Goal: Task Accomplishment & Management: Manage account settings

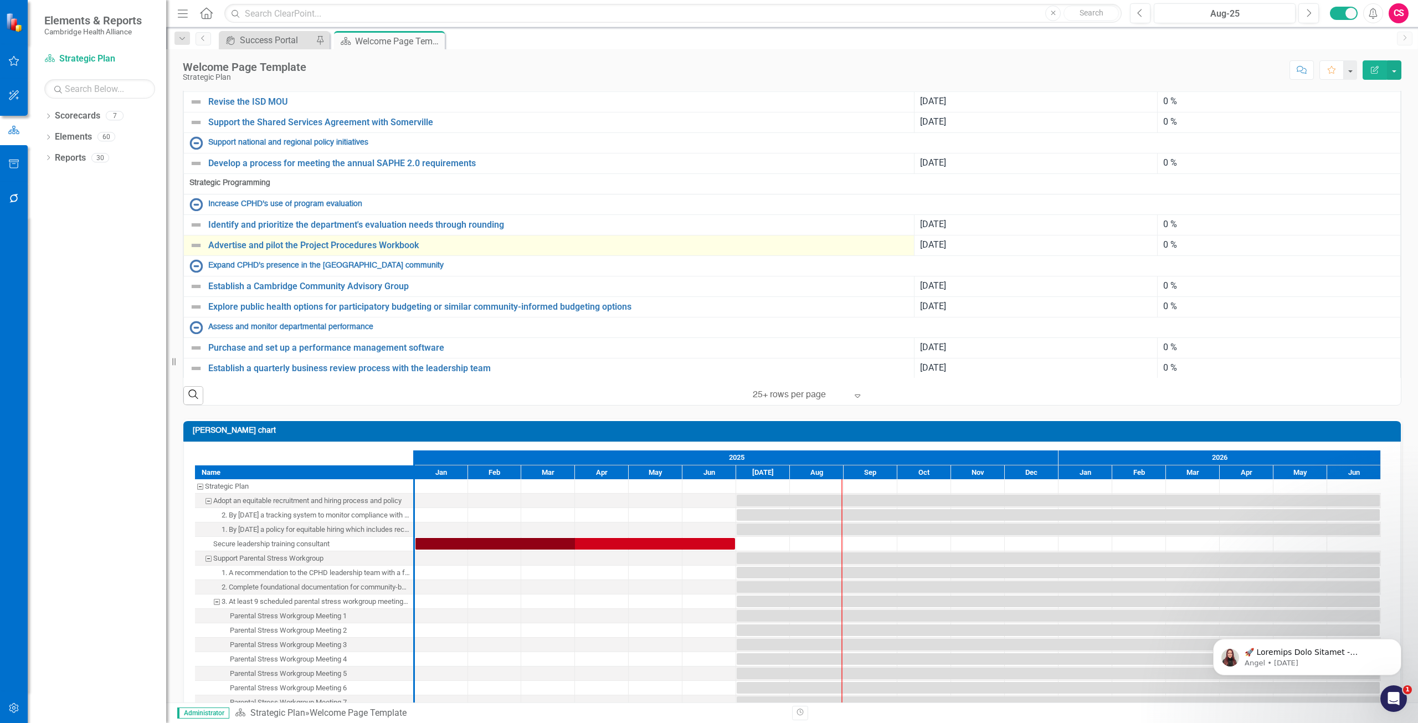
scroll to position [505, 0]
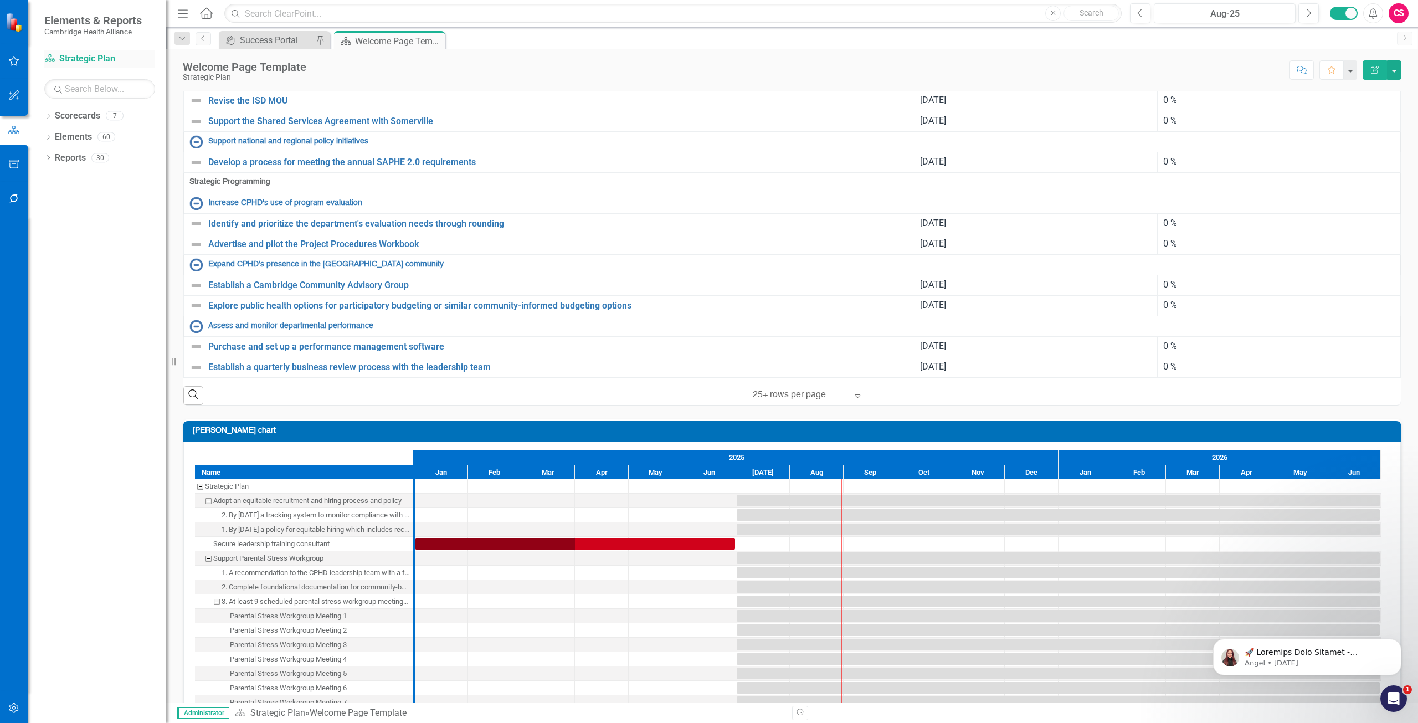
click at [80, 51] on div "Scorecard Strategic Plan" at bounding box center [99, 59] width 111 height 18
click at [87, 68] on div "Scorecard Strategic Plan" at bounding box center [99, 59] width 111 height 18
click at [83, 57] on link "Scorecard Strategic Plan" at bounding box center [99, 59] width 111 height 13
click at [16, 704] on icon "button" at bounding box center [14, 708] width 12 height 9
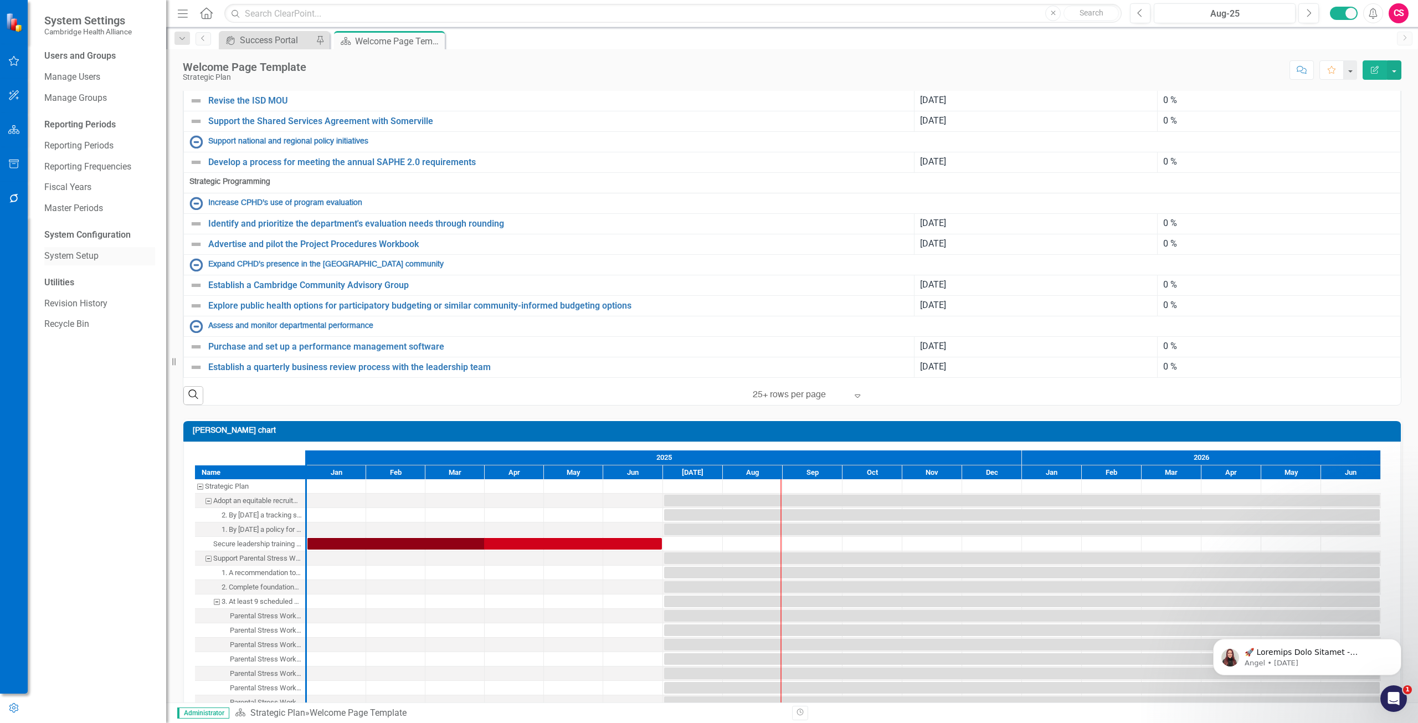
click at [88, 265] on div "System Setup" at bounding box center [99, 256] width 111 height 18
click at [86, 250] on link "System Setup" at bounding box center [99, 256] width 111 height 13
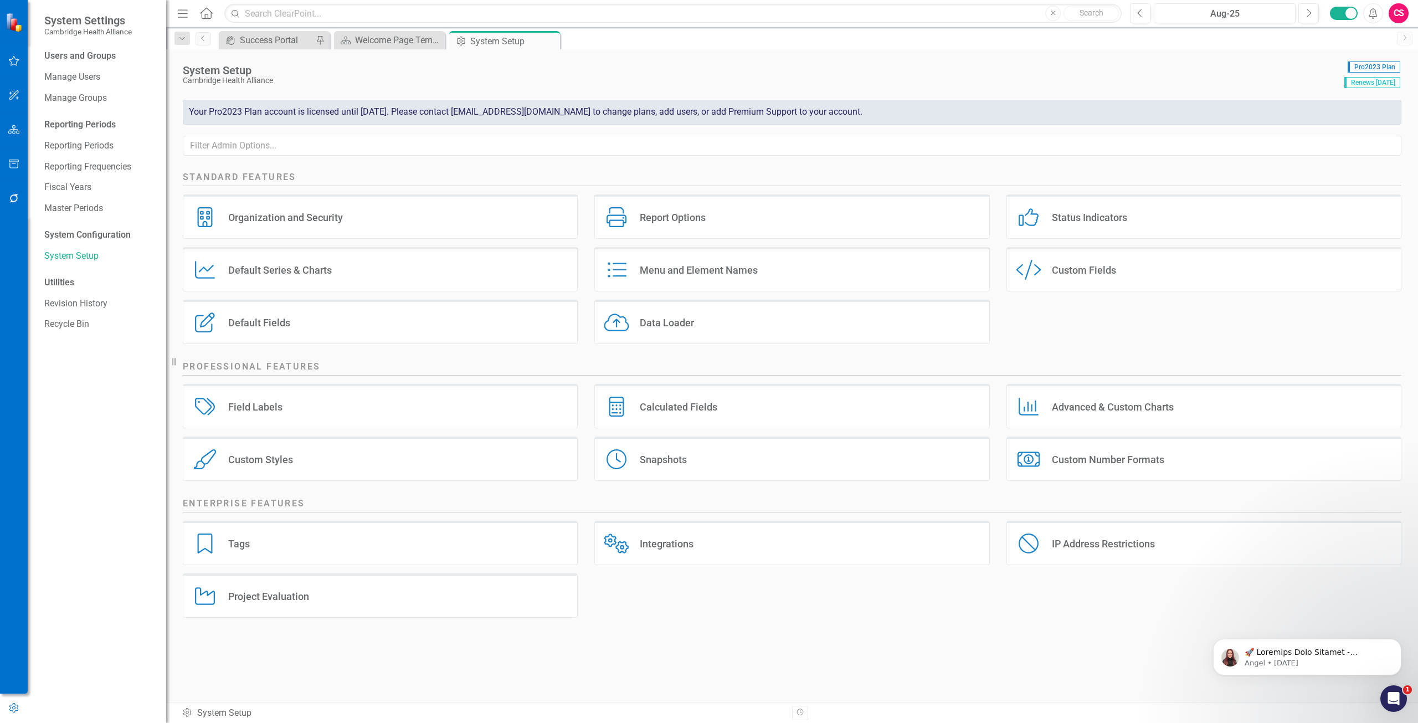
click at [765, 324] on div "Data Loader Data Loader" at bounding box center [791, 322] width 395 height 44
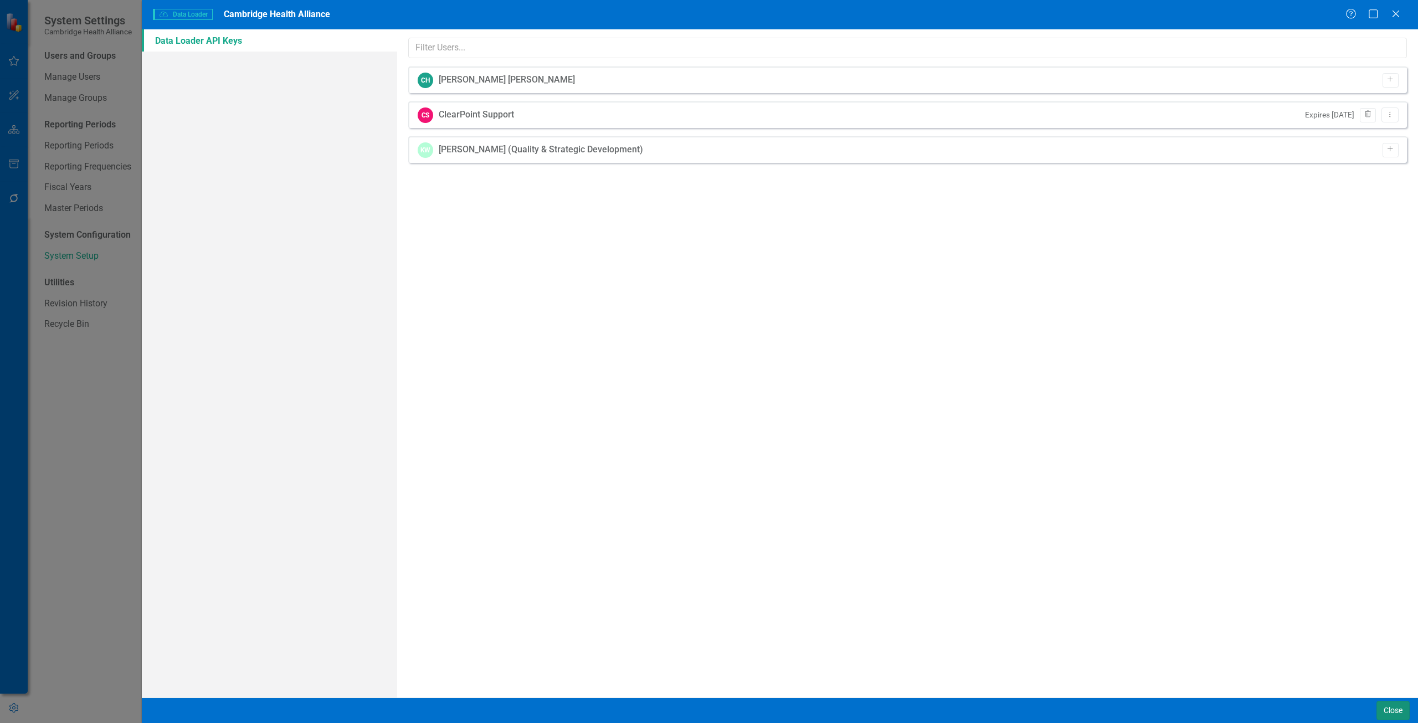
click at [1380, 718] on button "Close" at bounding box center [1393, 710] width 33 height 19
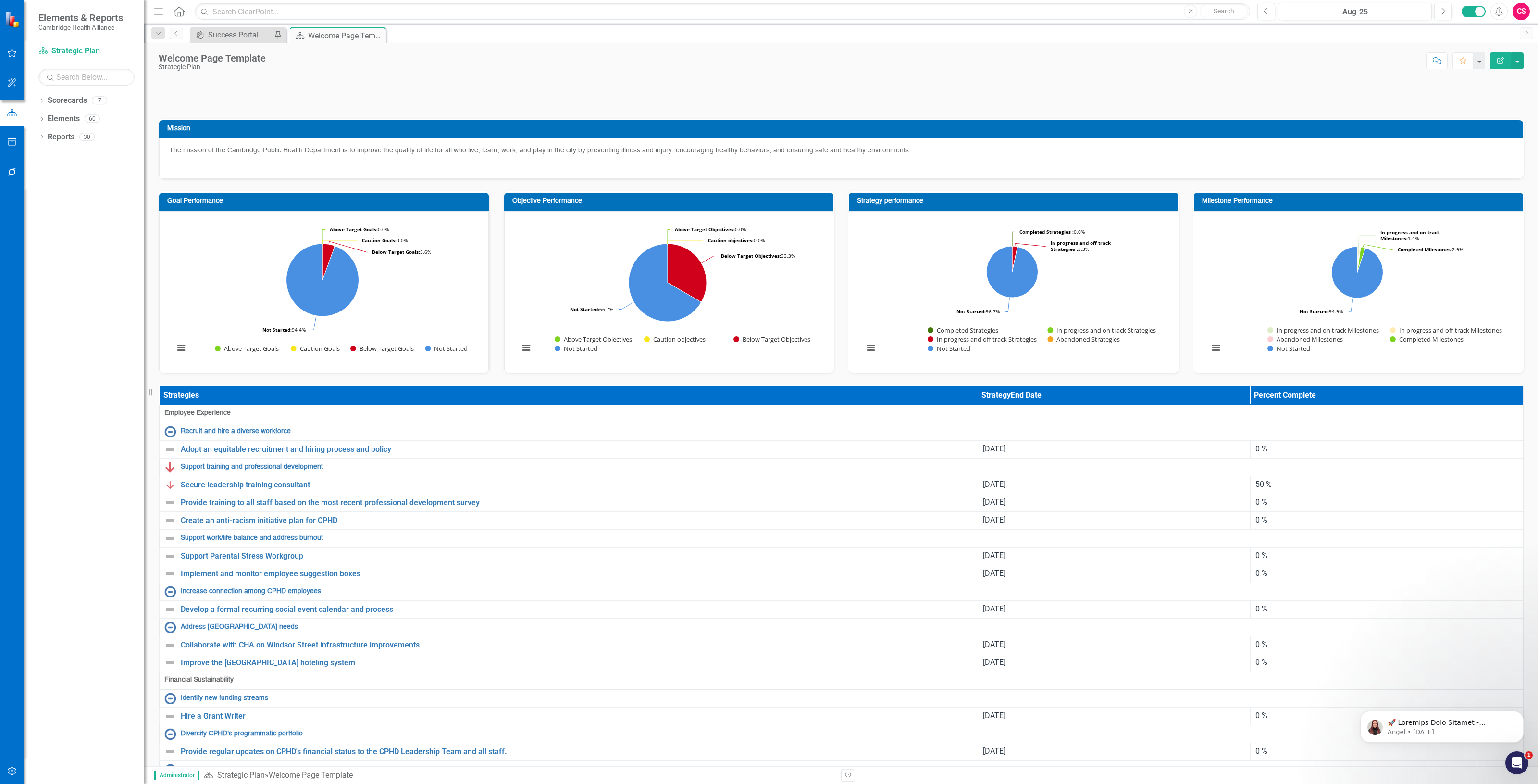
click at [10, 761] on button "button" at bounding box center [12, 771] width 22 height 20
drag, startPoint x: 75, startPoint y: 217, endPoint x: 69, endPoint y: 210, distance: 9.2
click at [74, 215] on div "System Setup" at bounding box center [86, 222] width 96 height 16
click at [88, 226] on link "System Setup" at bounding box center [86, 222] width 96 height 11
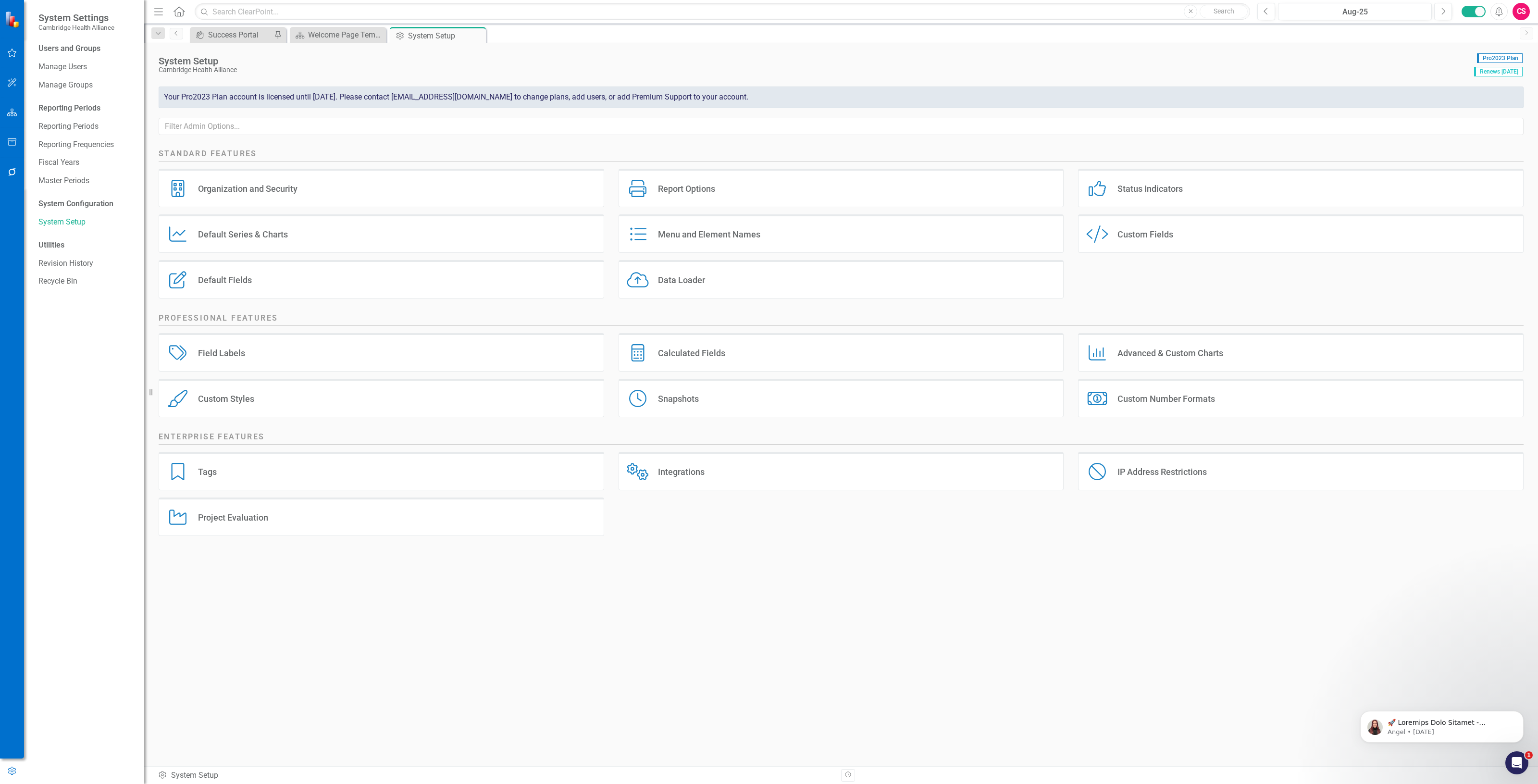
click at [672, 284] on div "Data Loader" at bounding box center [681, 279] width 47 height 11
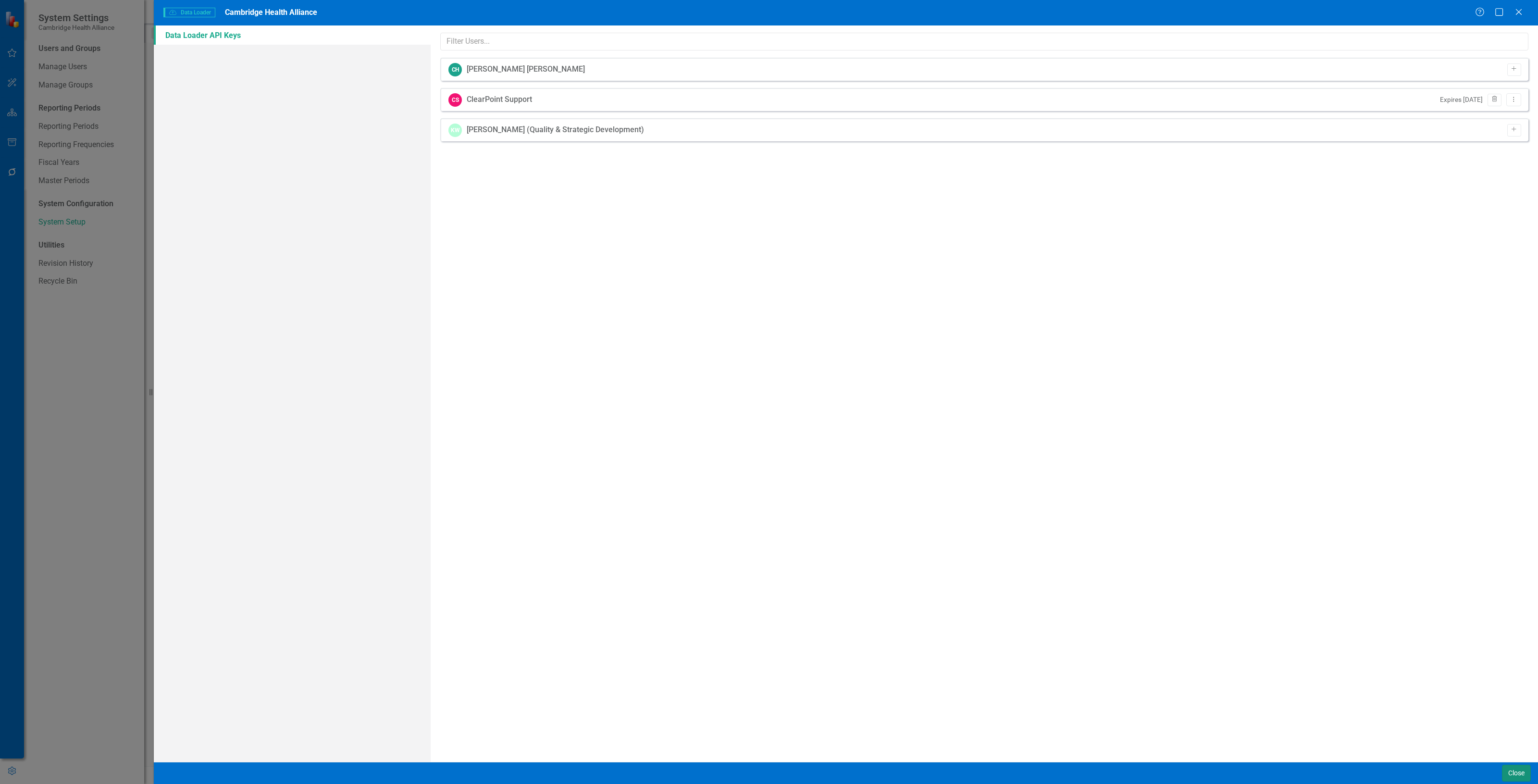
click at [1518, 770] on button "Close" at bounding box center [1515, 772] width 29 height 16
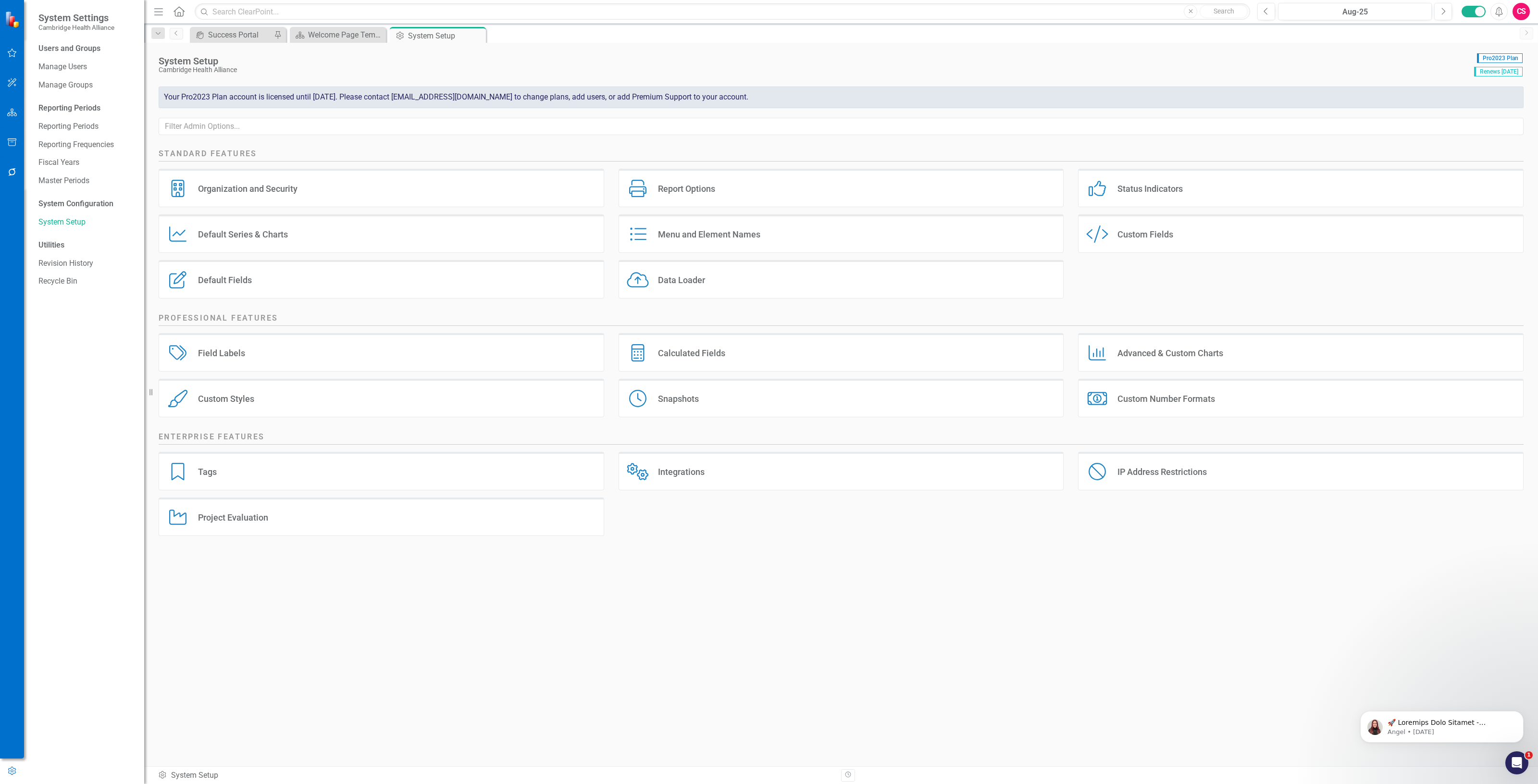
click at [599, 637] on div "Standard Features Organization and Security Organization and Security Report Op…" at bounding box center [841, 455] width 1394 height 621
click at [732, 284] on div "Data Loader Data Loader" at bounding box center [841, 279] width 446 height 38
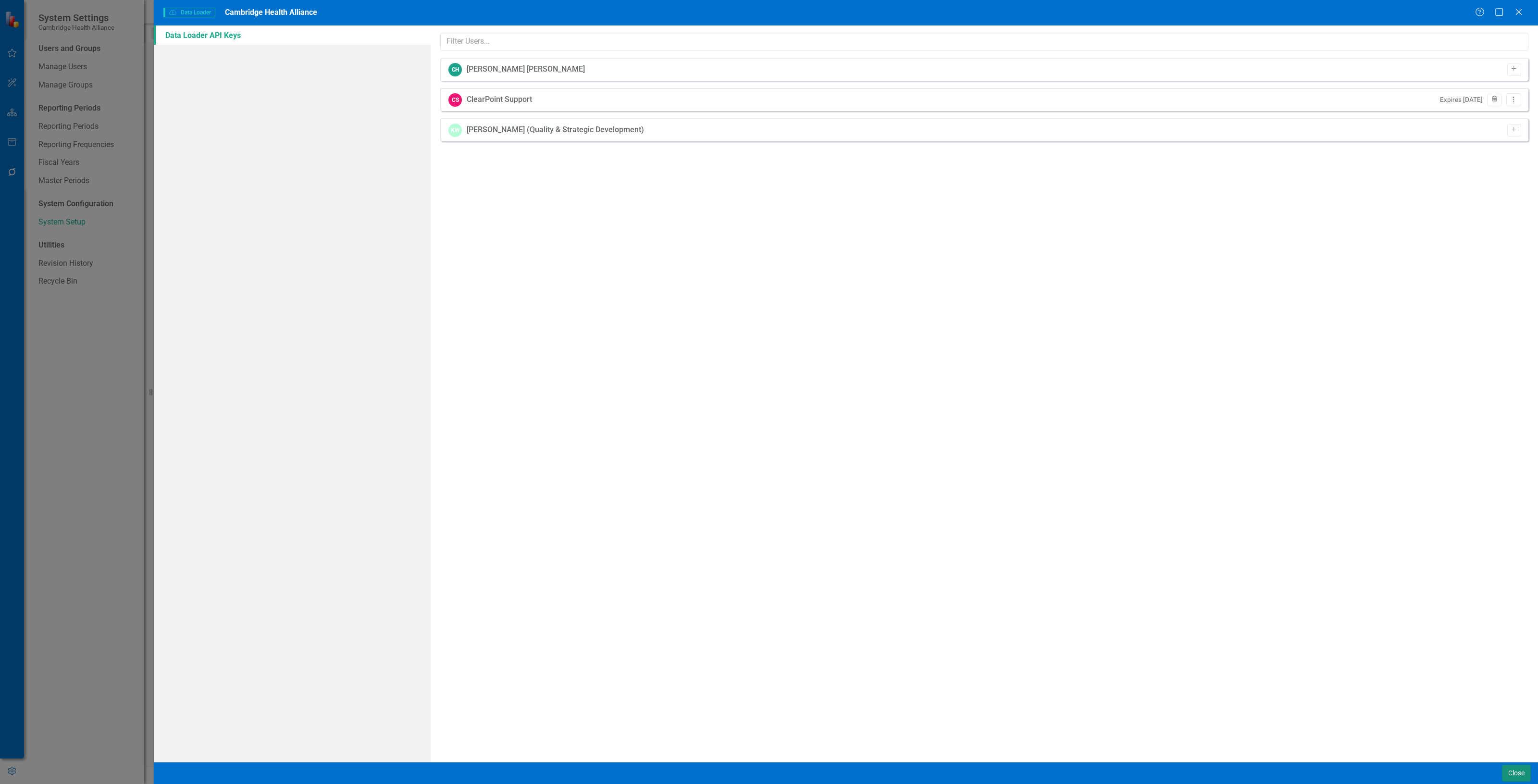
drag, startPoint x: 1511, startPoint y: 770, endPoint x: 1, endPoint y: 13, distance: 1689.1
click at [1511, 770] on button "Close" at bounding box center [1515, 772] width 29 height 16
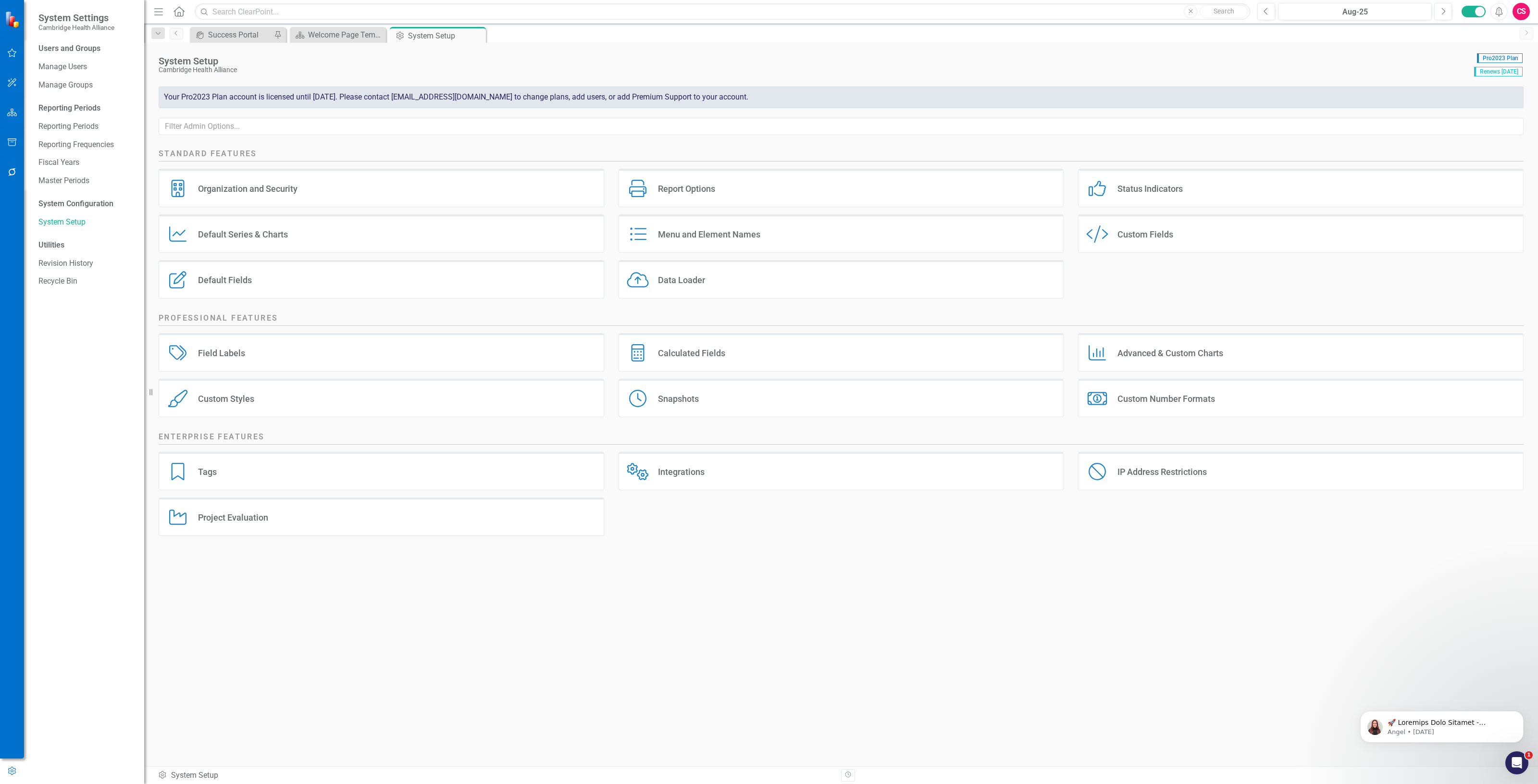
click at [685, 42] on div "icon.portal Success Portal Pin Scorecard Welcome Page Template Close Admin Opti…" at bounding box center [852, 35] width 1327 height 16
click at [715, 281] on div "Data Loader Data Loader" at bounding box center [841, 279] width 446 height 38
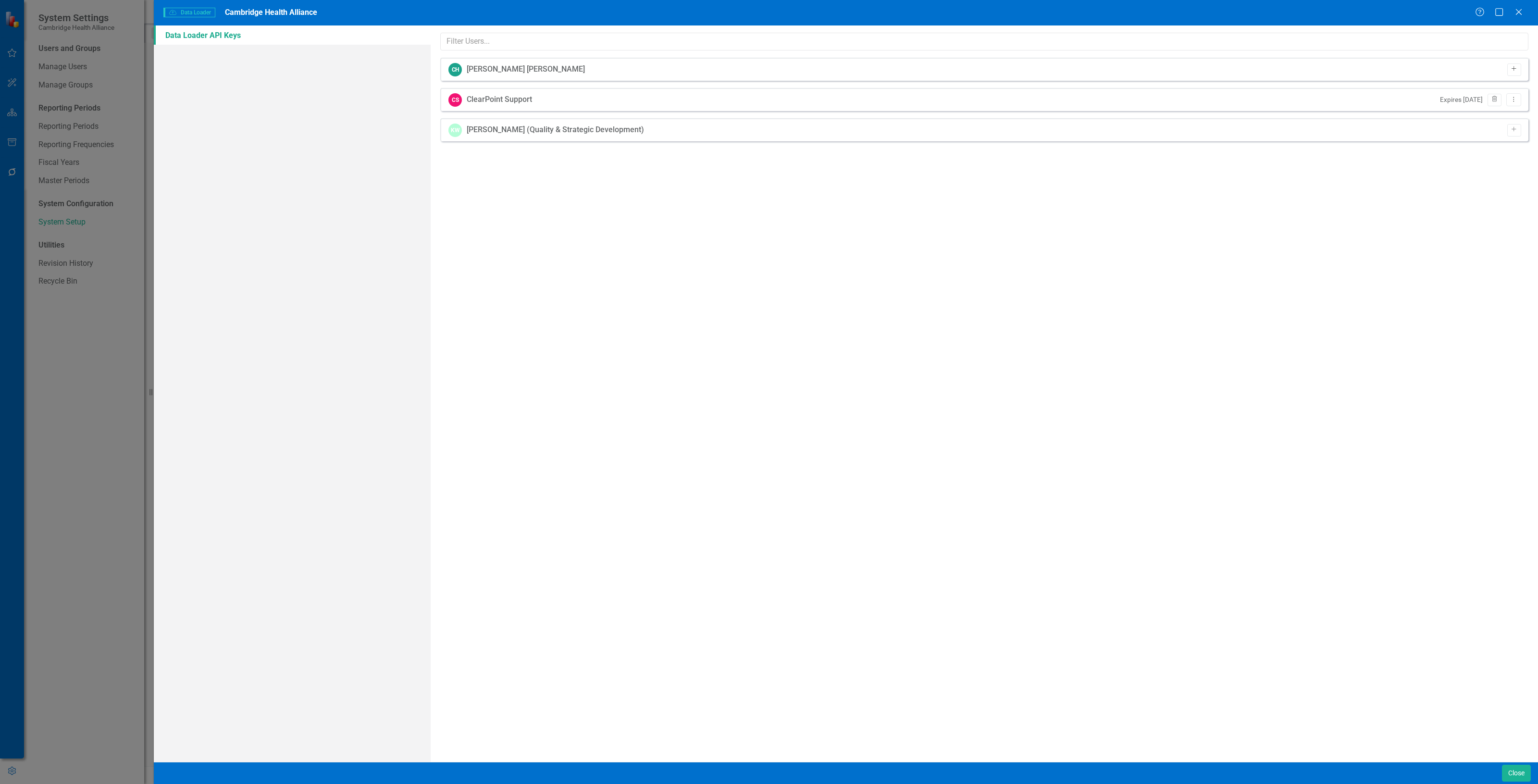
click at [1516, 68] on icon "Add" at bounding box center [1514, 69] width 7 height 6
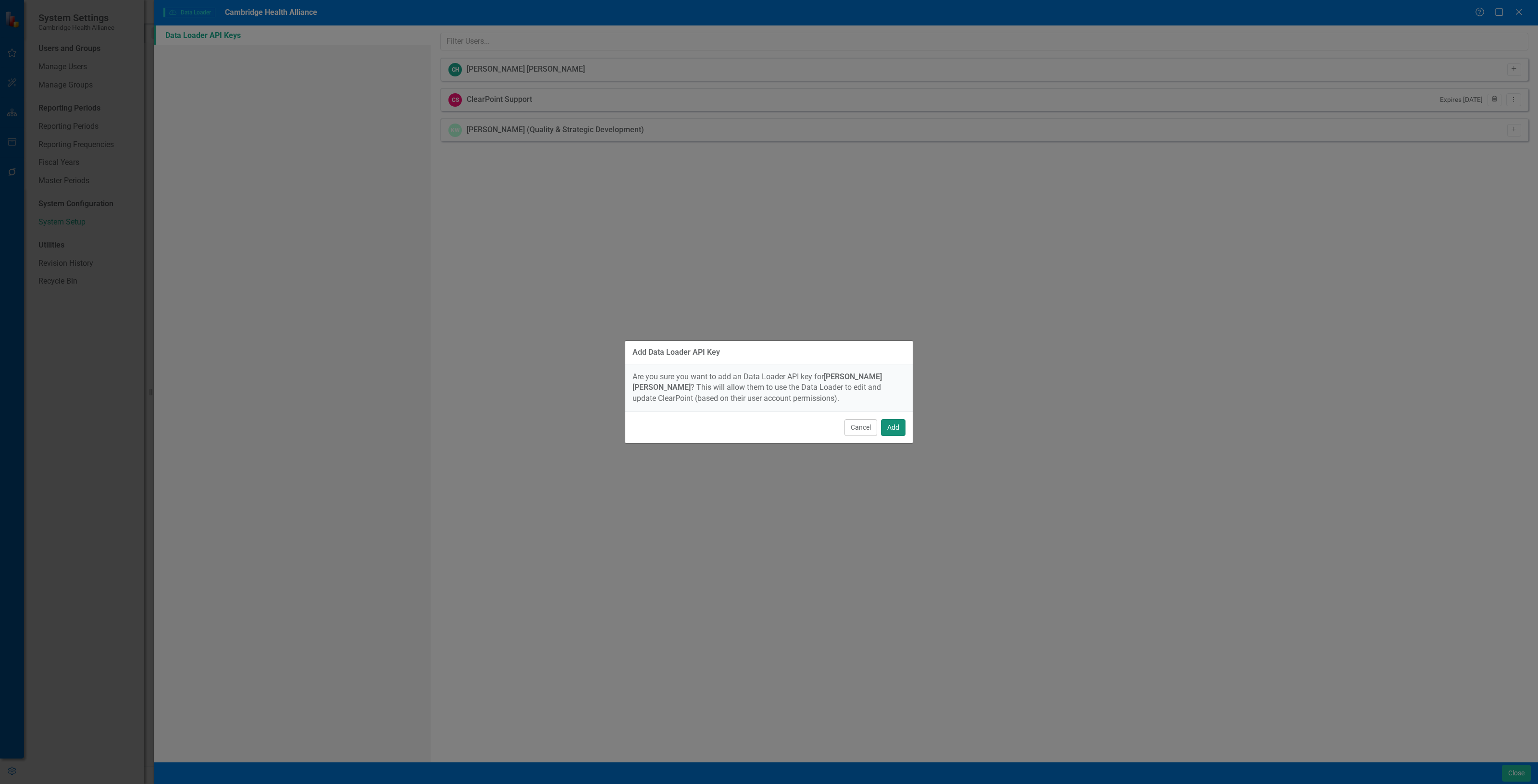
click at [888, 428] on button "Add" at bounding box center [893, 427] width 24 height 16
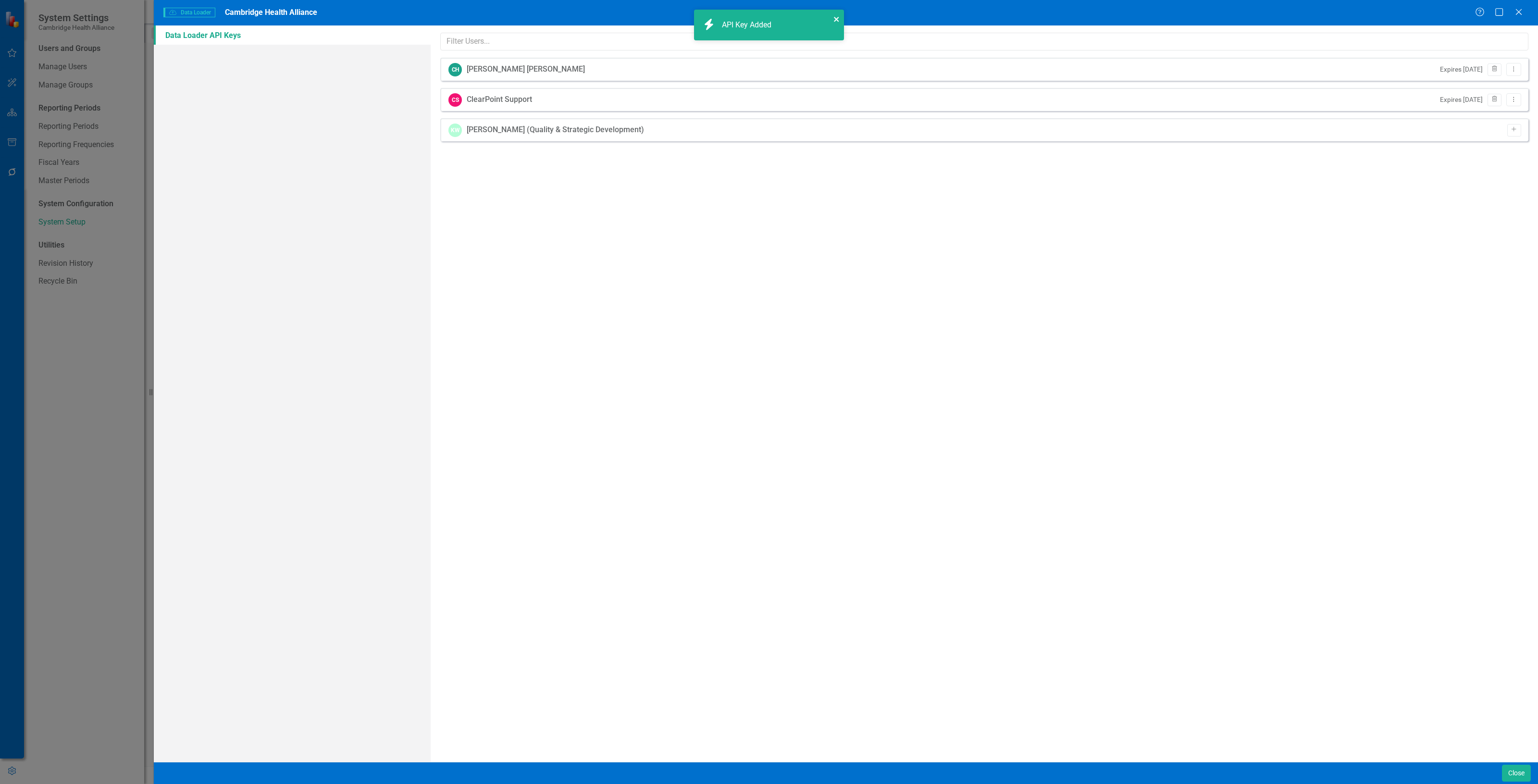
click at [835, 18] on icon "close" at bounding box center [836, 19] width 5 height 5
click at [1515, 72] on button "Dropdown Menu" at bounding box center [1513, 69] width 15 height 13
click at [1456, 85] on icon "API Key" at bounding box center [1454, 85] width 10 height 8
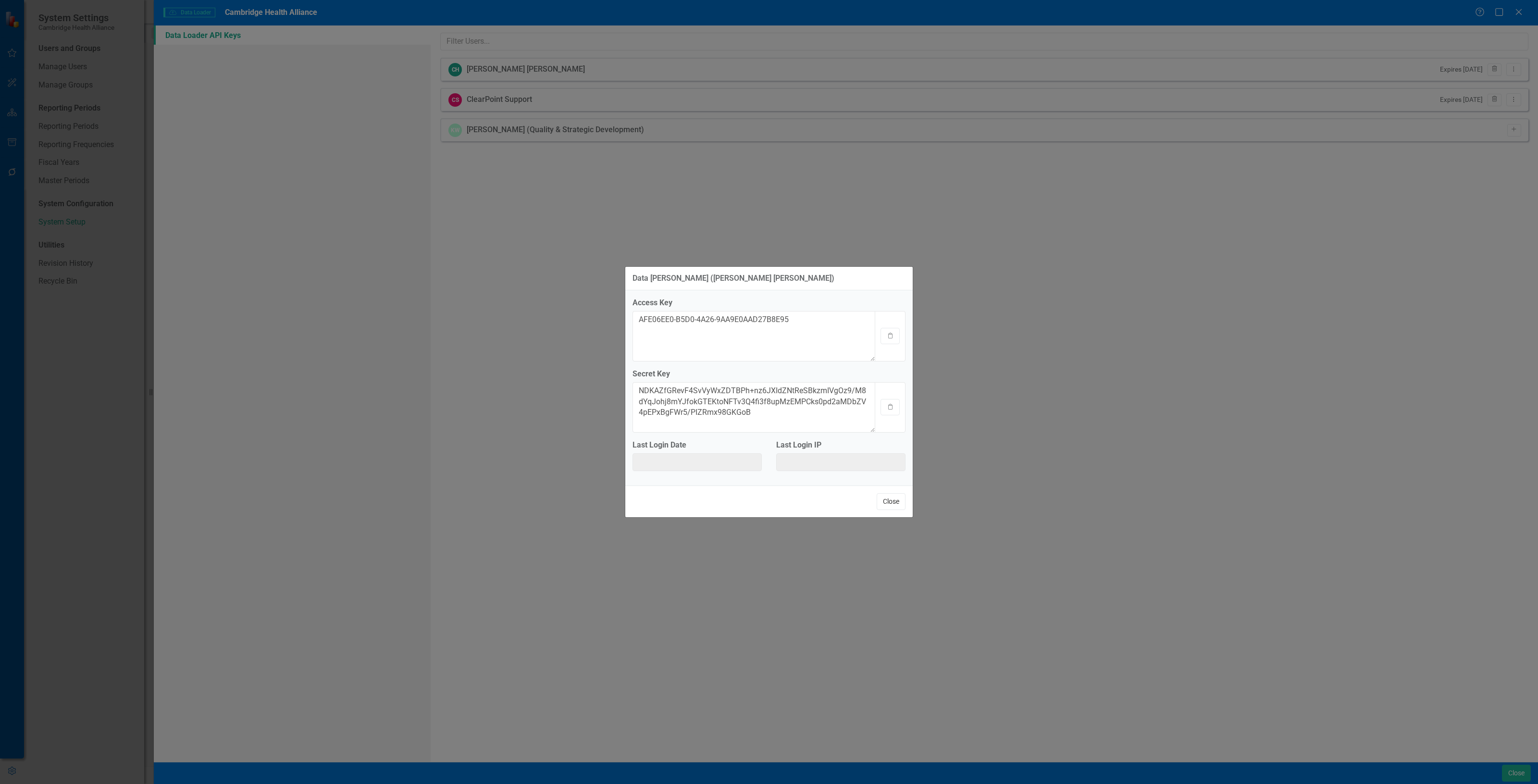
click at [897, 506] on button "Close" at bounding box center [891, 500] width 29 height 16
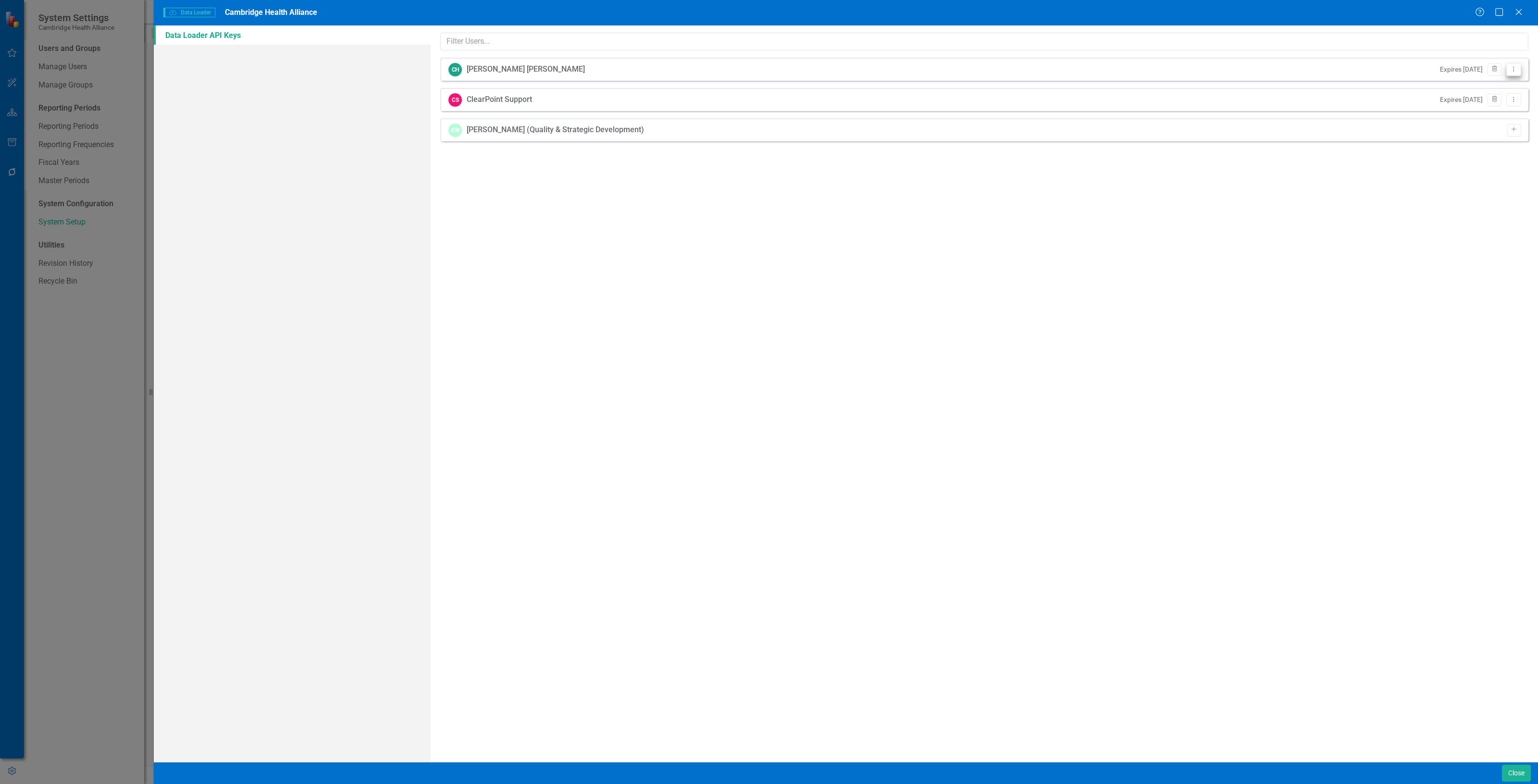
click at [1515, 68] on icon "Dropdown Menu" at bounding box center [1513, 69] width 8 height 6
click at [1476, 102] on link "Edit Edit API Key" at bounding box center [1482, 103] width 76 height 17
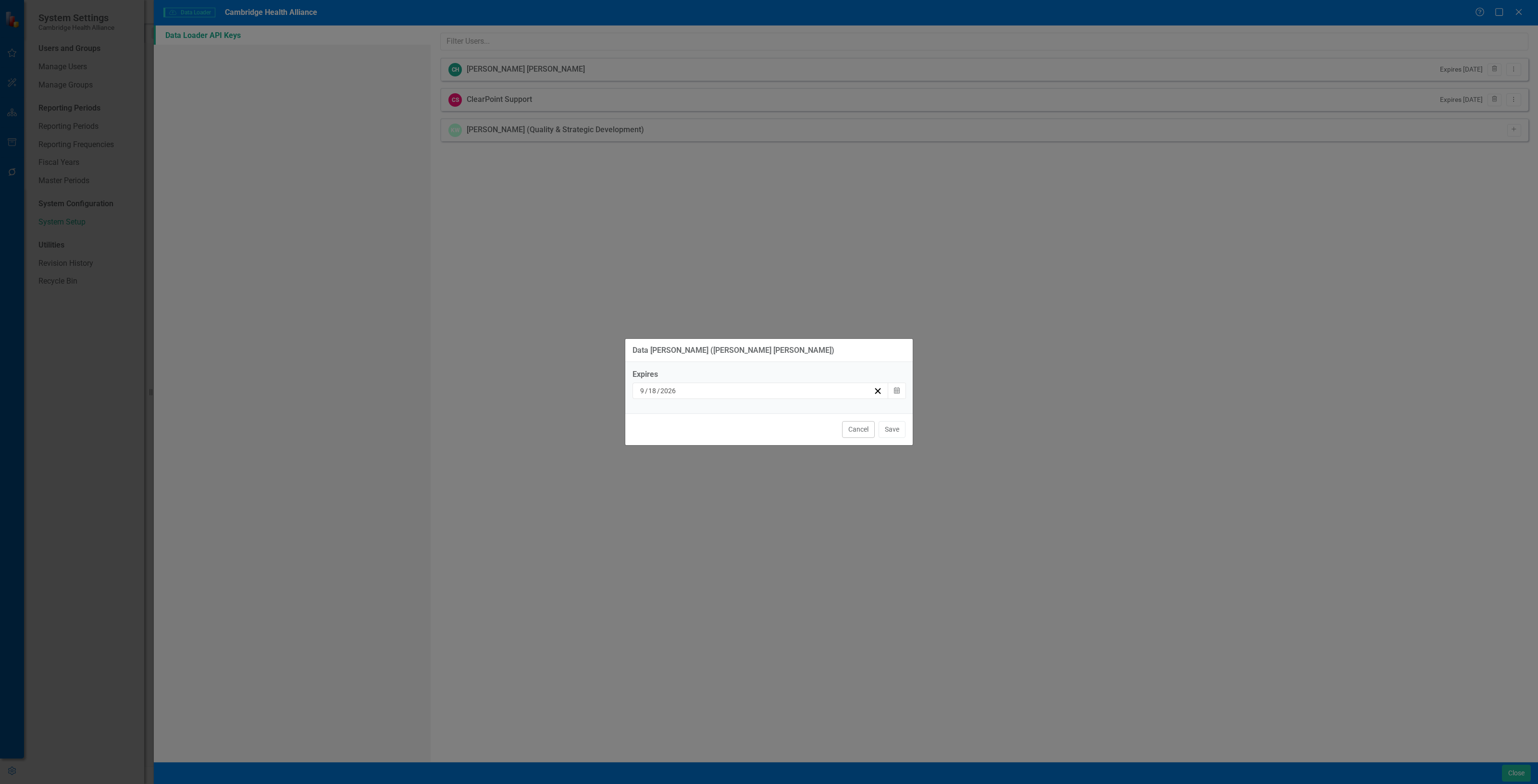
click at [844, 440] on div "Cancel Save" at bounding box center [769, 428] width 287 height 32
drag, startPoint x: 847, startPoint y: 434, endPoint x: 888, endPoint y: 395, distance: 56.6
click at [847, 434] on button "Cancel" at bounding box center [859, 428] width 33 height 16
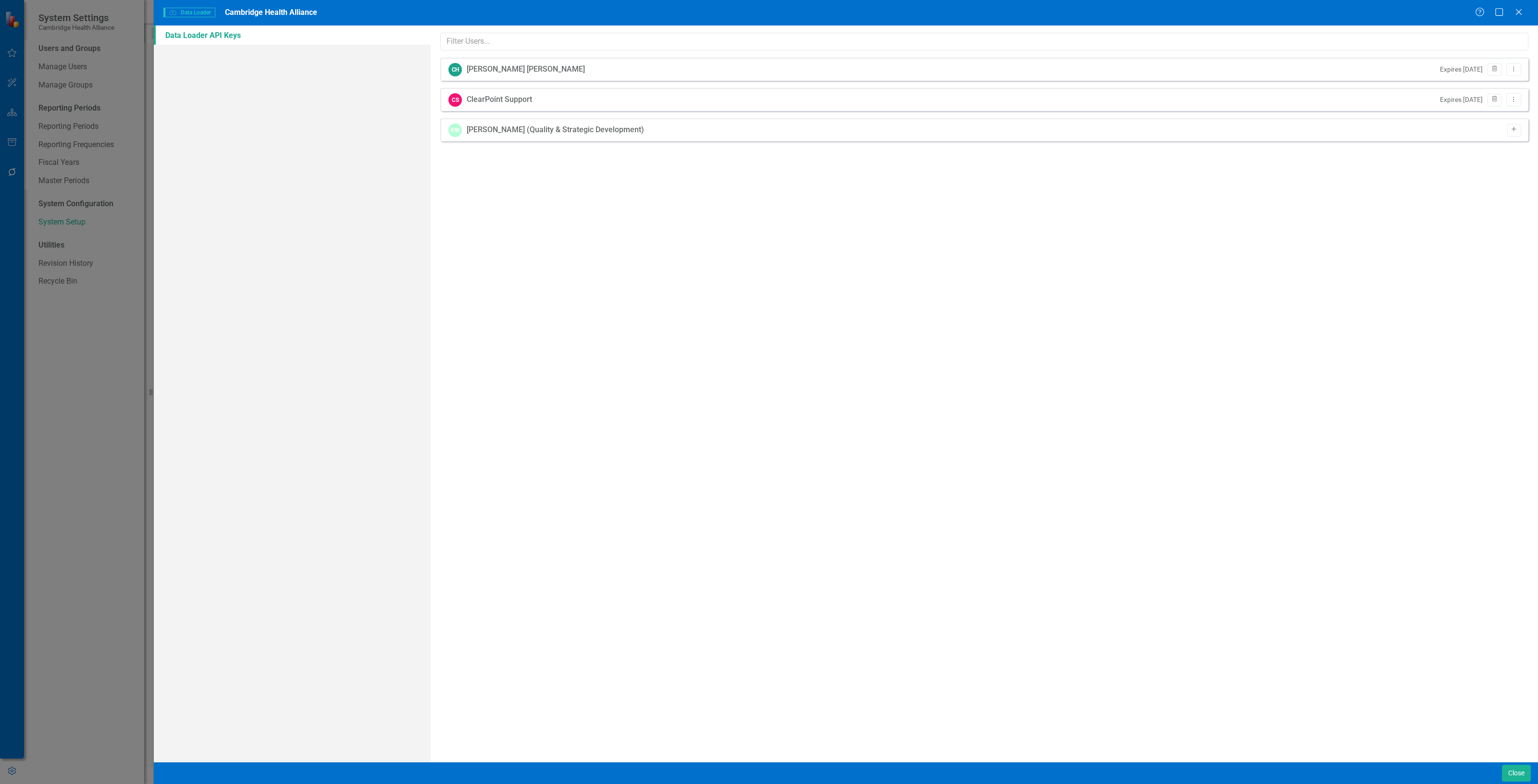
click at [1510, 128] on icon "Add" at bounding box center [1514, 129] width 7 height 6
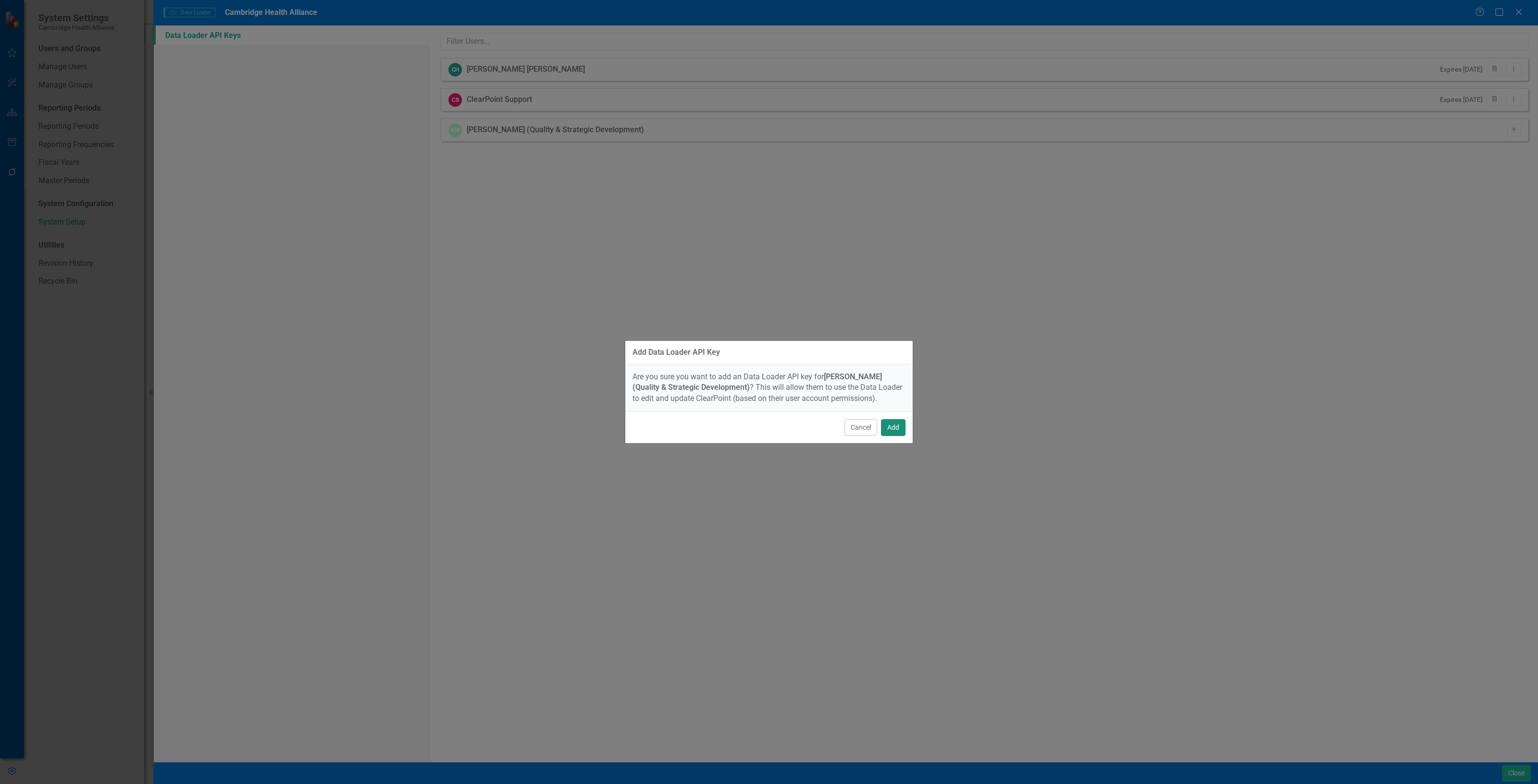
click at [897, 430] on button "Add" at bounding box center [893, 427] width 24 height 16
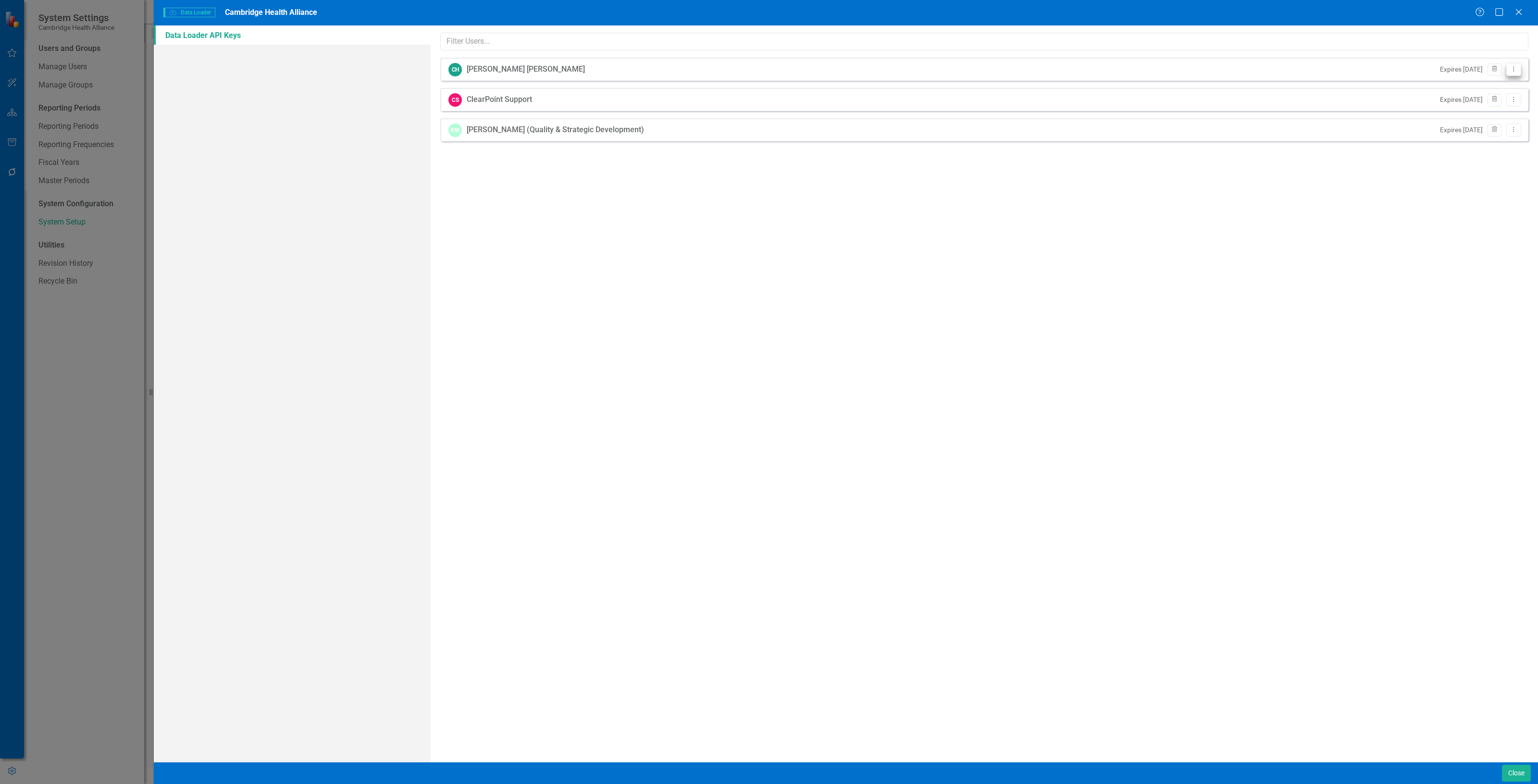
click at [1518, 70] on button "Dropdown Menu" at bounding box center [1513, 69] width 15 height 13
click at [1469, 83] on link "API Key View API Key" at bounding box center [1482, 86] width 76 height 17
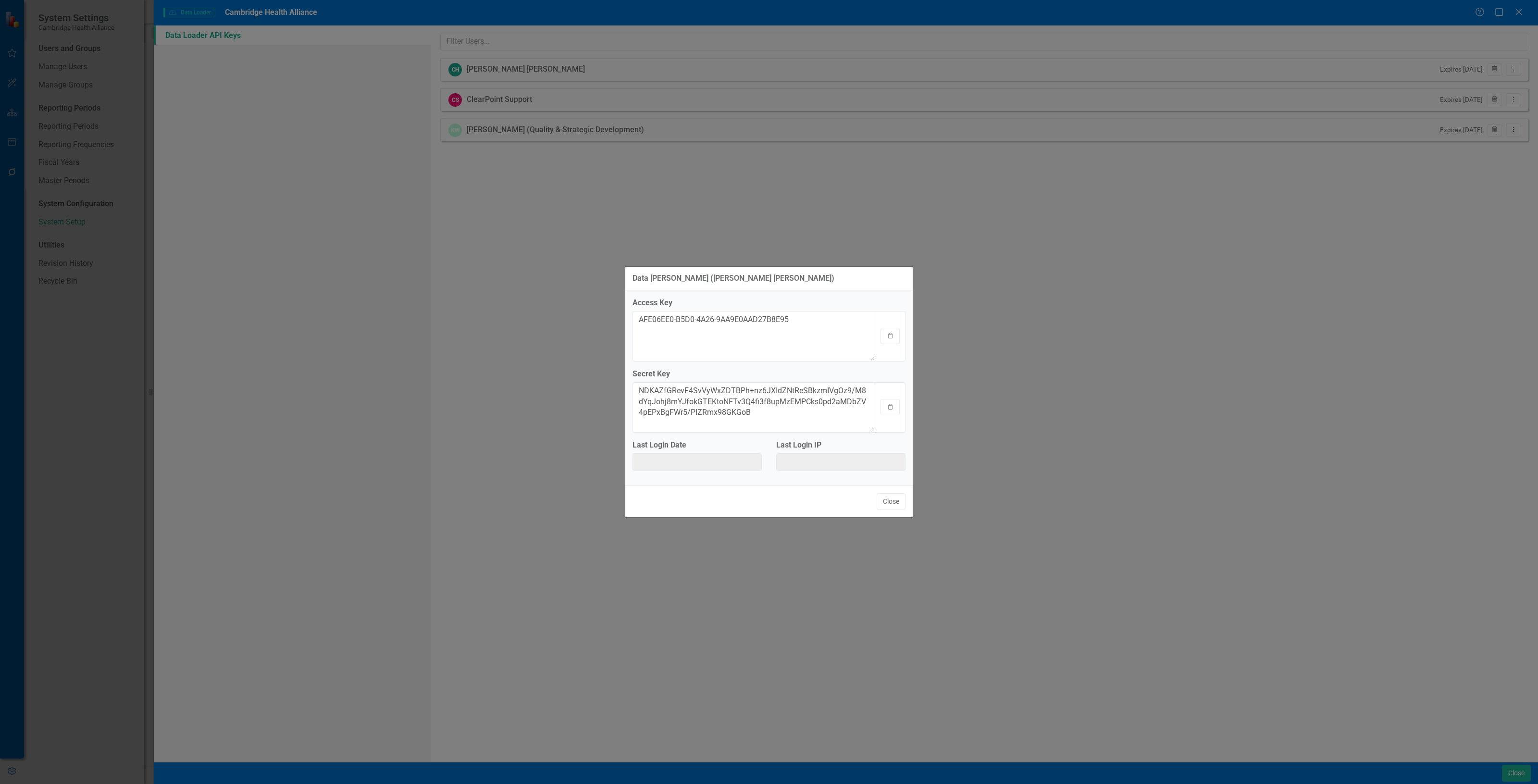
drag, startPoint x: 886, startPoint y: 504, endPoint x: 889, endPoint y: 500, distance: 5.0
click at [888, 500] on button "Close" at bounding box center [891, 500] width 29 height 16
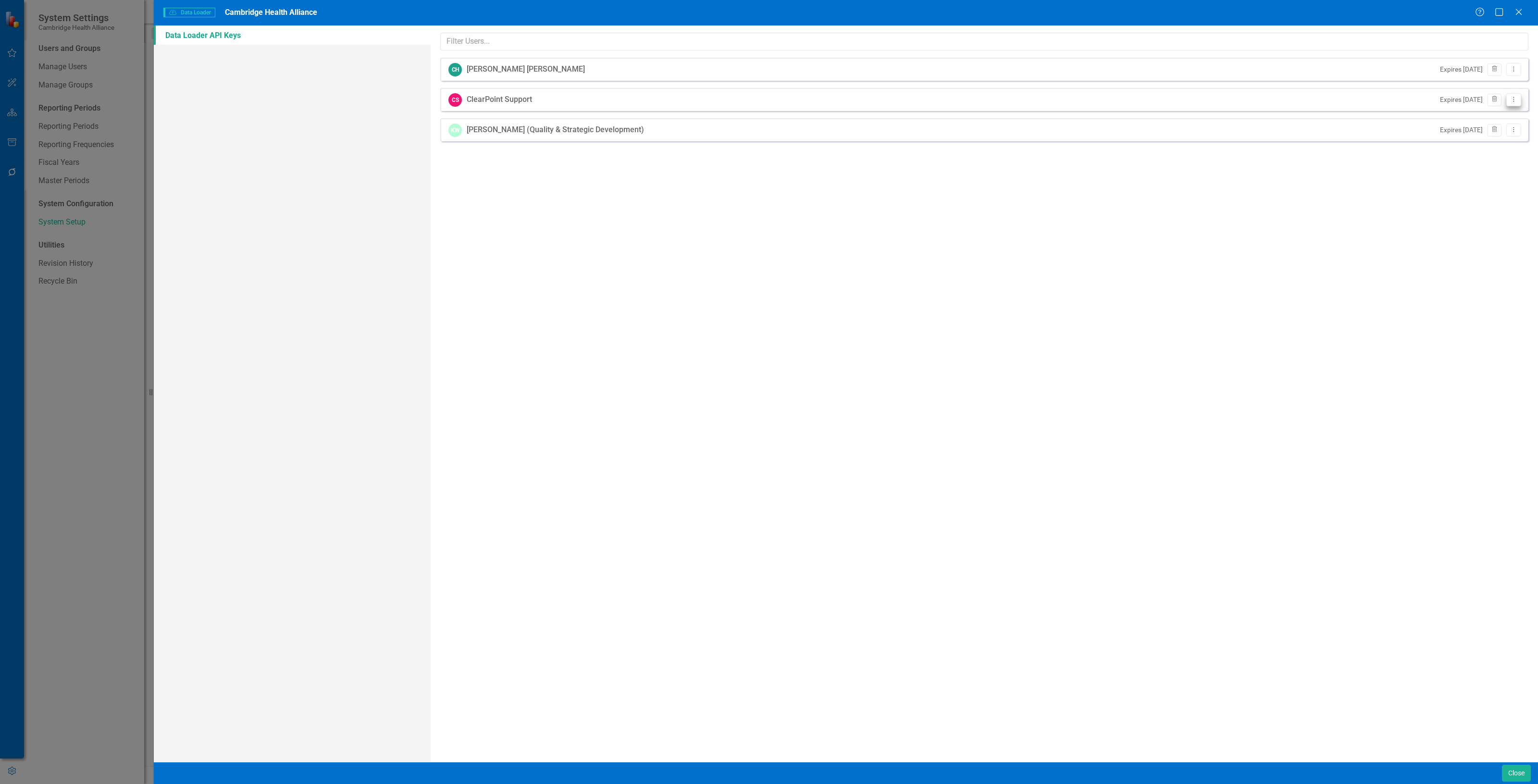
click at [1521, 105] on div "CS ClearPoint Support Expires in 11 years Trash Dropdown Menu" at bounding box center [984, 99] width 1088 height 23
click at [1517, 99] on icon "Dropdown Menu" at bounding box center [1513, 99] width 8 height 6
click at [1462, 110] on link "API Key View API Key" at bounding box center [1482, 115] width 76 height 17
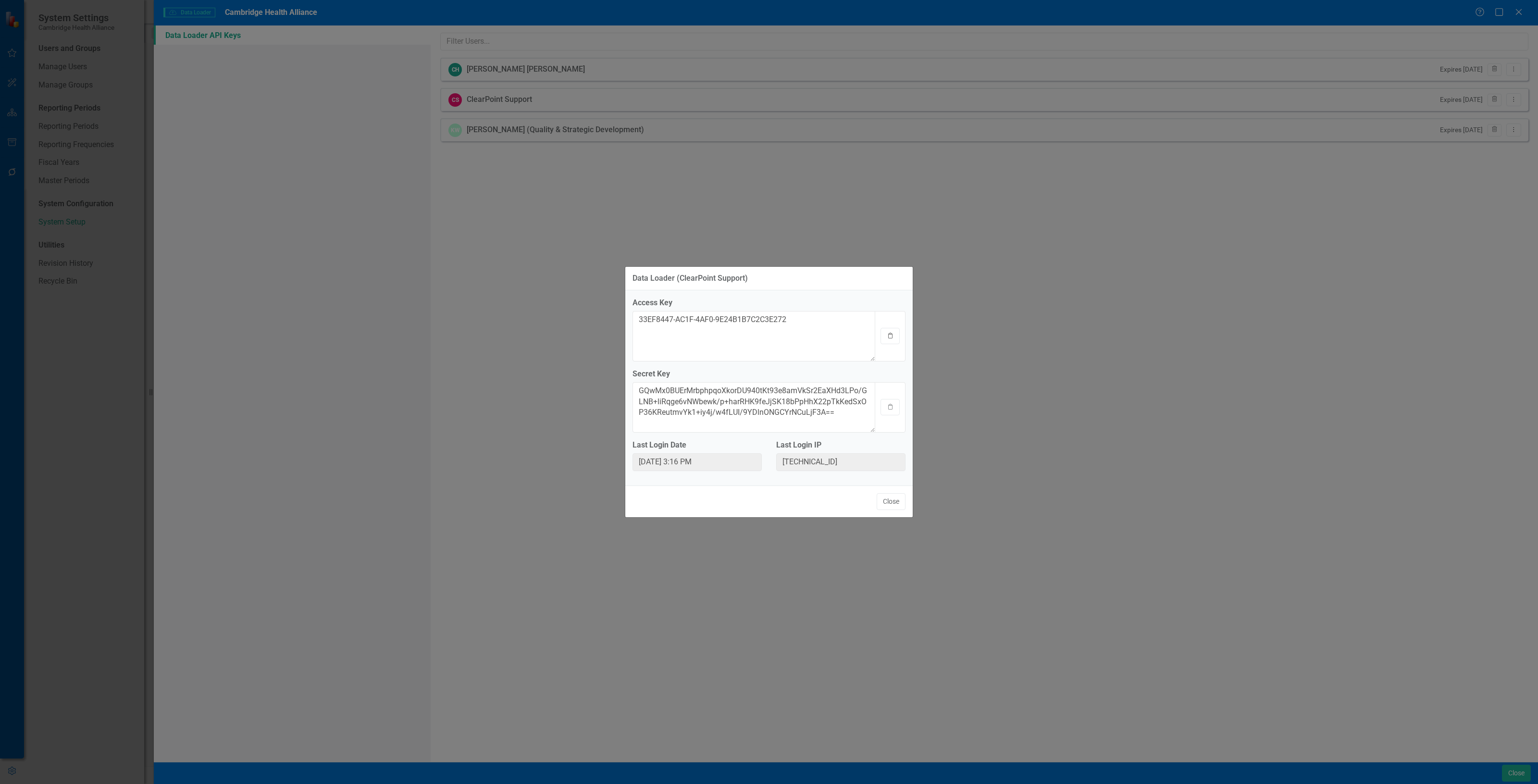
click at [893, 334] on icon "Clipboard" at bounding box center [890, 336] width 7 height 6
click at [904, 439] on div "Access Key 33EF8447-AC1F-4AF0-9E24B1B7C2C3E272 Clipboard Secret Key GQwMx0BUErM…" at bounding box center [769, 388] width 287 height 195
click at [893, 409] on button "Clipboard" at bounding box center [890, 407] width 19 height 16
click at [895, 503] on button "Close" at bounding box center [891, 500] width 29 height 16
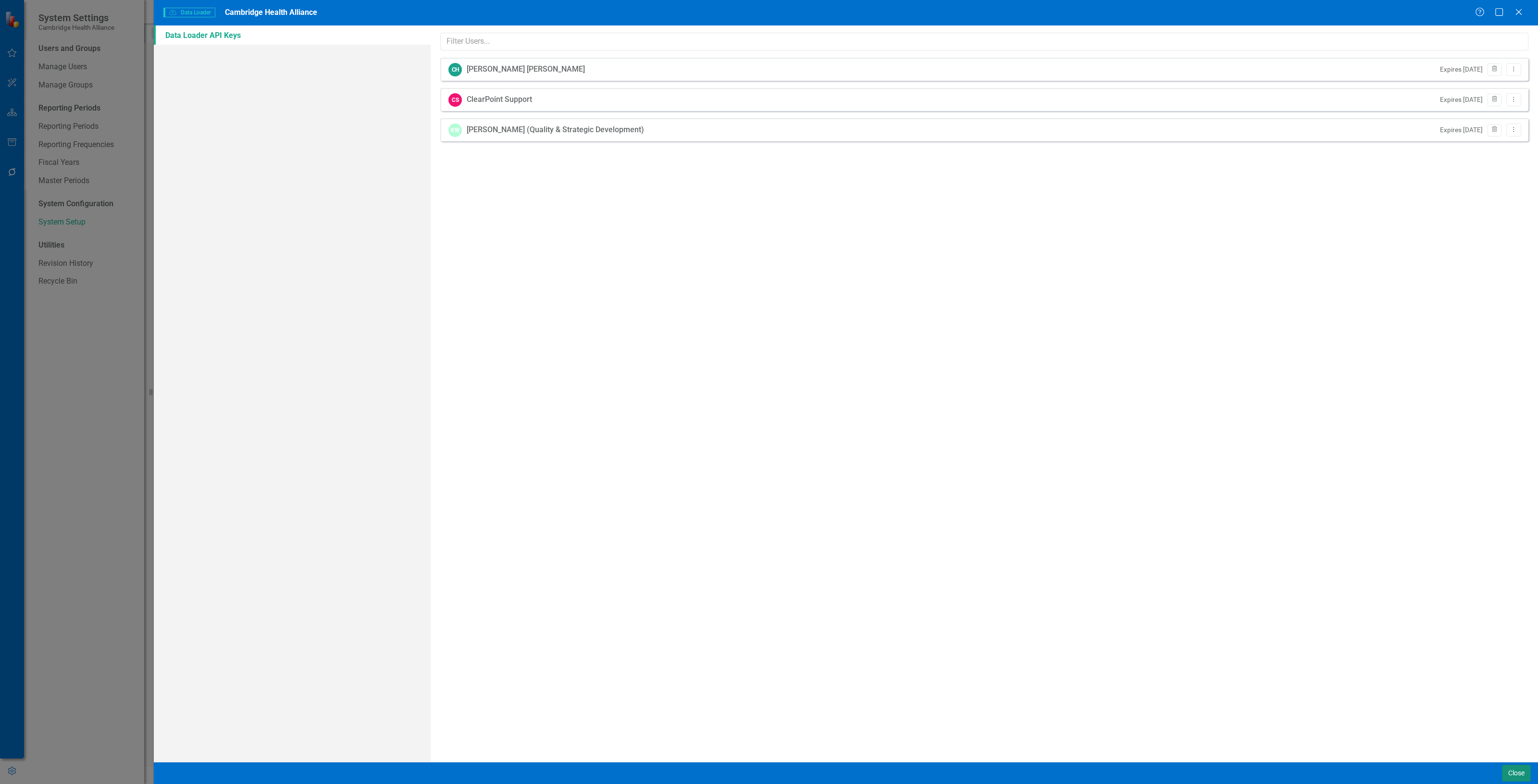
click at [1515, 767] on button "Close" at bounding box center [1515, 772] width 29 height 16
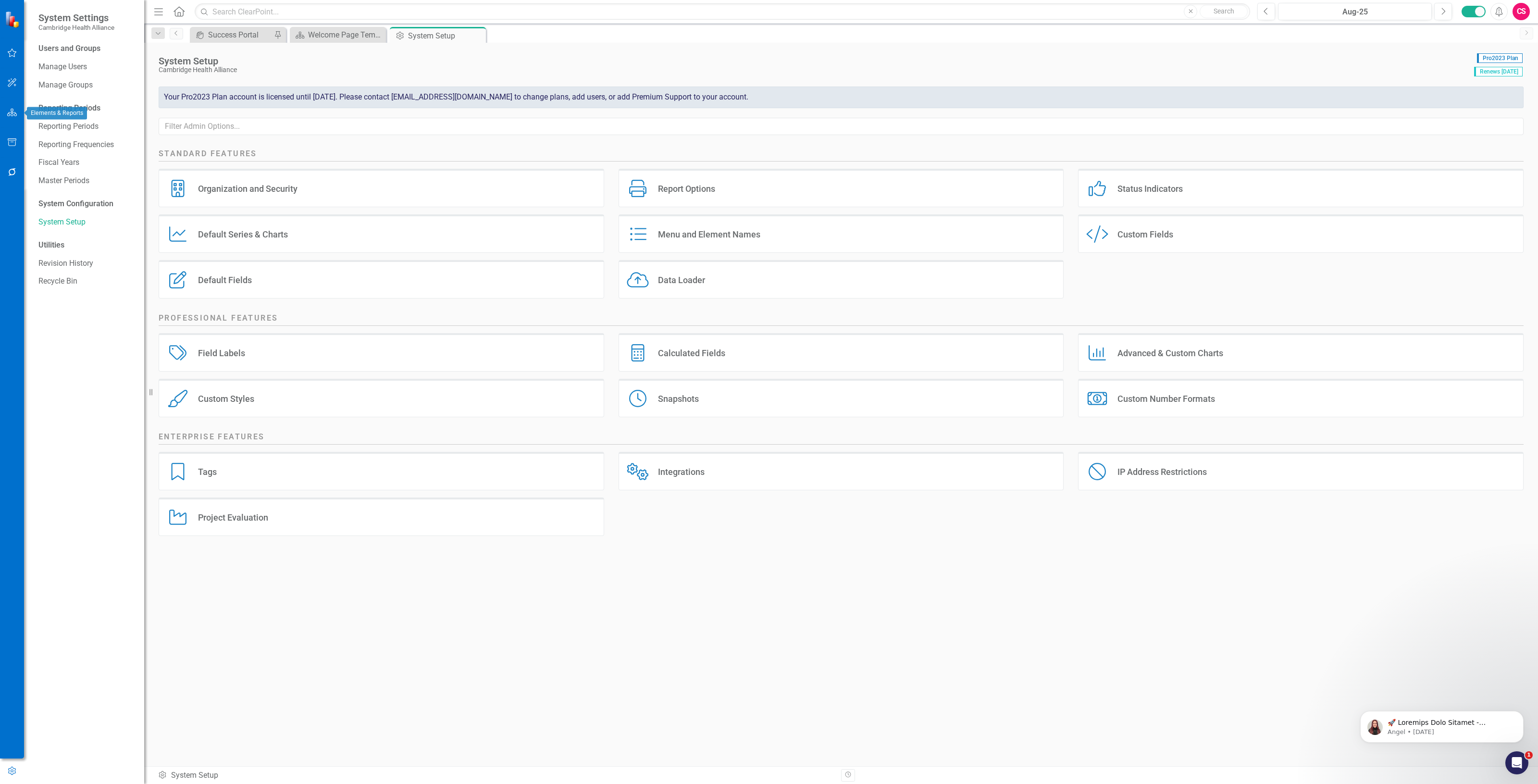
click at [3, 114] on button "button" at bounding box center [12, 113] width 22 height 20
click at [87, 49] on link "Scorecard Strategic Plan" at bounding box center [86, 51] width 96 height 11
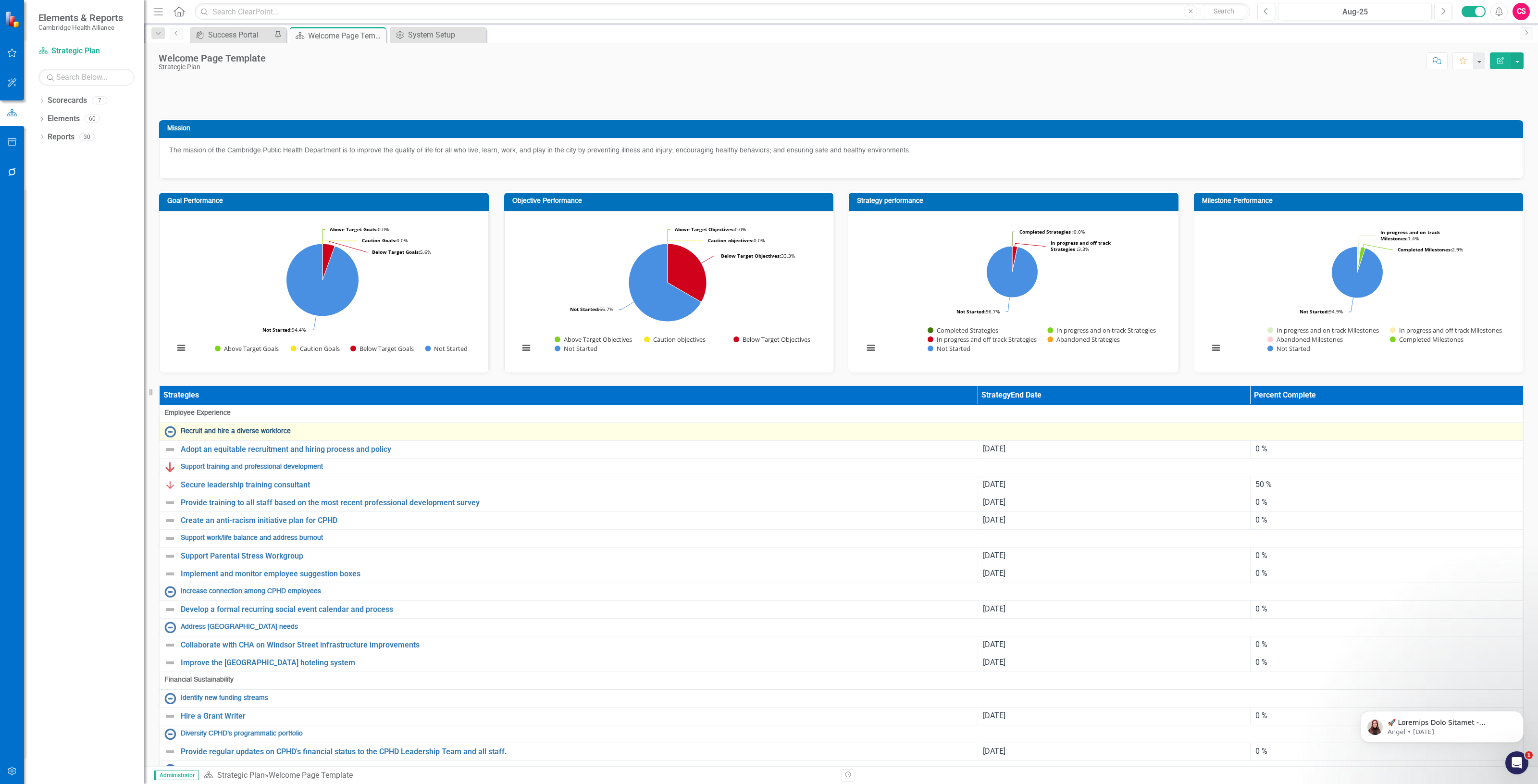
click at [208, 434] on link "Recruit and hire a diverse workforce" at bounding box center [848, 431] width 1337 height 7
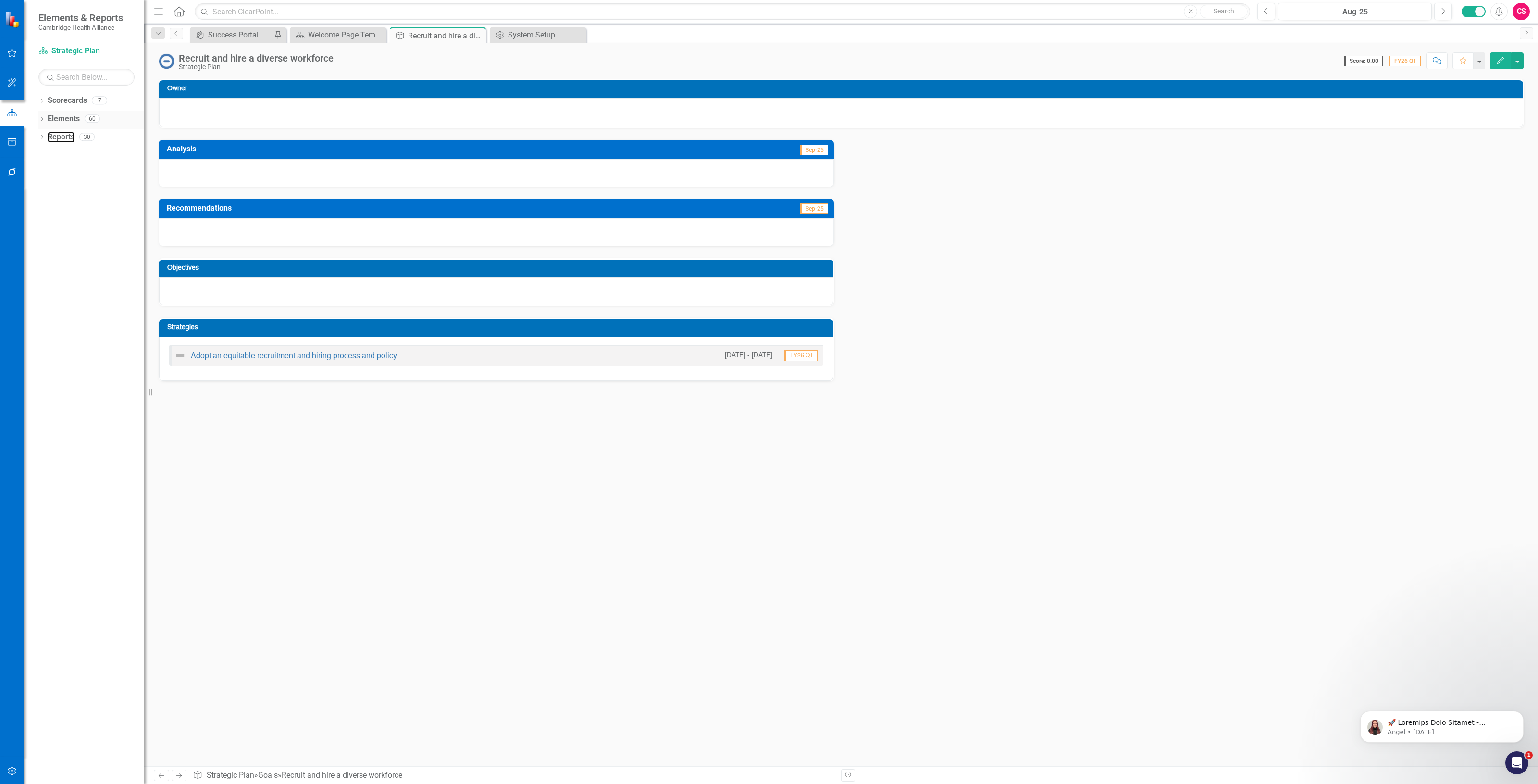
drag, startPoint x: 66, startPoint y: 134, endPoint x: 62, endPoint y: 121, distance: 13.6
click at [66, 134] on link "Reports" at bounding box center [61, 137] width 27 height 11
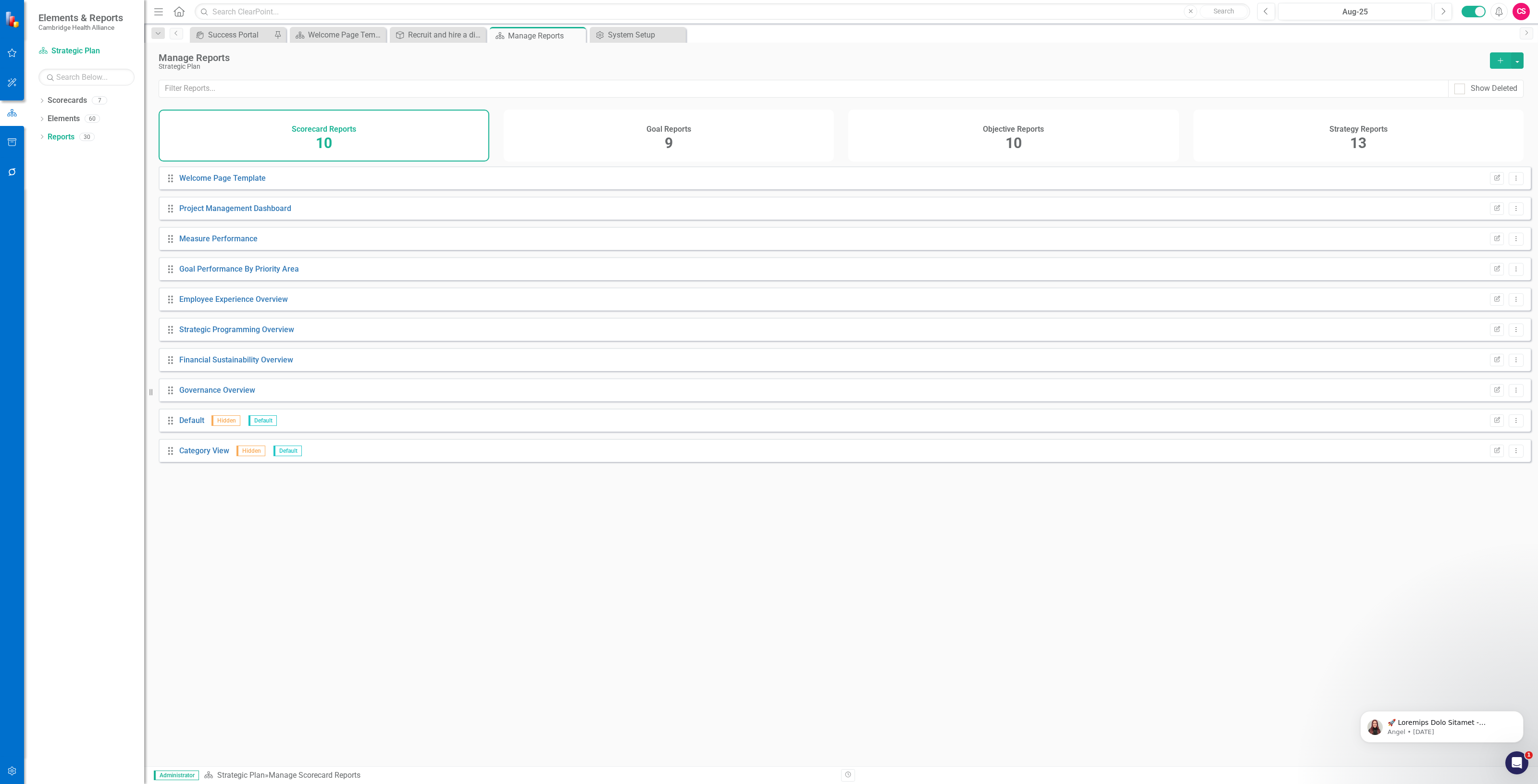
click at [1046, 133] on div "Objective Reports 10" at bounding box center [1013, 135] width 331 height 52
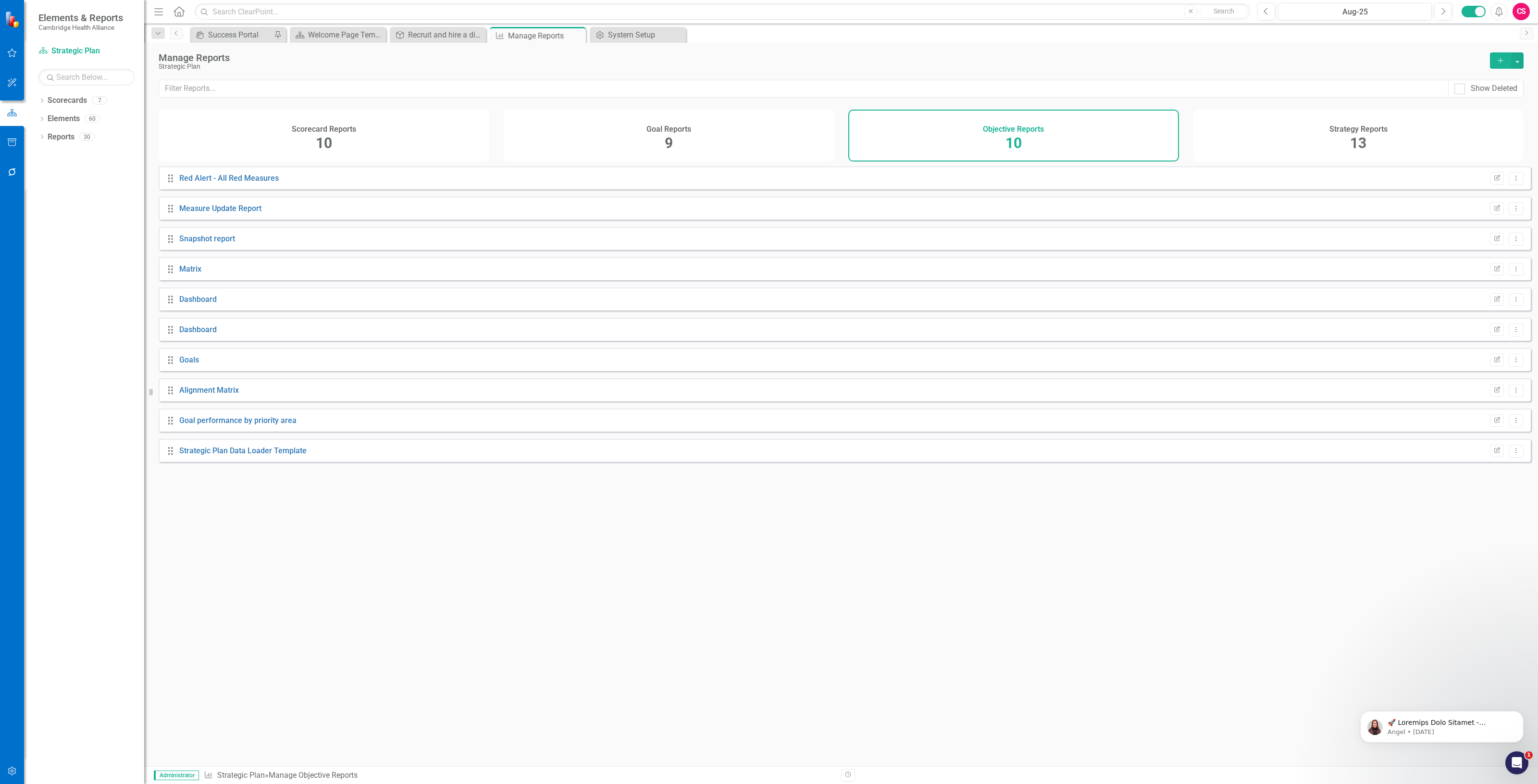
click at [1313, 126] on div "Strategy Reports 13" at bounding box center [1358, 135] width 331 height 52
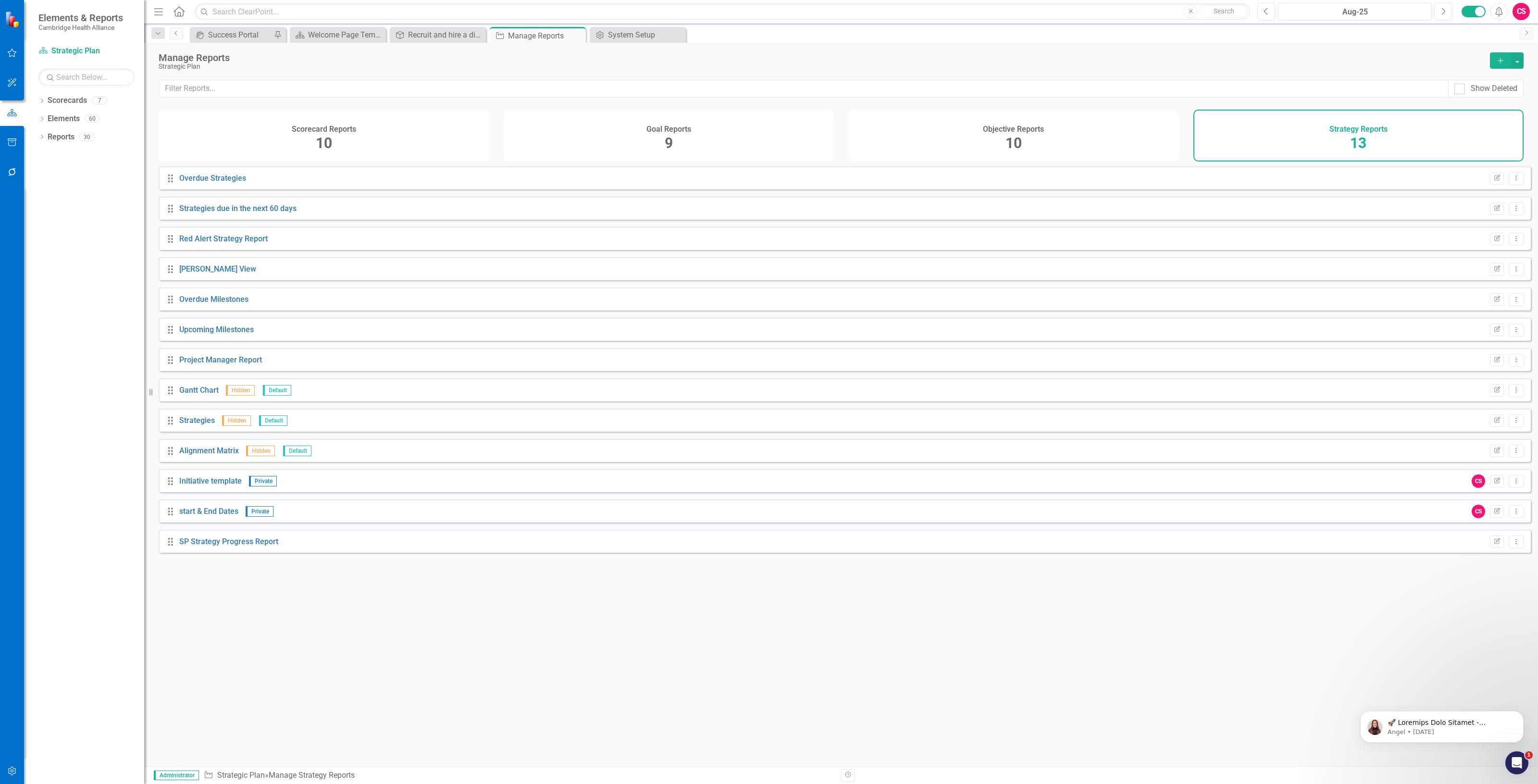
click at [1498, 57] on icon "Add" at bounding box center [1501, 61] width 9 height 7
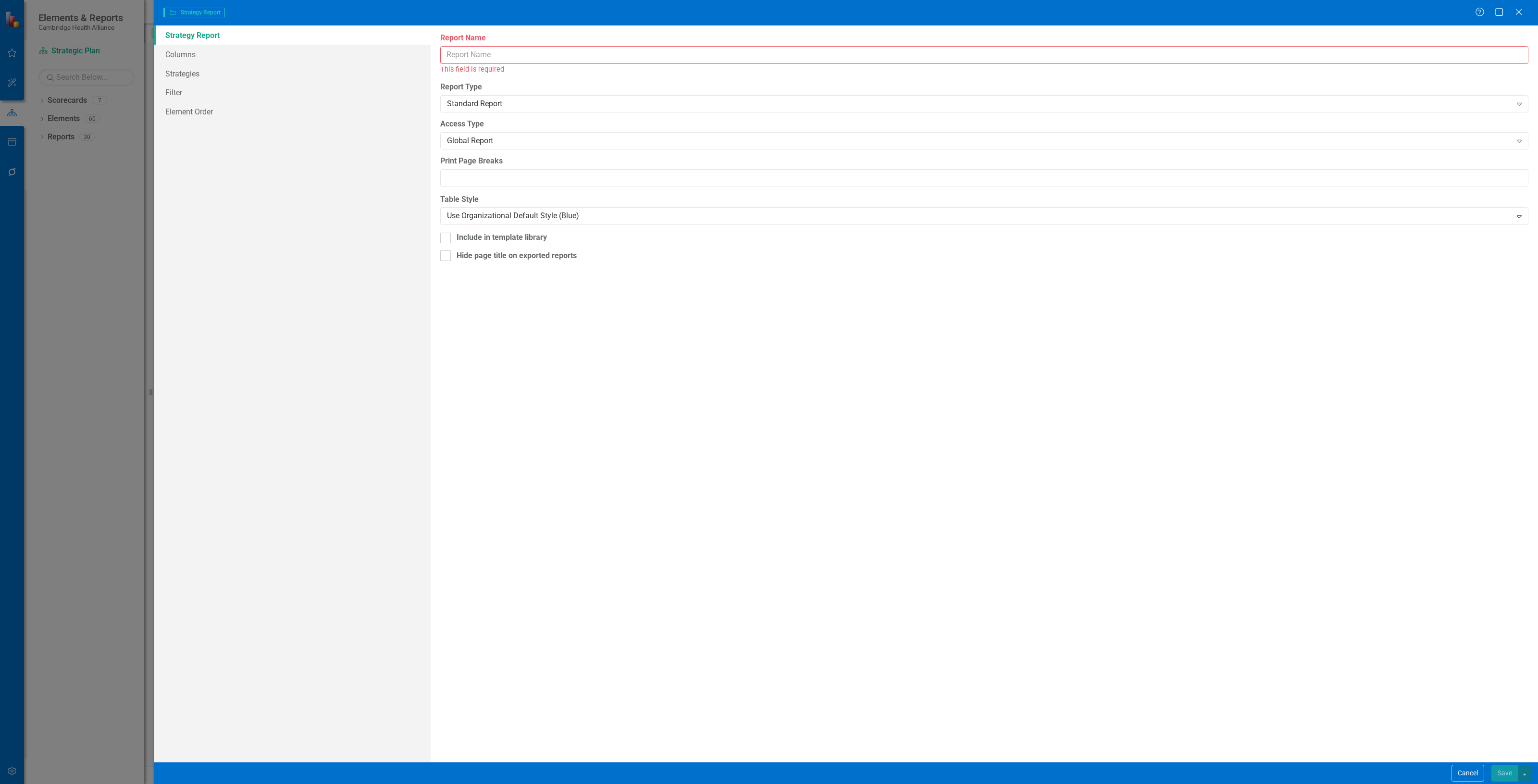
drag, startPoint x: 501, startPoint y: 56, endPoint x: 493, endPoint y: 56, distance: 8.0
click at [501, 56] on input "Report Name" at bounding box center [984, 55] width 1088 height 17
type input "data loader"
click at [198, 49] on link "Columns" at bounding box center [291, 55] width 277 height 19
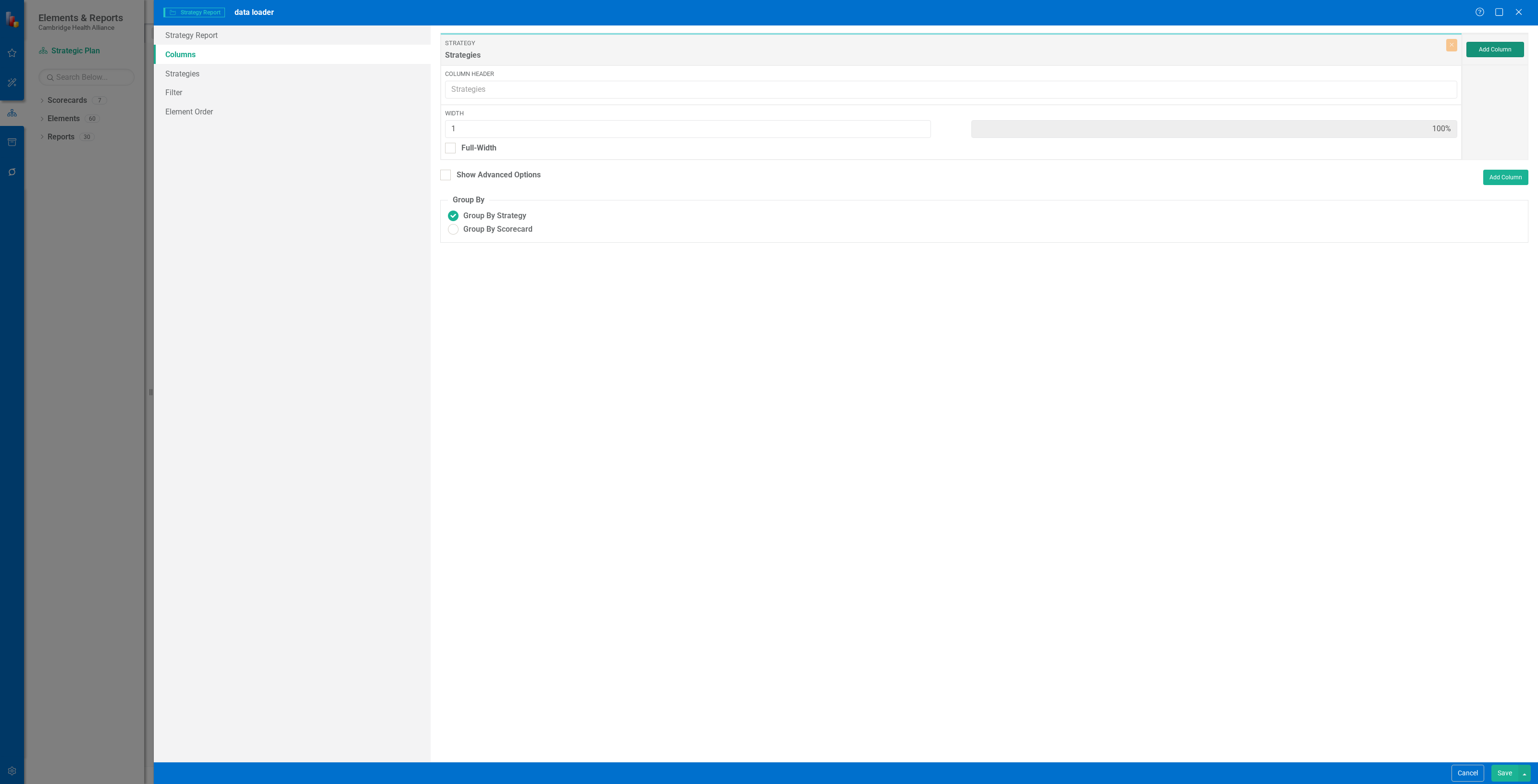
click at [1495, 42] on button "Add Column" at bounding box center [1495, 49] width 57 height 16
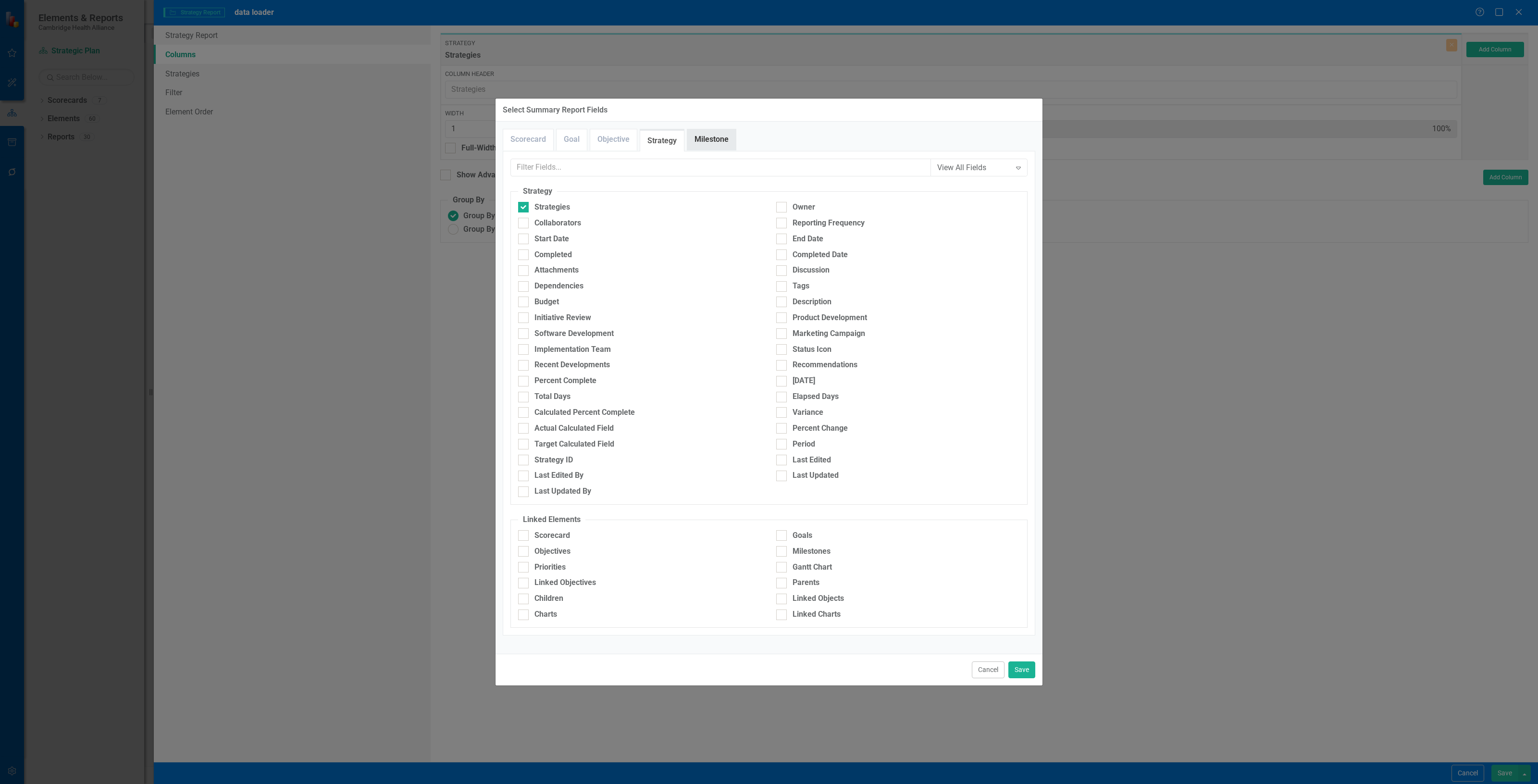
click at [702, 140] on link "Milestone" at bounding box center [711, 140] width 49 height 21
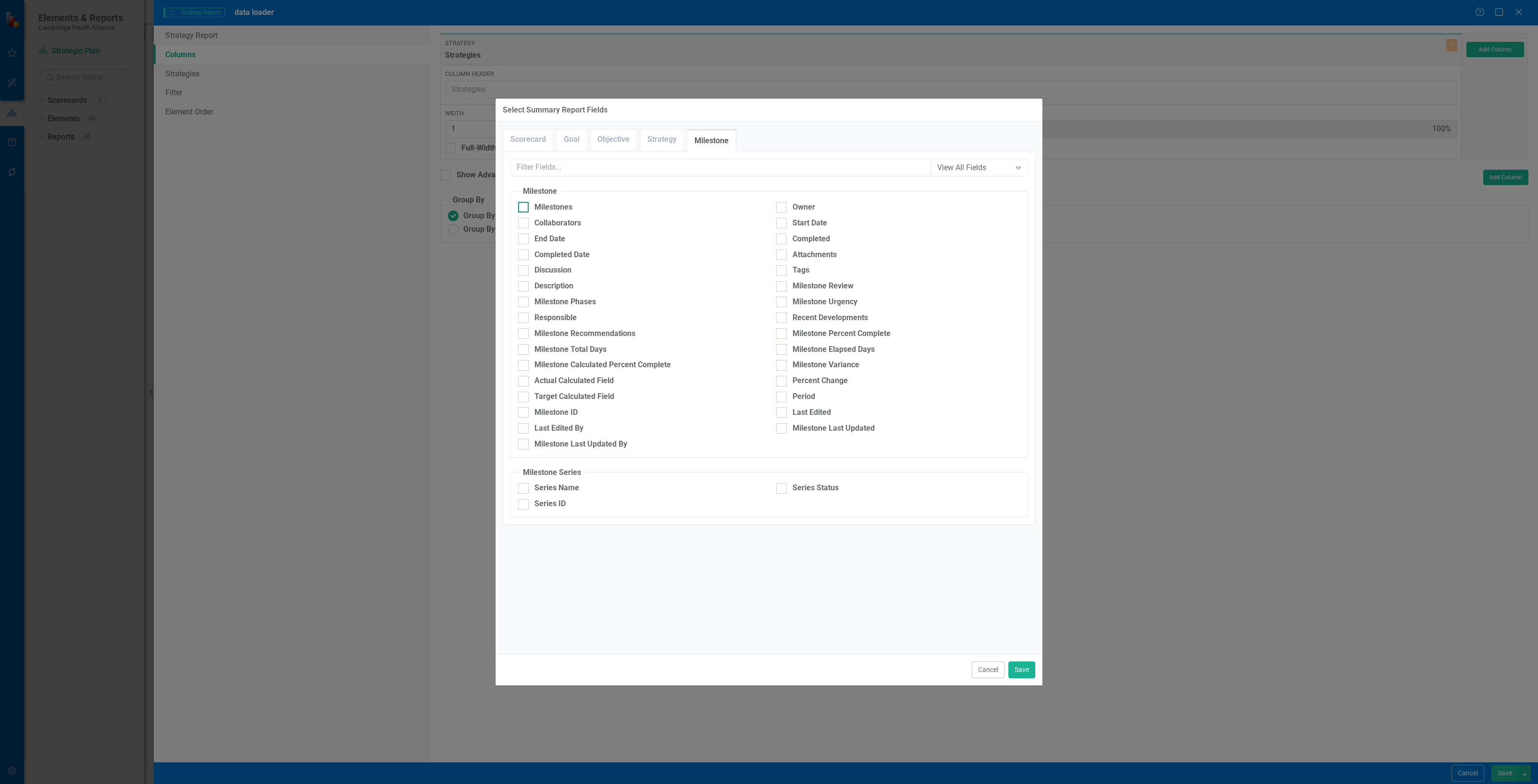
click at [546, 206] on div "Milestones" at bounding box center [553, 207] width 38 height 11
click at [524, 206] on input "Milestones" at bounding box center [520, 205] width 6 height 6
checkbox input "true"
click at [827, 238] on div "Completed" at bounding box center [811, 238] width 37 height 11
click at [802, 237] on div "Completed" at bounding box center [811, 238] width 37 height 11
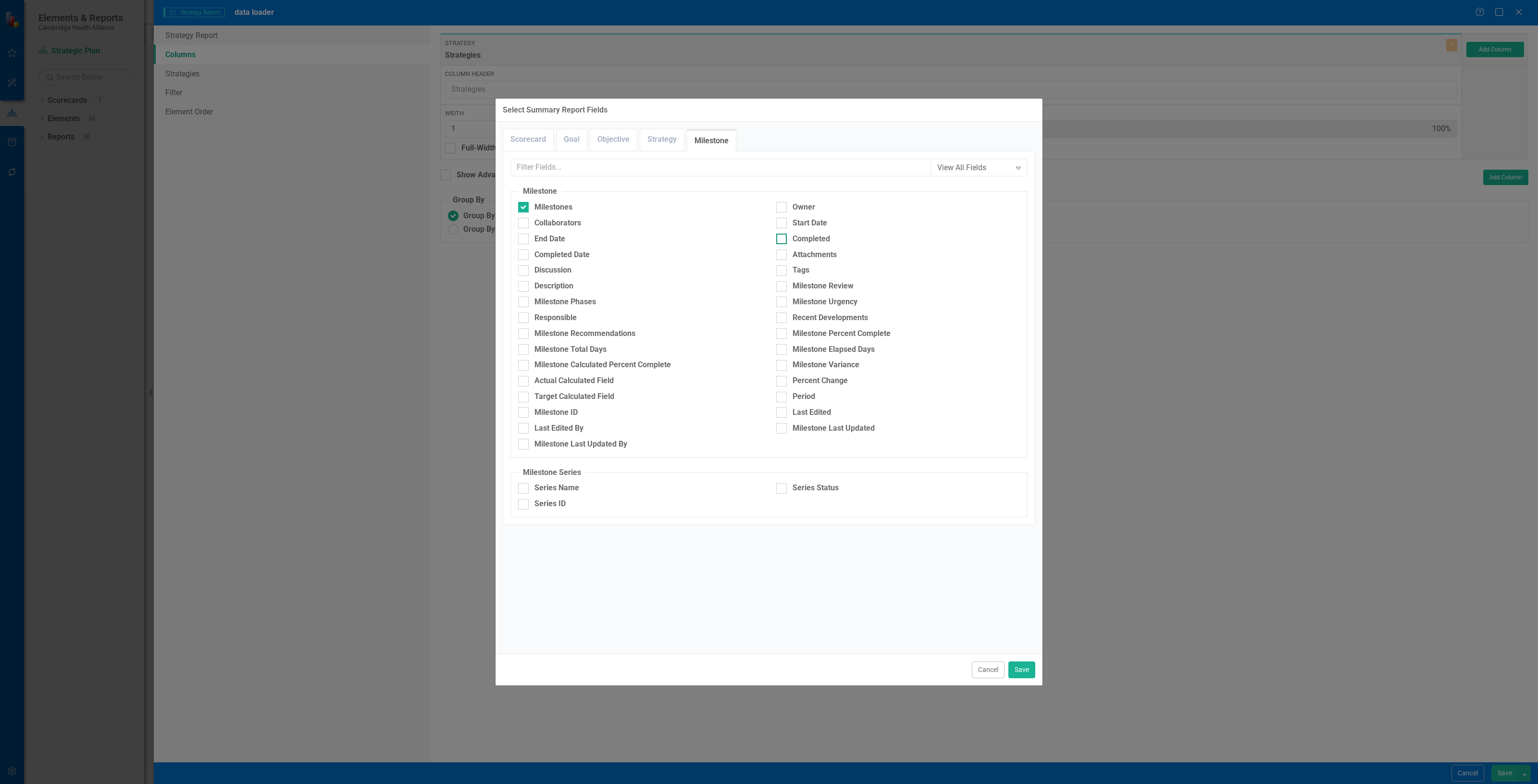
click at [782, 237] on input "Completed" at bounding box center [779, 236] width 6 height 6
checkbox input "true"
click at [1024, 666] on button "Save" at bounding box center [1021, 669] width 27 height 16
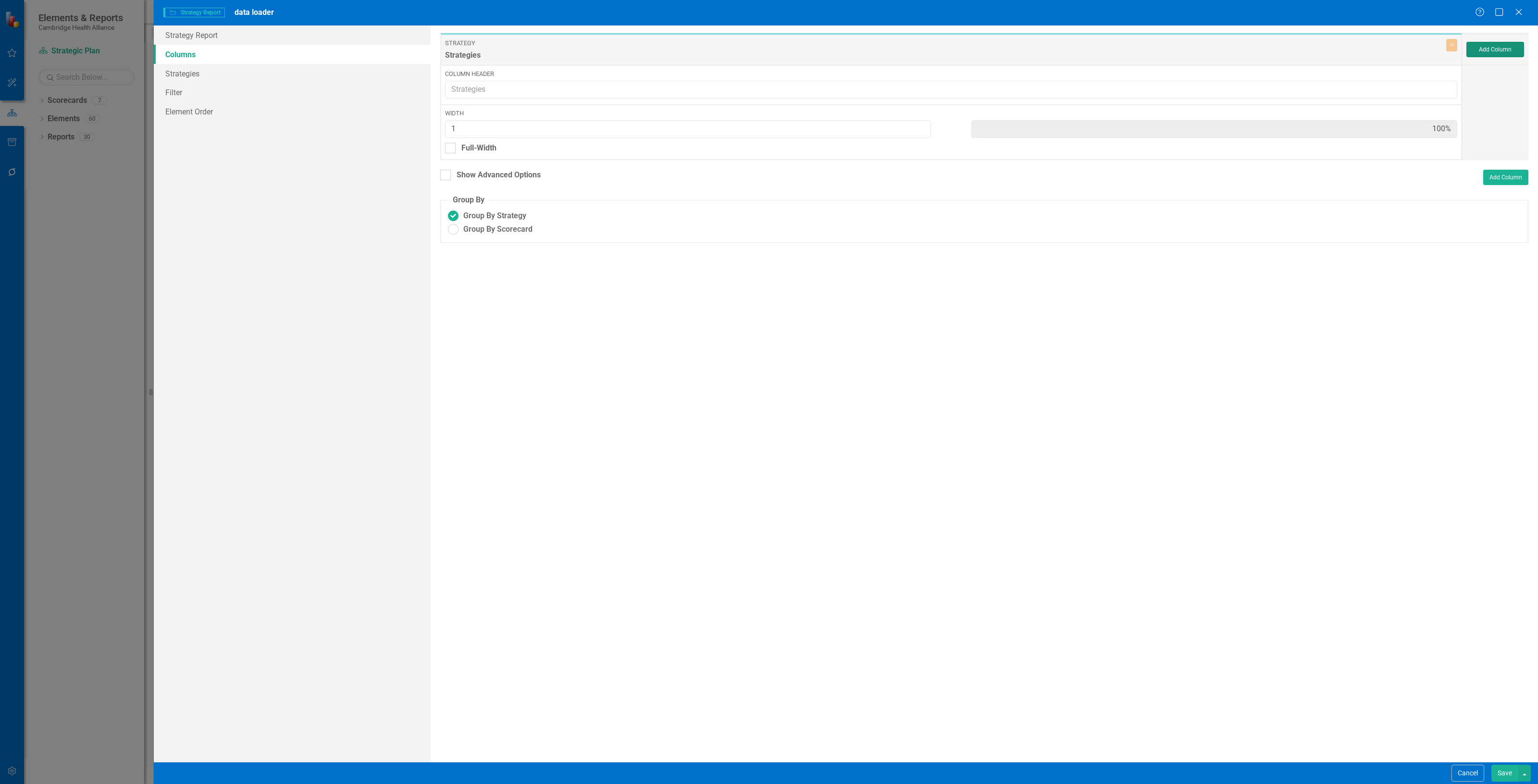
type input "33%"
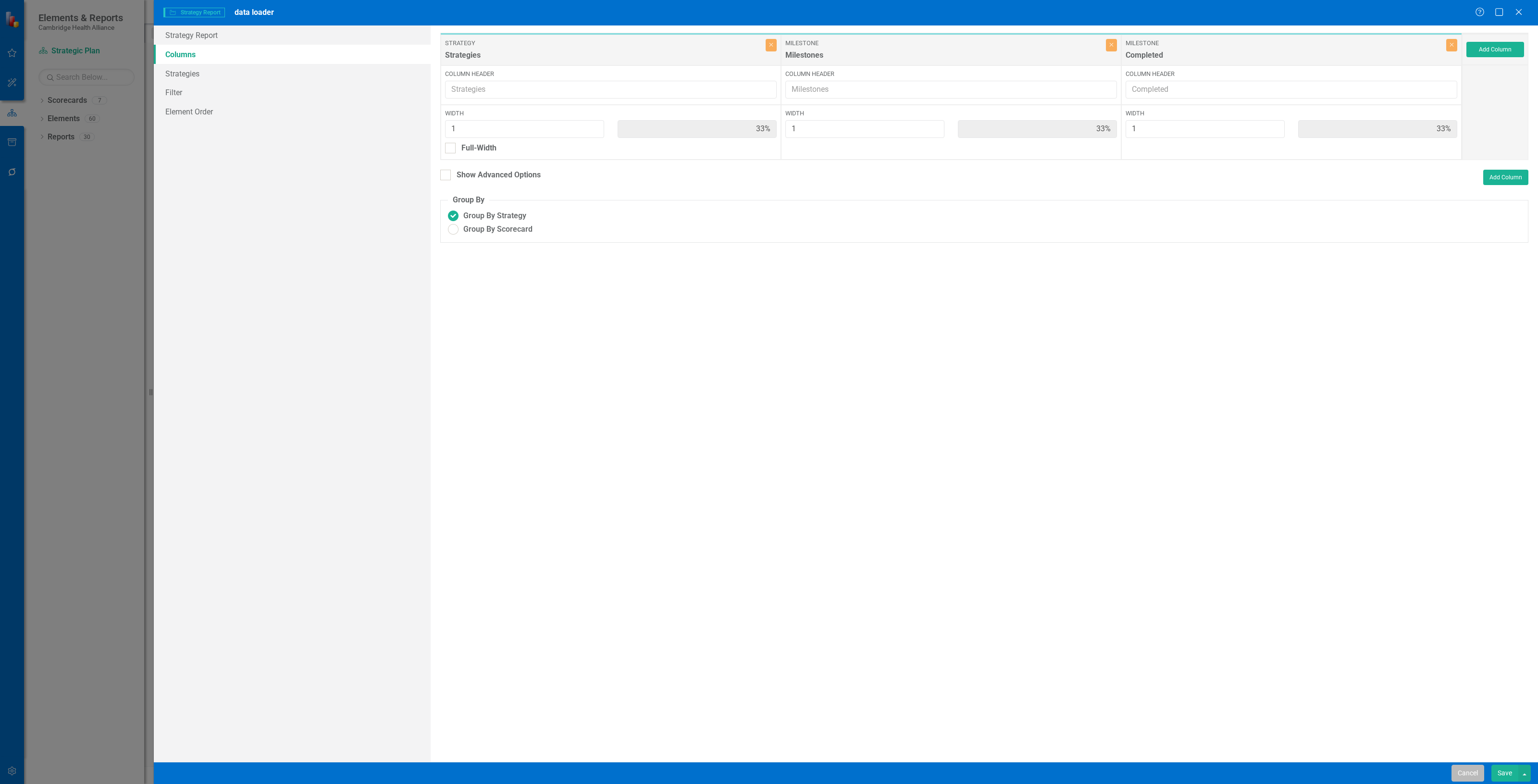
click at [1464, 776] on button "Cancel" at bounding box center [1468, 772] width 33 height 16
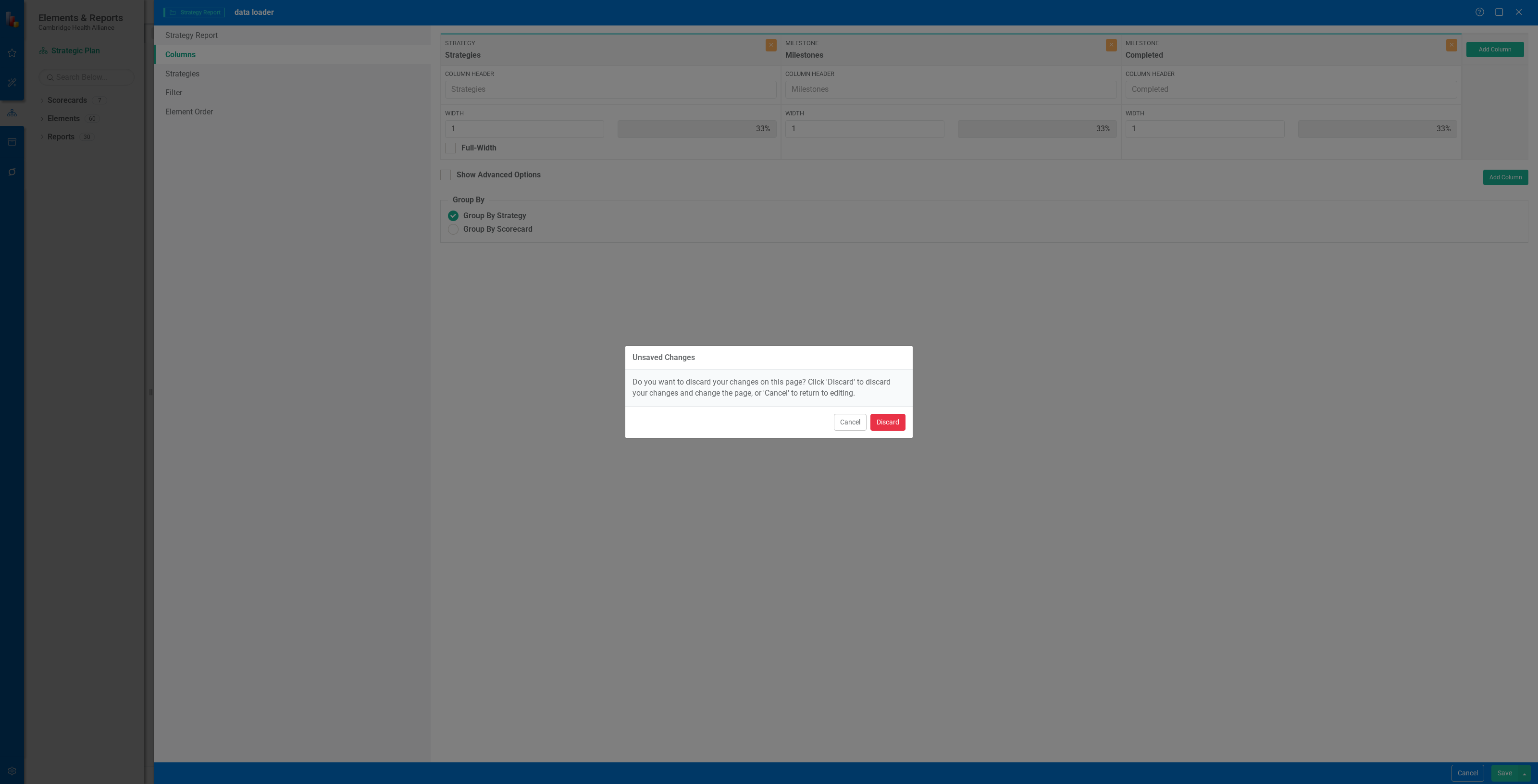
drag, startPoint x: 899, startPoint y: 420, endPoint x: 886, endPoint y: 411, distance: 15.8
click at [896, 418] on button "Discard" at bounding box center [887, 421] width 35 height 16
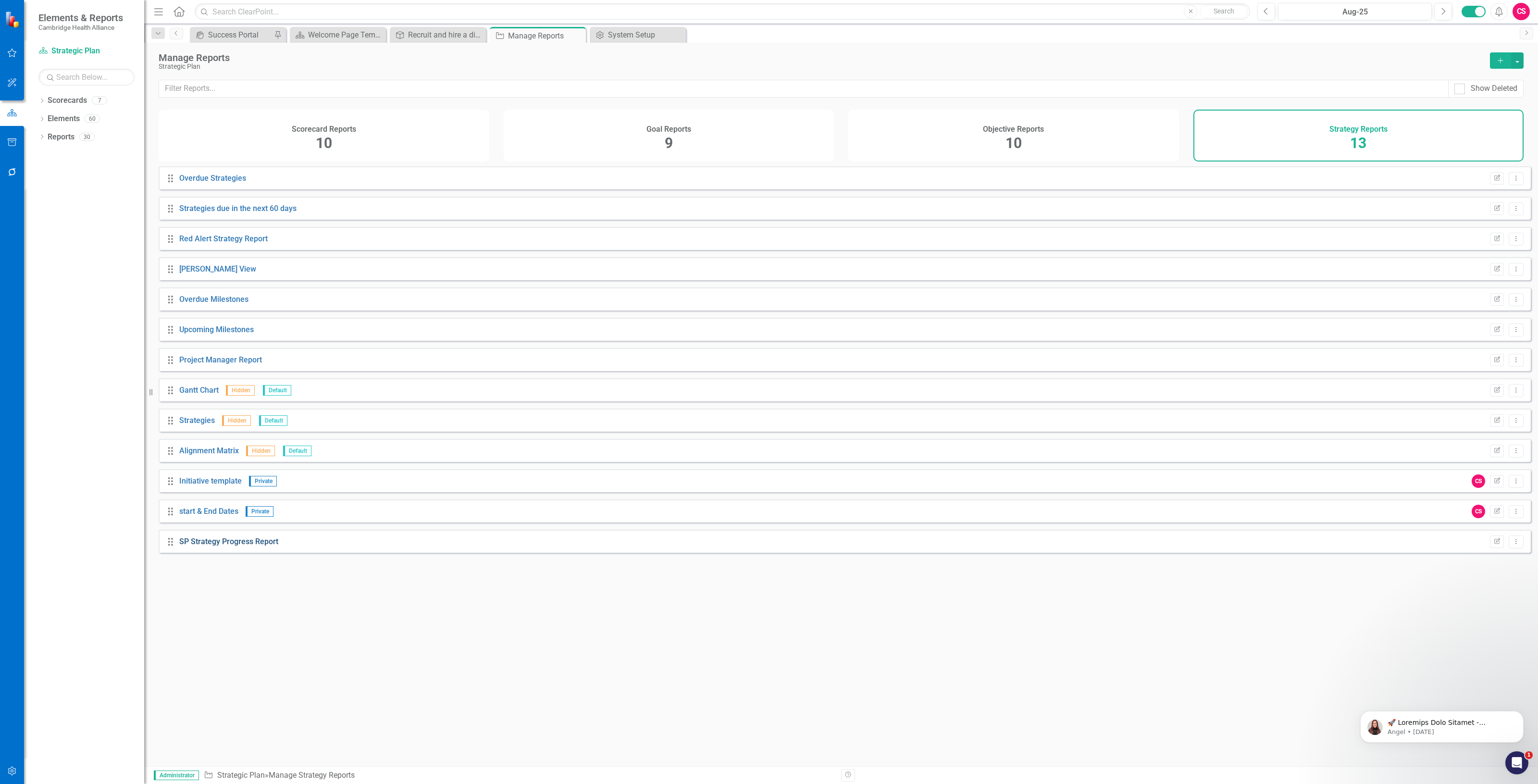
click at [227, 546] on link "SP Strategy Progress Report" at bounding box center [229, 541] width 99 height 10
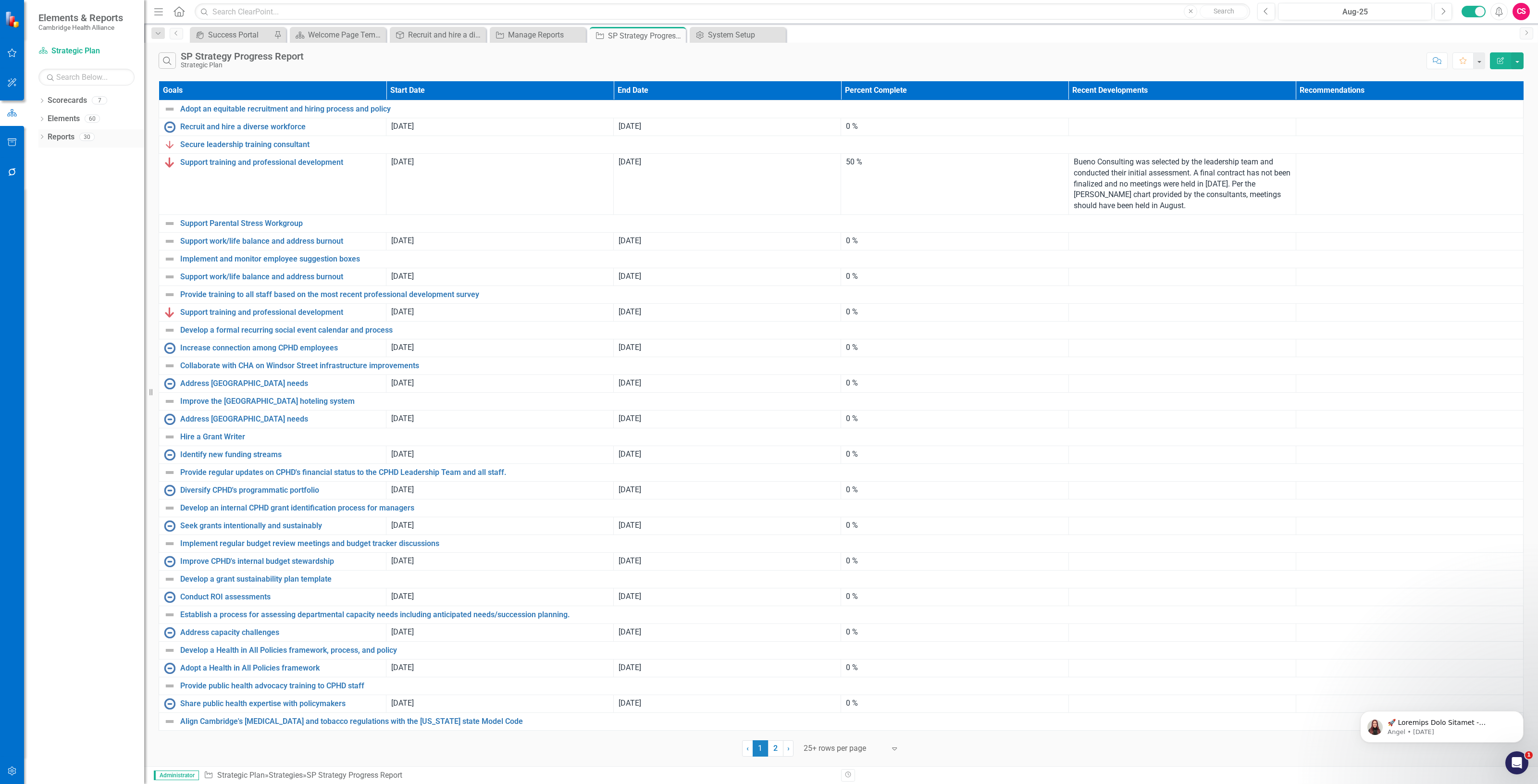
click at [55, 132] on link "Reports" at bounding box center [61, 137] width 27 height 11
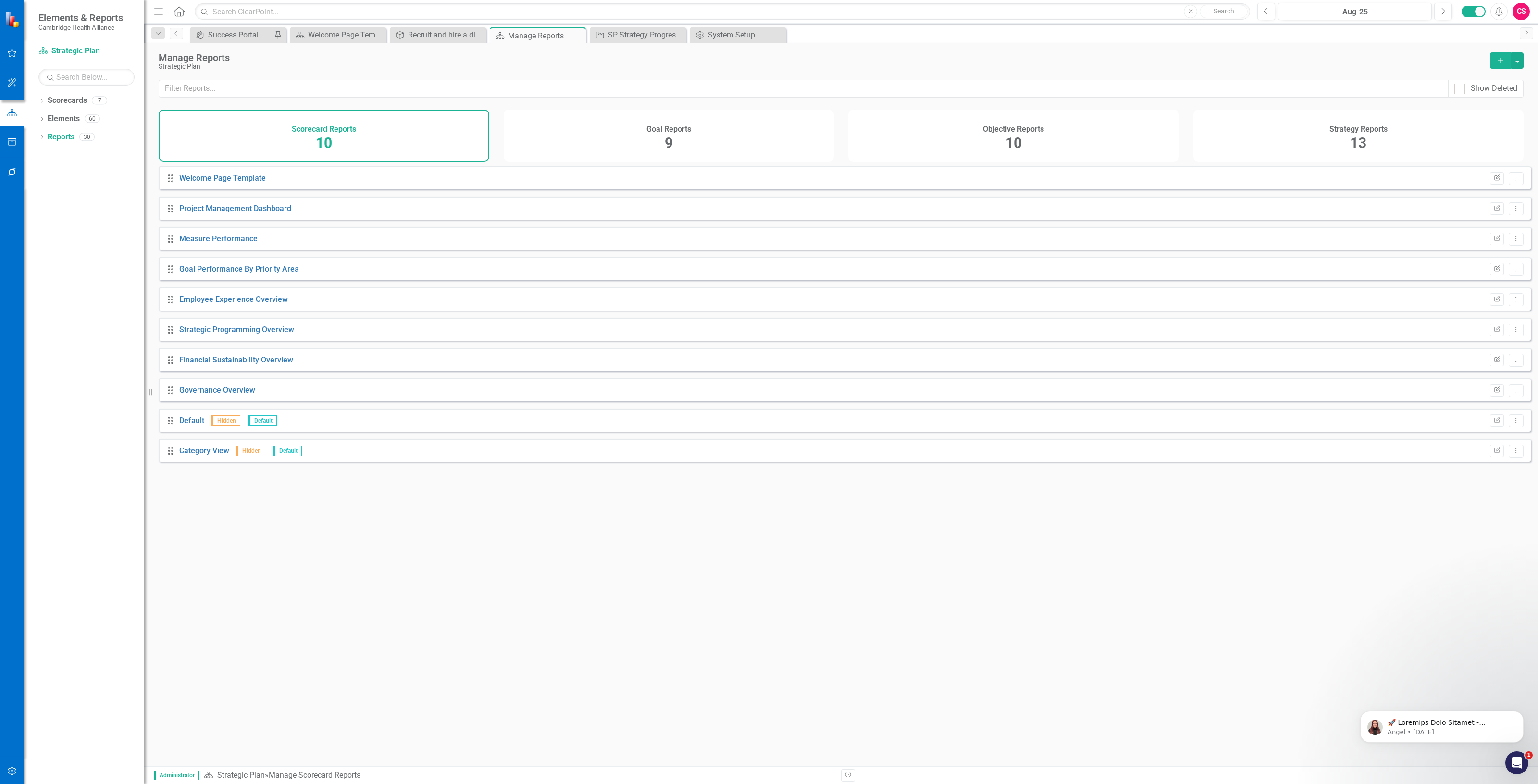
drag, startPoint x: 1448, startPoint y: 147, endPoint x: 1433, endPoint y: 141, distance: 16.2
click at [1445, 147] on div "Strategy Reports 13" at bounding box center [1358, 135] width 331 height 52
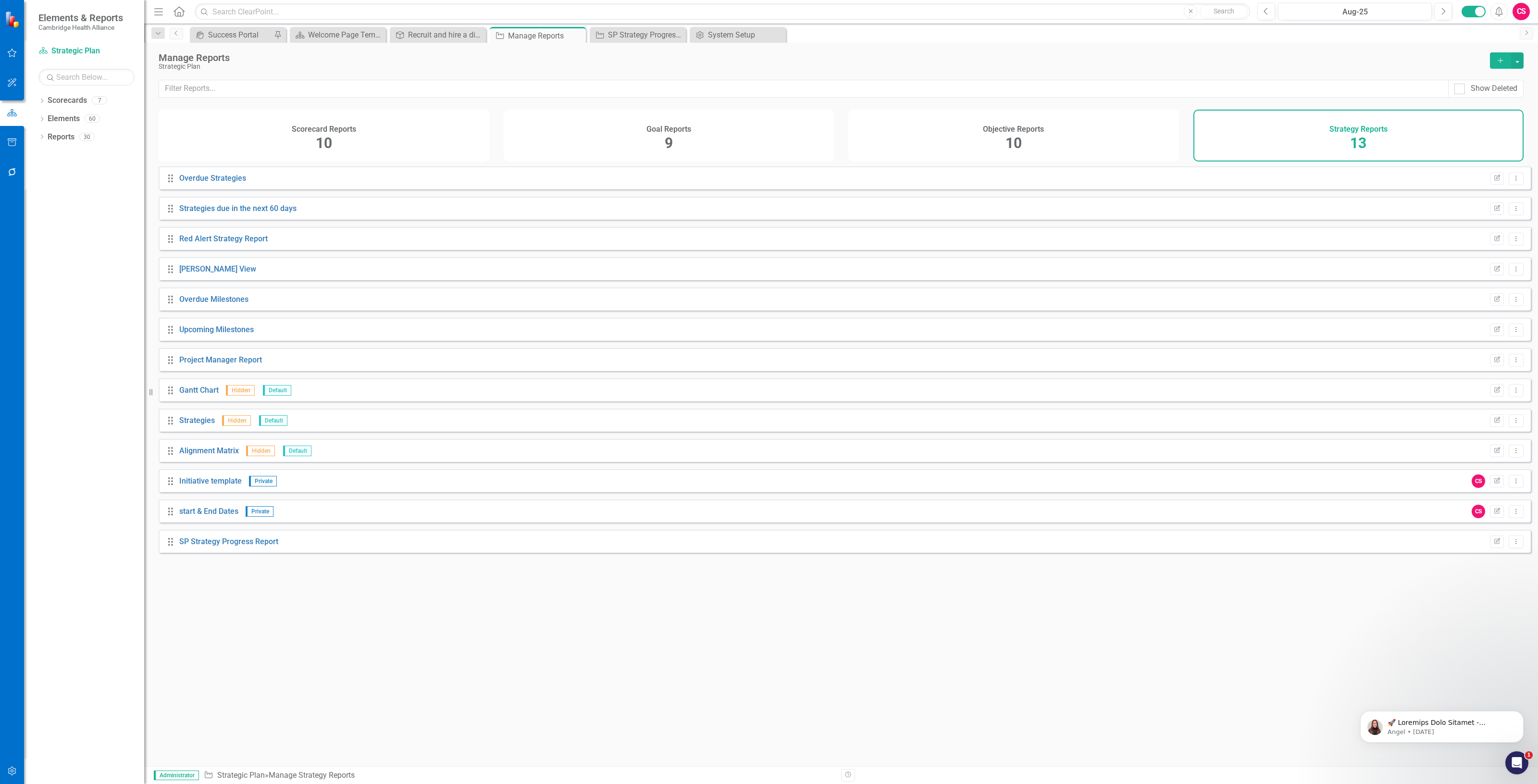
click at [229, 541] on div "Drag SP Strategy Progress Report Edit Report Dropdown Menu" at bounding box center [845, 541] width 1372 height 23
click at [234, 547] on div "SP Strategy Progress Report" at bounding box center [229, 541] width 99 height 11
click at [233, 546] on link "SP Strategy Progress Report" at bounding box center [229, 541] width 99 height 10
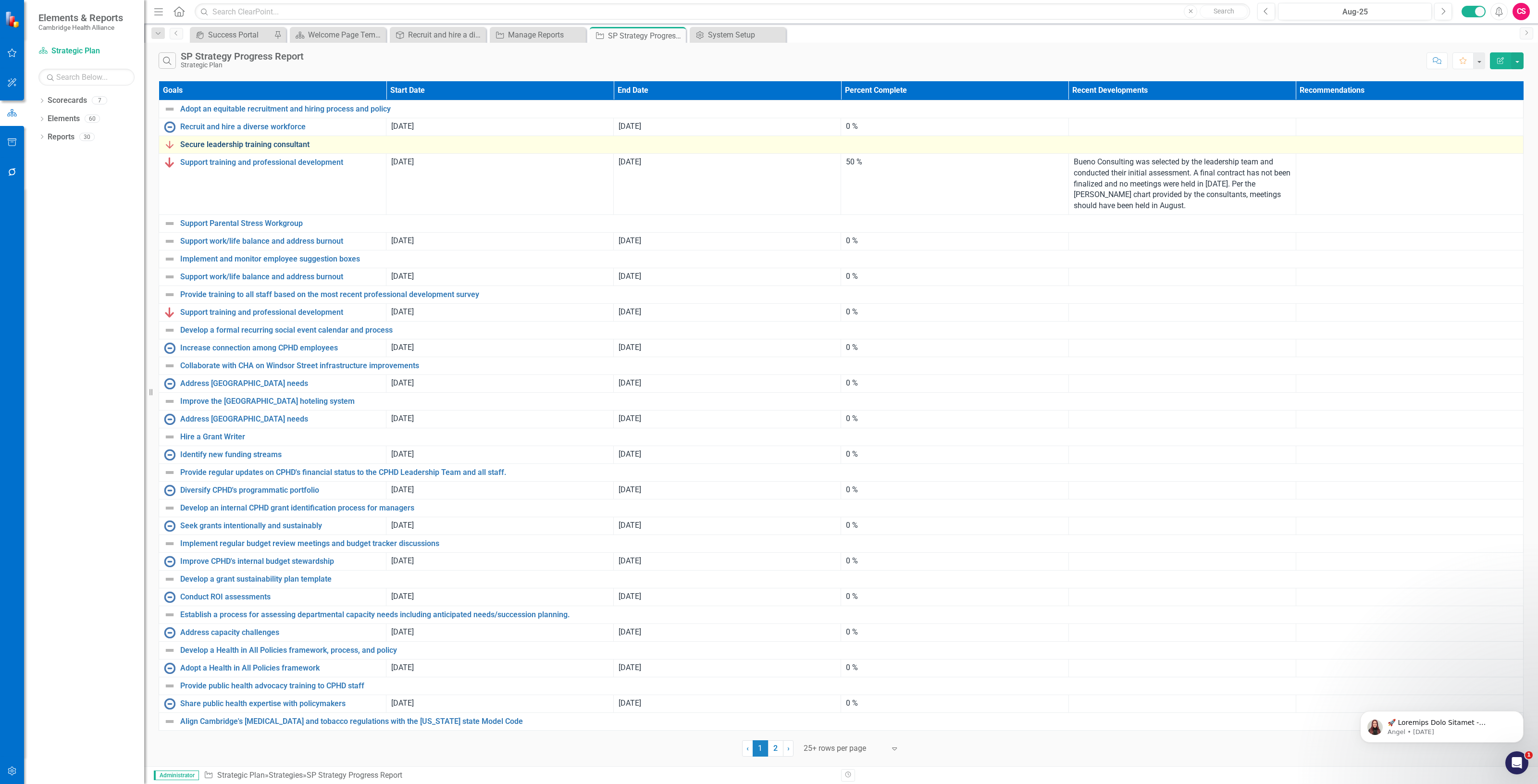
click at [251, 147] on link "Secure leadership training consultant" at bounding box center [849, 145] width 1338 height 9
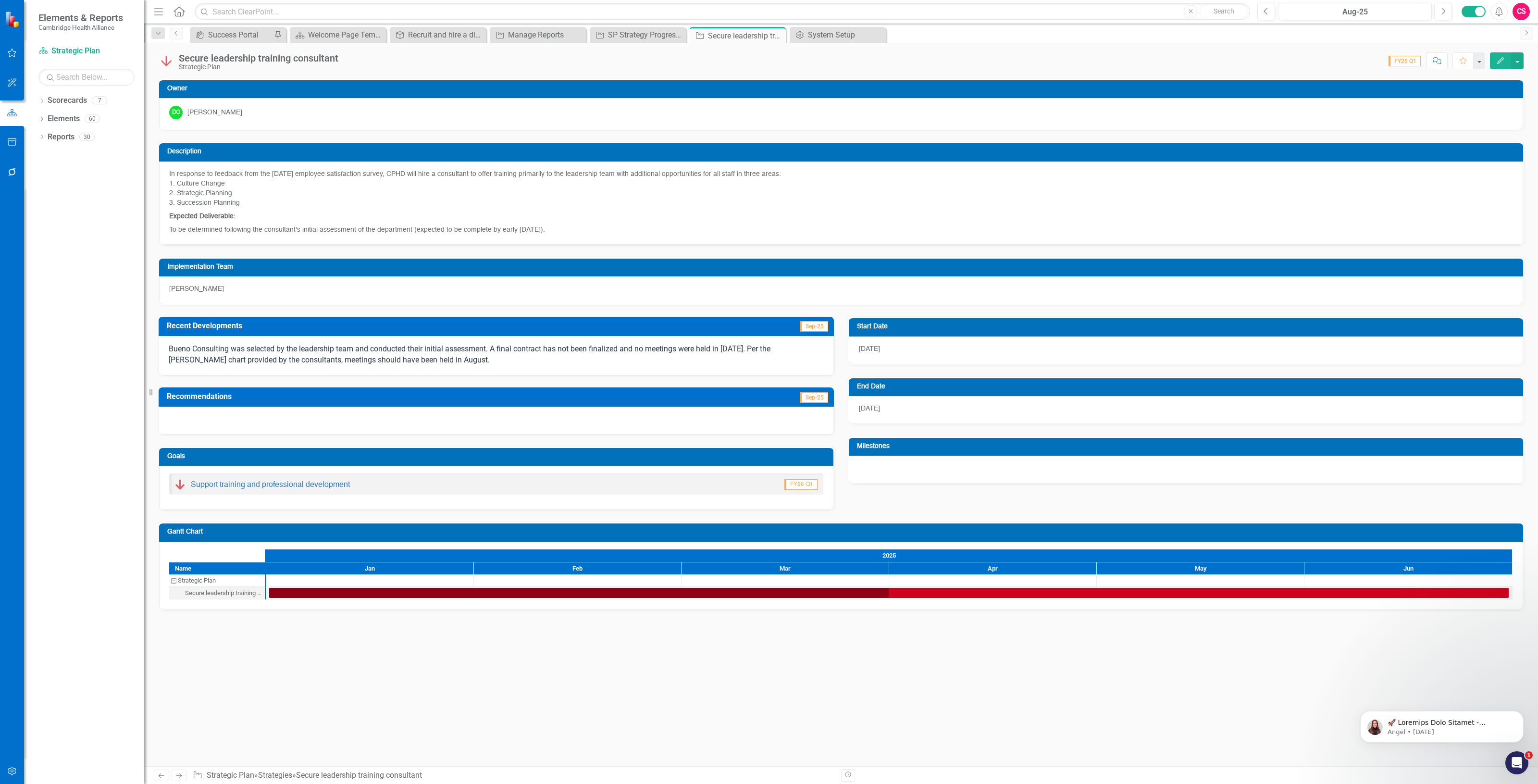
click at [168, 63] on img at bounding box center [167, 61] width 16 height 16
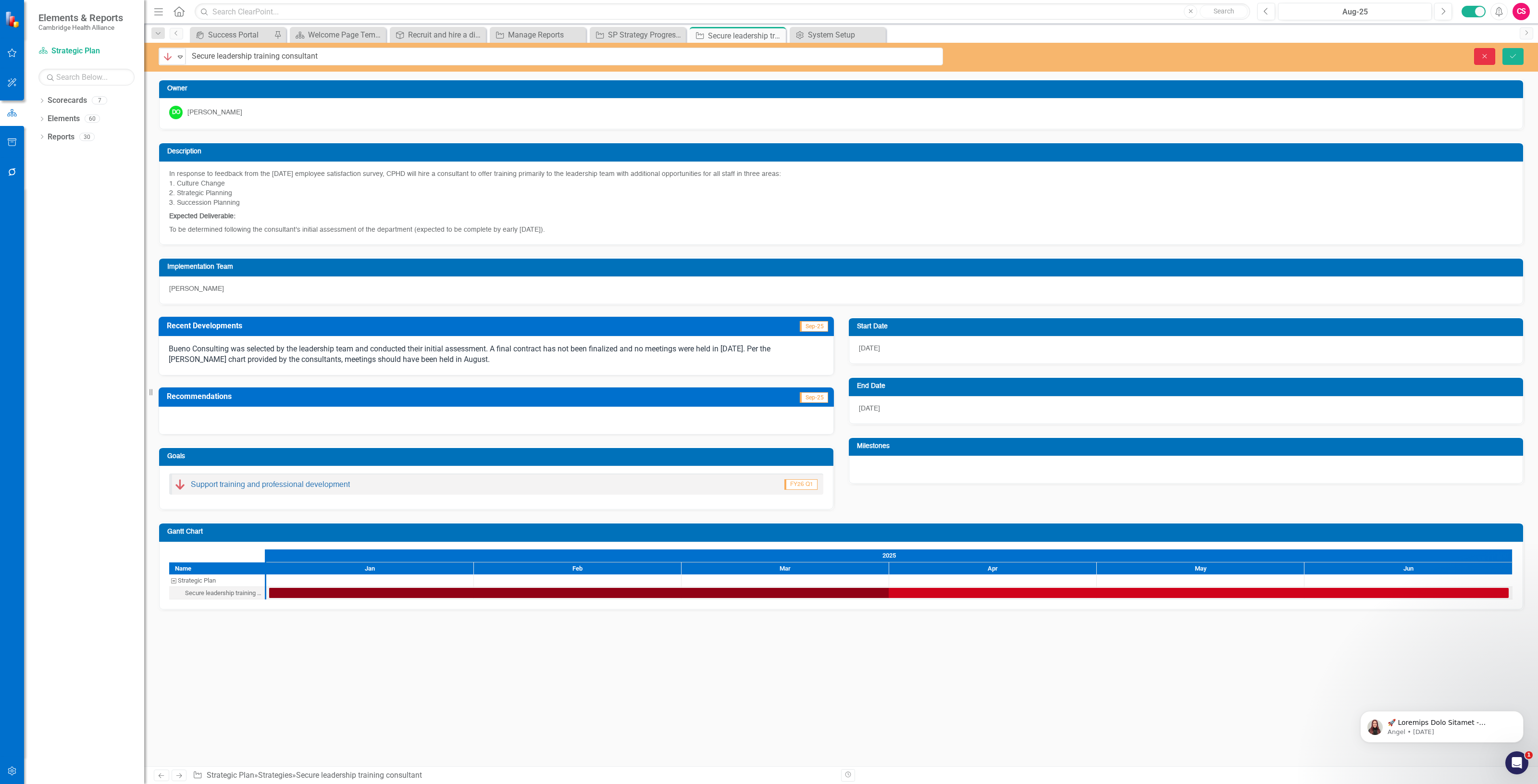
click at [1488, 51] on button "Close" at bounding box center [1484, 56] width 21 height 16
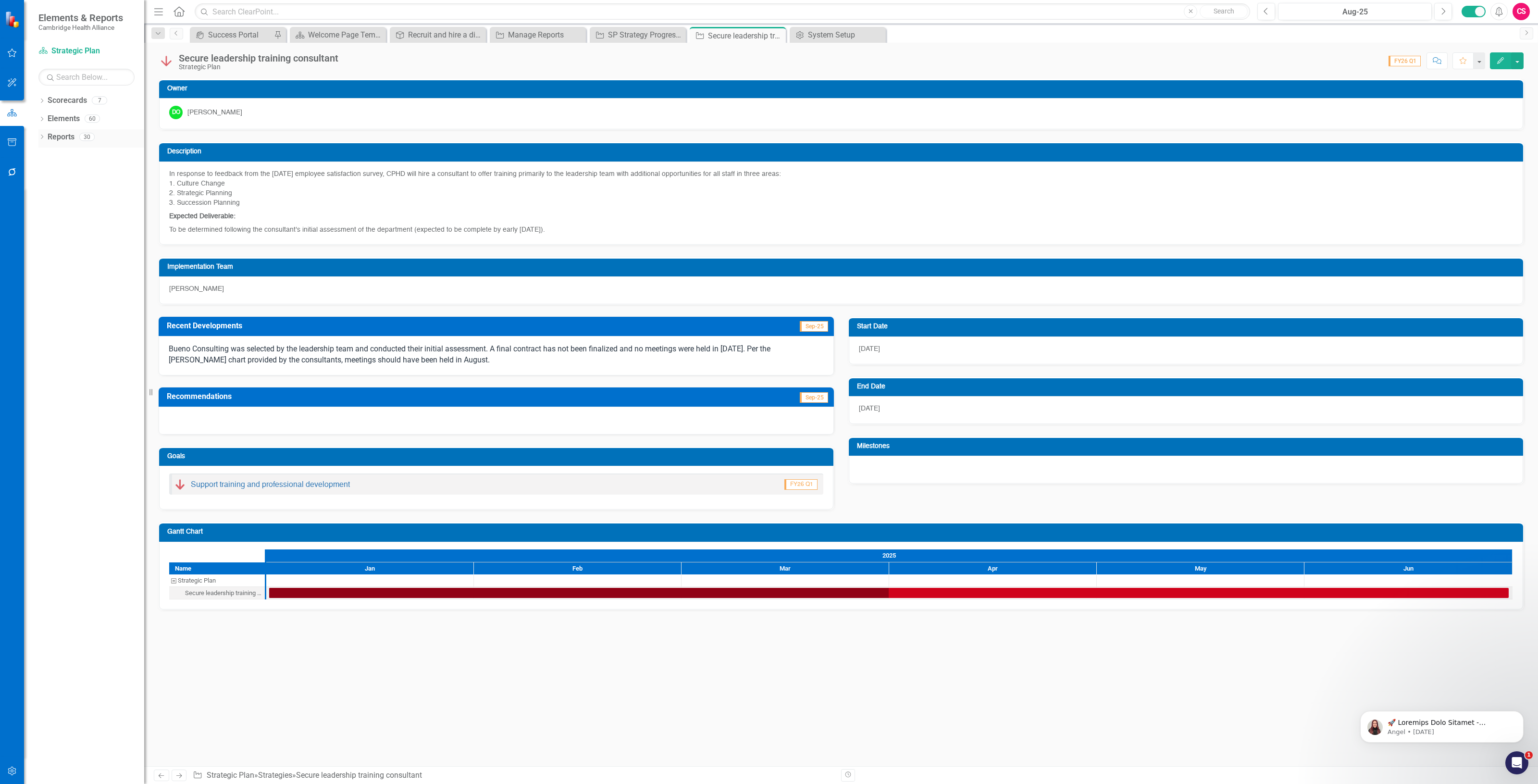
click at [69, 133] on link "Reports" at bounding box center [61, 137] width 27 height 11
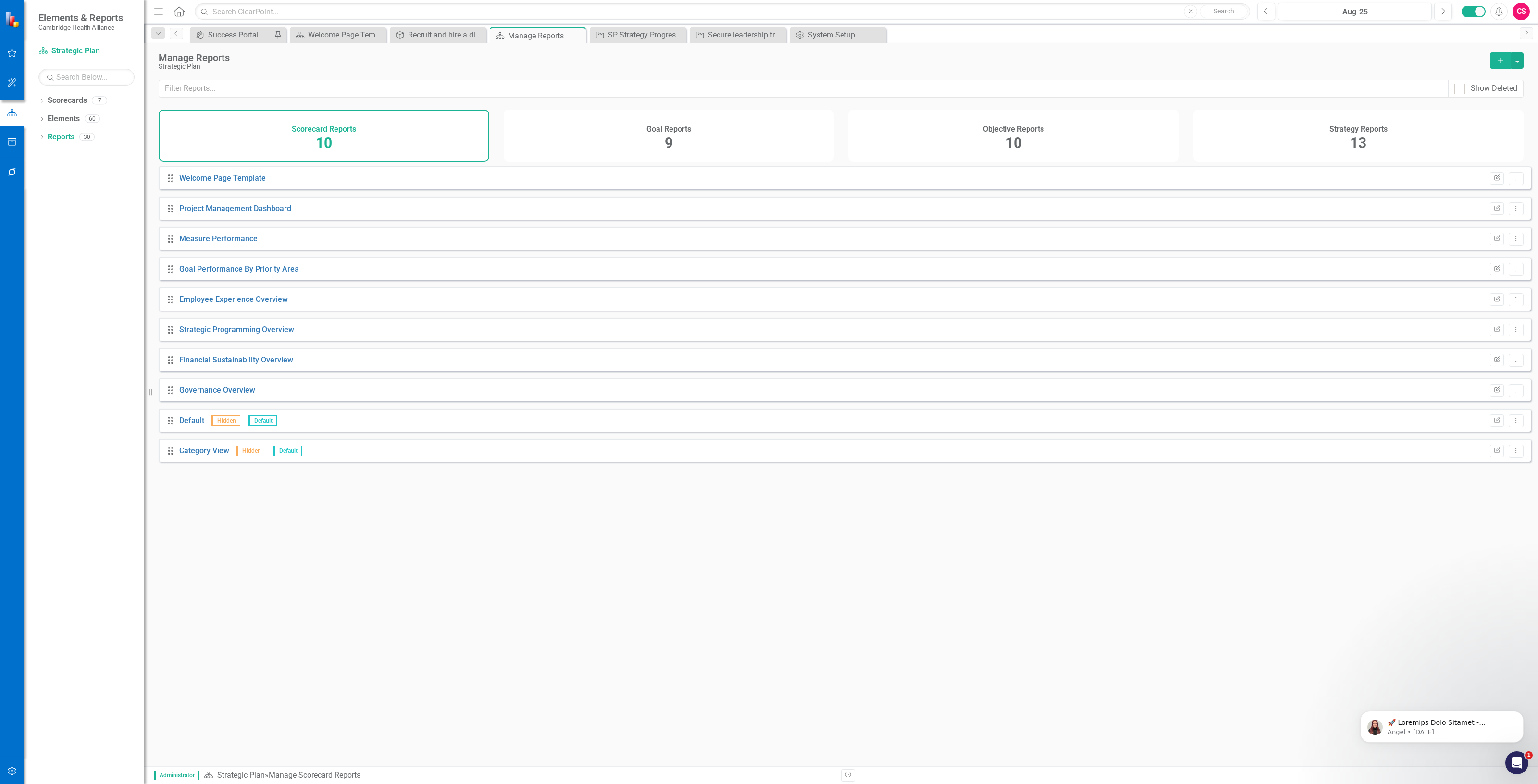
drag, startPoint x: 1147, startPoint y: 127, endPoint x: 1091, endPoint y: 149, distance: 60.2
click at [1144, 130] on div "Objective Reports 10" at bounding box center [1013, 135] width 331 height 52
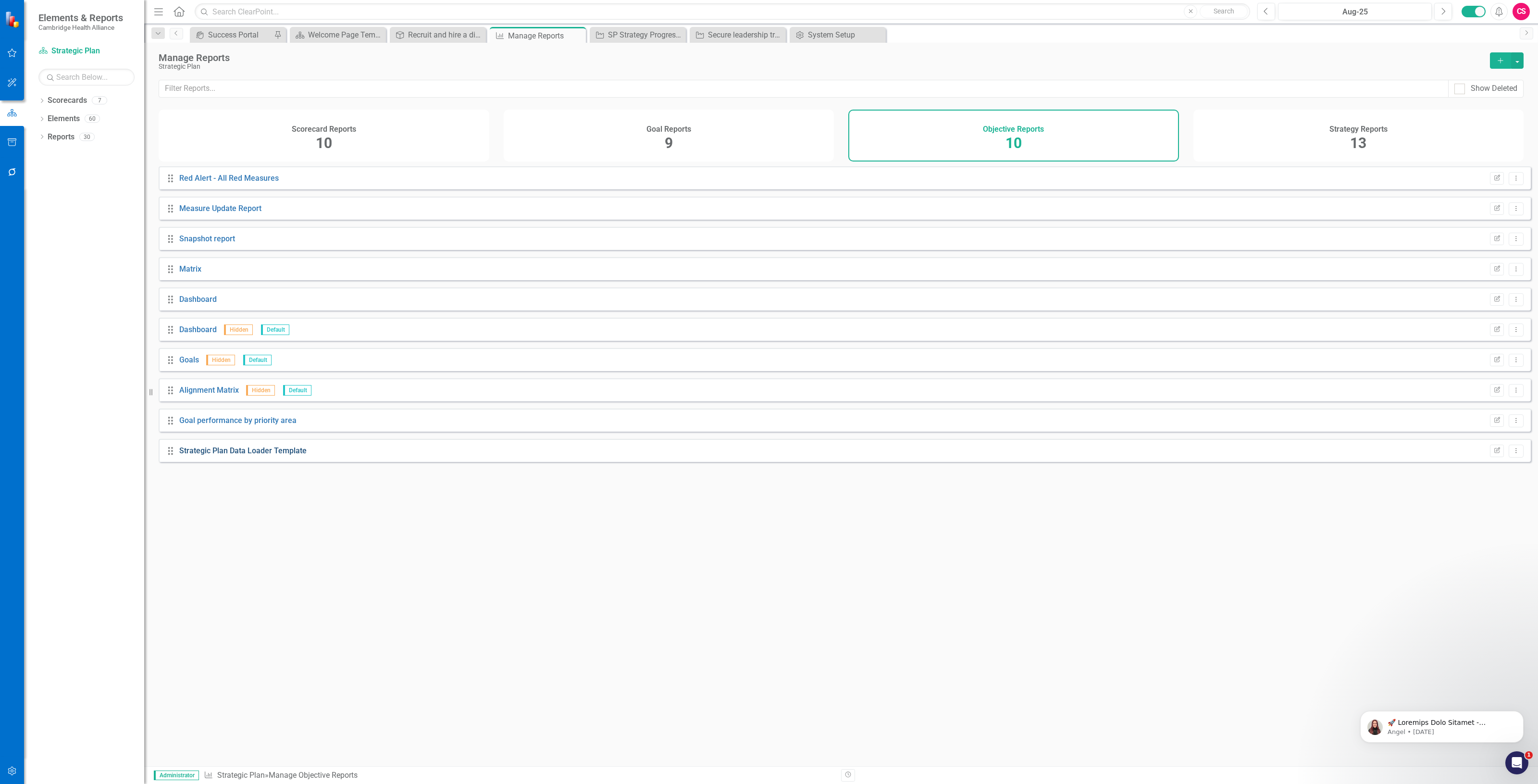
click at [278, 455] on link "Strategic Plan Data Loader Template" at bounding box center [243, 450] width 128 height 10
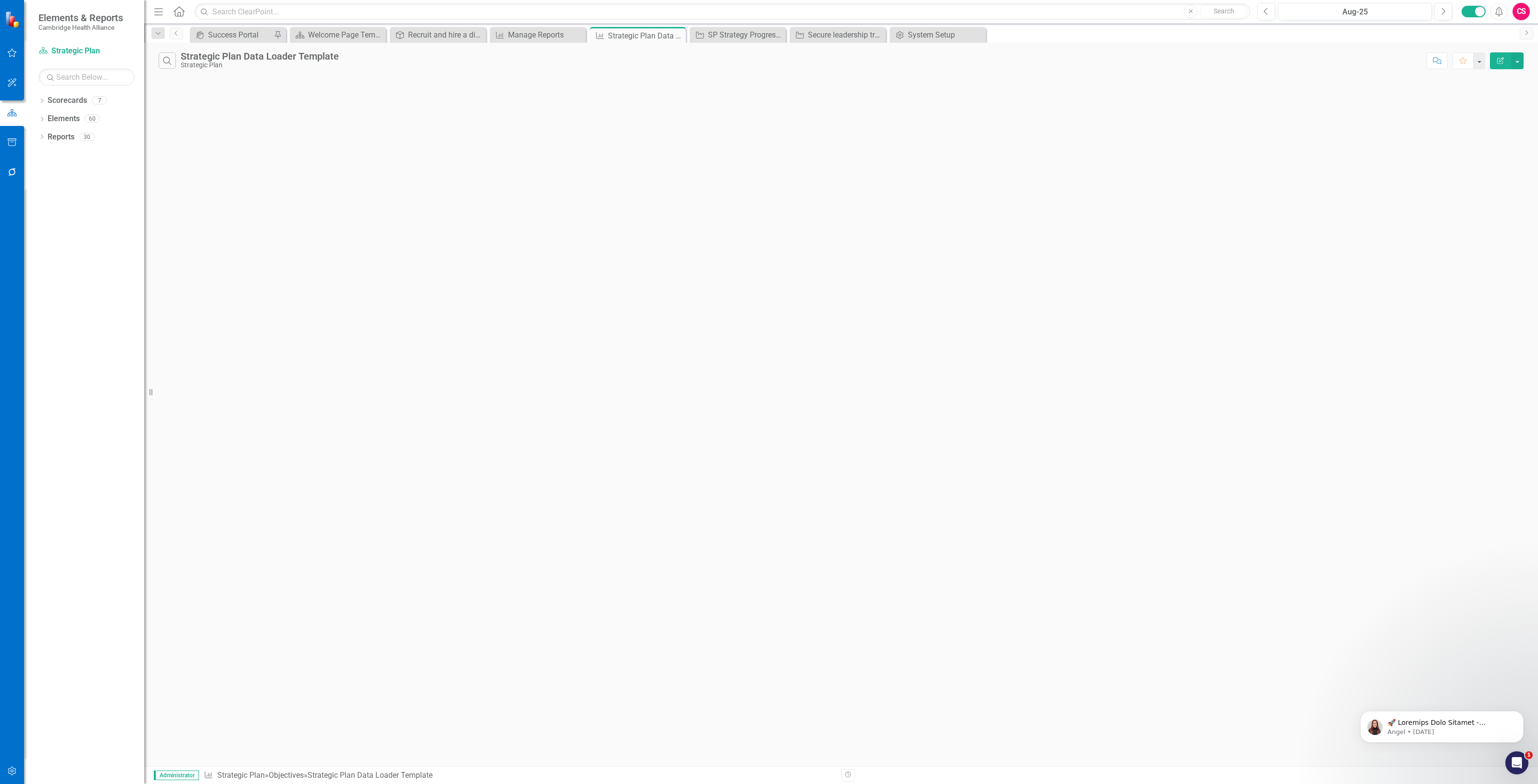
click at [1498, 62] on icon "Edit Report" at bounding box center [1501, 61] width 9 height 7
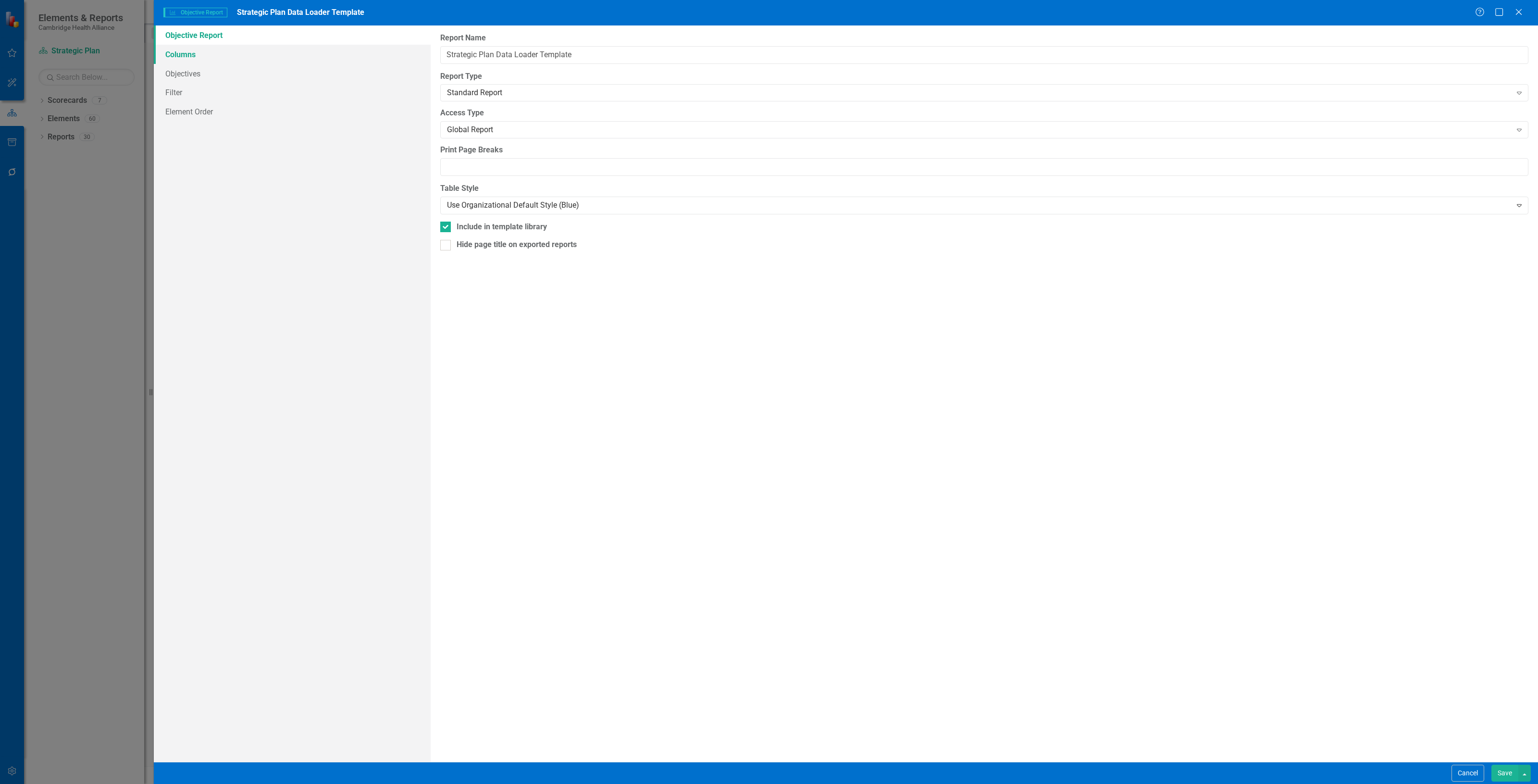
click at [229, 59] on link "Columns" at bounding box center [291, 55] width 277 height 19
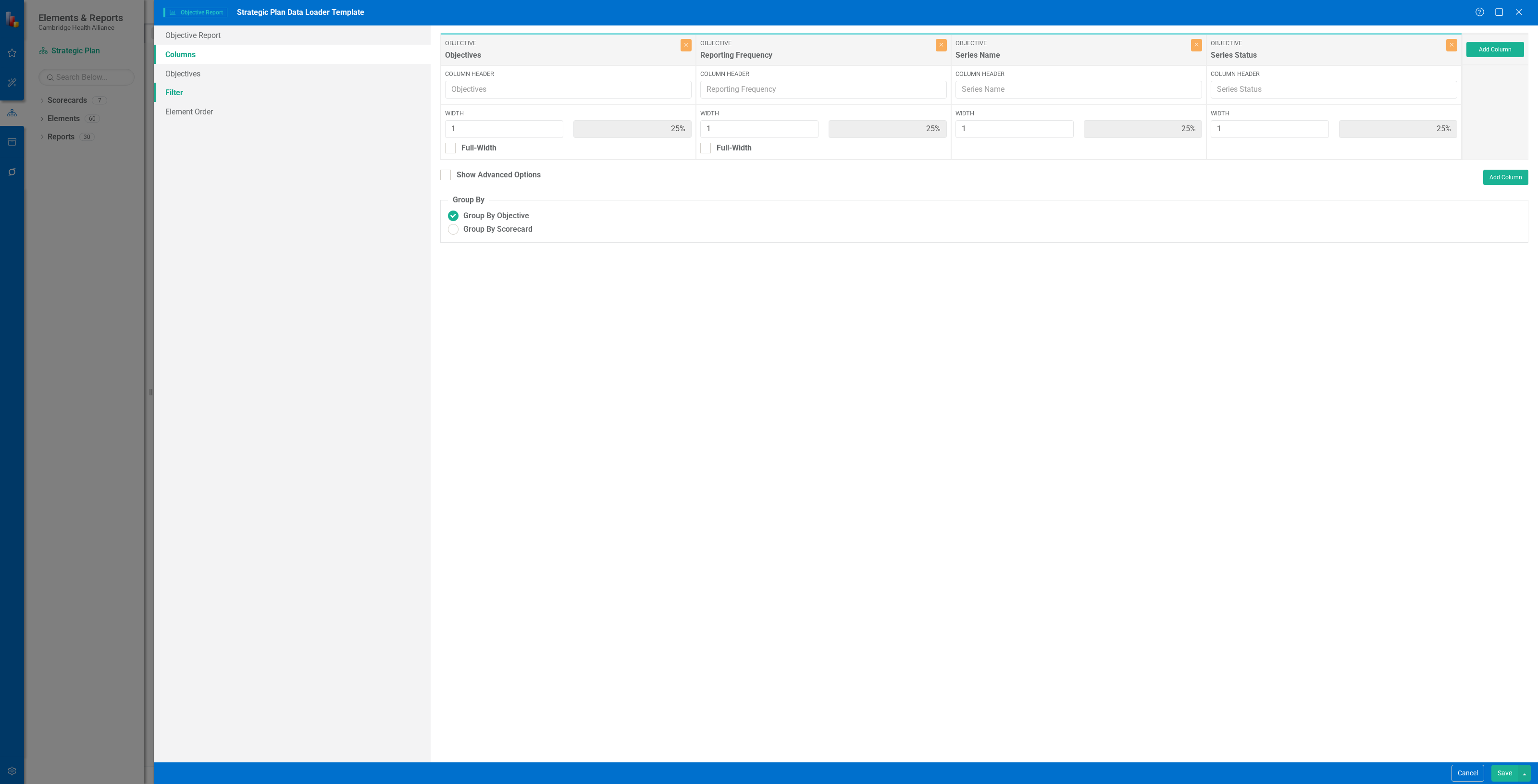
click at [239, 95] on link "Filter" at bounding box center [291, 92] width 277 height 19
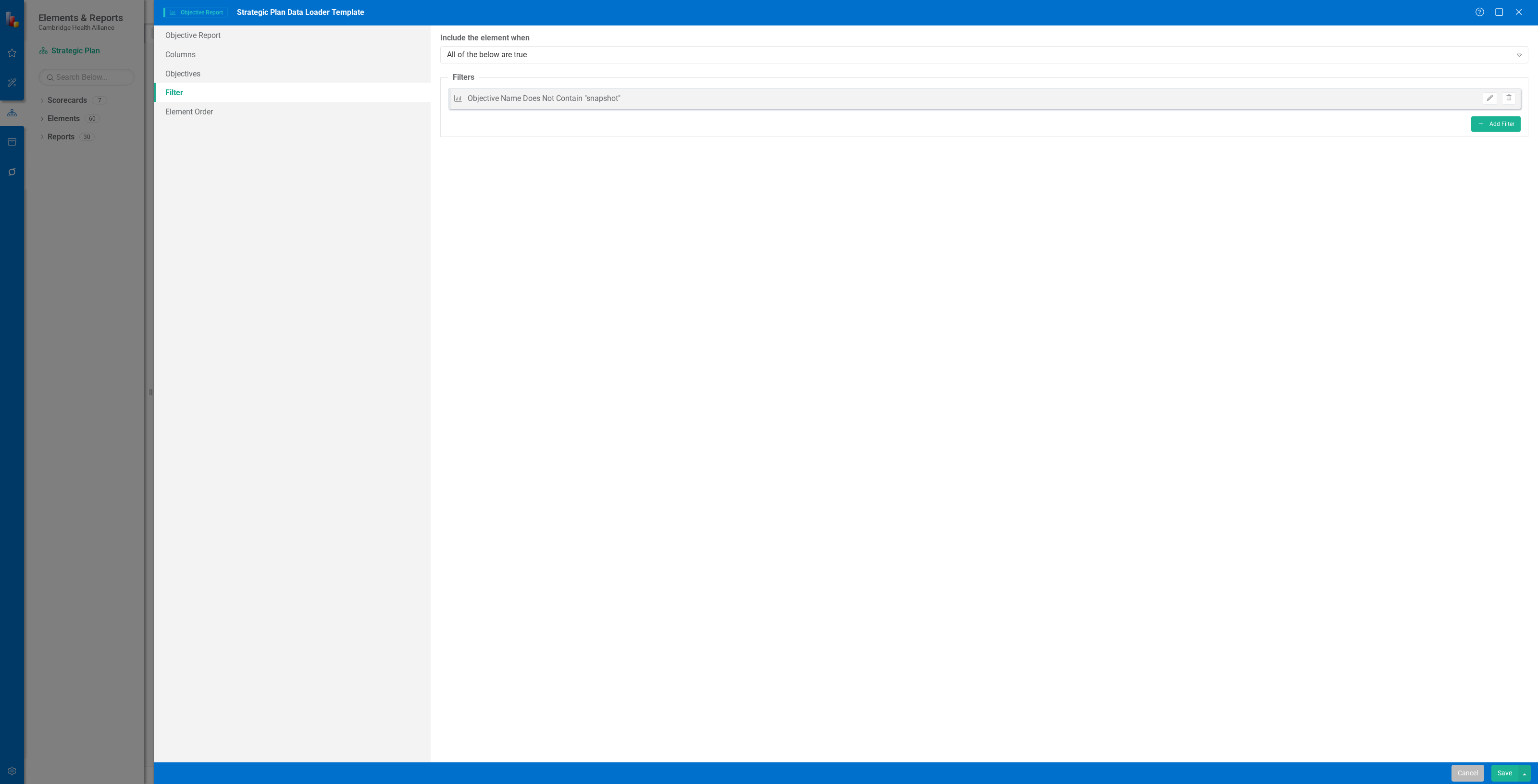
click at [1464, 773] on button "Cancel" at bounding box center [1468, 772] width 33 height 16
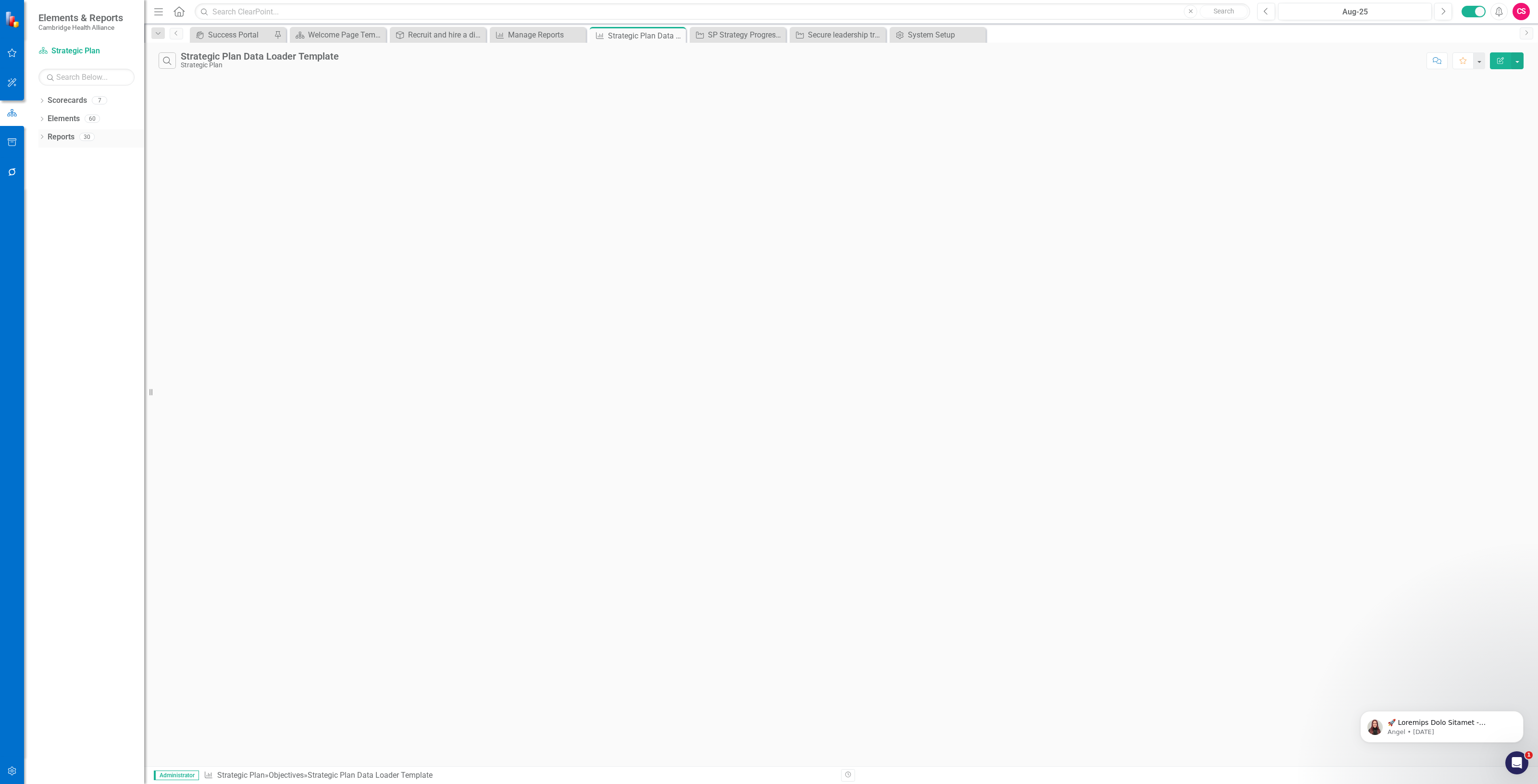
click at [70, 140] on link "Reports" at bounding box center [61, 137] width 27 height 11
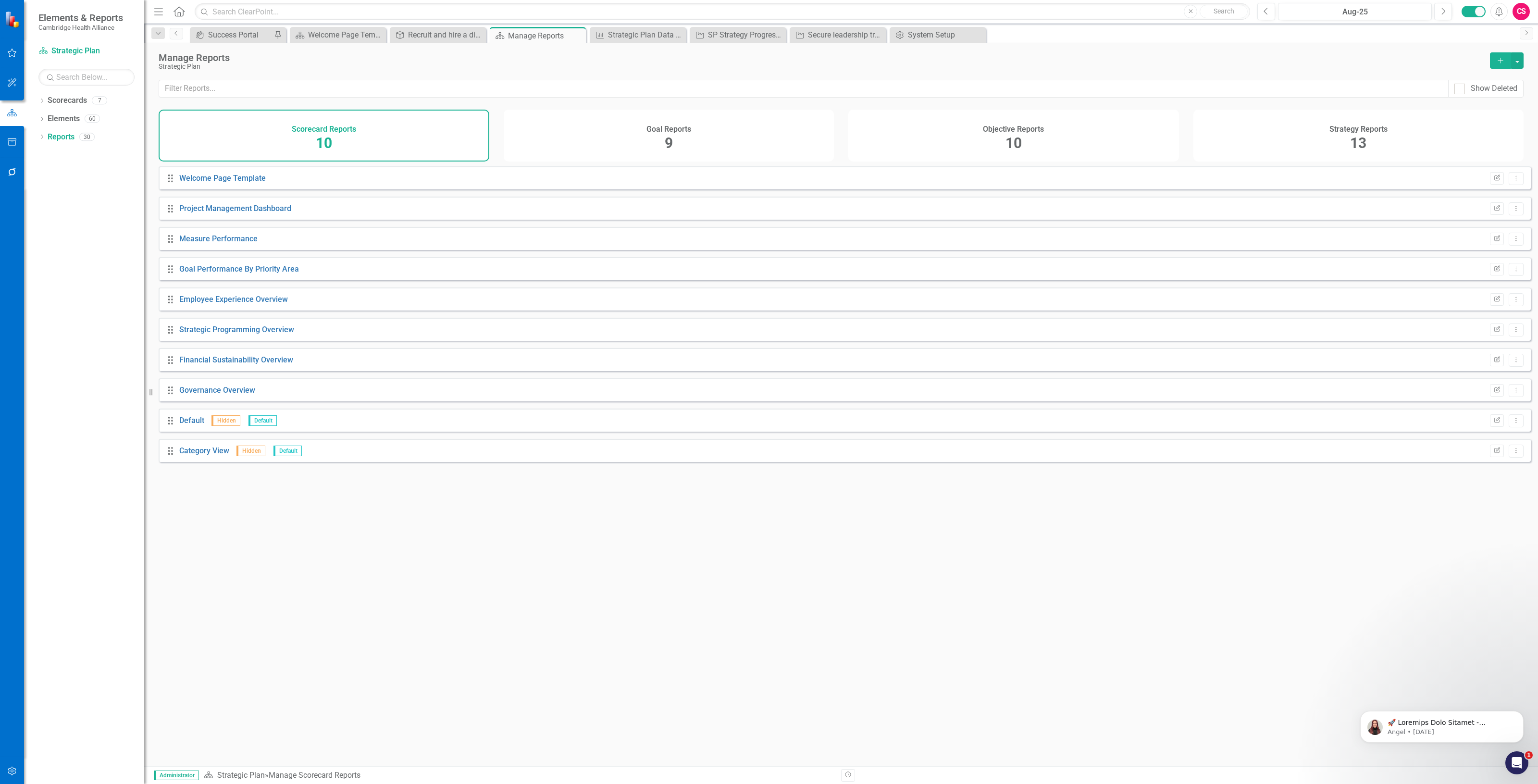
click at [1430, 146] on div "Strategy Reports 13" at bounding box center [1358, 135] width 331 height 52
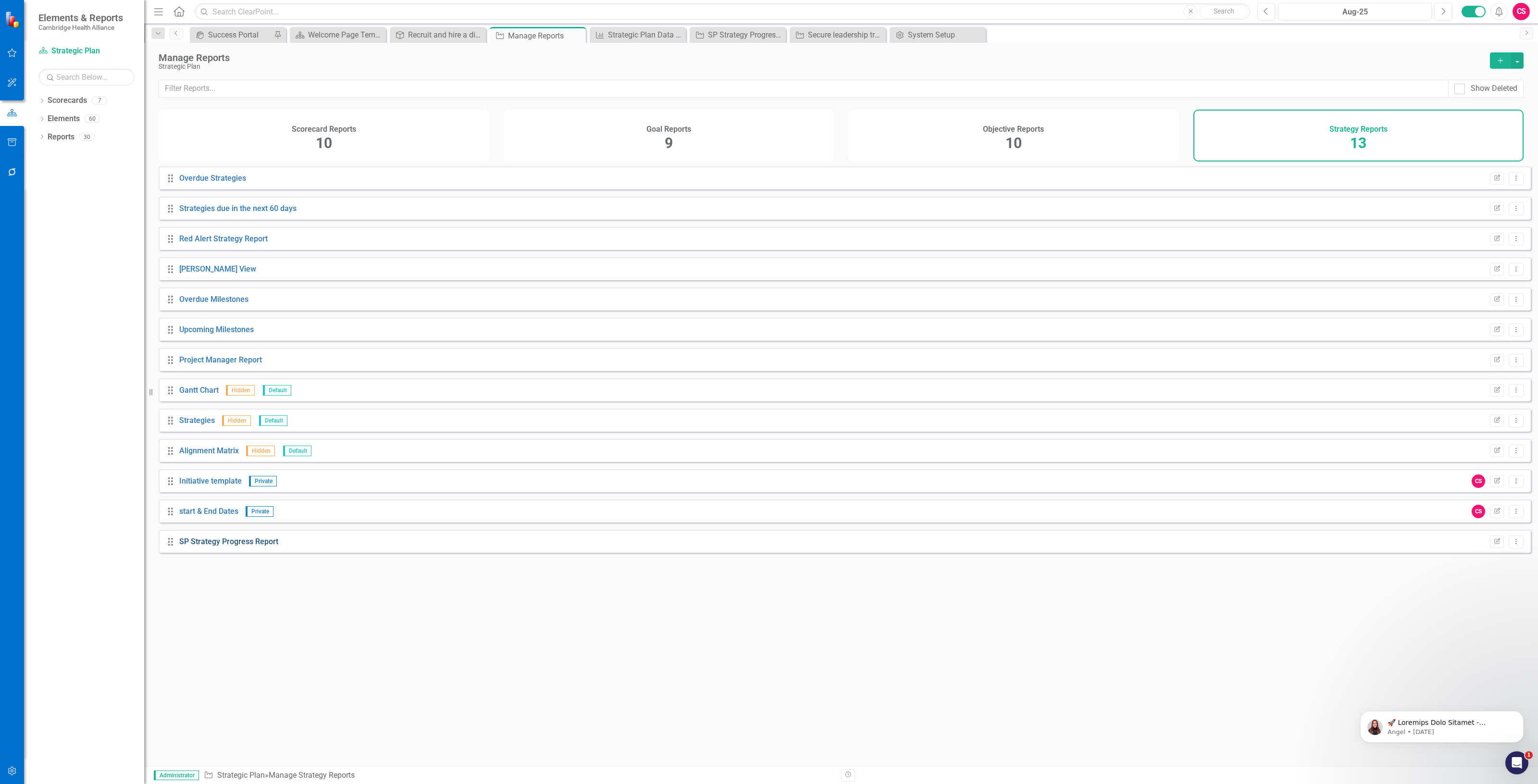
click at [221, 546] on link "SP Strategy Progress Report" at bounding box center [229, 541] width 99 height 10
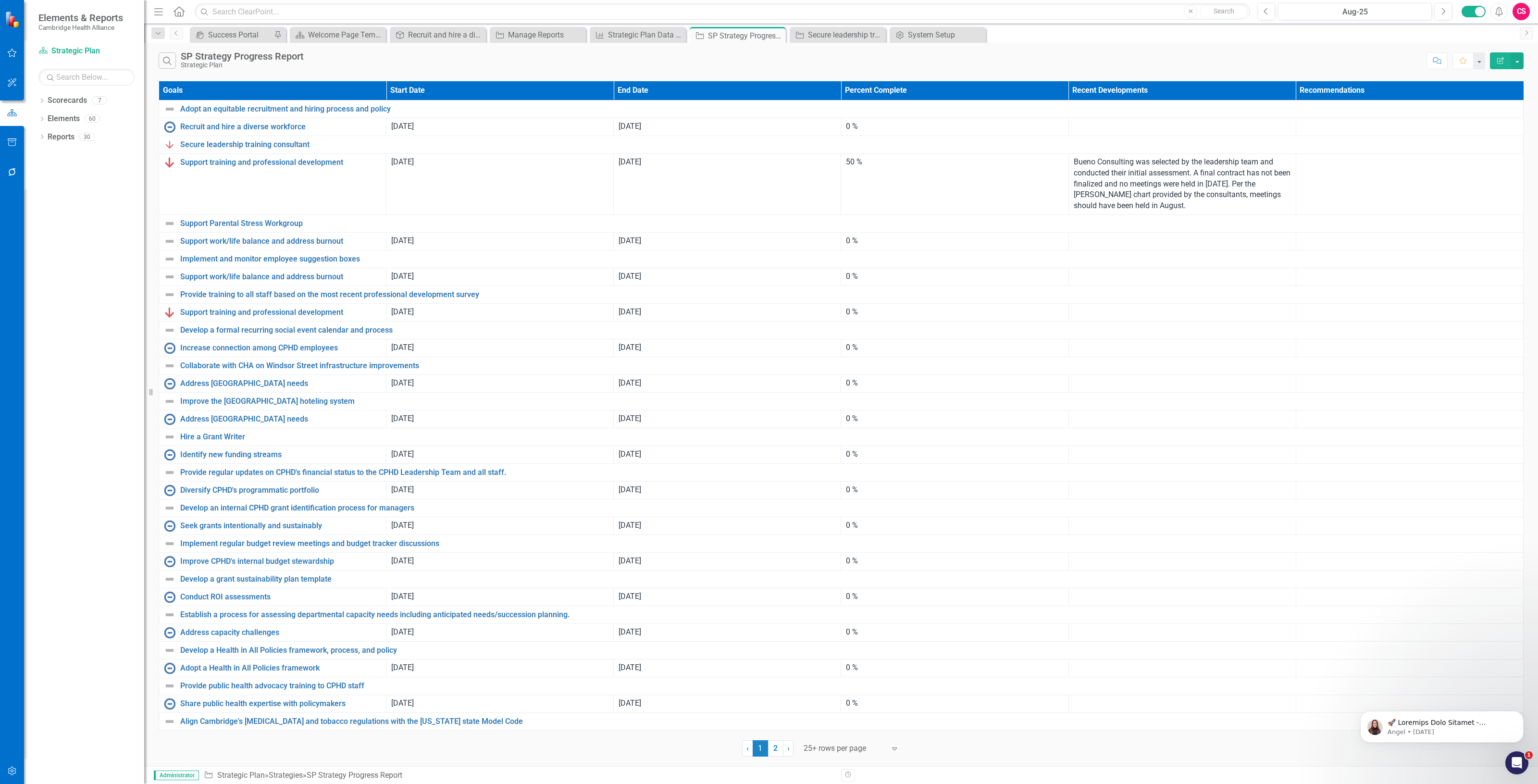
click at [1493, 65] on button "Edit Report" at bounding box center [1500, 60] width 21 height 16
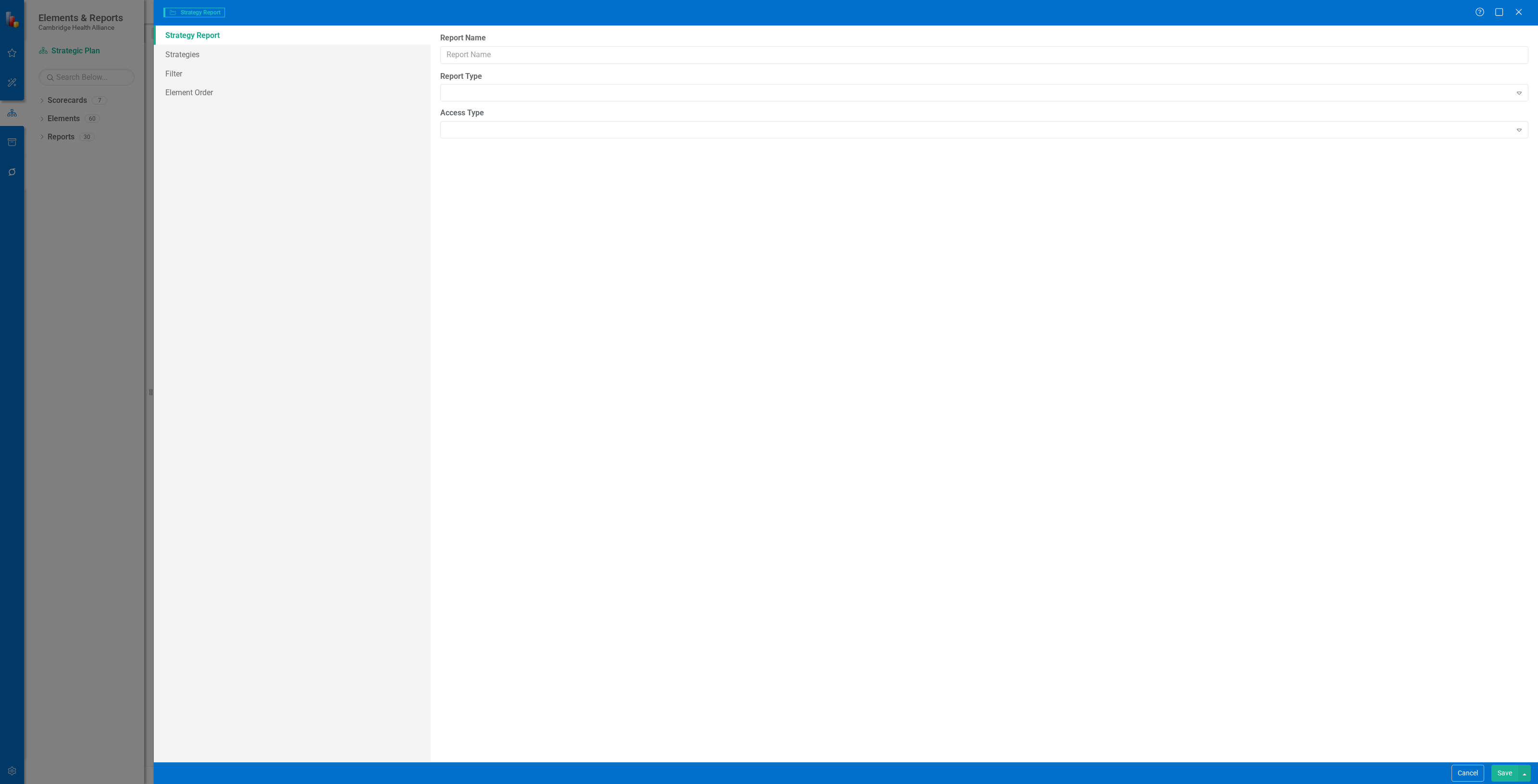
type input "SP Strategy Progress Report"
click at [203, 56] on link "Columns" at bounding box center [291, 55] width 277 height 19
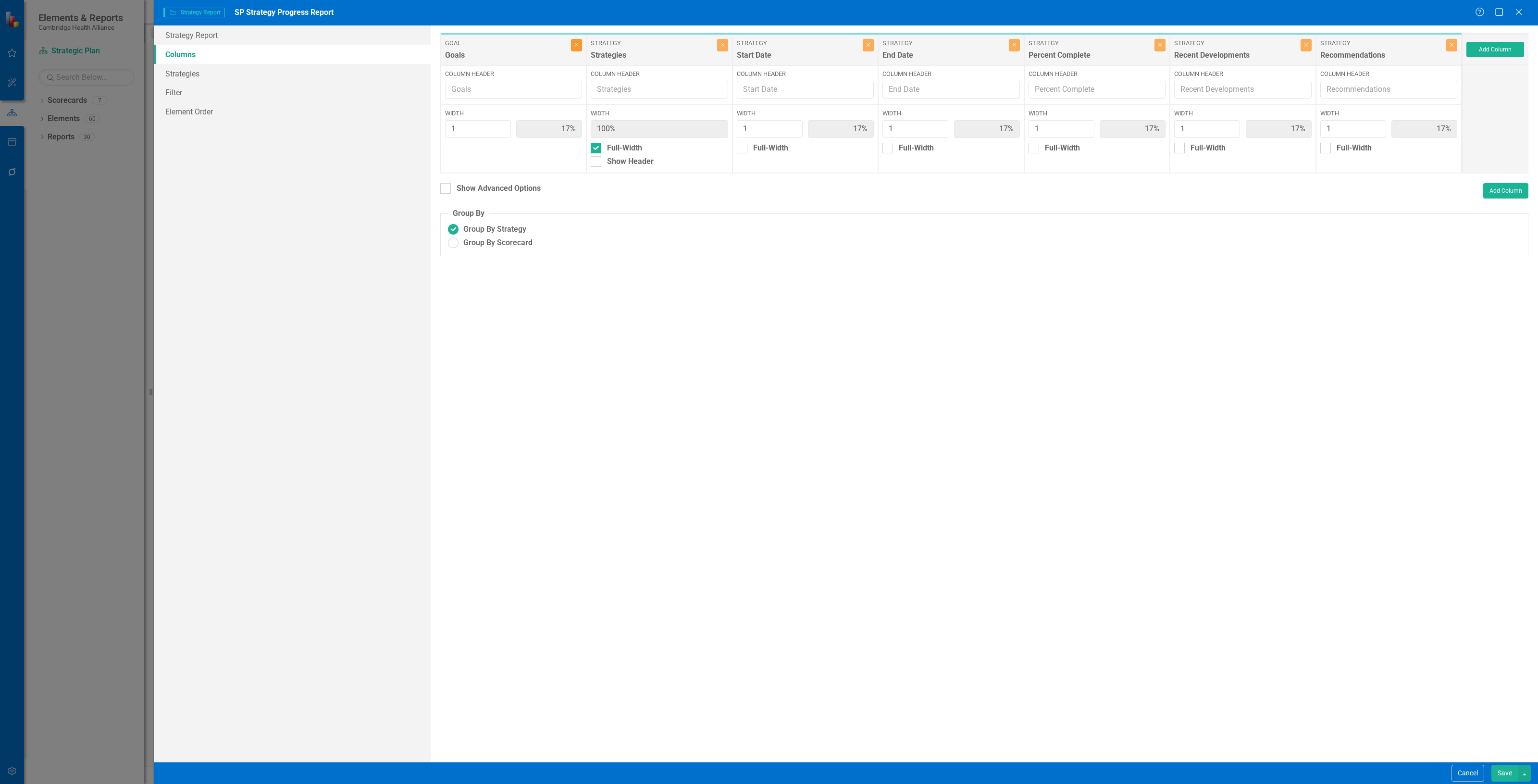
click at [580, 46] on button "Close" at bounding box center [576, 45] width 11 height 12
type input "20%"
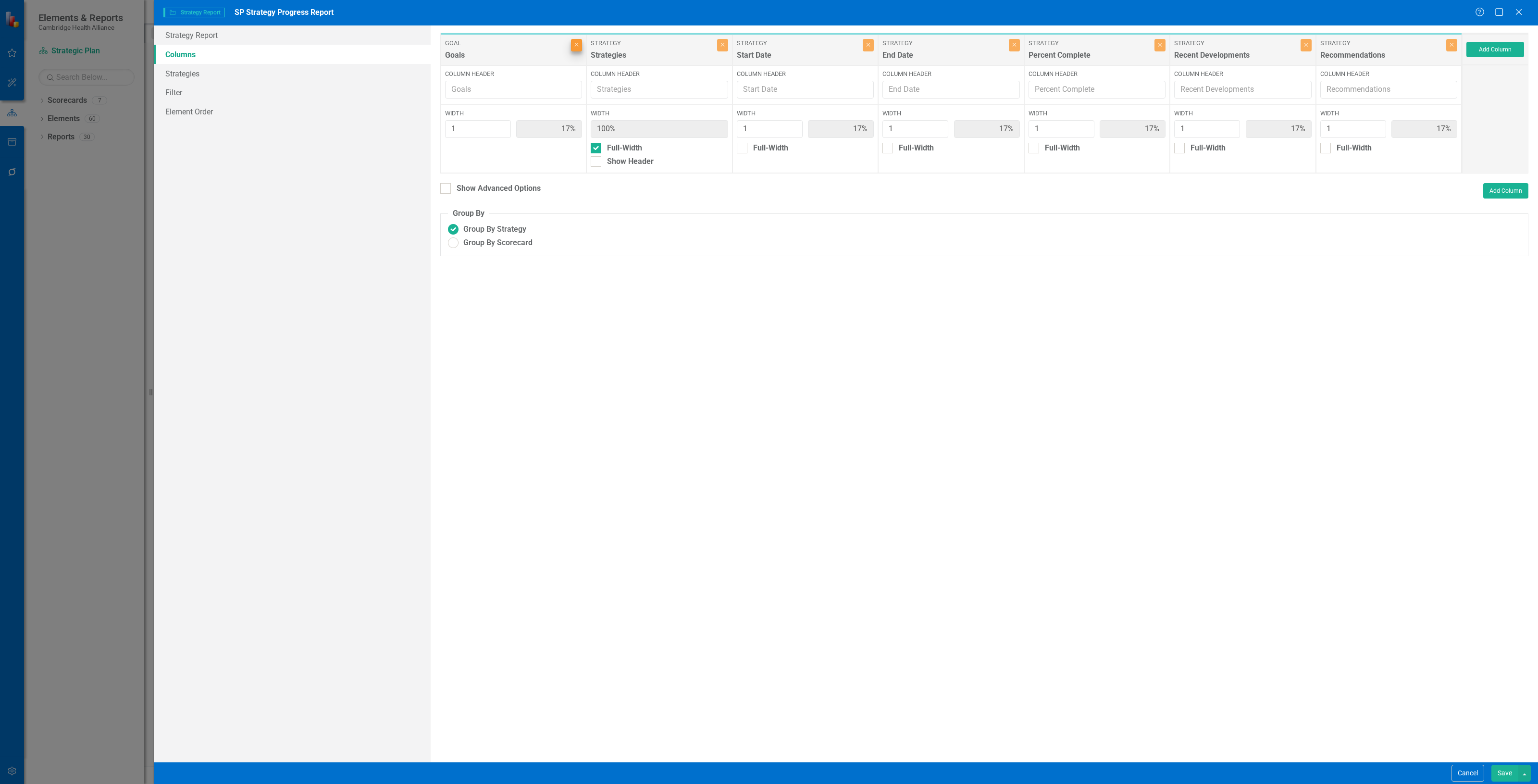
type input "20%"
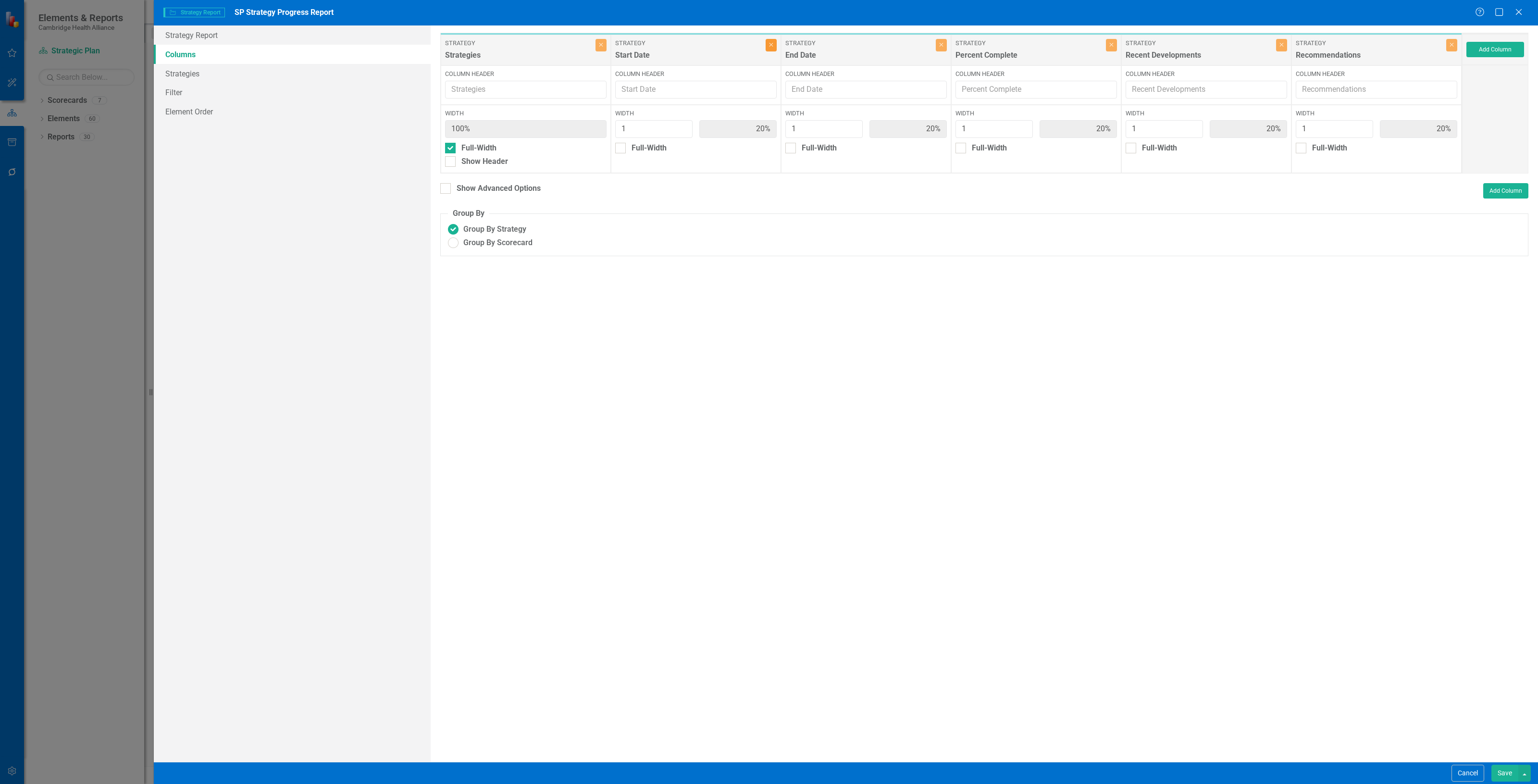
click at [775, 43] on button "Close" at bounding box center [771, 45] width 11 height 12
type input "25%"
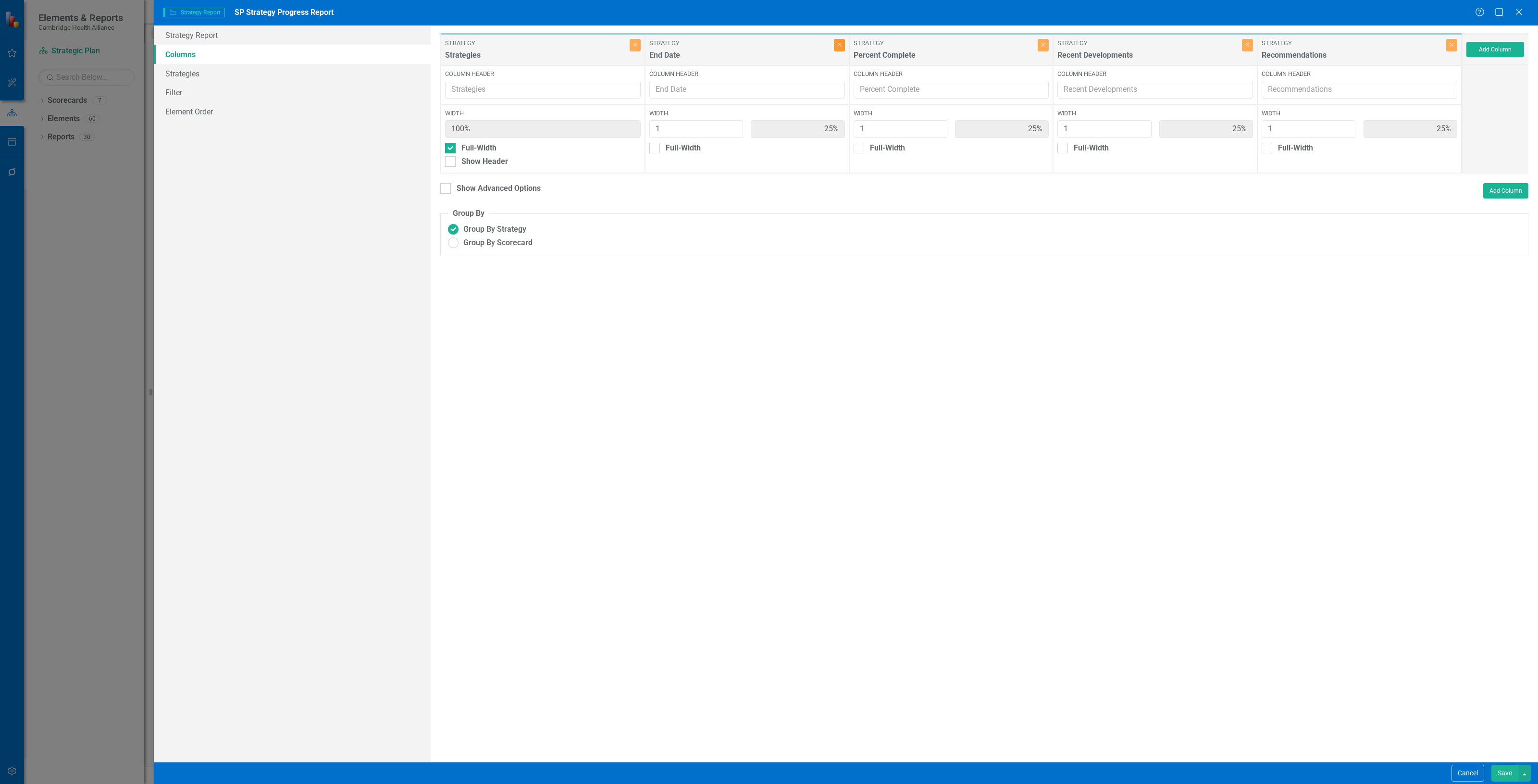
click at [837, 47] on icon "Close" at bounding box center [839, 44] width 4 height 6
type input "33%"
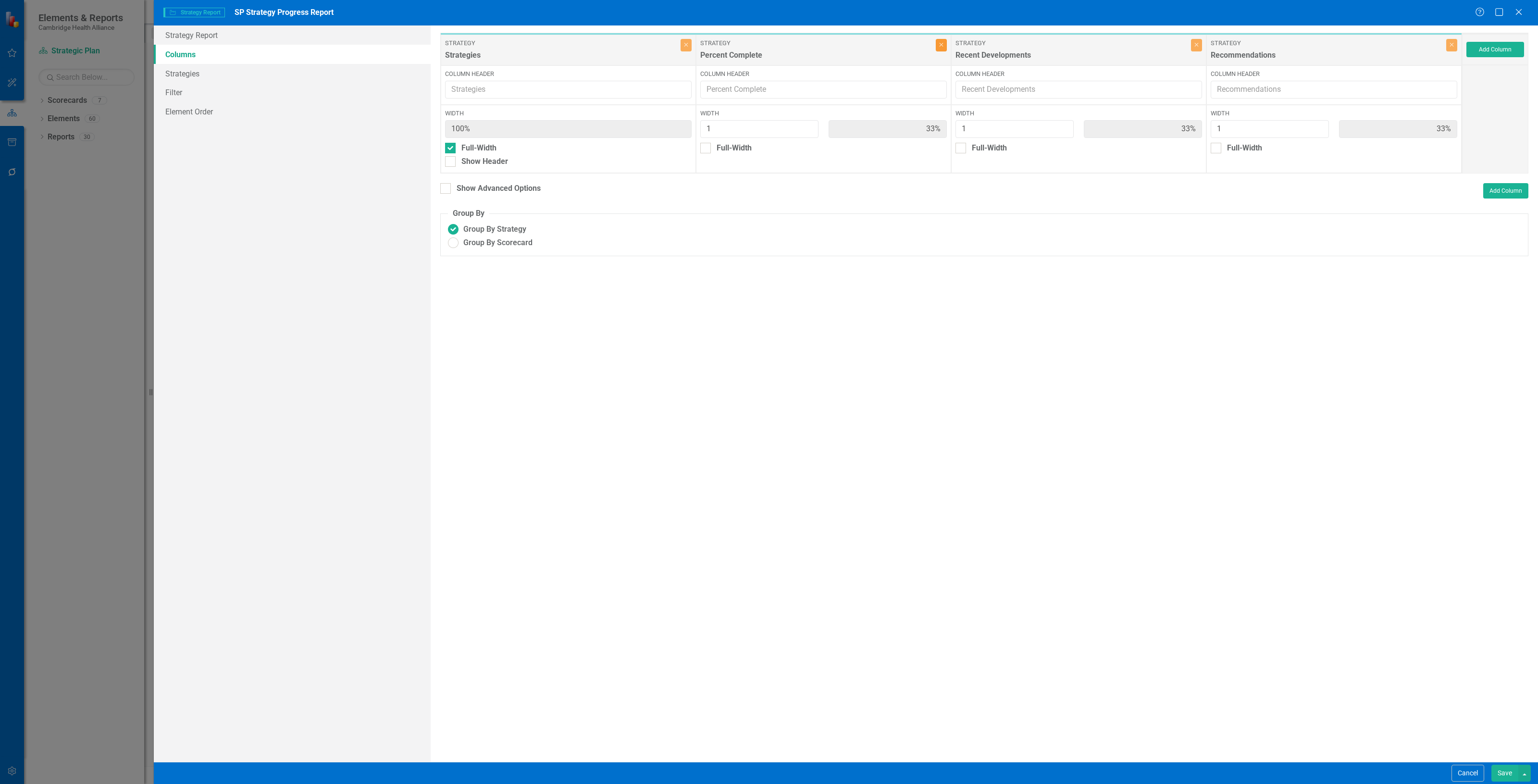
click at [940, 48] on button "Close" at bounding box center [941, 45] width 11 height 12
type input "50%"
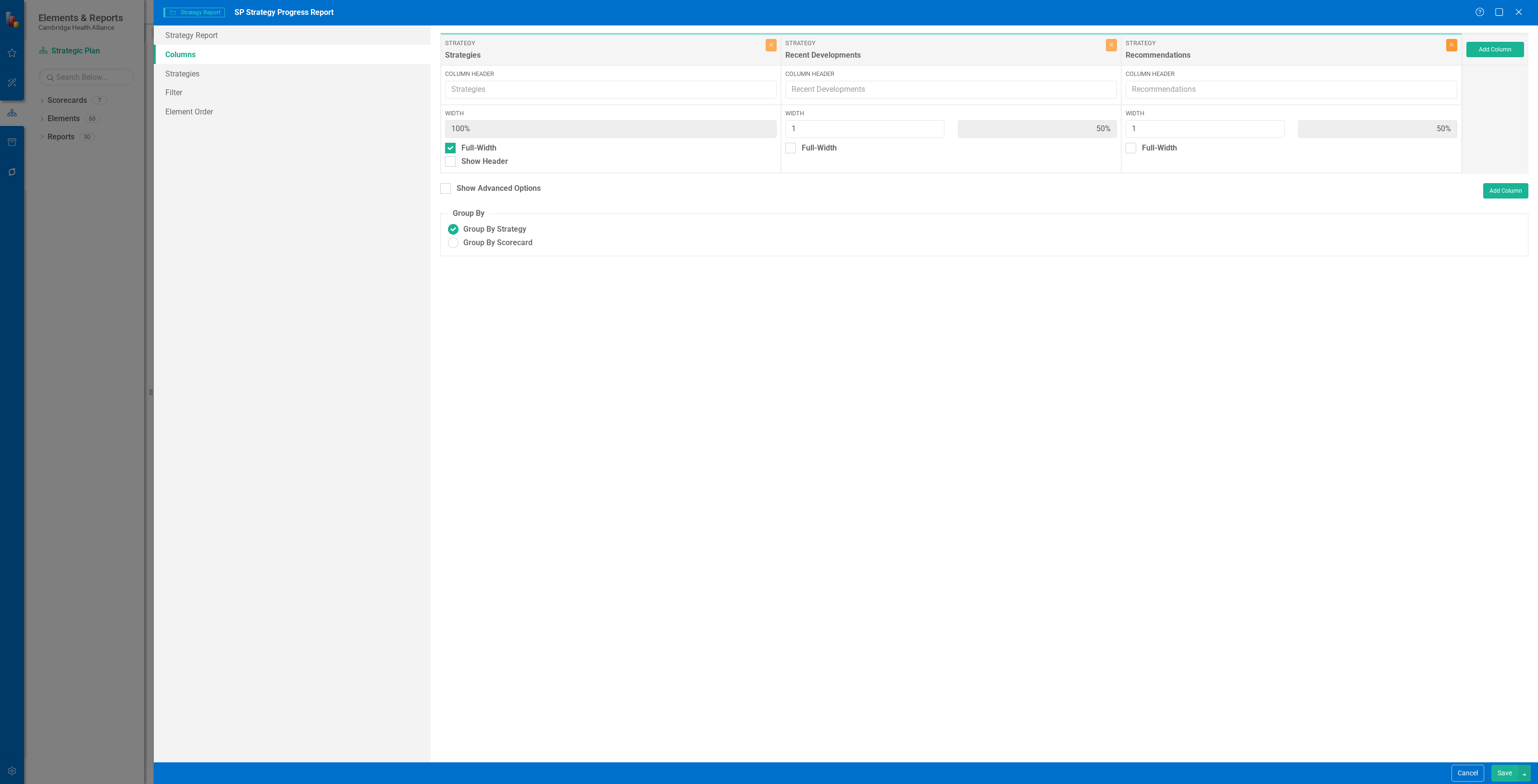
click at [1453, 42] on icon "Close" at bounding box center [1451, 44] width 4 height 6
type input "100%"
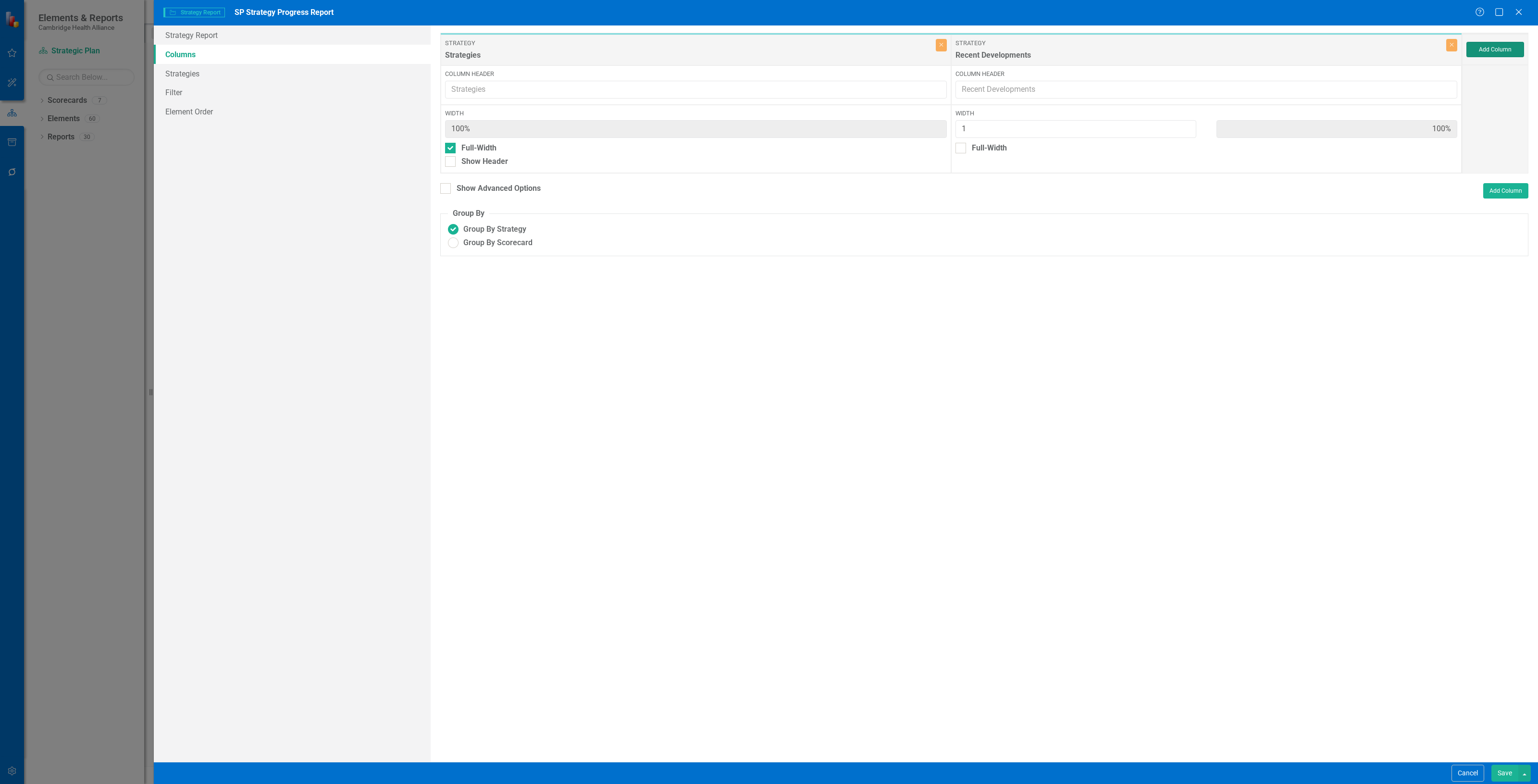
click at [1476, 52] on button "Add Column" at bounding box center [1495, 49] width 57 height 16
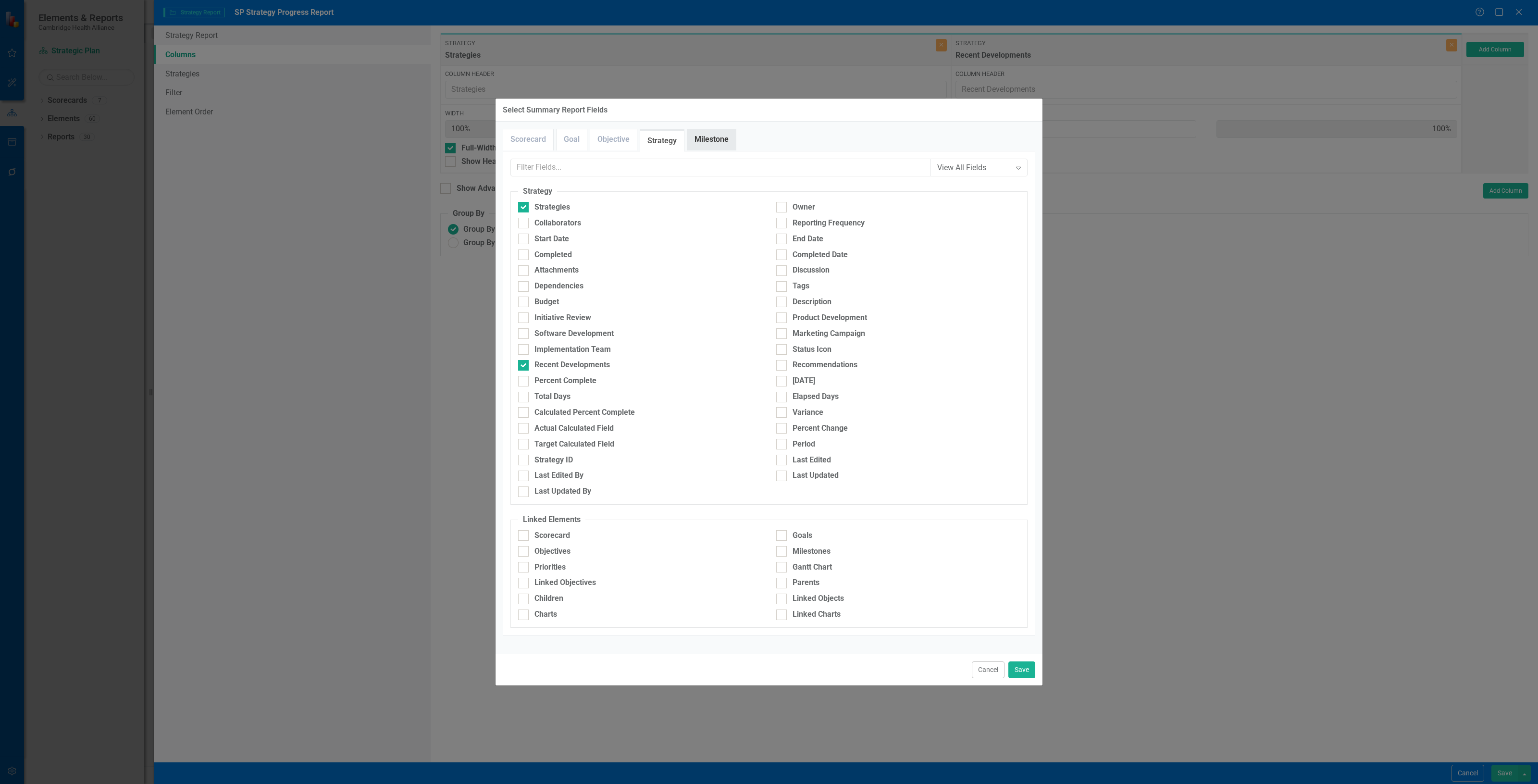
drag, startPoint x: 722, startPoint y: 127, endPoint x: 705, endPoint y: 140, distance: 21.4
click at [720, 133] on div "Scorecard Goal Objective Strategy Milestone View All Fields Expand Scorecard Sc…" at bounding box center [769, 387] width 546 height 532
click at [702, 140] on link "Milestone" at bounding box center [711, 140] width 49 height 21
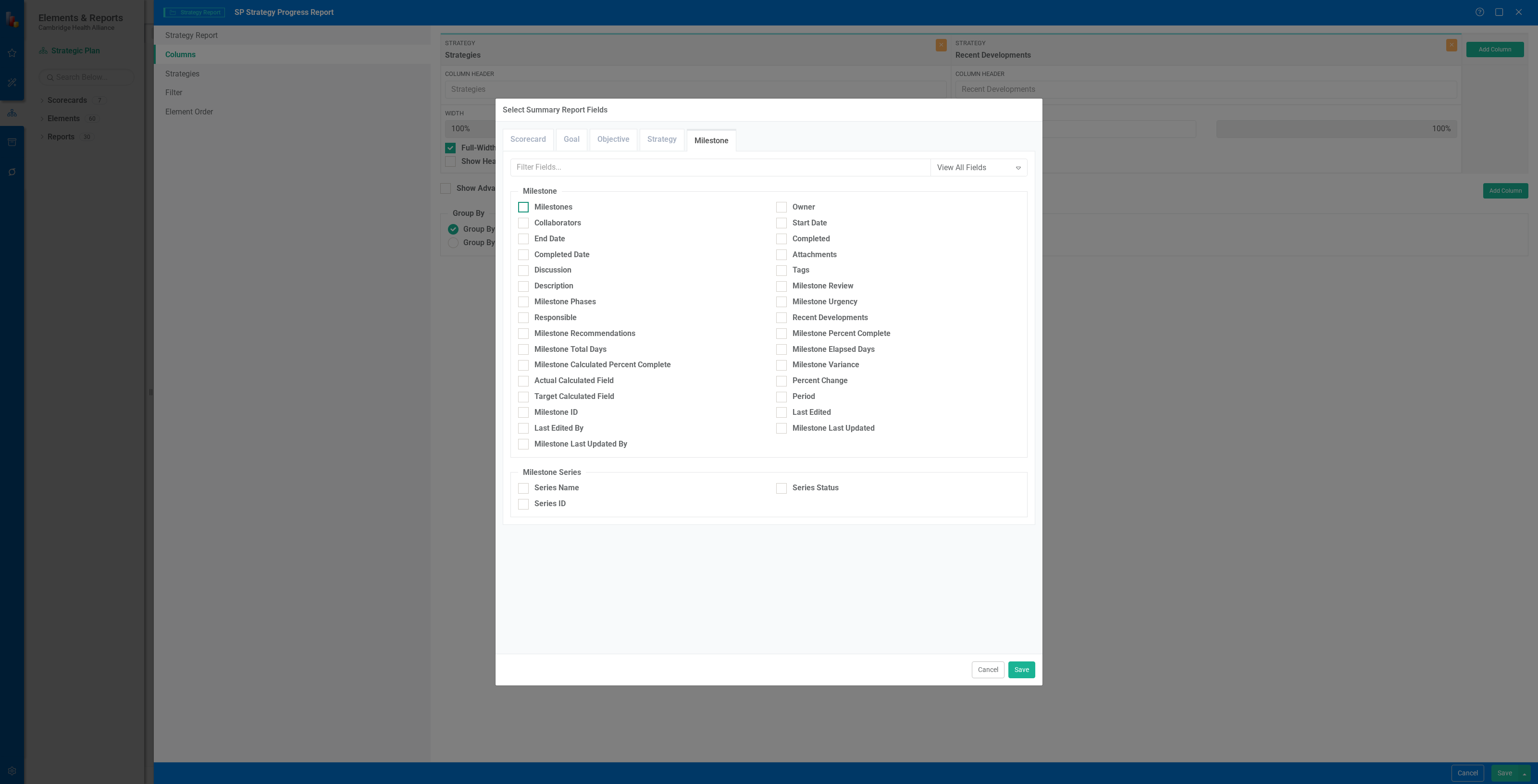
click at [542, 210] on div "Milestones" at bounding box center [553, 207] width 38 height 11
click at [524, 208] on input "Milestones" at bounding box center [520, 205] width 6 height 6
checkbox input "true"
click at [811, 315] on div "Recent Developments" at bounding box center [830, 317] width 75 height 11
click at [782, 315] on input "Recent Developments" at bounding box center [779, 315] width 6 height 6
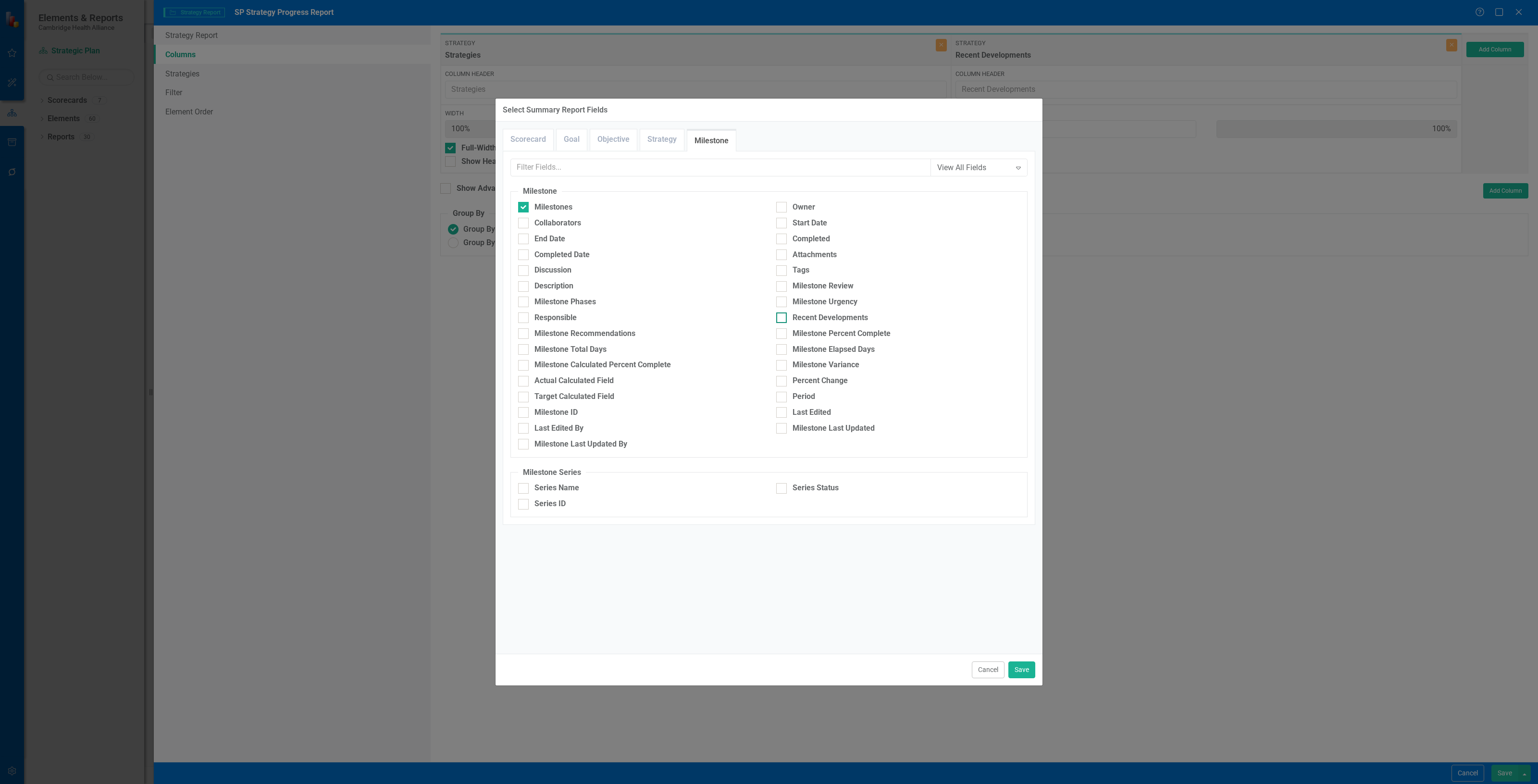
checkbox input "true"
click at [595, 386] on div "Actual Calculated Field" at bounding box center [573, 381] width 79 height 11
click at [524, 382] on input "Actual Calculated Field" at bounding box center [520, 378] width 6 height 6
checkbox input "true"
click at [594, 398] on div "Target Calculated Field" at bounding box center [574, 396] width 80 height 11
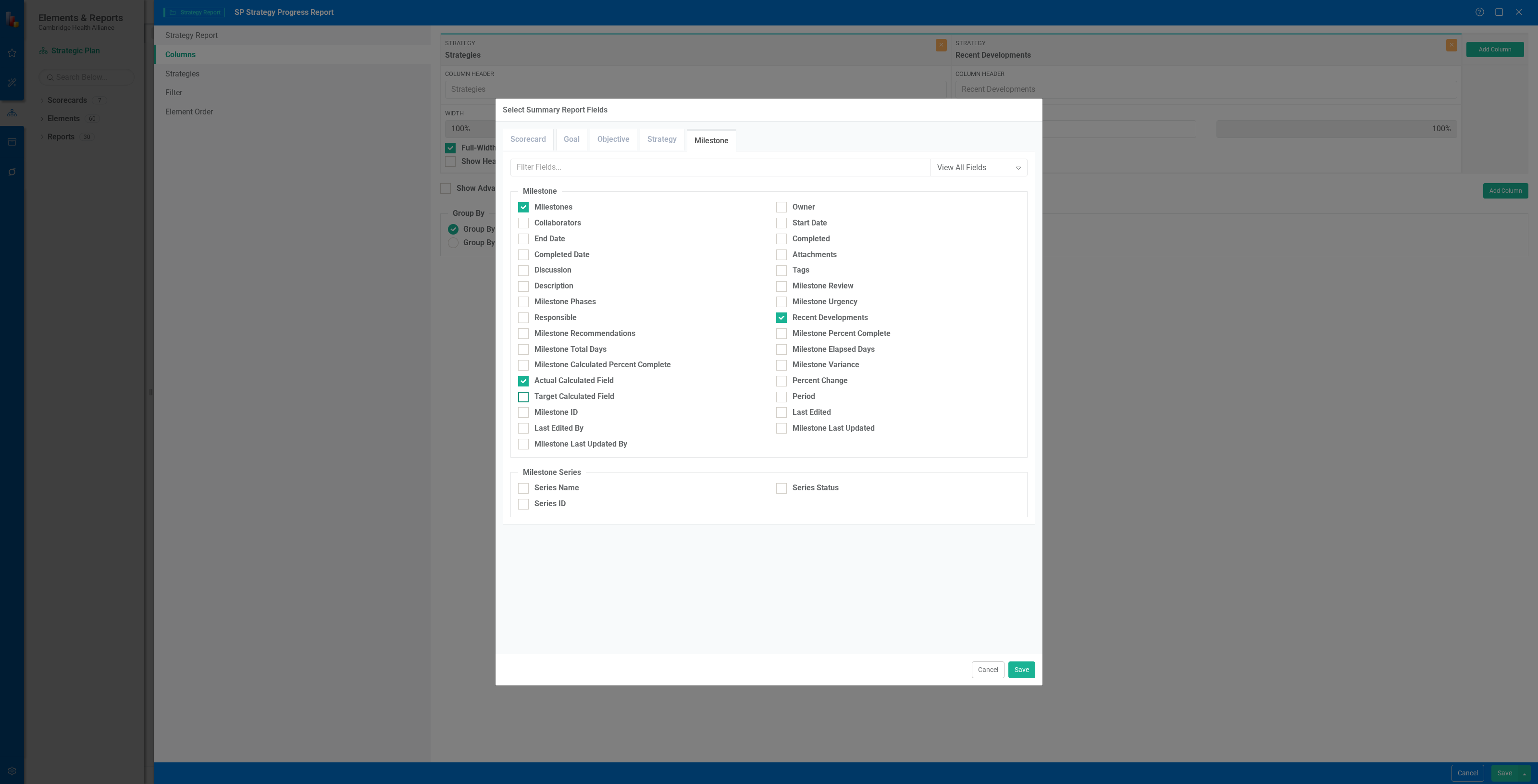
click at [524, 398] on input "Target Calculated Field" at bounding box center [520, 395] width 6 height 6
checkbox input "true"
click at [1027, 670] on button "Save" at bounding box center [1021, 669] width 27 height 16
type input "20%"
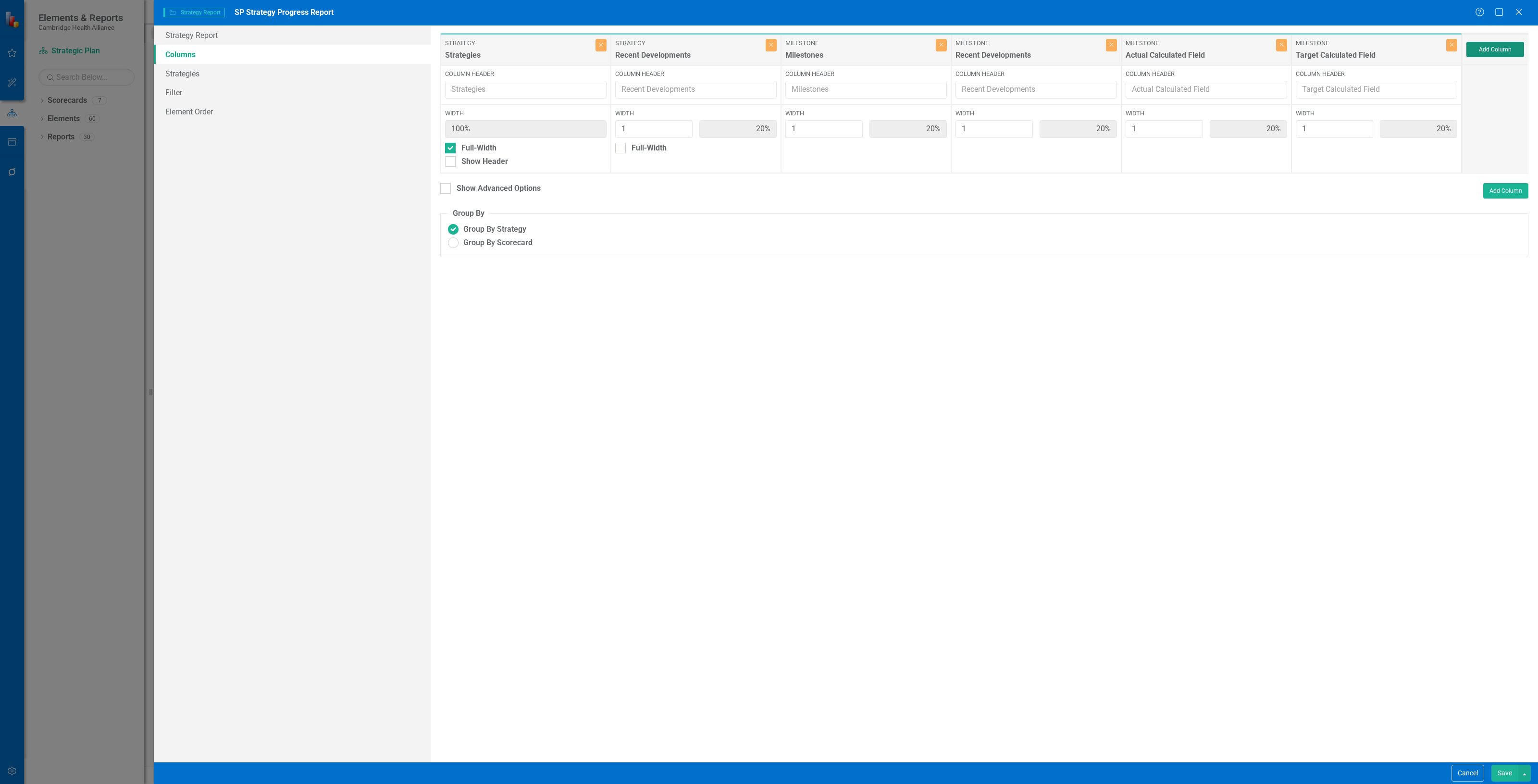
click at [1482, 46] on button "Add Column" at bounding box center [1495, 49] width 57 height 16
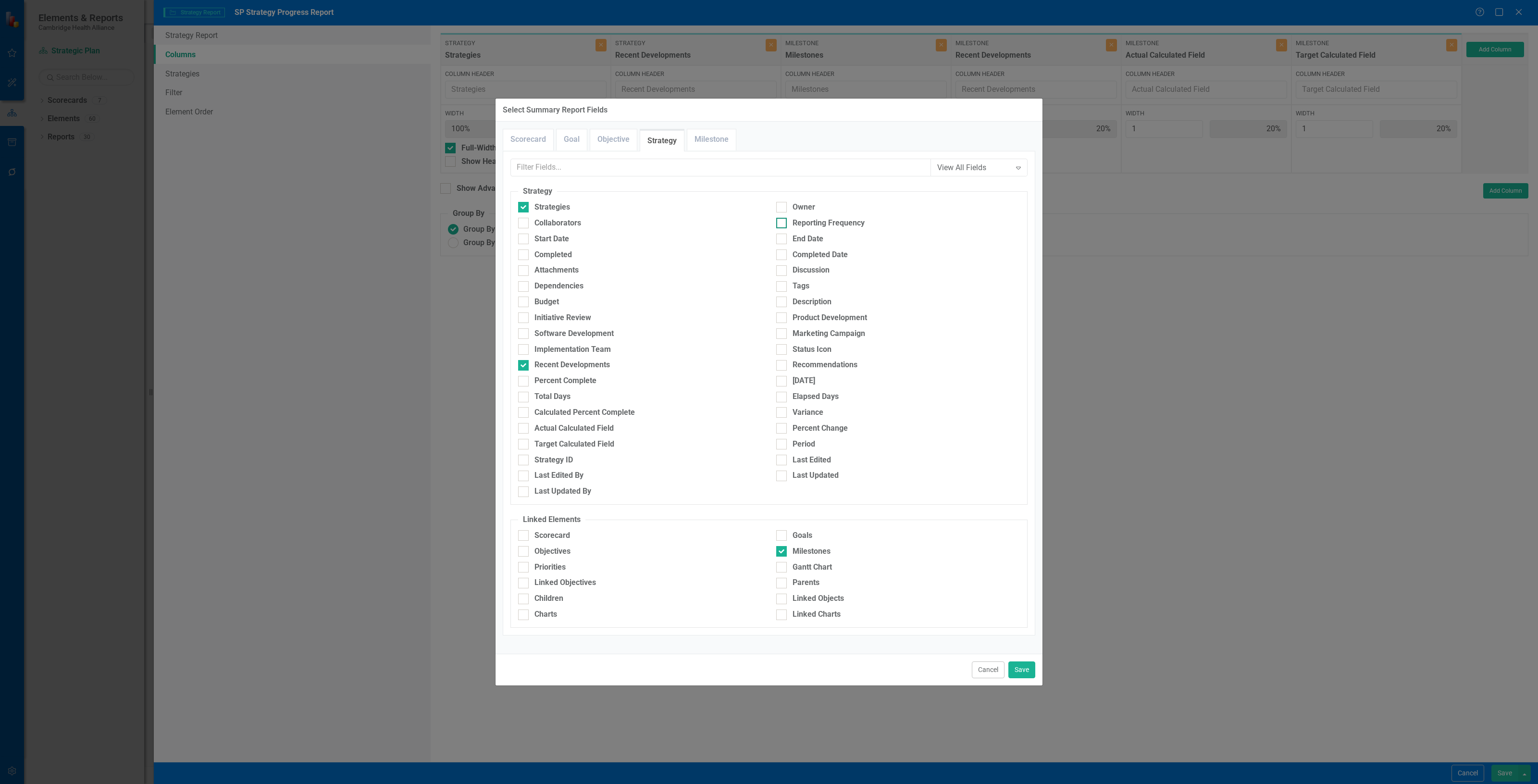
click at [866, 226] on div "Reporting Frequency" at bounding box center [898, 223] width 244 height 11
click at [782, 224] on input "Reporting Frequency" at bounding box center [779, 220] width 6 height 6
checkbox input "true"
click at [1014, 668] on button "Save" at bounding box center [1021, 669] width 27 height 16
type input "17%"
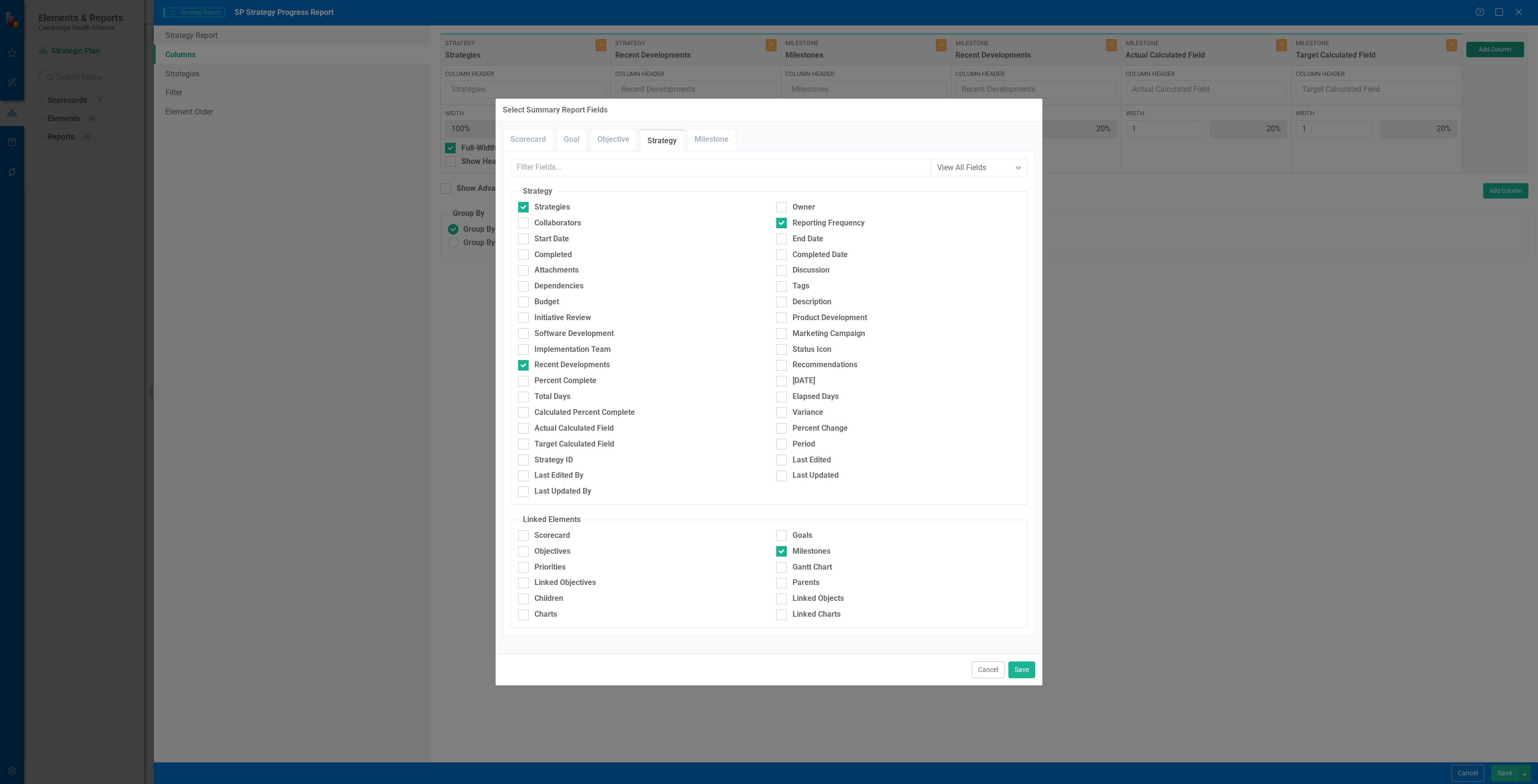
type input "17%"
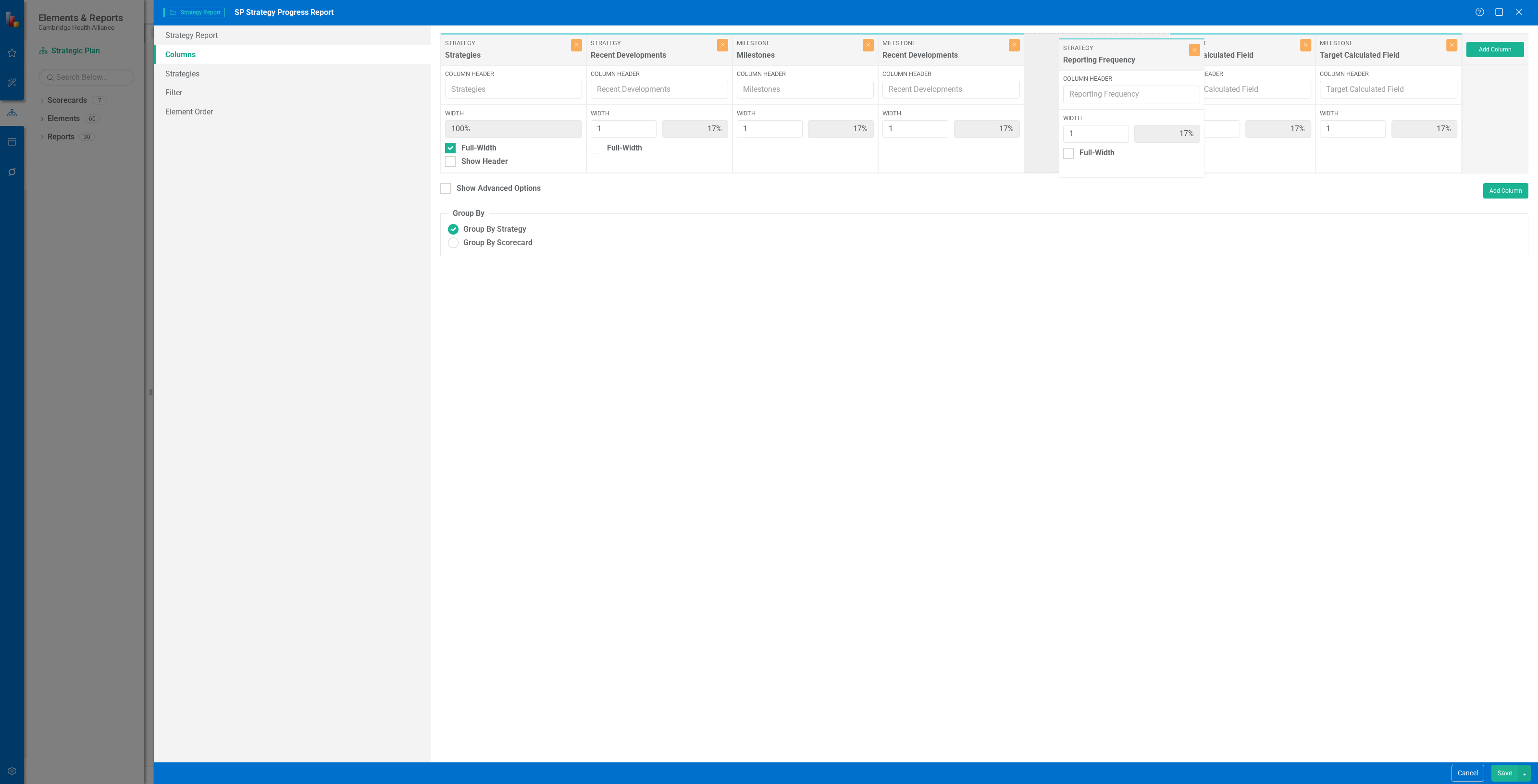
drag, startPoint x: 1319, startPoint y: 68, endPoint x: 1100, endPoint y: 66, distance: 219.0
click at [1101, 65] on div "Strategy Strategies Close Column Header Width 100% Full-Width Show Header Strat…" at bounding box center [951, 103] width 1022 height 140
click at [1501, 772] on button "Save" at bounding box center [1504, 772] width 27 height 16
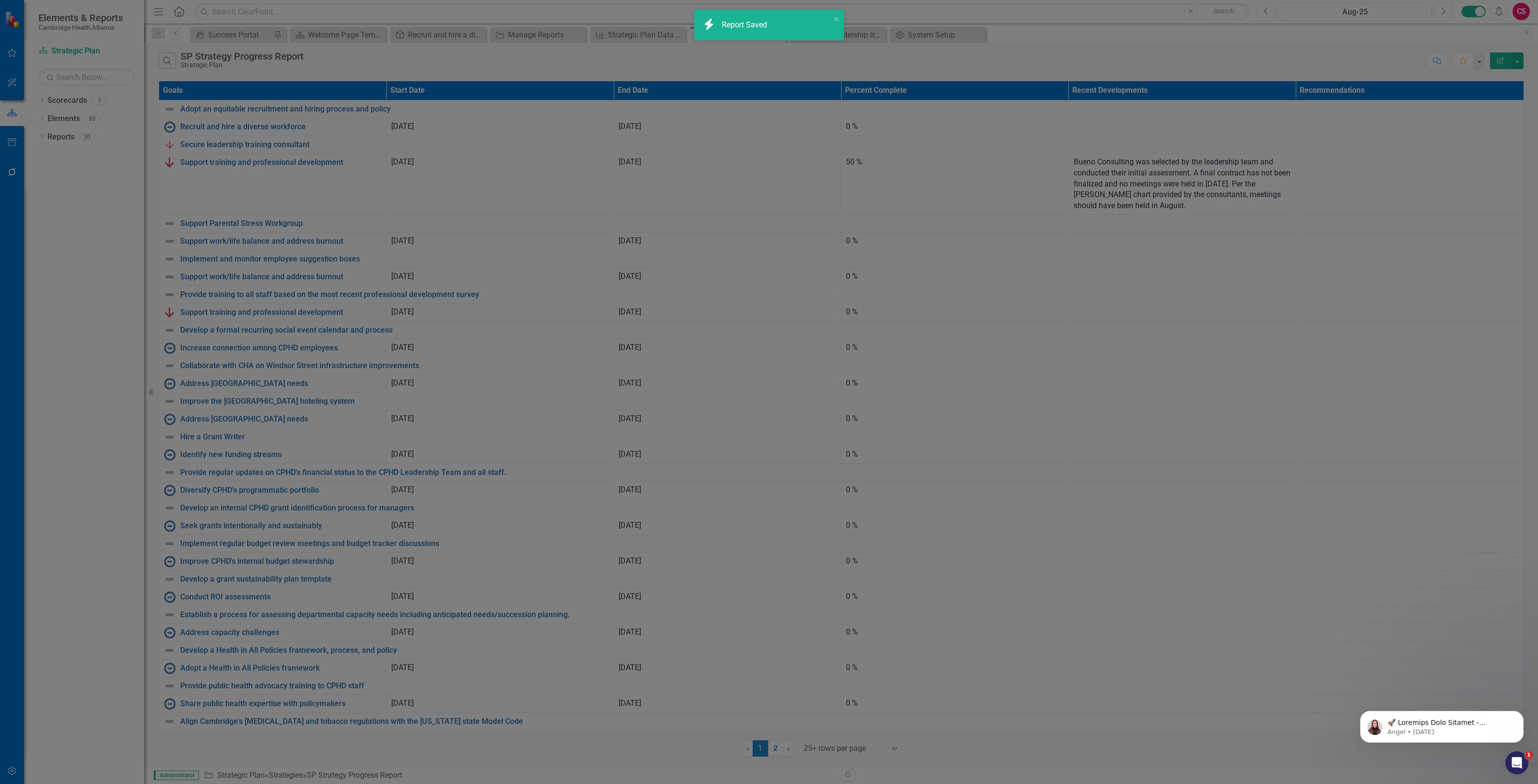
radio input "false"
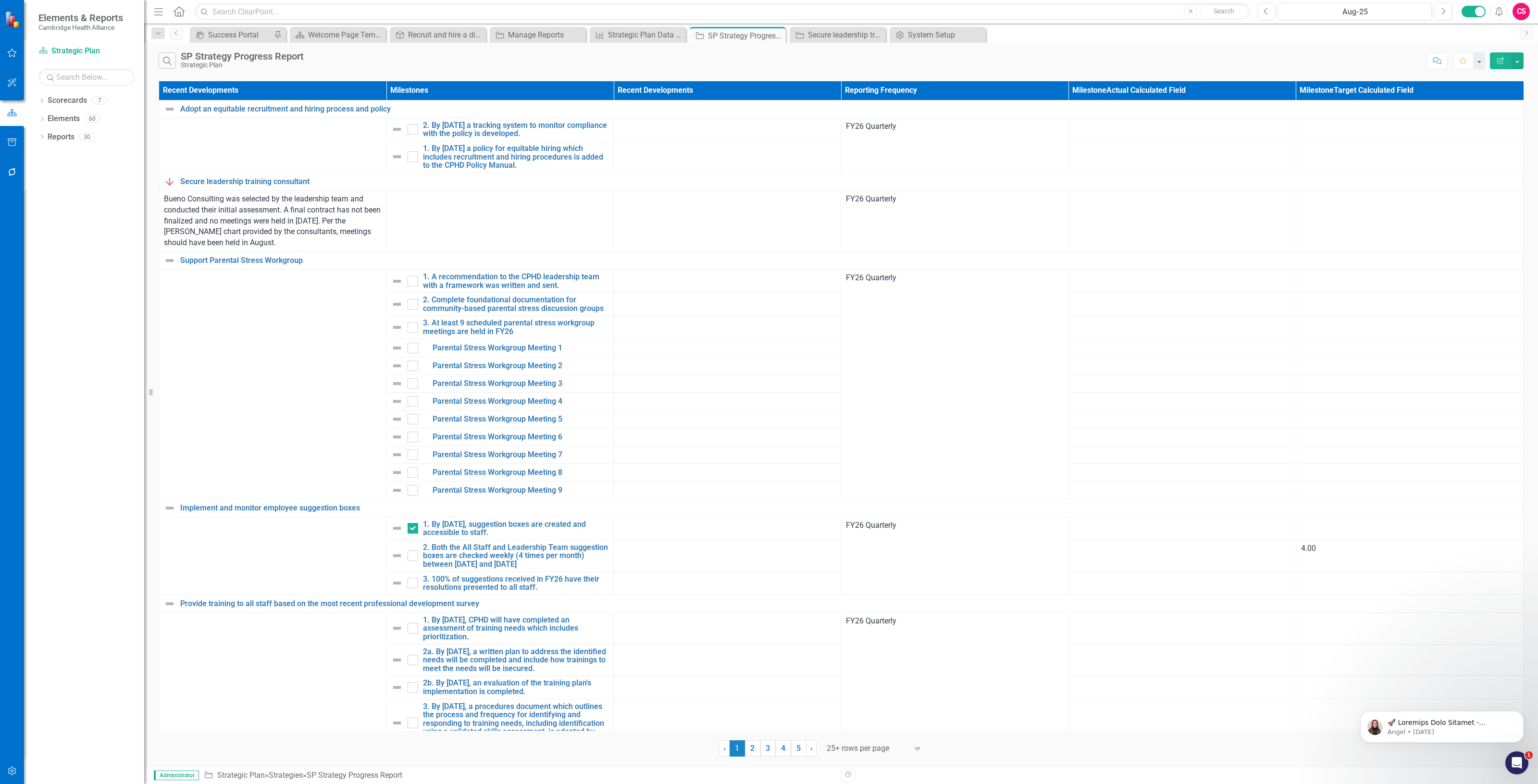
click at [1495, 66] on button "Edit Report" at bounding box center [1500, 60] width 21 height 16
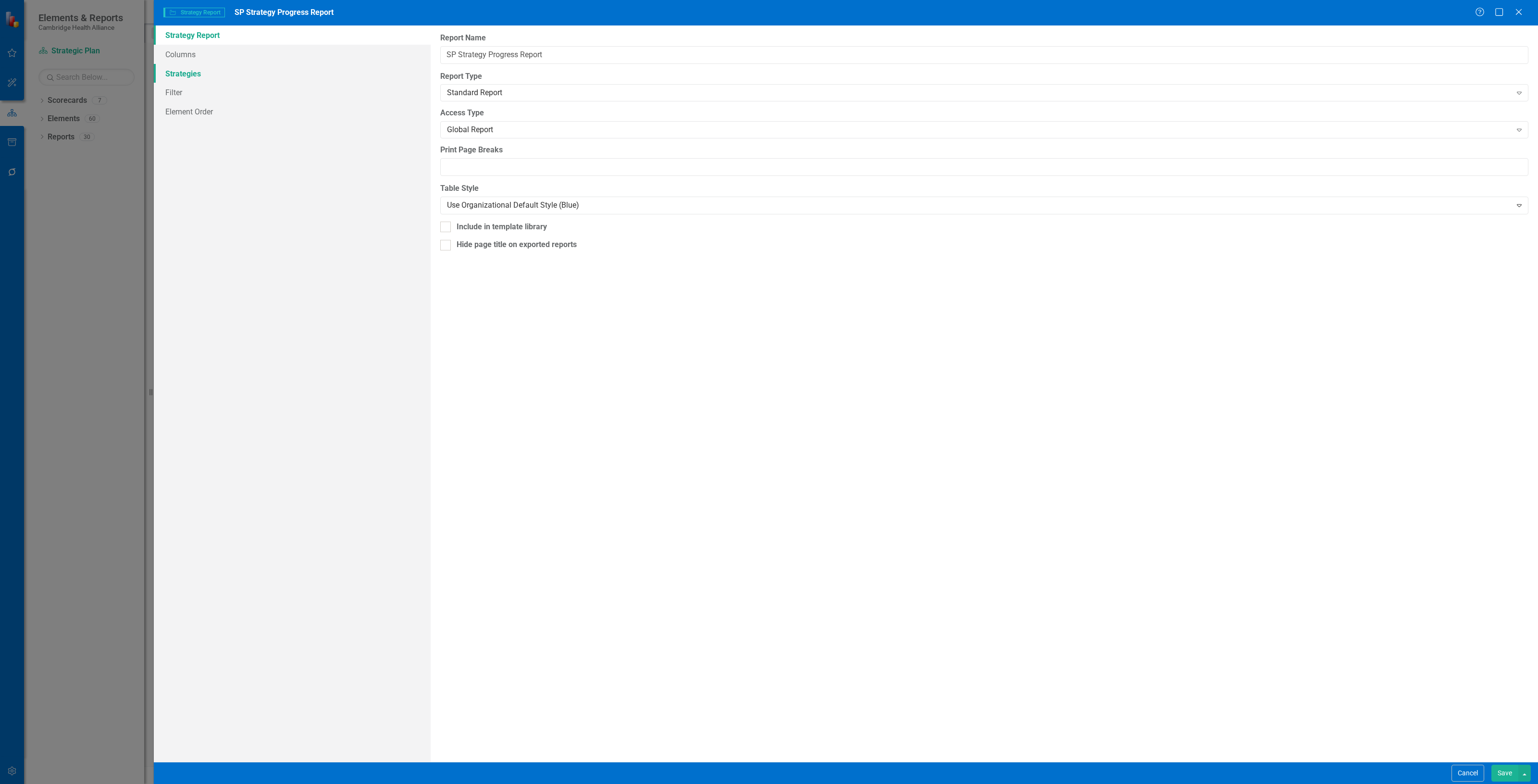
click at [198, 69] on link "Strategies" at bounding box center [291, 74] width 277 height 19
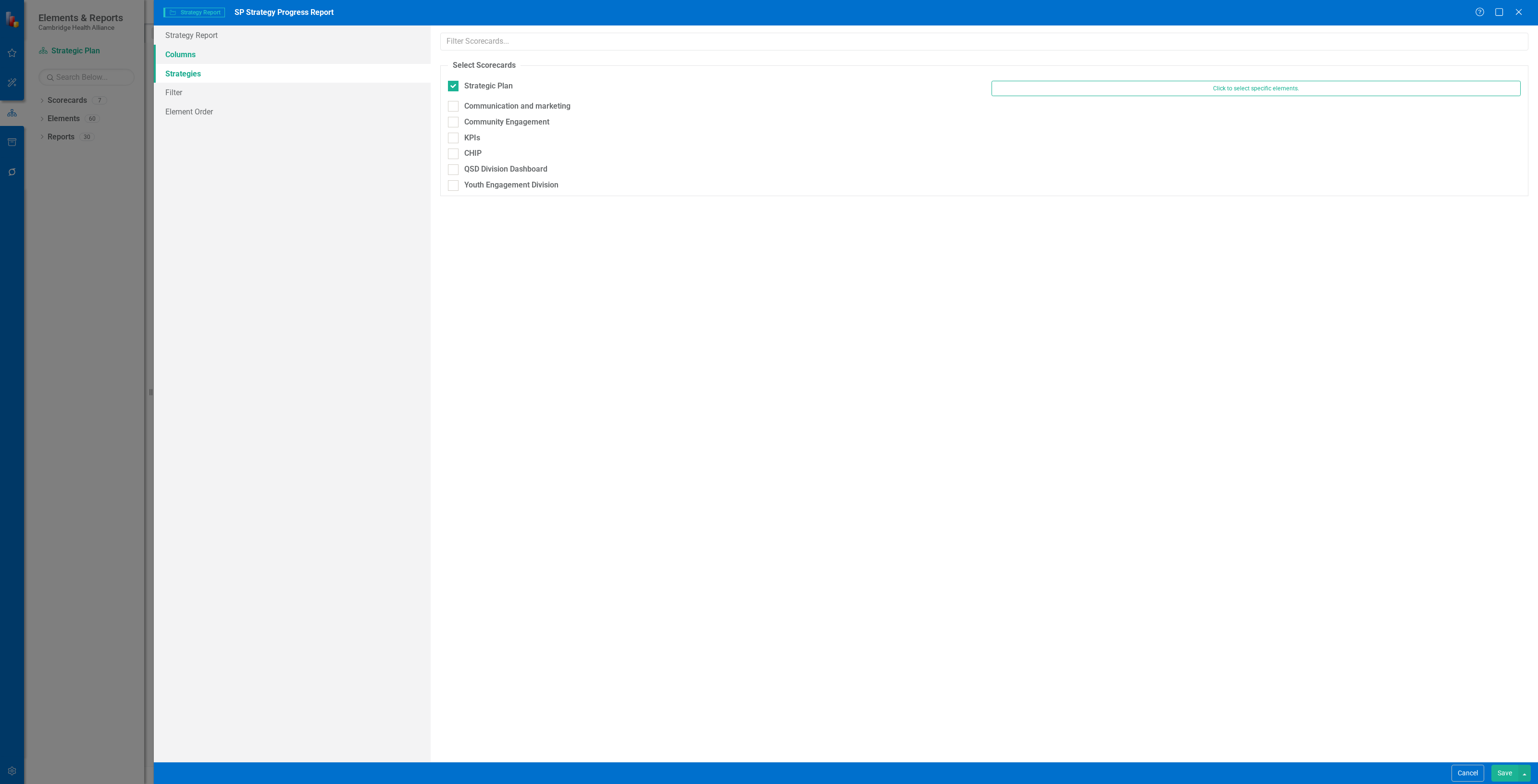
click at [203, 57] on link "Columns" at bounding box center [291, 55] width 277 height 19
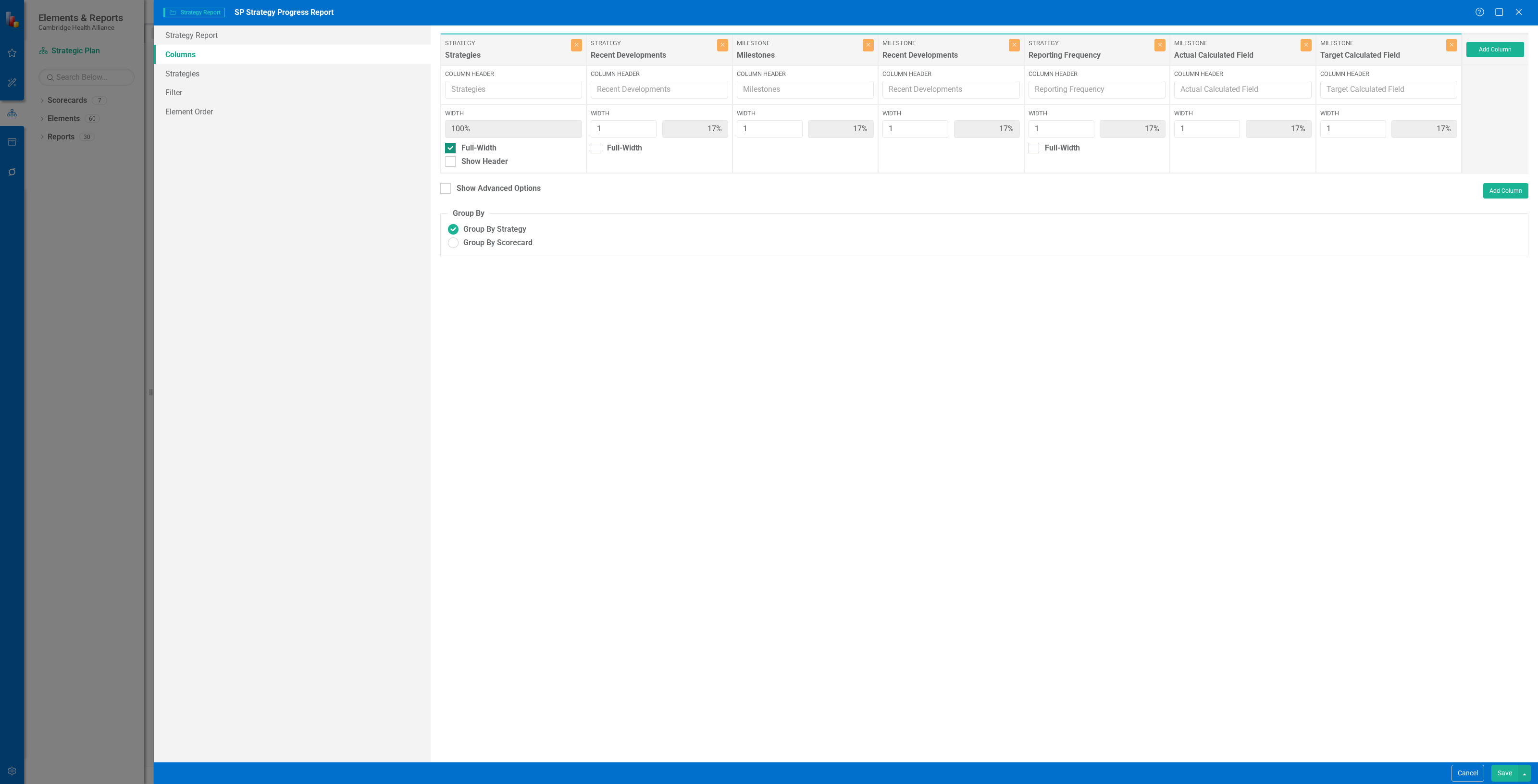
click at [482, 154] on div "Full-Width" at bounding box center [479, 148] width 35 height 11
click at [451, 149] on input "Full-Width" at bounding box center [448, 146] width 6 height 6
checkbox input "false"
type input "14%"
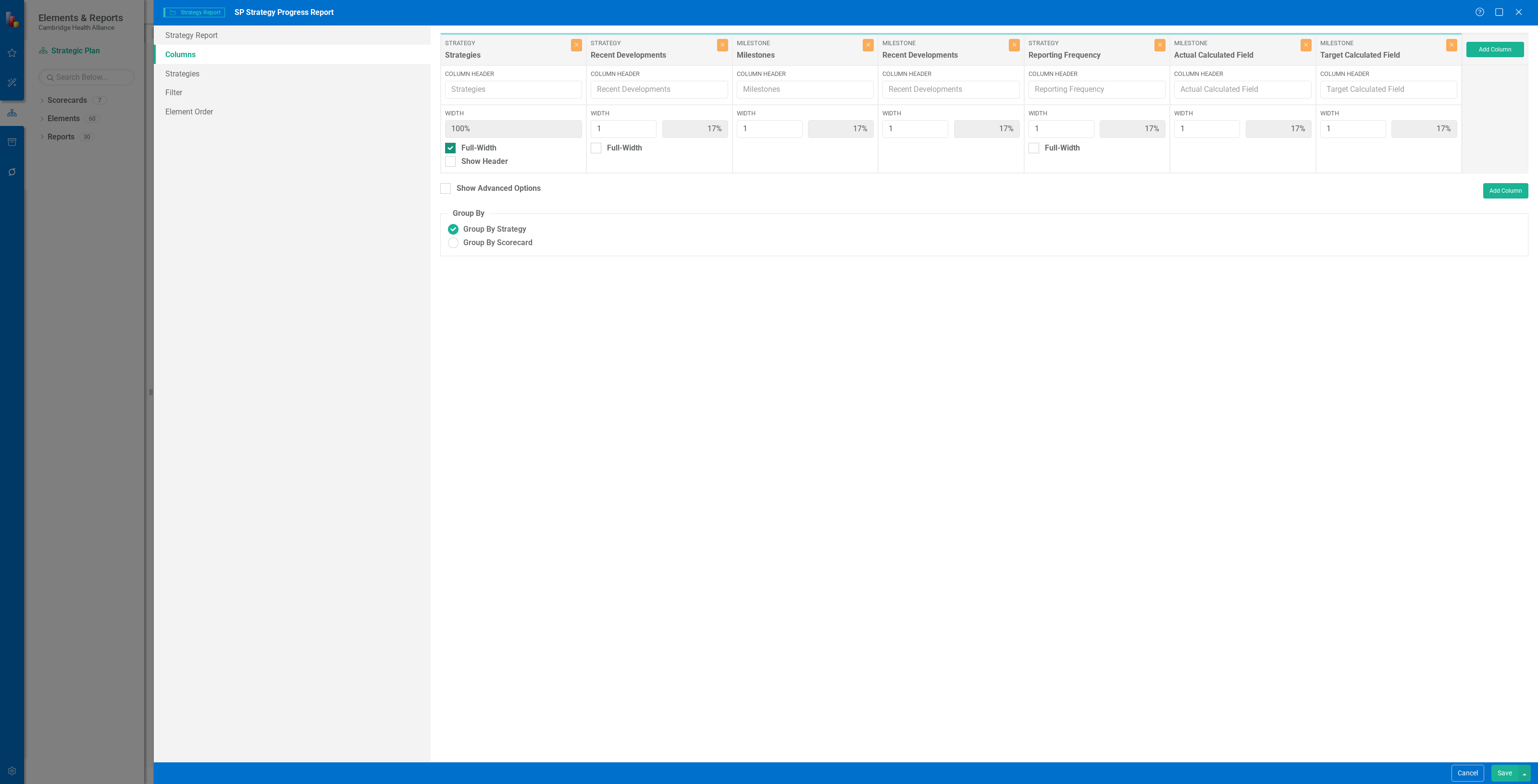
type input "14%"
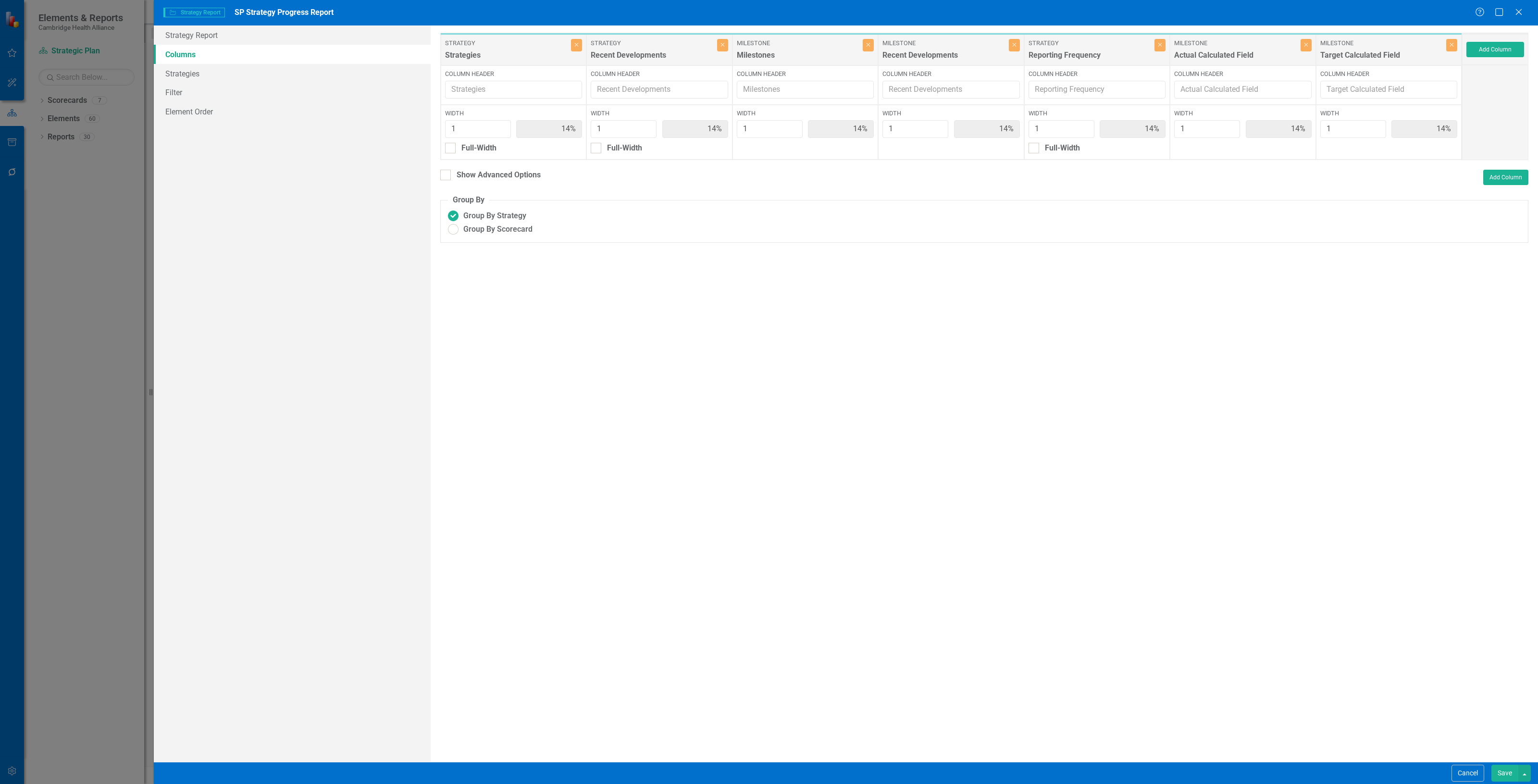
click at [1507, 768] on button "Save" at bounding box center [1504, 772] width 27 height 16
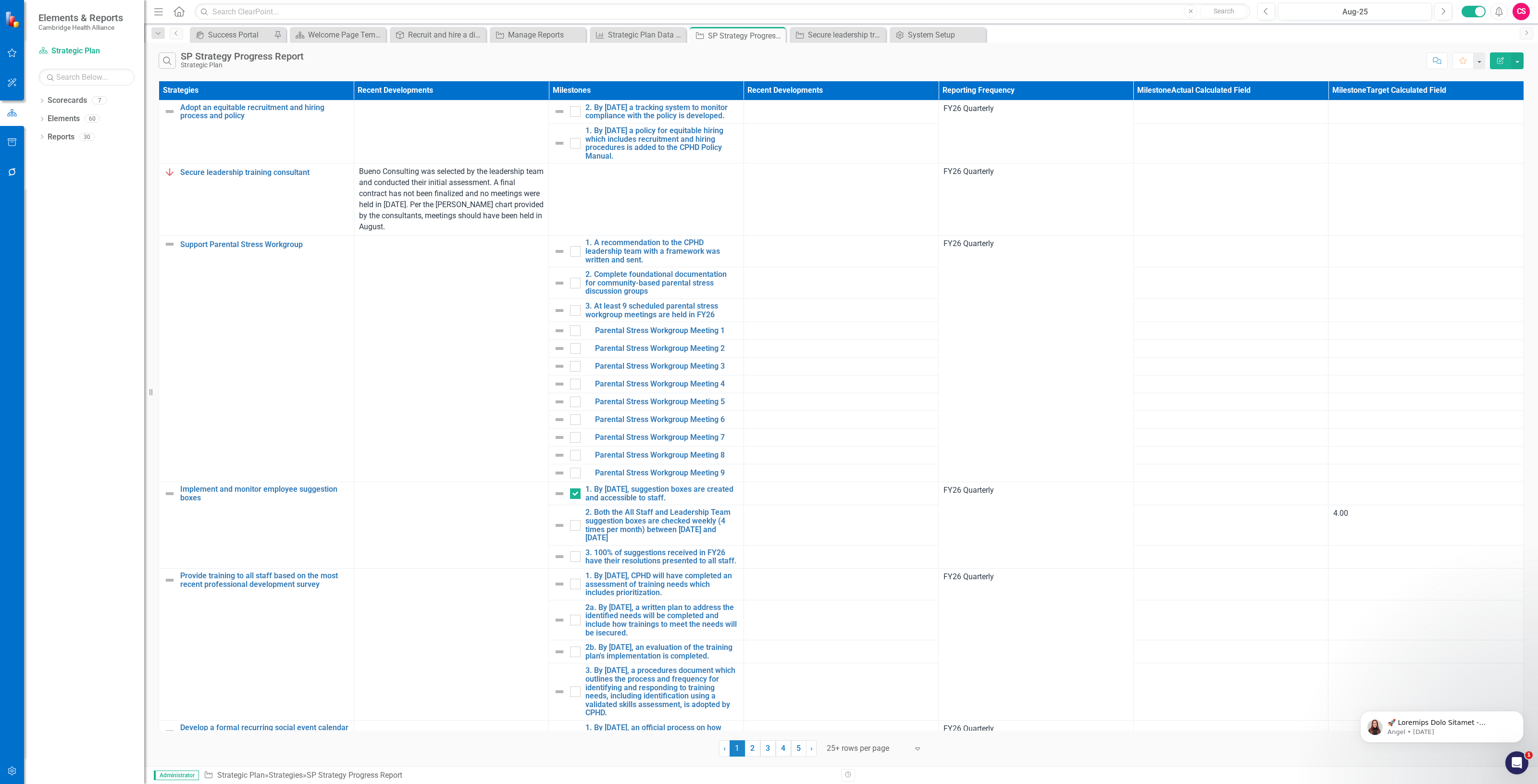
click at [1498, 62] on icon "Edit Report" at bounding box center [1501, 61] width 9 height 7
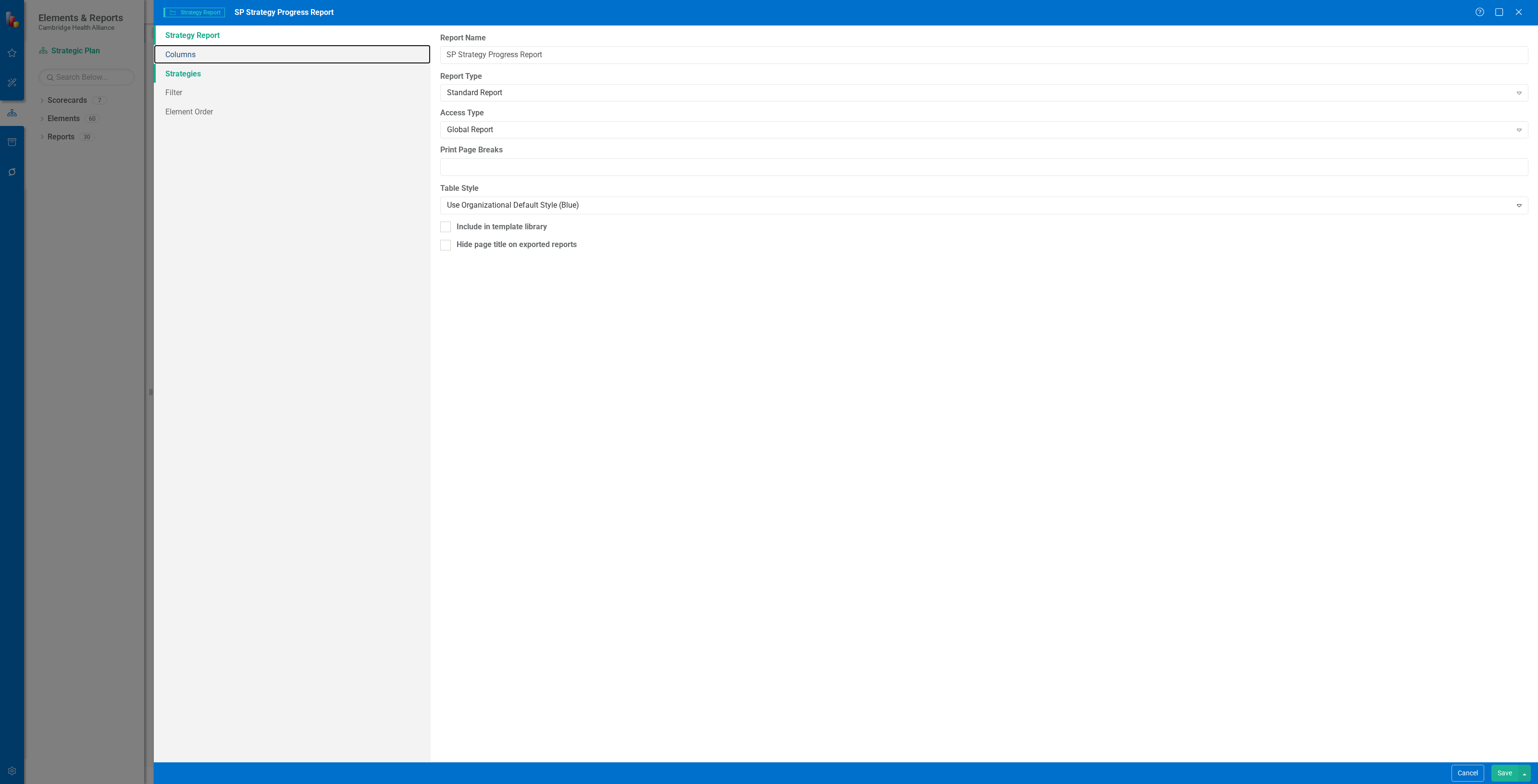
drag, startPoint x: 280, startPoint y: 56, endPoint x: 301, endPoint y: 63, distance: 22.1
click at [280, 56] on link "Columns" at bounding box center [291, 55] width 277 height 19
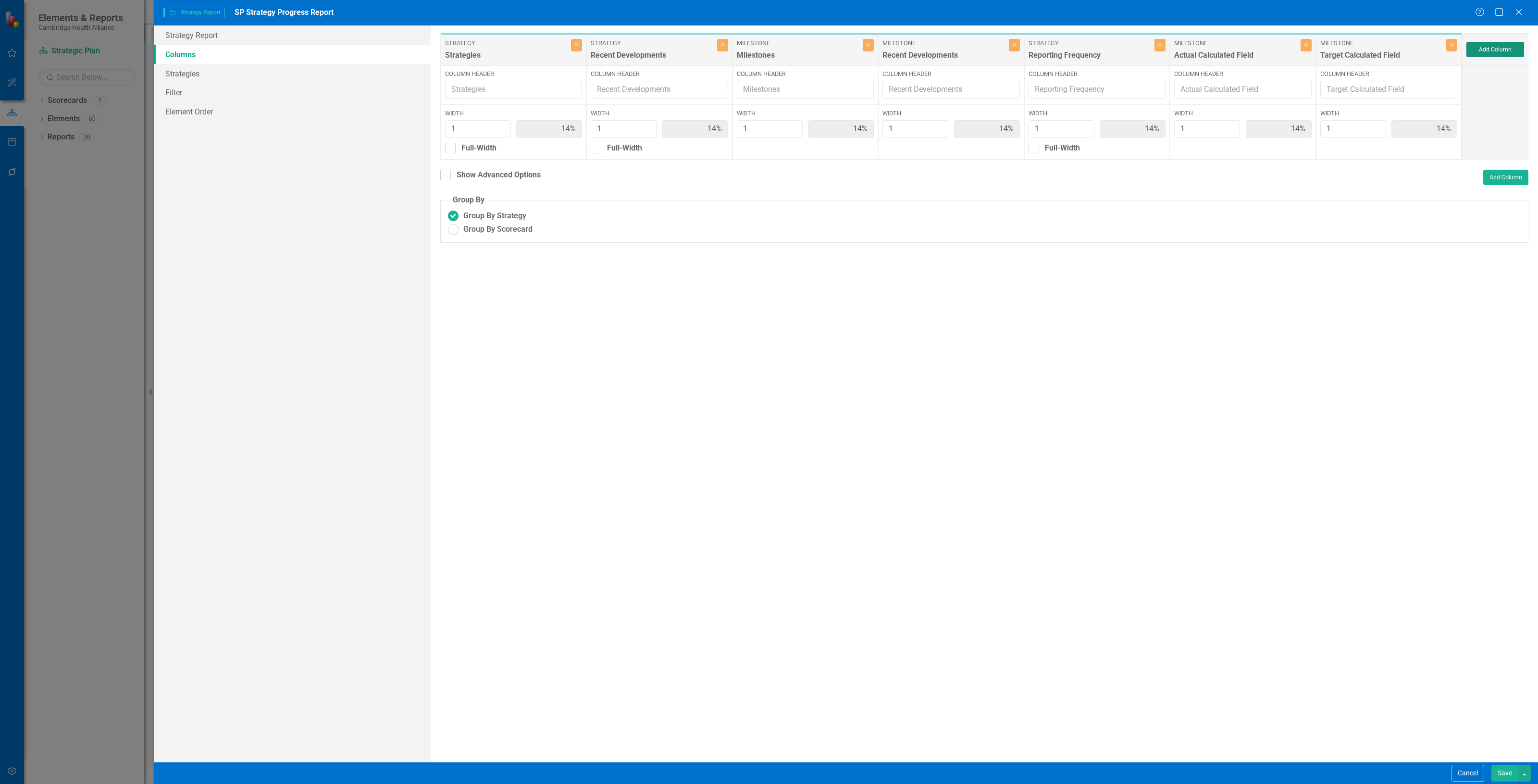
click at [1478, 55] on button "Add Column" at bounding box center [1495, 49] width 57 height 16
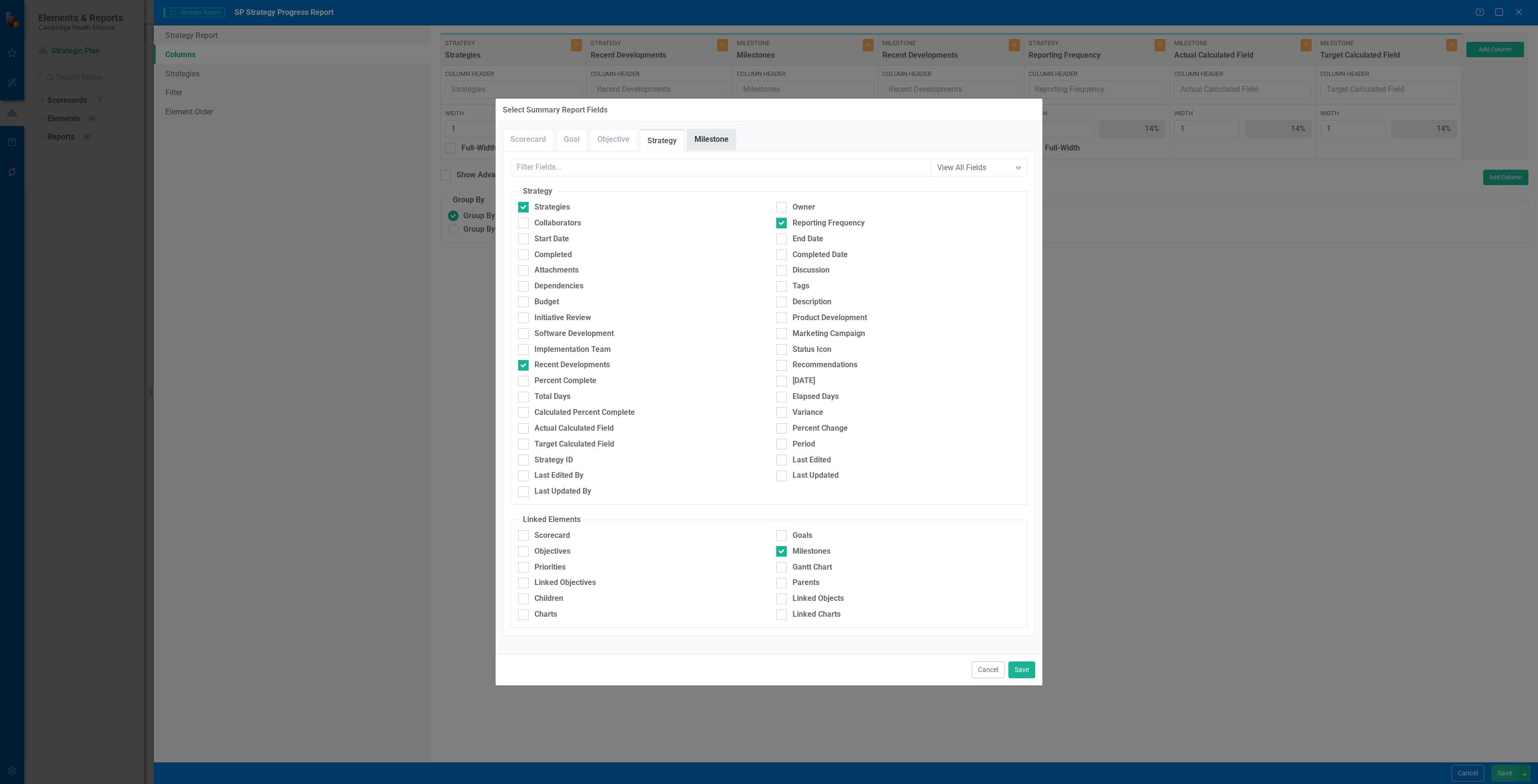
click at [708, 139] on link "Milestone" at bounding box center [711, 140] width 49 height 21
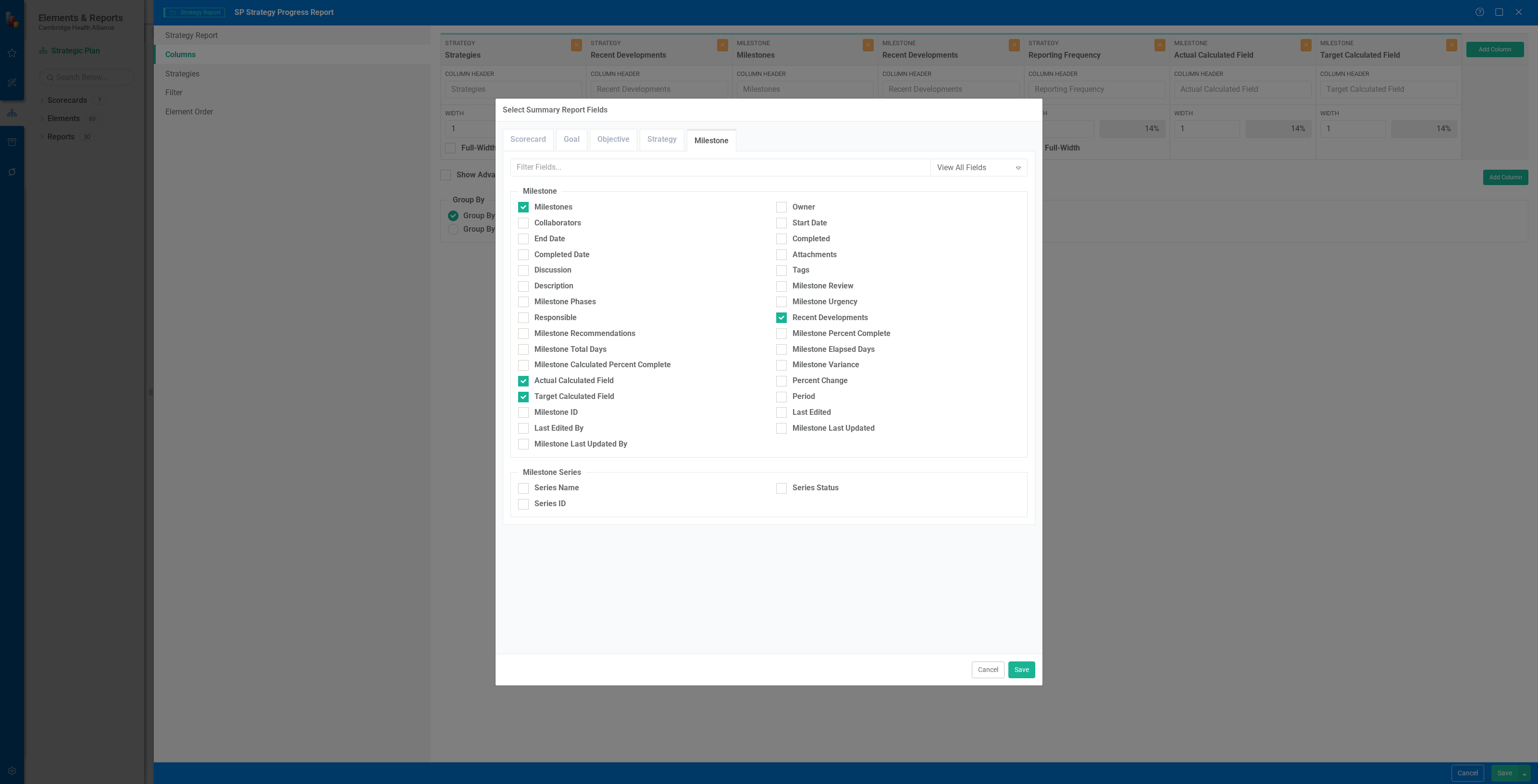
drag, startPoint x: 789, startPoint y: 238, endPoint x: 886, endPoint y: 294, distance: 112.0
click at [791, 238] on div "Completed" at bounding box center [898, 238] width 244 height 11
click at [782, 238] on input "Completed" at bounding box center [779, 236] width 6 height 6
checkbox input "true"
drag, startPoint x: 1024, startPoint y: 670, endPoint x: 1026, endPoint y: 659, distance: 11.2
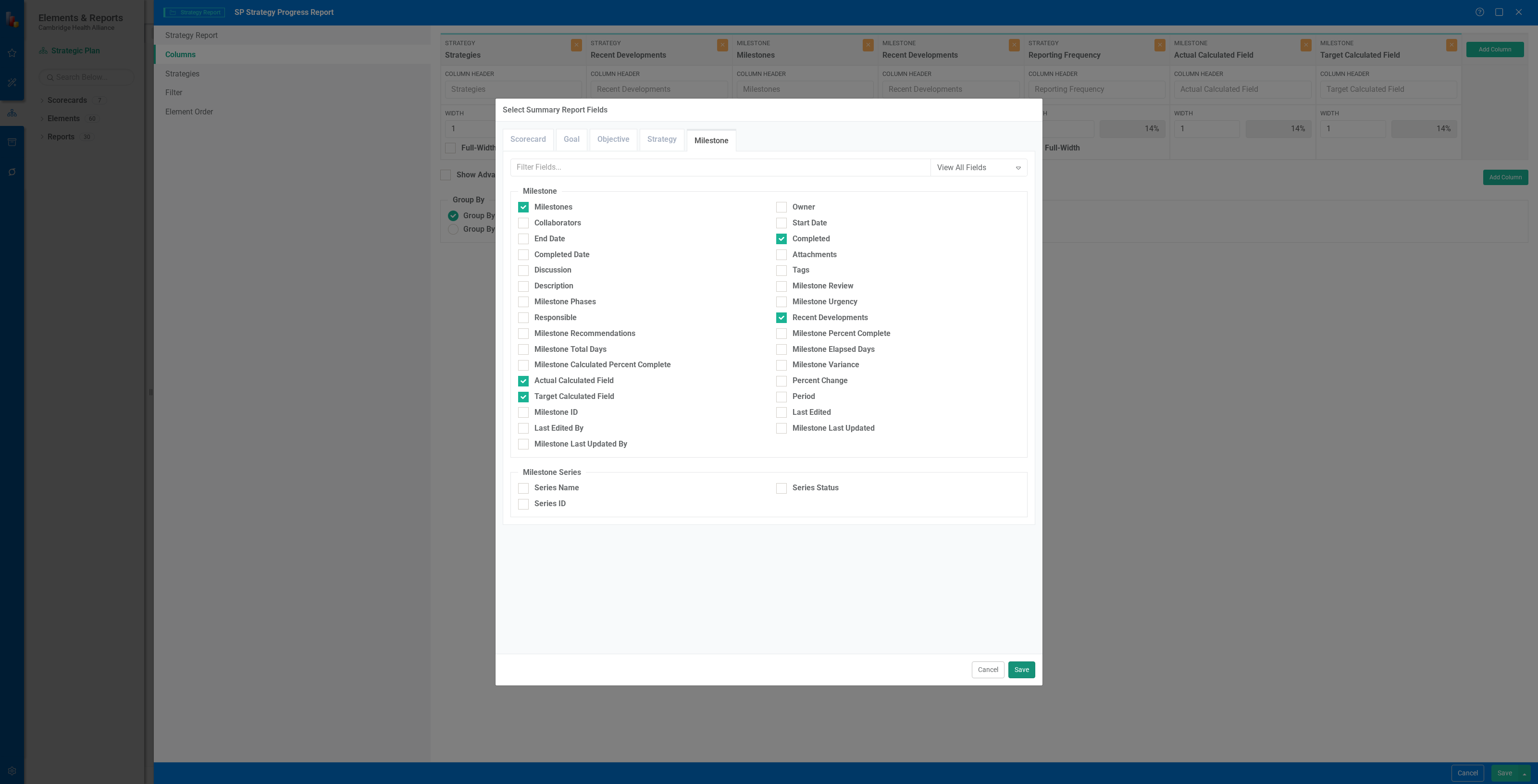
click at [1024, 670] on button "Save" at bounding box center [1021, 669] width 27 height 16
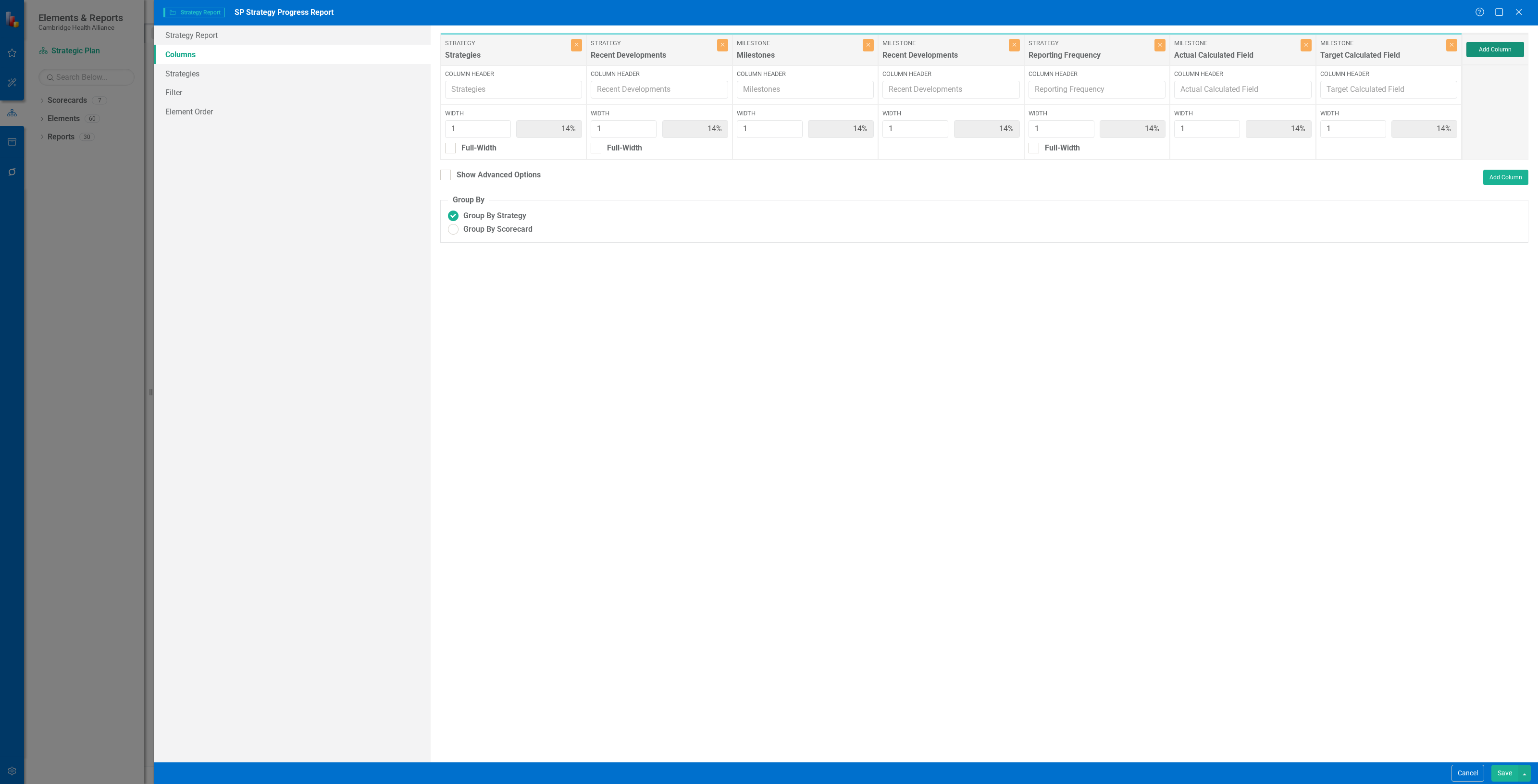
type input "13%"
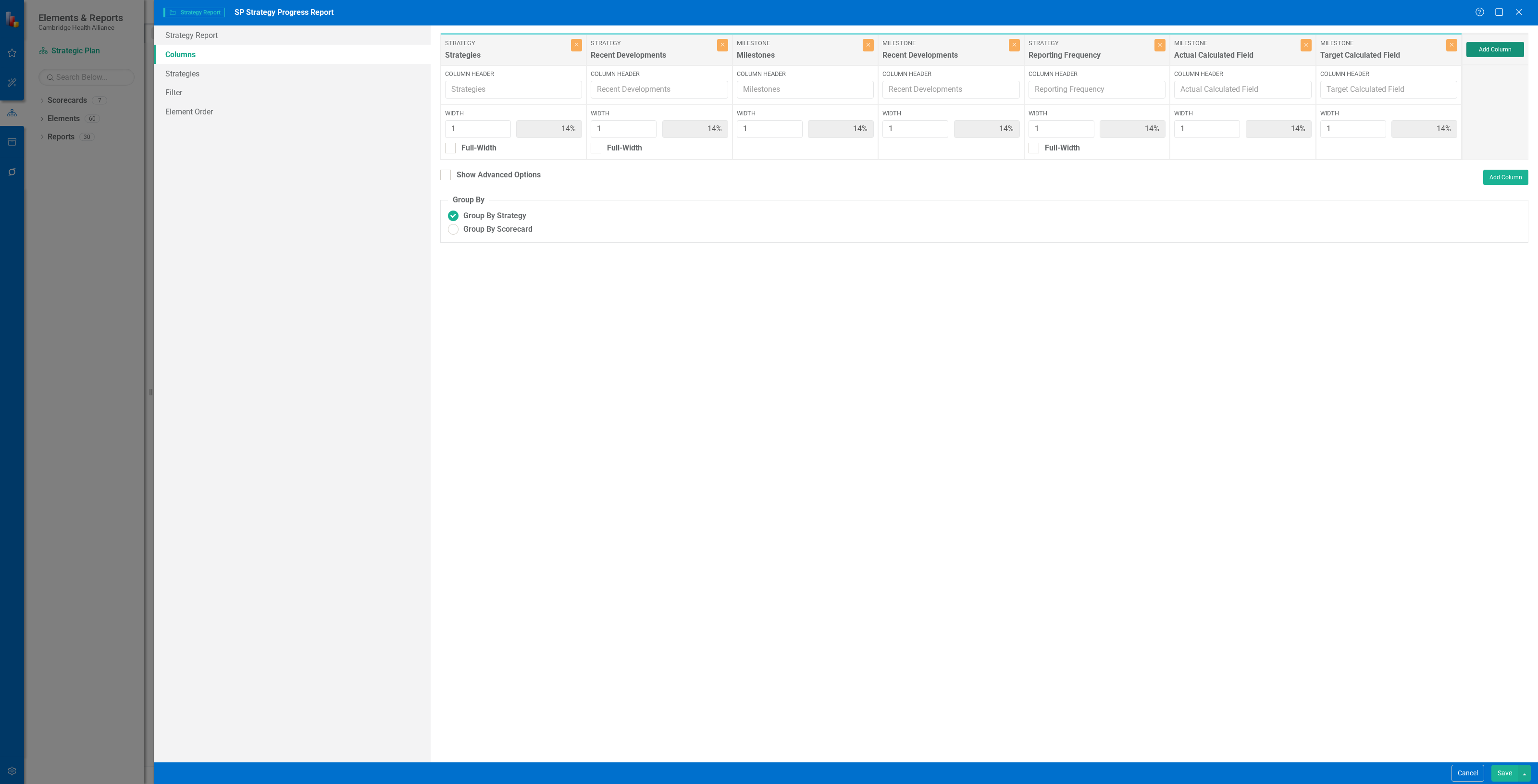
type input "13%"
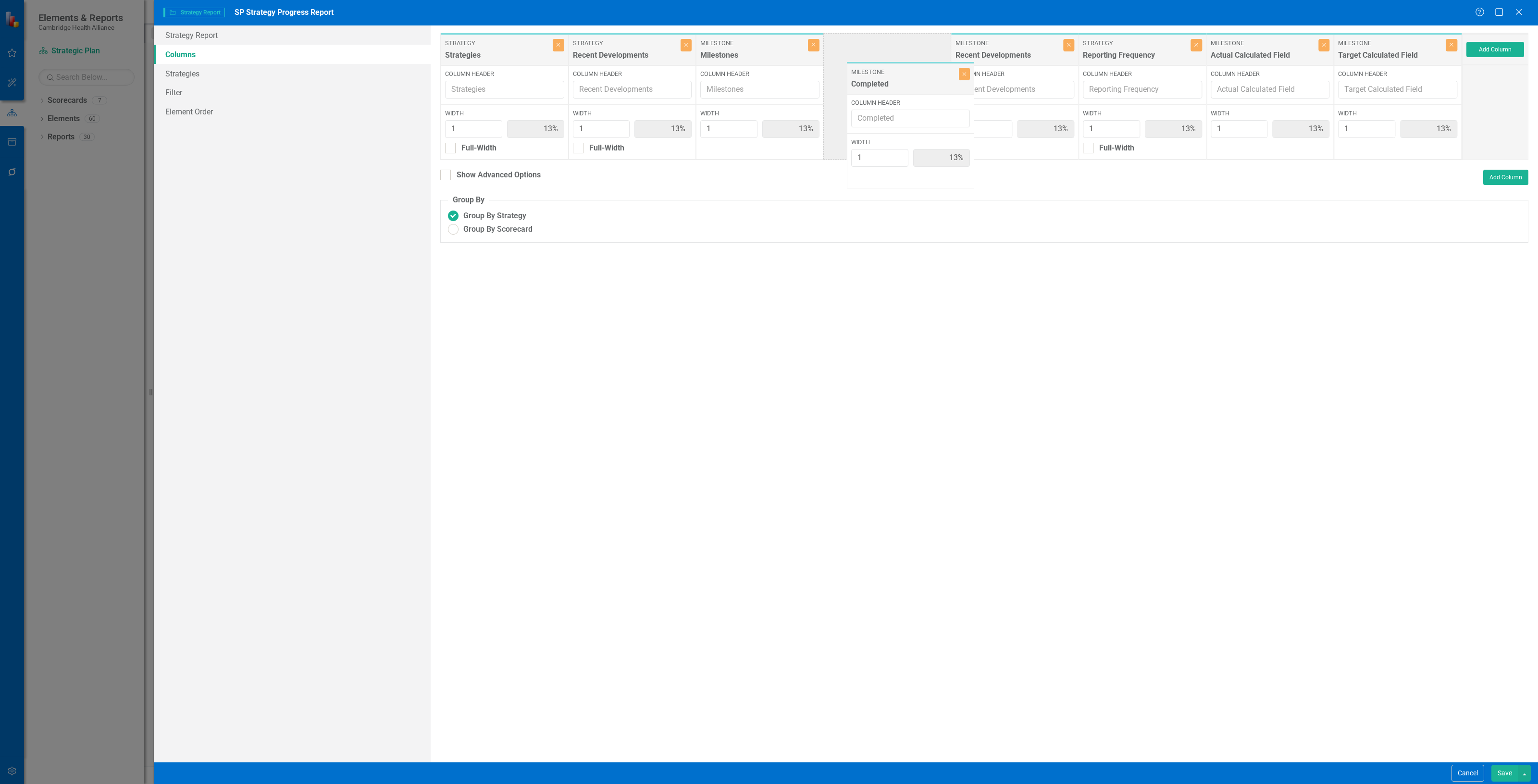
drag, startPoint x: 1373, startPoint y: 49, endPoint x: 866, endPoint y: 59, distance: 507.1
click at [868, 65] on div "Strategy Strategies Close Column Header Width 1 13% Full-Width Strategy Recent …" at bounding box center [951, 96] width 1022 height 127
click at [1500, 780] on button "Save" at bounding box center [1504, 772] width 27 height 16
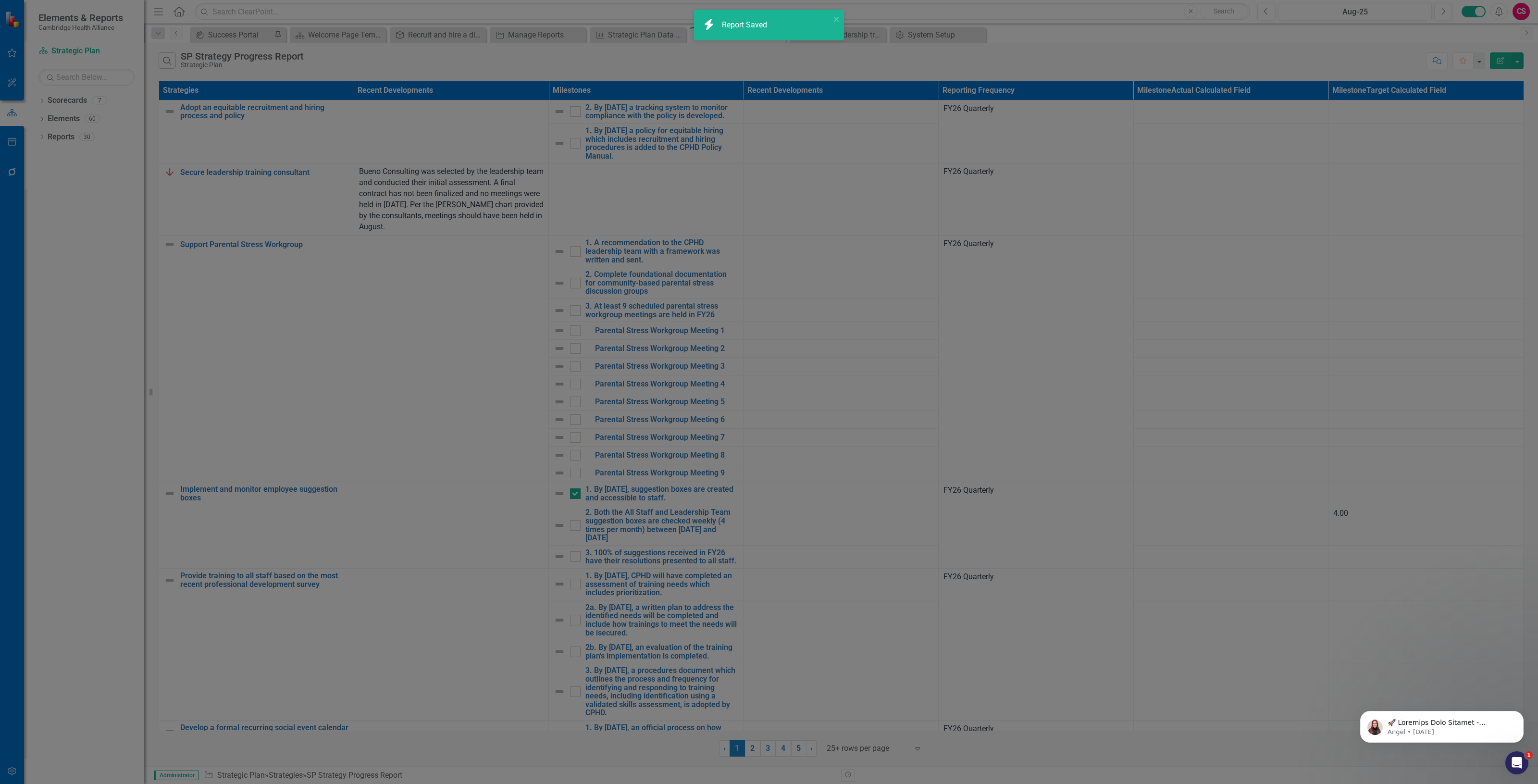
radio input "false"
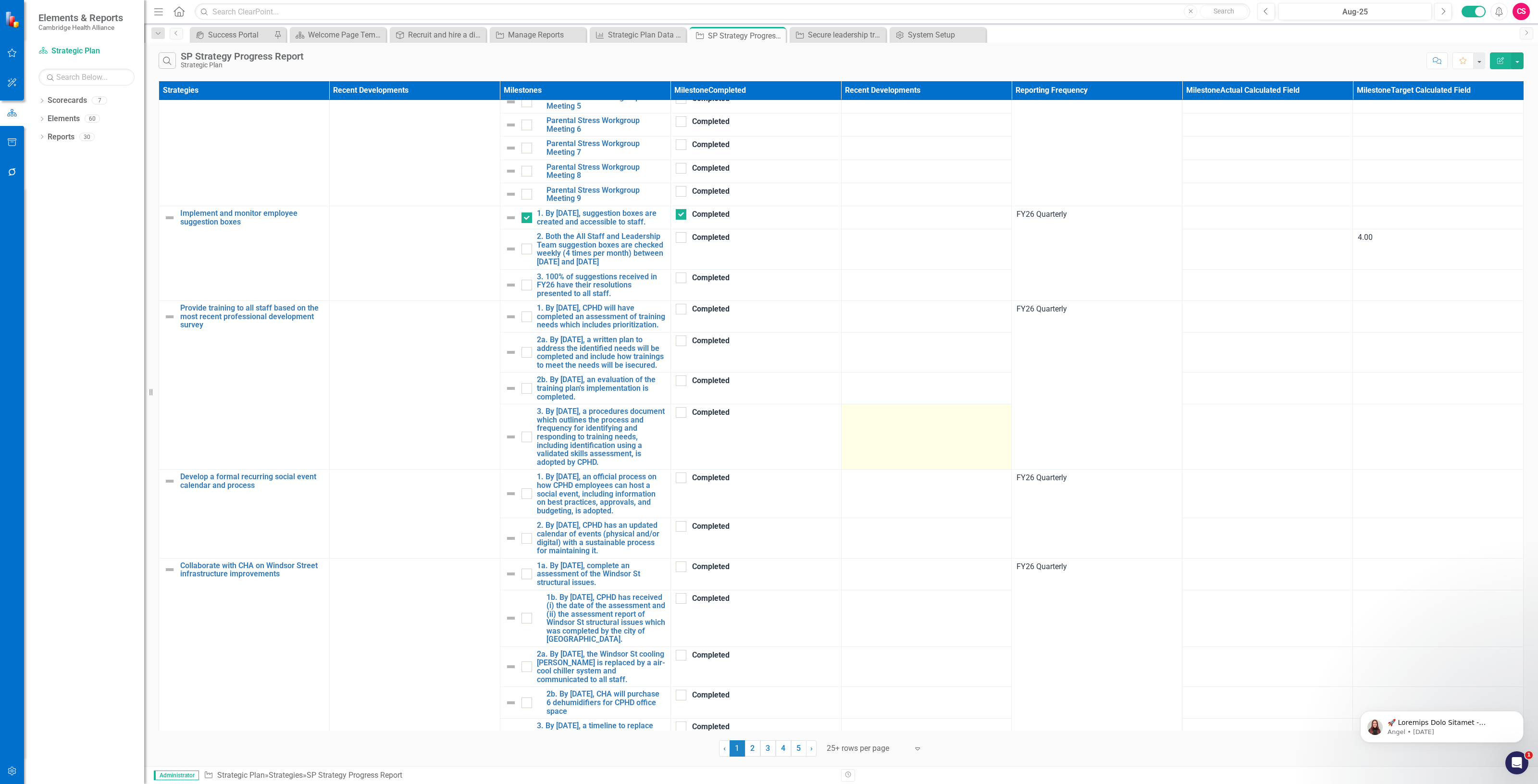
scroll to position [416, 0]
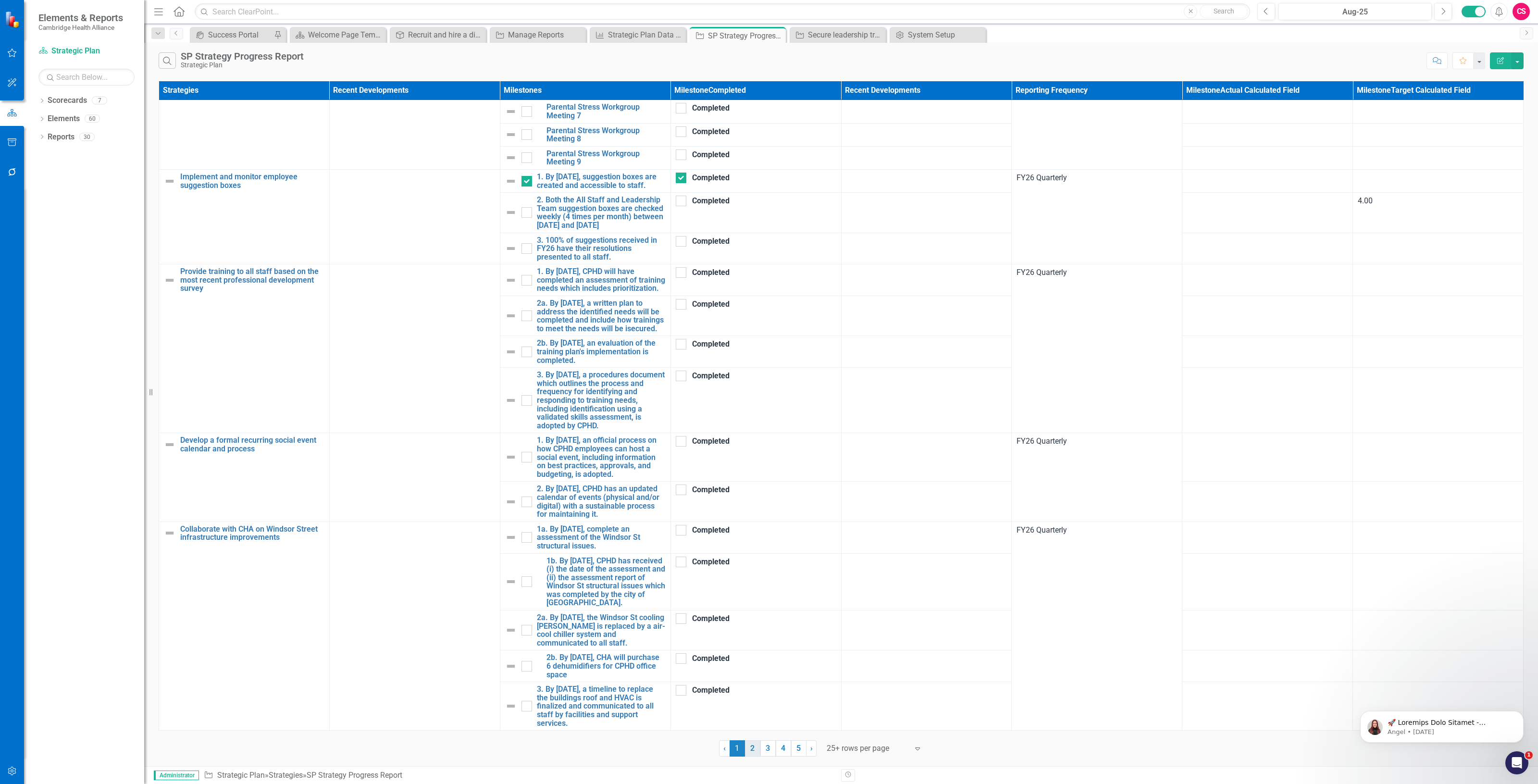
click at [754, 751] on link "2" at bounding box center [753, 748] width 16 height 16
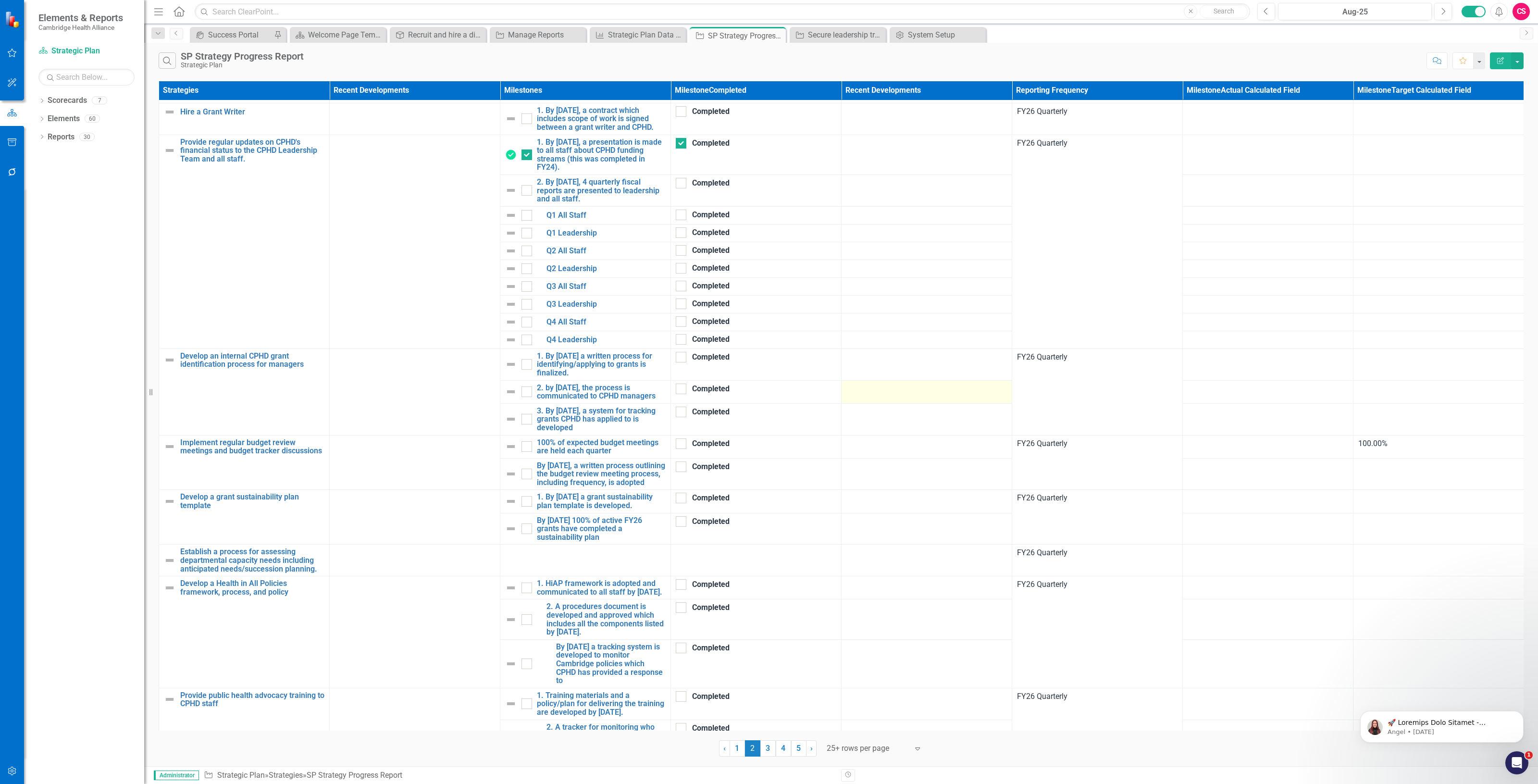
scroll to position [101, 0]
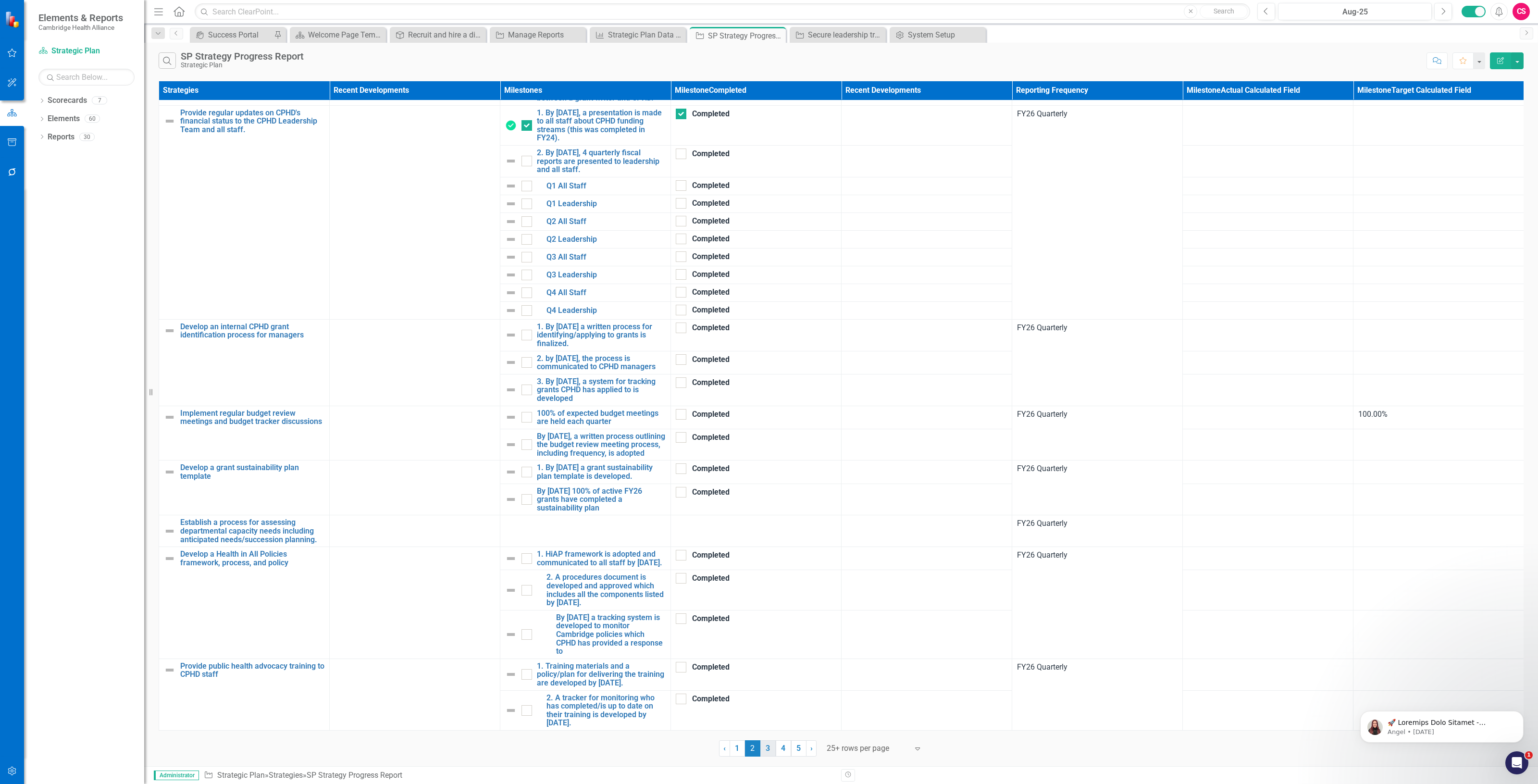
click at [769, 748] on link "3" at bounding box center [768, 748] width 16 height 16
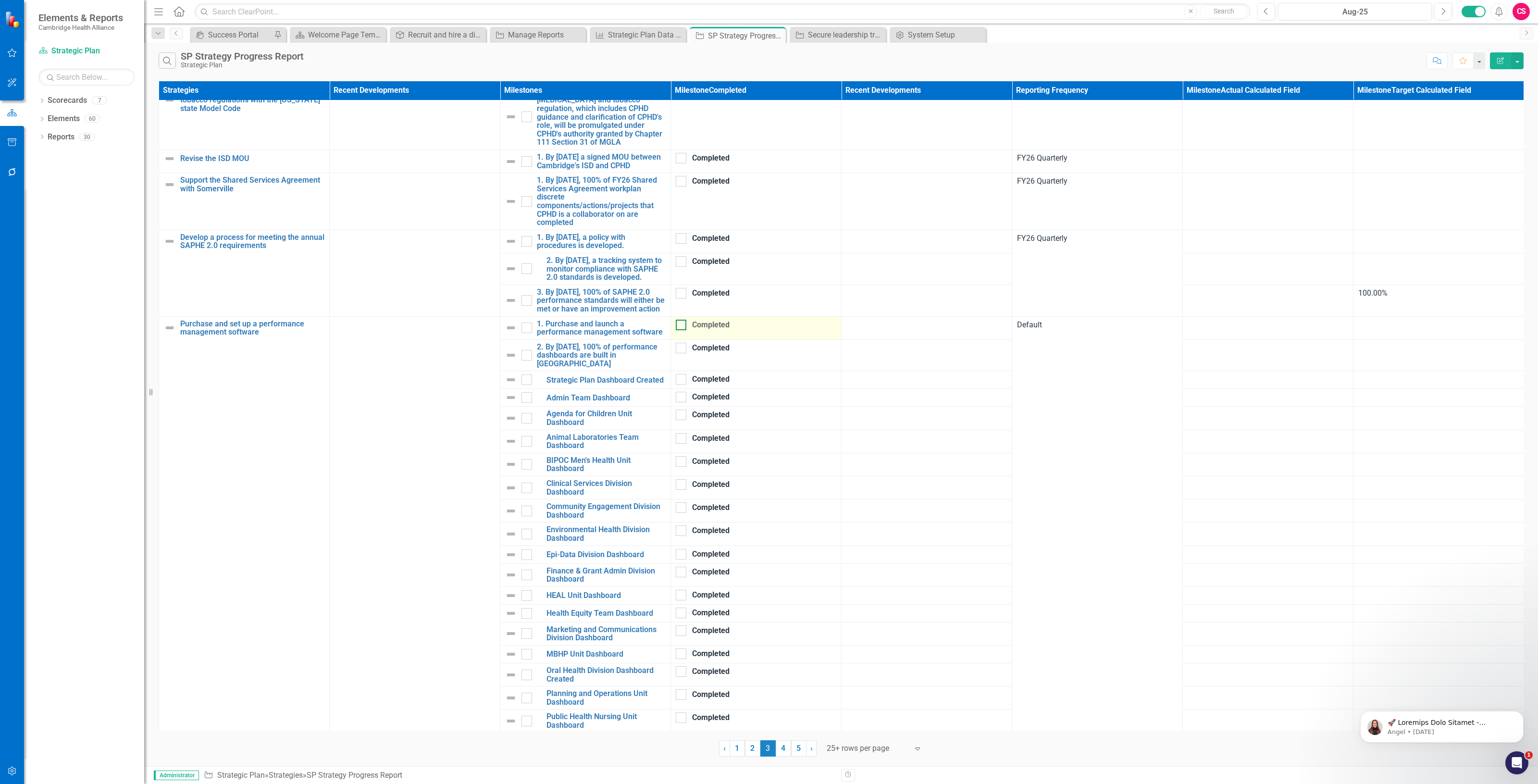
scroll to position [0, 0]
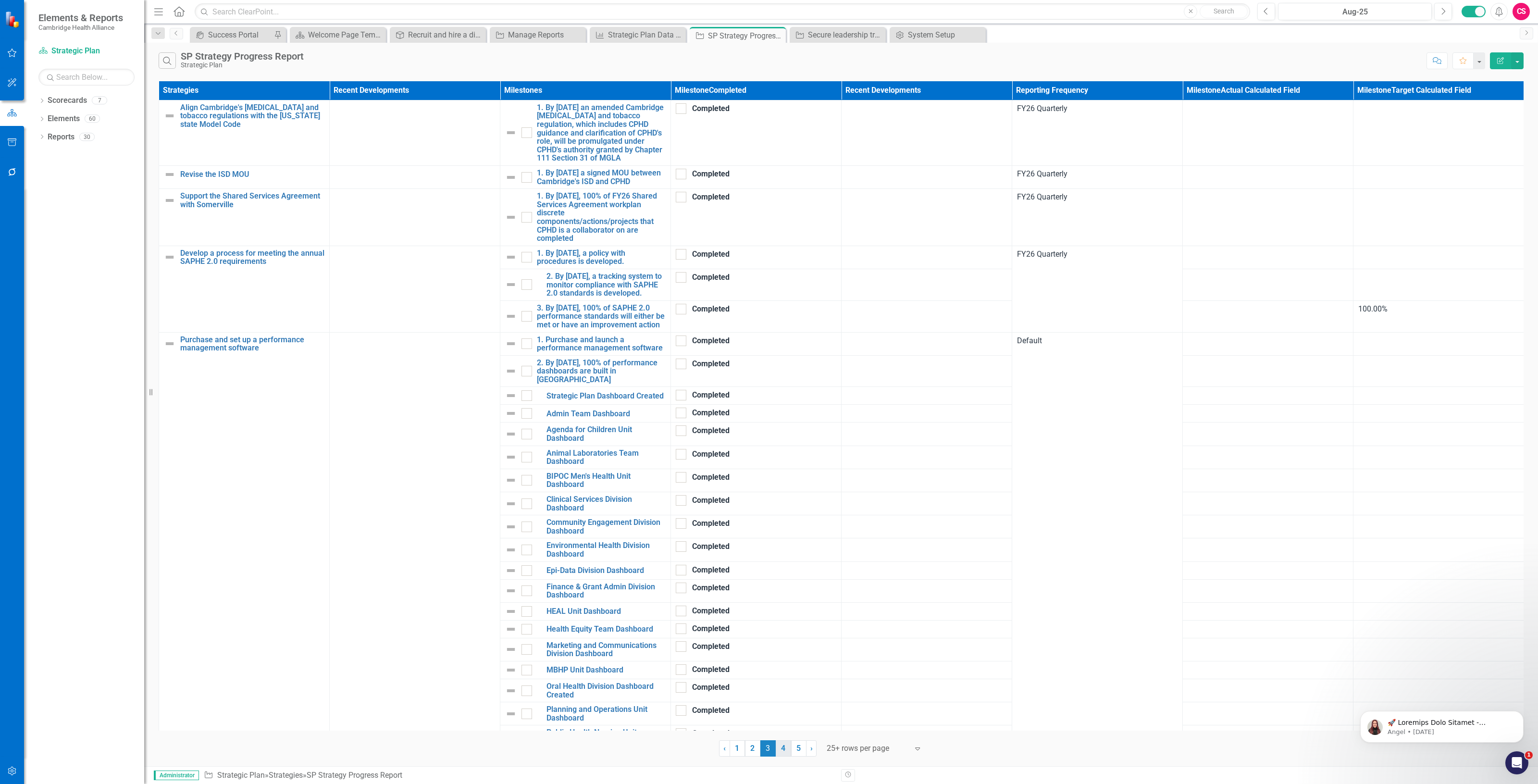
click at [782, 750] on link "4" at bounding box center [783, 748] width 16 height 16
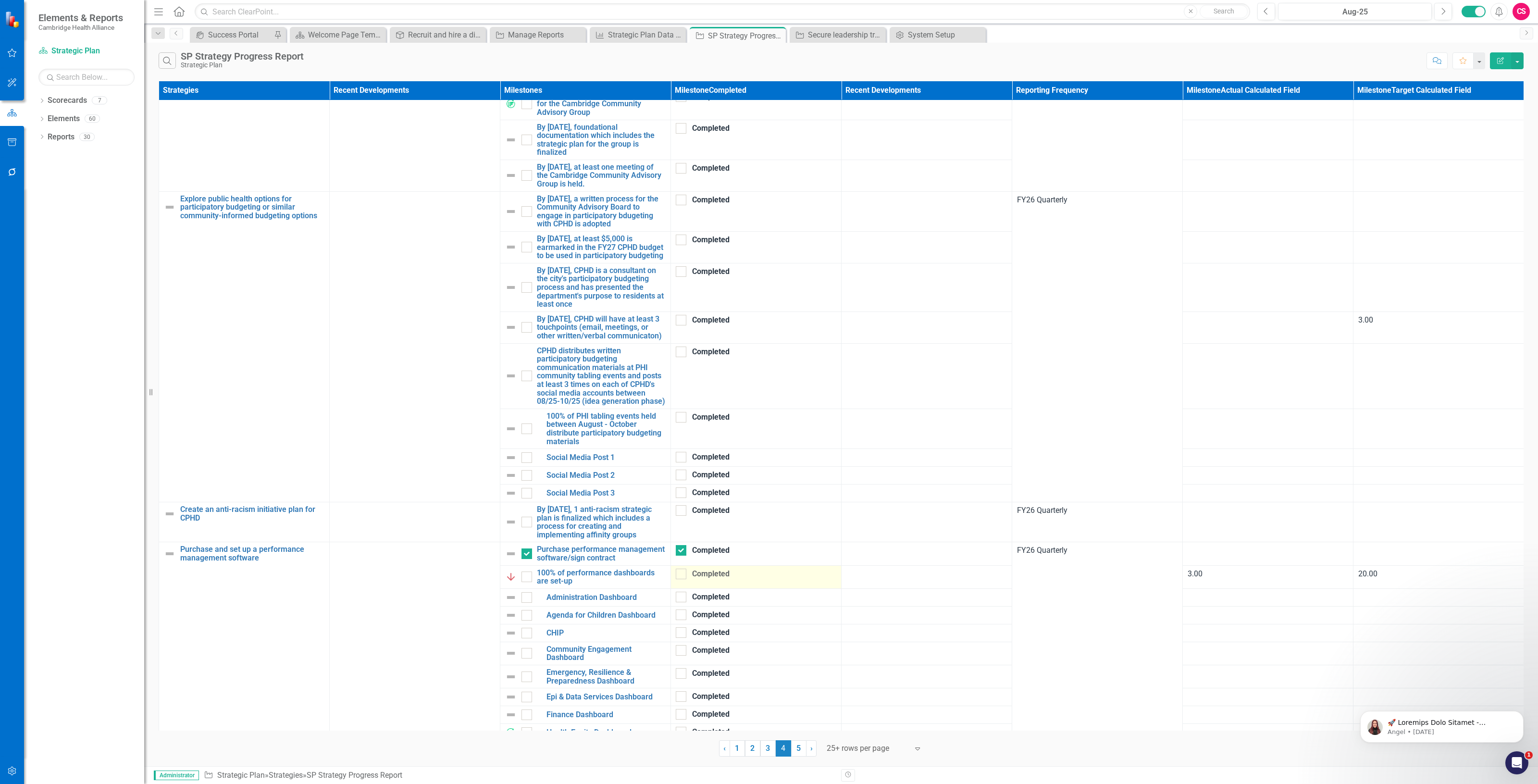
scroll to position [300, 0]
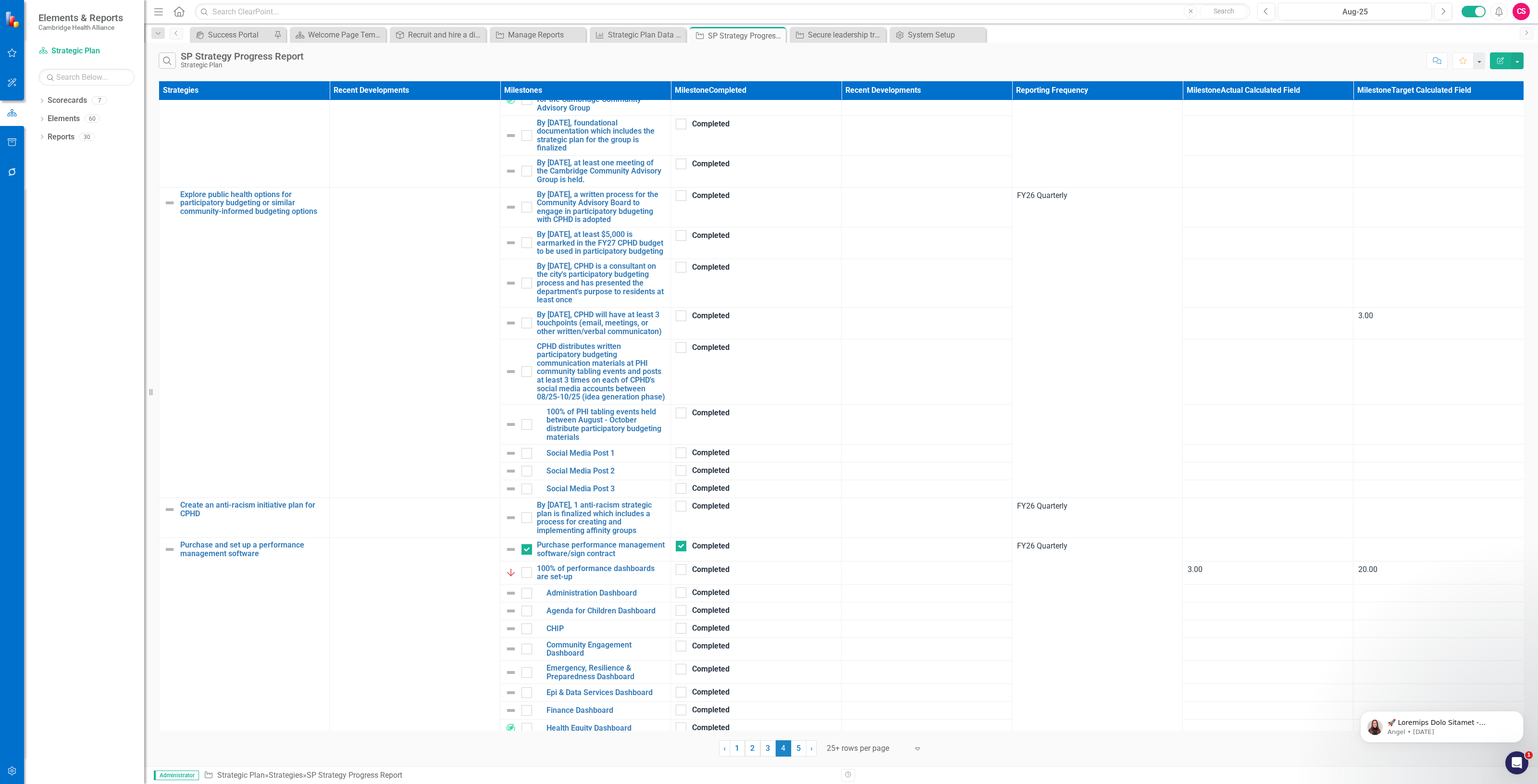
click at [1492, 59] on button "Edit Report" at bounding box center [1500, 60] width 21 height 16
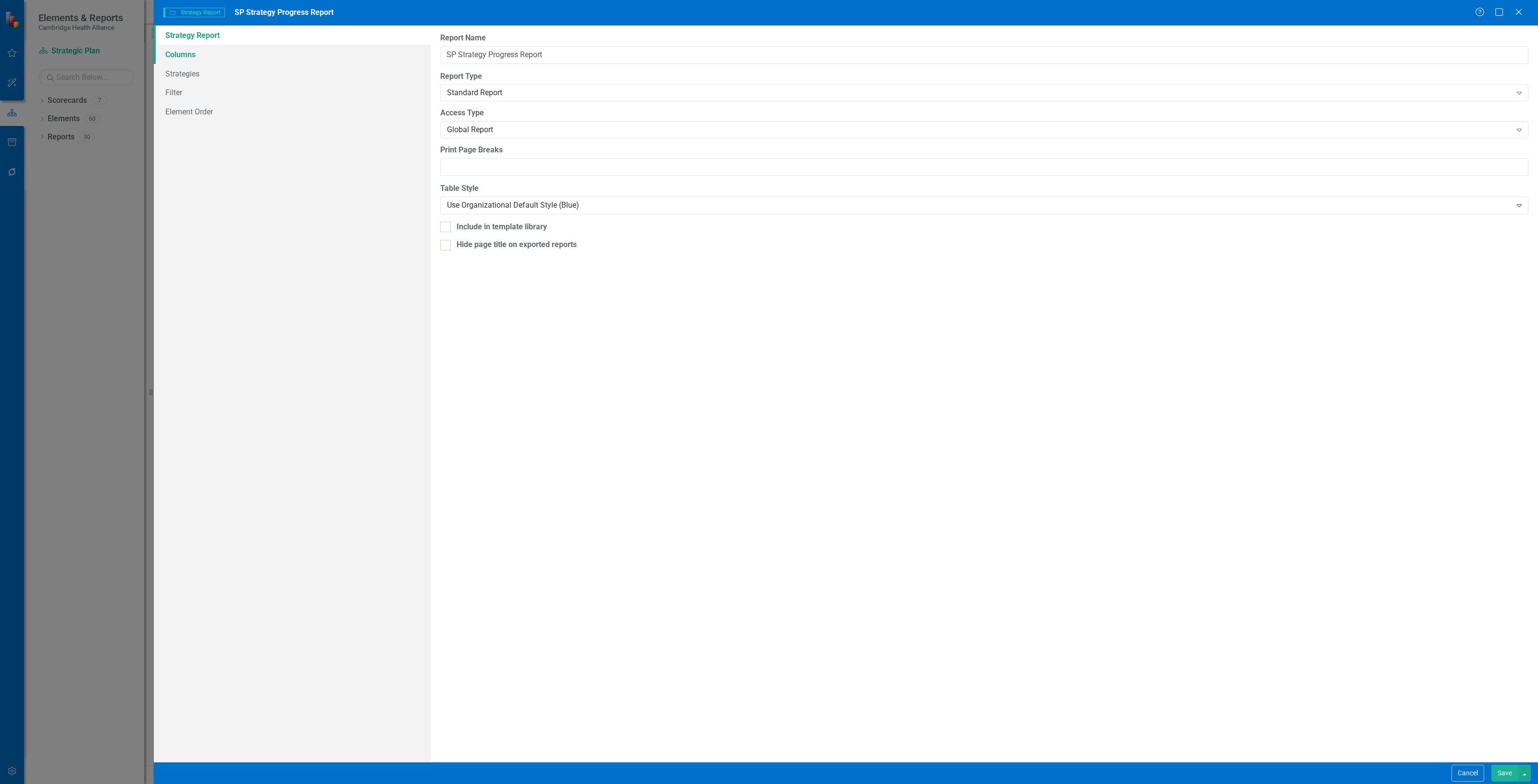
click at [284, 52] on link "Columns" at bounding box center [291, 55] width 277 height 19
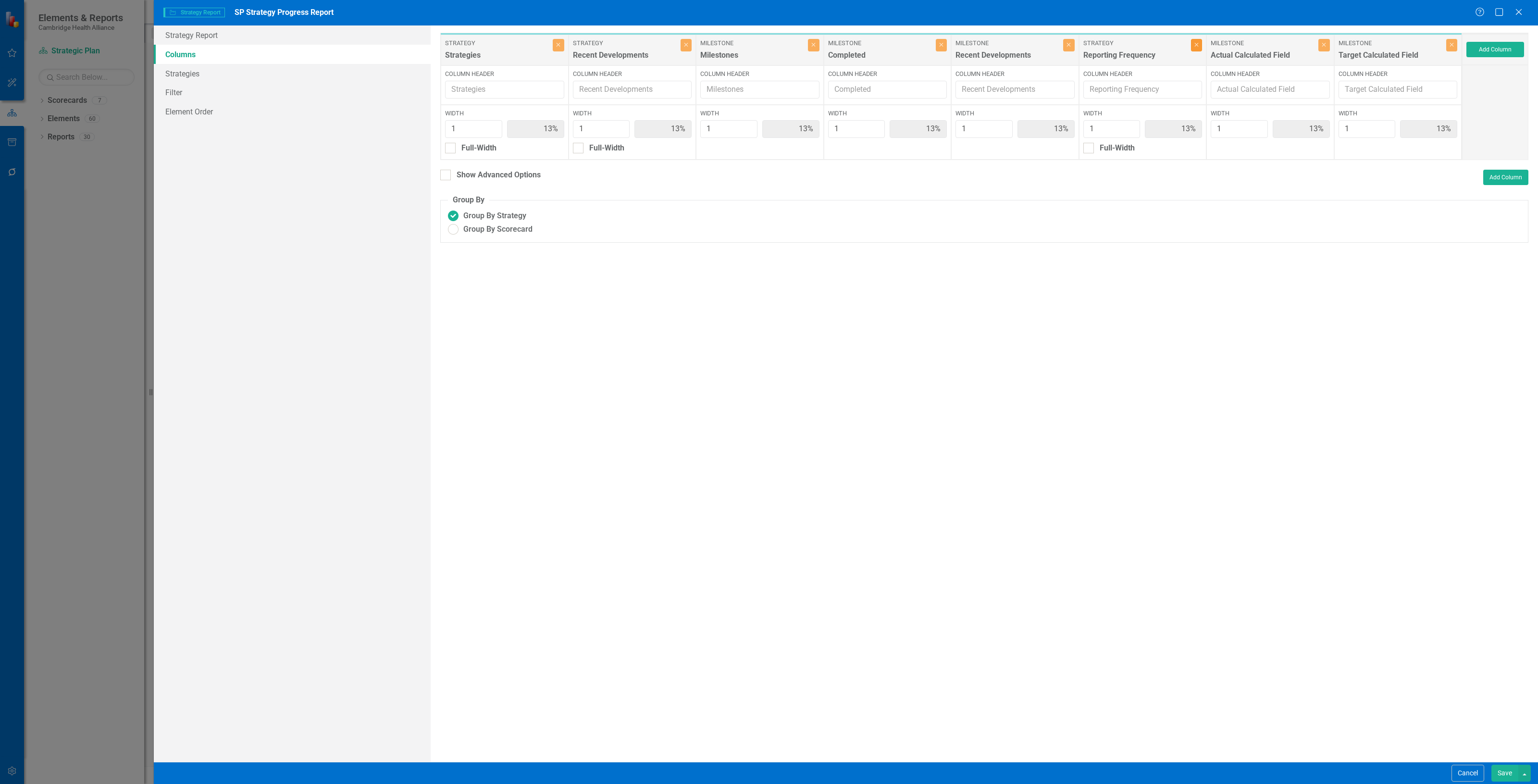
click at [1198, 49] on button "Close" at bounding box center [1196, 45] width 11 height 12
type input "14%"
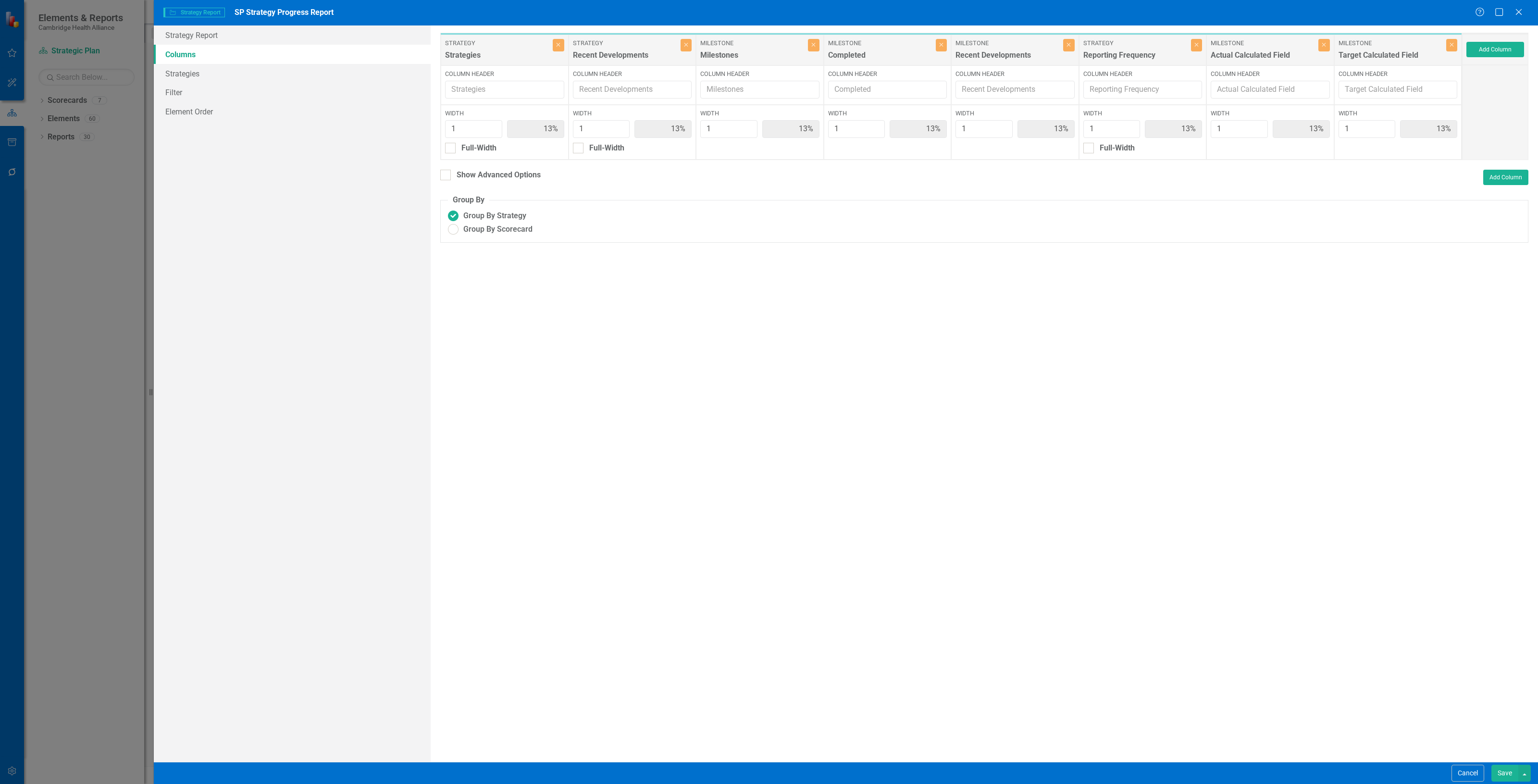
type input "14%"
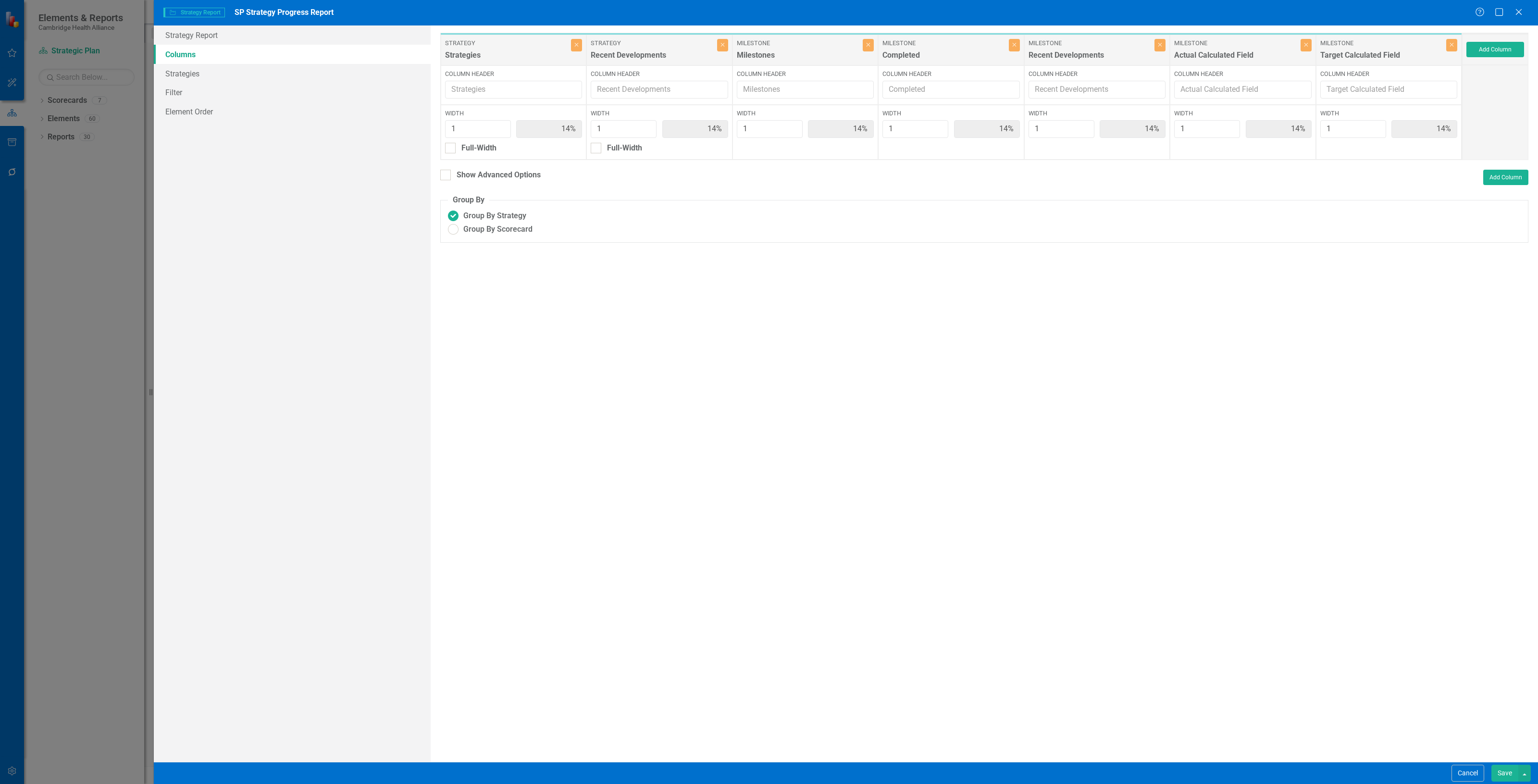
click at [1503, 776] on button "Save" at bounding box center [1504, 772] width 27 height 16
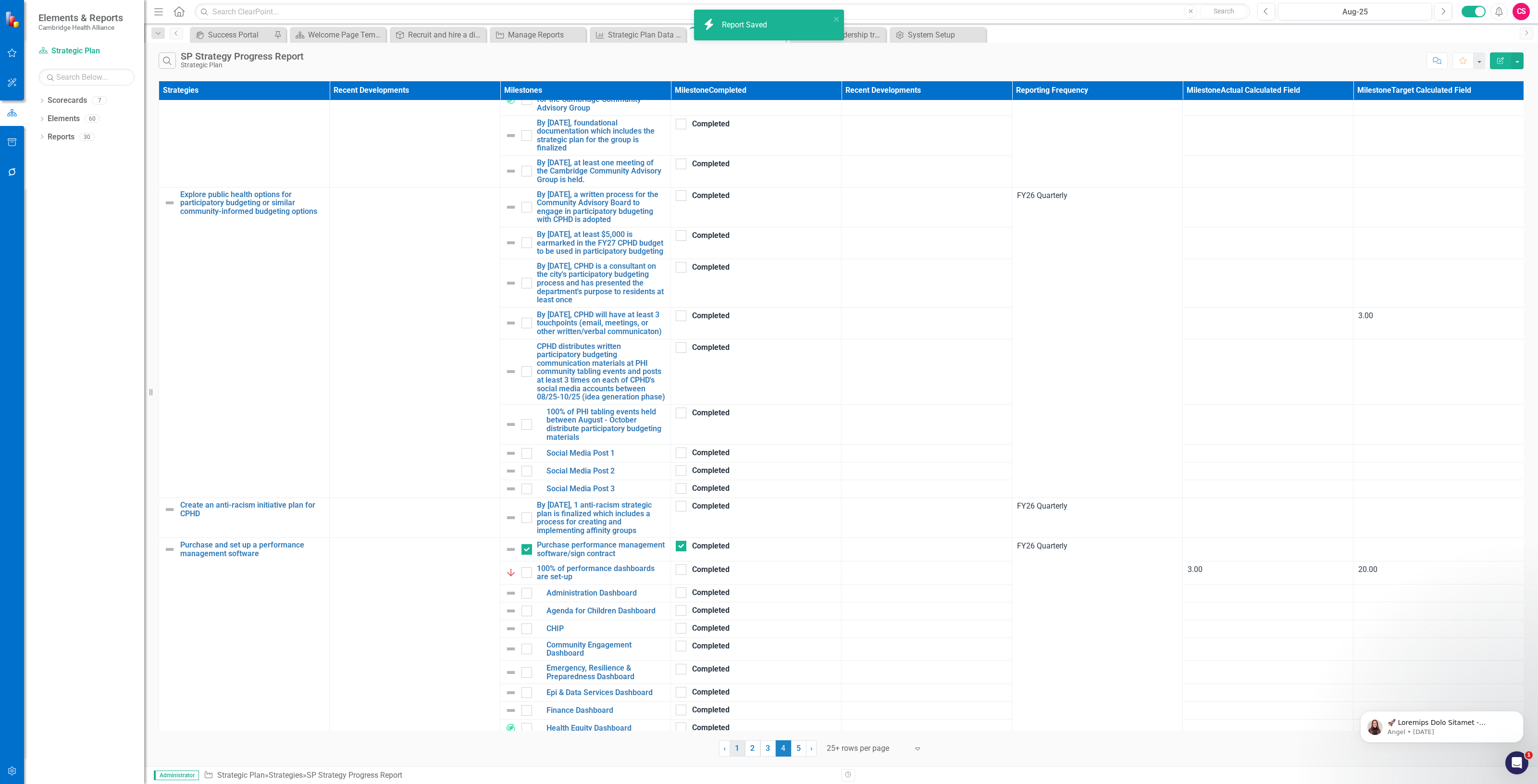
click at [736, 750] on link "1" at bounding box center [737, 748] width 16 height 16
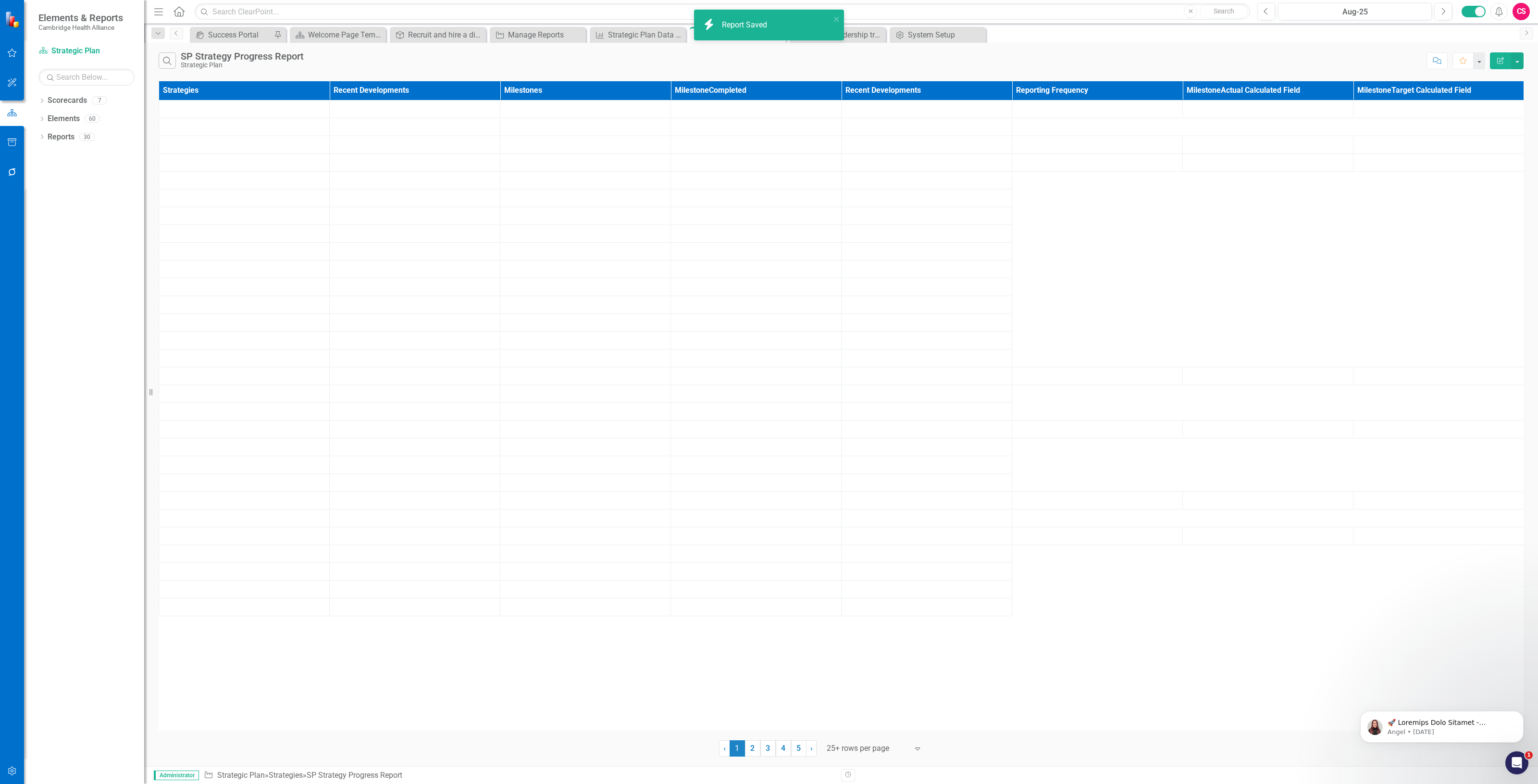
scroll to position [0, 0]
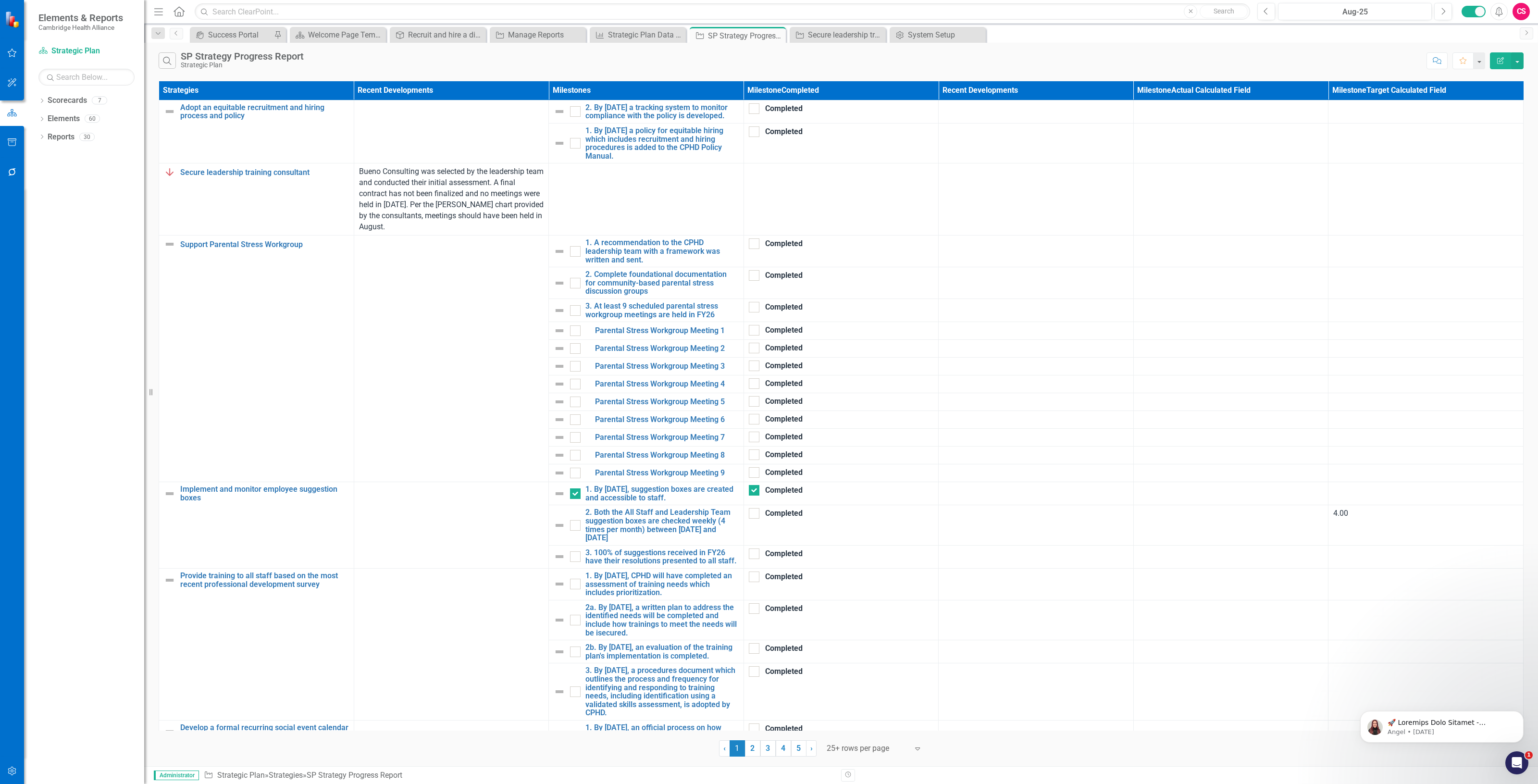
click at [1502, 61] on icon "Edit Report" at bounding box center [1501, 61] width 9 height 7
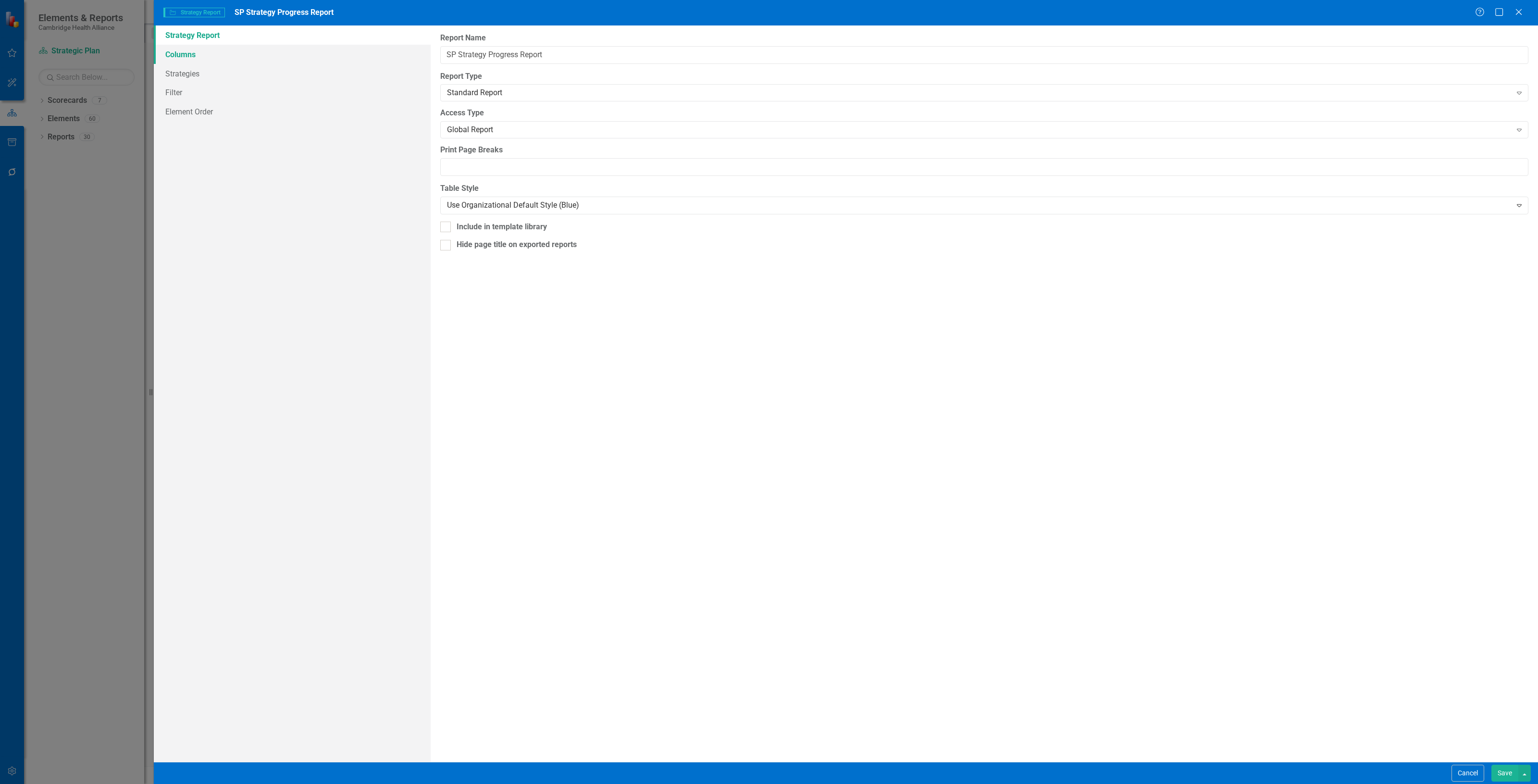
click at [304, 53] on link "Columns" at bounding box center [291, 55] width 277 height 19
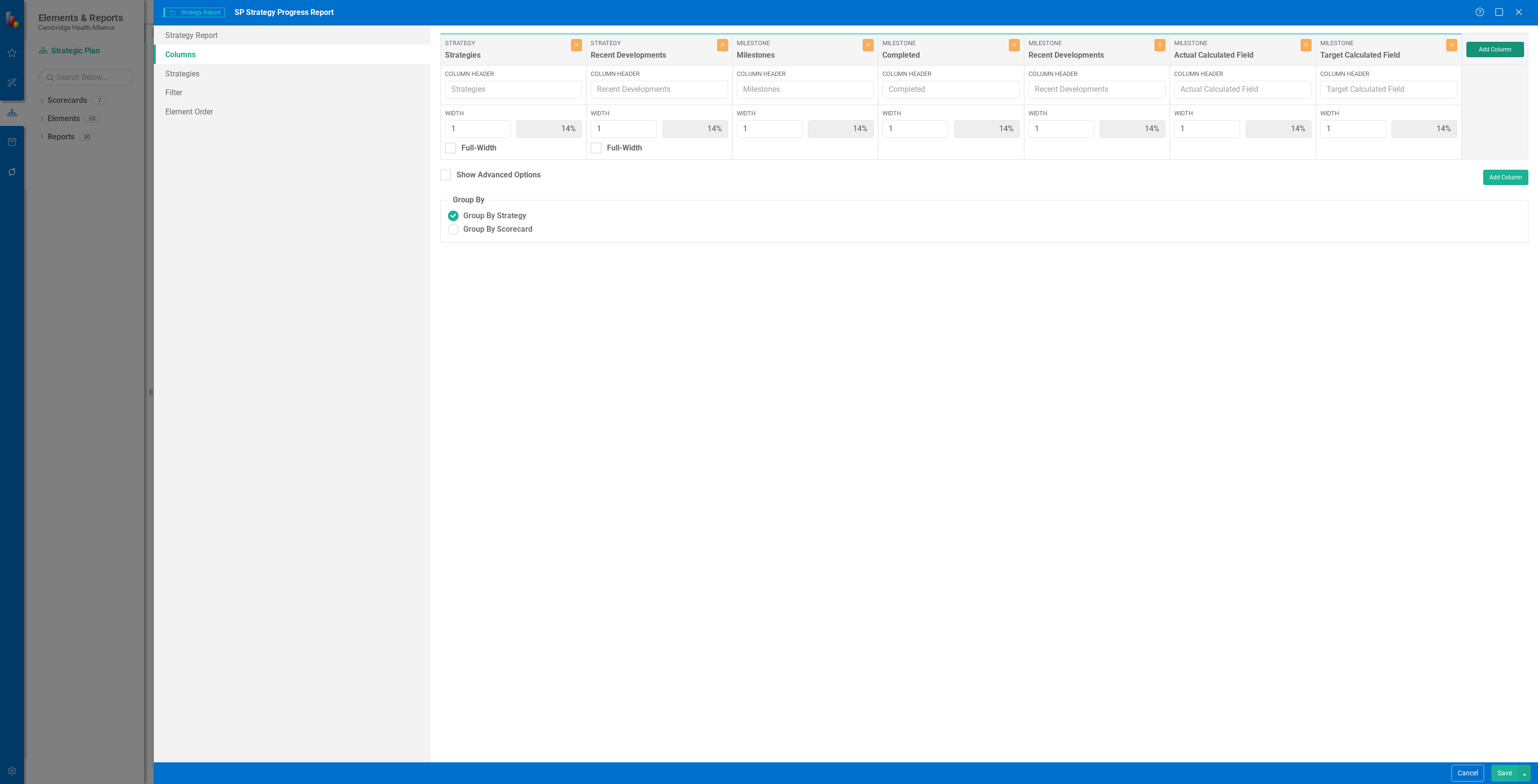
click at [1488, 49] on button "Add Column" at bounding box center [1495, 49] width 57 height 16
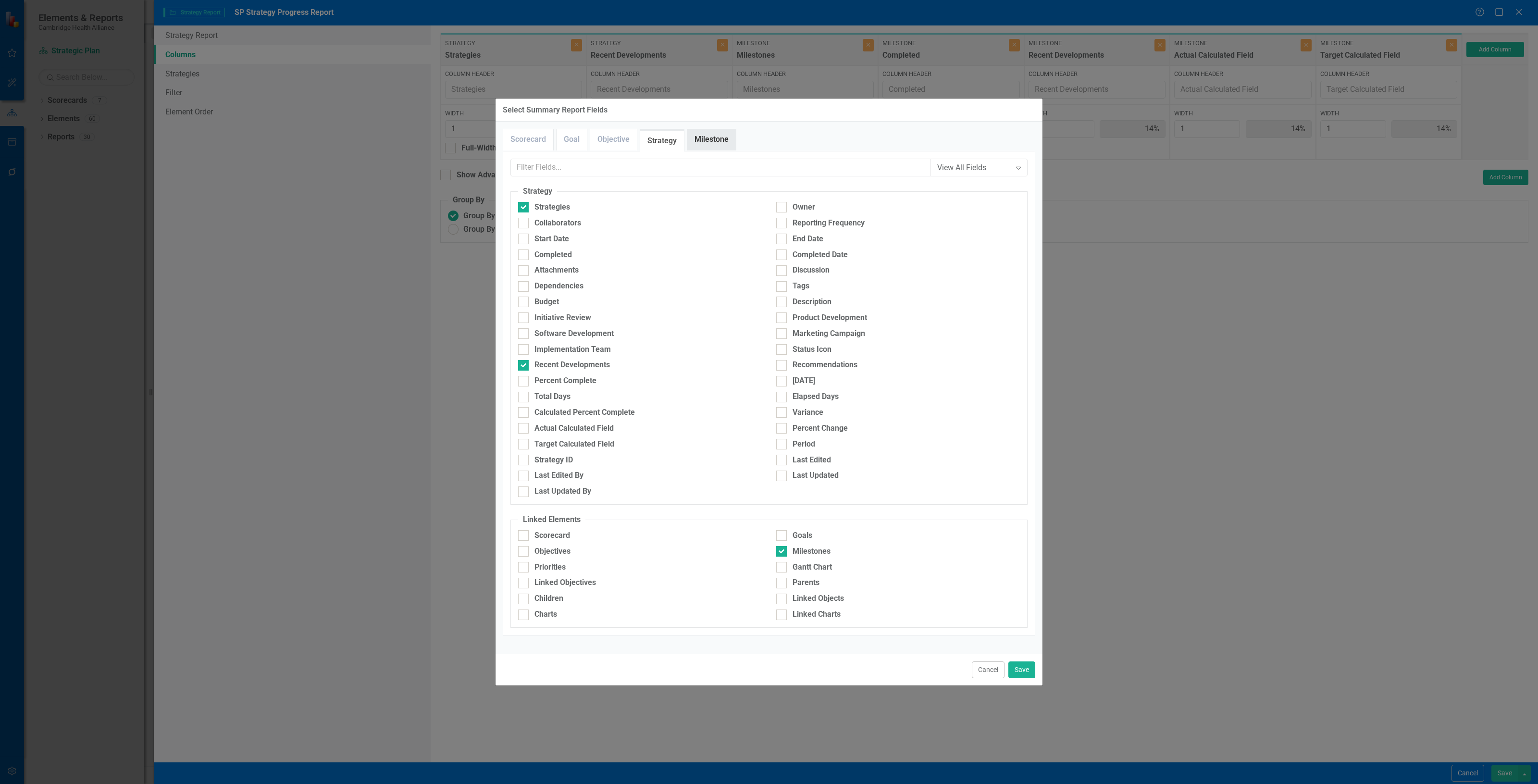
click at [717, 141] on link "Milestone" at bounding box center [711, 140] width 49 height 21
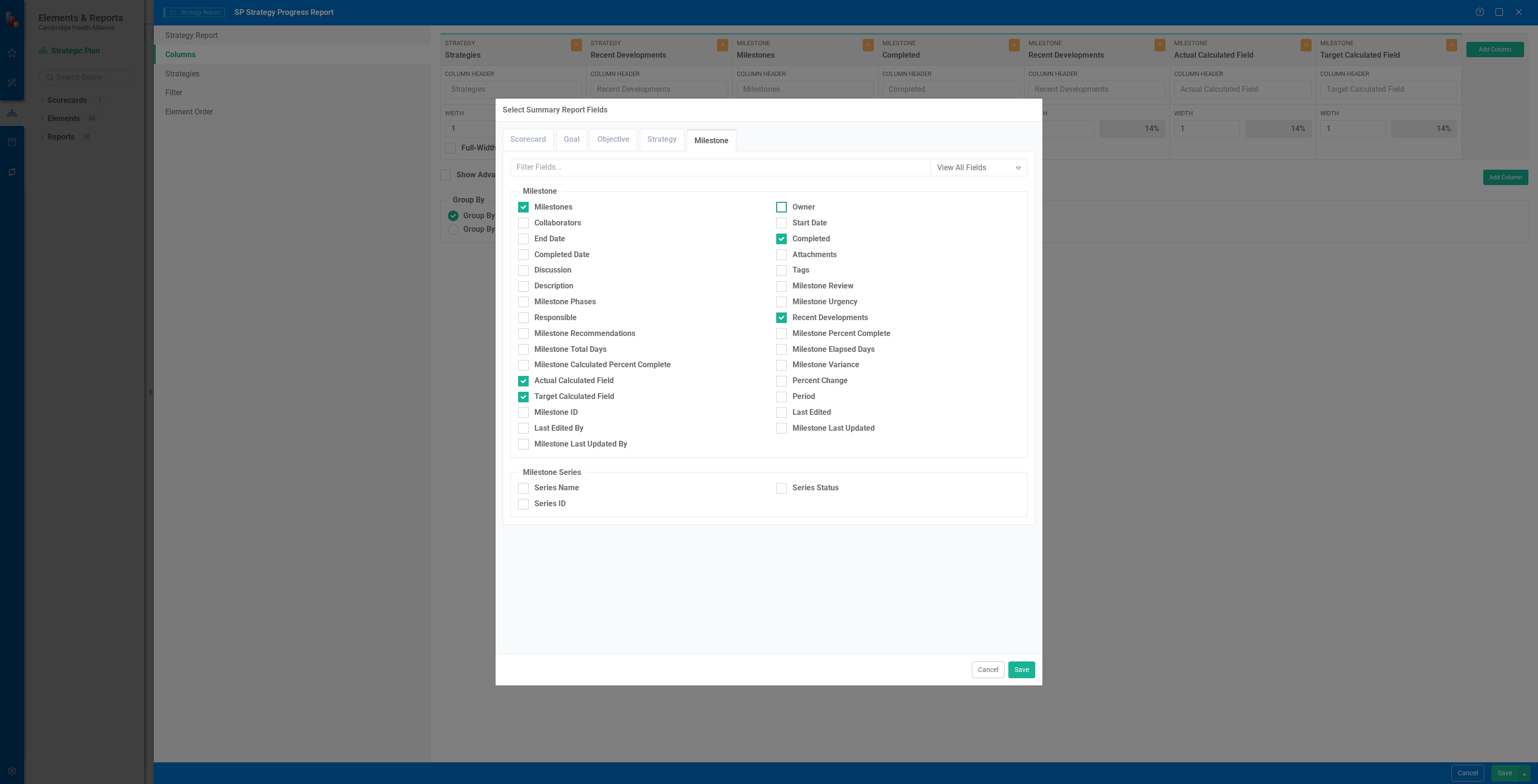
click at [825, 207] on div "Owner" at bounding box center [898, 207] width 244 height 11
click at [782, 207] on input "Owner" at bounding box center [779, 205] width 6 height 6
checkbox input "true"
drag, startPoint x: 669, startPoint y: 152, endPoint x: 668, endPoint y: 144, distance: 8.1
click at [668, 148] on div "Scorecard Goal Objective Strategy Milestone View All Fields Expand Scorecard Sc…" at bounding box center [769, 387] width 546 height 532
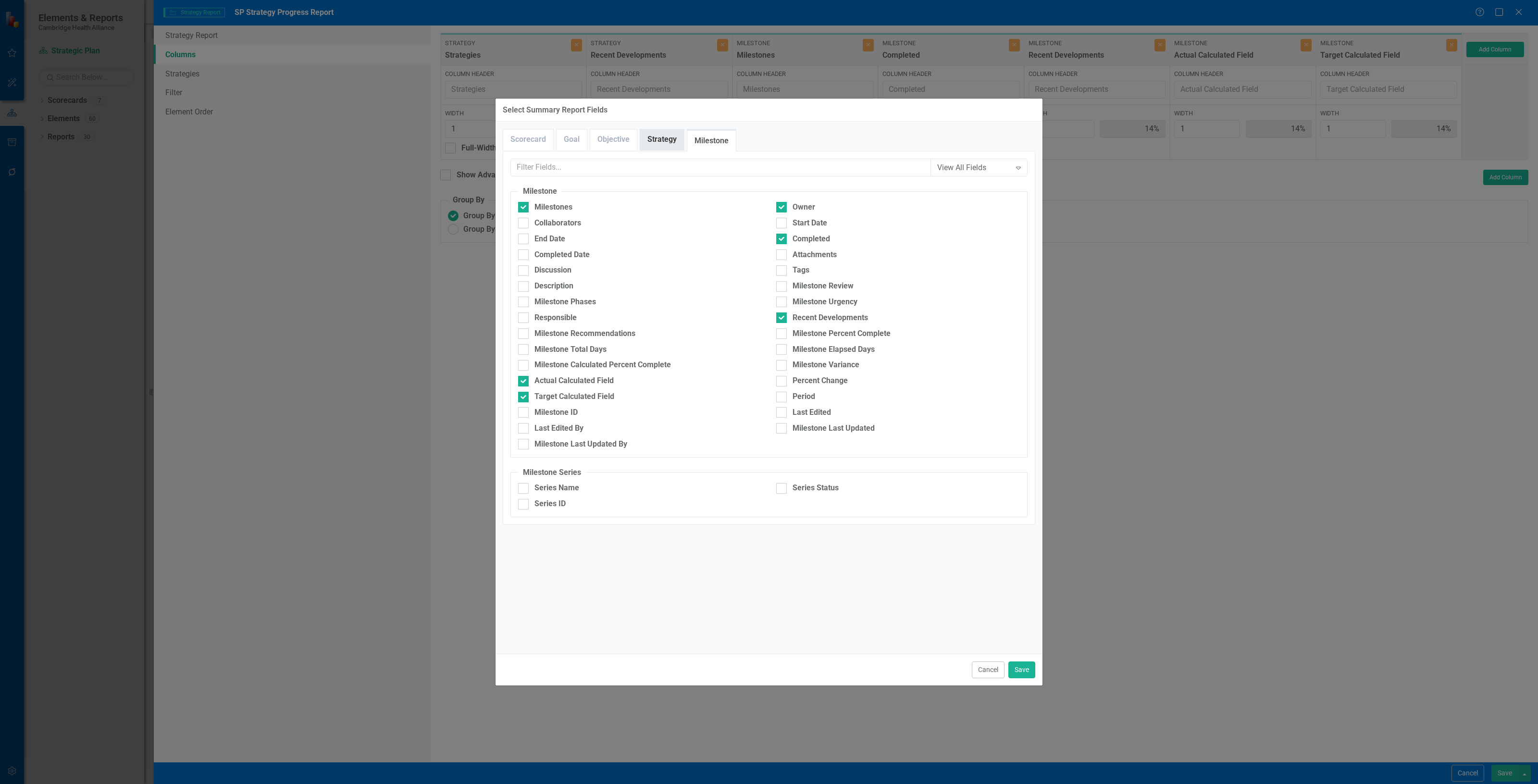
click at [647, 146] on link "Strategy" at bounding box center [662, 140] width 43 height 21
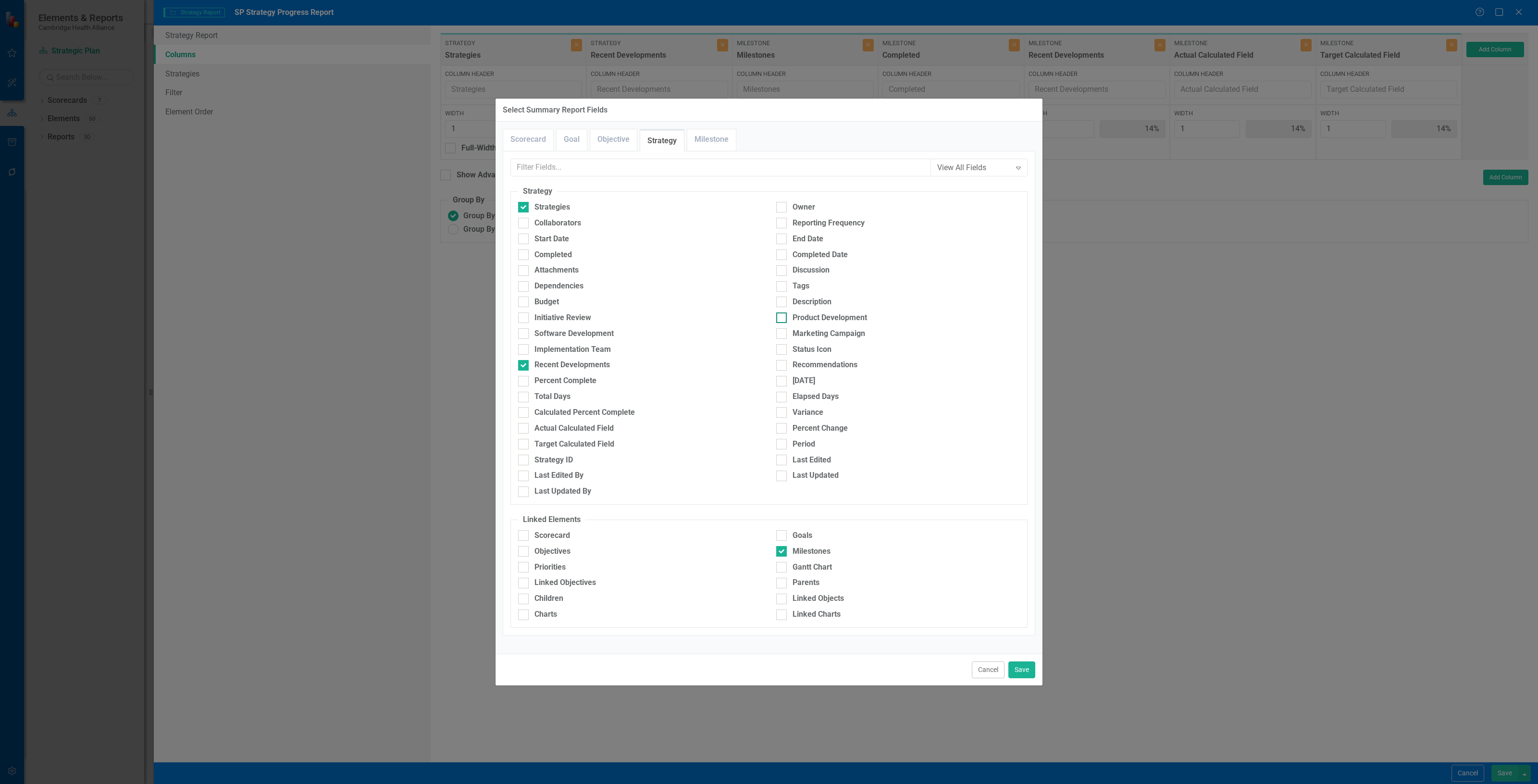
click at [808, 207] on div "Owner" at bounding box center [804, 207] width 23 height 11
click at [782, 207] on input "Owner" at bounding box center [779, 205] width 6 height 6
checkbox input "true"
click at [1035, 665] on button "Save" at bounding box center [1021, 669] width 27 height 16
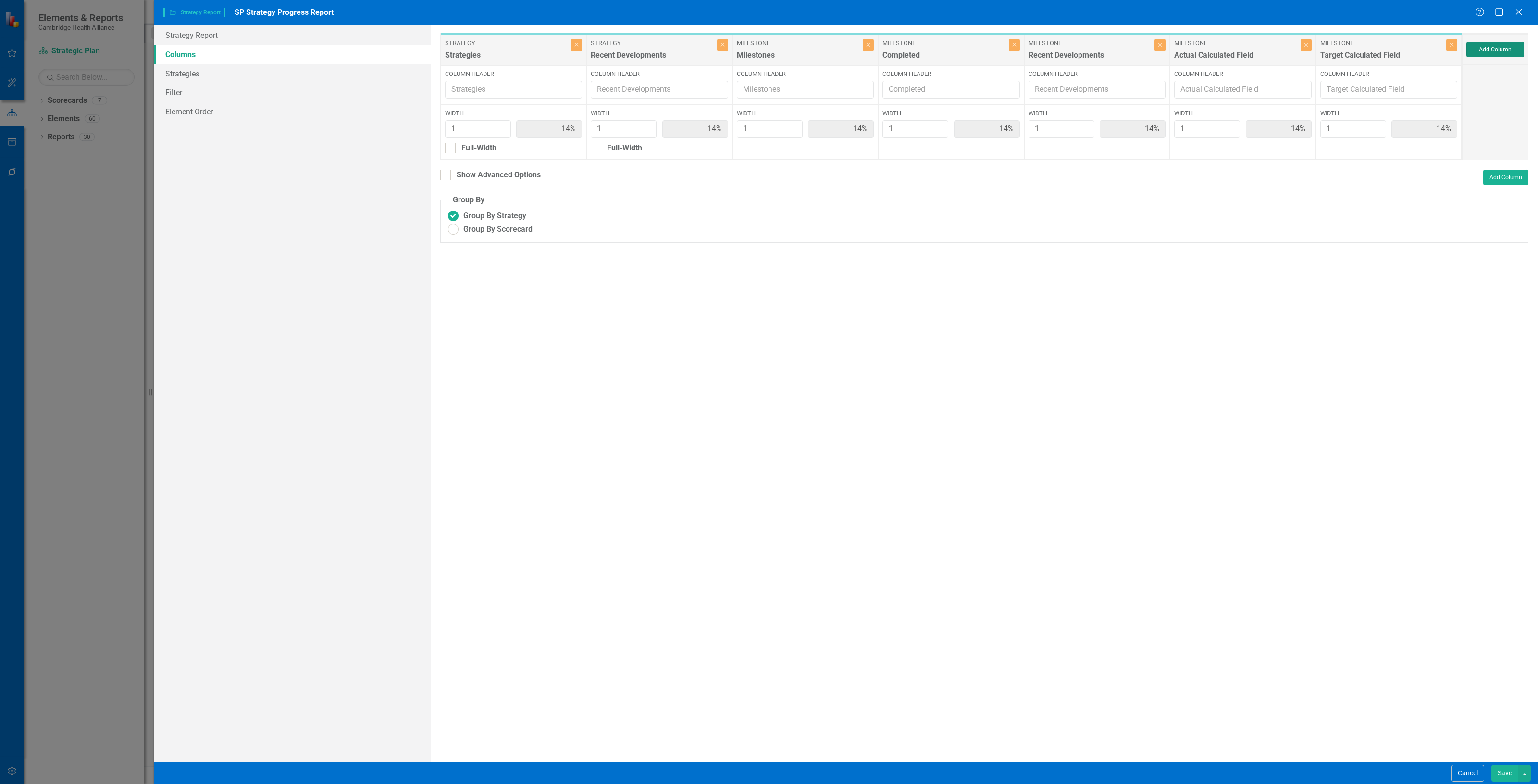
type input "11%"
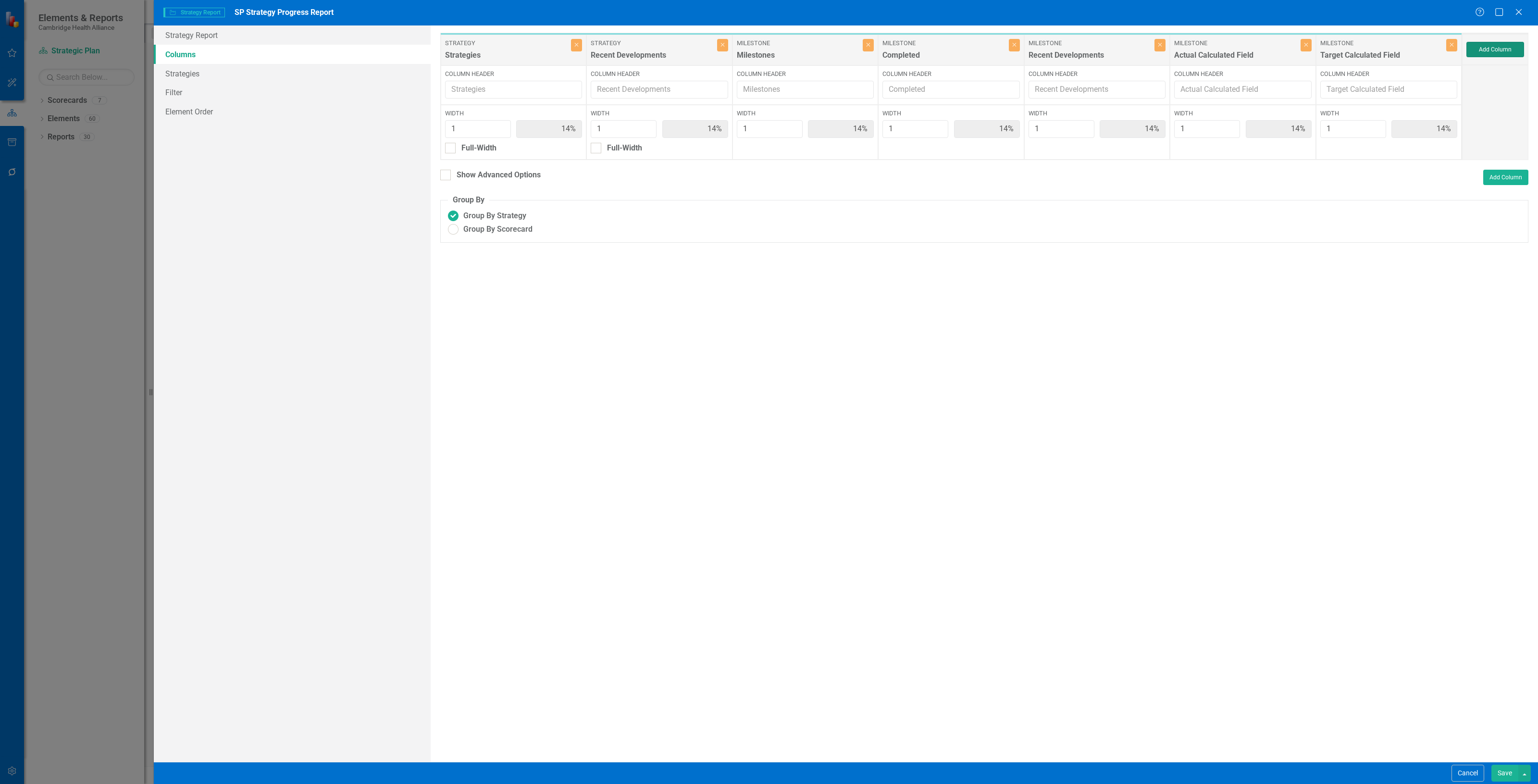
type input "11%"
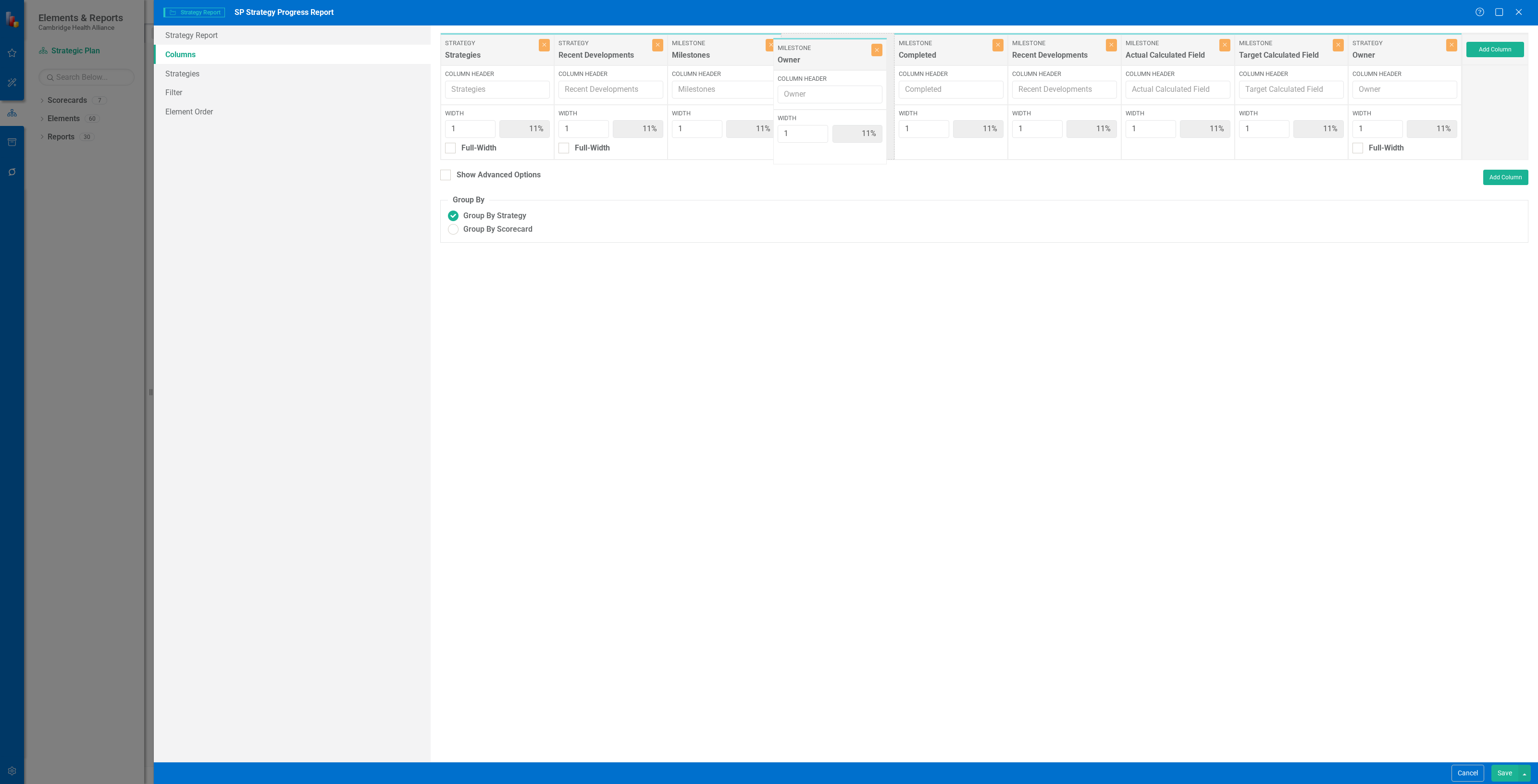
drag, startPoint x: 1391, startPoint y: 59, endPoint x: 821, endPoint y: 53, distance: 570.0
click at [821, 59] on div "Strategy Strategies Close Column Header Width 1 11% Full-Width Strategy Recent …" at bounding box center [951, 96] width 1022 height 127
drag, startPoint x: 1310, startPoint y: 114, endPoint x: 601, endPoint y: 56, distance: 711.4
click at [605, 65] on div "Strategy Strategies Close Column Header Width 1 11% Full-Width Strategy Recent …" at bounding box center [951, 96] width 1022 height 127
click at [1500, 774] on button "Save" at bounding box center [1504, 772] width 27 height 16
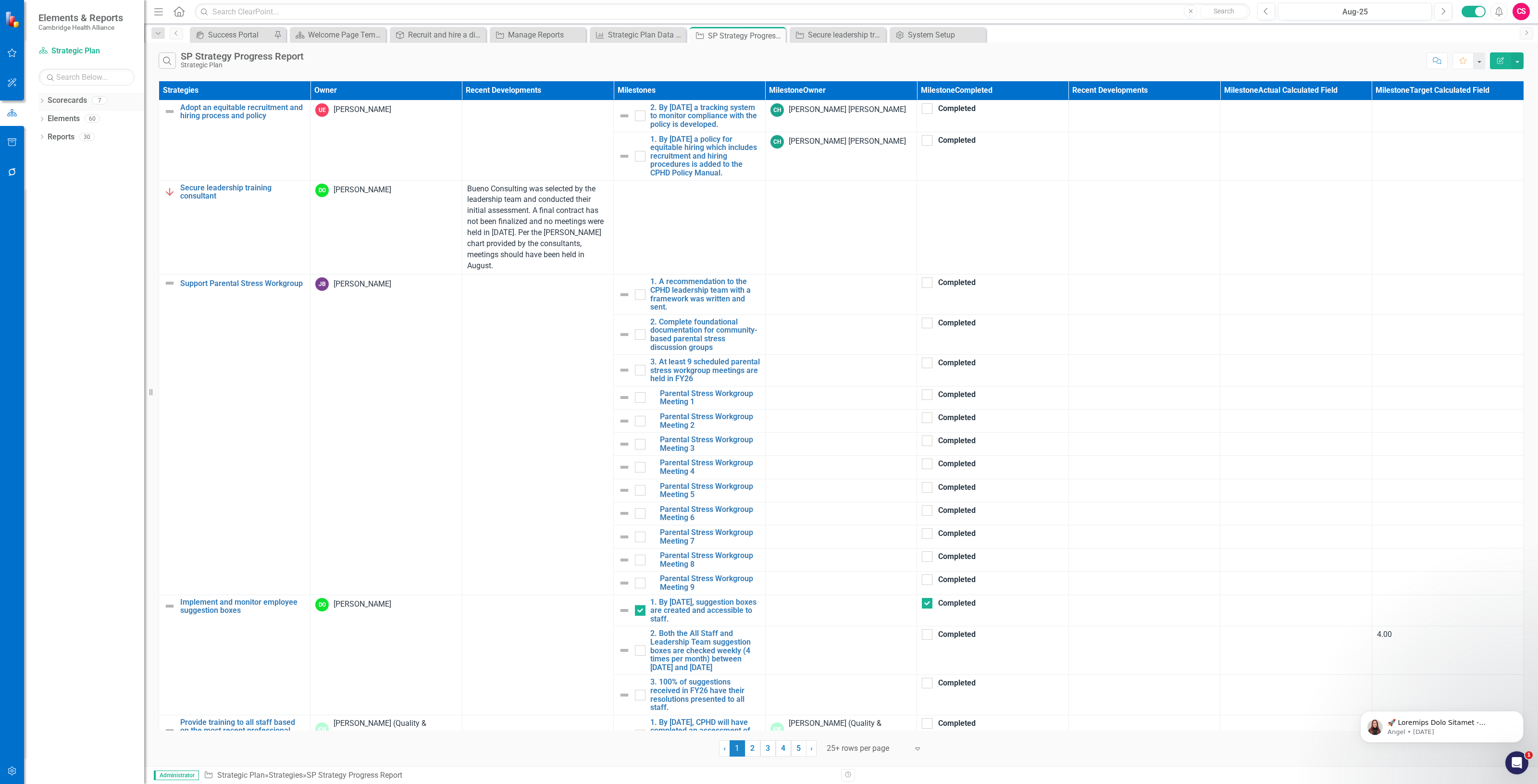
click at [65, 96] on link "Scorecards" at bounding box center [67, 101] width 39 height 11
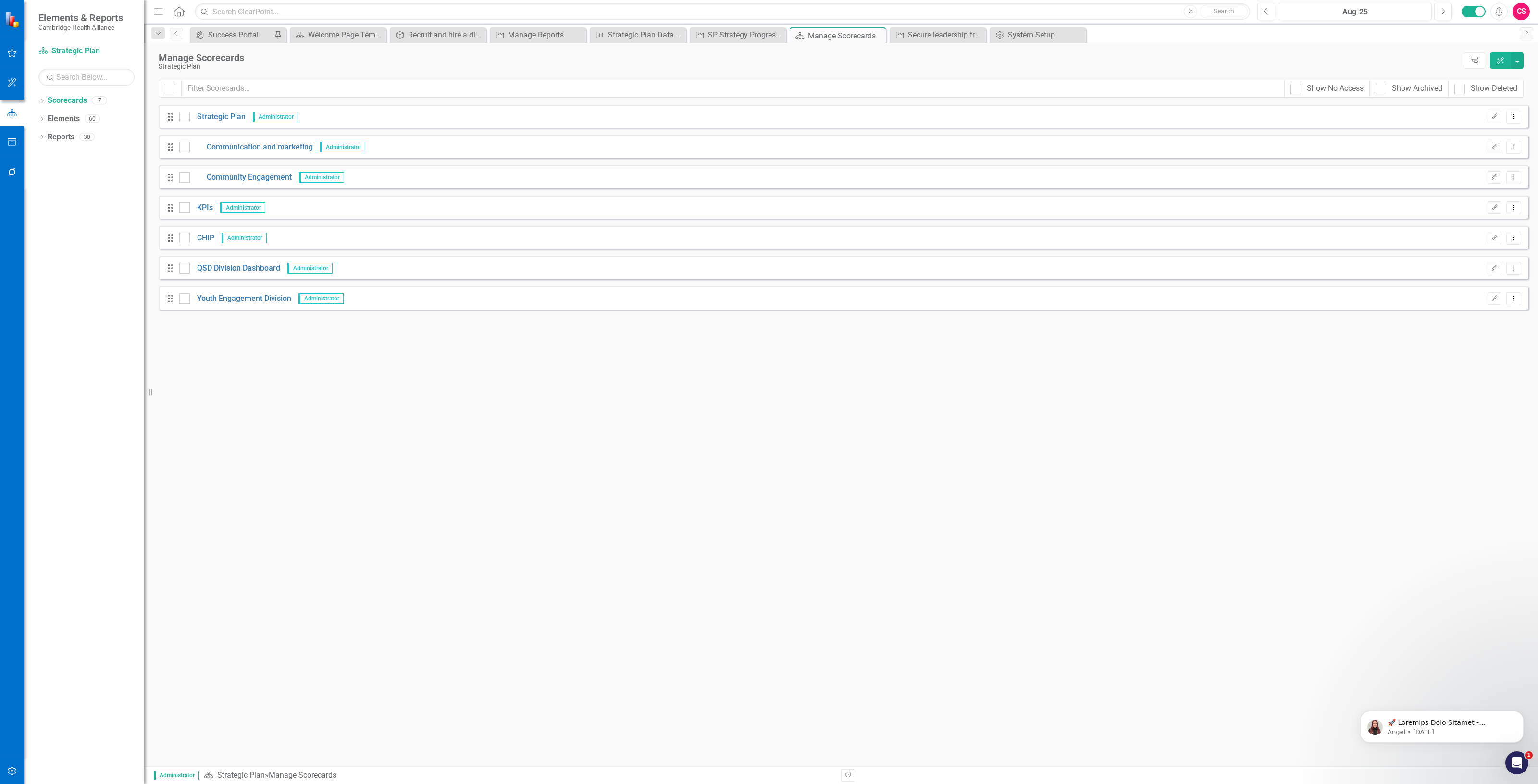
click at [551, 508] on div "Looks like you don't have any Scorecards set up yet. Why don't you add a Scorec…" at bounding box center [843, 435] width 1370 height 661
click at [505, 457] on div "Looks like you don't have any Scorecards set up yet. Why don't you add a Scorec…" at bounding box center [843, 435] width 1370 height 661
click at [917, 42] on div "Manage Scorecards Strategic Plan Tree Explorer ClearPoint AI" at bounding box center [841, 61] width 1394 height 37
click at [920, 34] on div "Secure leadership training consultant" at bounding box center [939, 35] width 63 height 12
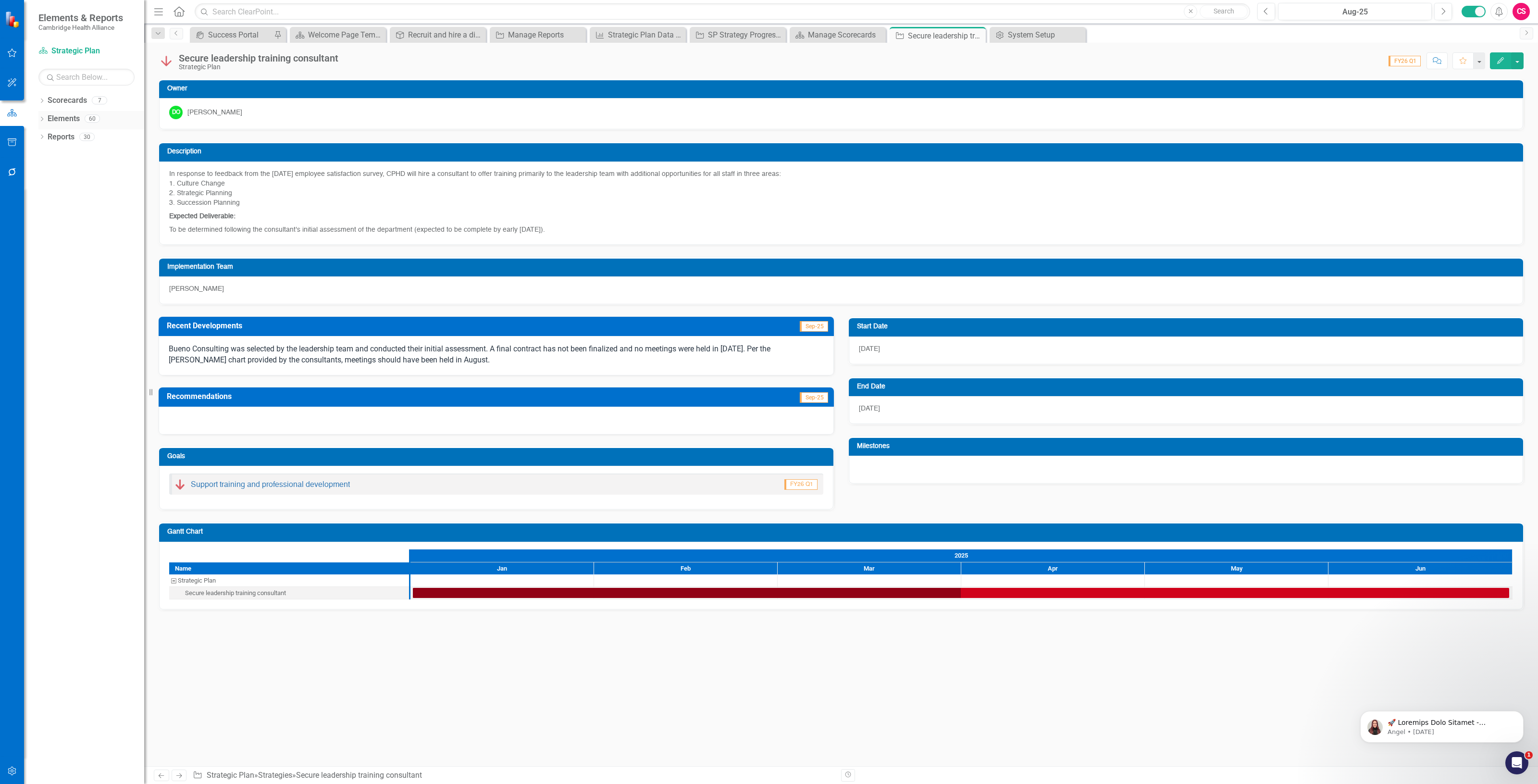
click at [56, 121] on link "Elements" at bounding box center [63, 119] width 32 height 11
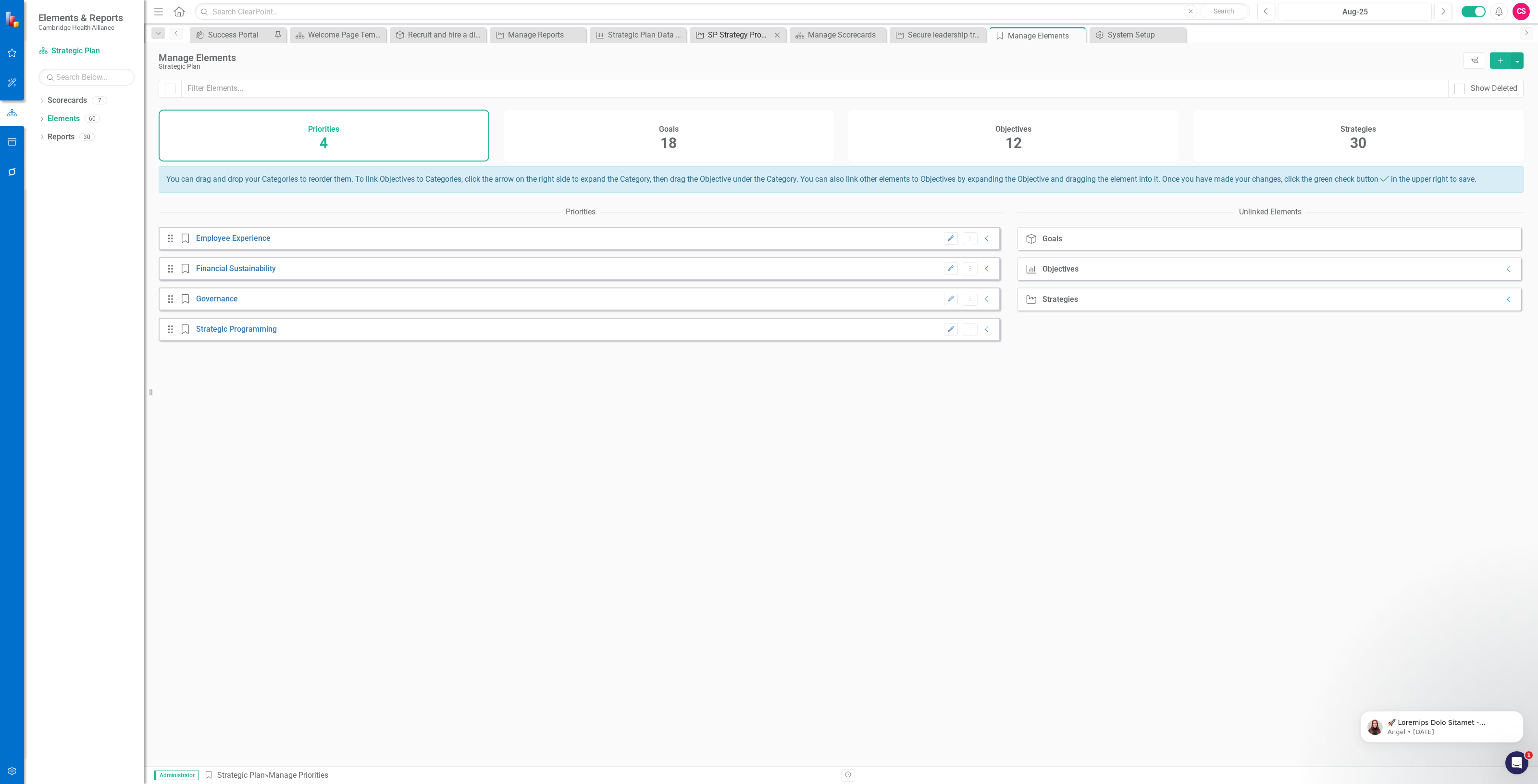
click at [745, 40] on div "SP Strategy Progress Report" at bounding box center [739, 35] width 63 height 12
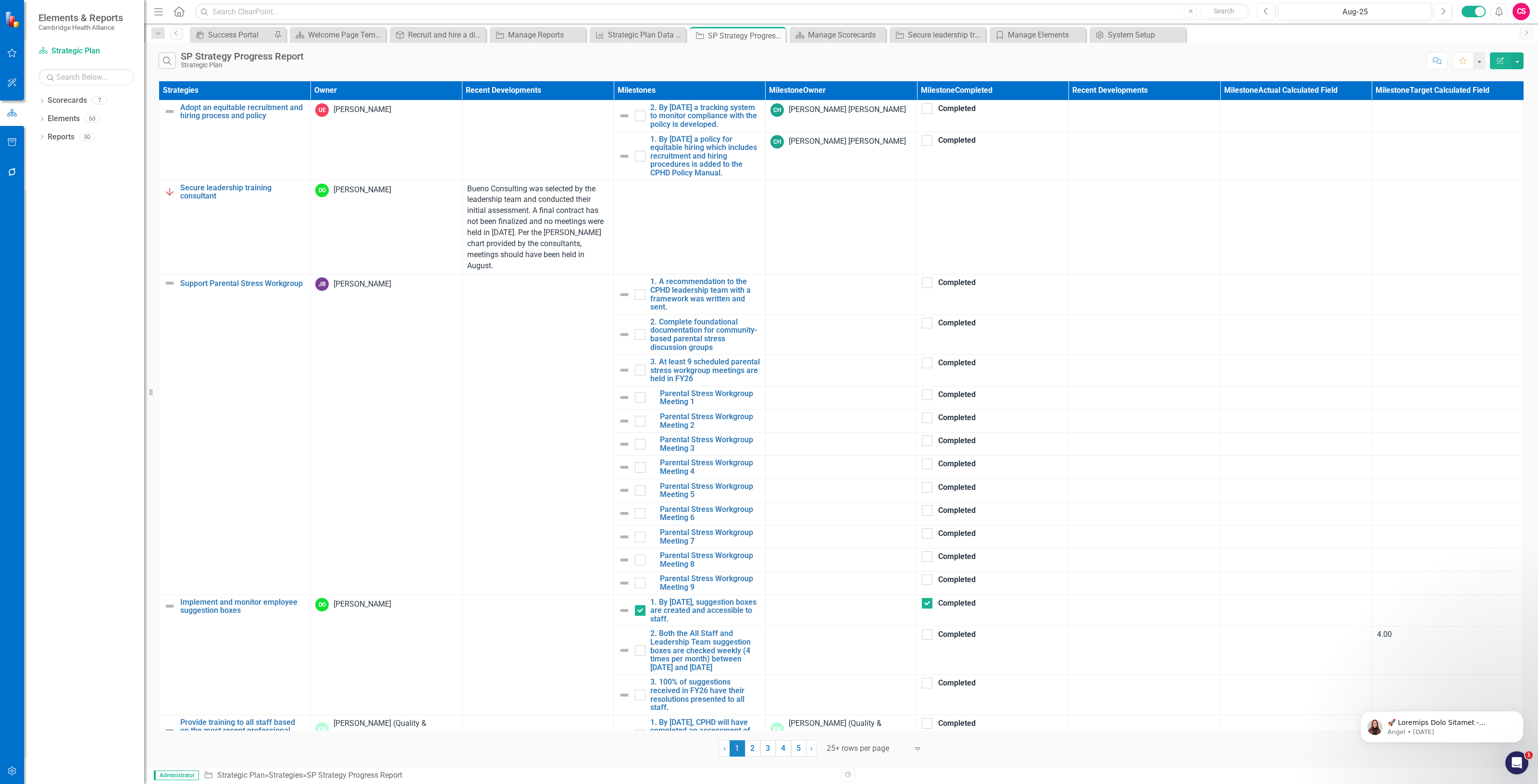
click at [1502, 62] on icon "Edit Report" at bounding box center [1501, 61] width 9 height 7
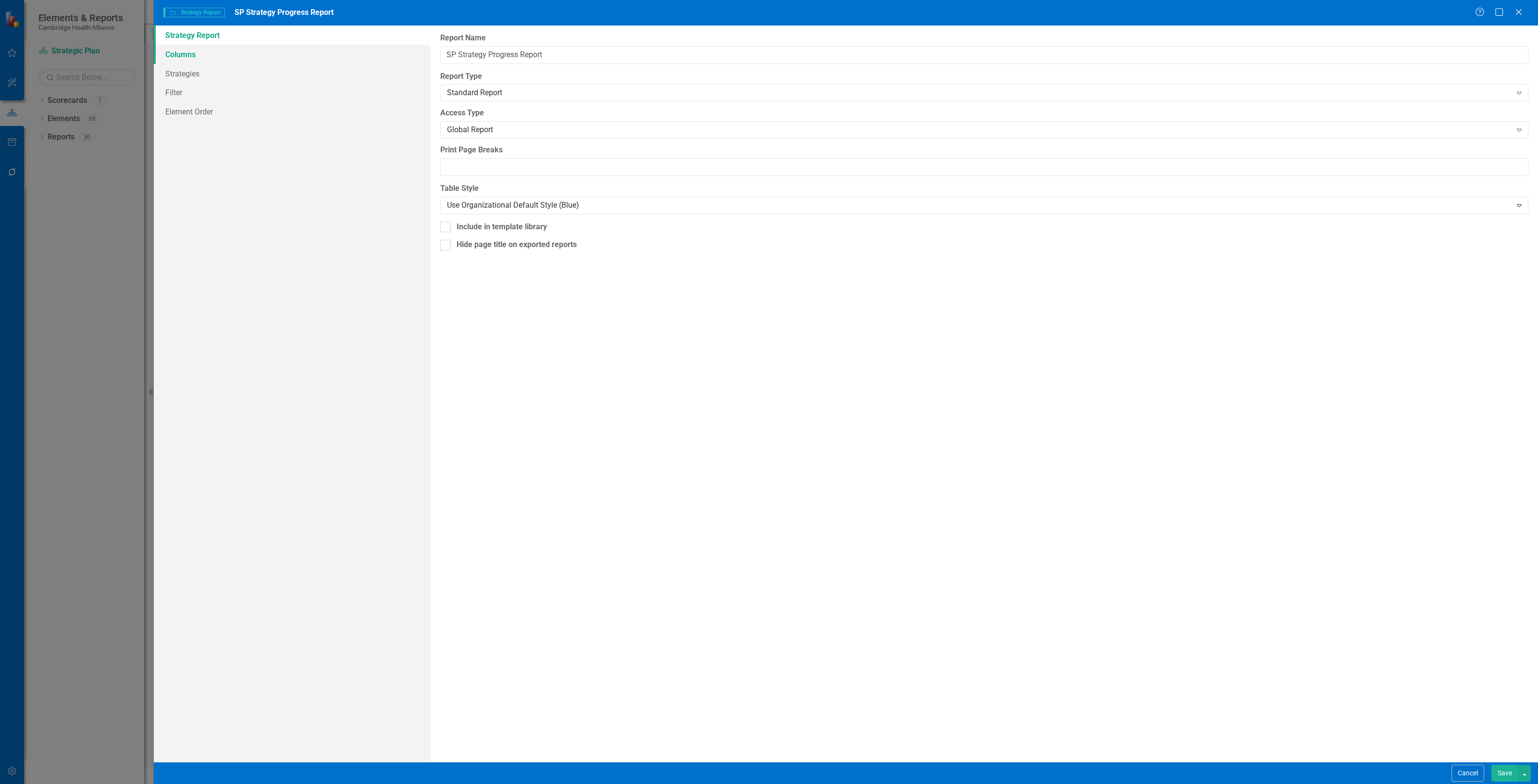
click at [291, 62] on link "Columns" at bounding box center [291, 55] width 277 height 19
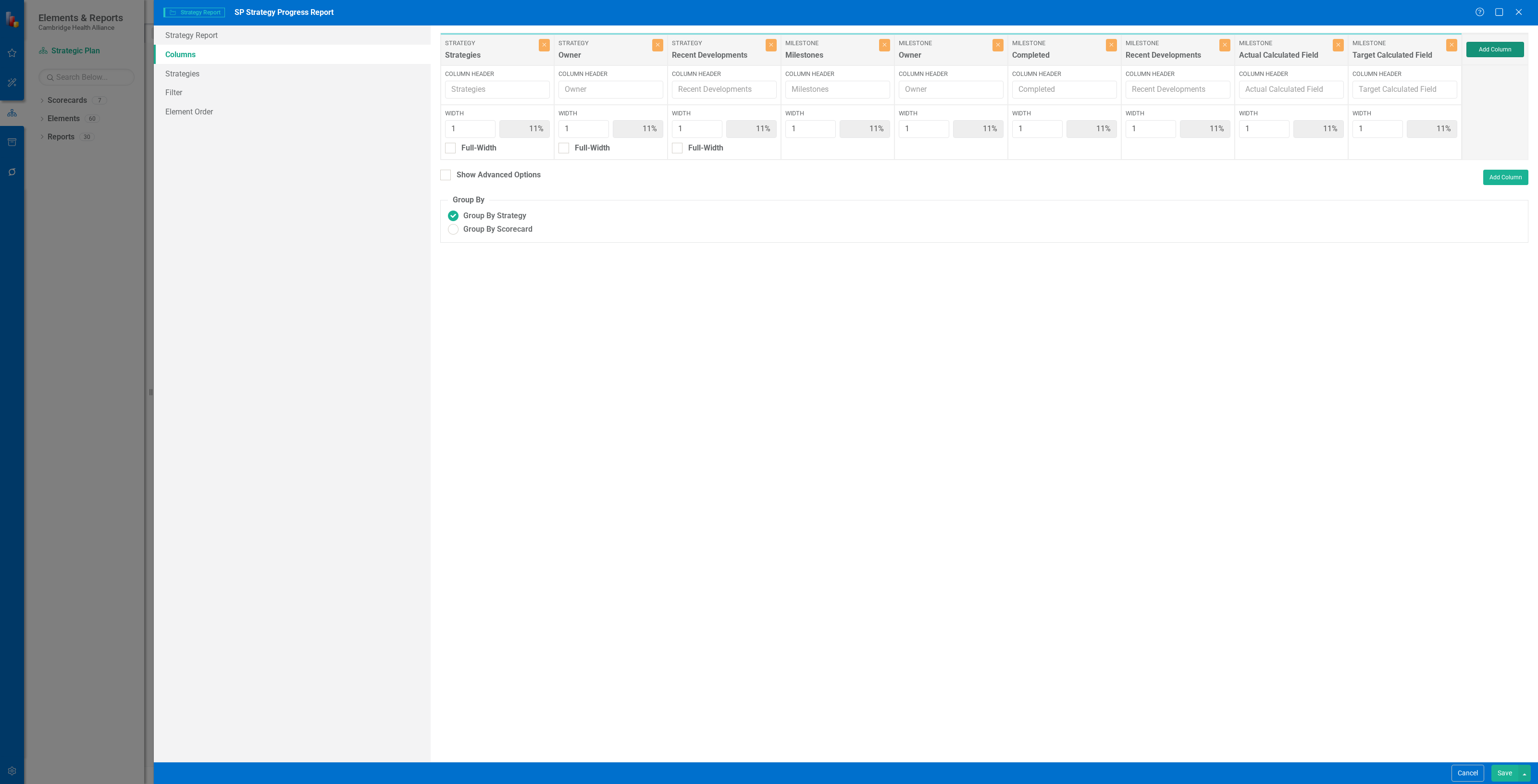
click at [1478, 47] on button "Add Column" at bounding box center [1495, 49] width 57 height 16
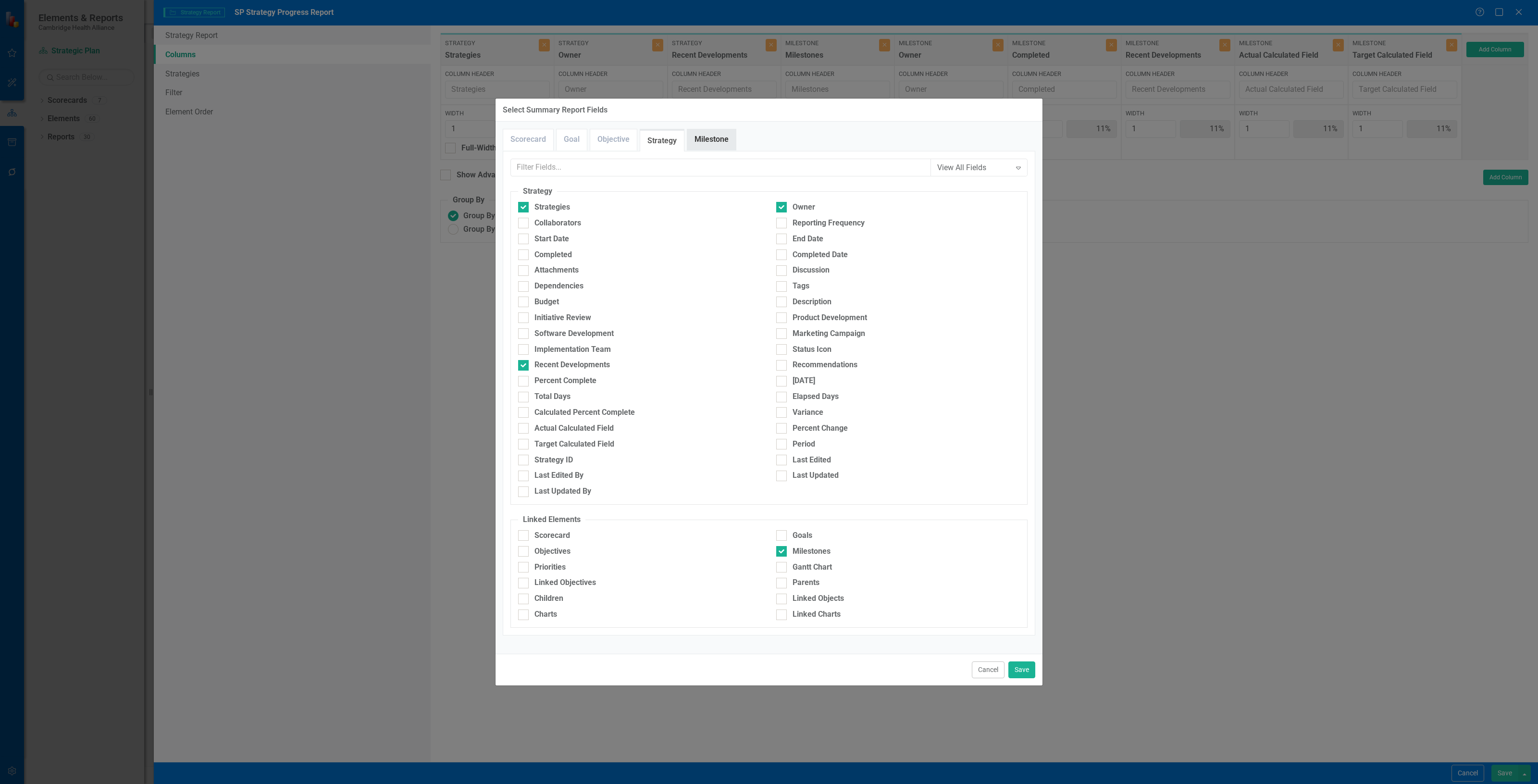
click at [713, 140] on link "Milestone" at bounding box center [711, 140] width 49 height 21
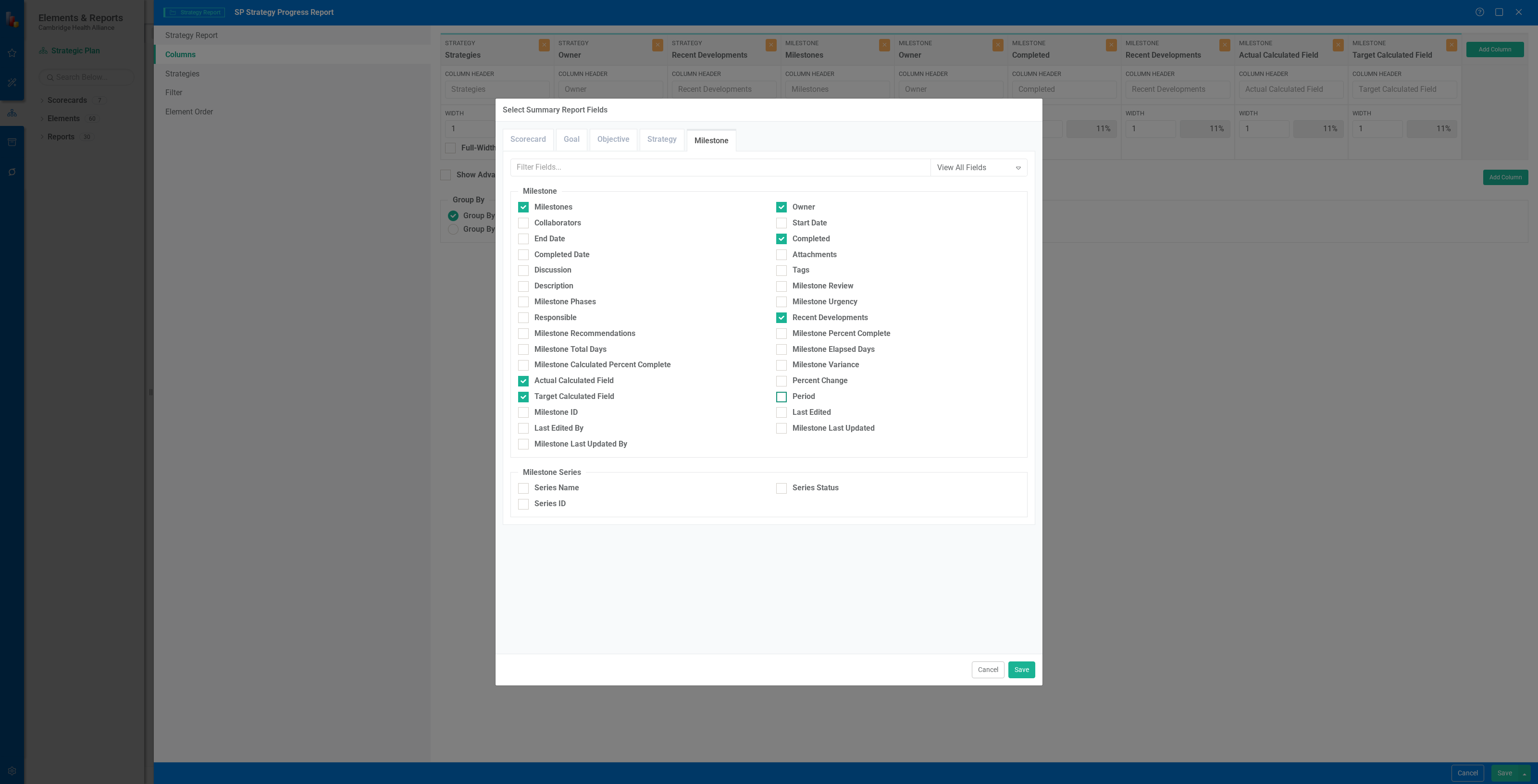
click at [804, 396] on div "Period" at bounding box center [804, 396] width 23 height 11
click at [782, 396] on input "Period" at bounding box center [779, 395] width 6 height 6
checkbox input "true"
click at [1037, 663] on div "Cancel Save" at bounding box center [769, 669] width 546 height 32
click at [1026, 667] on button "Save" at bounding box center [1021, 669] width 27 height 16
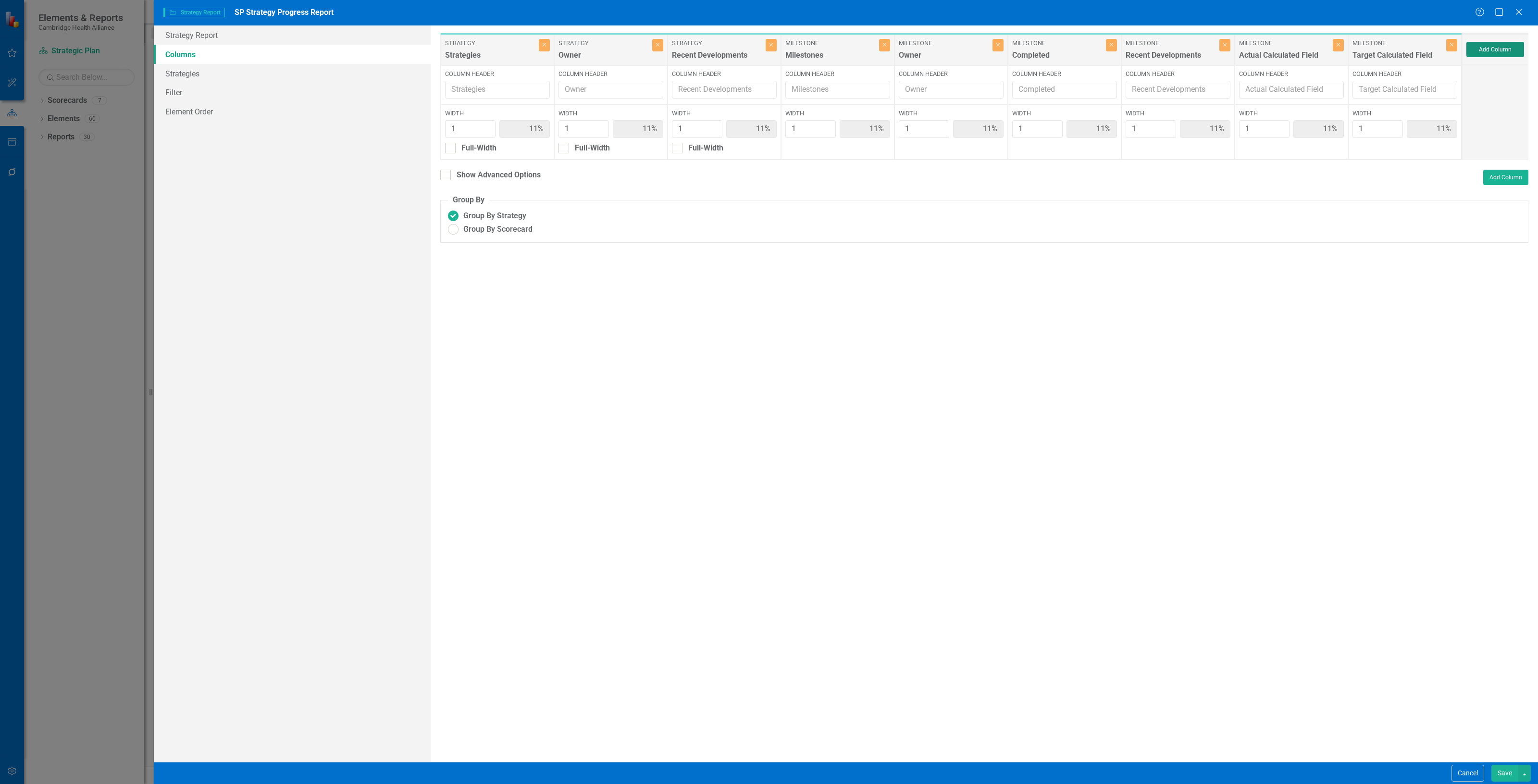
type input "10%"
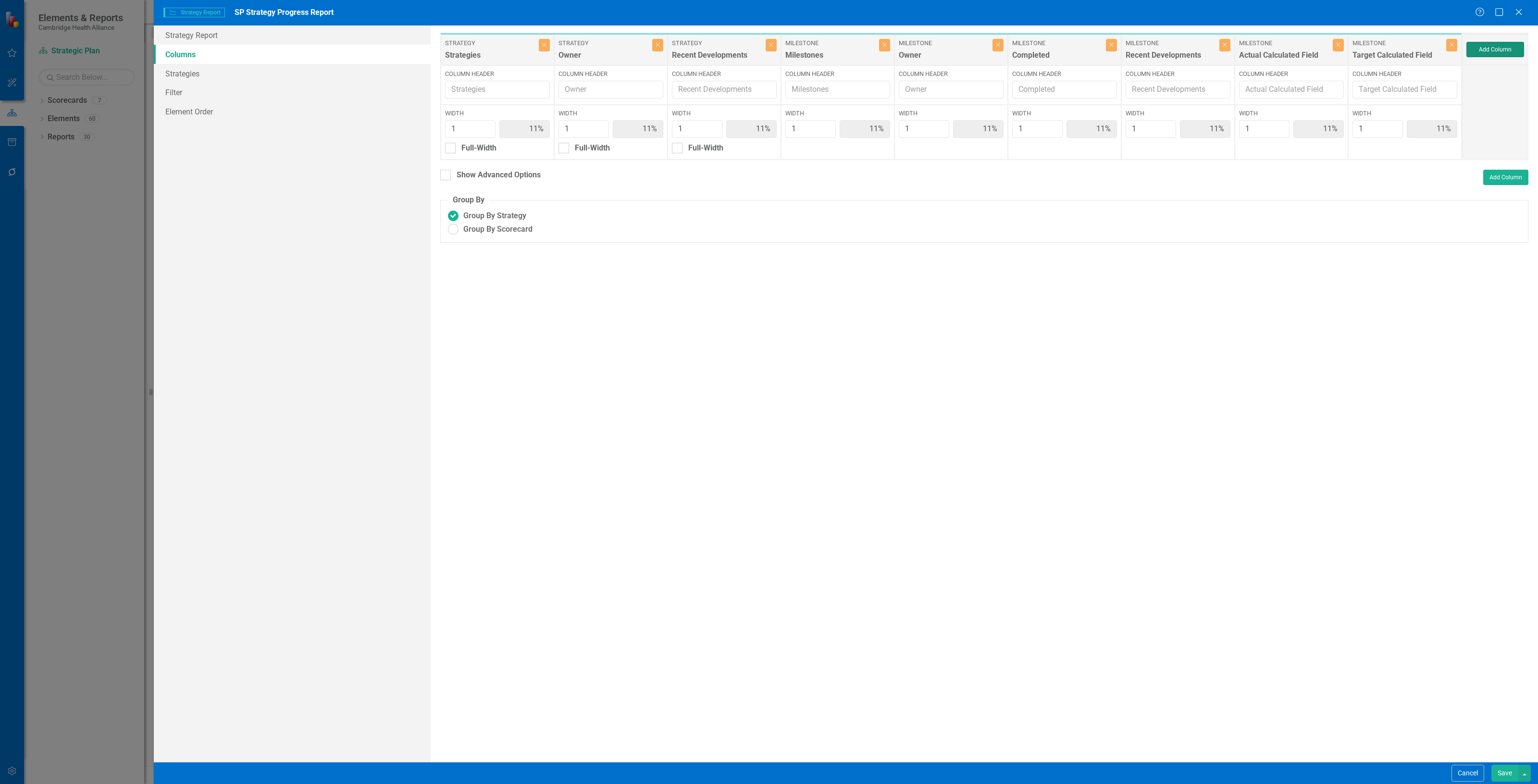
type input "10%"
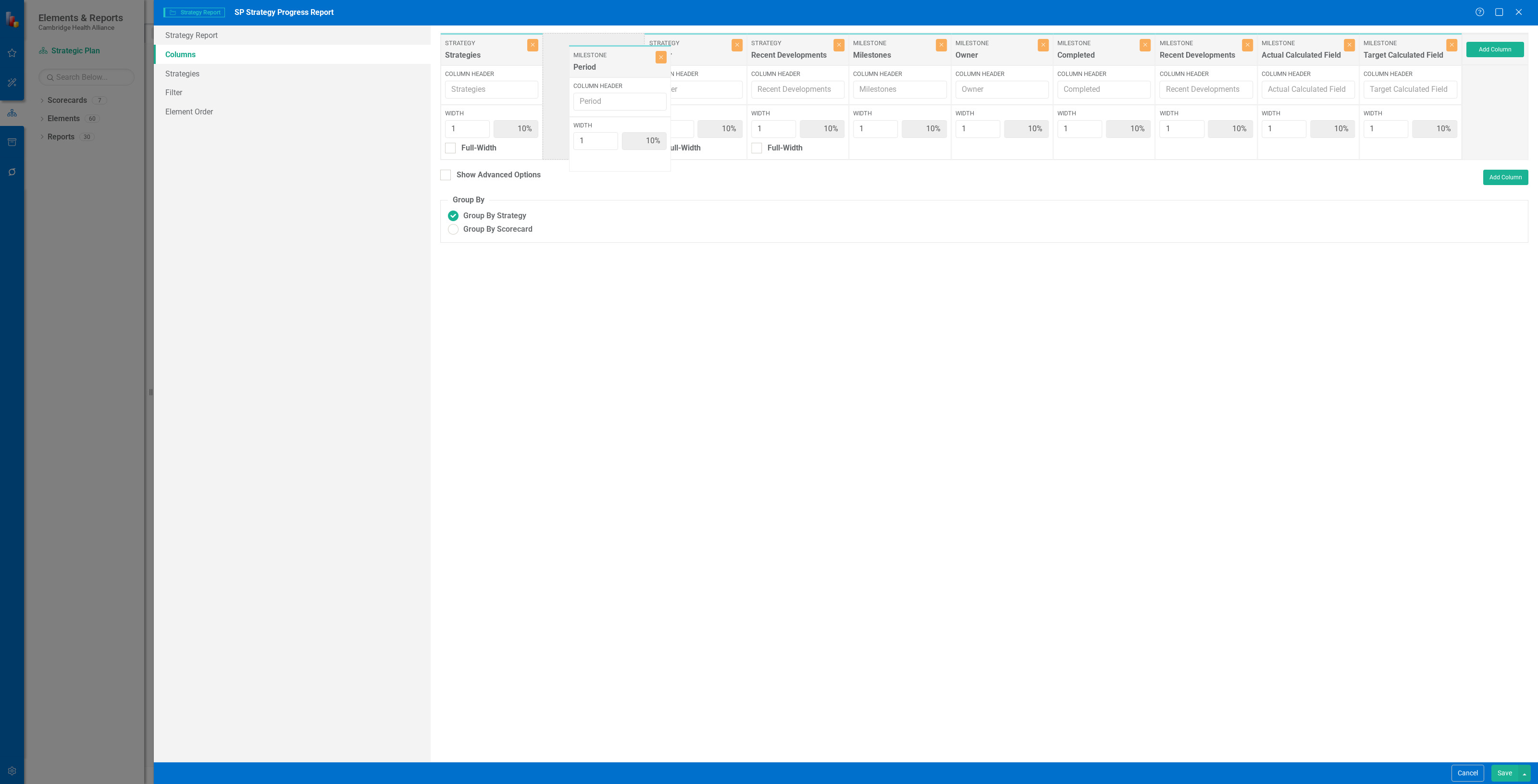
drag, startPoint x: 1394, startPoint y: 56, endPoint x: 597, endPoint y: 53, distance: 797.0
click at [602, 65] on div "Strategy Strategies Close Column Header Width 1 10% Full-Width Strategy Owner C…" at bounding box center [951, 96] width 1022 height 127
click at [1495, 779] on button "Save" at bounding box center [1504, 772] width 27 height 16
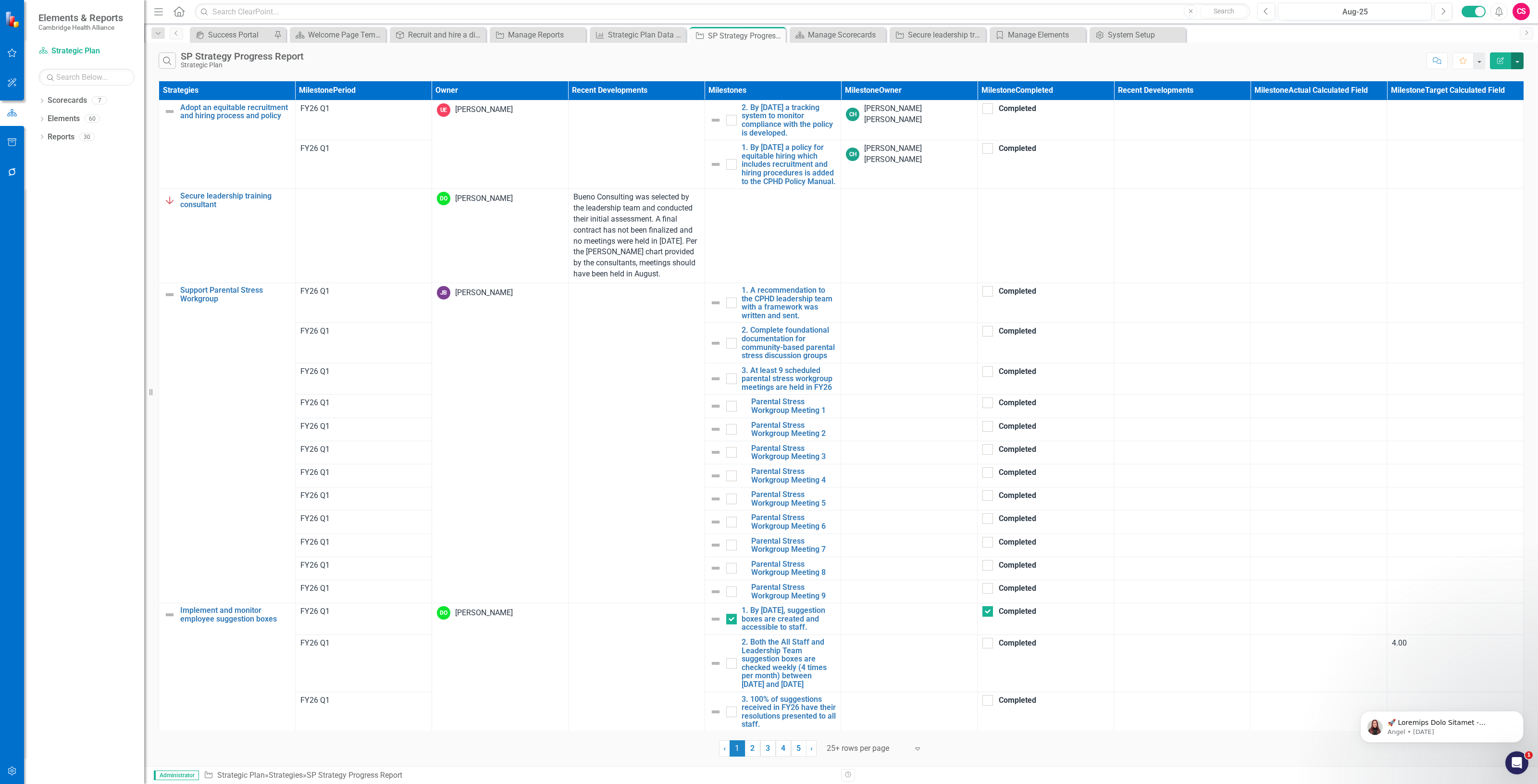
click at [1519, 62] on button "button" at bounding box center [1517, 60] width 12 height 16
click at [1485, 115] on link "Excel Export to Excel" at bounding box center [1485, 116] width 76 height 17
click at [834, 20] on icon "close" at bounding box center [837, 19] width 7 height 8
click at [1493, 11] on button "Alerts" at bounding box center [1499, 11] width 17 height 17
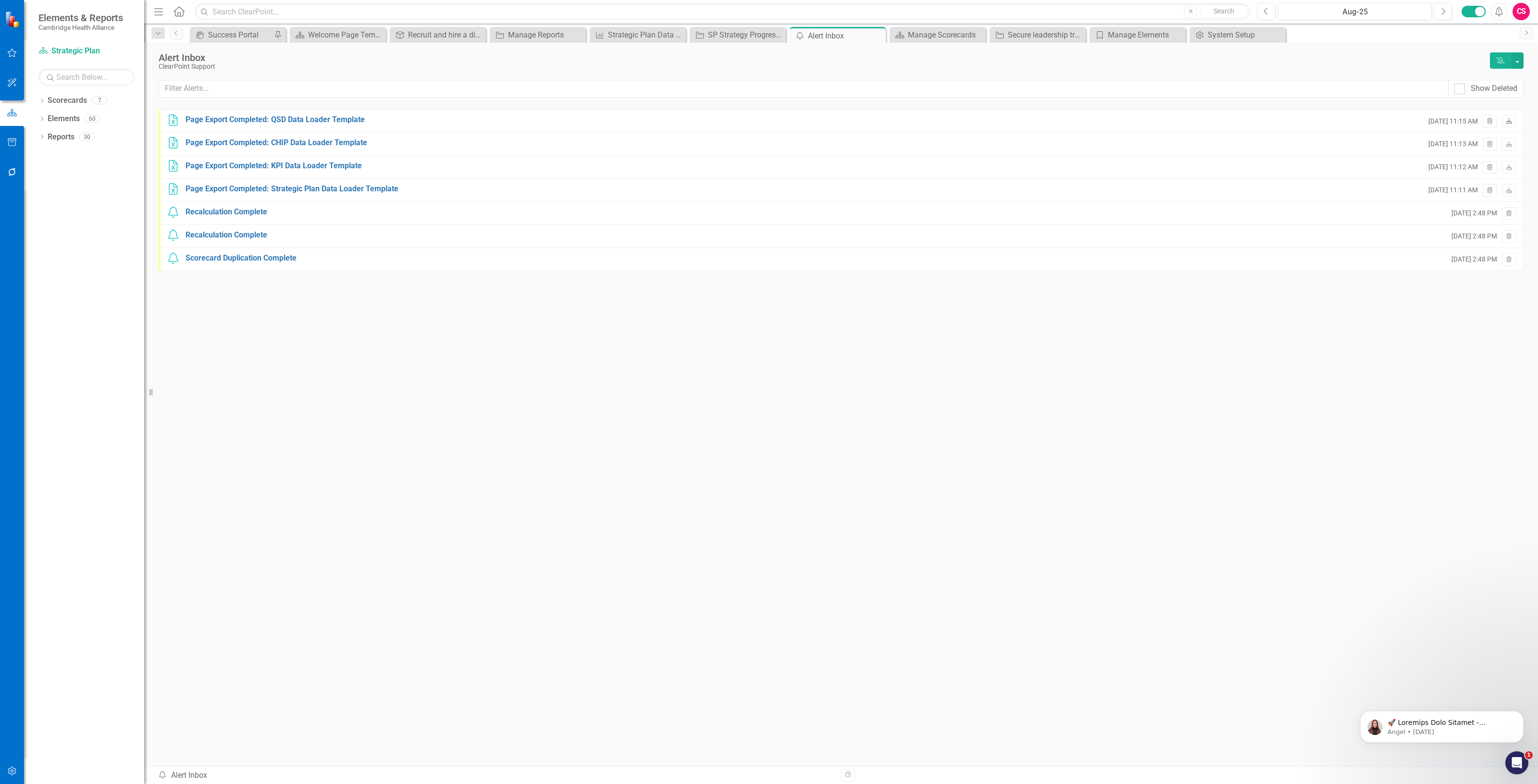
click at [1509, 121] on icon at bounding box center [1509, 121] width 6 height 6
click at [1505, 123] on icon "Download" at bounding box center [1509, 121] width 7 height 6
click at [628, 34] on div "Strategic Plan Data Loader Template" at bounding box center [639, 35] width 63 height 12
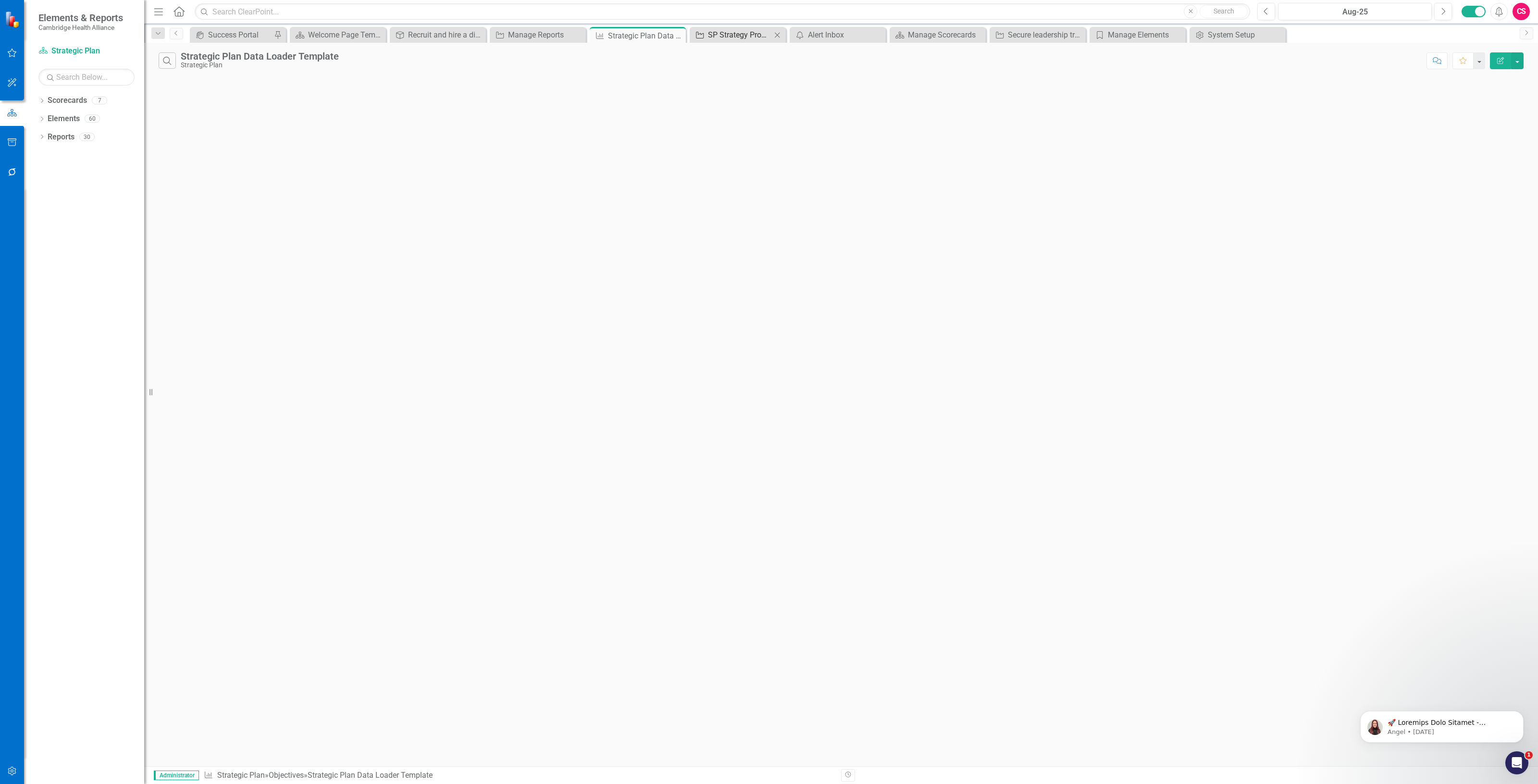
click at [729, 36] on div "SP Strategy Progress Report" at bounding box center [739, 35] width 63 height 12
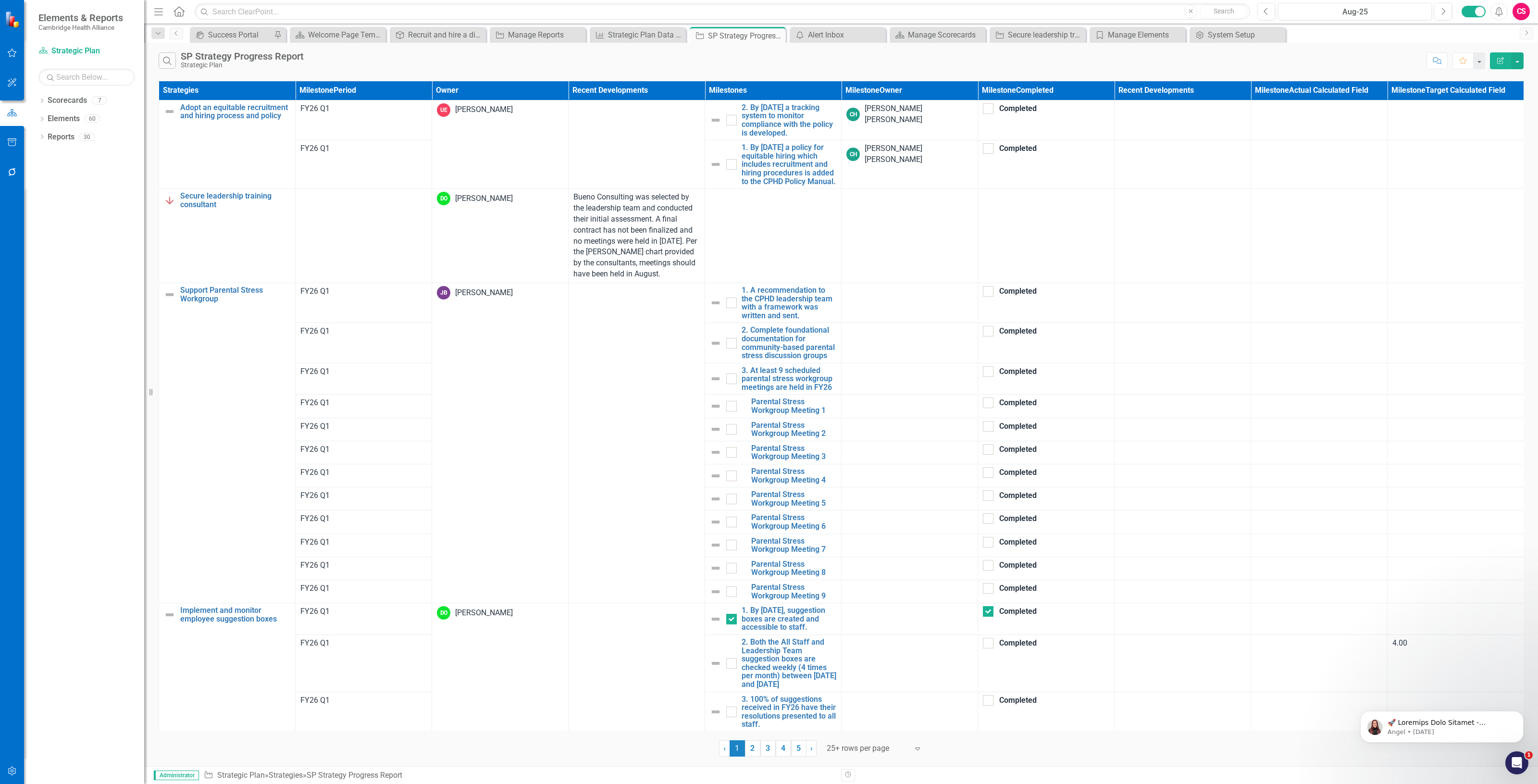
click at [1496, 56] on button "Edit Report" at bounding box center [1500, 60] width 21 height 16
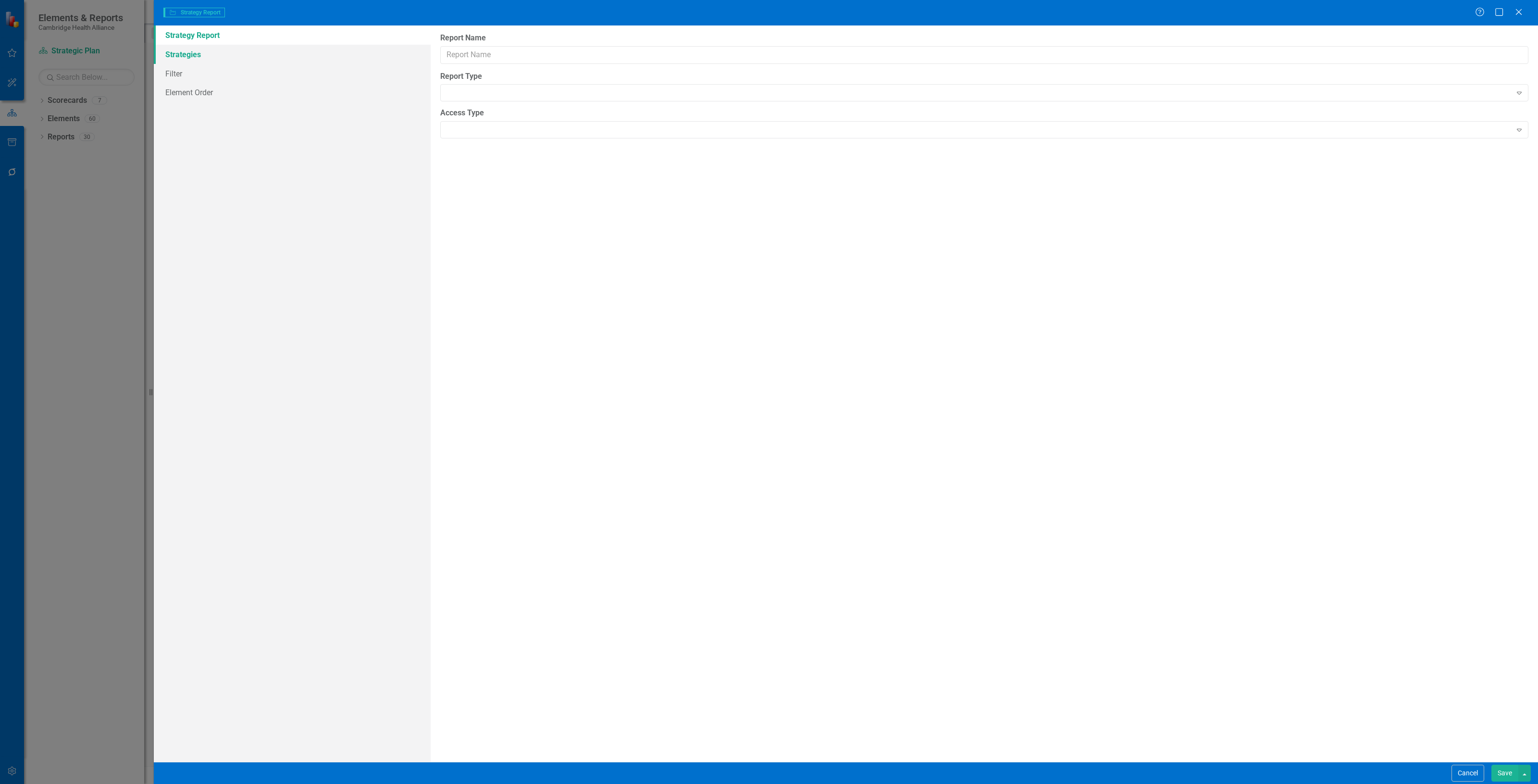
type input "SP Strategy Progress Report"
drag, startPoint x: 366, startPoint y: 54, endPoint x: 373, endPoint y: 53, distance: 7.1
click at [366, 54] on link "Columns" at bounding box center [291, 55] width 277 height 19
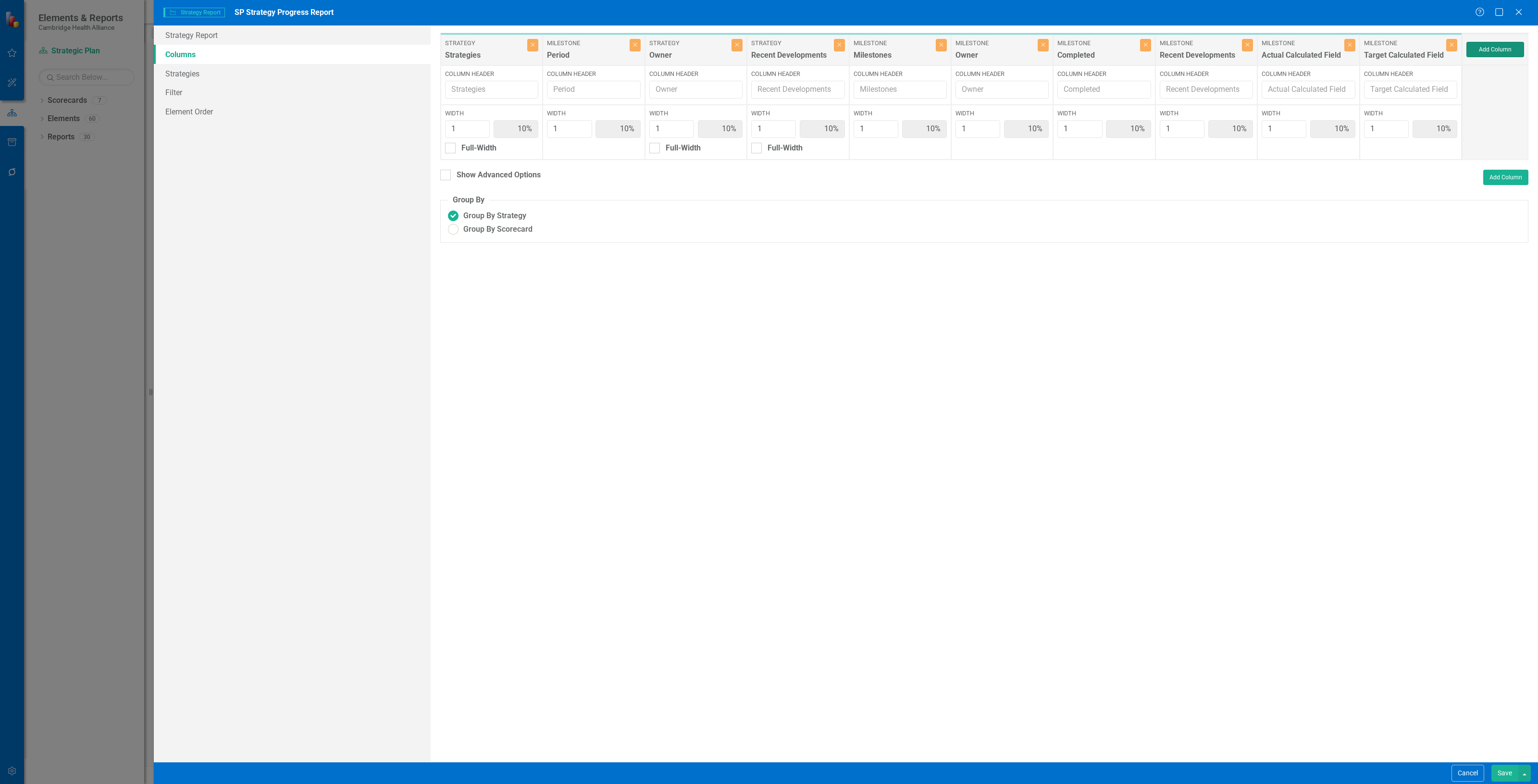
click at [1513, 53] on button "Add Column" at bounding box center [1495, 49] width 57 height 16
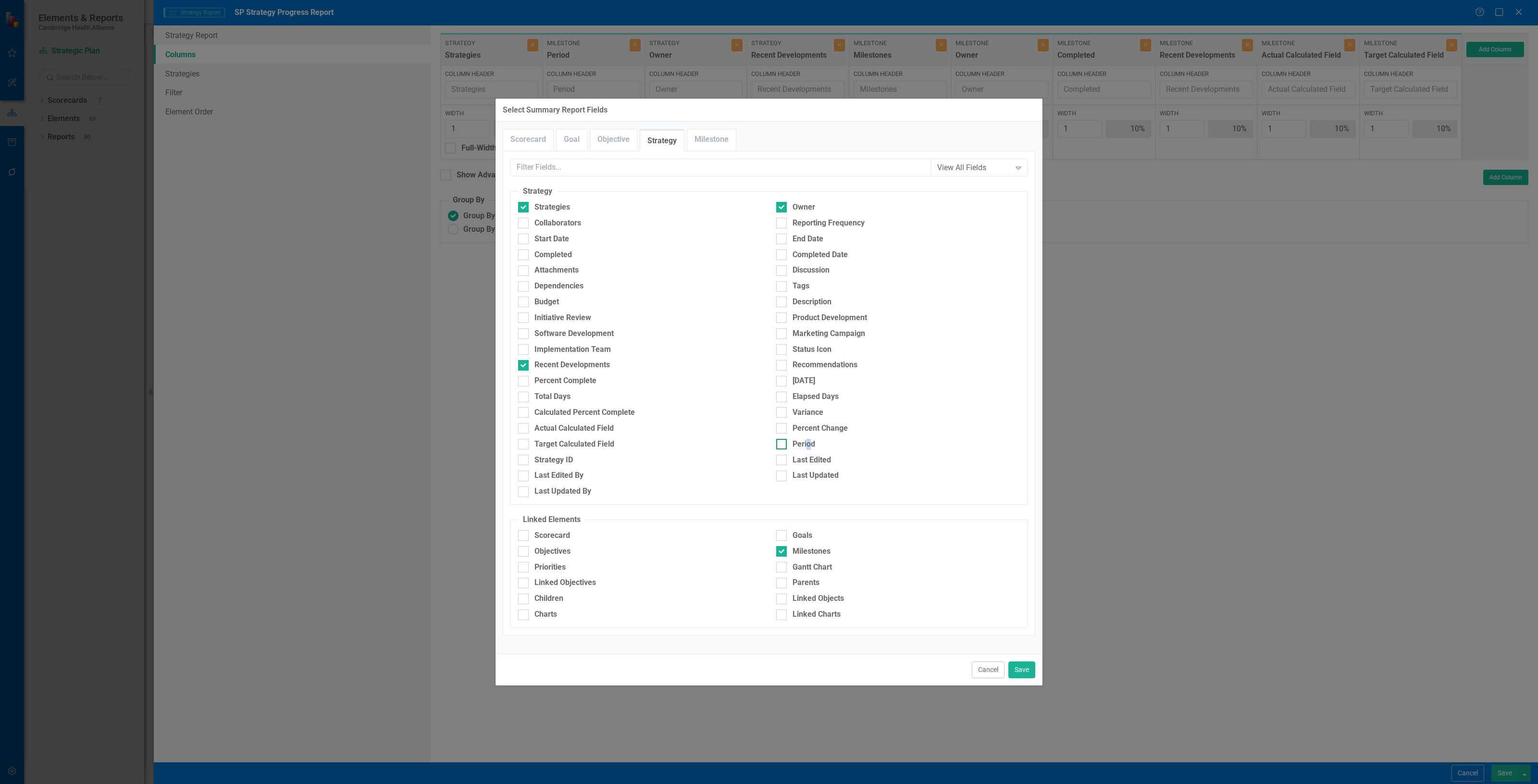
drag, startPoint x: 808, startPoint y: 447, endPoint x: 811, endPoint y: 443, distance: 5.0
click at [810, 447] on div "Period" at bounding box center [804, 444] width 23 height 11
click at [784, 448] on div at bounding box center [782, 444] width 10 height 10
click at [782, 445] on input "Period" at bounding box center [779, 441] width 6 height 6
checkbox input "true"
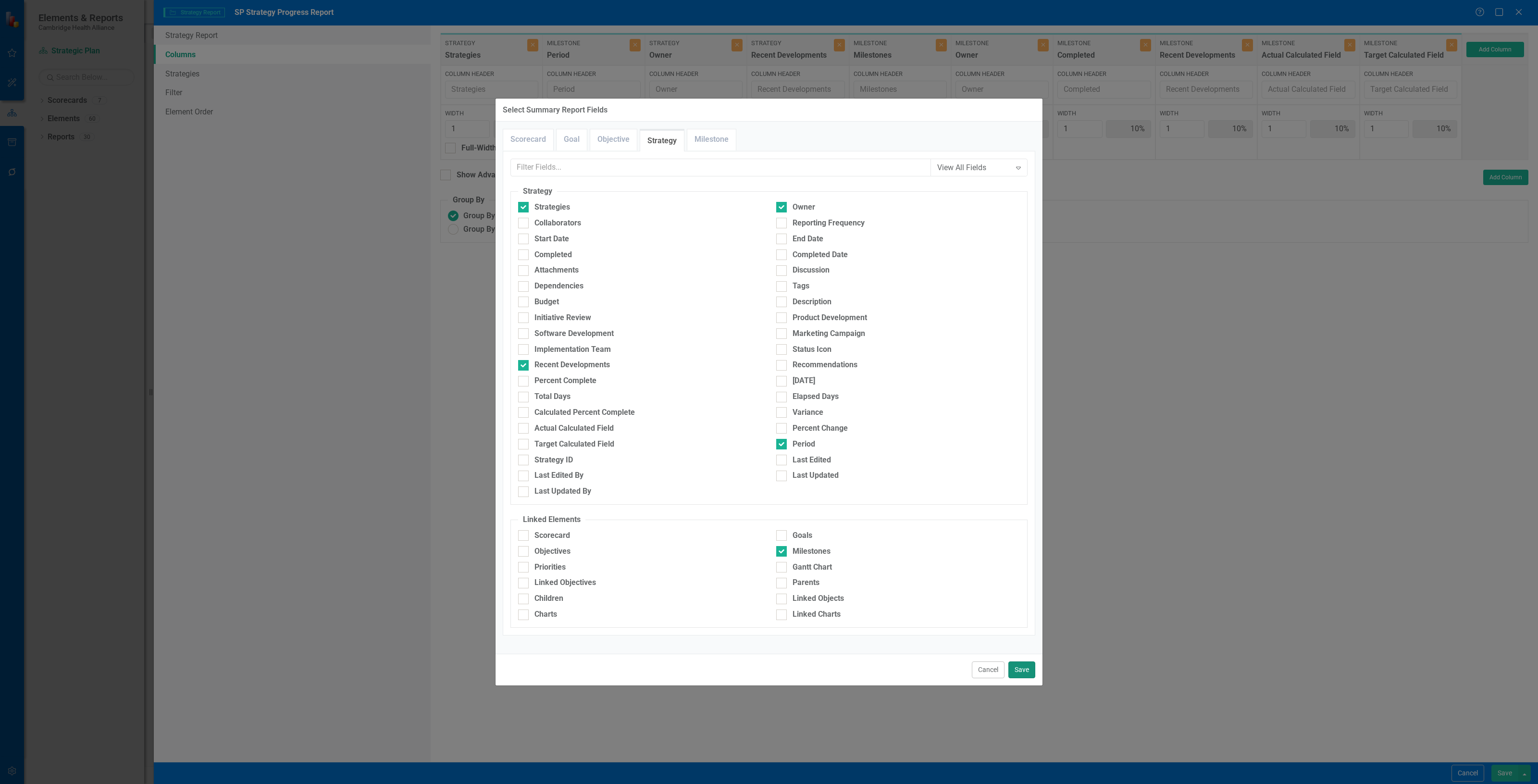
drag, startPoint x: 1024, startPoint y: 671, endPoint x: 1024, endPoint y: 663, distance: 8.0
click at [1024, 668] on button "Save" at bounding box center [1021, 669] width 27 height 16
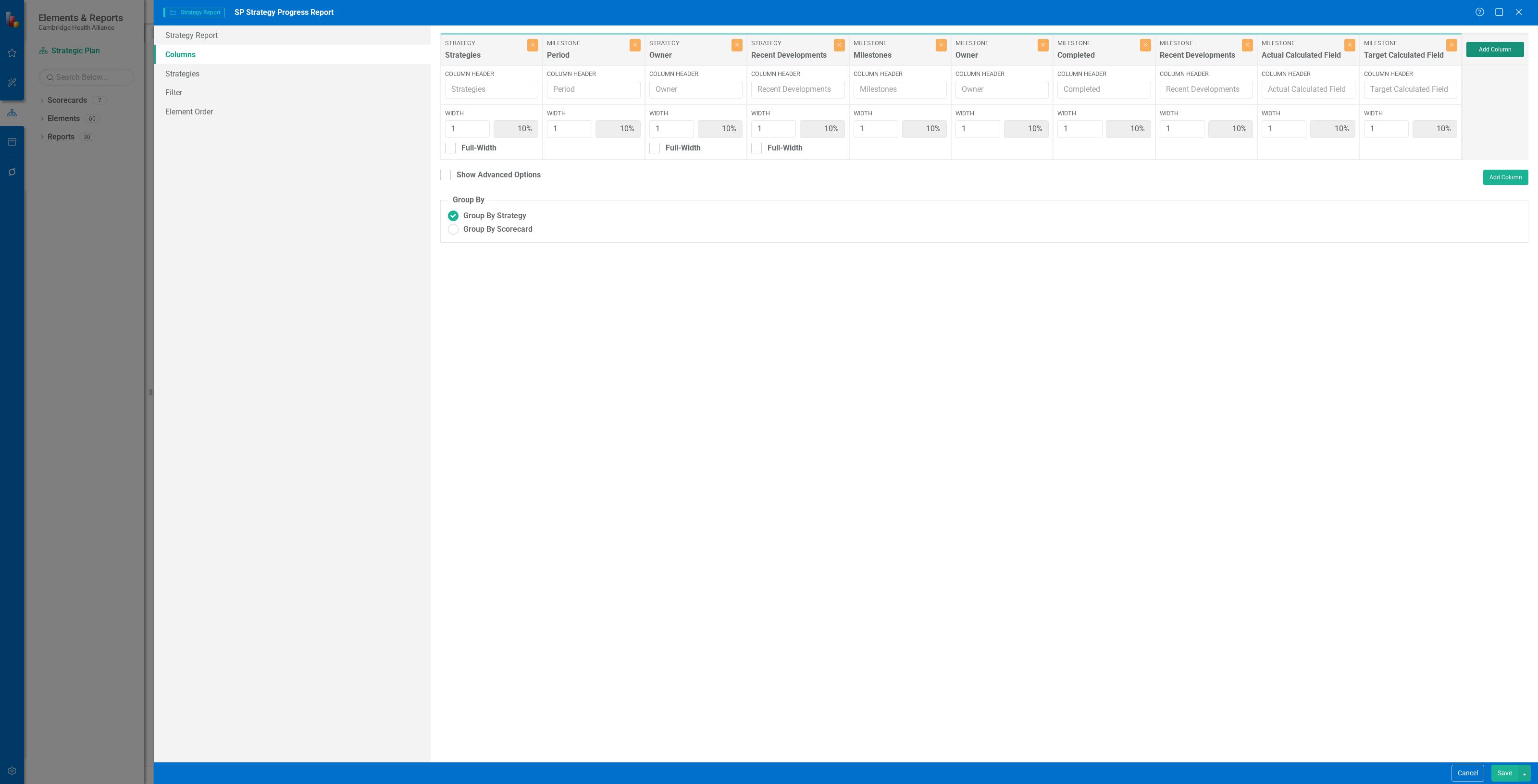
type input "9%"
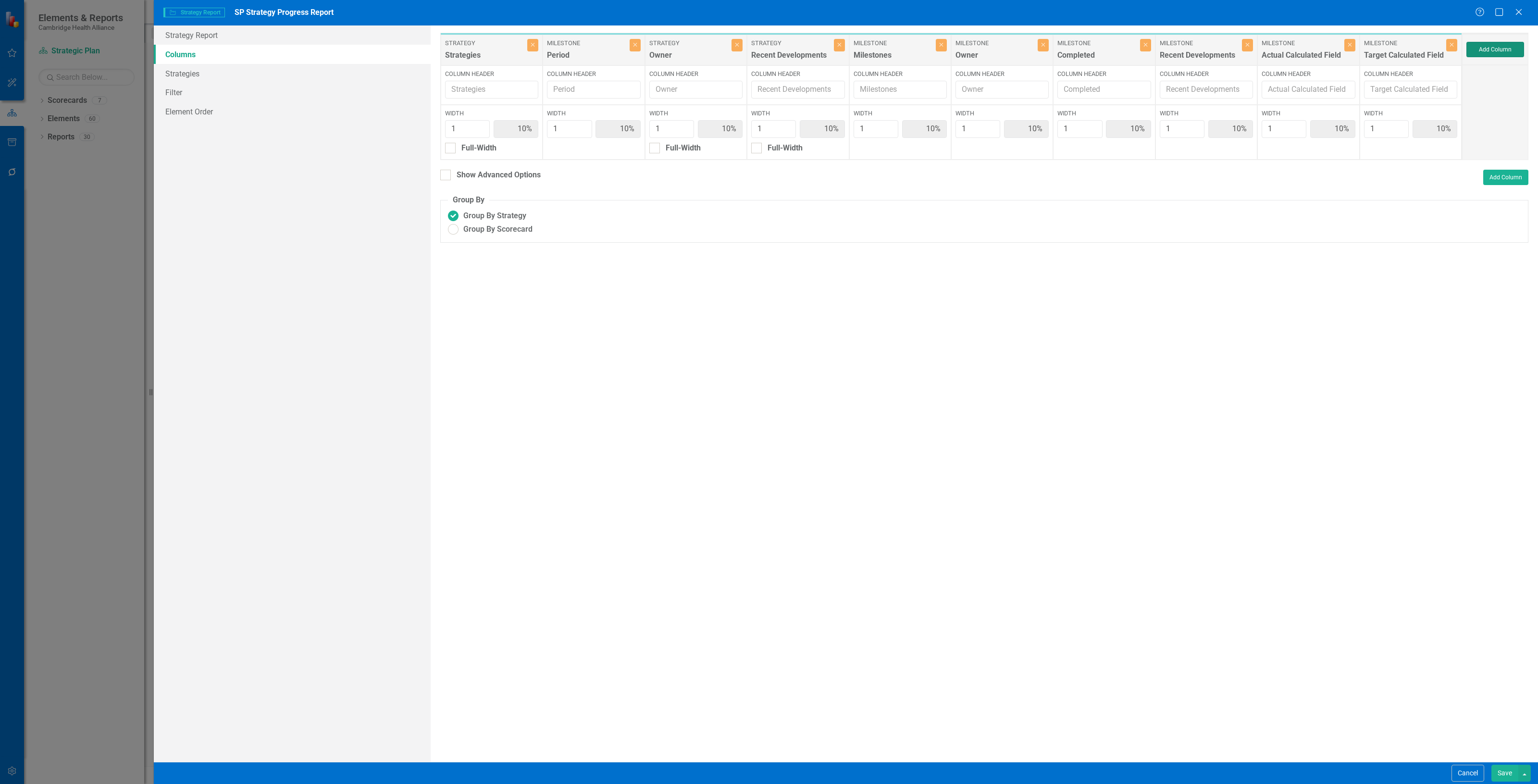
type input "9%"
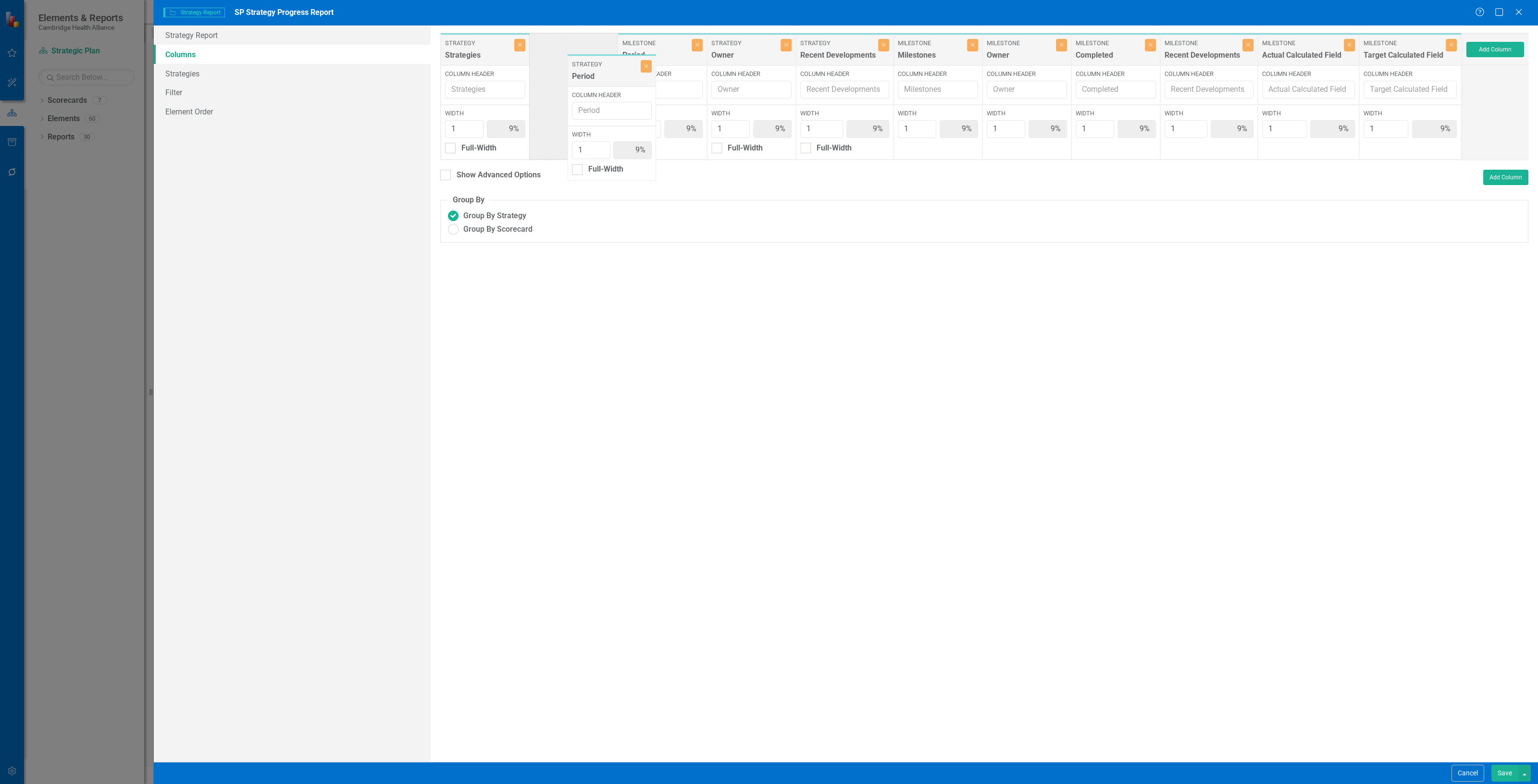
drag, startPoint x: 1231, startPoint y: 92, endPoint x: 582, endPoint y: 63, distance: 649.6
click at [580, 70] on div "Strategy Strategies Close Column Header Width 1 9% Full-Width Milestone Period …" at bounding box center [951, 96] width 1022 height 127
drag, startPoint x: 657, startPoint y: 49, endPoint x: 926, endPoint y: 56, distance: 269.1
click at [926, 56] on div "Strategy Strategies Close Column Header Width 1 9% Full-Width Strategy Period C…" at bounding box center [951, 96] width 1022 height 127
click at [503, 175] on div "Show Advanced Options" at bounding box center [498, 175] width 84 height 11
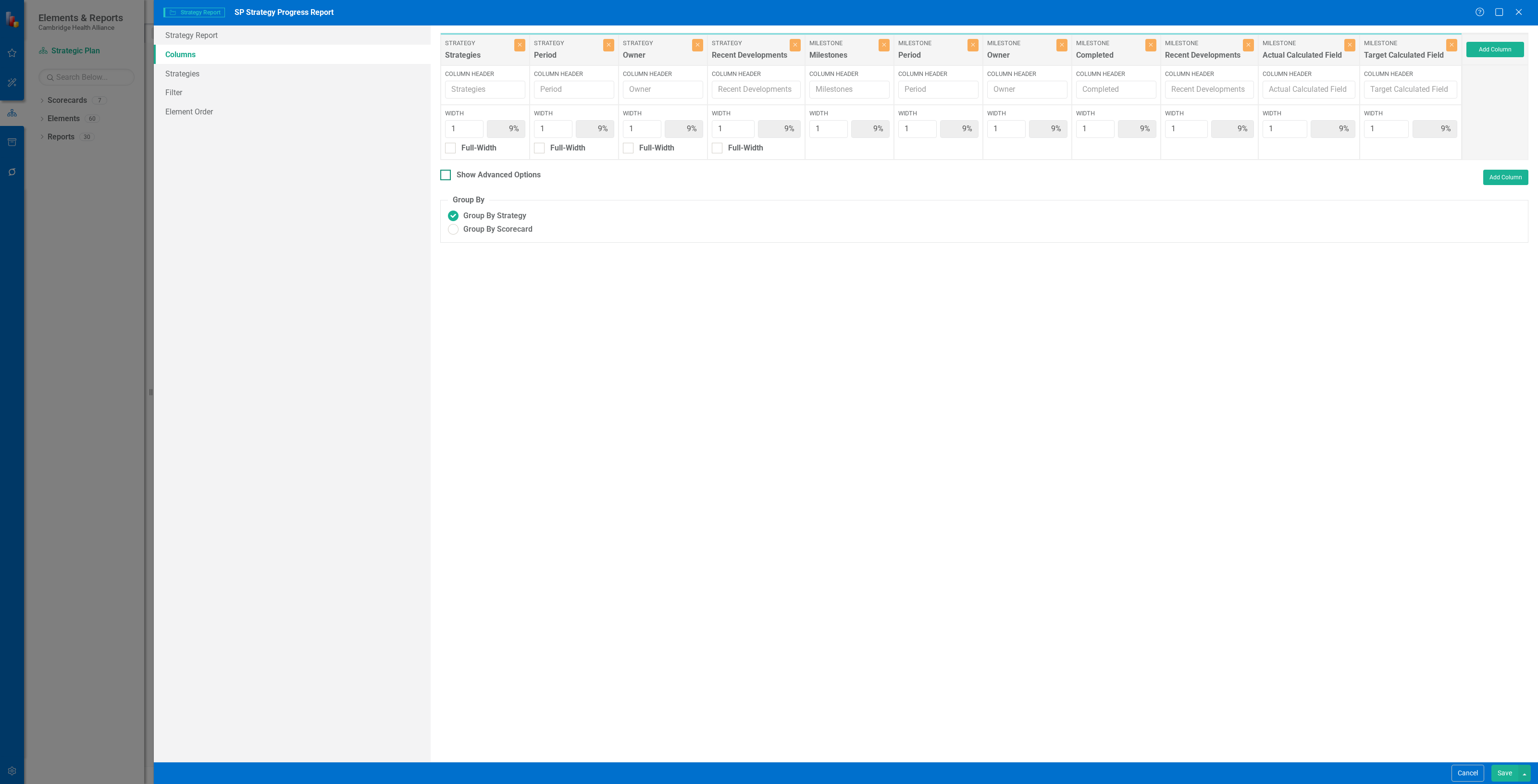
click at [447, 175] on input "Show Advanced Options" at bounding box center [442, 173] width 6 height 6
checkbox input "true"
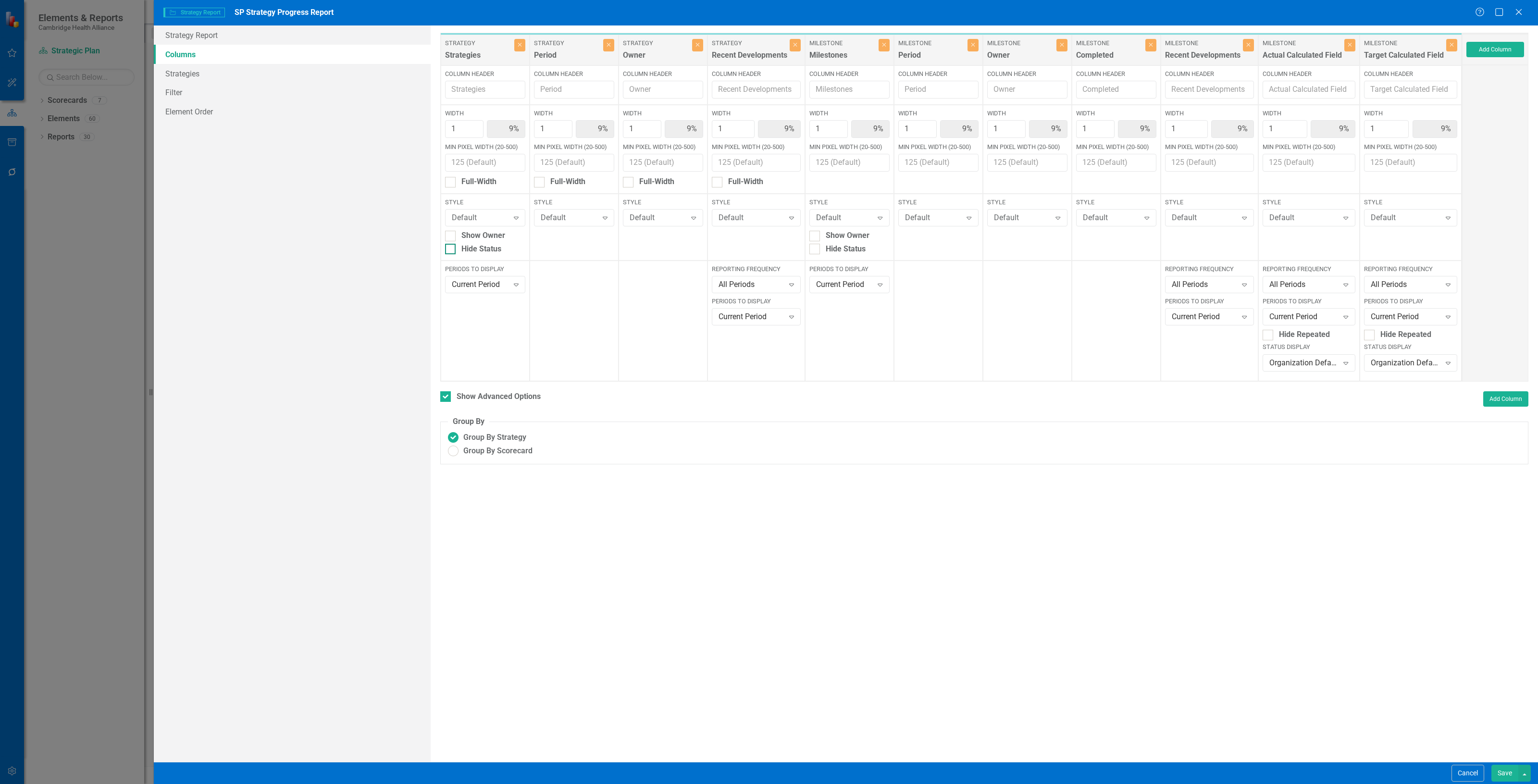
click at [487, 252] on div "Hide Status" at bounding box center [481, 249] width 40 height 11
click at [451, 250] on input "Hide Status" at bounding box center [448, 246] width 6 height 6
checkbox input "true"
click at [483, 237] on div "Show Owner" at bounding box center [483, 235] width 43 height 11
click at [451, 237] on input "Show Owner" at bounding box center [448, 233] width 6 height 6
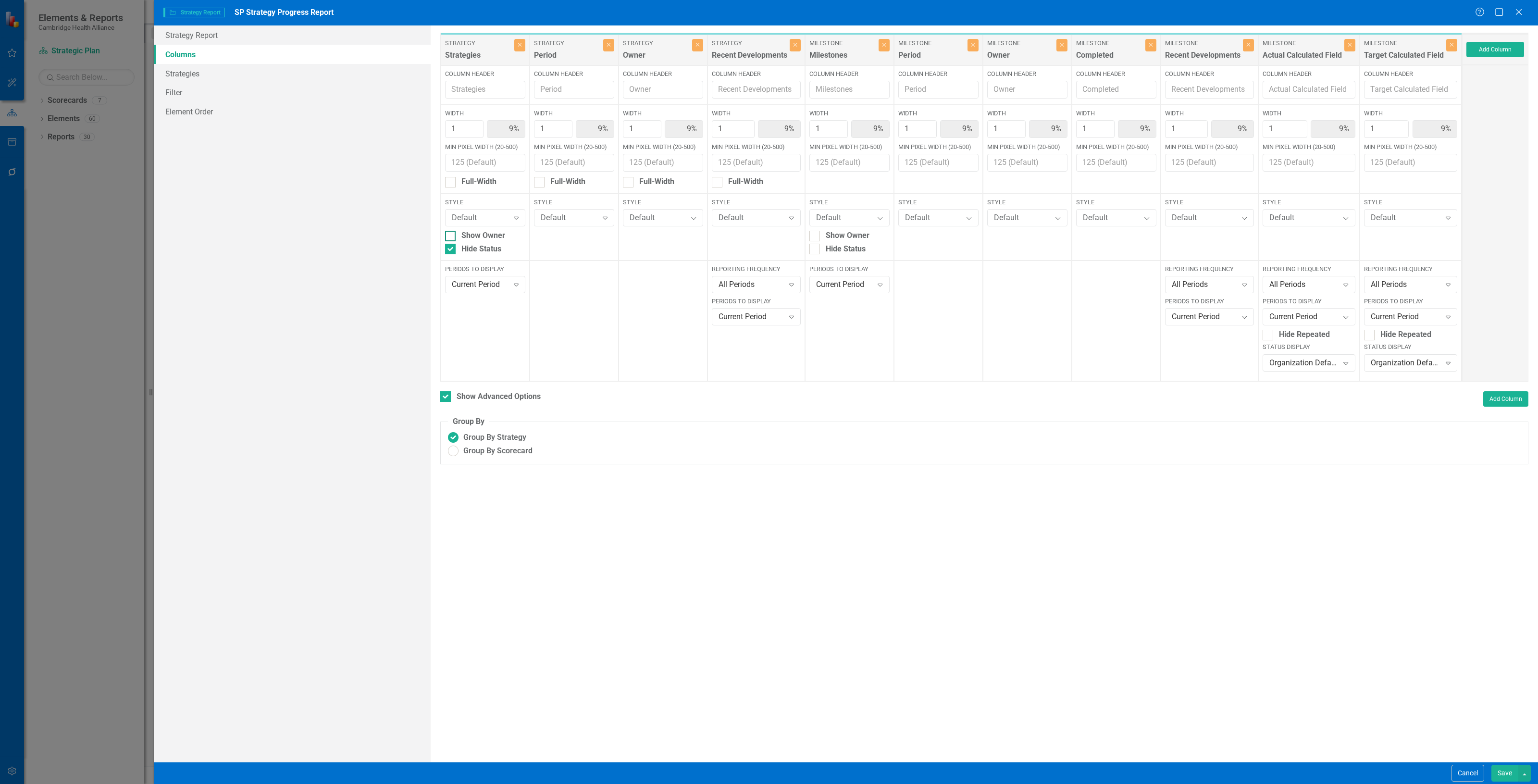
checkbox input "true"
click at [841, 246] on div "Hide Status" at bounding box center [846, 249] width 40 height 11
click at [815, 246] on input "Hide Status" at bounding box center [812, 246] width 6 height 6
checkbox input "true"
click at [832, 236] on div "Show Owner" at bounding box center [848, 235] width 43 height 11
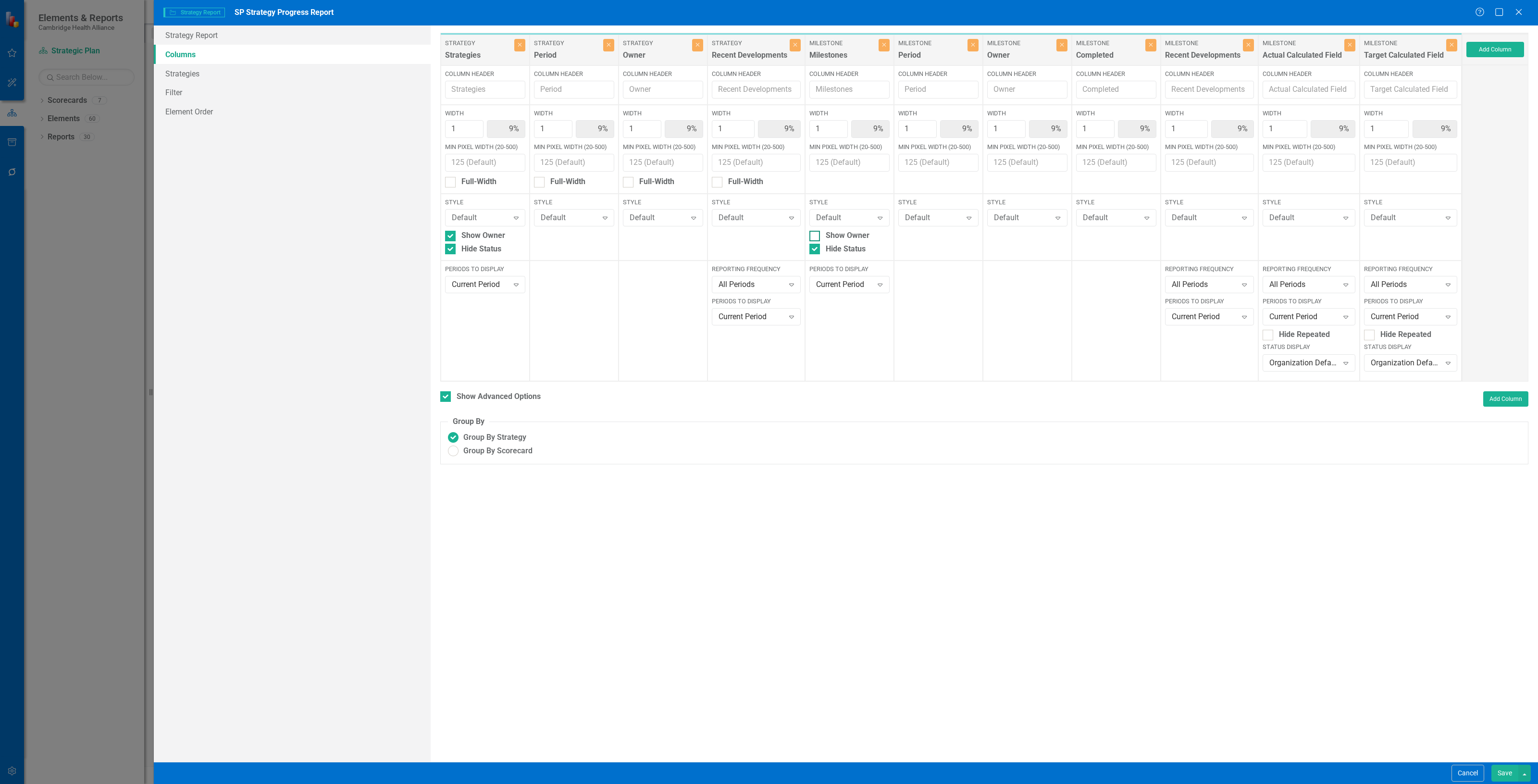
click at [815, 236] on input "Show Owner" at bounding box center [812, 233] width 6 height 6
checkbox input "true"
drag, startPoint x: 1503, startPoint y: 768, endPoint x: 1506, endPoint y: 763, distance: 5.8
click at [1506, 767] on button "Save" at bounding box center [1504, 772] width 27 height 16
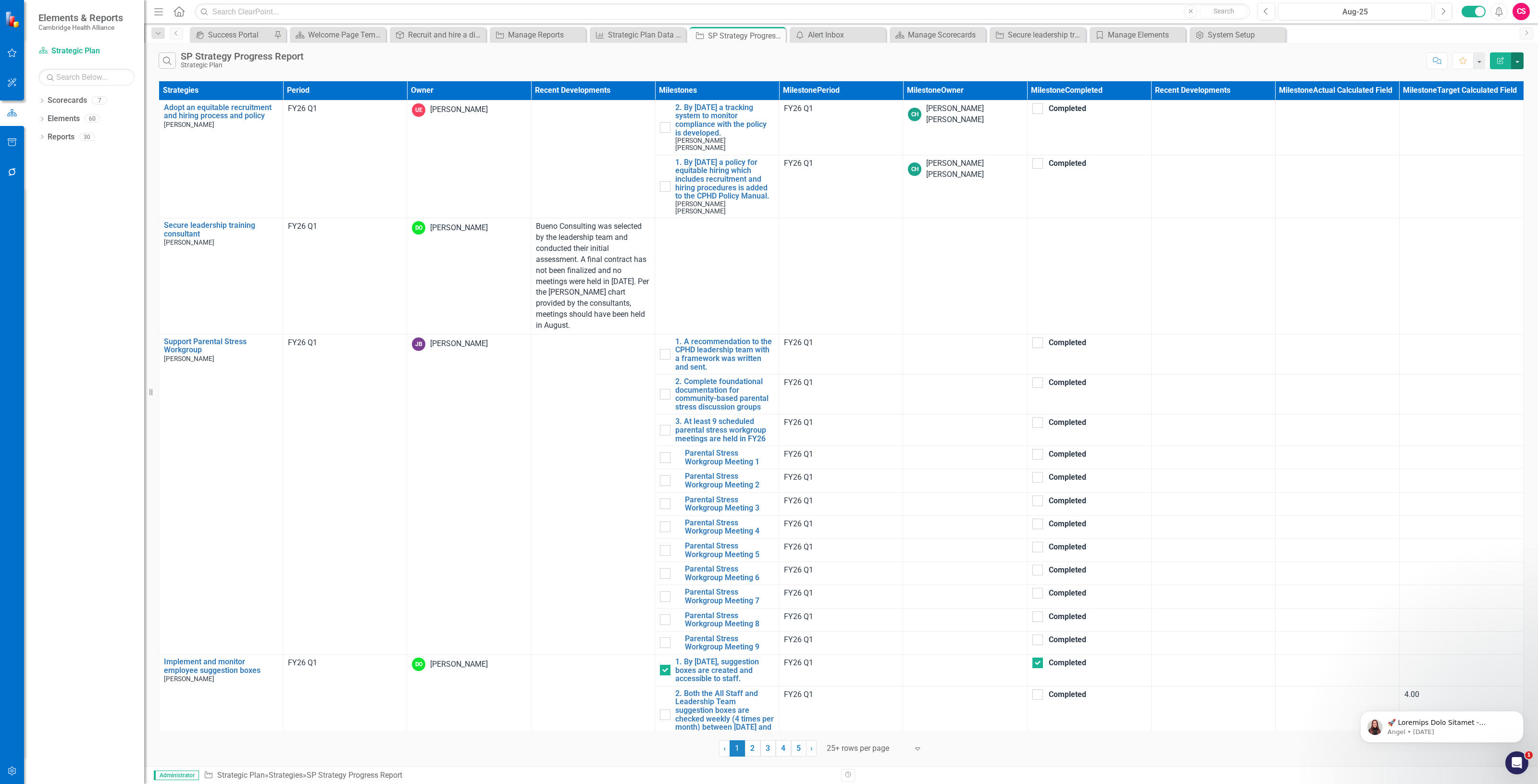
click at [1520, 60] on button "button" at bounding box center [1517, 60] width 12 height 16
click at [1500, 121] on link "Excel Export to Excel" at bounding box center [1485, 116] width 76 height 17
click at [840, 20] on icon "close" at bounding box center [837, 19] width 7 height 8
click at [1443, 253] on td at bounding box center [1461, 277] width 124 height 116
click at [1364, 123] on td at bounding box center [1337, 127] width 124 height 55
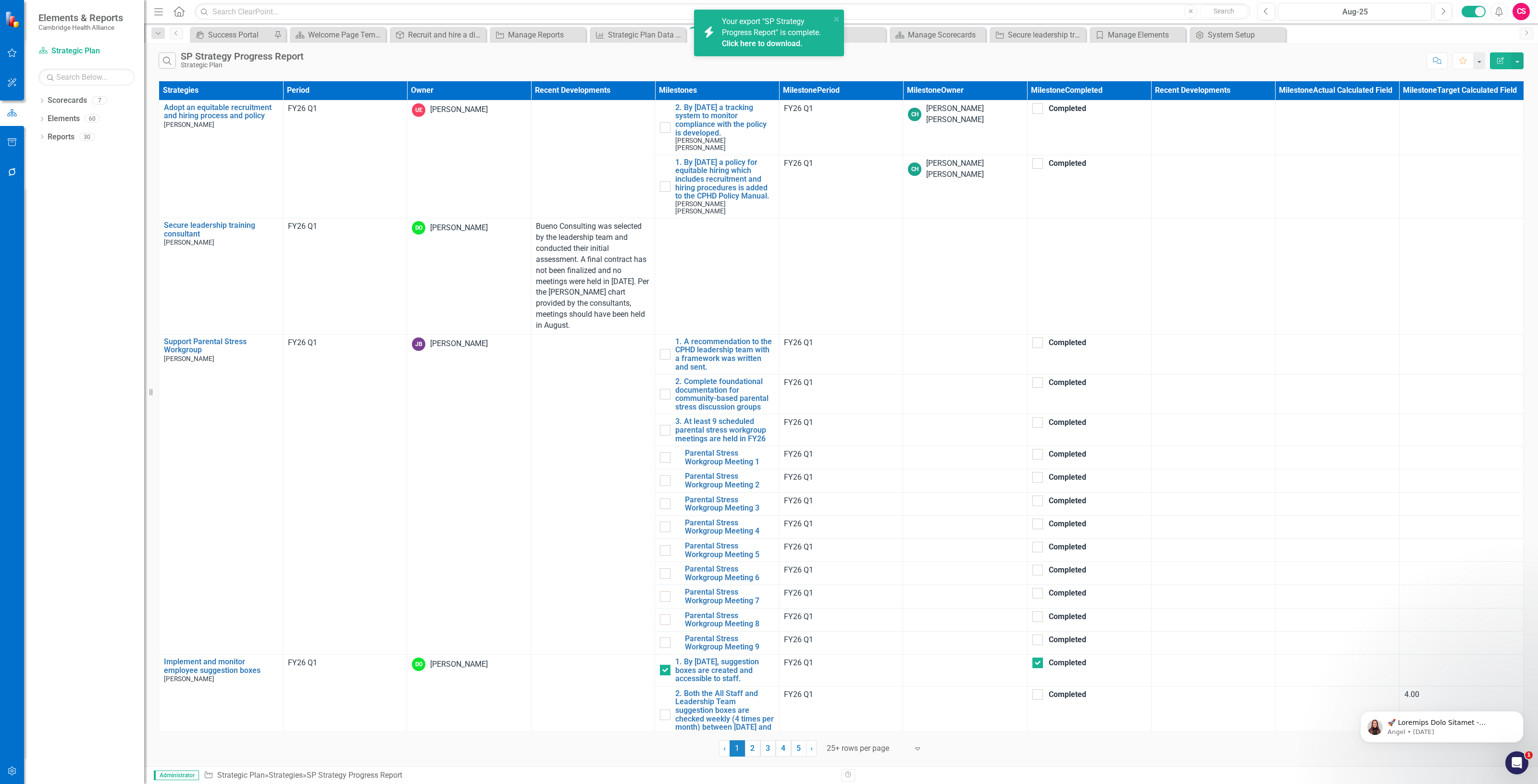
click at [783, 43] on link "Click here to download." at bounding box center [762, 43] width 81 height 10
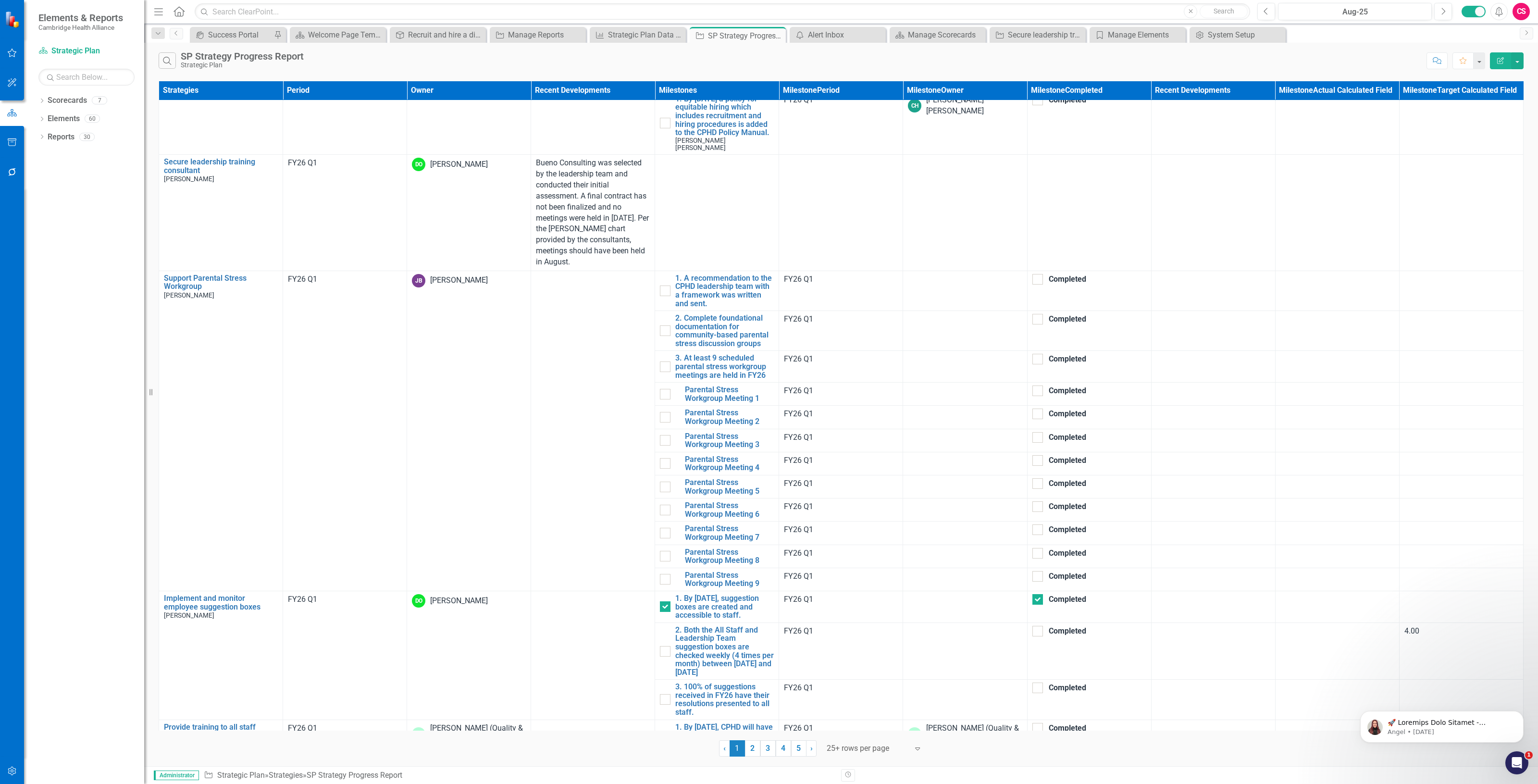
scroll to position [60, 0]
click at [61, 134] on link "Reports" at bounding box center [61, 137] width 27 height 11
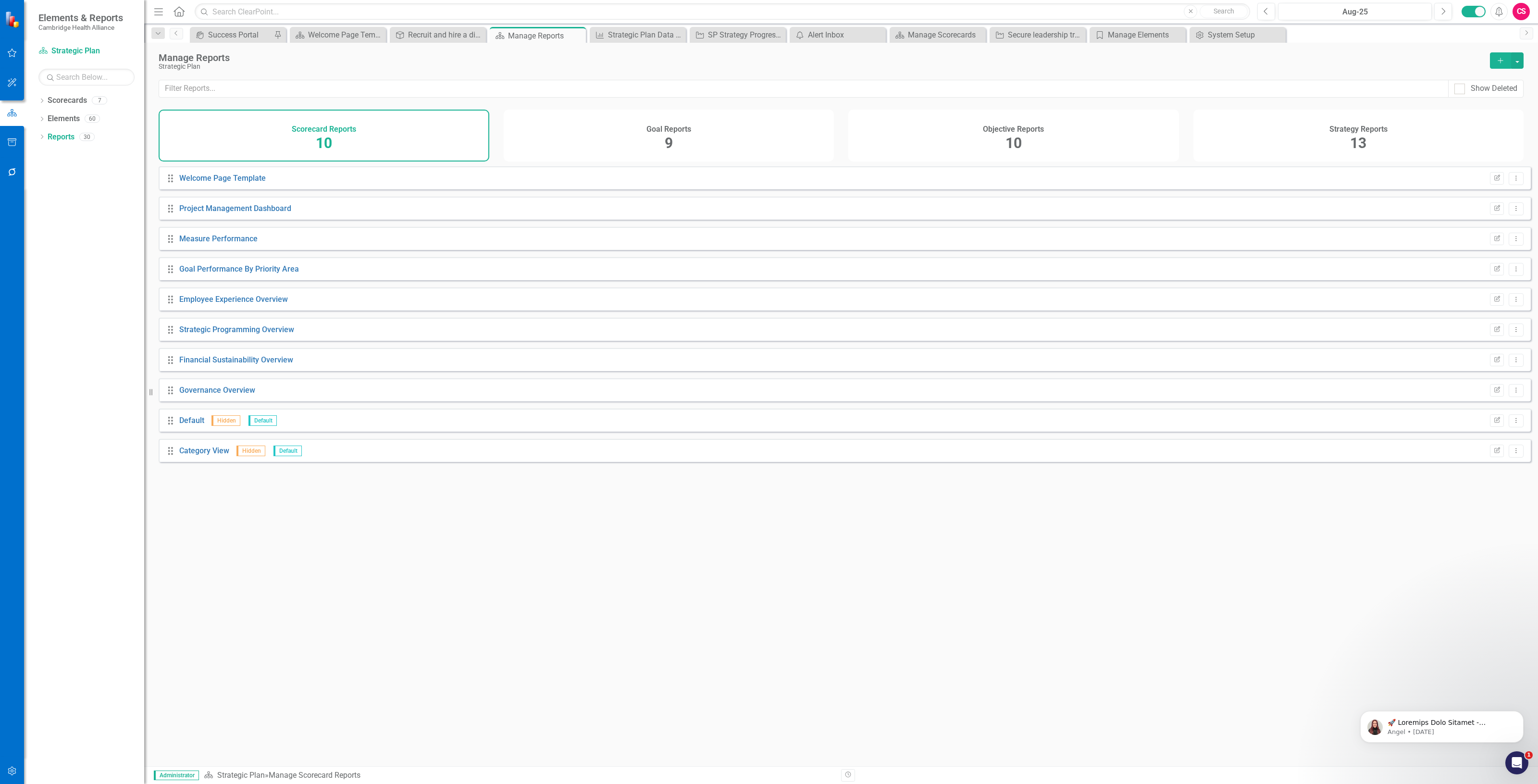
click at [1027, 103] on div "Show Deleted" at bounding box center [841, 95] width 1394 height 29
click at [1040, 147] on div "Objective Reports 10" at bounding box center [1013, 135] width 331 height 52
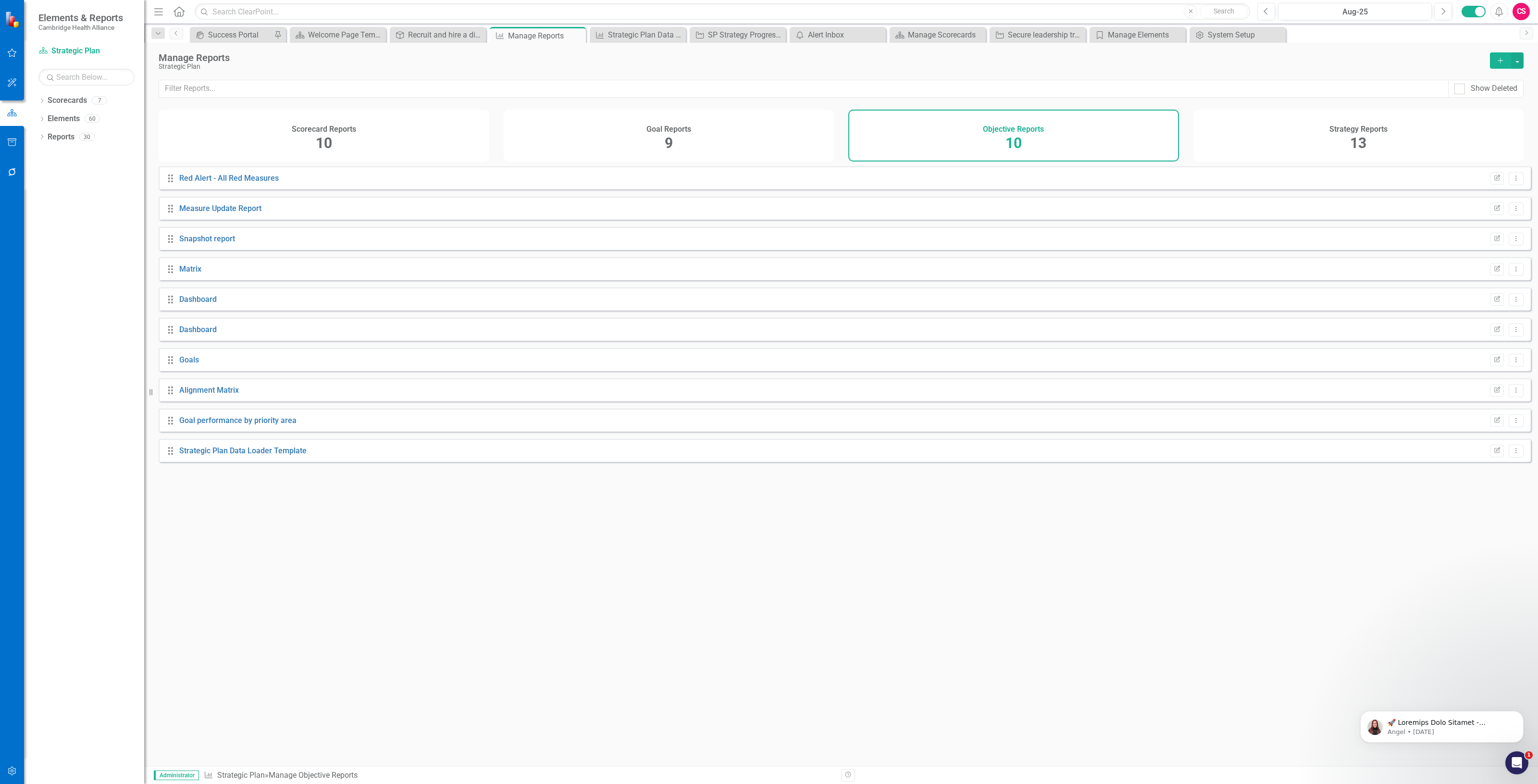
click at [1293, 128] on div "Strategy Reports 13" at bounding box center [1358, 135] width 331 height 52
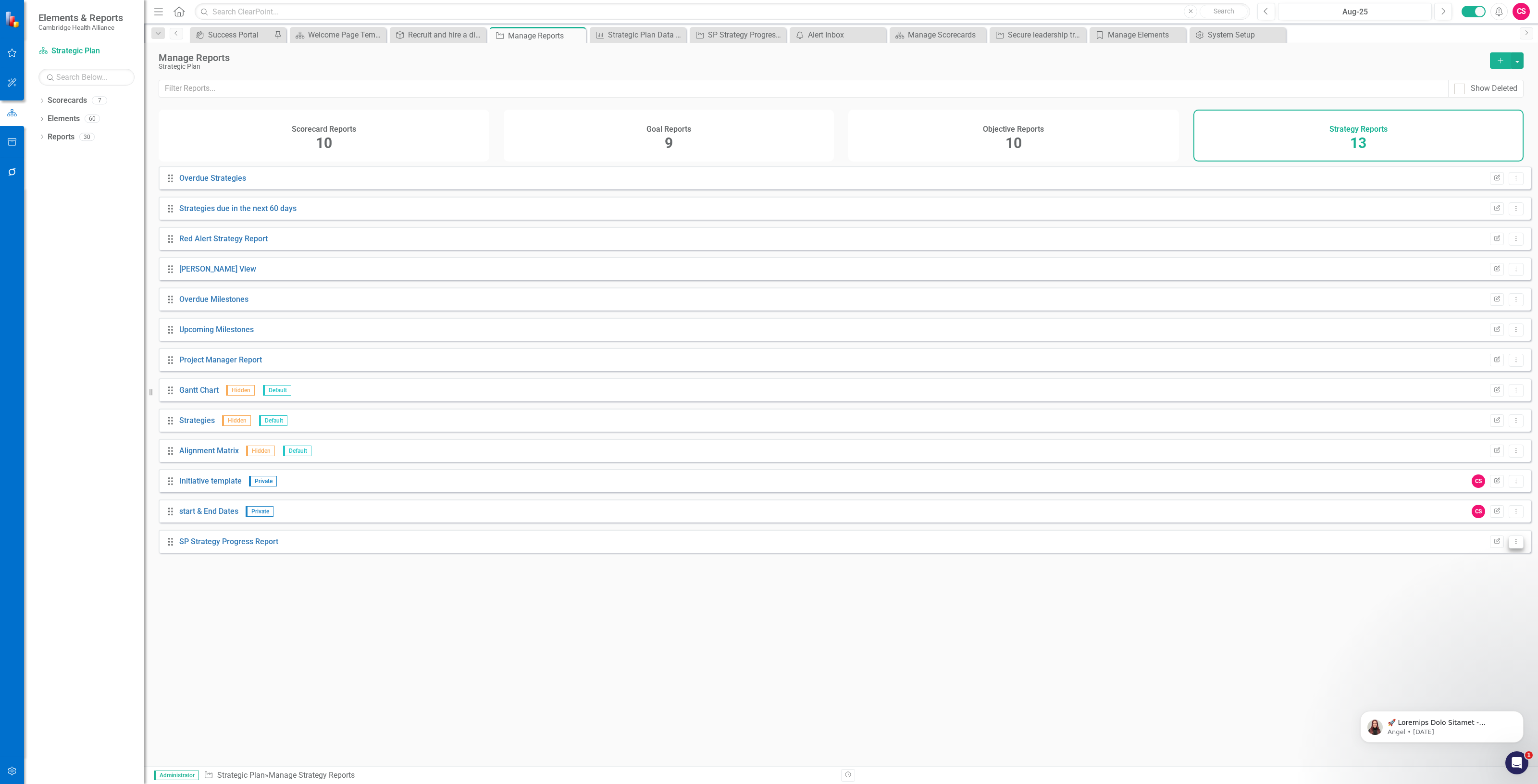
click at [1515, 548] on button "Dropdown Menu" at bounding box center [1515, 541] width 15 height 13
click at [1473, 599] on link "Copy Duplicate Report" at bounding box center [1476, 600] width 79 height 17
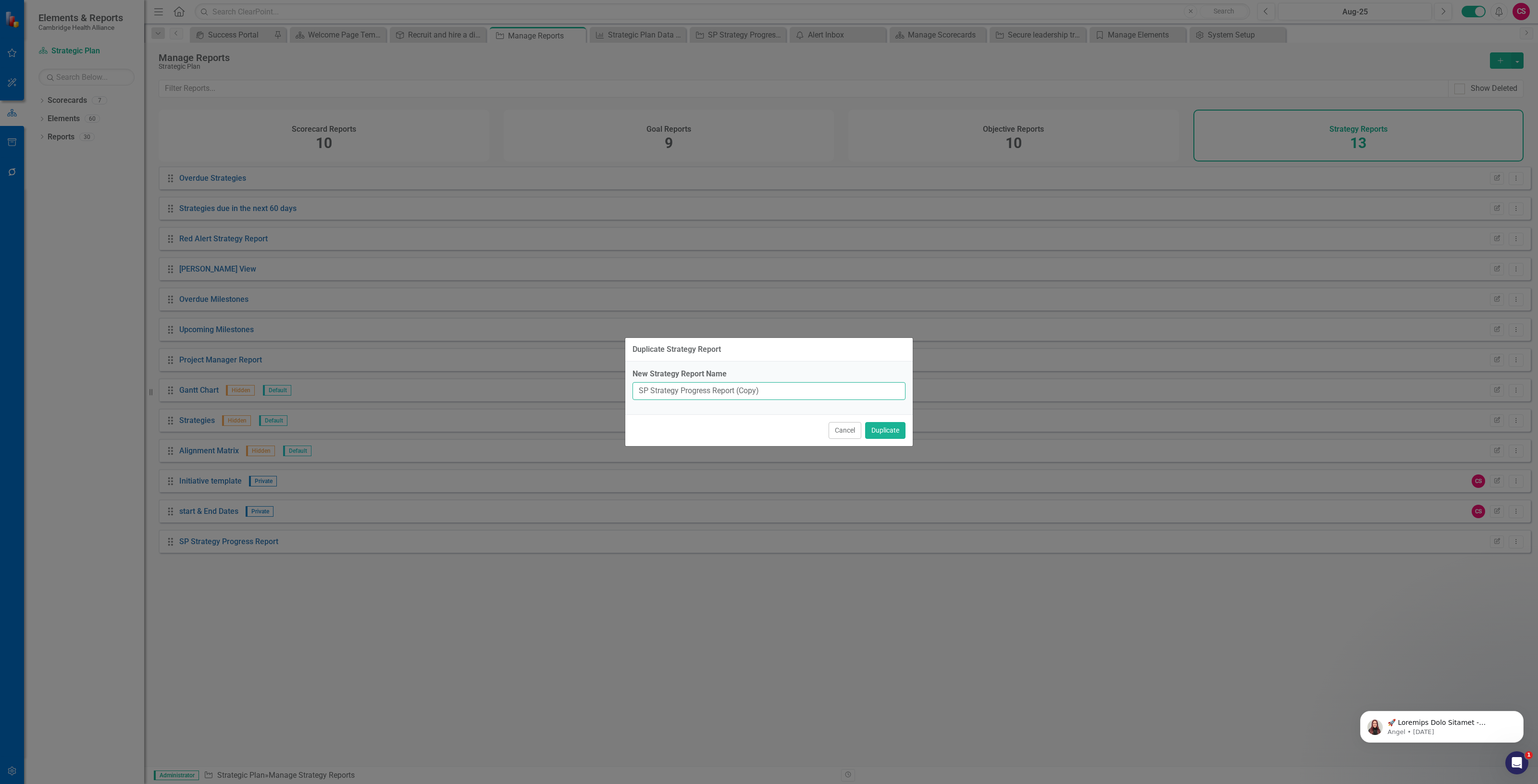
drag, startPoint x: 818, startPoint y: 389, endPoint x: 326, endPoint y: 380, distance: 492.1
click at [309, 388] on div "Duplicate Strategy Report New Strategy Report Name SP Strategy Progress Report …" at bounding box center [769, 392] width 1538 height 784
type input "Strategic Plan Data loader Template"
click at [880, 437] on button "Duplicate" at bounding box center [885, 429] width 41 height 16
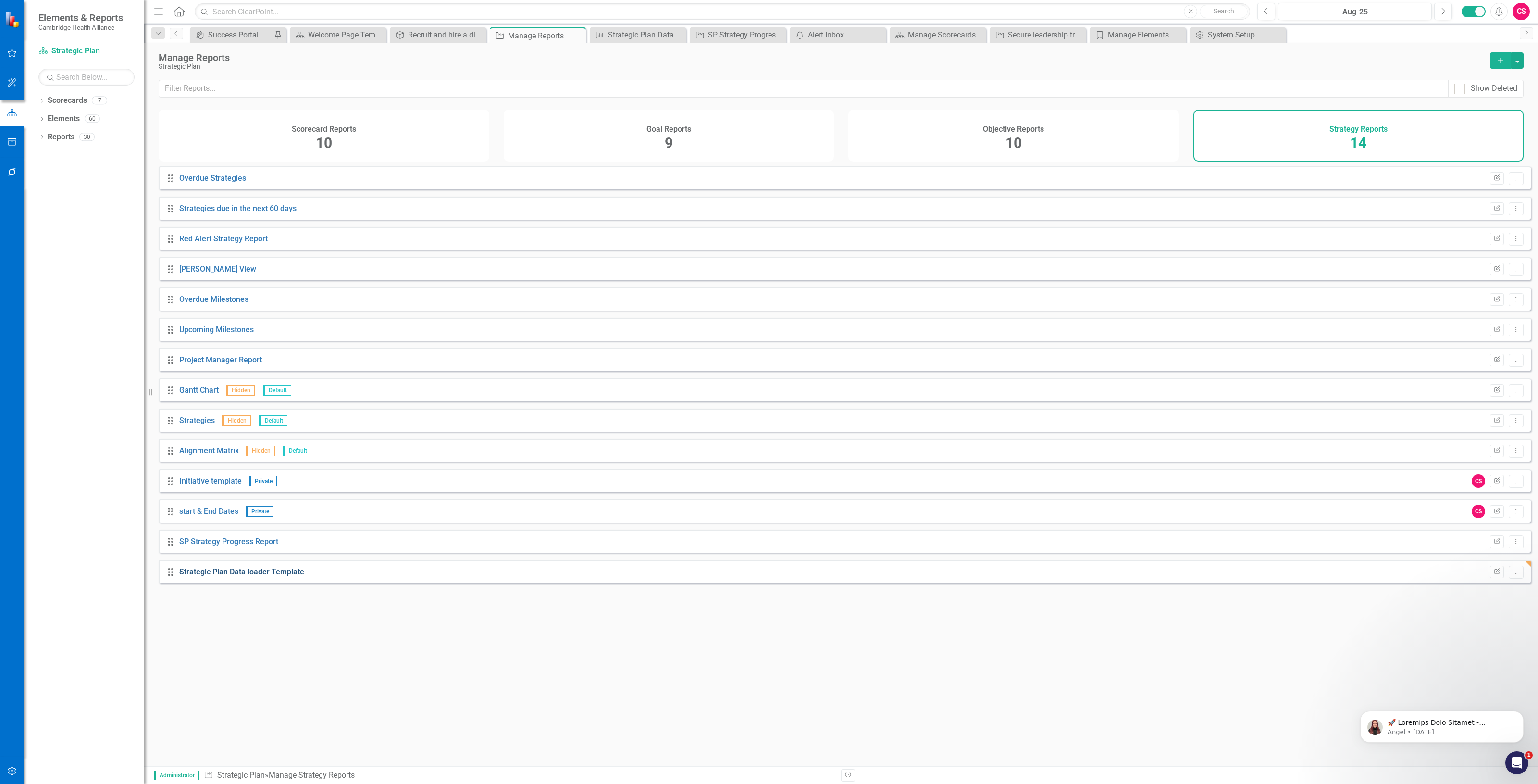
click at [278, 576] on link "Strategic Plan Data loader Template" at bounding box center [242, 572] width 125 height 10
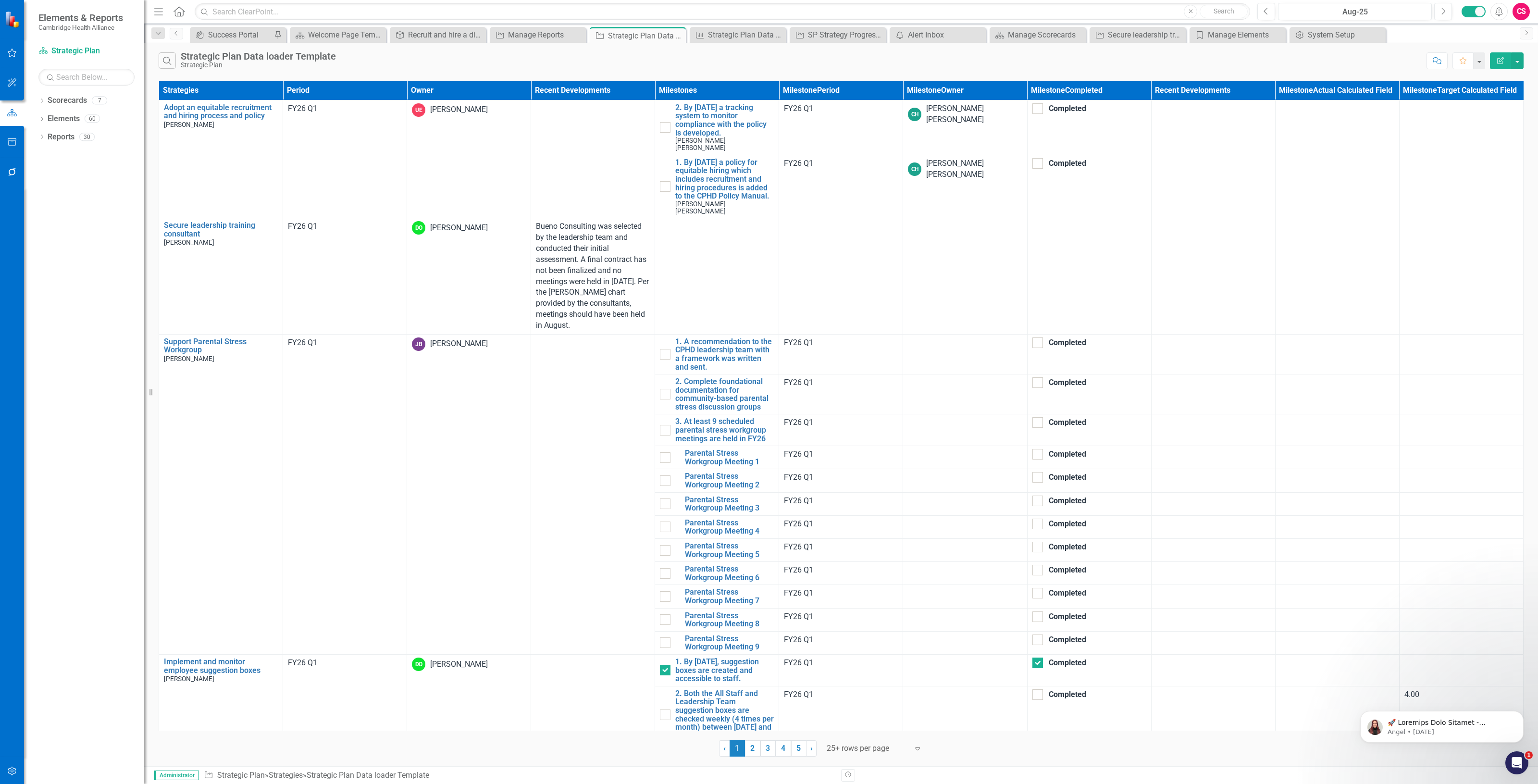
click at [1497, 61] on icon "button" at bounding box center [1501, 61] width 7 height 7
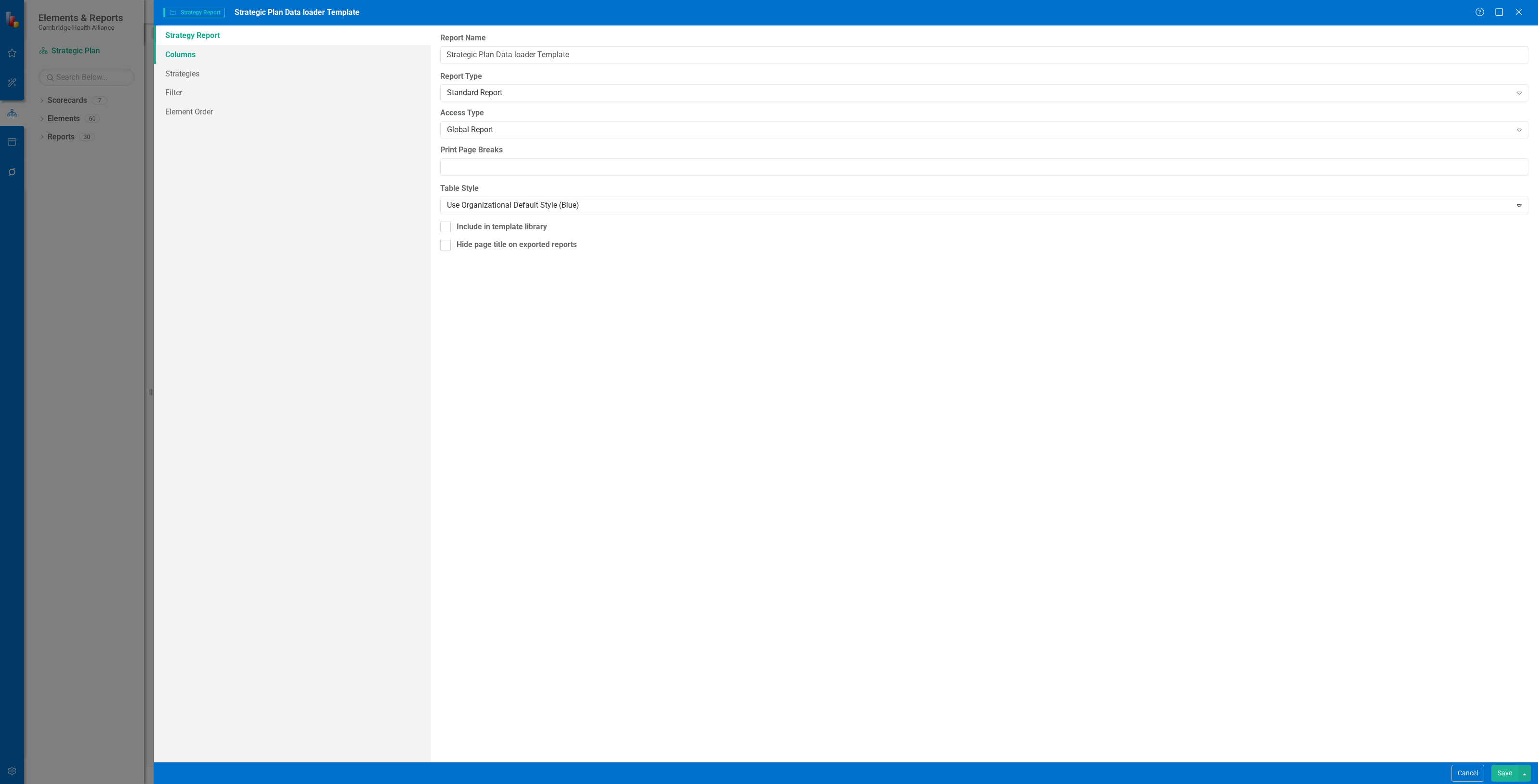
click at [327, 49] on link "Columns" at bounding box center [291, 55] width 277 height 19
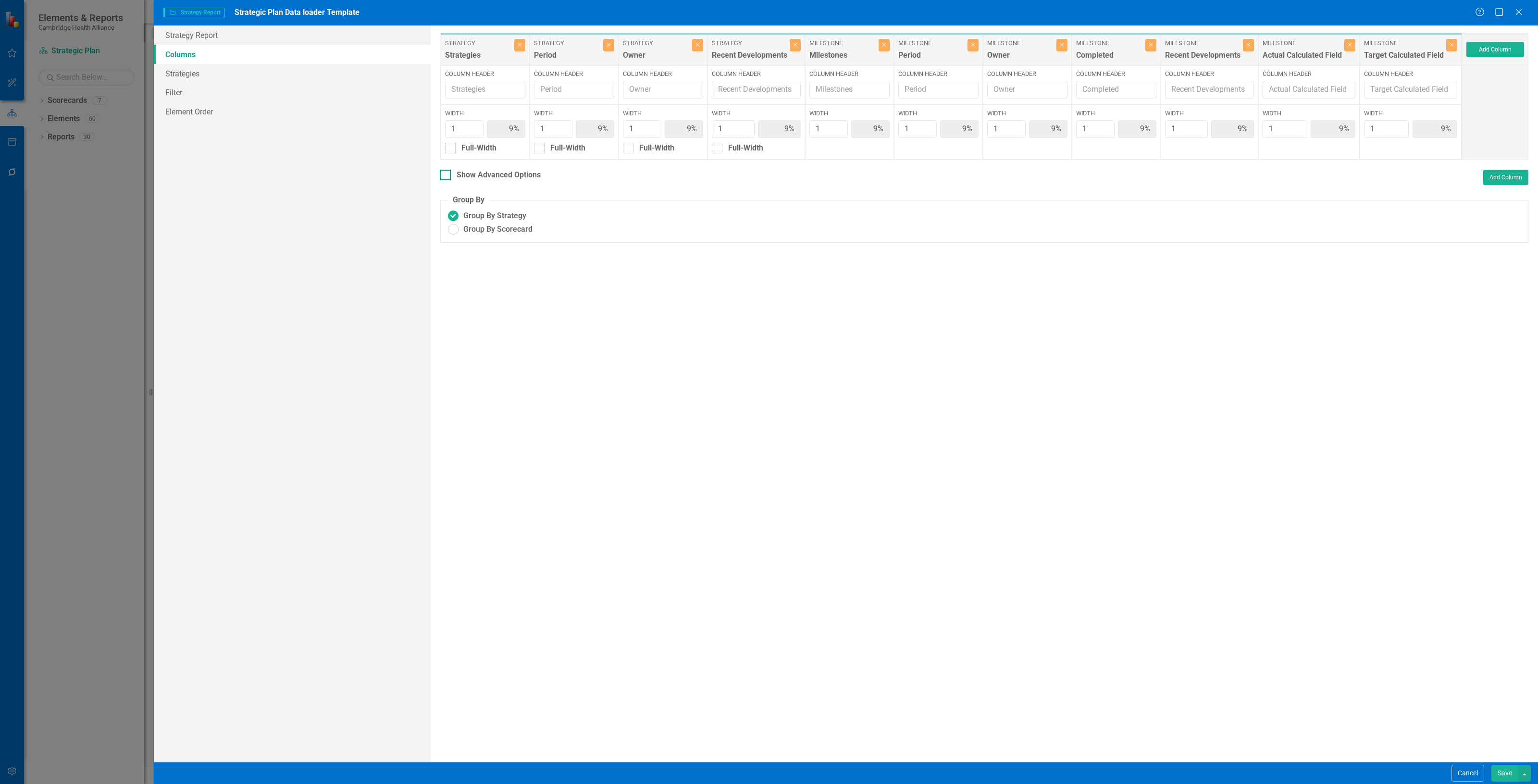
click at [531, 174] on div "Show Advanced Options" at bounding box center [498, 175] width 84 height 11
click at [447, 174] on input "Show Advanced Options" at bounding box center [442, 173] width 6 height 6
checkbox input "true"
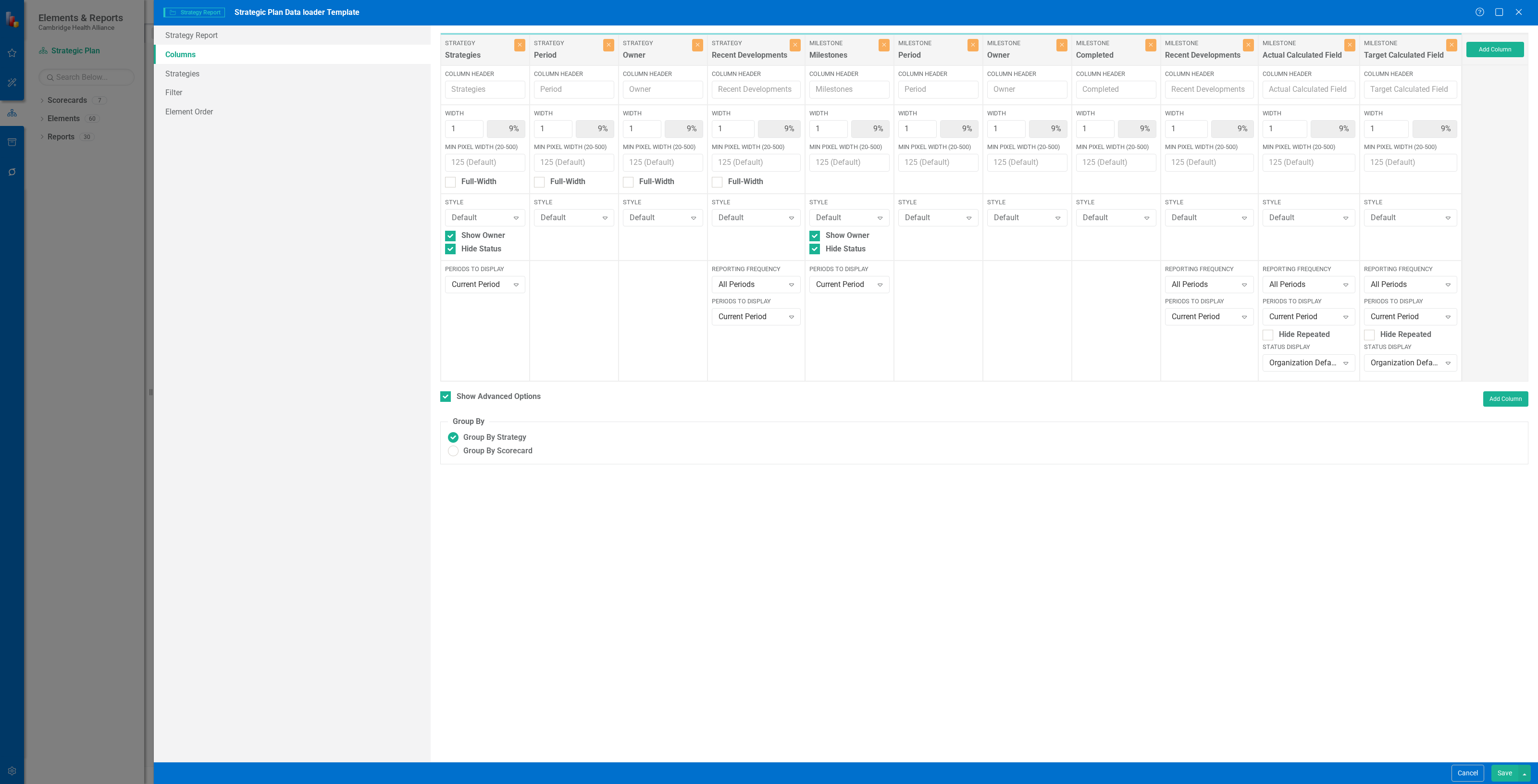
click at [836, 241] on div "Style Default Expand Show Owner Hide Status" at bounding box center [849, 226] width 88 height 67
click at [835, 236] on div "Show Owner" at bounding box center [848, 235] width 43 height 11
click at [815, 236] on input "Show Owner" at bounding box center [812, 233] width 6 height 6
checkbox input "false"
click at [503, 235] on div "Show Owner" at bounding box center [483, 235] width 43 height 11
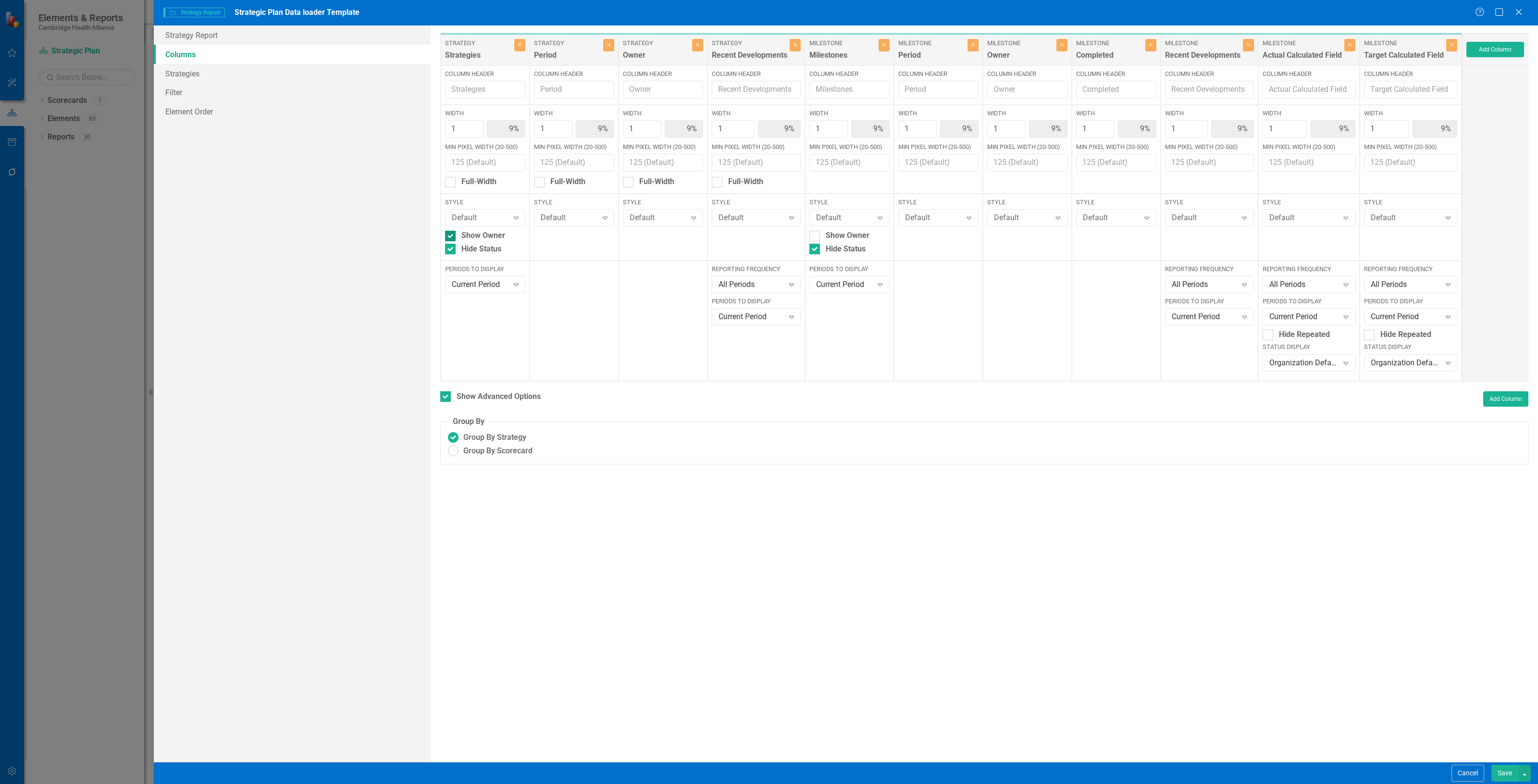
click at [451, 235] on input "Show Owner" at bounding box center [448, 233] width 6 height 6
checkbox input "false"
click at [1306, 287] on div "All Periods" at bounding box center [1304, 284] width 69 height 11
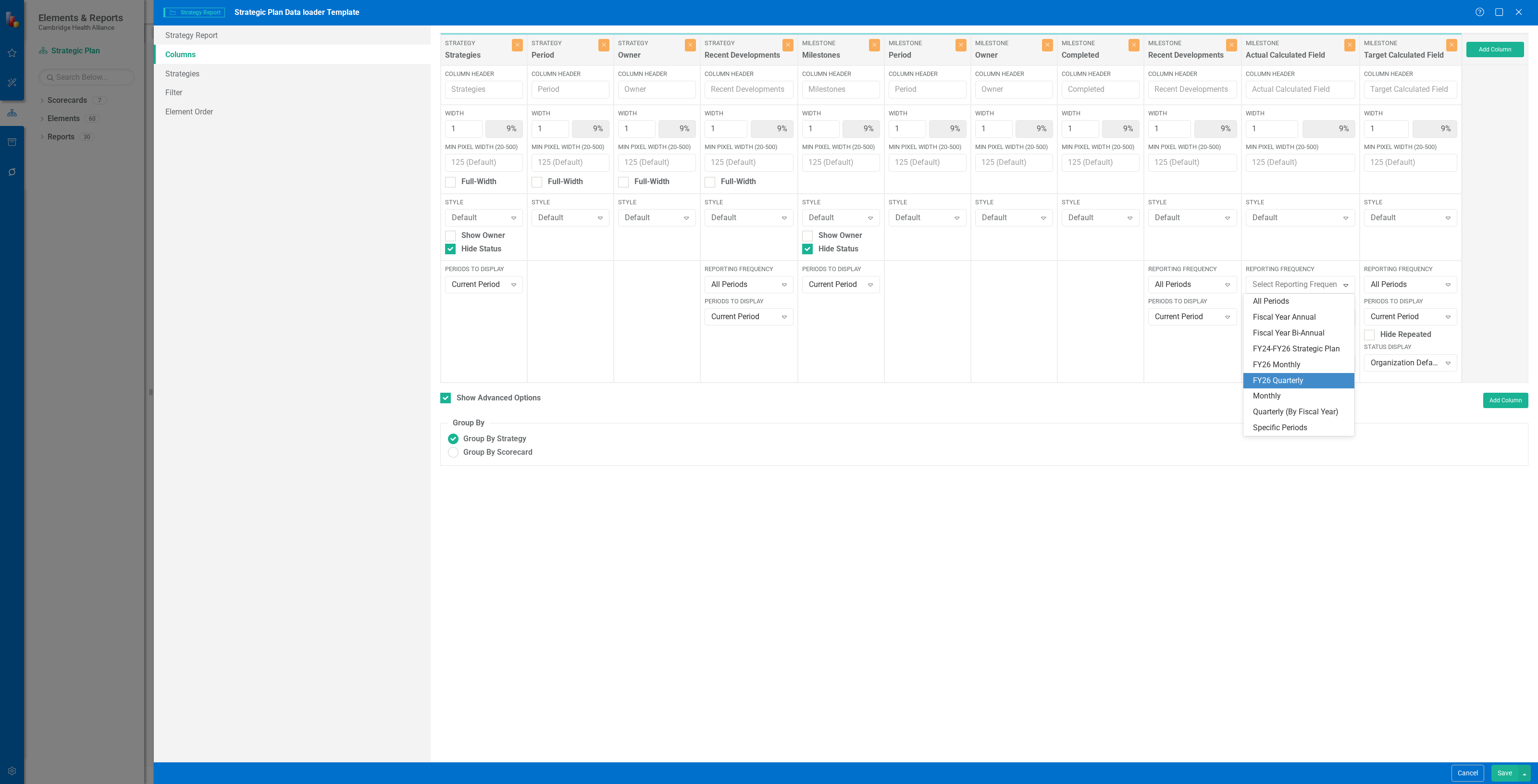
click at [1296, 379] on div "FY26 Quarterly" at bounding box center [1300, 381] width 96 height 11
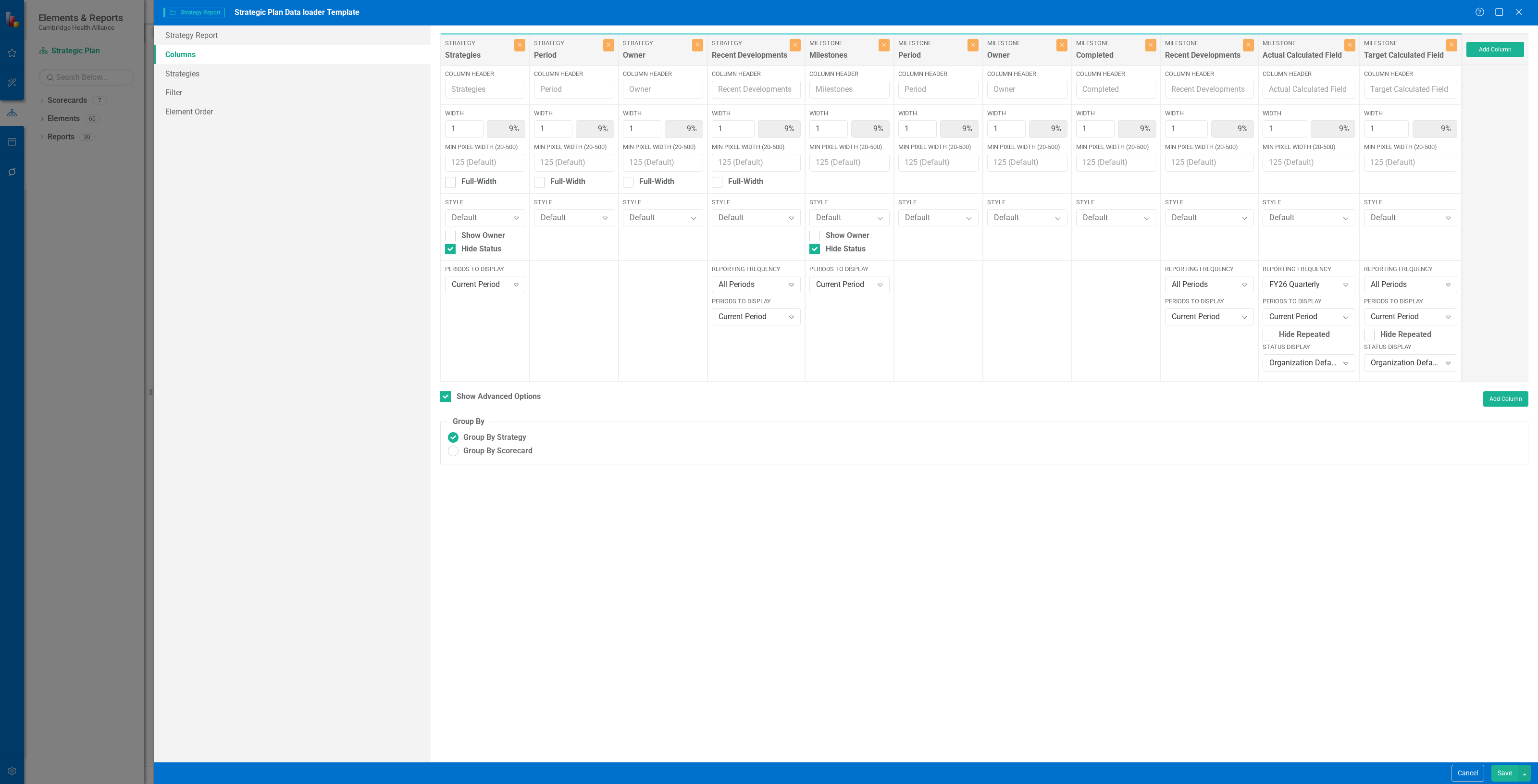
click at [1498, 761] on div "To add columns to your report, click on the "Select Columns" button below. All …" at bounding box center [984, 393] width 1107 height 736
click at [1498, 764] on button "Save" at bounding box center [1504, 772] width 27 height 16
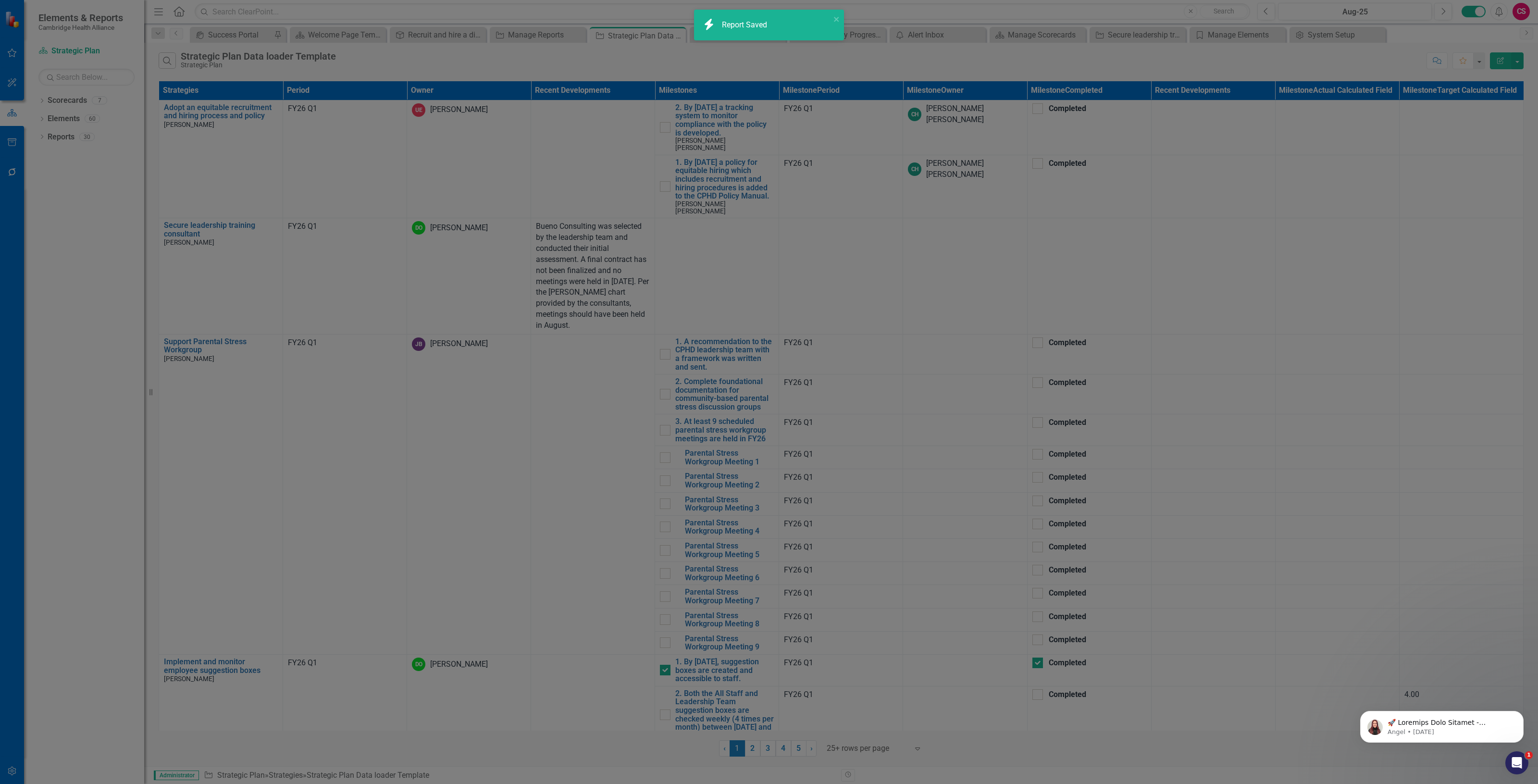
checkbox input "false"
radio input "false"
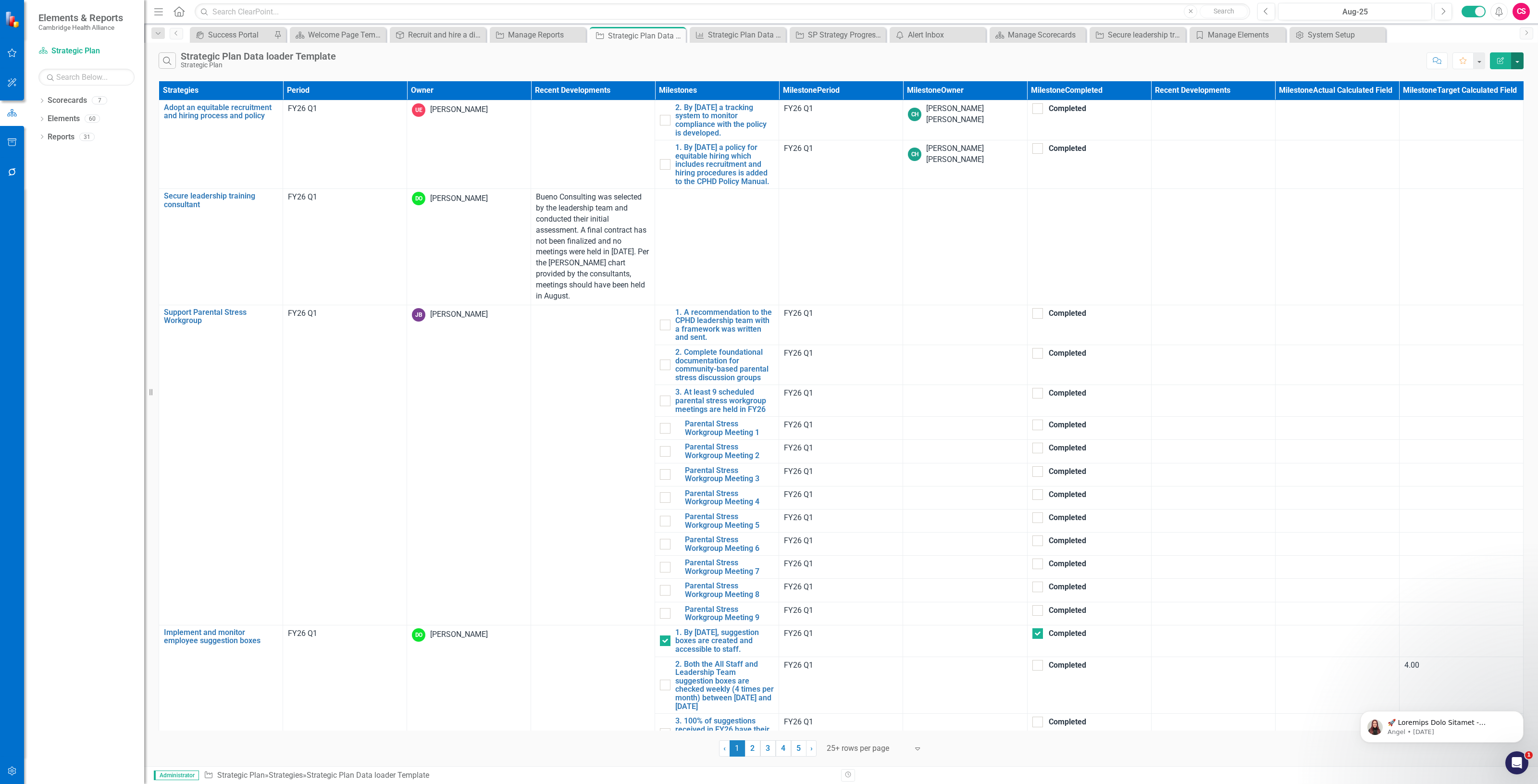
click at [1519, 59] on button "button" at bounding box center [1517, 60] width 12 height 16
click at [1496, 78] on link "Edit Report Edit Report" at bounding box center [1485, 79] width 76 height 17
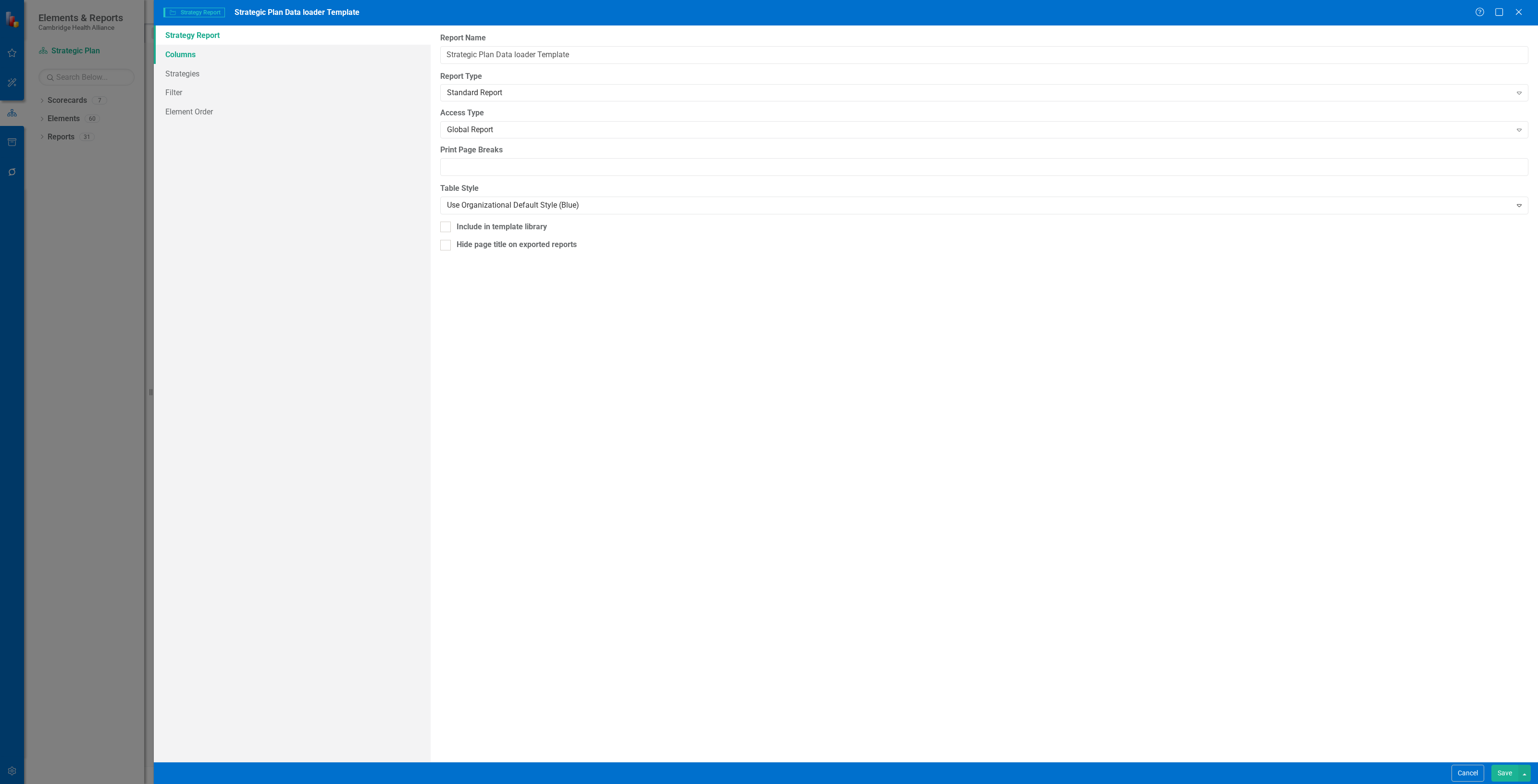
click at [229, 51] on link "Columns" at bounding box center [291, 55] width 277 height 19
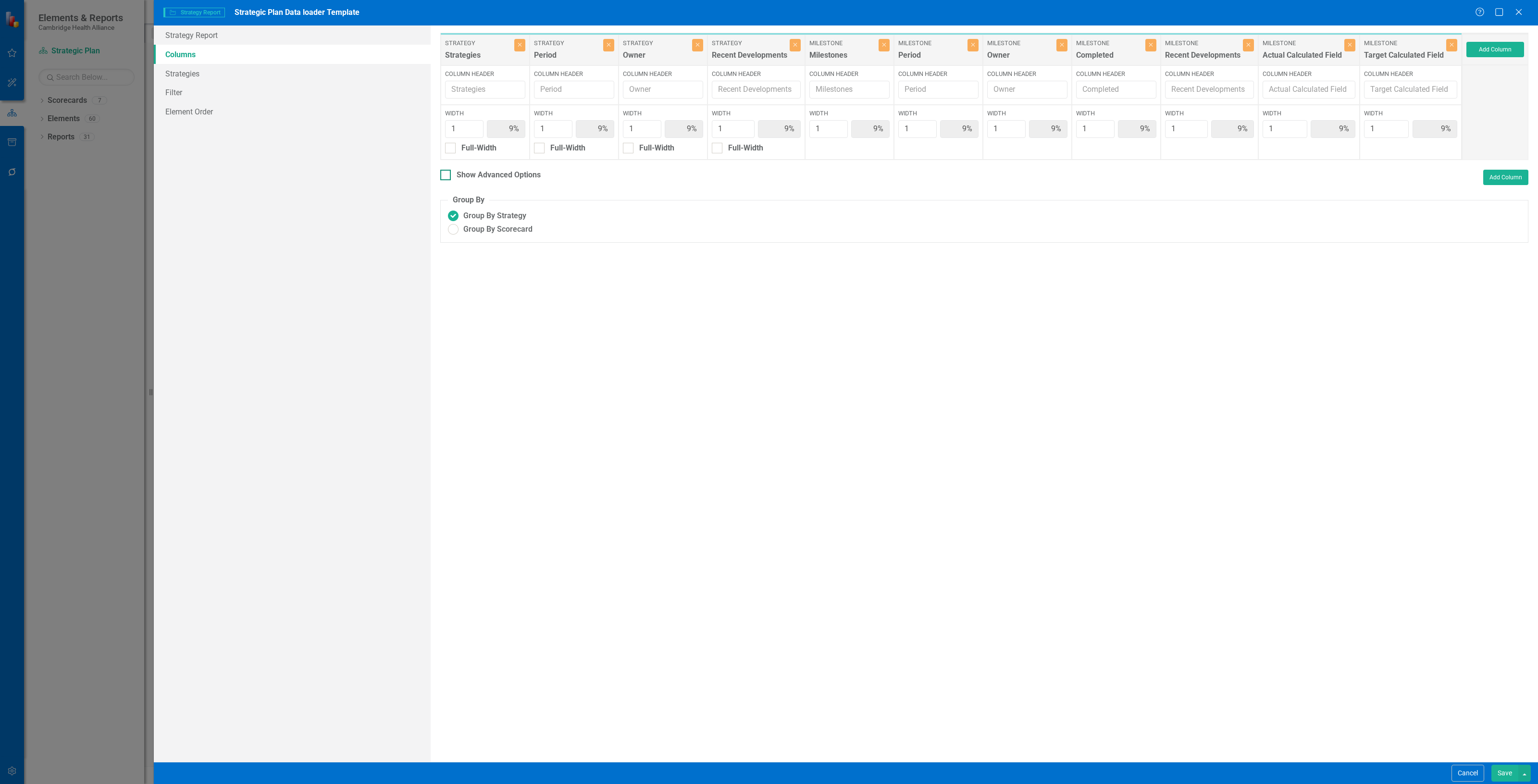
click at [481, 170] on div "Show Advanced Options" at bounding box center [498, 175] width 84 height 11
click at [447, 170] on input "Show Advanced Options" at bounding box center [442, 173] width 6 height 6
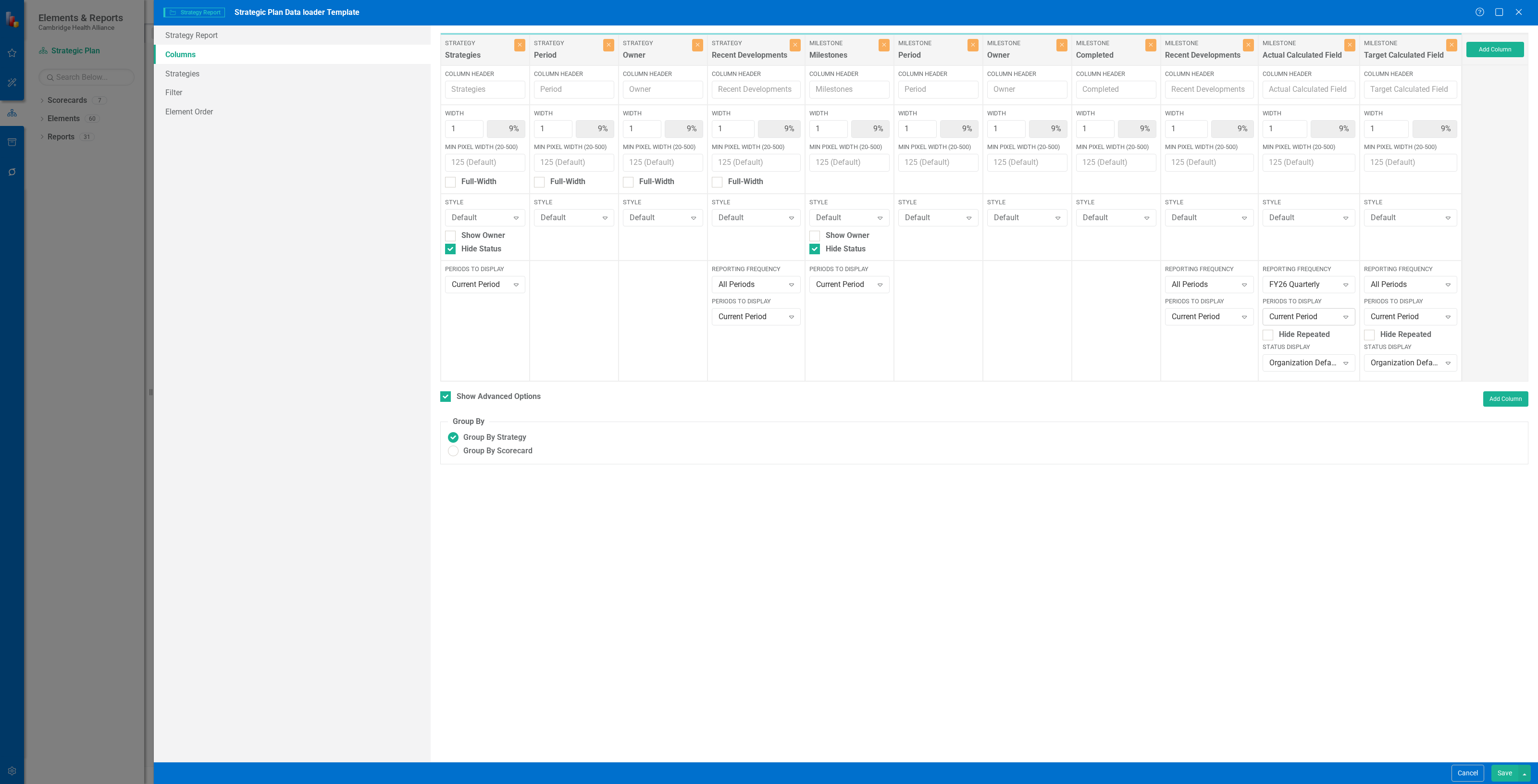
click at [1309, 315] on div "Current Period" at bounding box center [1304, 317] width 69 height 11
click at [1332, 388] on div "Current Fiscal Year" at bounding box center [1307, 381] width 93 height 16
click at [1496, 767] on button "Save" at bounding box center [1504, 772] width 27 height 16
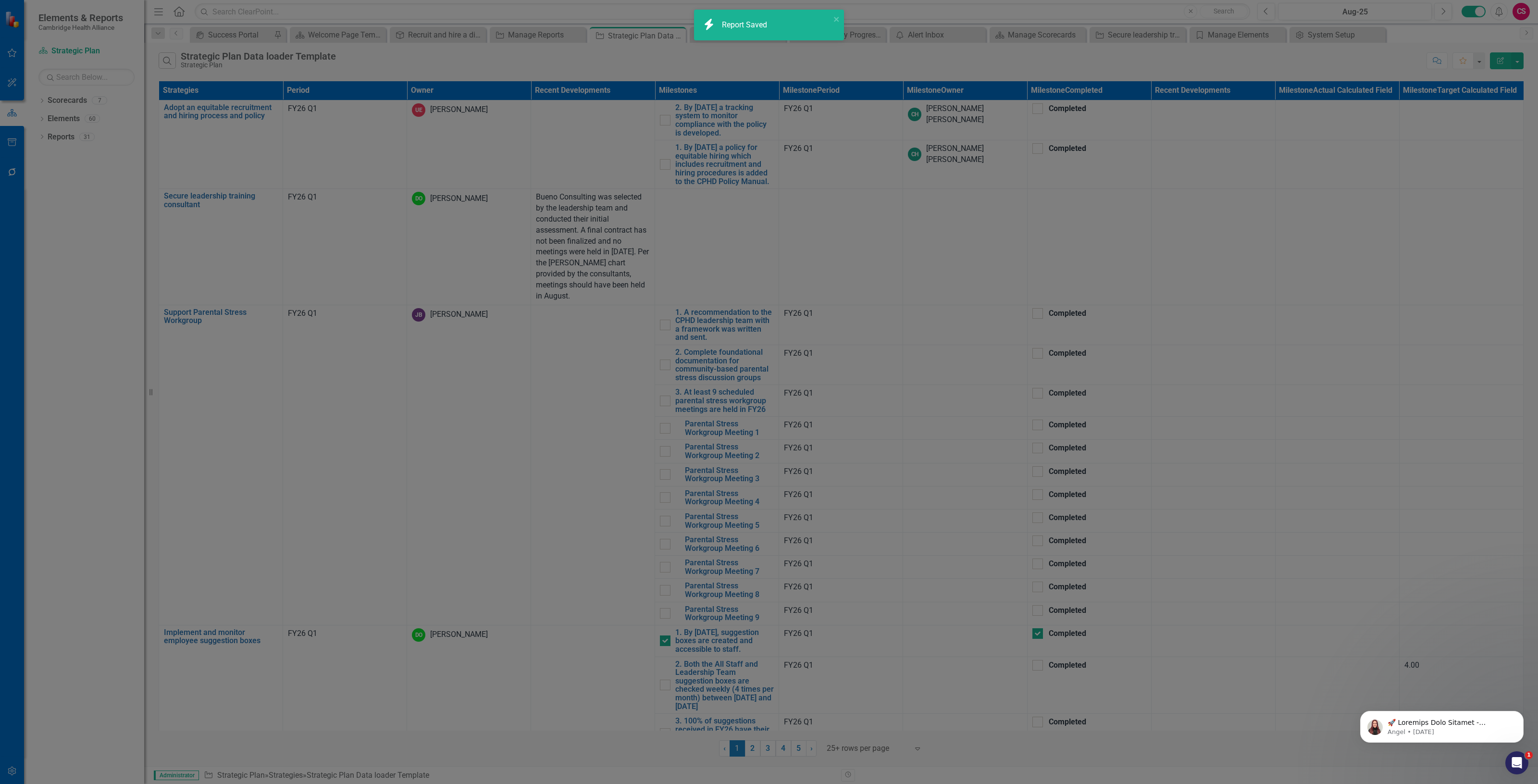
checkbox input "false"
radio input "false"
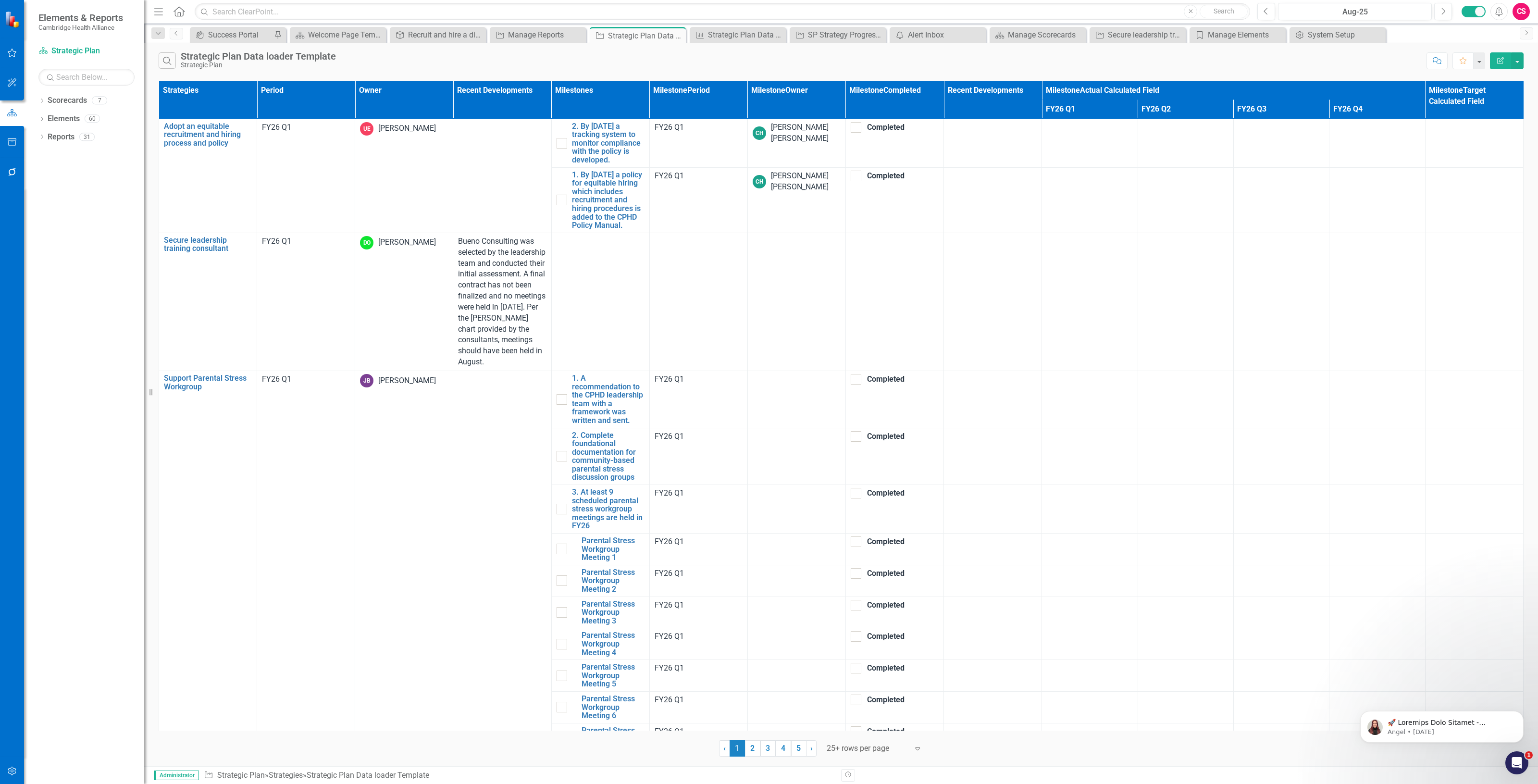
click at [1497, 57] on icon "Edit Report" at bounding box center [1501, 61] width 9 height 7
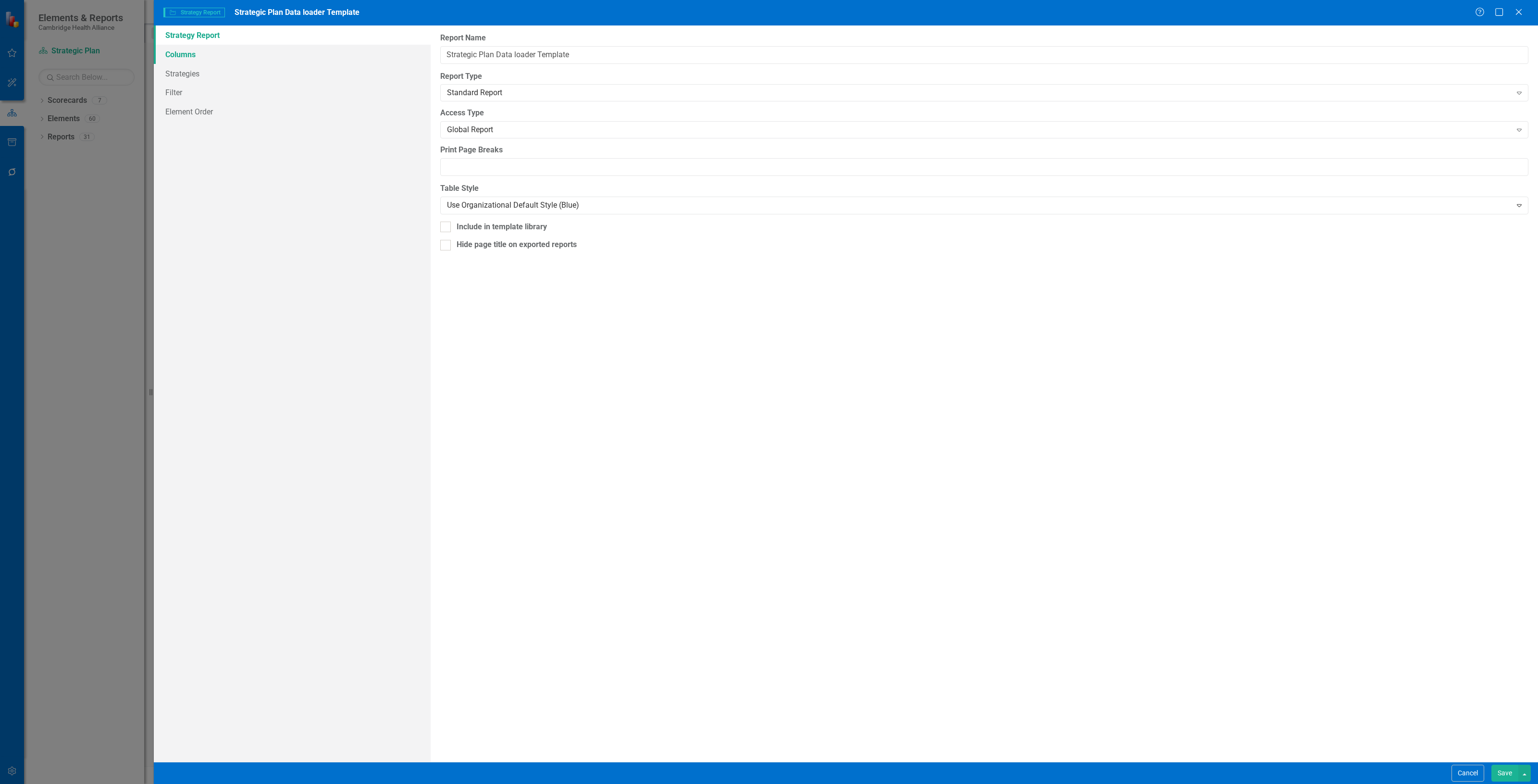
click at [317, 56] on link "Columns" at bounding box center [291, 55] width 277 height 19
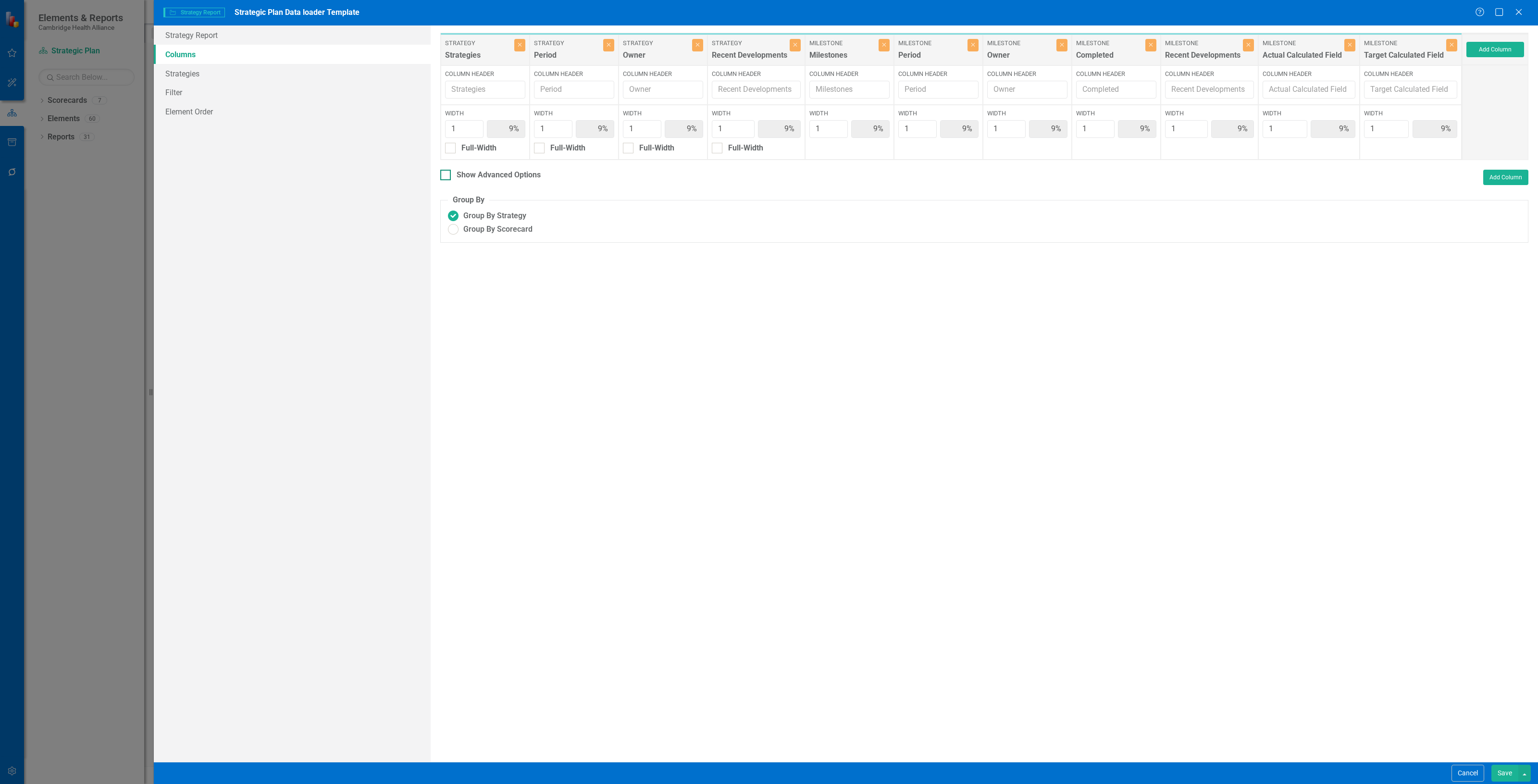
click at [505, 171] on div "Show Advanced Options" at bounding box center [498, 175] width 84 height 11
click at [447, 171] on input "Show Advanced Options" at bounding box center [442, 173] width 6 height 6
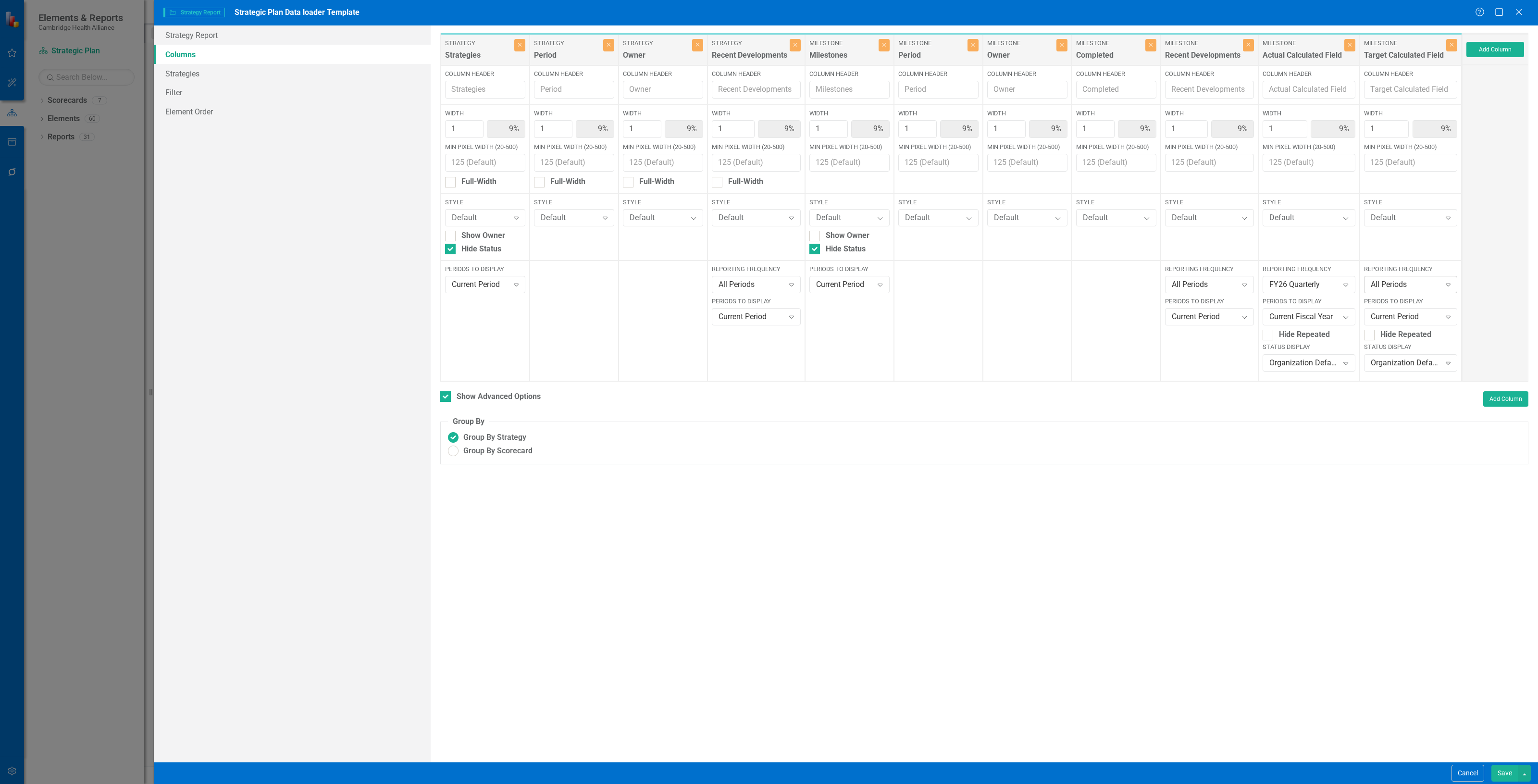
click at [1404, 285] on div "All Periods" at bounding box center [1405, 284] width 69 height 11
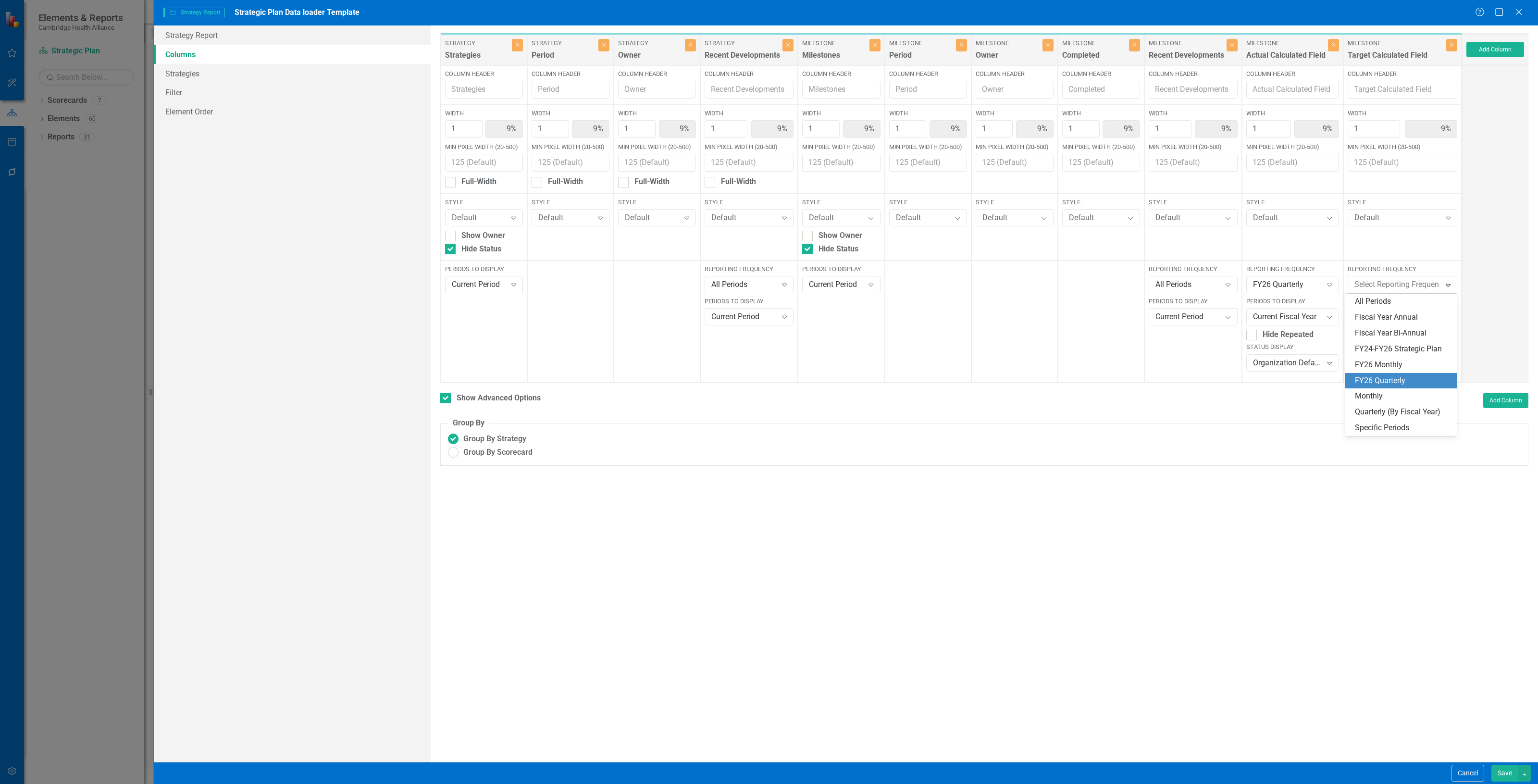
click at [1410, 381] on div "FY26 Quarterly" at bounding box center [1403, 381] width 96 height 11
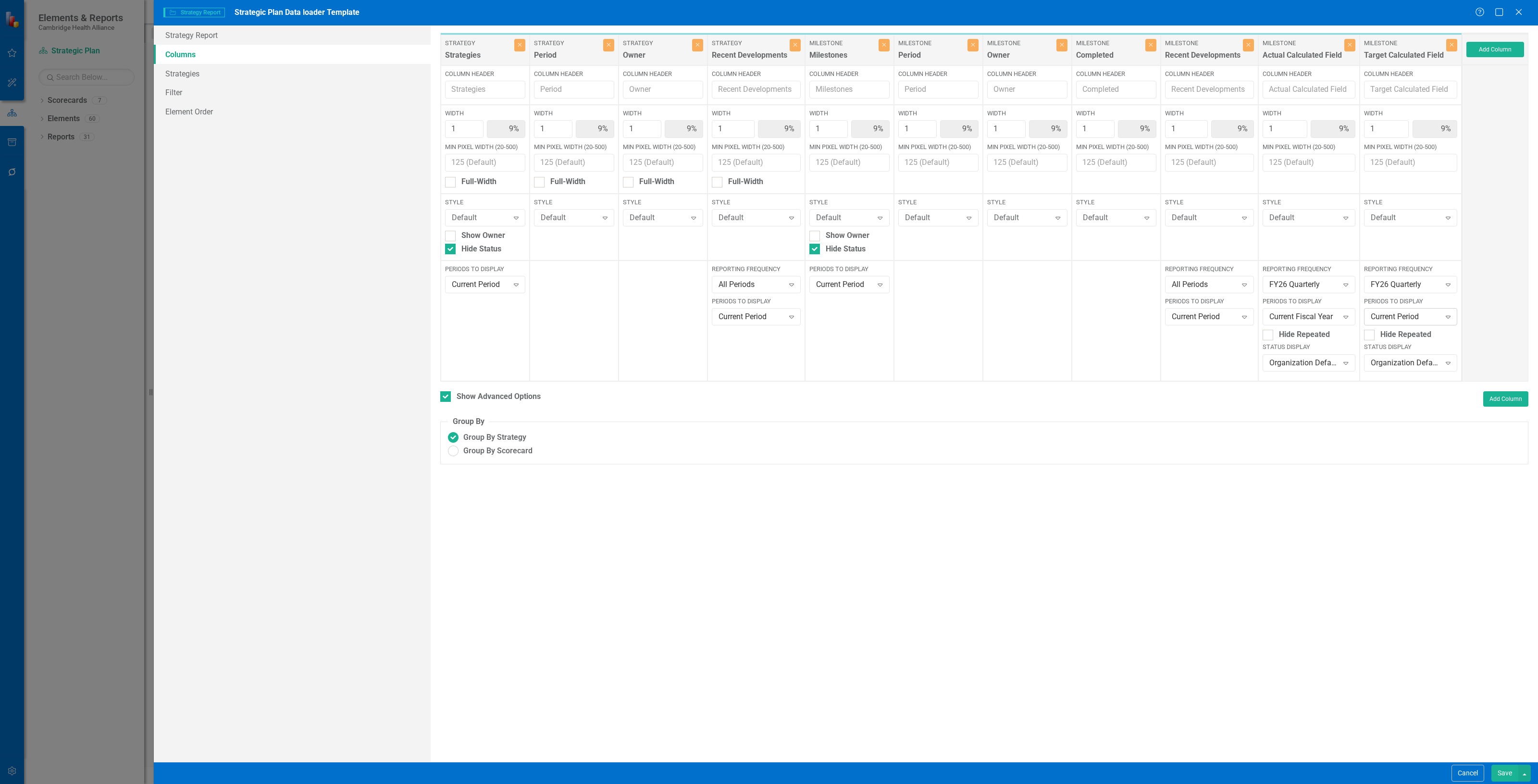
click at [1407, 320] on div "Current Period" at bounding box center [1405, 317] width 69 height 11
click at [1417, 376] on div "Current Fiscal Year" at bounding box center [1412, 381] width 78 height 11
click at [1326, 284] on div "FY26 Quarterly" at bounding box center [1304, 284] width 69 height 11
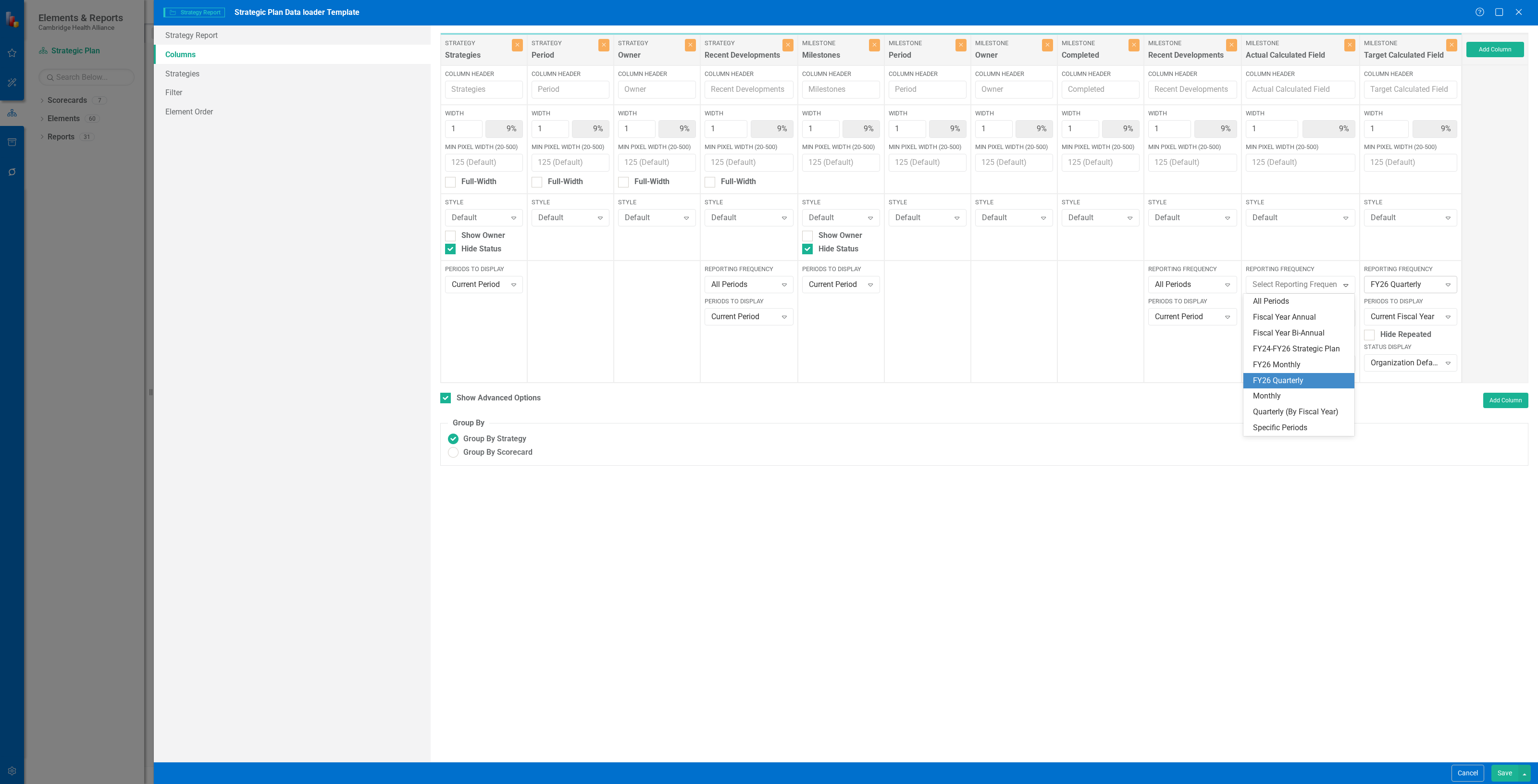
click at [1428, 279] on div "FY26 Quarterly Expand" at bounding box center [1410, 284] width 93 height 17
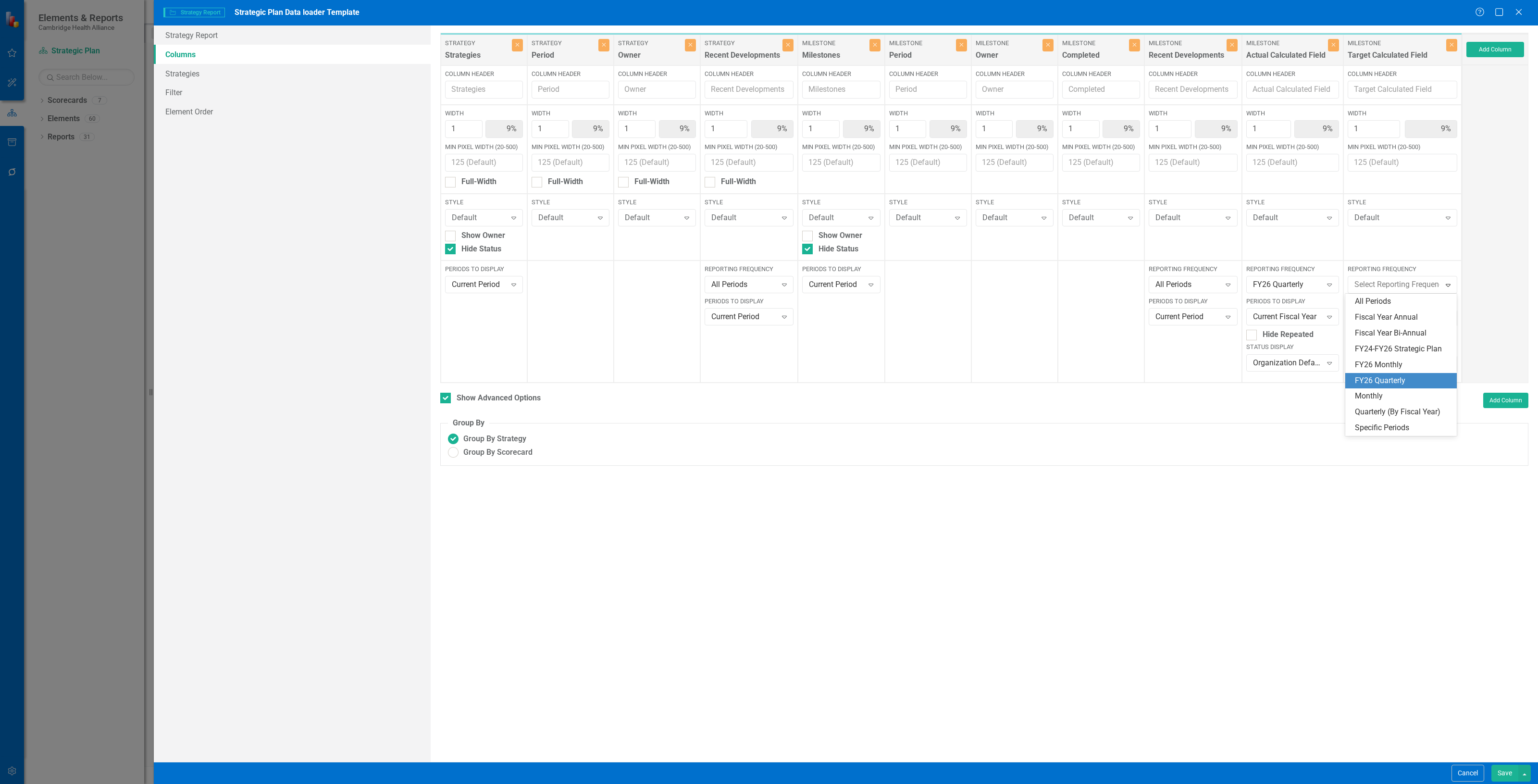
click at [1433, 267] on label "Reporting Frequency" at bounding box center [1402, 269] width 109 height 9
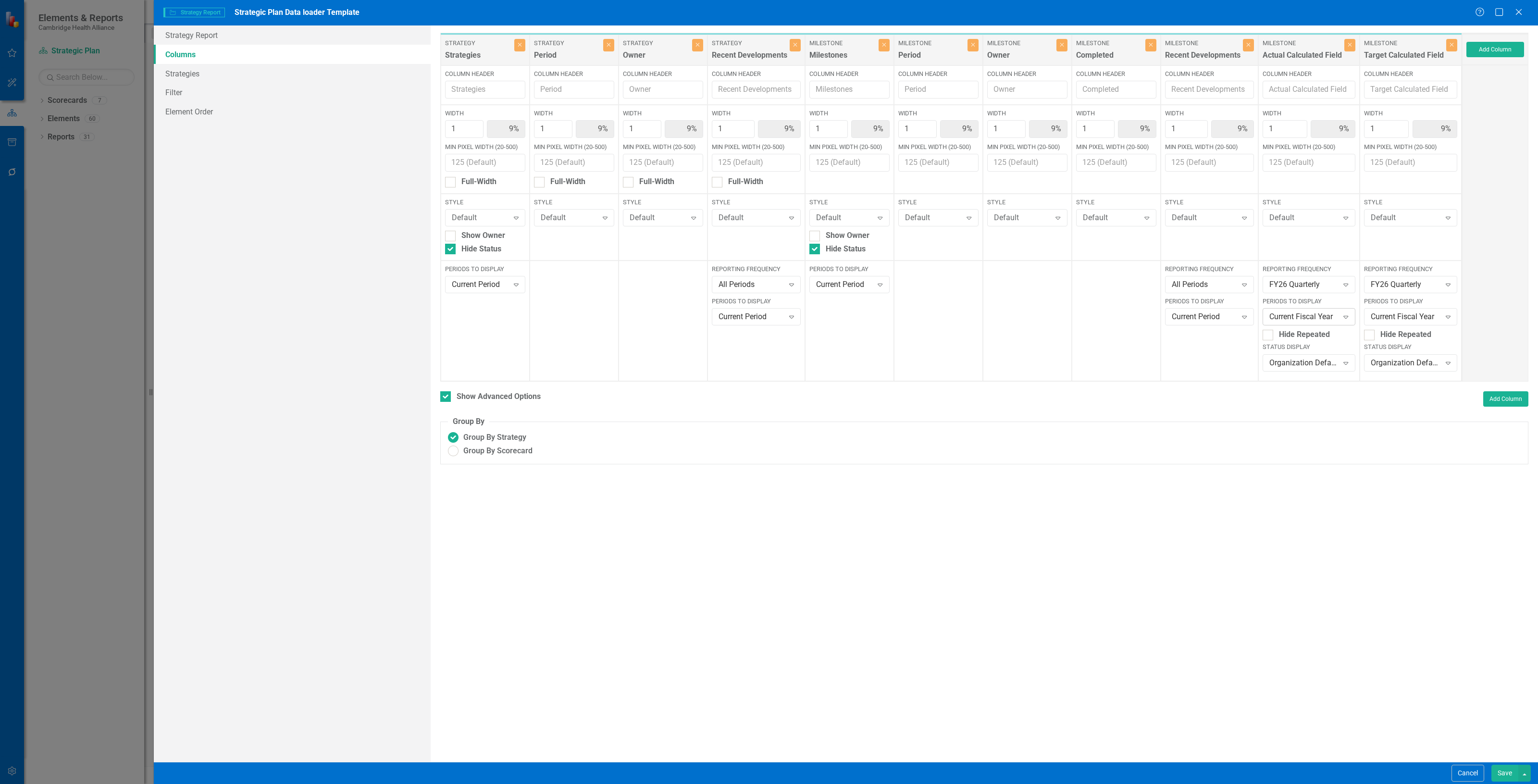
click at [1309, 318] on div "Current Fiscal Year" at bounding box center [1304, 317] width 69 height 11
click at [1311, 335] on div "Current Period" at bounding box center [1310, 334] width 78 height 11
click at [1391, 318] on div "Current Fiscal Year" at bounding box center [1405, 317] width 69 height 11
click at [1391, 332] on div "Current Period" at bounding box center [1412, 334] width 78 height 11
click at [1500, 774] on button "Save" at bounding box center [1504, 772] width 27 height 16
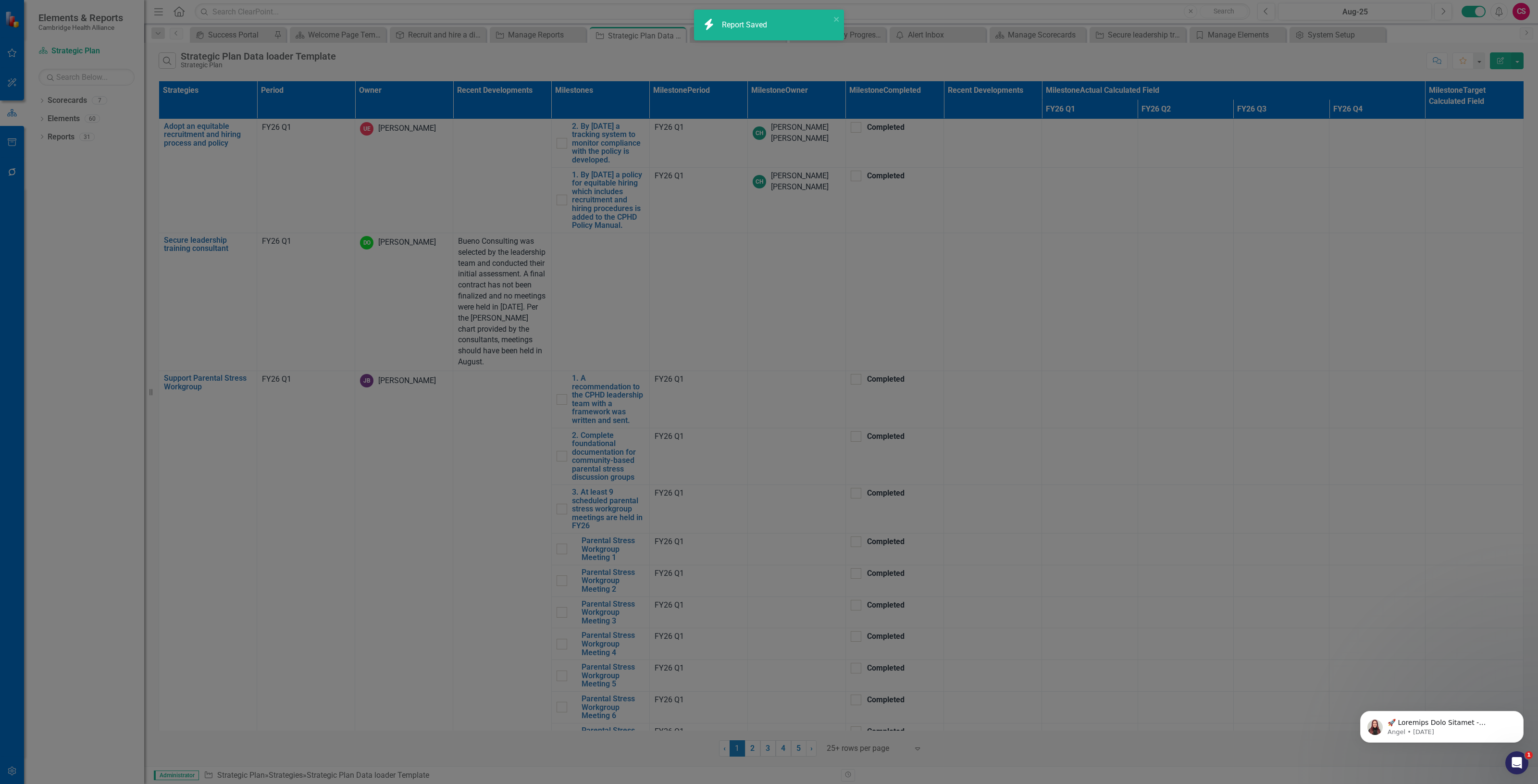
checkbox input "false"
radio input "false"
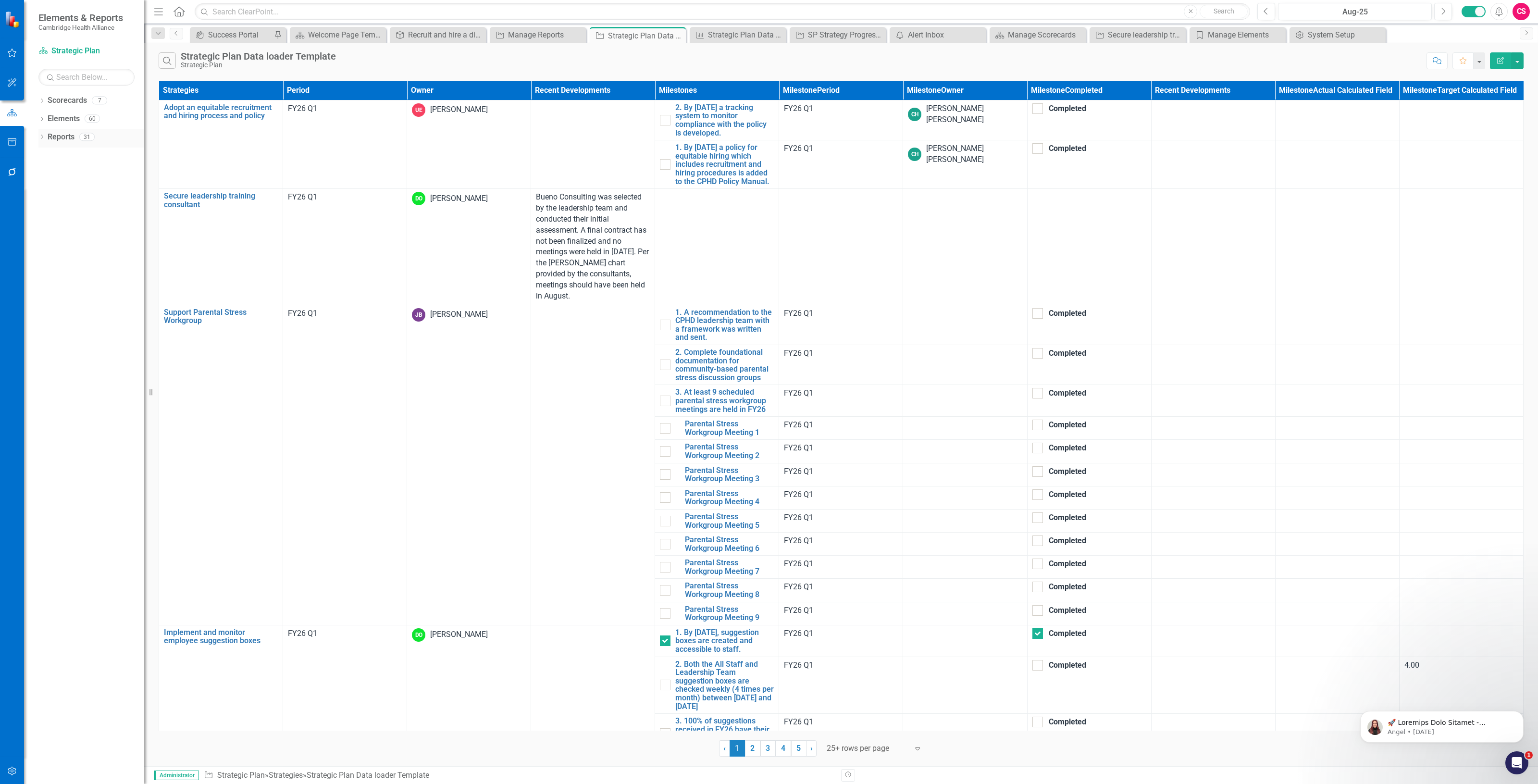
click at [63, 145] on div "Reports" at bounding box center [61, 137] width 27 height 16
click at [63, 137] on link "Reports" at bounding box center [61, 137] width 27 height 11
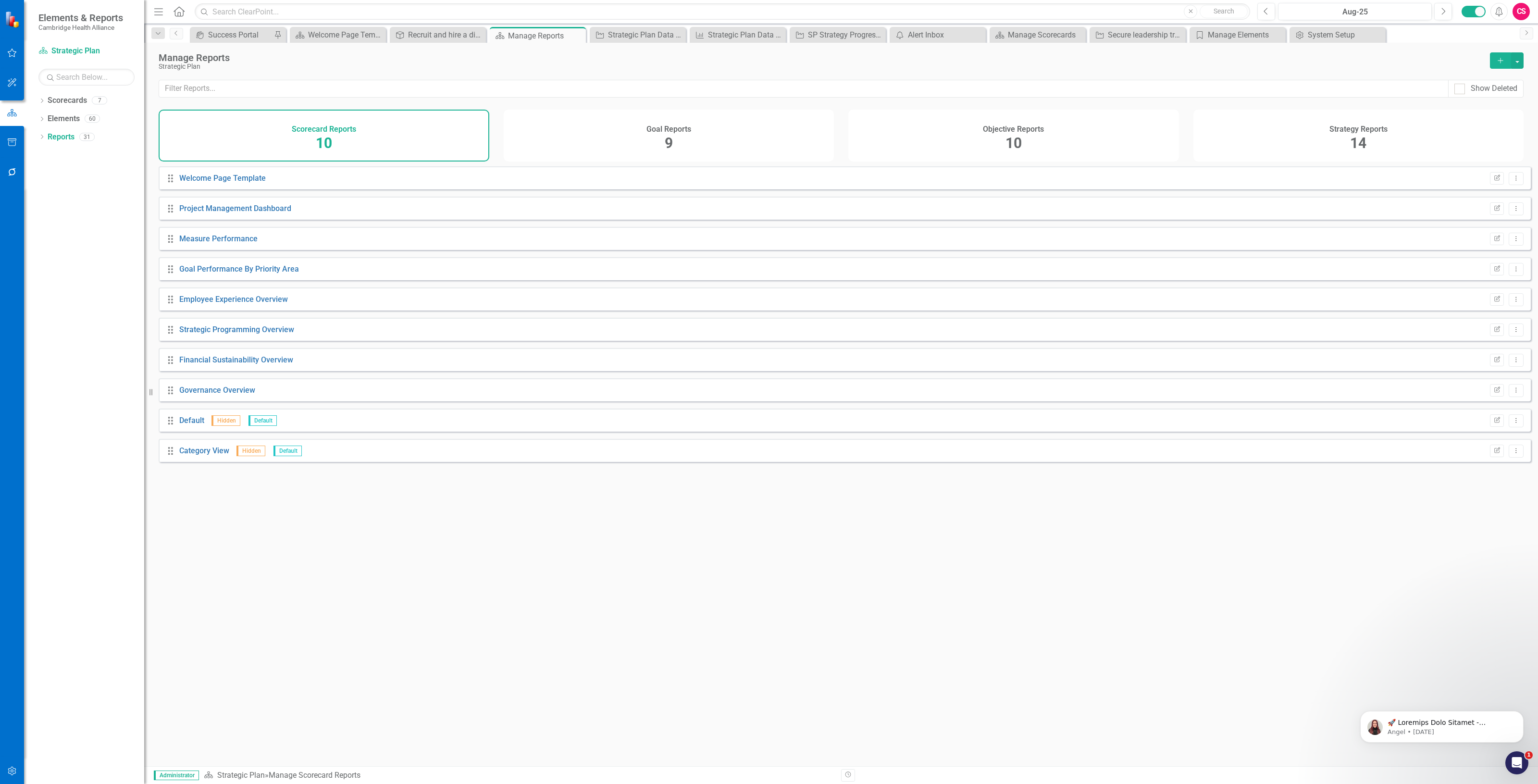
click at [967, 131] on div "Objective Reports 10" at bounding box center [1013, 135] width 331 height 52
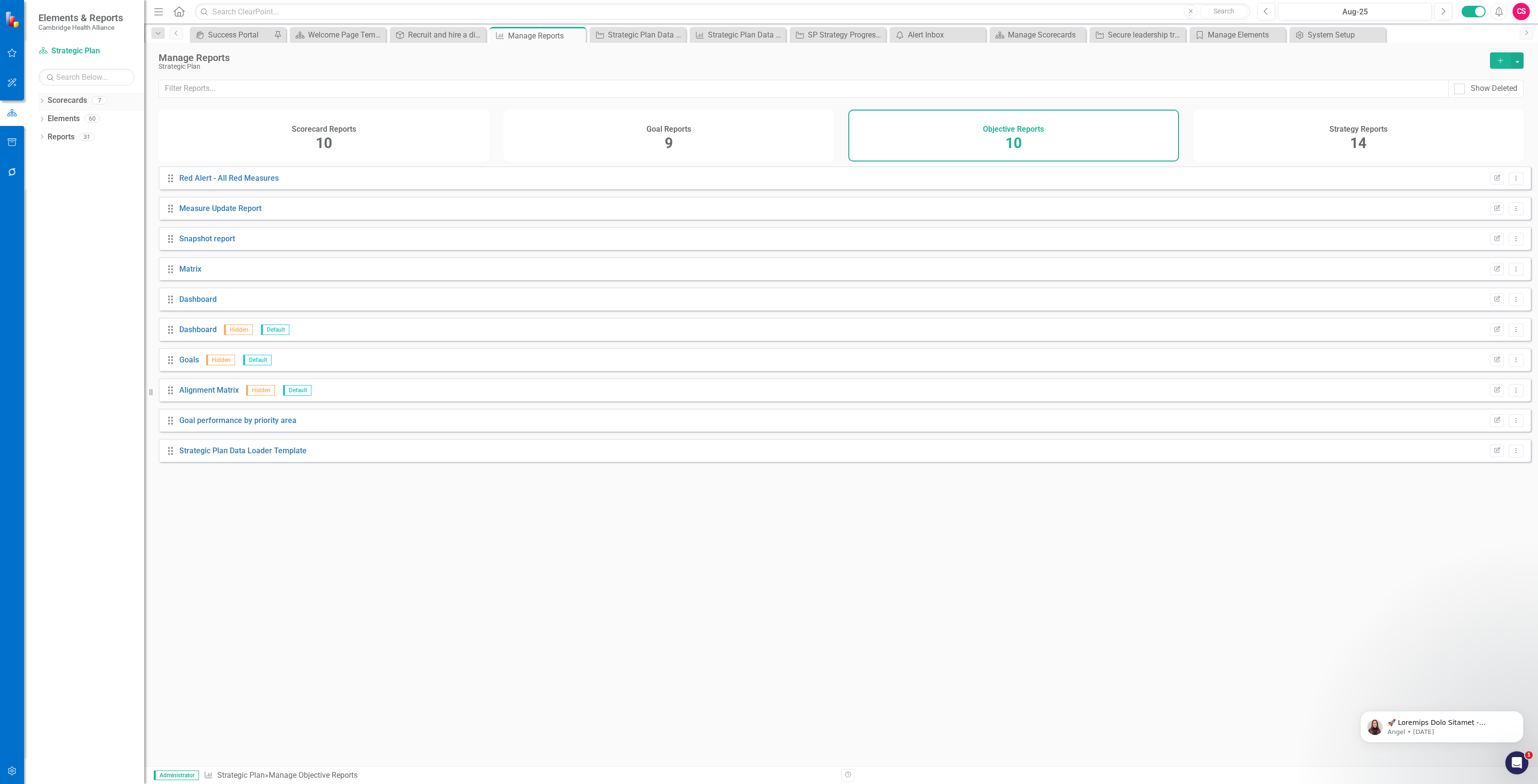
click at [75, 96] on link "Scorecards" at bounding box center [67, 101] width 39 height 11
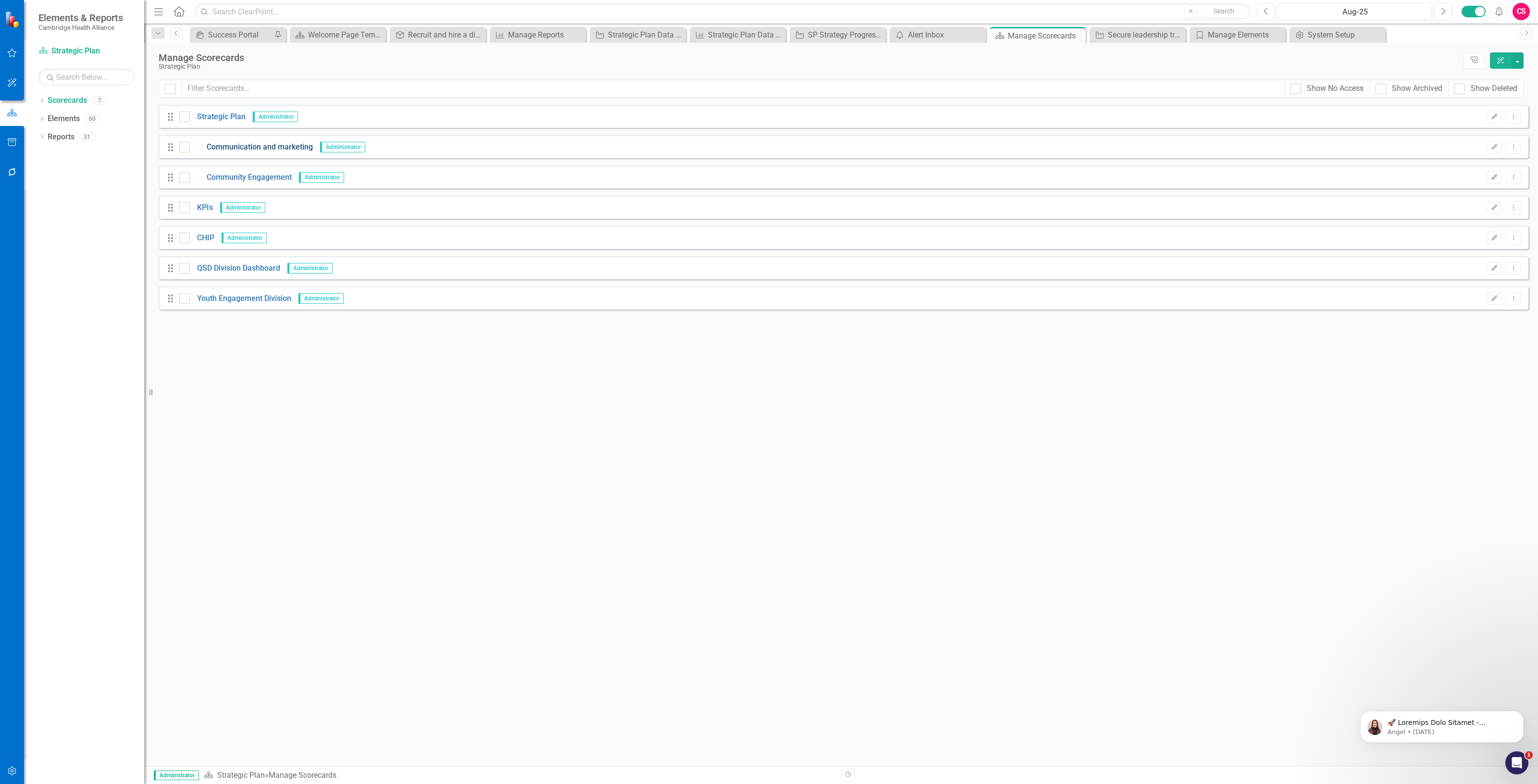
click at [241, 150] on link "Communication and marketing" at bounding box center [252, 147] width 123 height 11
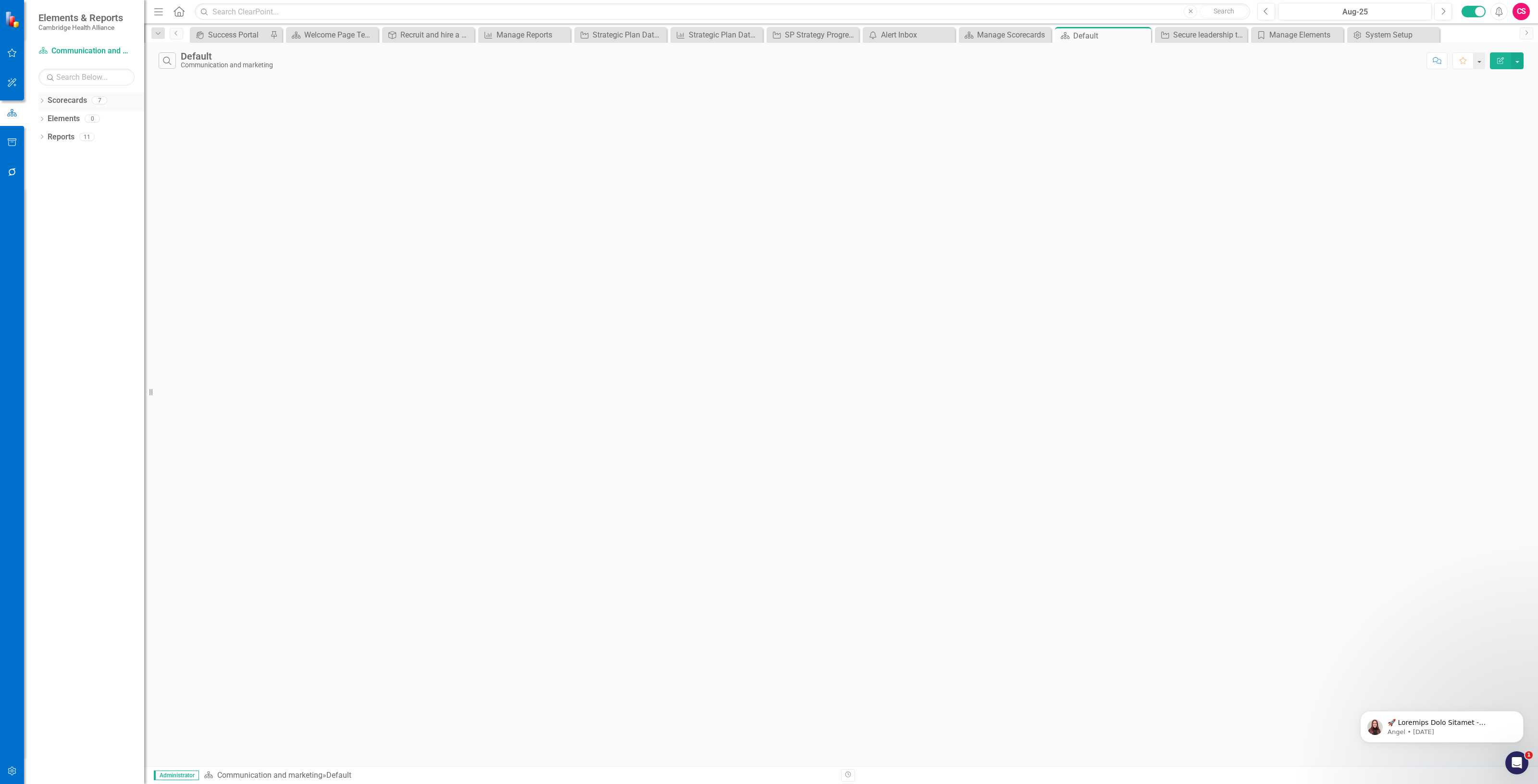
click at [69, 104] on link "Scorecards" at bounding box center [67, 101] width 39 height 11
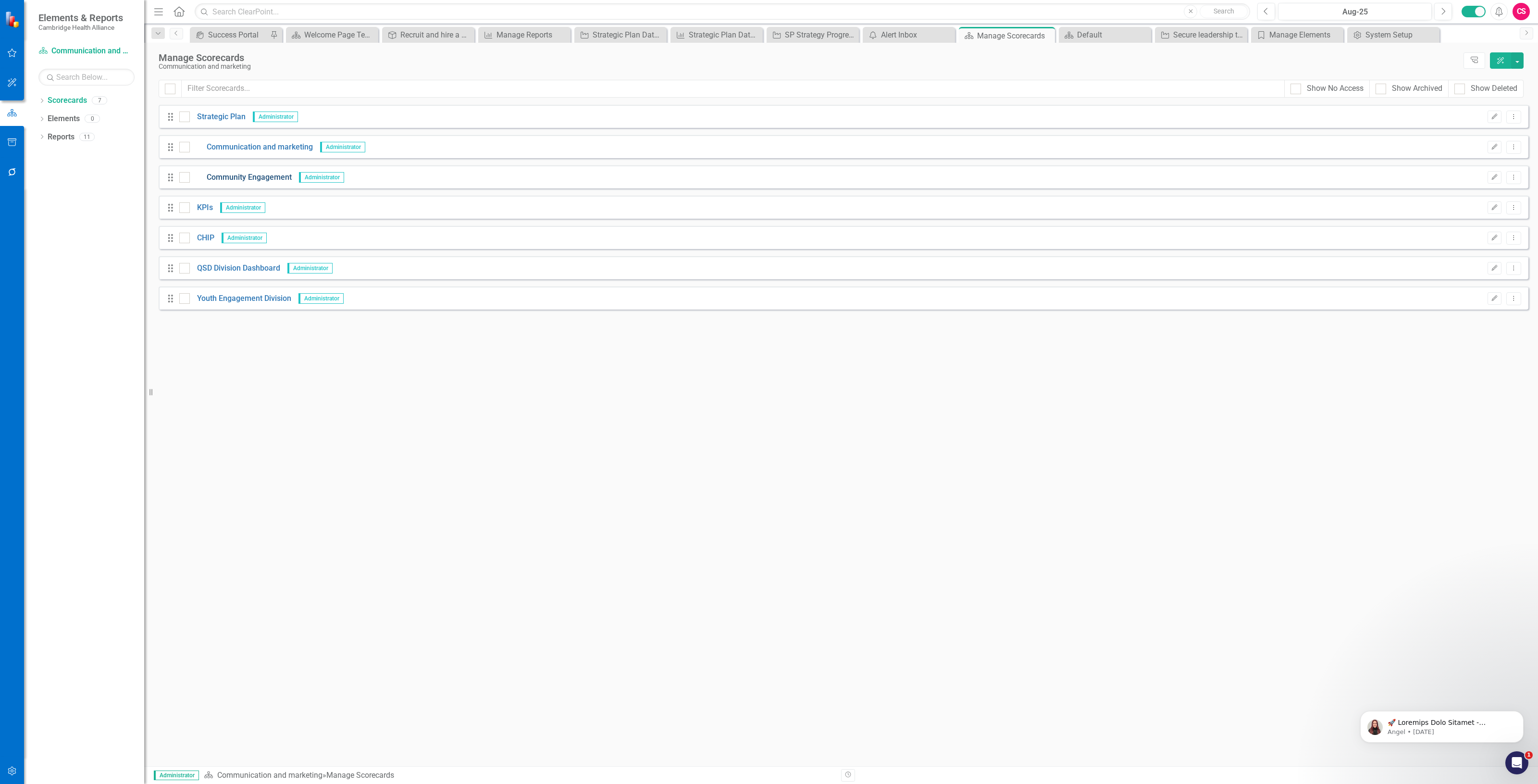
click at [272, 174] on link "Community Engagement" at bounding box center [240, 177] width 101 height 11
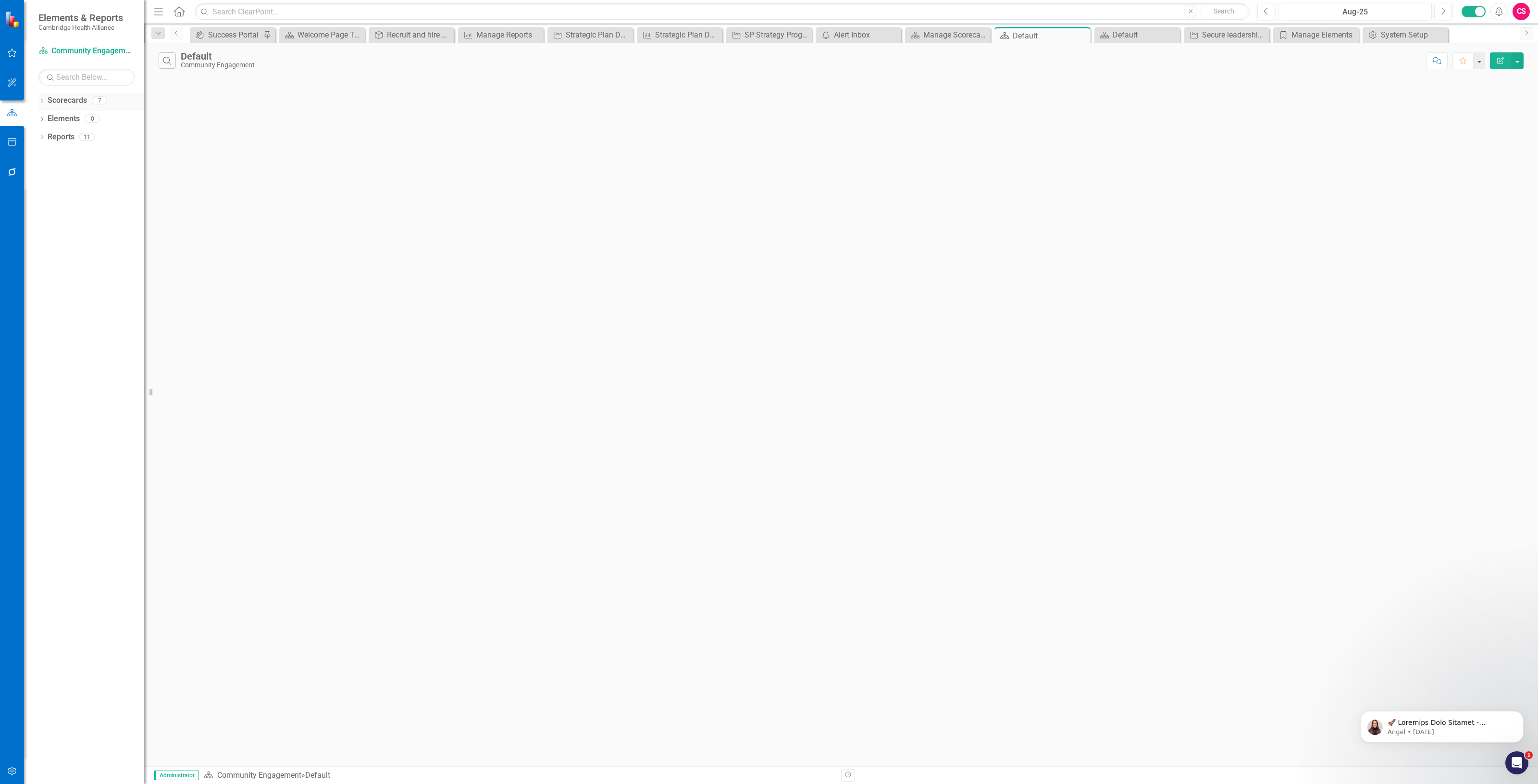
click at [56, 100] on link "Scorecards" at bounding box center [67, 101] width 39 height 11
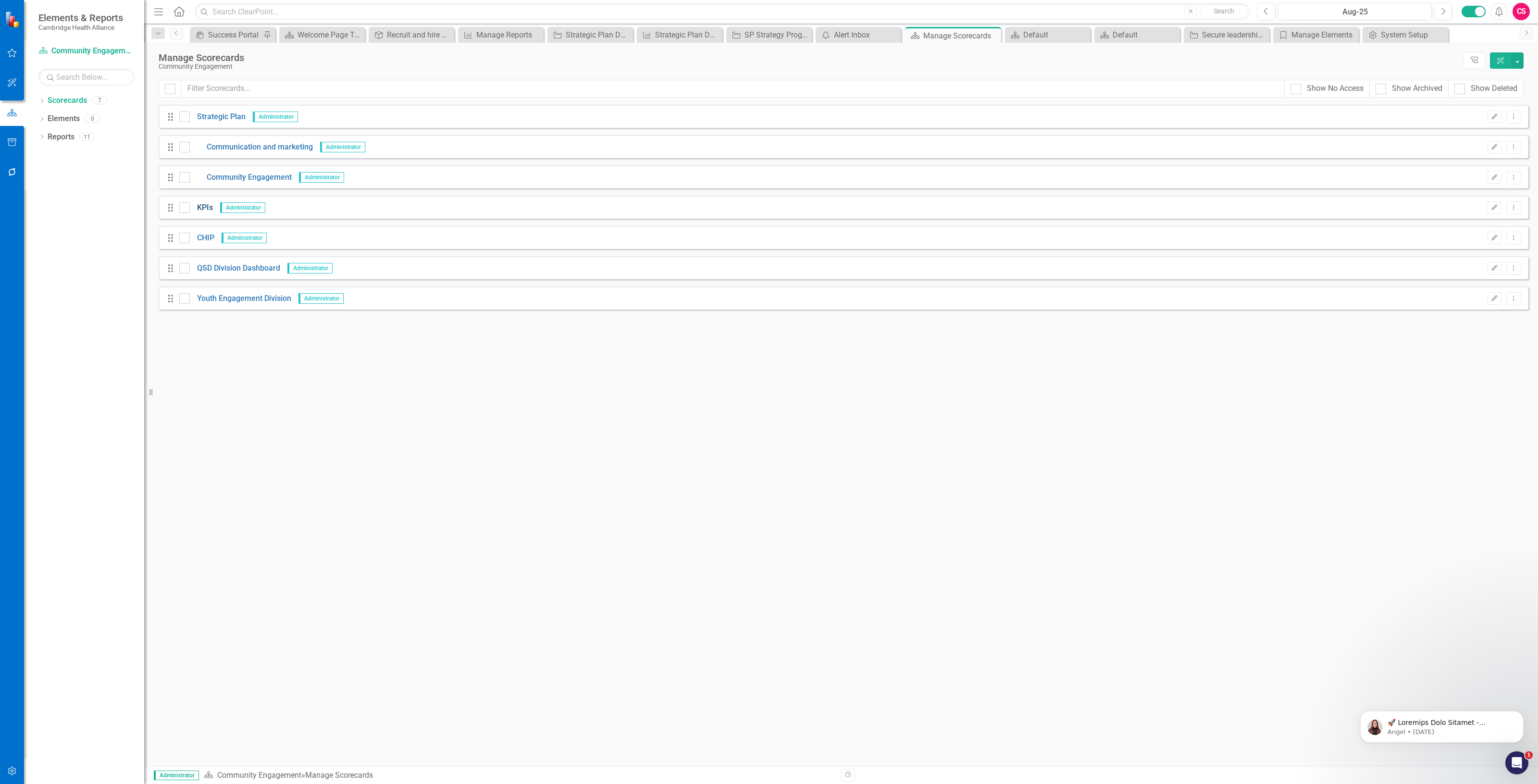
click at [204, 208] on link "KPIs" at bounding box center [201, 207] width 23 height 11
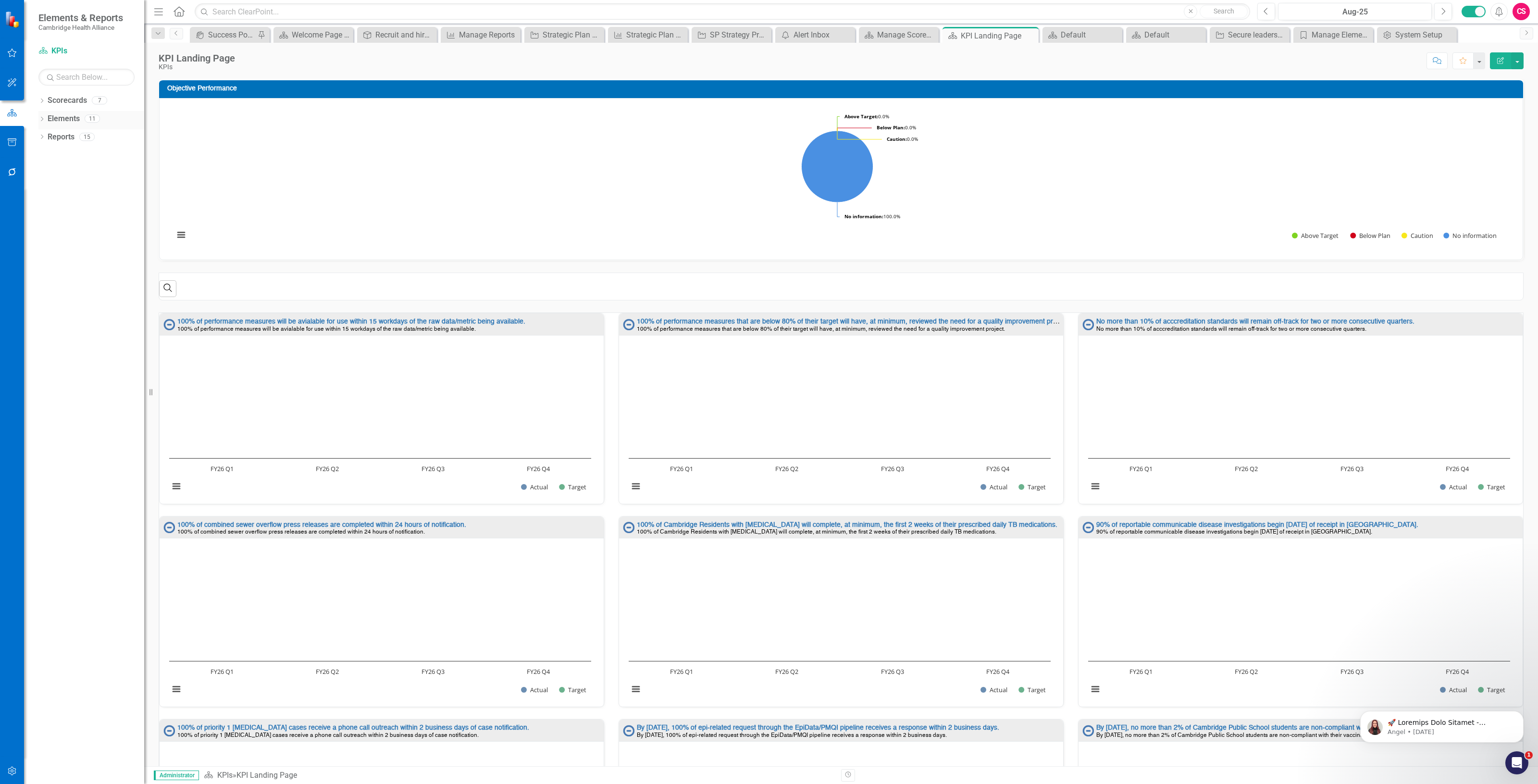
click at [70, 116] on link "Elements" at bounding box center [63, 119] width 32 height 11
click at [69, 121] on link "Elements" at bounding box center [63, 119] width 32 height 11
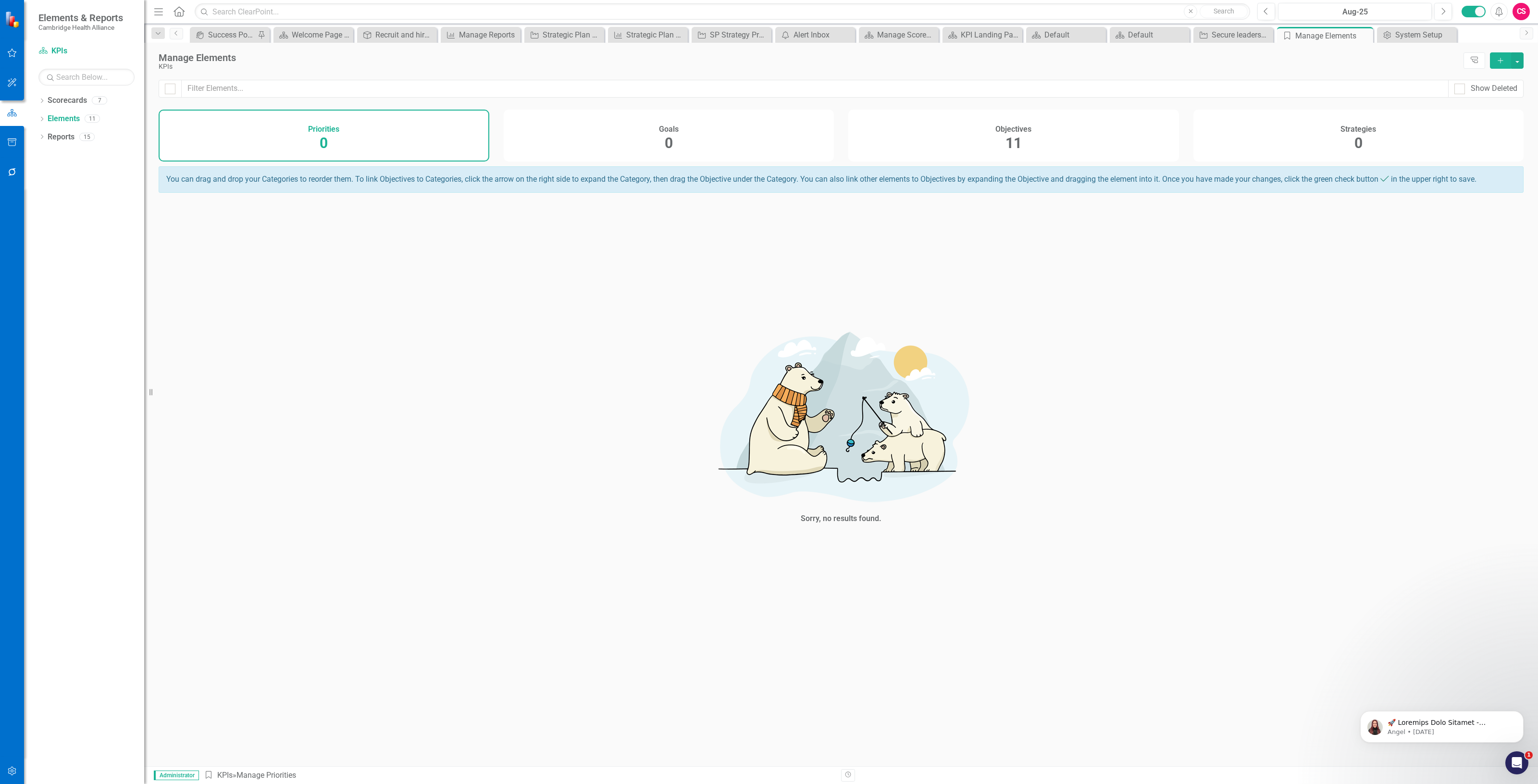
click at [1086, 147] on div "Objectives 11" at bounding box center [1013, 135] width 331 height 52
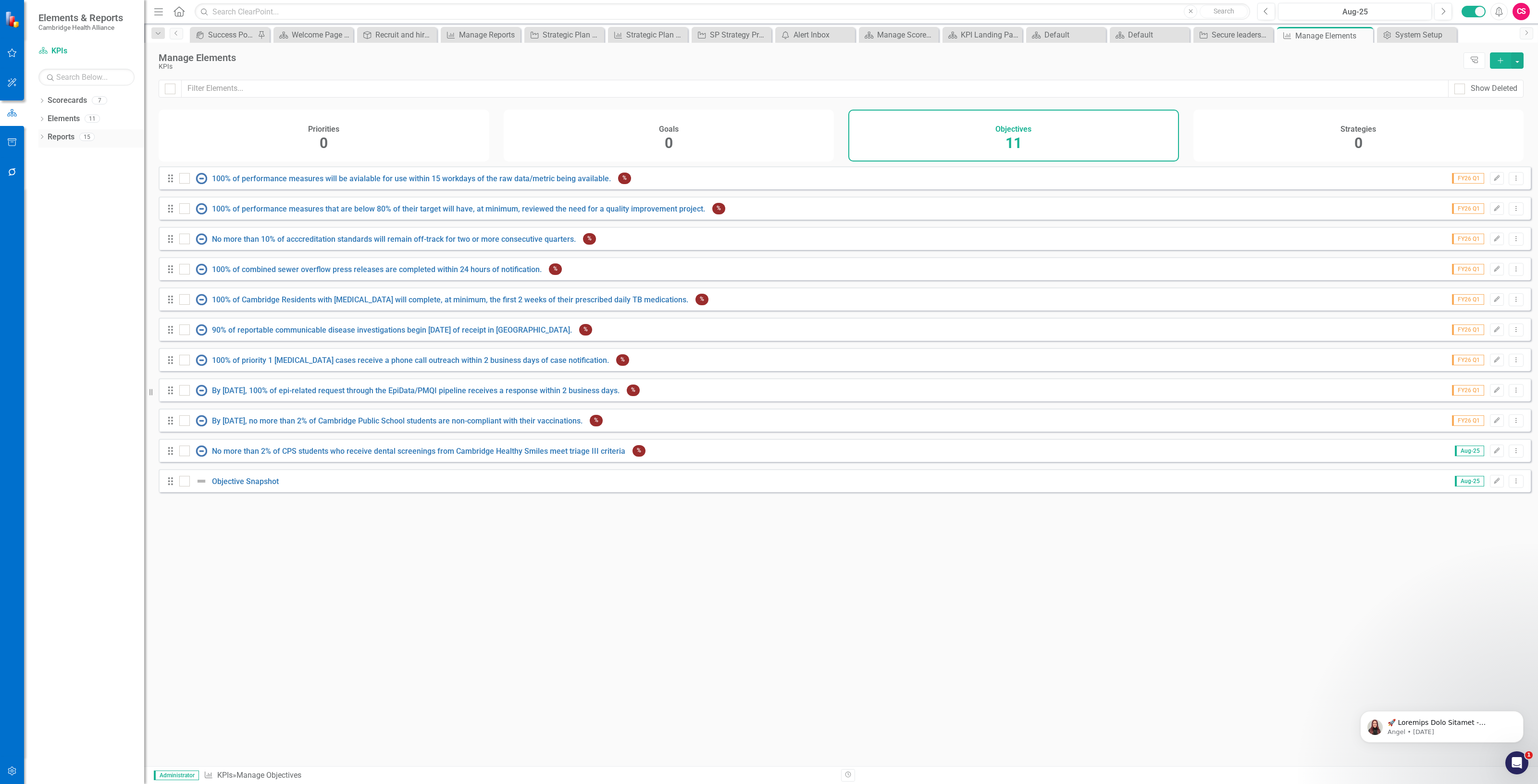
drag, startPoint x: 72, startPoint y: 143, endPoint x: 68, endPoint y: 140, distance: 5.0
click at [71, 143] on div "Reports" at bounding box center [61, 137] width 27 height 16
click at [59, 129] on div "Reports" at bounding box center [61, 137] width 27 height 16
click at [66, 141] on link "Reports" at bounding box center [61, 137] width 27 height 11
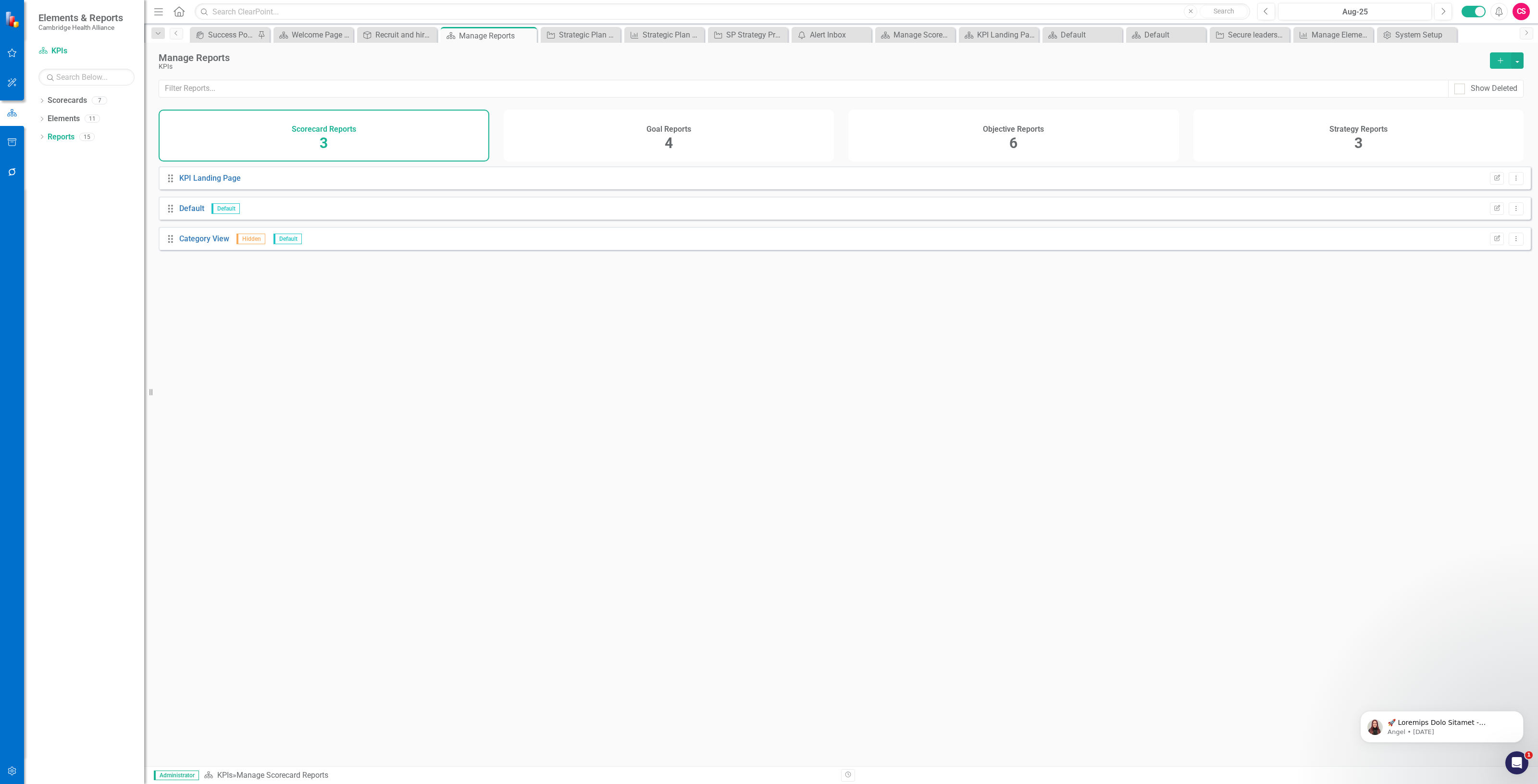
click at [1022, 144] on div "Objective Reports 6" at bounding box center [1013, 135] width 331 height 52
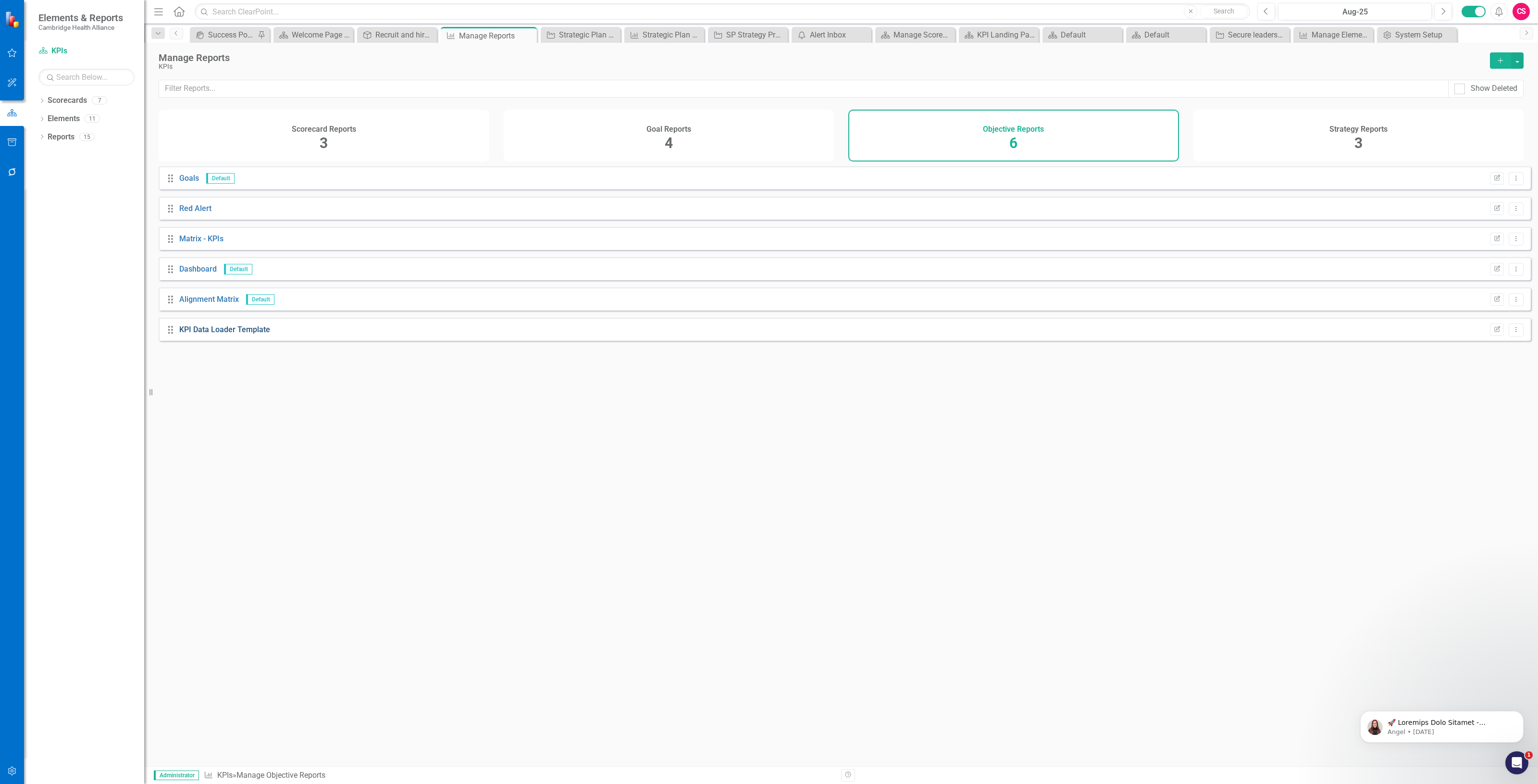
click at [247, 334] on link "KPI Data Loader Template" at bounding box center [225, 330] width 91 height 10
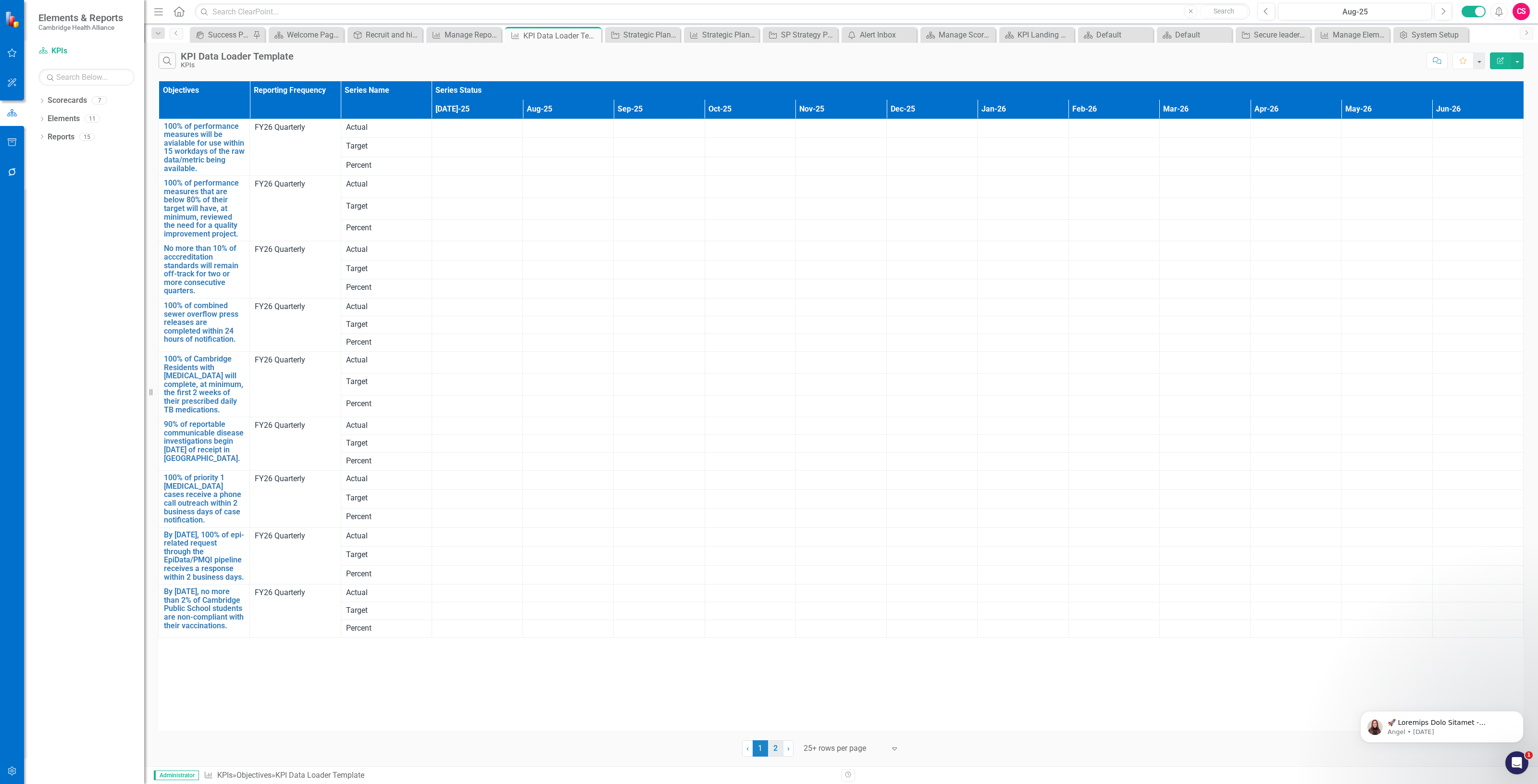
click at [776, 747] on link "2" at bounding box center [776, 748] width 16 height 16
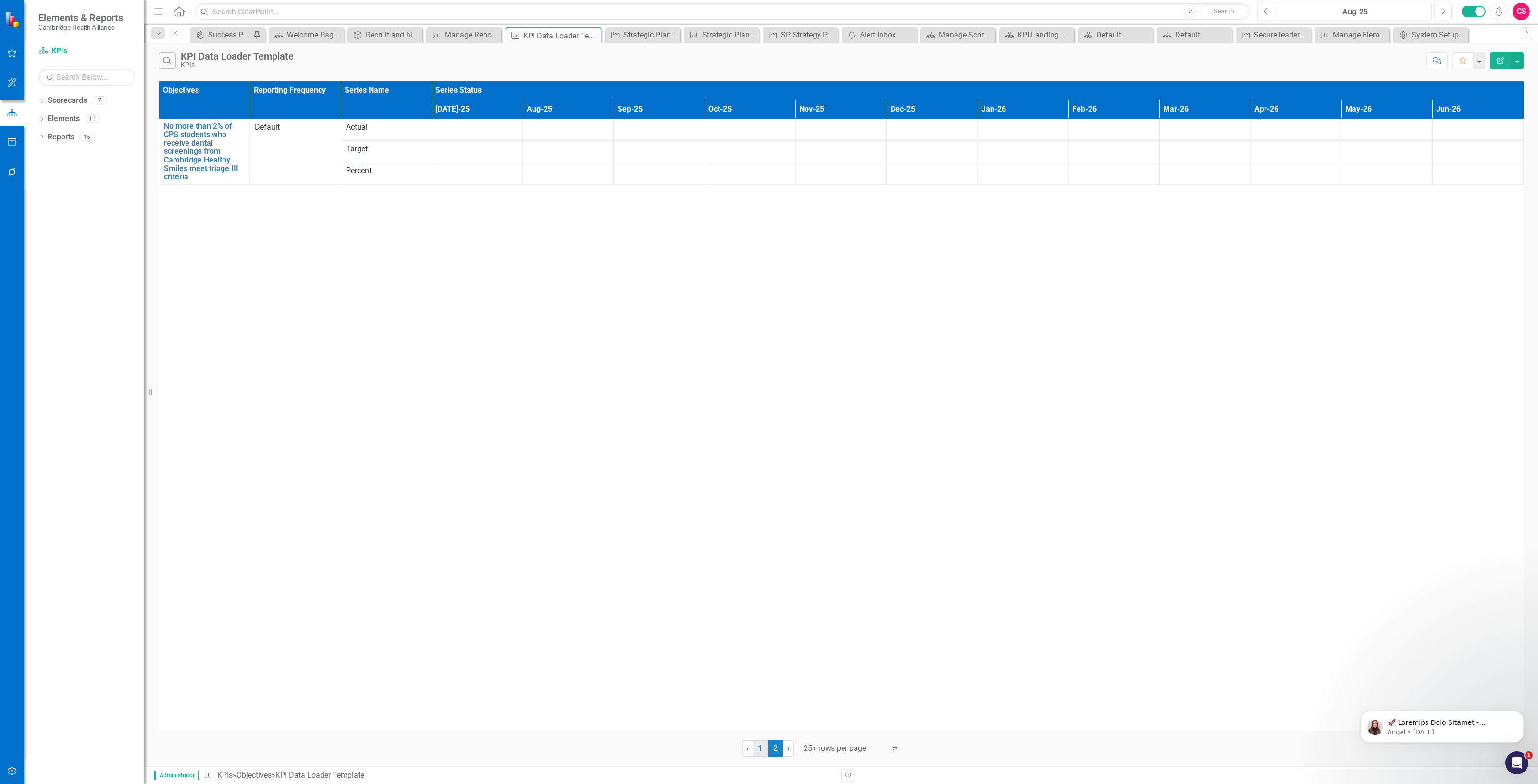
click at [763, 752] on link "1" at bounding box center [761, 748] width 16 height 16
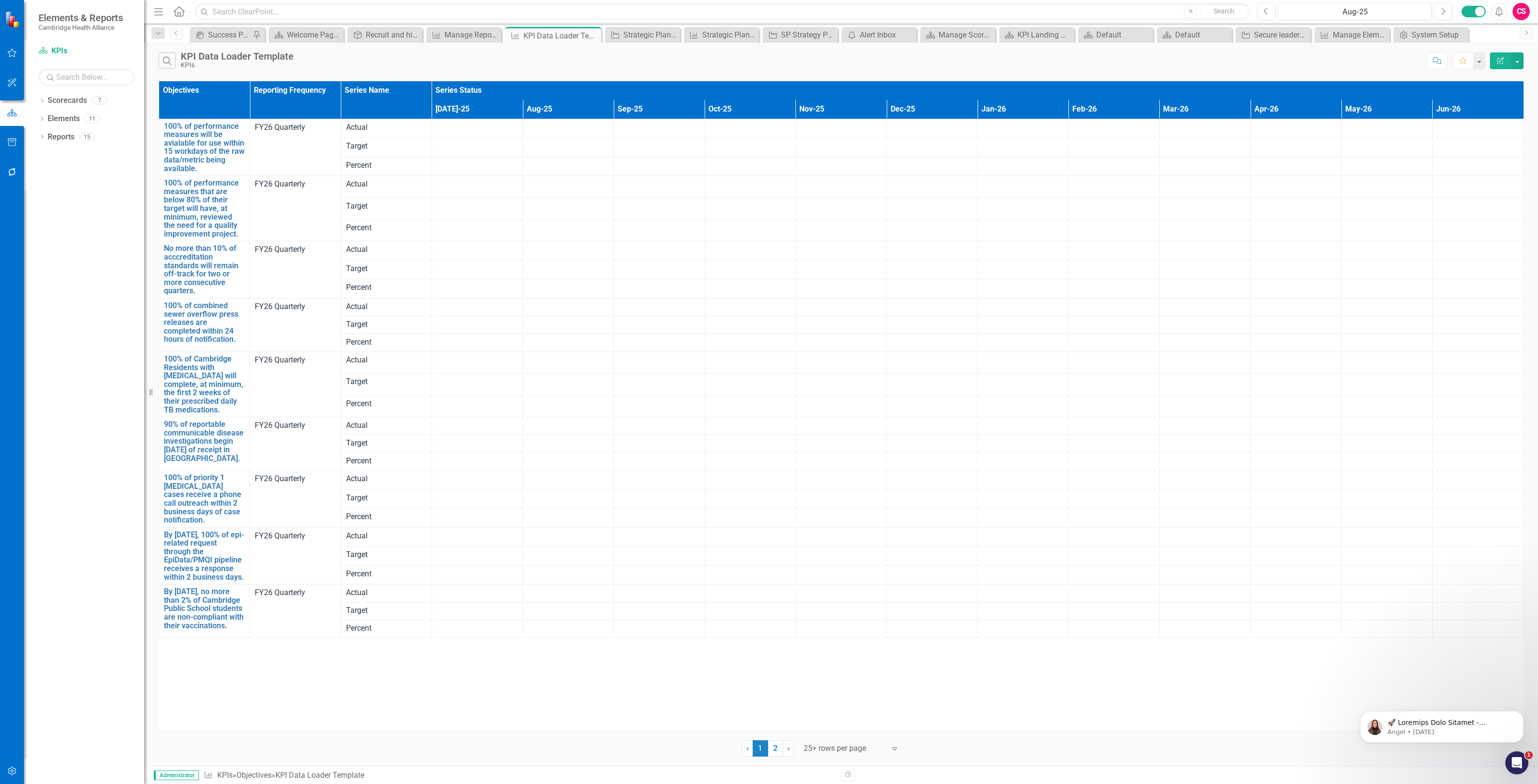
drag, startPoint x: 567, startPoint y: 63, endPoint x: 570, endPoint y: 59, distance: 5.0
click at [567, 63] on div "Search KPI Data Loader Template KPIs" at bounding box center [790, 60] width 1263 height 16
click at [1501, 59] on icon "Edit Report" at bounding box center [1501, 61] width 9 height 7
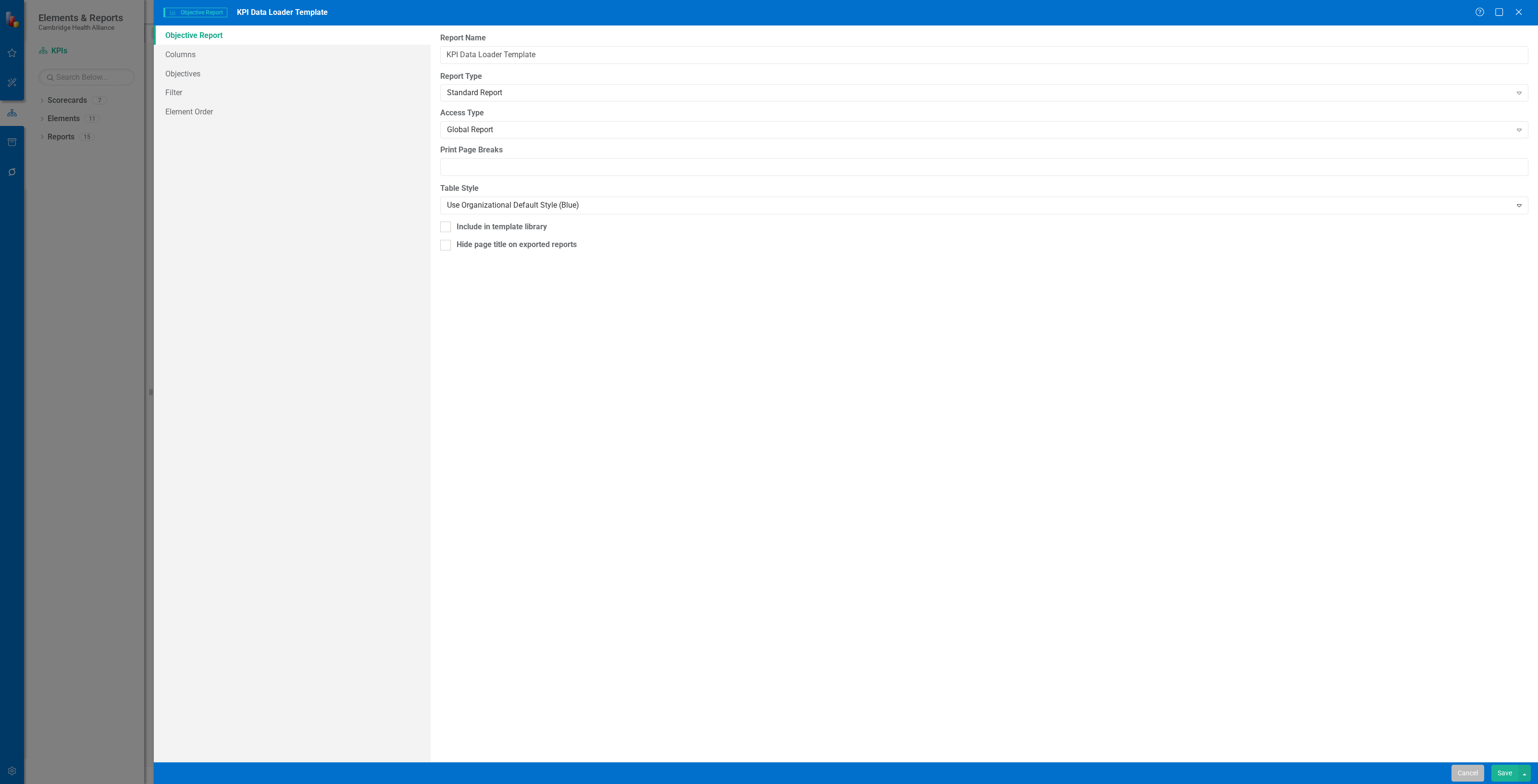
drag, startPoint x: 1460, startPoint y: 771, endPoint x: 47, endPoint y: 54, distance: 1584.5
click at [1460, 771] on button "Cancel" at bounding box center [1468, 772] width 33 height 16
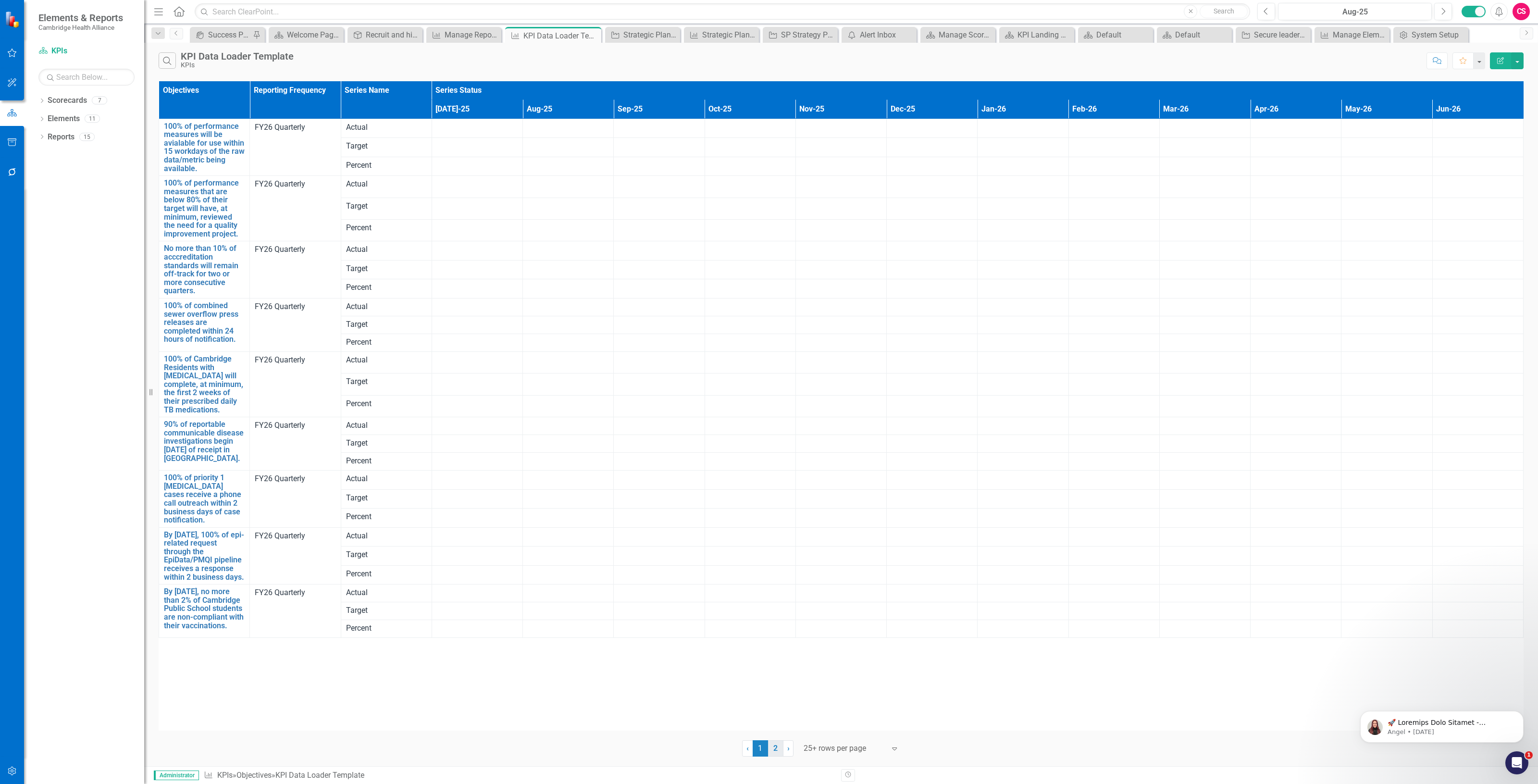
click at [776, 748] on link "2" at bounding box center [776, 748] width 16 height 16
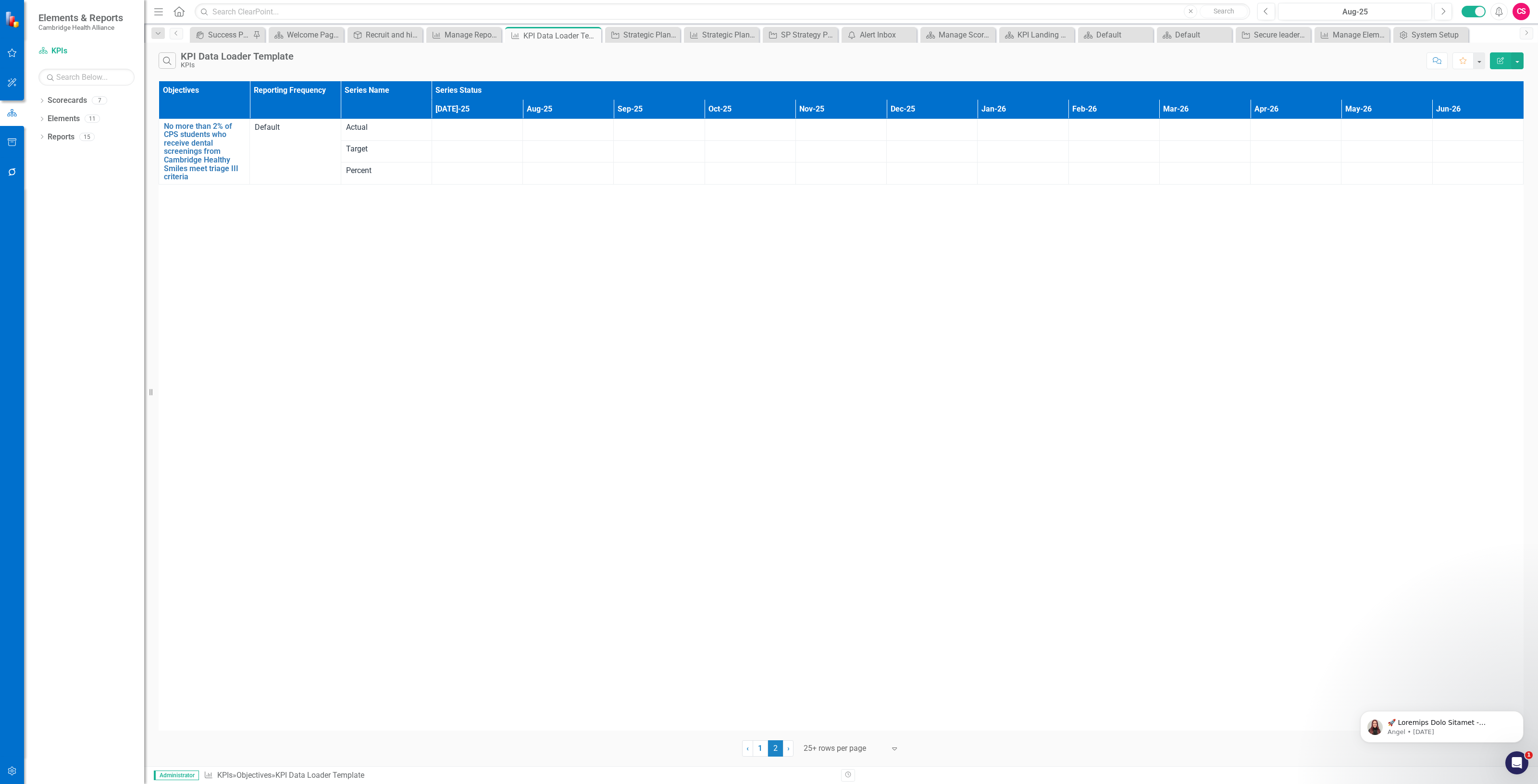
click at [16, 770] on icon "button" at bounding box center [12, 770] width 10 height 8
click at [90, 225] on link "System Setup" at bounding box center [86, 222] width 96 height 11
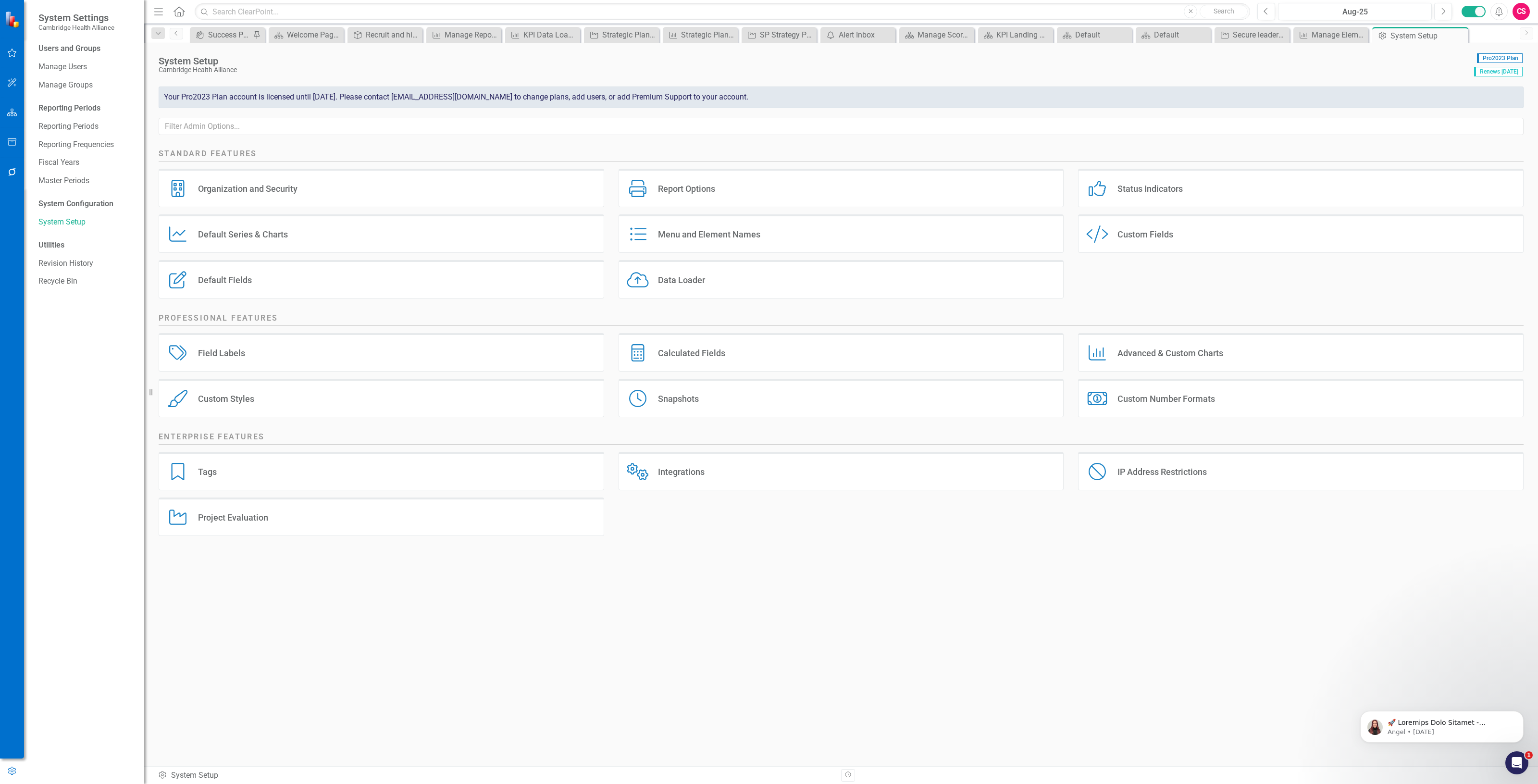
click at [714, 358] on div "Calculated Fields" at bounding box center [691, 353] width 68 height 11
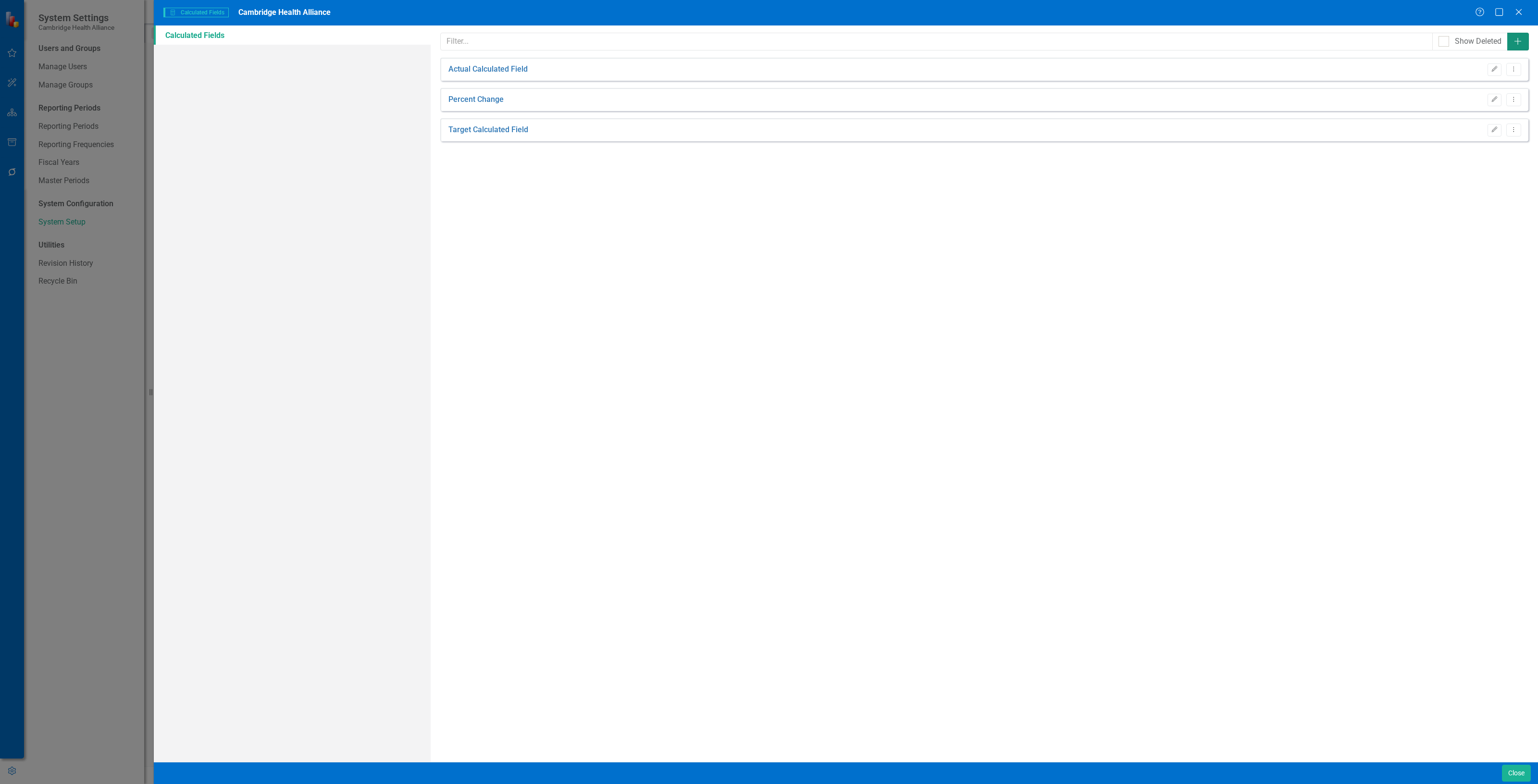
click at [1525, 43] on button "Add" at bounding box center [1517, 42] width 22 height 17
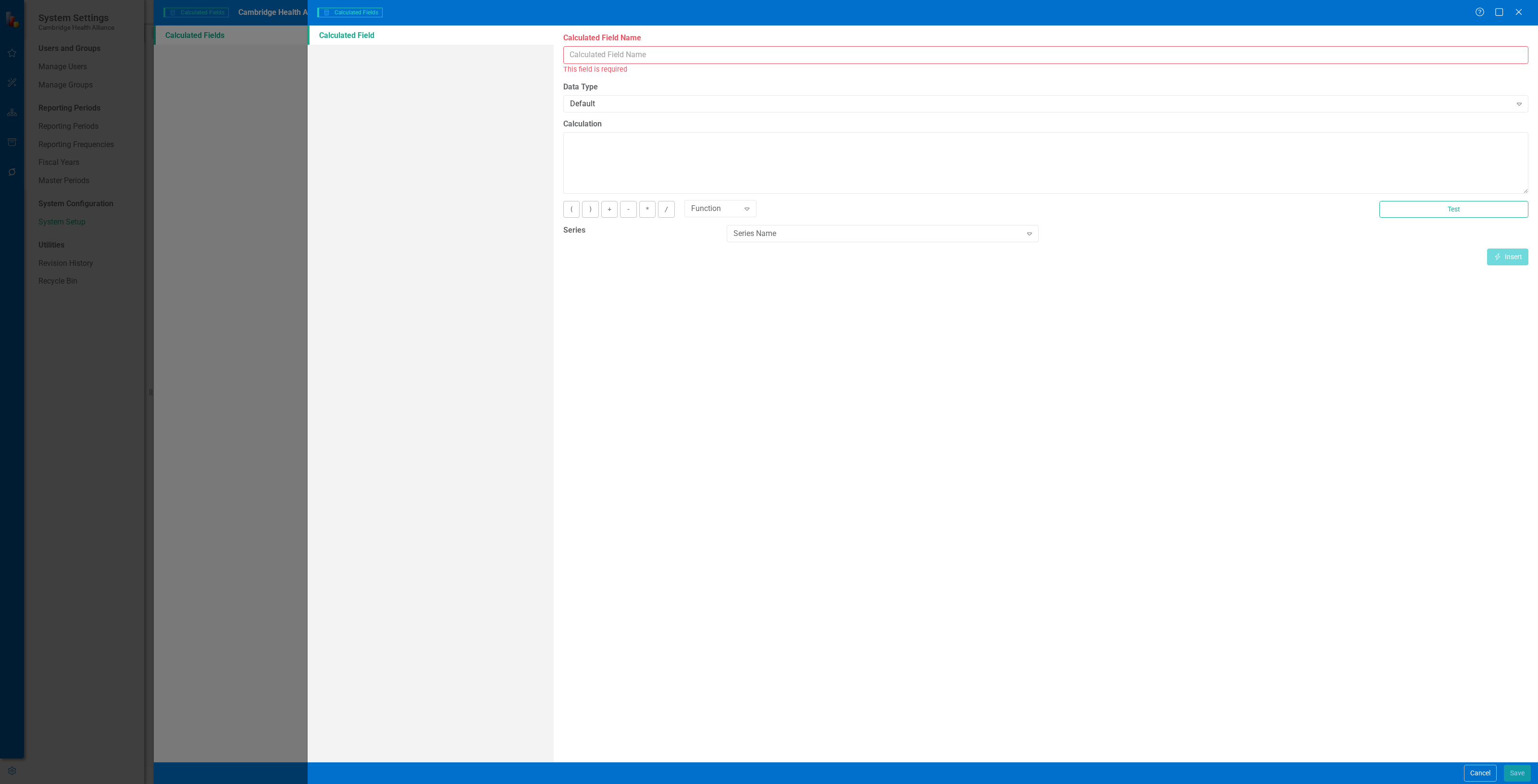
click at [717, 52] on input "Calculated Field Name" at bounding box center [1045, 55] width 965 height 17
type input "percent"
click at [704, 152] on textarea "Calculation" at bounding box center [1045, 152] width 965 height 62
click at [792, 245] on div "Insert Insert" at bounding box center [1045, 245] width 965 height 16
click at [791, 225] on div "Series Name" at bounding box center [877, 222] width 288 height 11
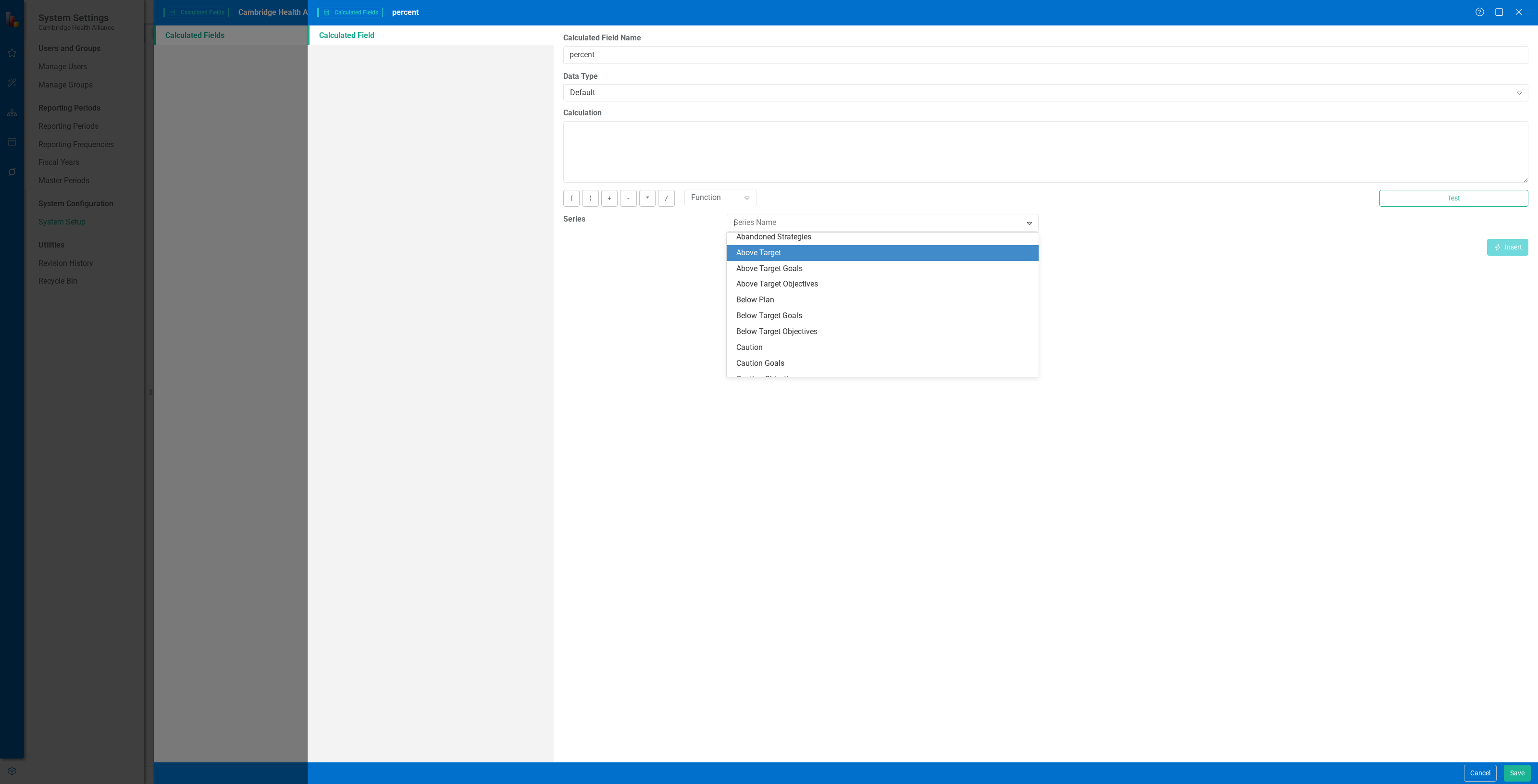
scroll to position [10, 0]
type input "per"
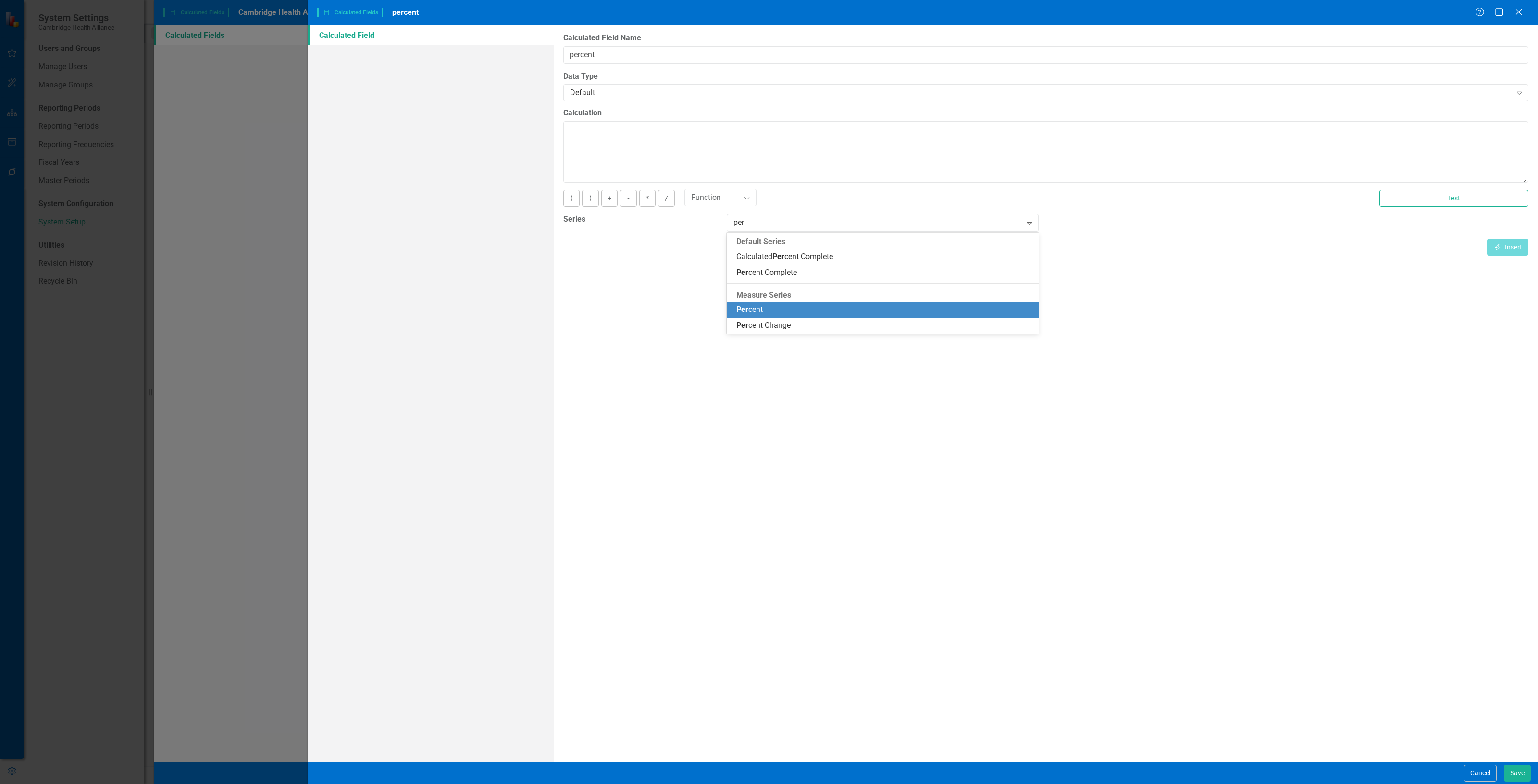
click at [782, 310] on div "Per cent" at bounding box center [885, 310] width 297 height 11
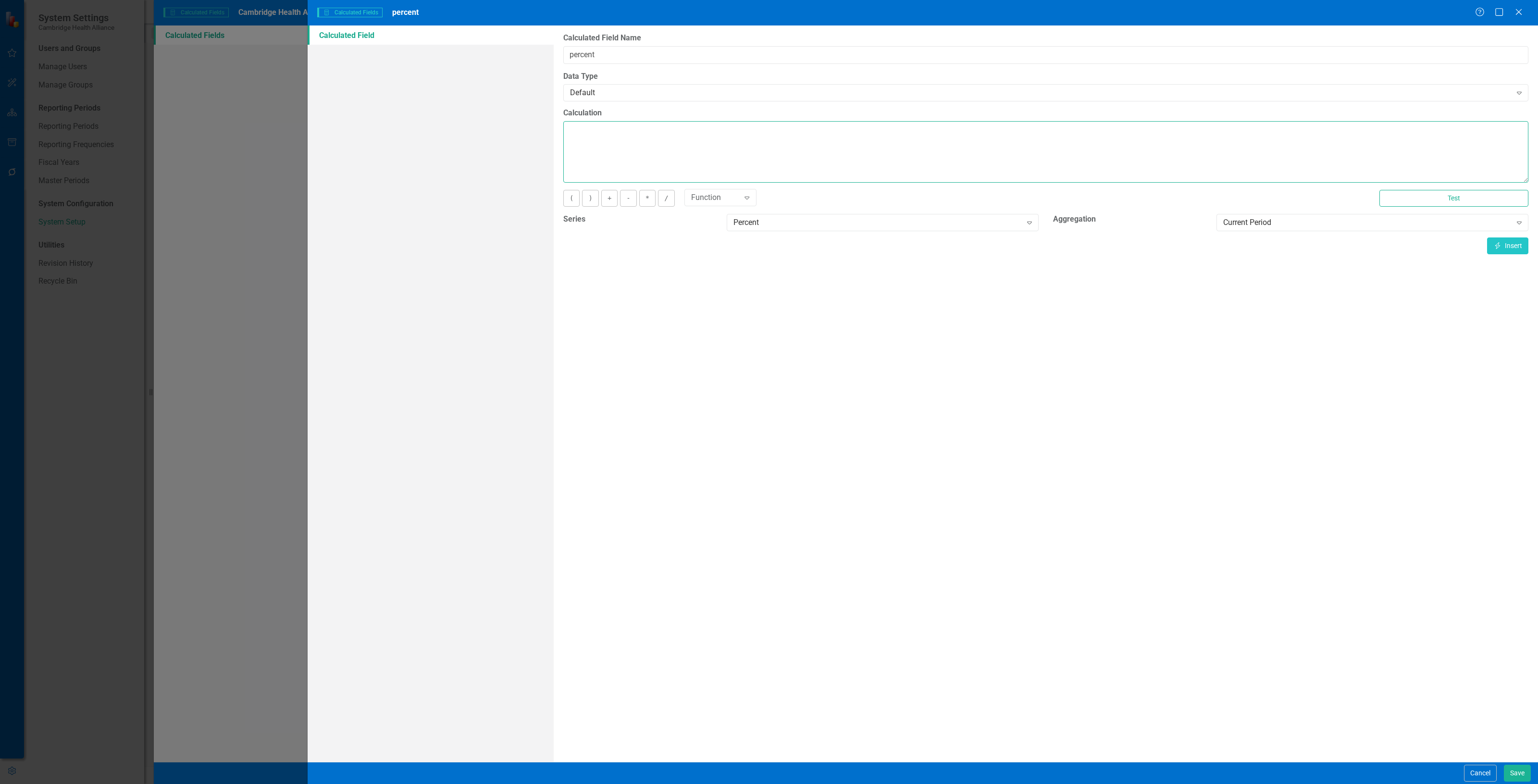
click at [728, 139] on textarea "Calculation" at bounding box center [1045, 152] width 965 height 62
click at [1501, 251] on button "Insert Insert" at bounding box center [1508, 245] width 42 height 16
type textarea "[Percent][CurrentPeriod]"
click at [1518, 768] on button "Save" at bounding box center [1517, 772] width 27 height 16
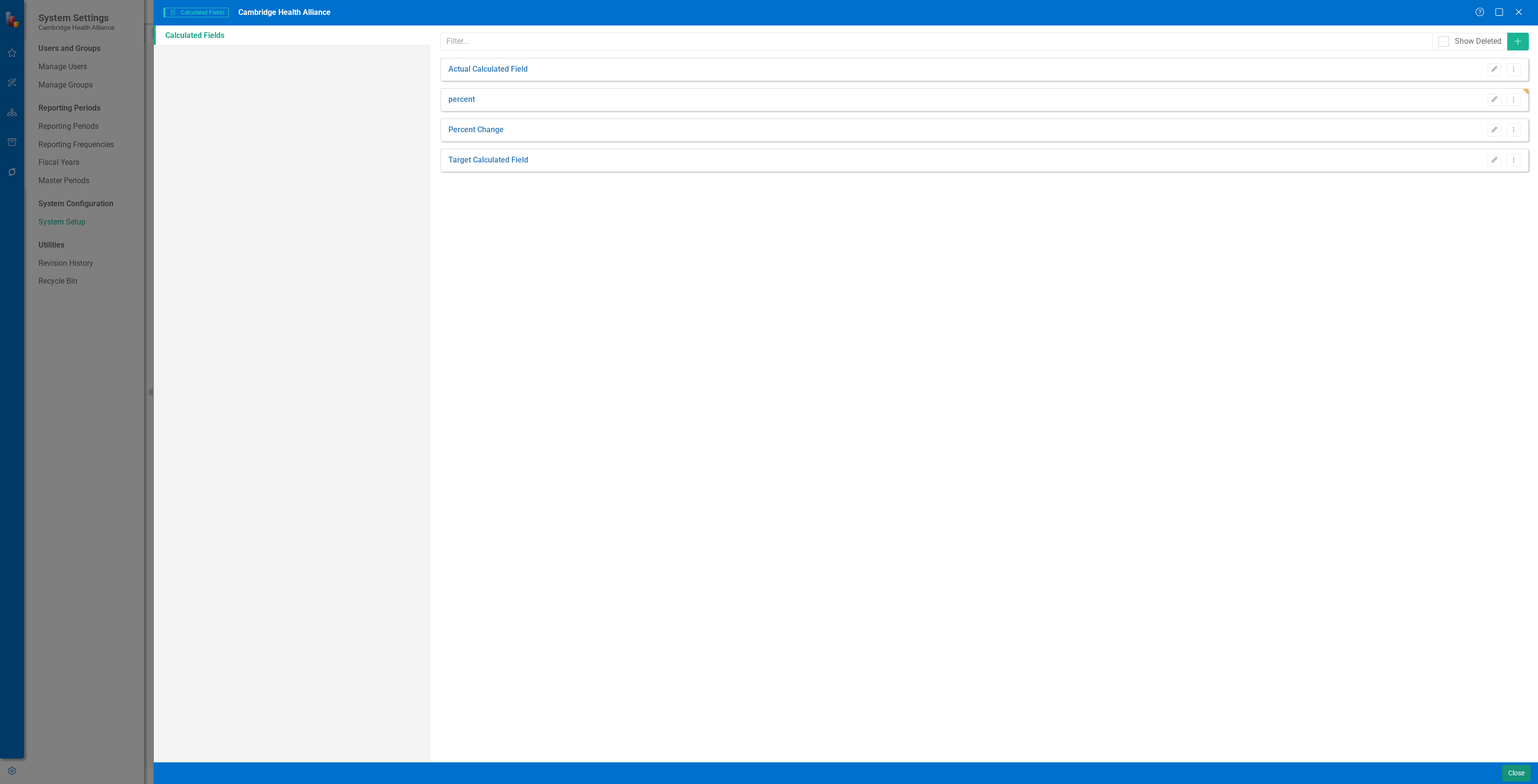
click at [1518, 768] on button "Close" at bounding box center [1515, 772] width 29 height 16
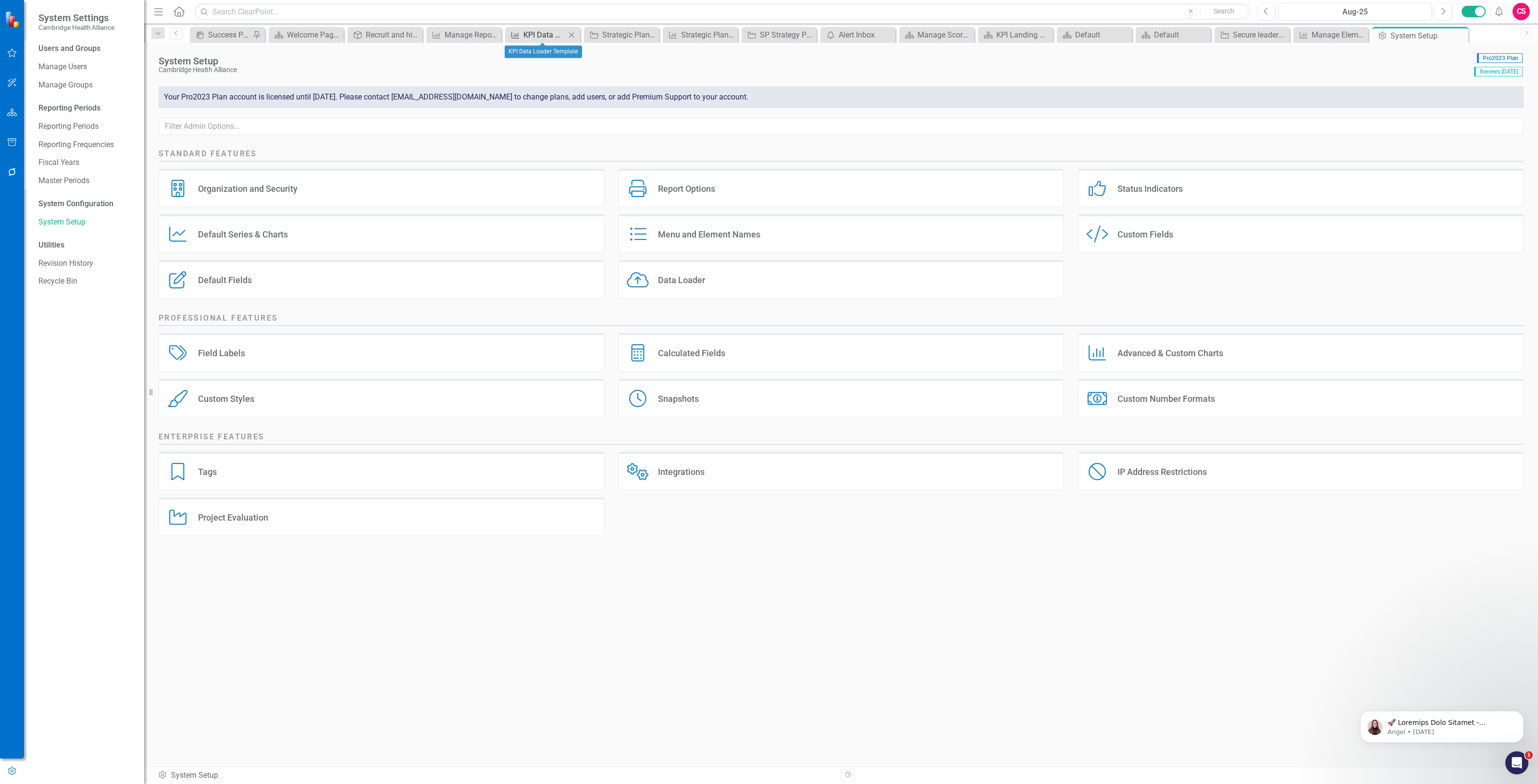
click at [539, 35] on div "KPI Data Loader Template" at bounding box center [544, 35] width 43 height 12
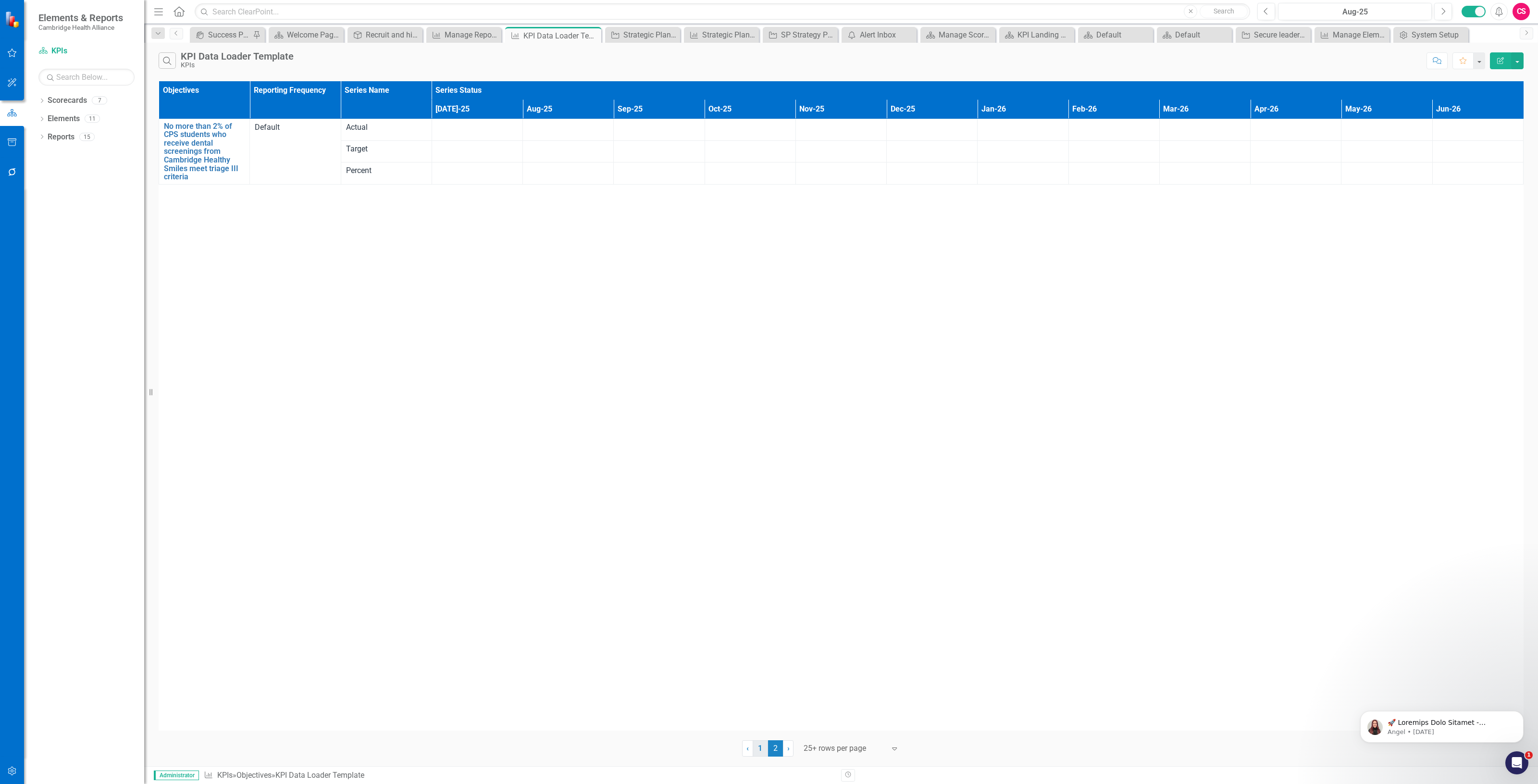
click at [760, 750] on link "1" at bounding box center [761, 748] width 16 height 16
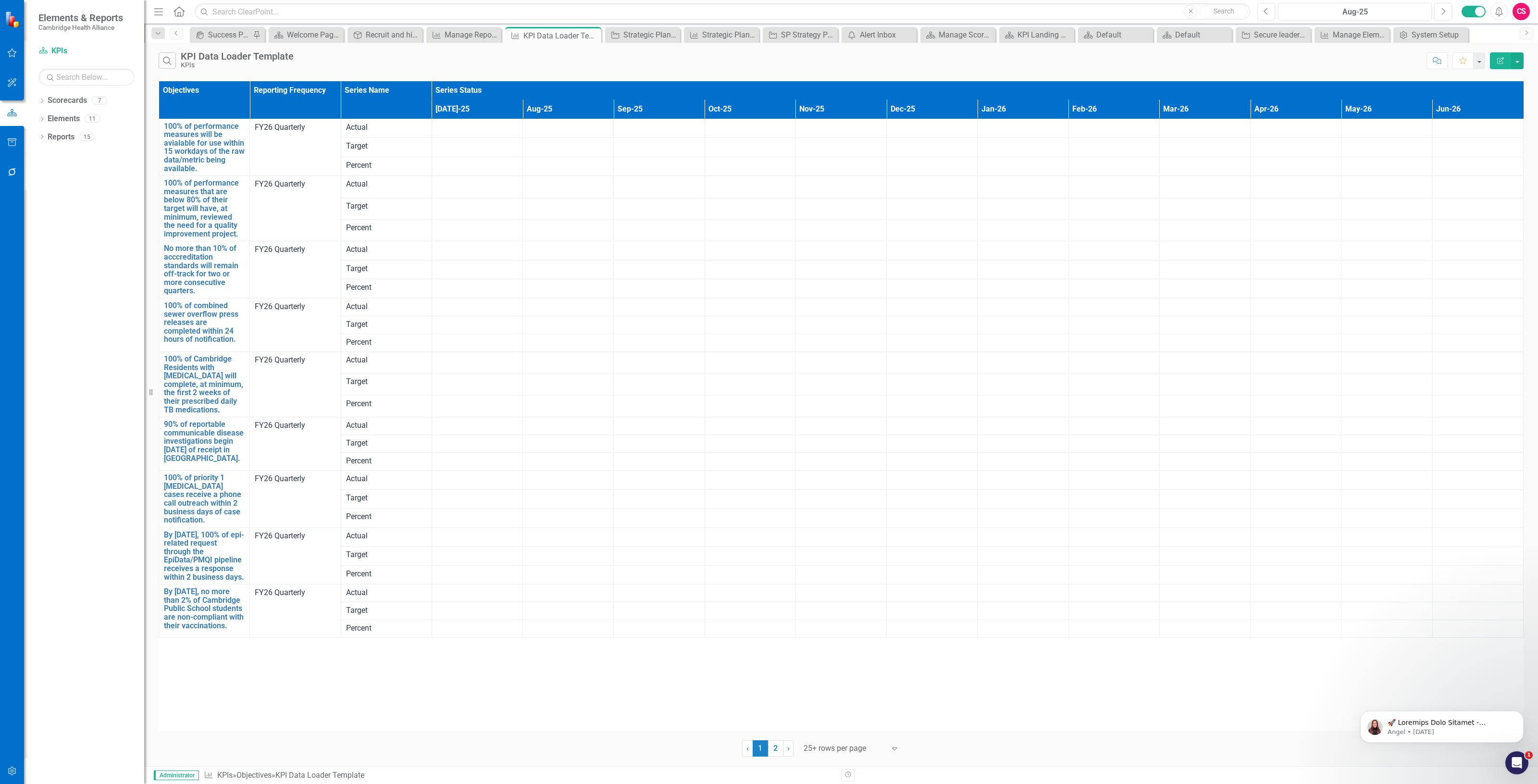
click at [1500, 56] on button "Edit Report" at bounding box center [1500, 60] width 21 height 16
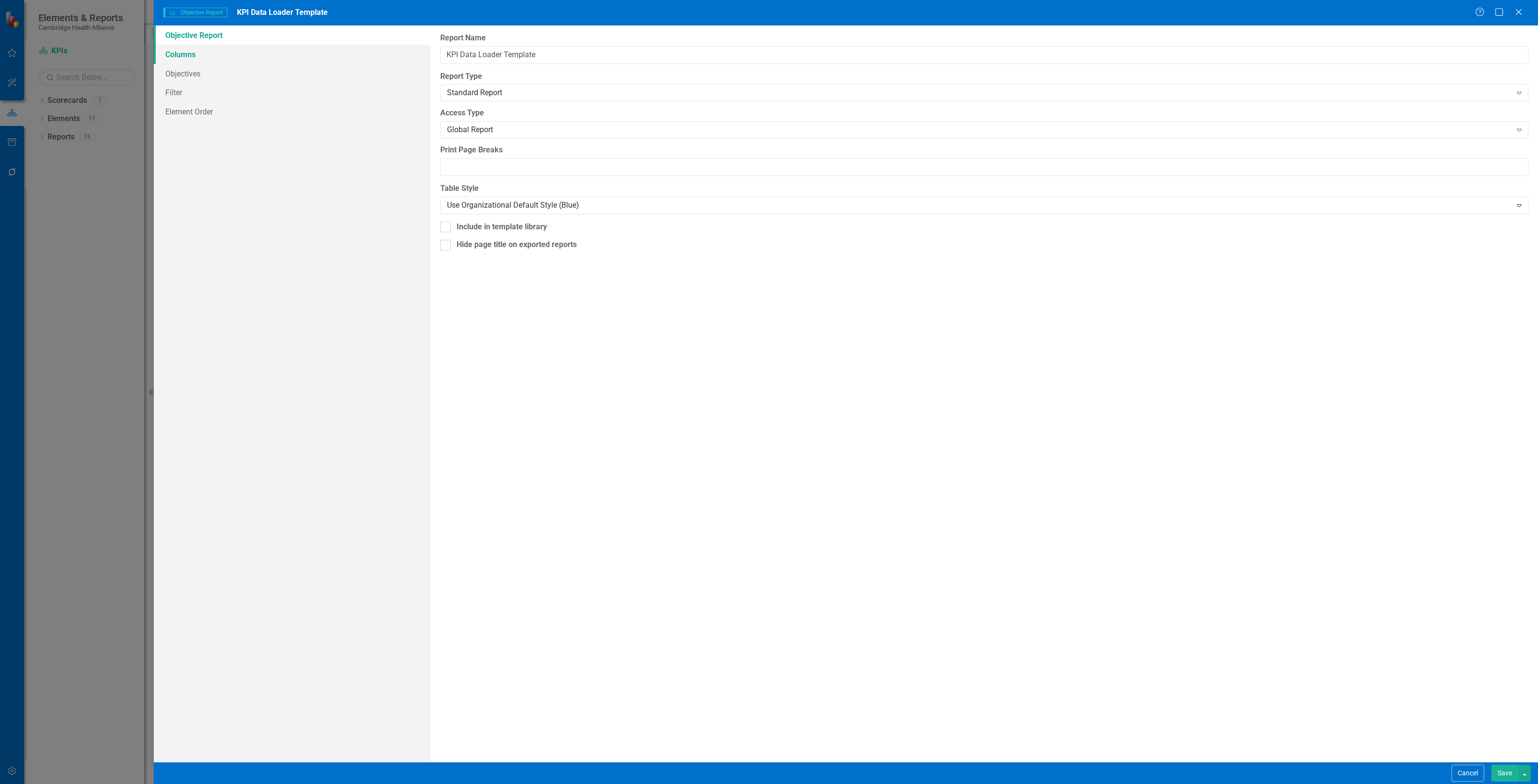
click at [247, 51] on link "Columns" at bounding box center [291, 55] width 277 height 19
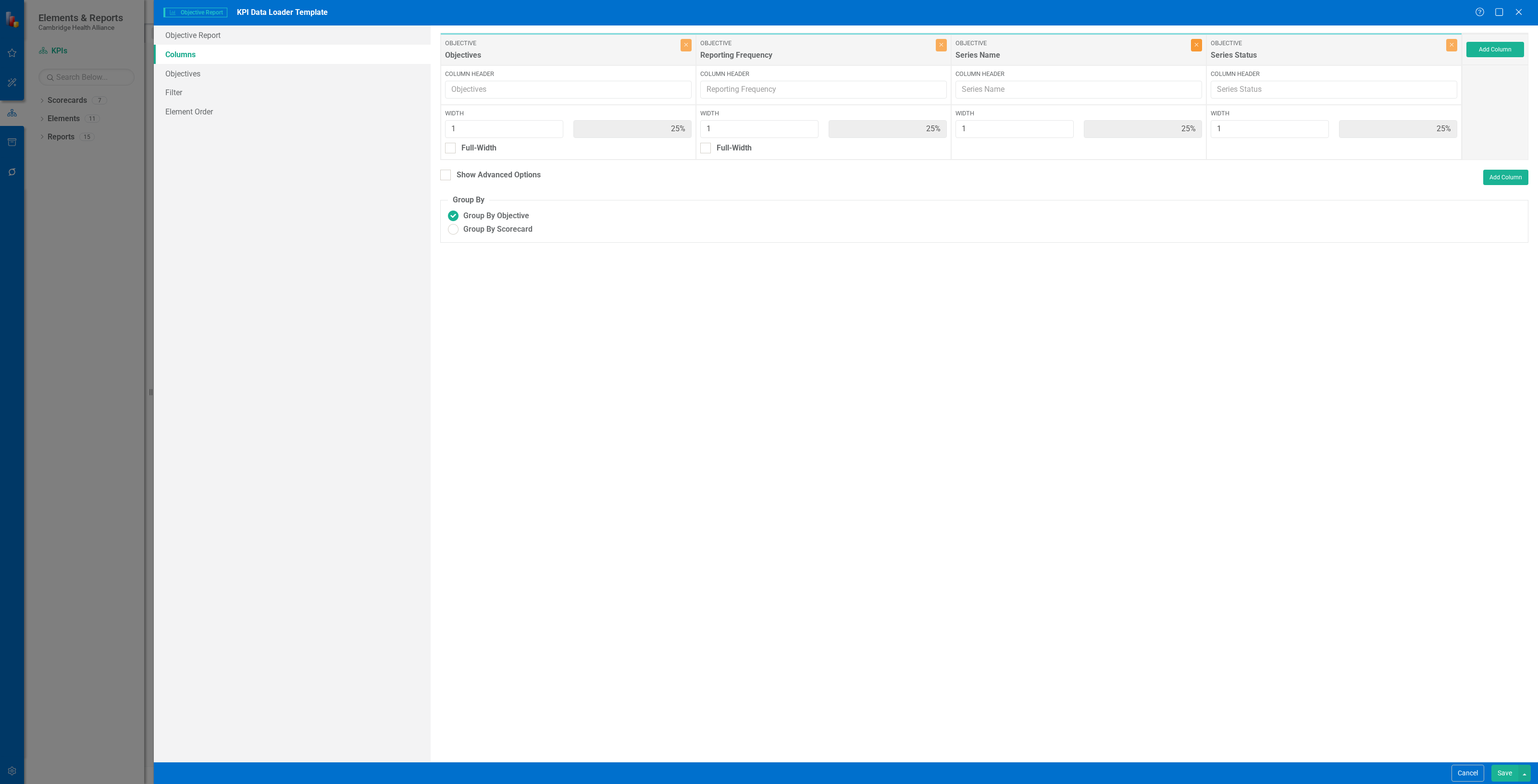
click at [1200, 49] on button "Close" at bounding box center [1196, 45] width 11 height 12
type input "33%"
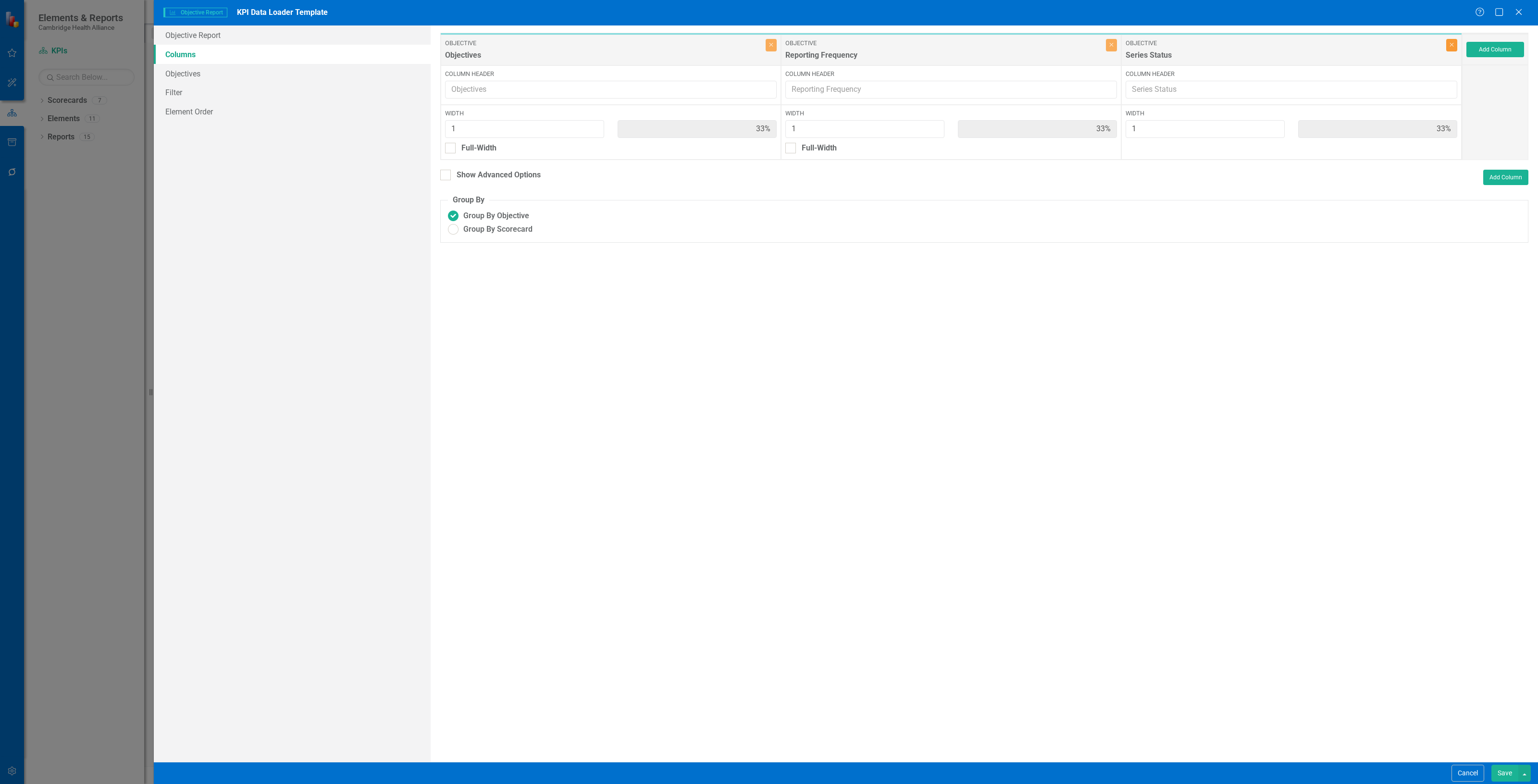
click at [1454, 48] on button "Close" at bounding box center [1451, 45] width 11 height 12
type input "50%"
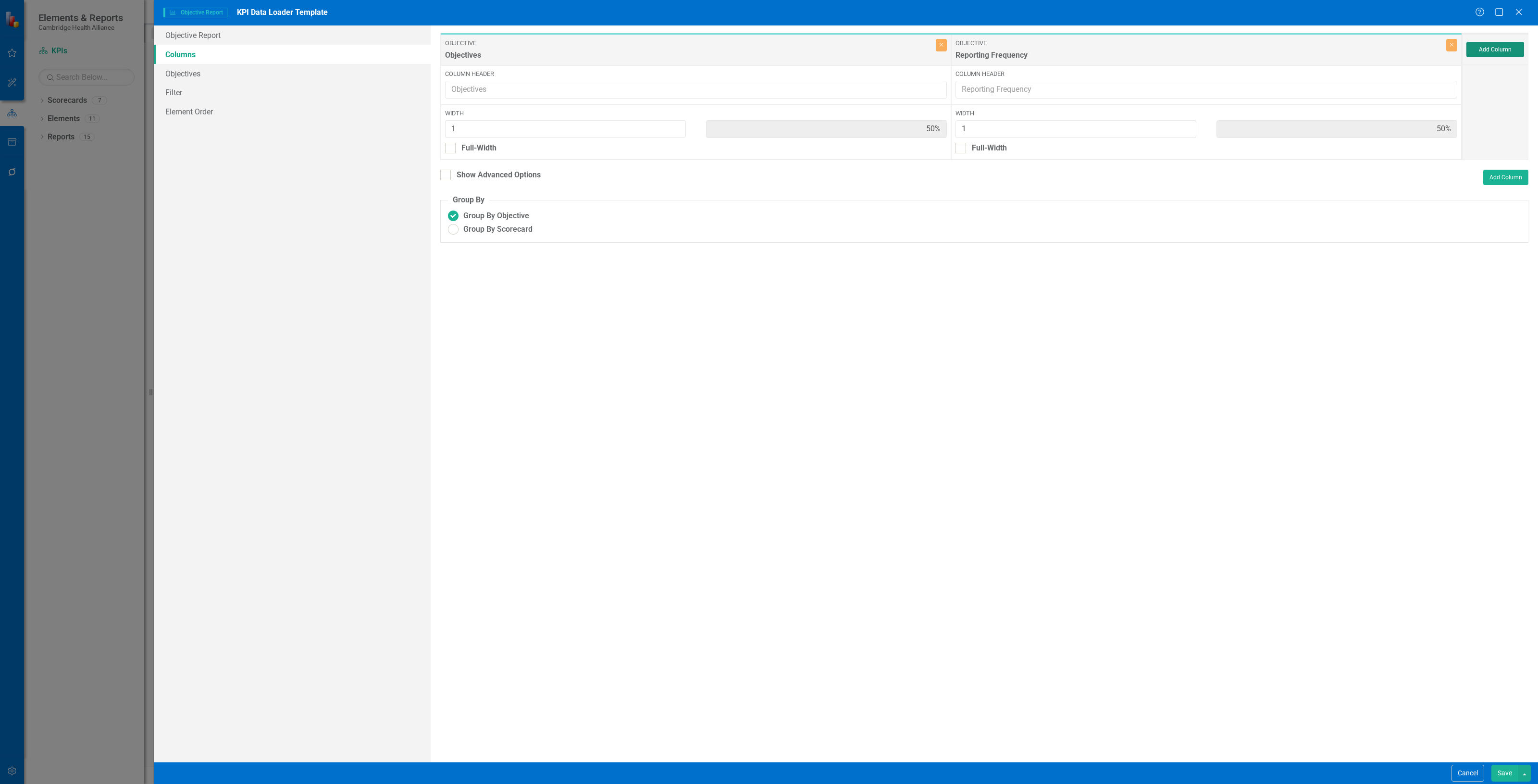
click at [1489, 51] on button "Add Column" at bounding box center [1495, 49] width 57 height 16
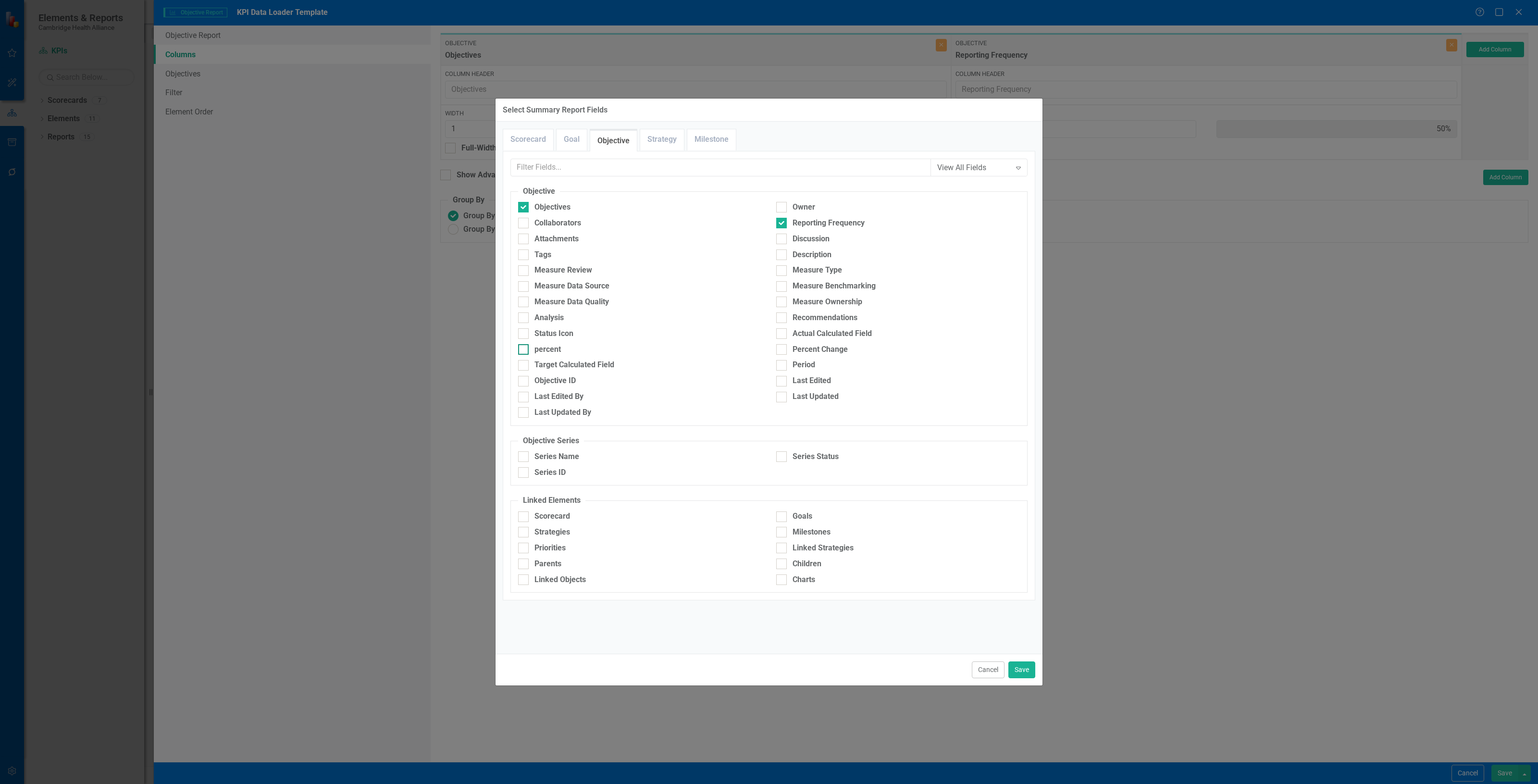
click at [603, 349] on div "percent" at bounding box center [639, 350] width 244 height 11
click at [524, 349] on input "percent" at bounding box center [520, 347] width 6 height 6
checkbox input "true"
click at [802, 335] on div "Actual Calculated Field" at bounding box center [832, 333] width 79 height 11
click at [782, 335] on input "Actual Calculated Field" at bounding box center [779, 330] width 6 height 6
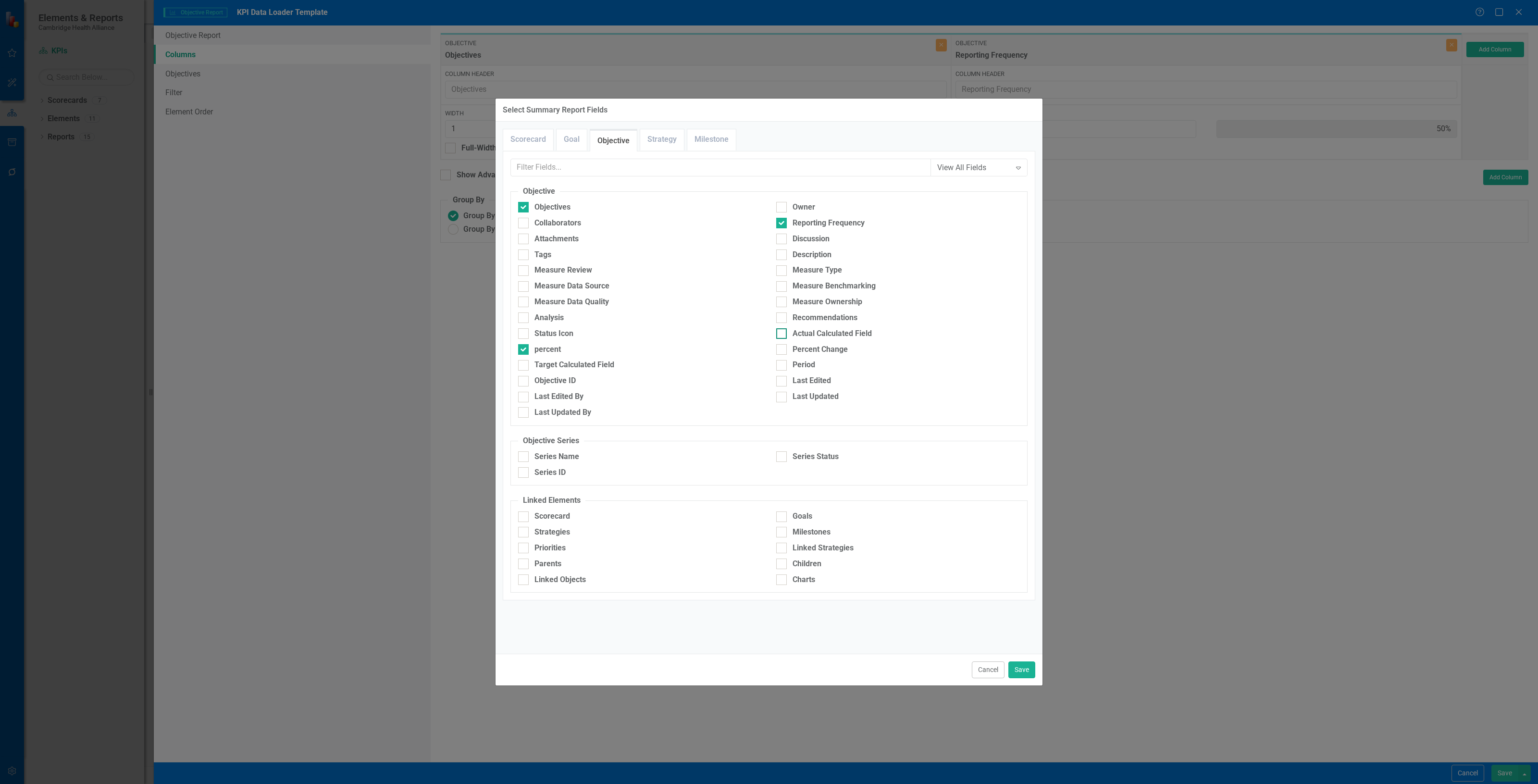
checkbox input "true"
click at [658, 365] on div "Target Calculated Field" at bounding box center [639, 364] width 244 height 11
click at [524, 365] on input "Target Calculated Field" at bounding box center [520, 363] width 6 height 6
checkbox input "true"
click at [1020, 674] on button "Save" at bounding box center [1021, 669] width 27 height 16
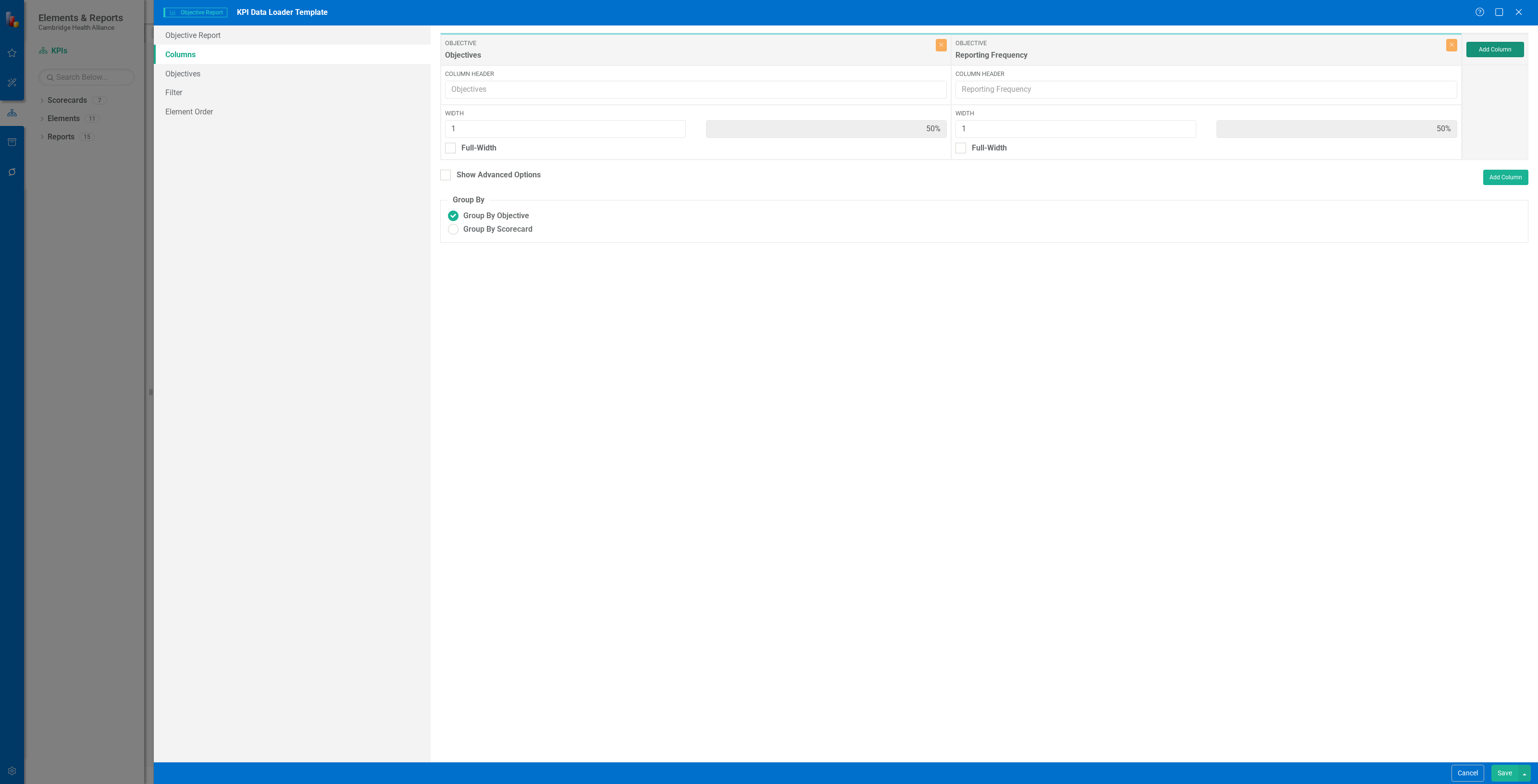
type input "20%"
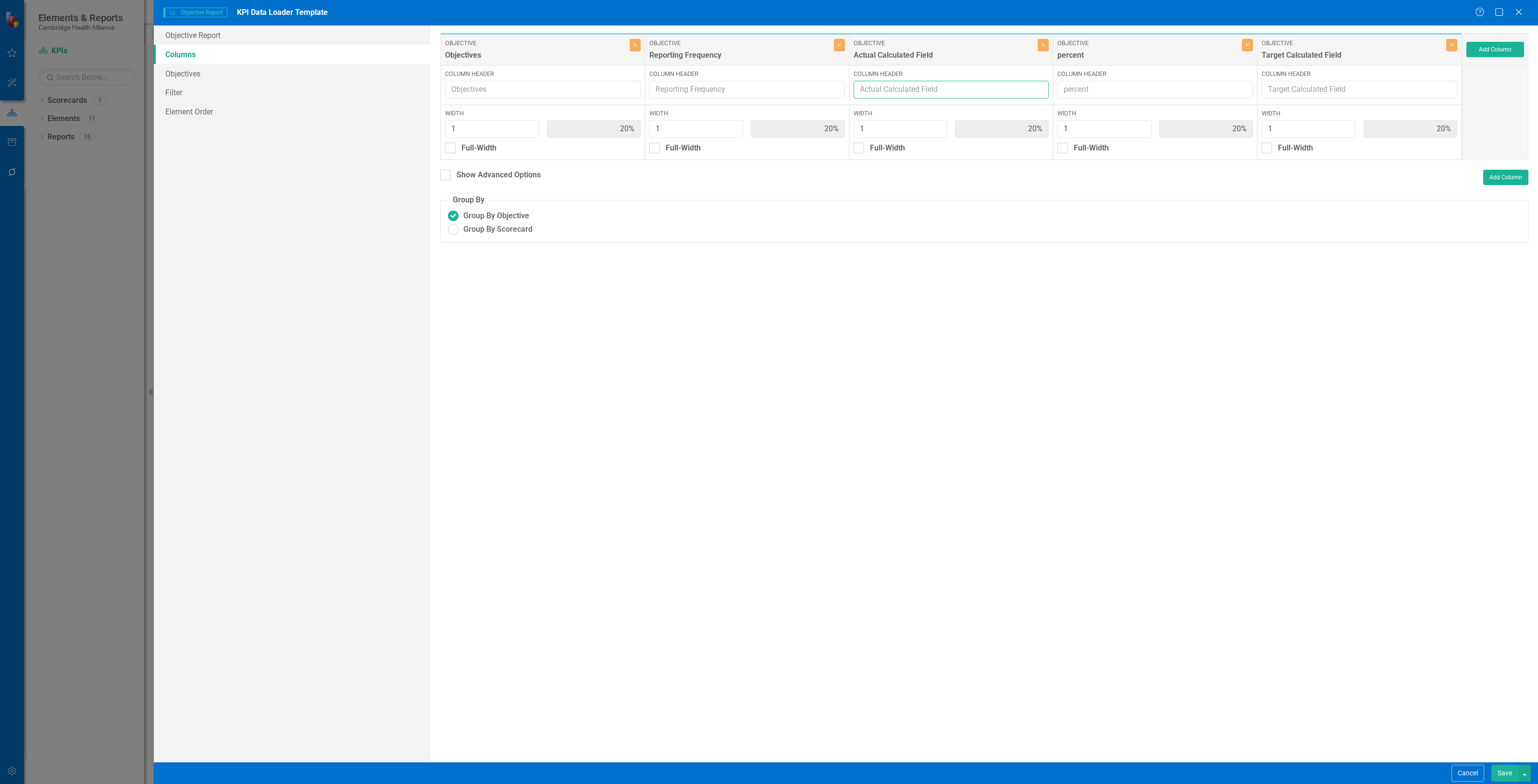
click at [962, 92] on input "Column Header" at bounding box center [951, 89] width 195 height 17
type input "Actual"
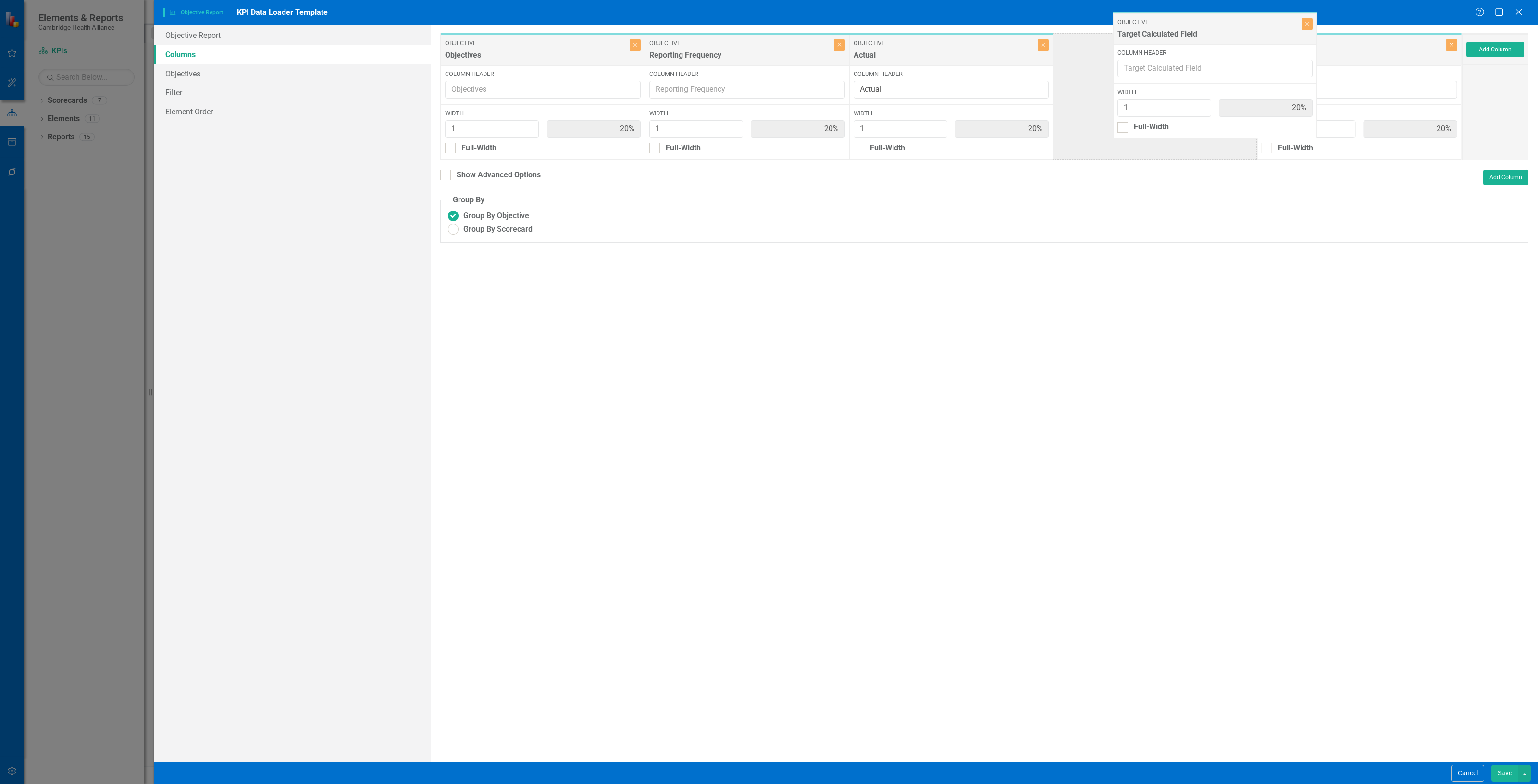
drag, startPoint x: 1265, startPoint y: 46, endPoint x: 1110, endPoint y: 47, distance: 155.0
click at [1110, 47] on div "Objective Objectives Close Column Header Width 1 20% Full-Width Objective Repor…" at bounding box center [951, 96] width 1022 height 127
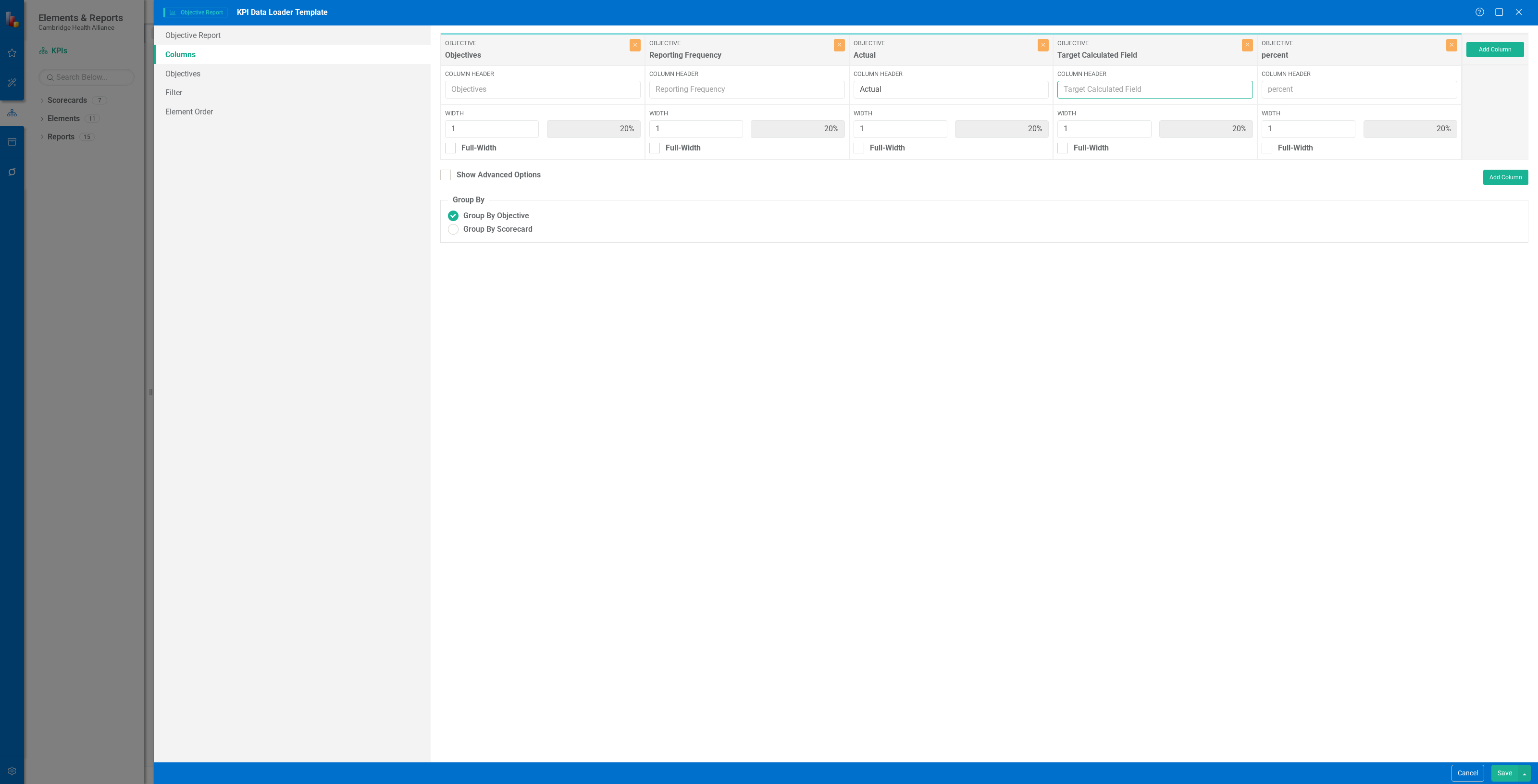
click at [1109, 95] on input "Column Header" at bounding box center [1155, 89] width 195 height 17
type input "Target"
click at [1326, 87] on input "Column Header" at bounding box center [1358, 89] width 195 height 17
type input "Percent"
drag, startPoint x: 1505, startPoint y: 38, endPoint x: 1496, endPoint y: 47, distance: 12.7
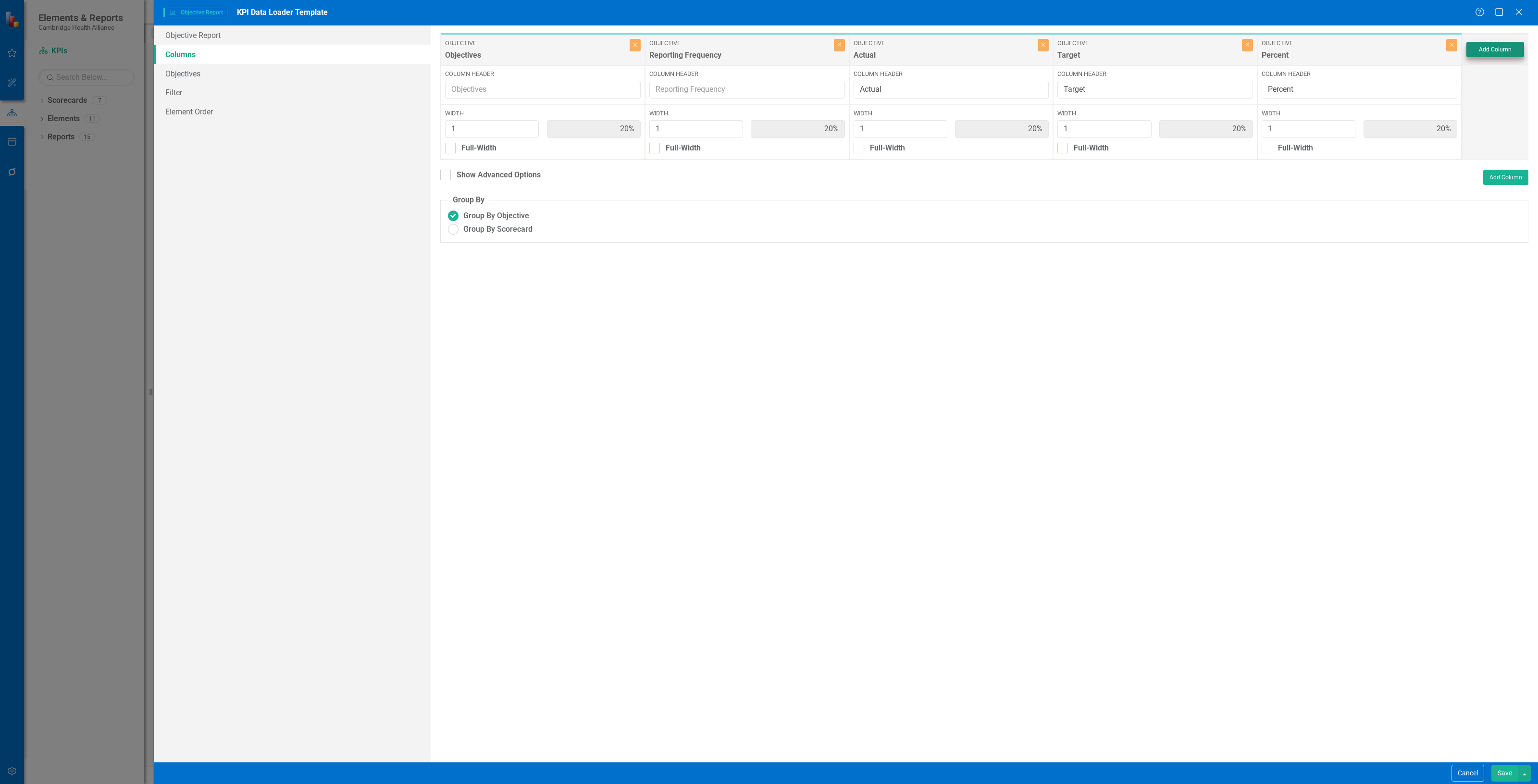
click at [1505, 43] on div "Add Column" at bounding box center [1495, 49] width 66 height 30
click at [1486, 51] on button "Add Column" at bounding box center [1495, 49] width 57 height 16
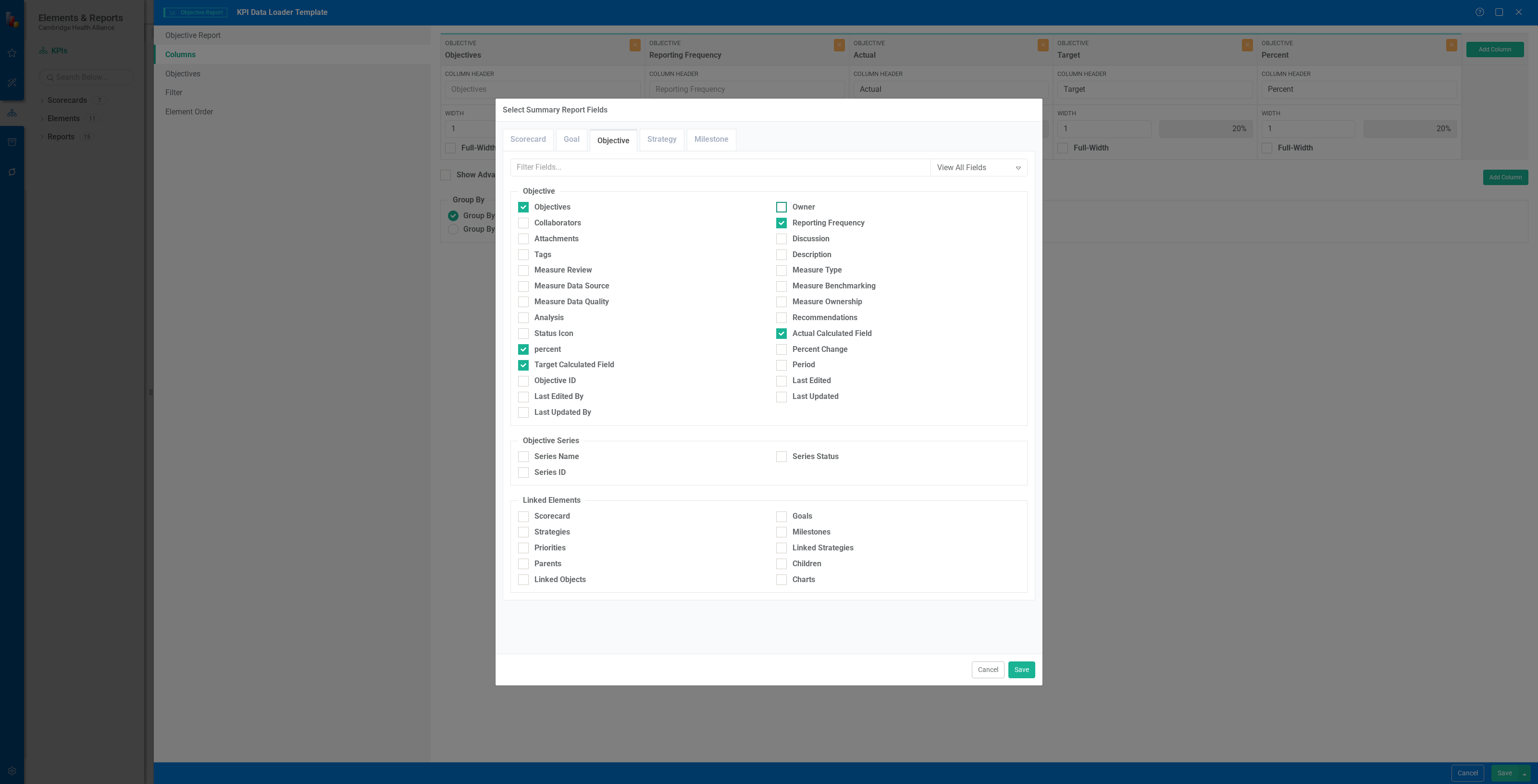
click at [833, 203] on div "Owner" at bounding box center [898, 207] width 244 height 11
click at [782, 203] on input "Owner" at bounding box center [779, 205] width 6 height 6
checkbox input "true"
click at [818, 365] on div "Period" at bounding box center [898, 364] width 244 height 11
click at [782, 365] on input "Period" at bounding box center [779, 363] width 6 height 6
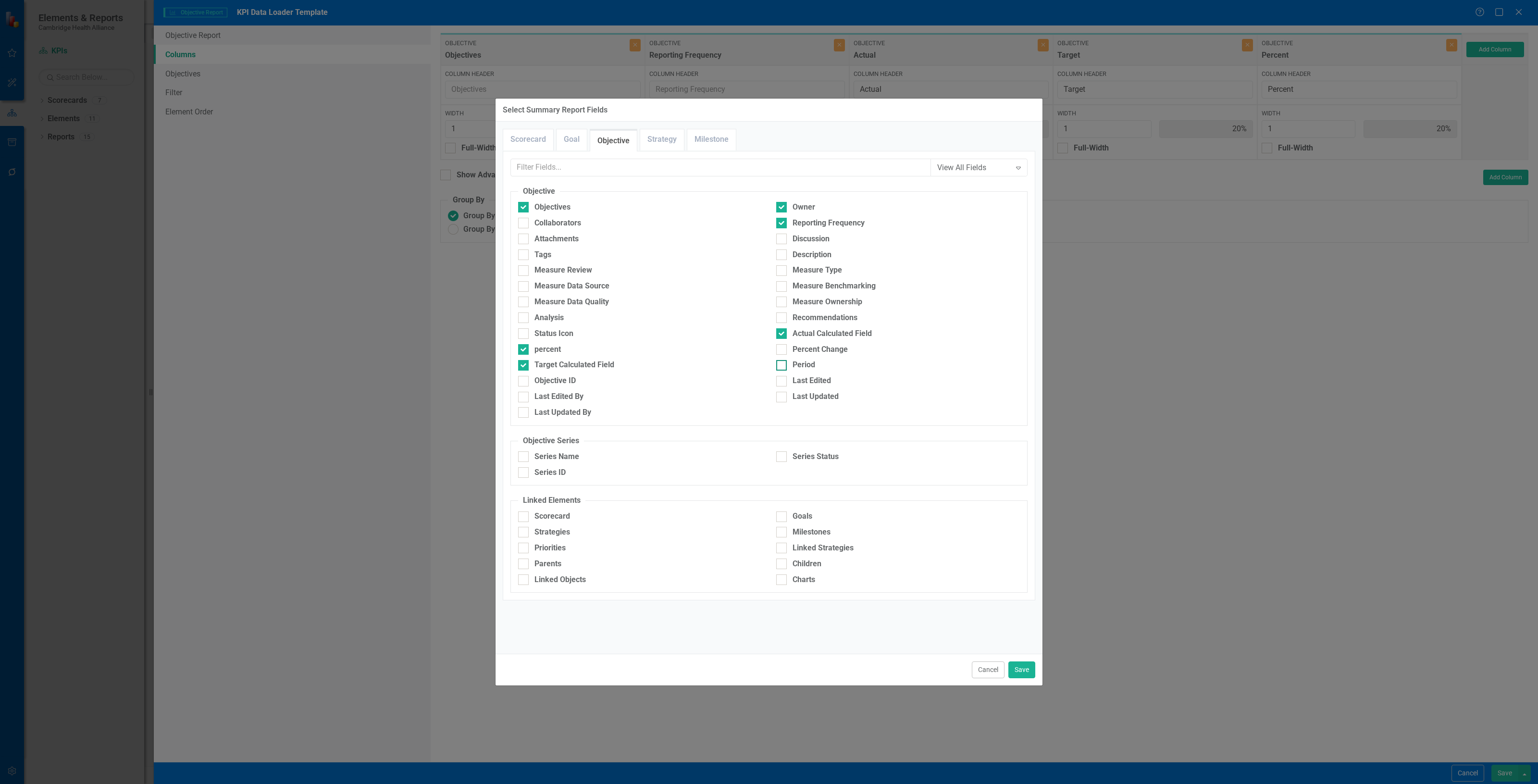
checkbox input "true"
click at [1027, 666] on button "Save" at bounding box center [1021, 669] width 27 height 16
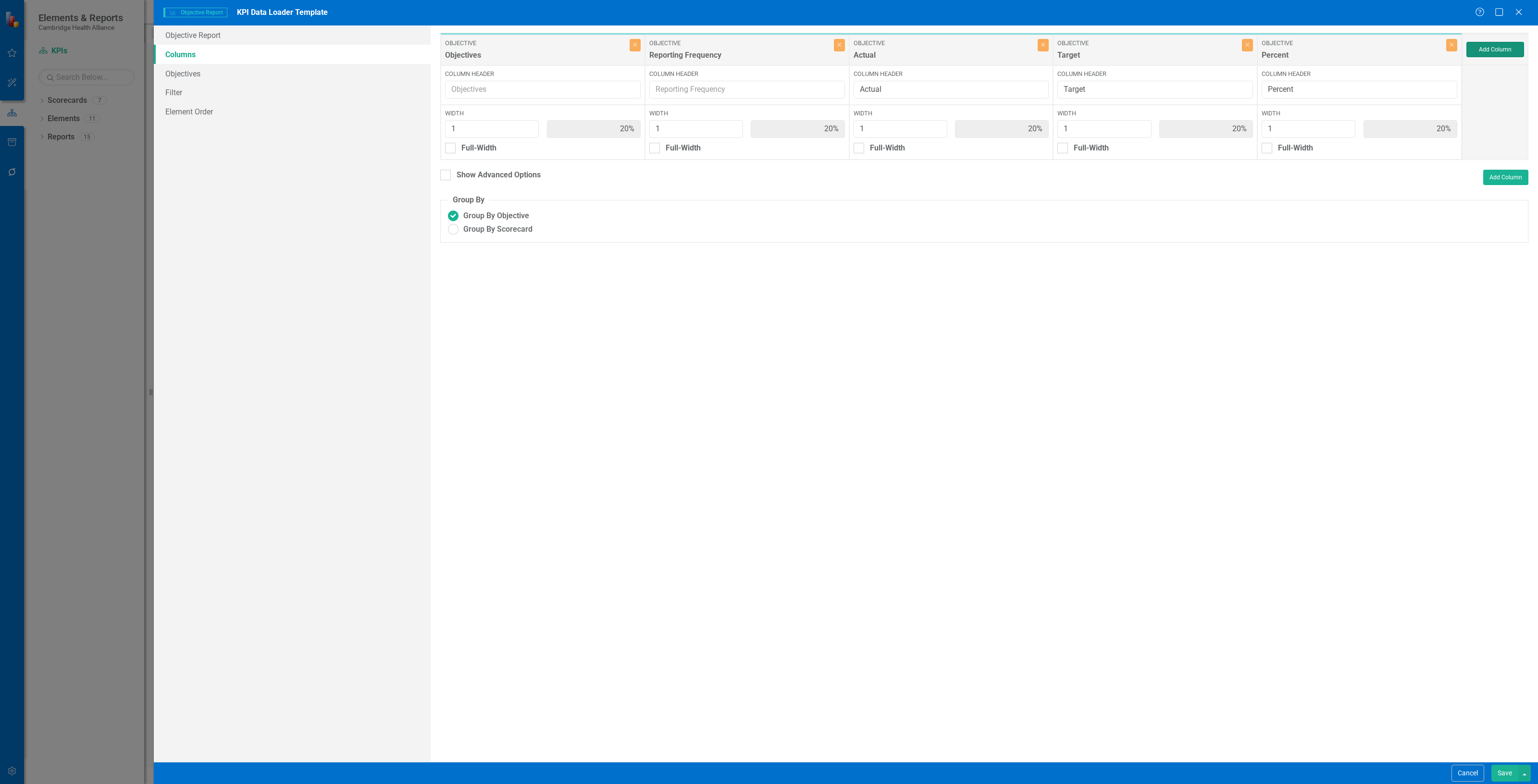
type input "14%"
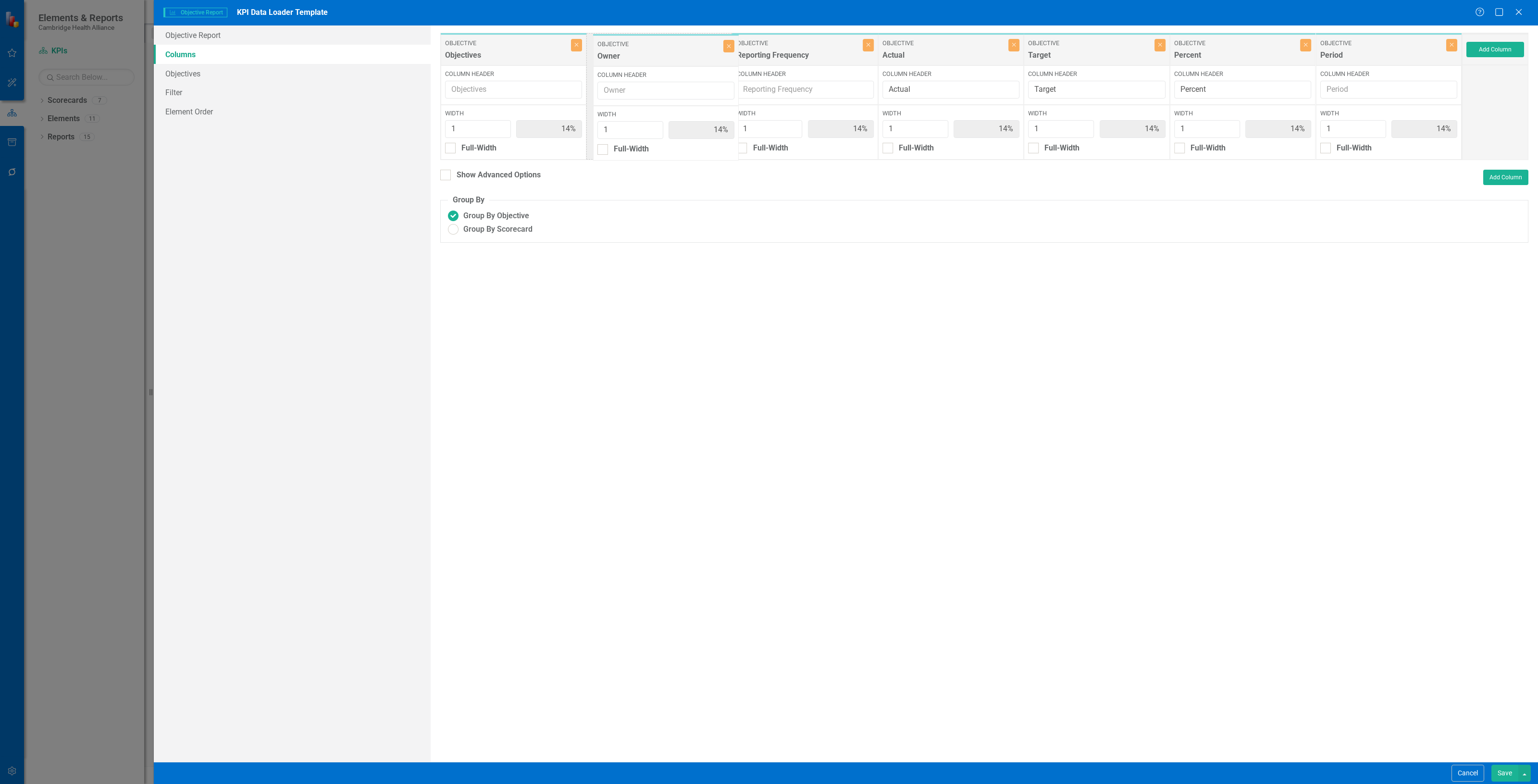
drag, startPoint x: 1238, startPoint y: 61, endPoint x: 657, endPoint y: 61, distance: 581.0
click at [659, 62] on div "Objective Objectives Close Column Header Width 1 14% Full-Width Objective Repor…" at bounding box center [951, 96] width 1022 height 127
drag, startPoint x: 1342, startPoint y: 49, endPoint x: 744, endPoint y: 53, distance: 598.0
click at [744, 53] on div "Objective Objectives Close Column Header Width 1 14% Full-Width Objective Owner…" at bounding box center [951, 96] width 1022 height 127
drag, startPoint x: 503, startPoint y: 163, endPoint x: 495, endPoint y: 179, distance: 17.9
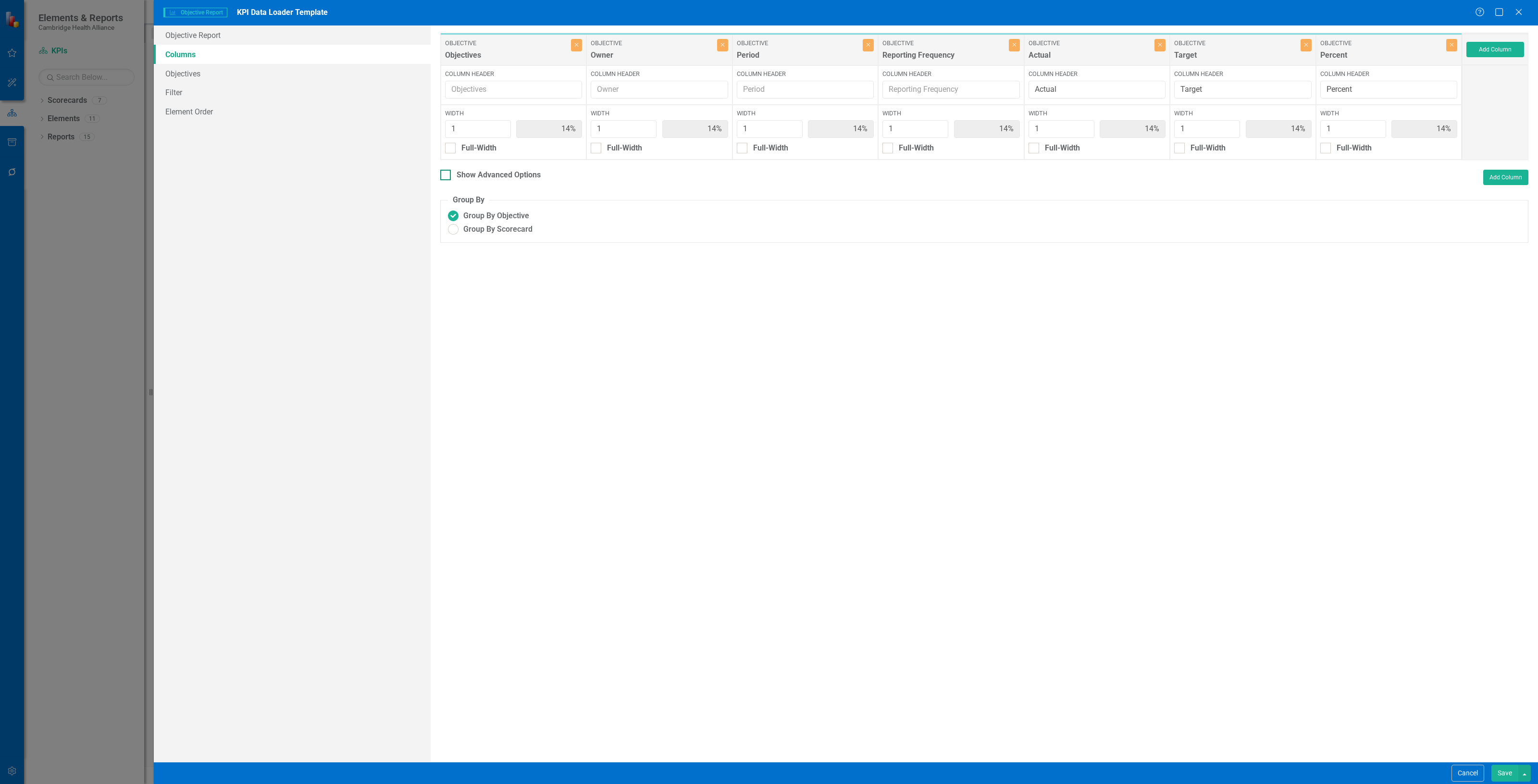
click at [499, 175] on div "To add columns to your report, click on the "Select Columns" button below. All …" at bounding box center [984, 393] width 1107 height 736
click at [493, 175] on div "Show Advanced Options" at bounding box center [498, 175] width 84 height 11
click at [447, 175] on input "Show Advanced Options" at bounding box center [442, 173] width 6 height 6
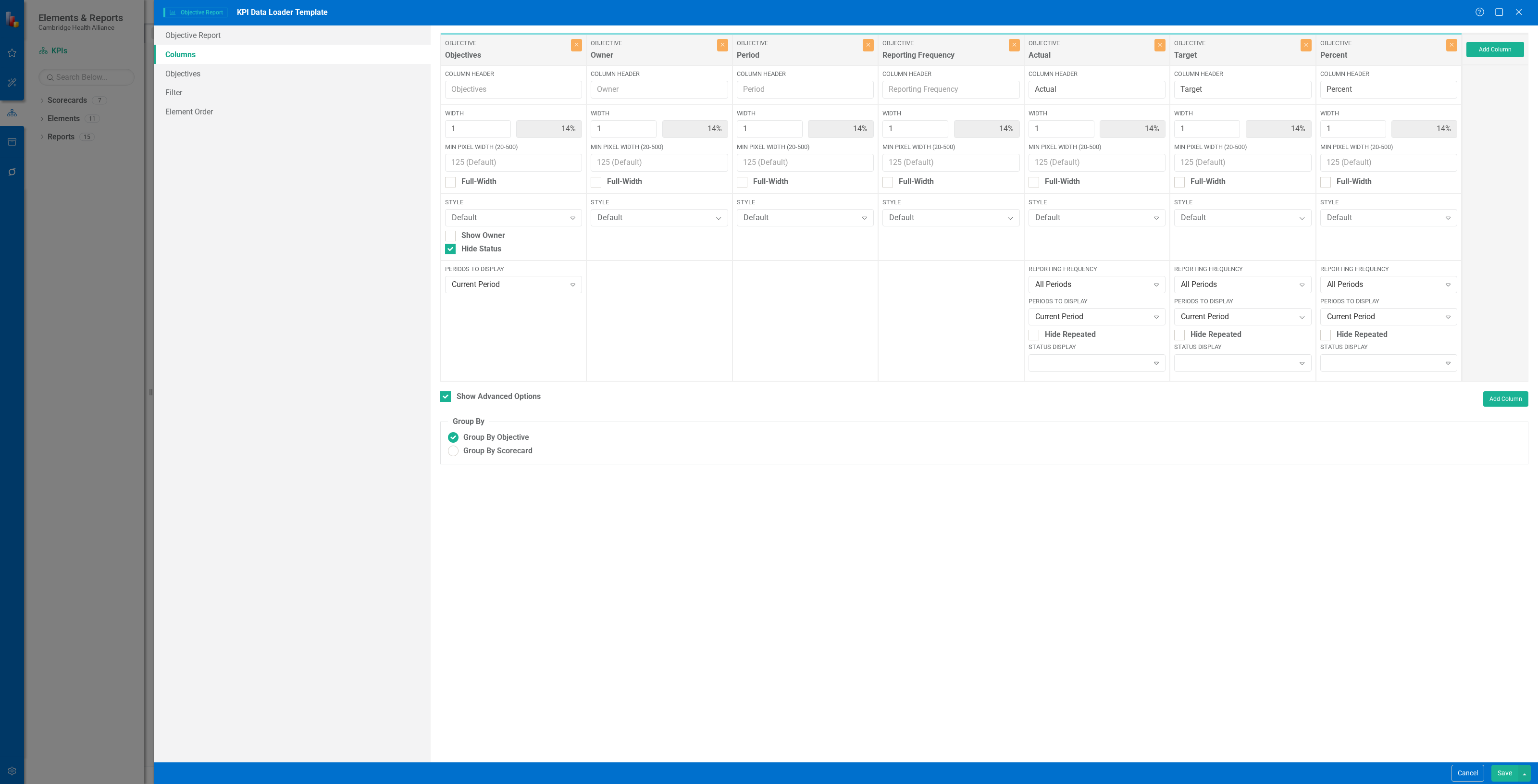
click at [1507, 773] on button "Save" at bounding box center [1504, 772] width 27 height 16
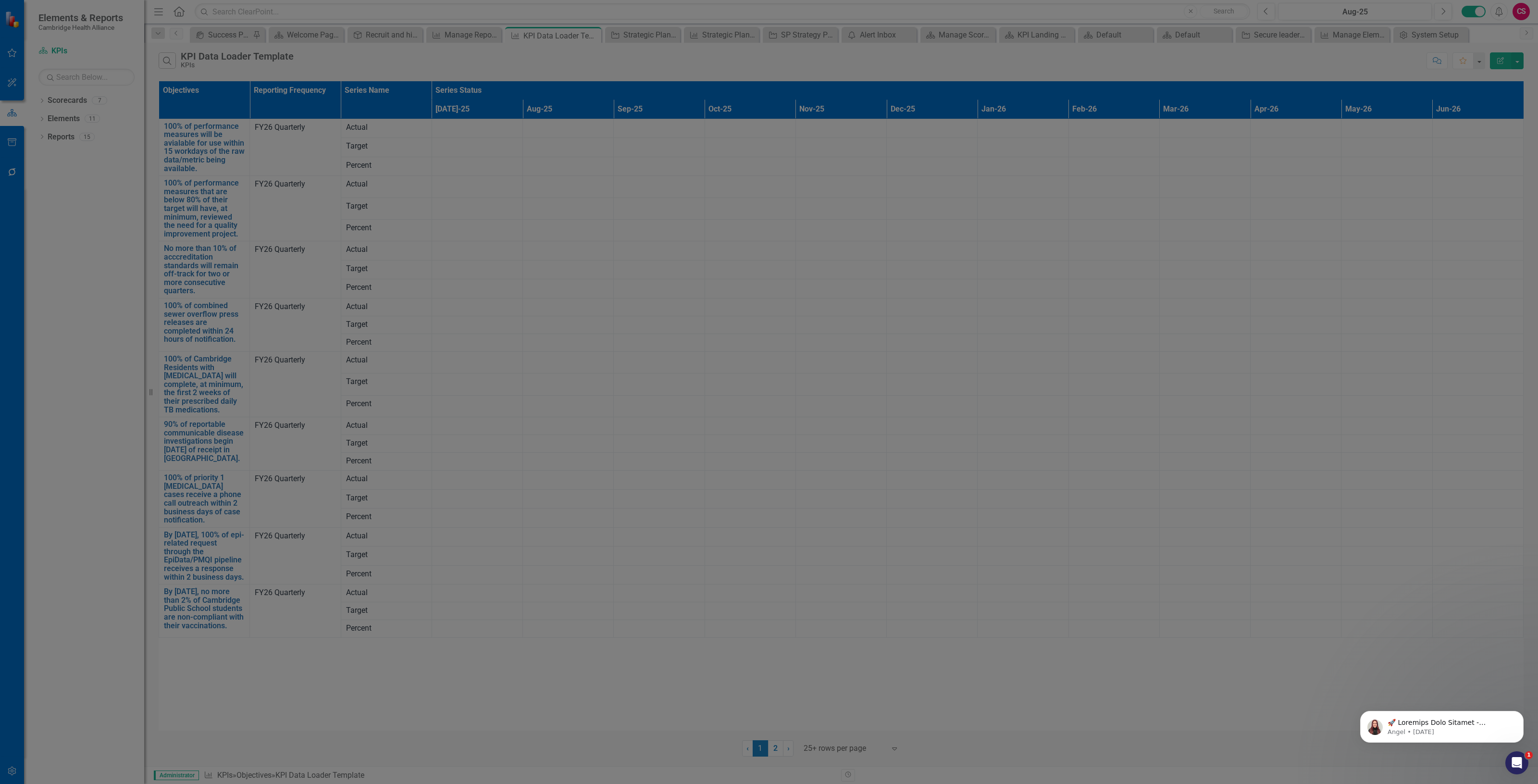
checkbox input "false"
radio input "false"
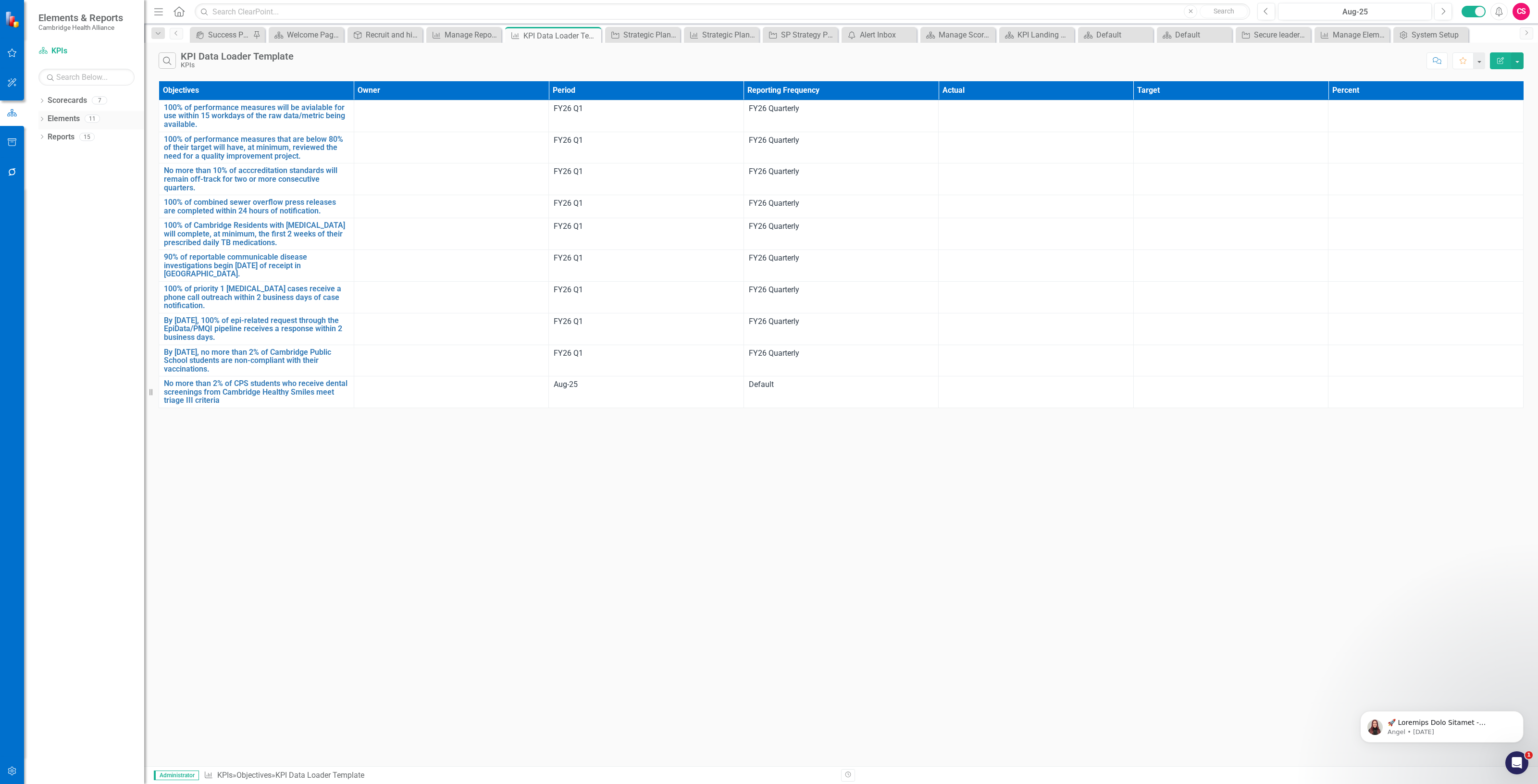
click at [39, 121] on icon "Dropdown" at bounding box center [42, 120] width 7 height 5
click at [47, 154] on div "Dropdown" at bounding box center [47, 156] width 7 height 8
drag, startPoint x: 362, startPoint y: 471, endPoint x: 358, endPoint y: 455, distance: 16.5
click at [362, 471] on div "Search KPI Data Loader Template KPIs Comment Favorite Edit Report Objectives Ow…" at bounding box center [841, 404] width 1394 height 723
drag, startPoint x: 1114, startPoint y: 434, endPoint x: 1114, endPoint y: 424, distance: 10.0
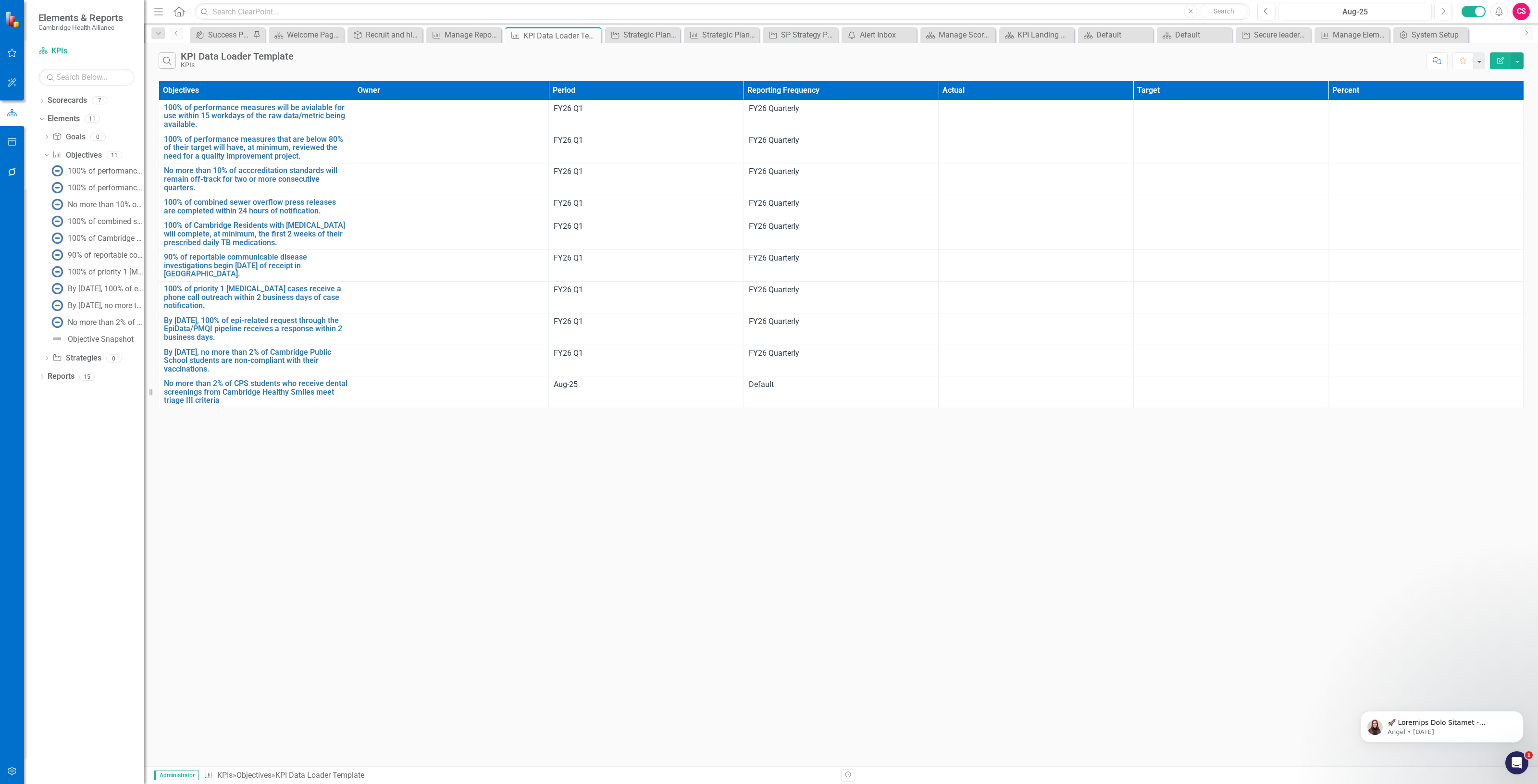
click at [1114, 430] on div "Search KPI Data Loader Template KPIs Comment Favorite Edit Report Objectives Ow…" at bounding box center [841, 404] width 1394 height 723
click at [1520, 61] on button "button" at bounding box center [1517, 60] width 12 height 16
click at [1491, 114] on link "Excel Export to Excel" at bounding box center [1485, 116] width 76 height 17
click at [1497, 57] on icon "Edit Report" at bounding box center [1501, 61] width 9 height 7
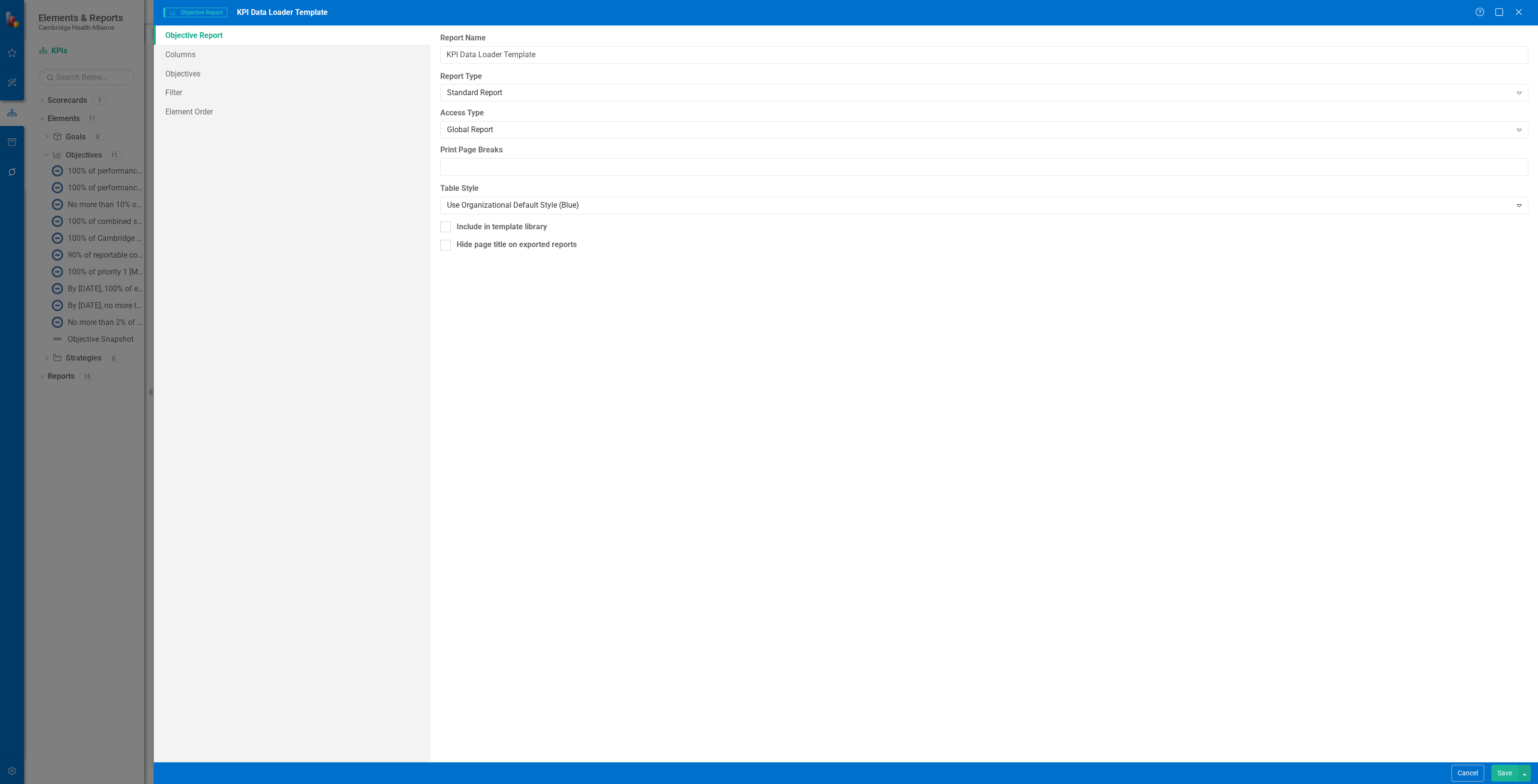
click at [1517, 19] on div "Objective Objective Report KPI Data Loader Template Help Maximize Close" at bounding box center [846, 12] width 1384 height 25
click at [1517, 10] on icon "Close" at bounding box center [1518, 11] width 12 height 10
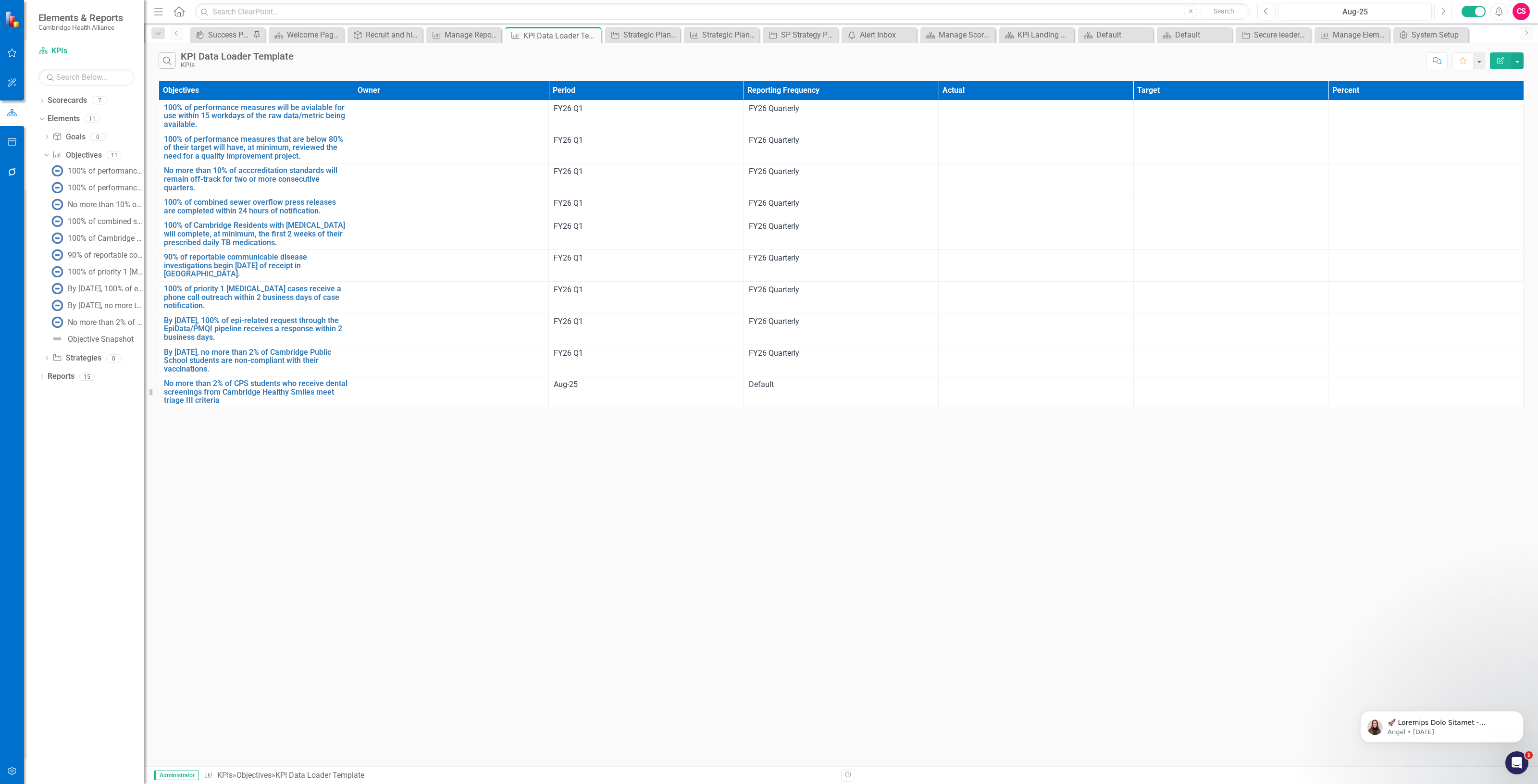
click at [1445, 8] on button "Next" at bounding box center [1443, 11] width 17 height 17
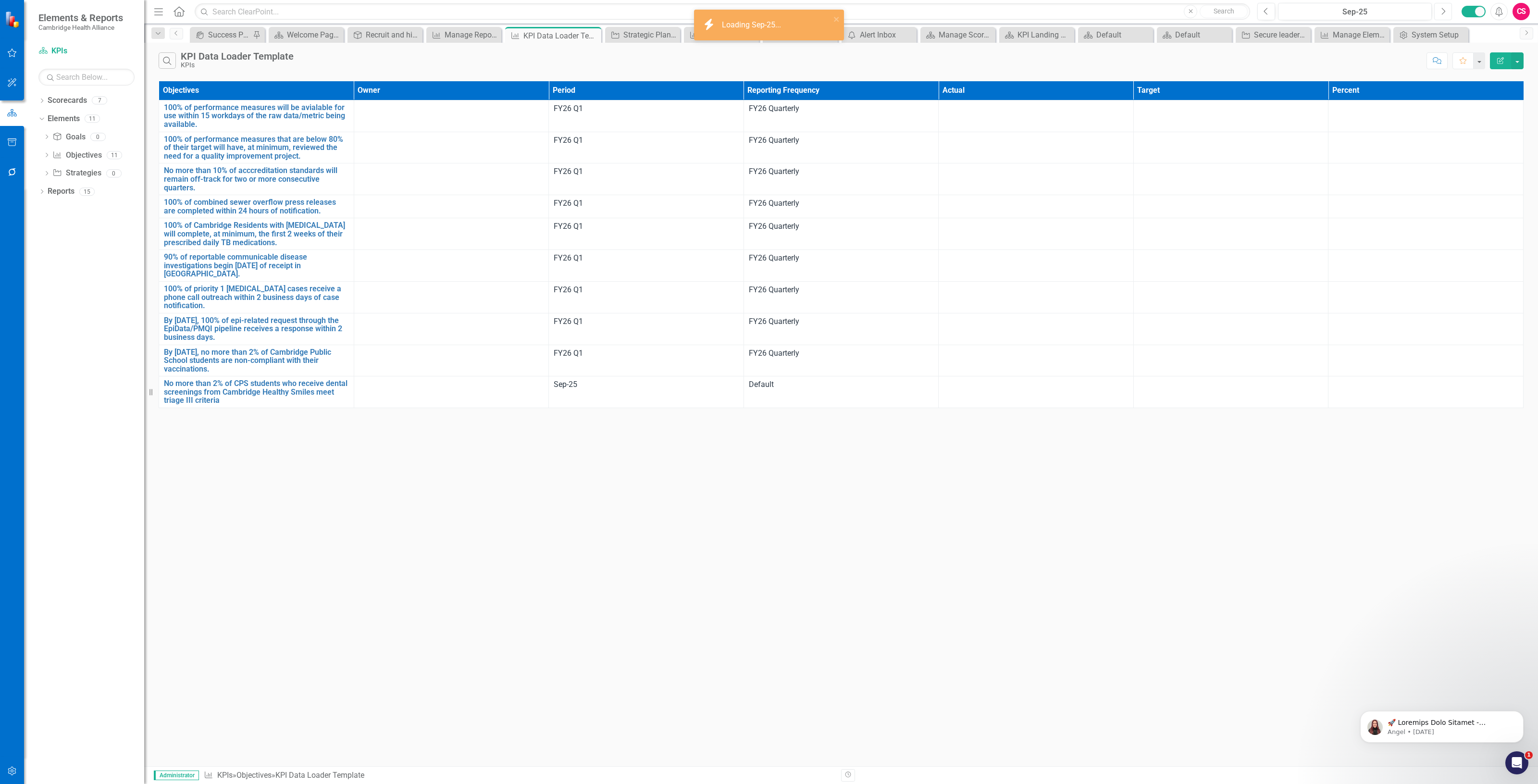
click at [1445, 8] on icon "Next" at bounding box center [1443, 11] width 5 height 9
click at [735, 45] on link "Click here to download." at bounding box center [762, 43] width 81 height 10
click at [1519, 65] on button "button" at bounding box center [1517, 60] width 12 height 16
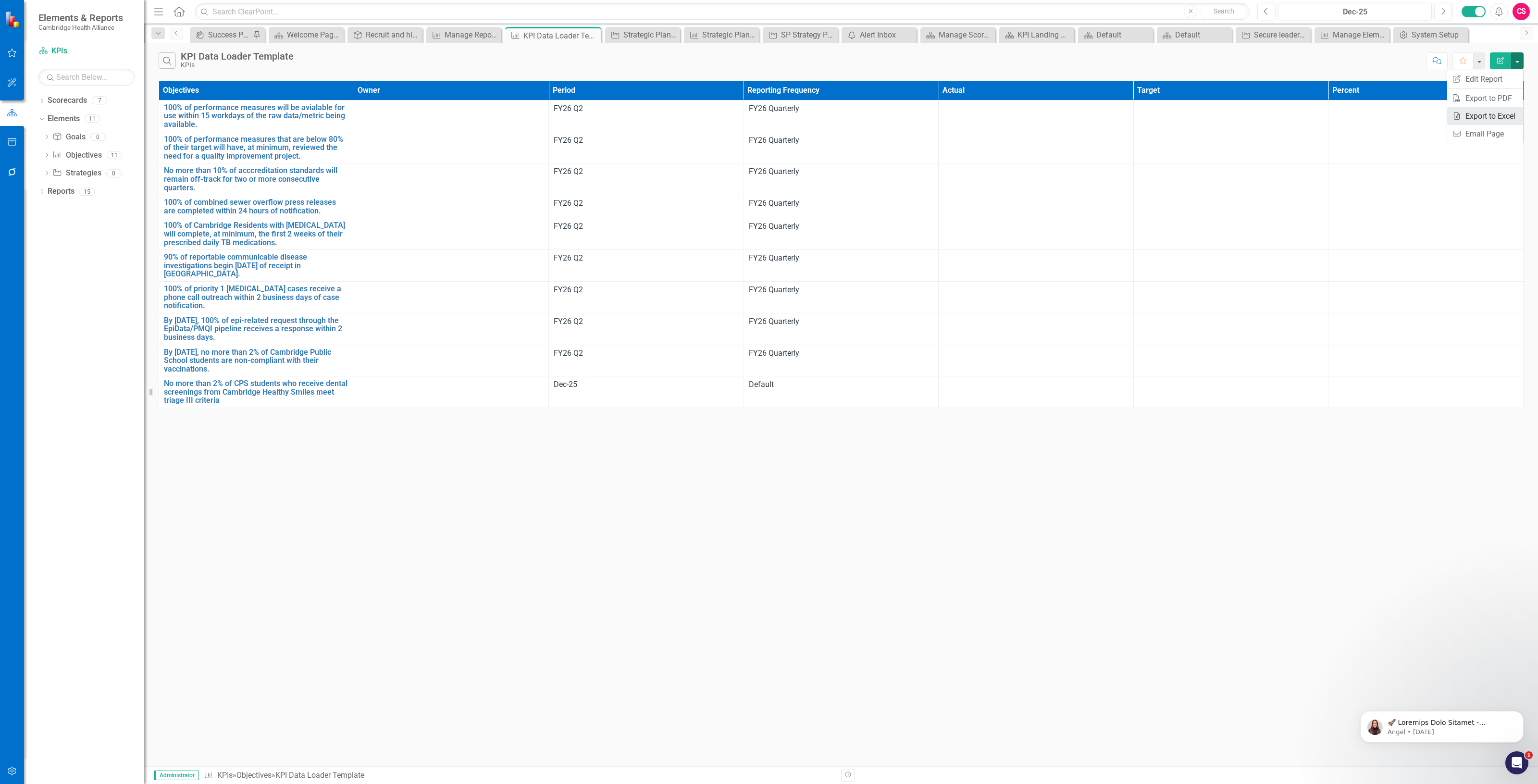
click at [1479, 118] on link "Excel Export to Excel" at bounding box center [1485, 116] width 76 height 17
click at [835, 19] on icon "close" at bounding box center [836, 19] width 5 height 5
click at [1439, 12] on button "Next" at bounding box center [1443, 11] width 17 height 17
click at [1437, 13] on button "Next" at bounding box center [1443, 11] width 17 height 17
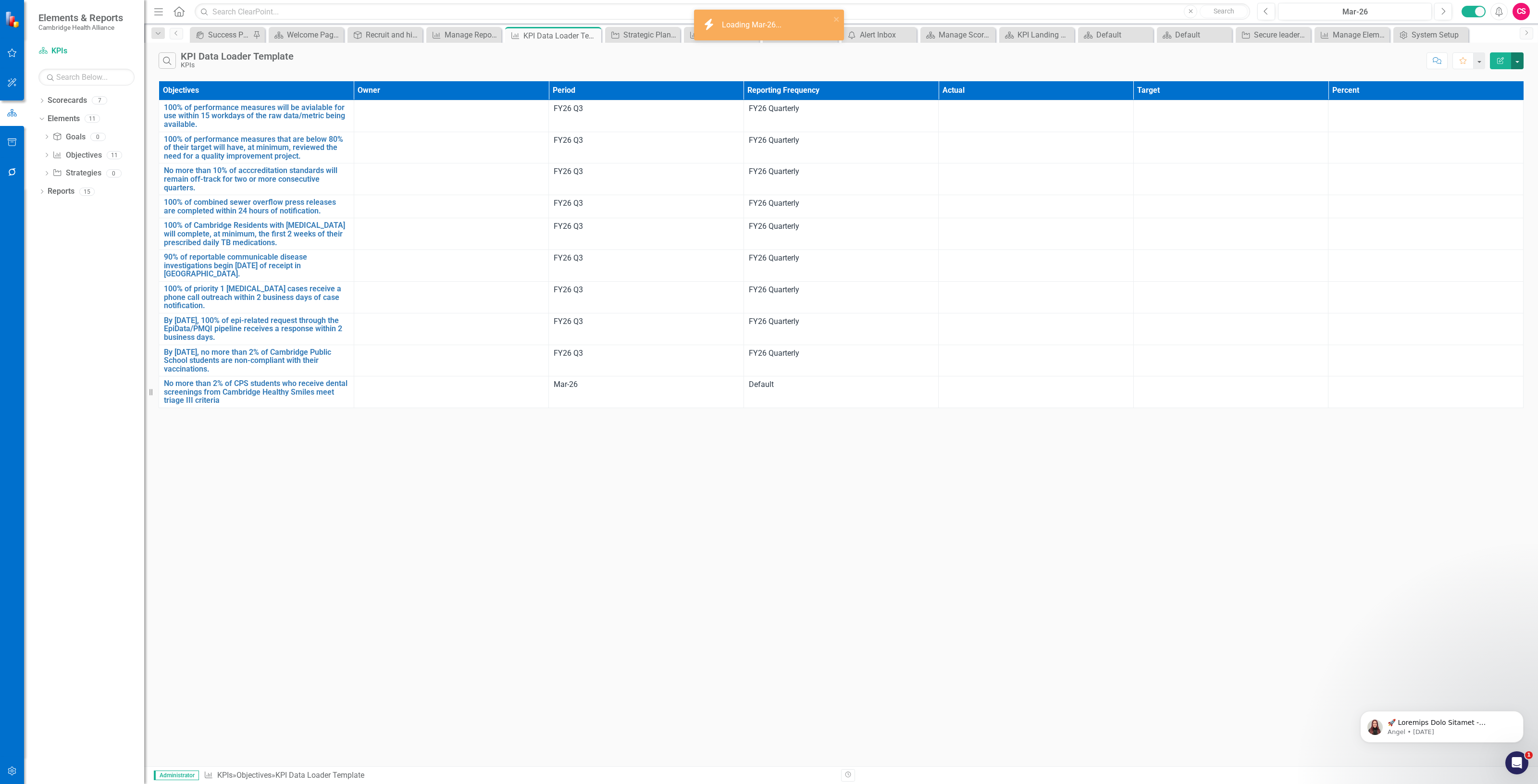
click at [1518, 61] on button "button" at bounding box center [1517, 60] width 12 height 16
click at [1489, 116] on link "Excel Export to Excel" at bounding box center [1485, 116] width 76 height 17
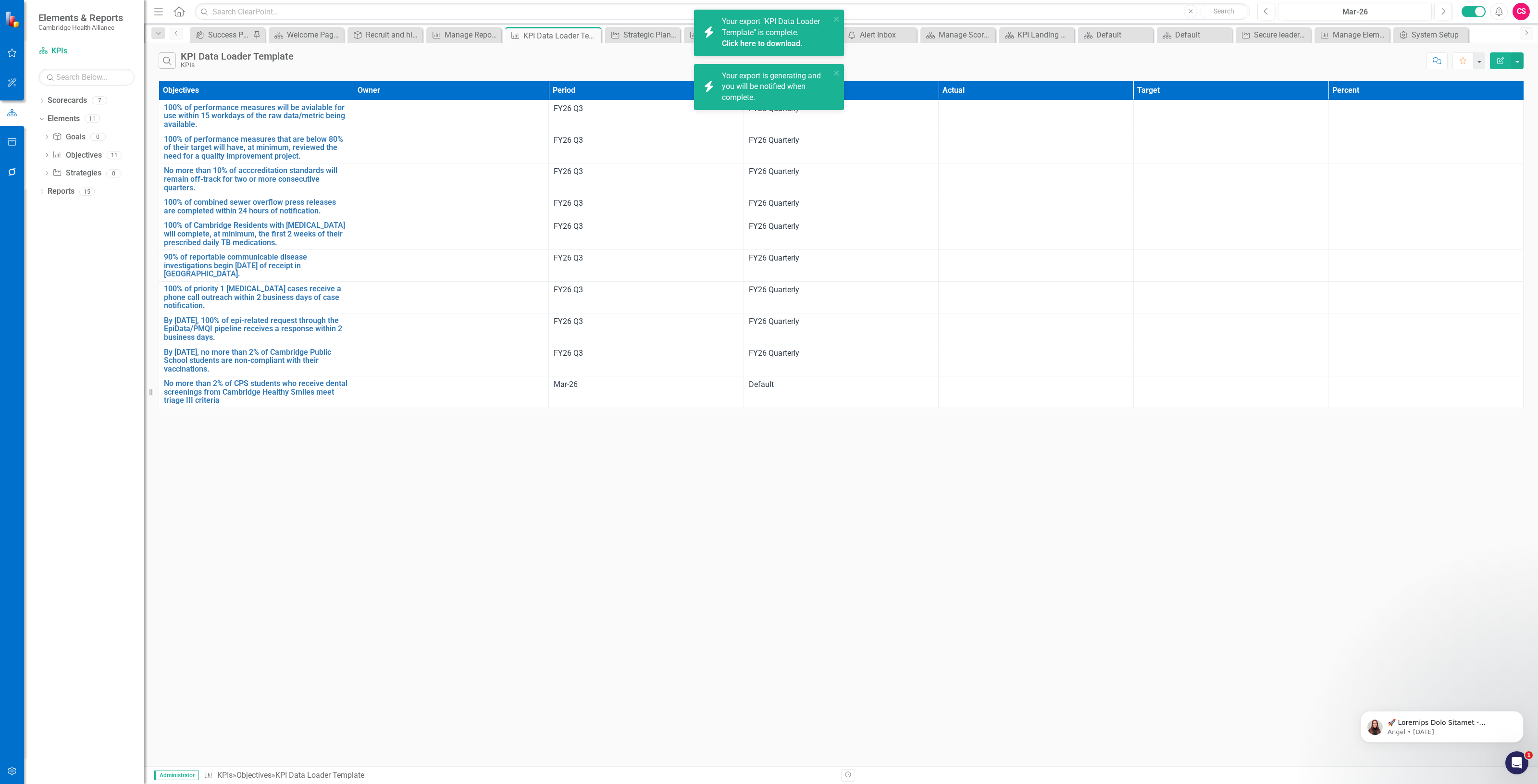
click at [770, 43] on link "Click here to download." at bounding box center [762, 43] width 81 height 10
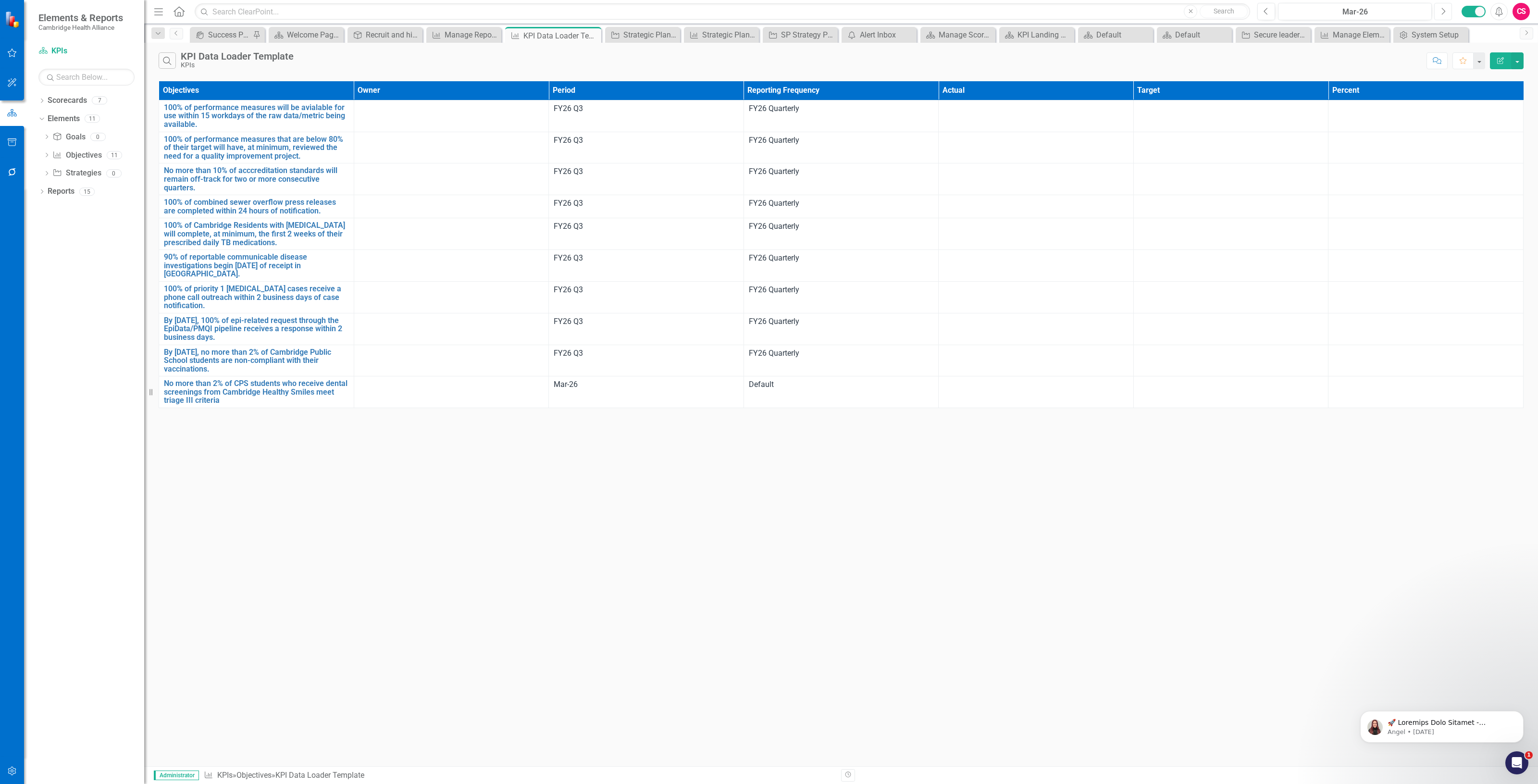
click at [1444, 15] on icon "Next" at bounding box center [1443, 11] width 5 height 9
click at [1444, 12] on icon "Next" at bounding box center [1443, 11] width 5 height 9
click at [763, 39] on link "Click here to download." at bounding box center [762, 43] width 81 height 10
click at [1516, 62] on button "button" at bounding box center [1517, 60] width 12 height 16
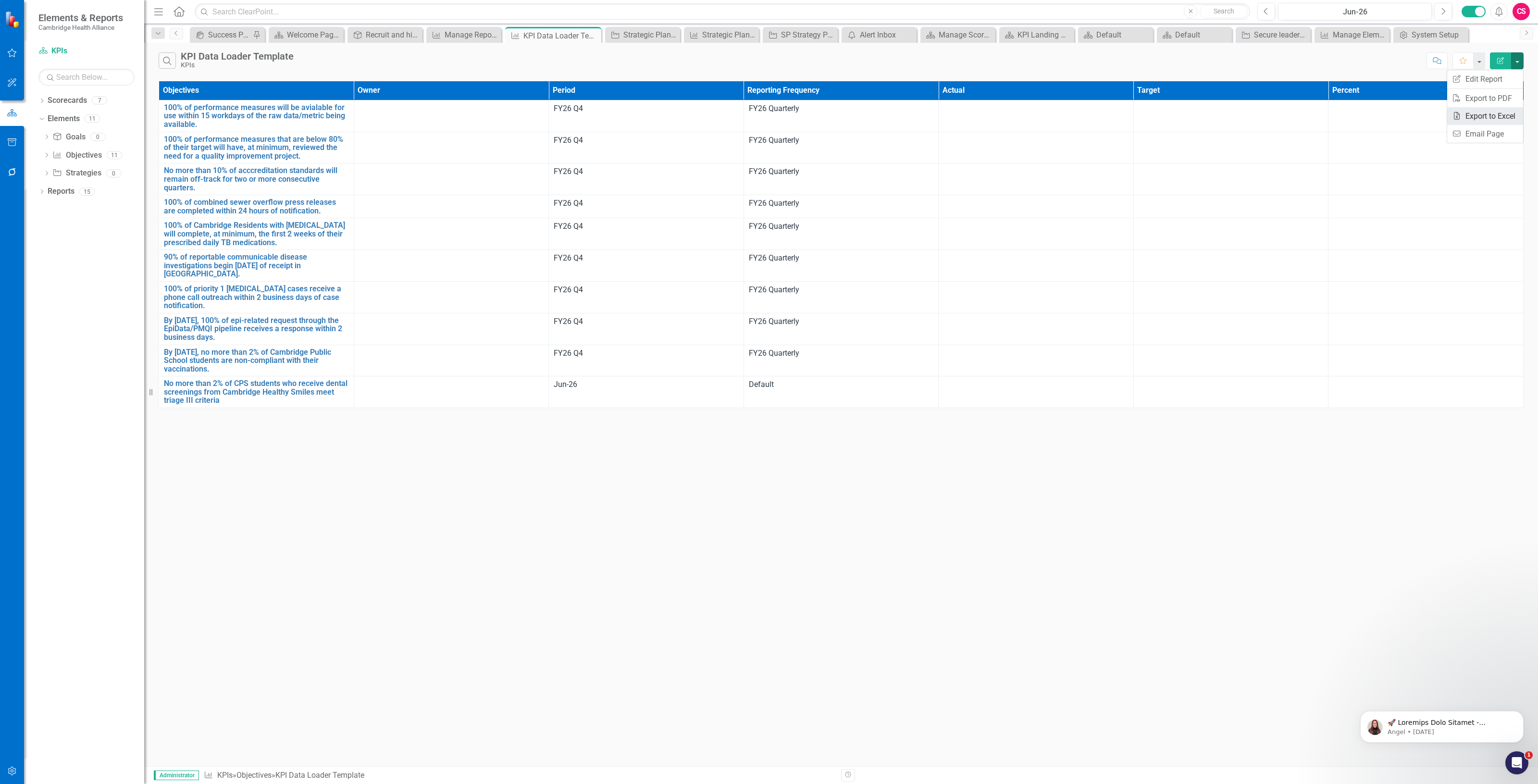
click at [1482, 119] on link "Excel Export to Excel" at bounding box center [1485, 116] width 76 height 17
click at [1258, 14] on button "Previous" at bounding box center [1266, 11] width 17 height 17
click at [1309, 15] on div "May-26" at bounding box center [1355, 11] width 147 height 11
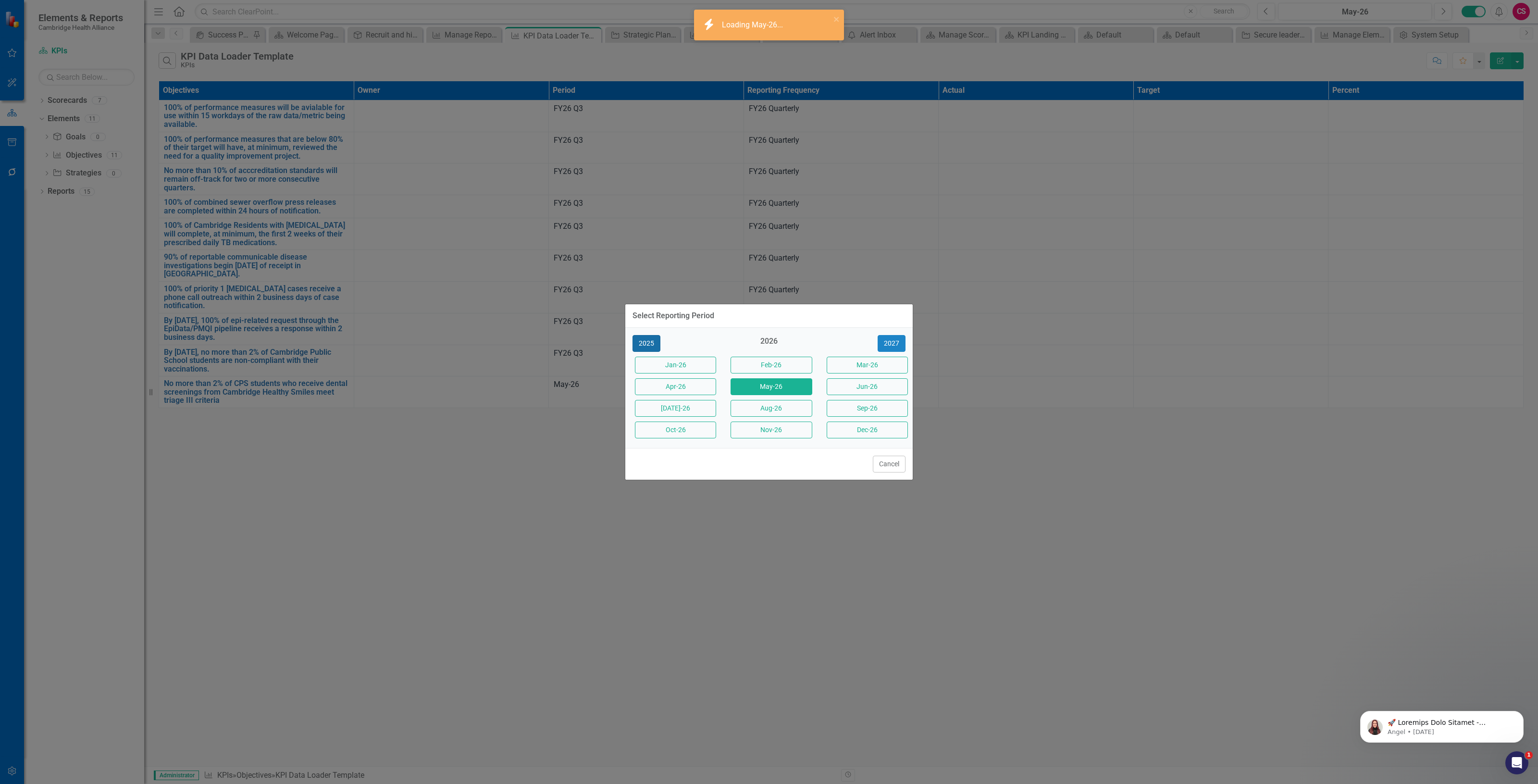
click at [655, 342] on button "2025" at bounding box center [646, 343] width 28 height 16
click at [787, 408] on button "Aug-25" at bounding box center [771, 408] width 82 height 16
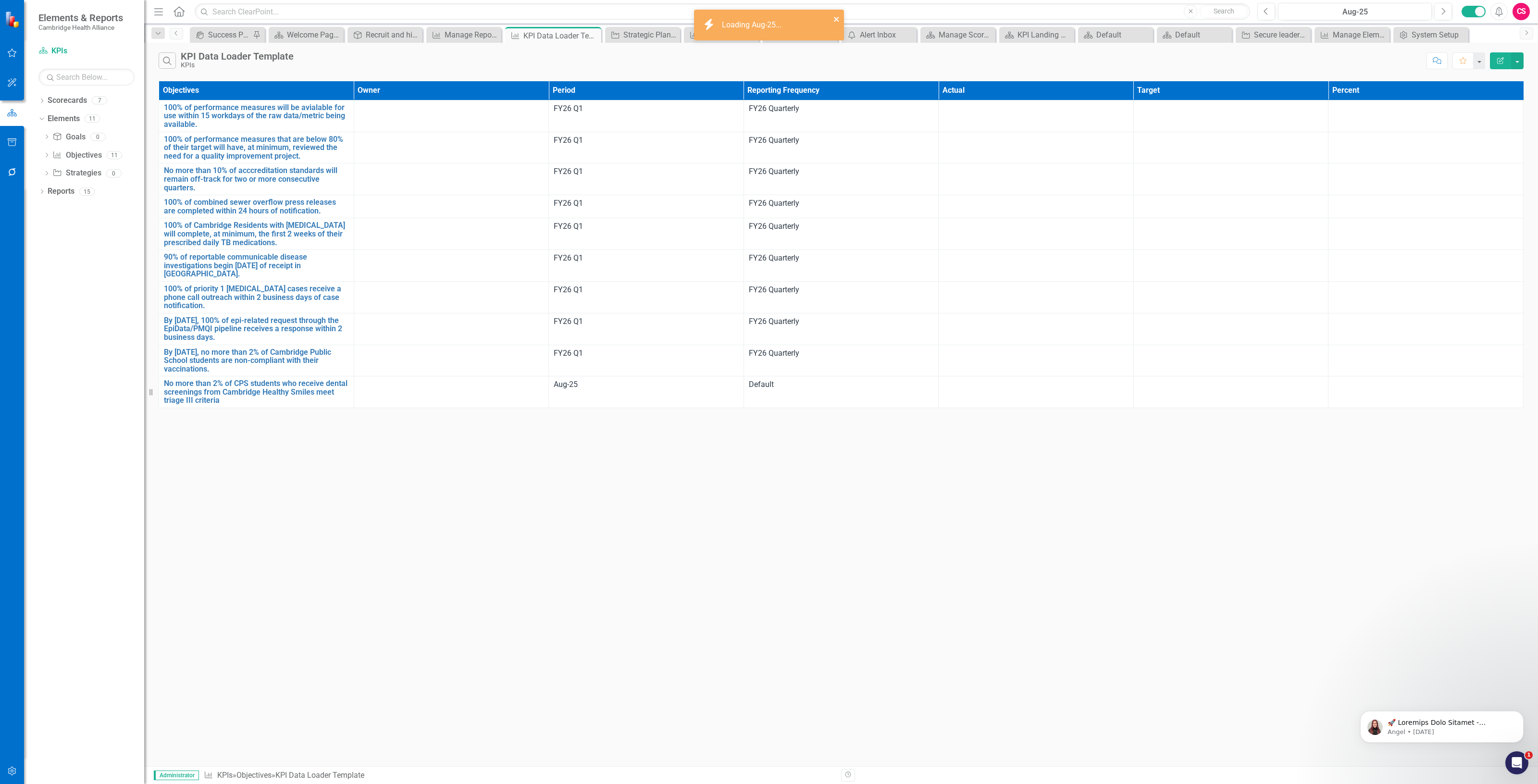
click at [834, 23] on button "close" at bounding box center [837, 19] width 7 height 11
click at [789, 42] on link "Click here to download." at bounding box center [762, 43] width 81 height 10
click at [16, 770] on icon "button" at bounding box center [12, 770] width 10 height 8
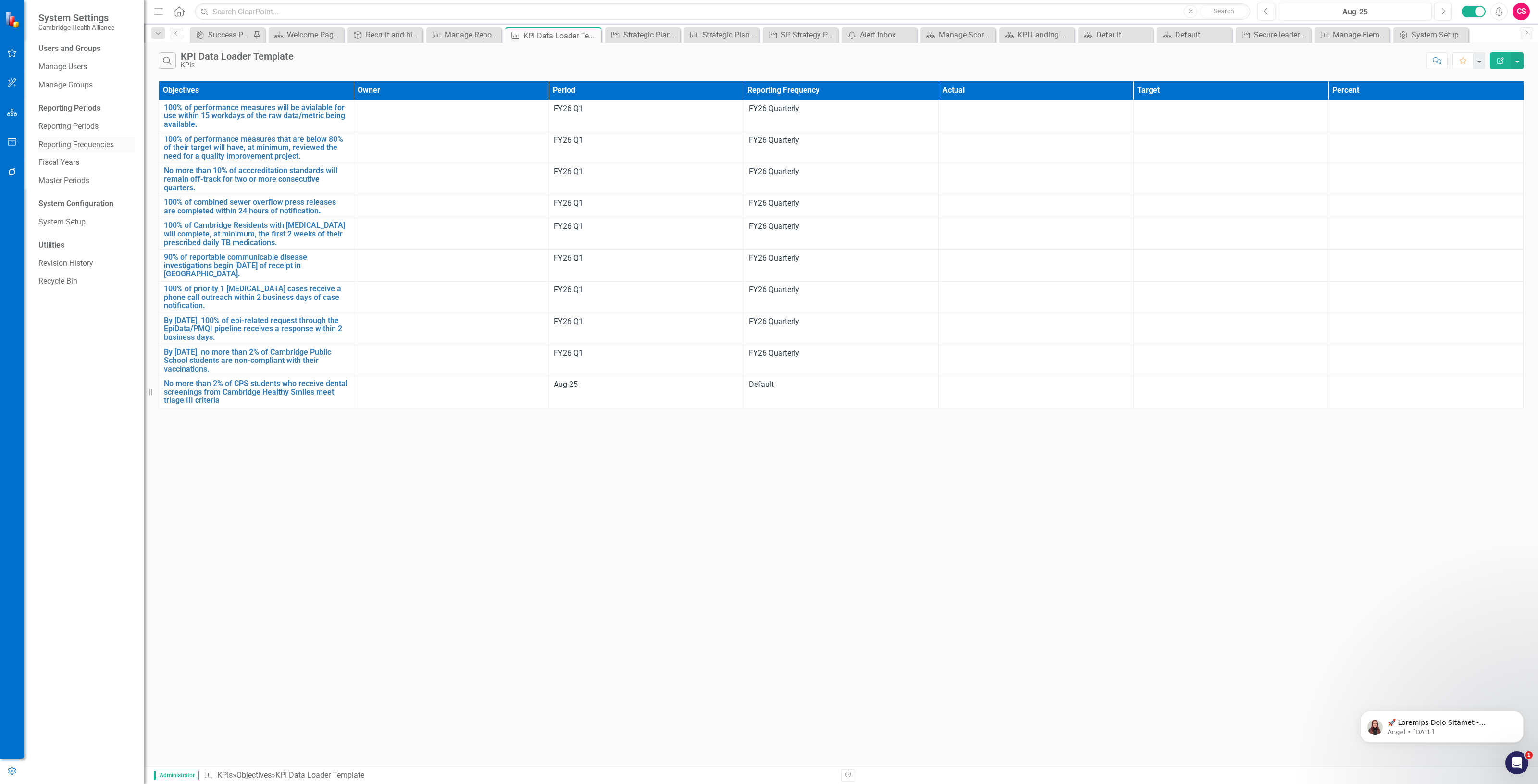
click at [92, 142] on link "Reporting Frequencies" at bounding box center [86, 145] width 96 height 11
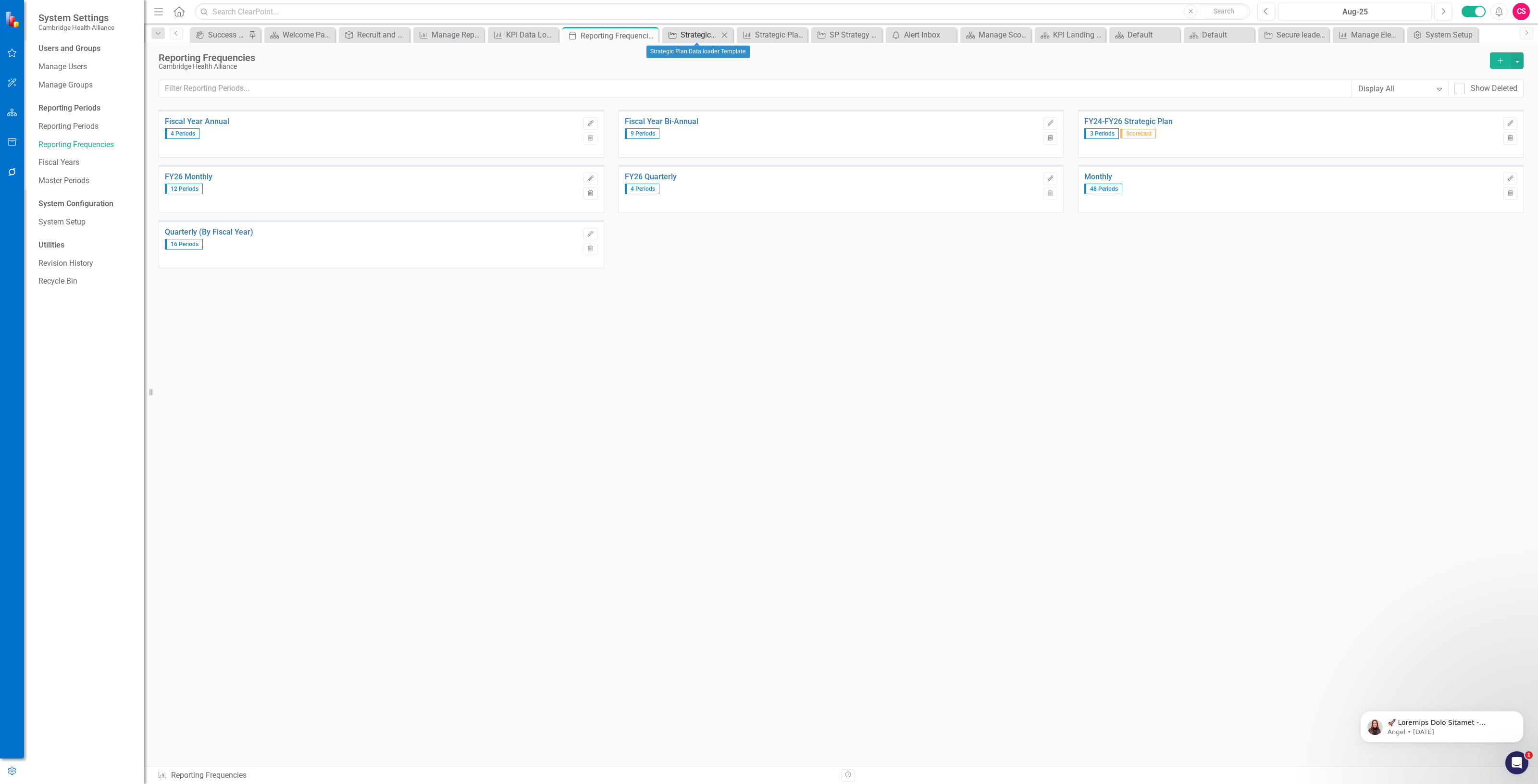
click at [686, 34] on div "Strategic Plan Data loader Template" at bounding box center [699, 35] width 38 height 12
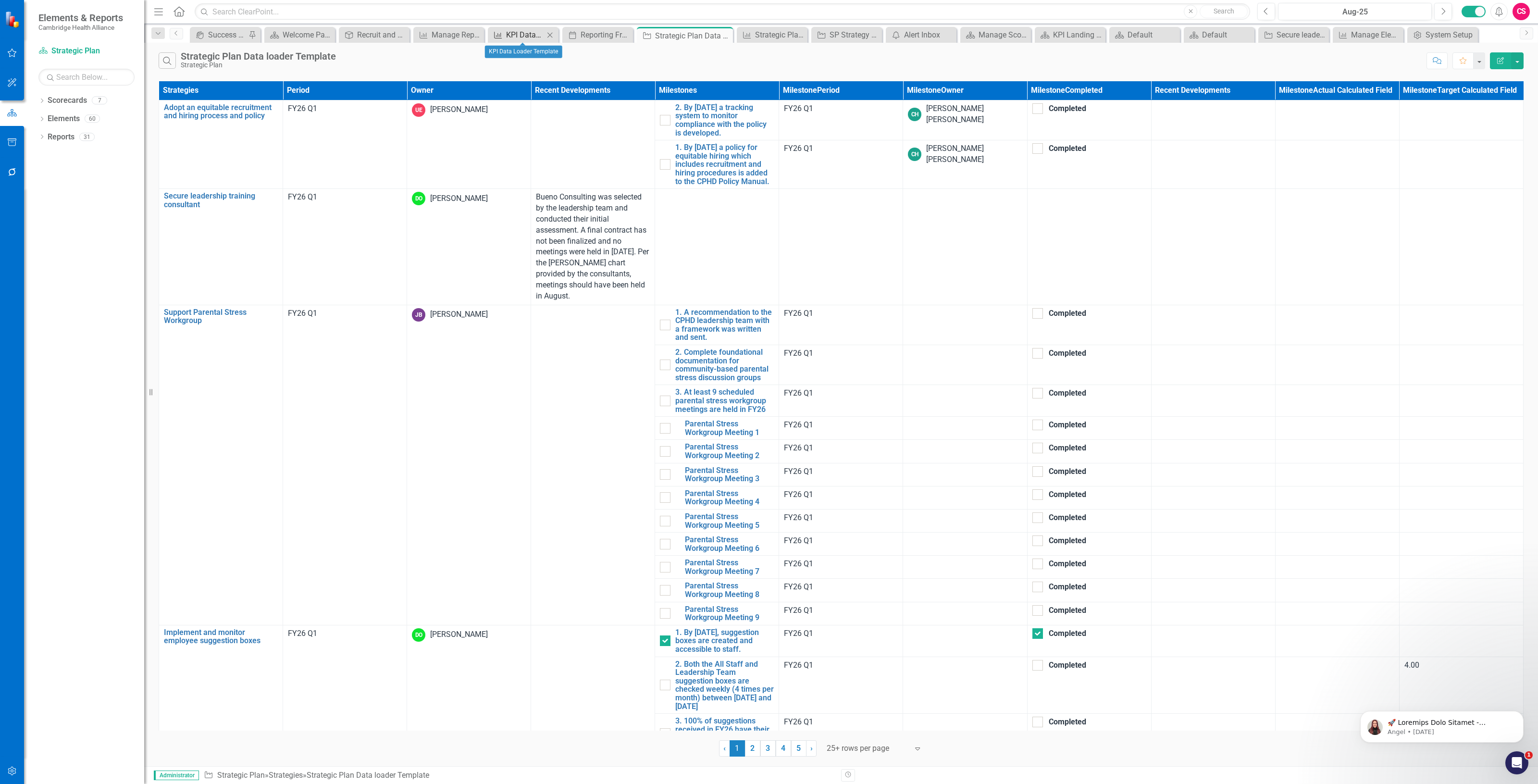
click at [527, 35] on div "KPI Data Loader Template" at bounding box center [525, 35] width 38 height 12
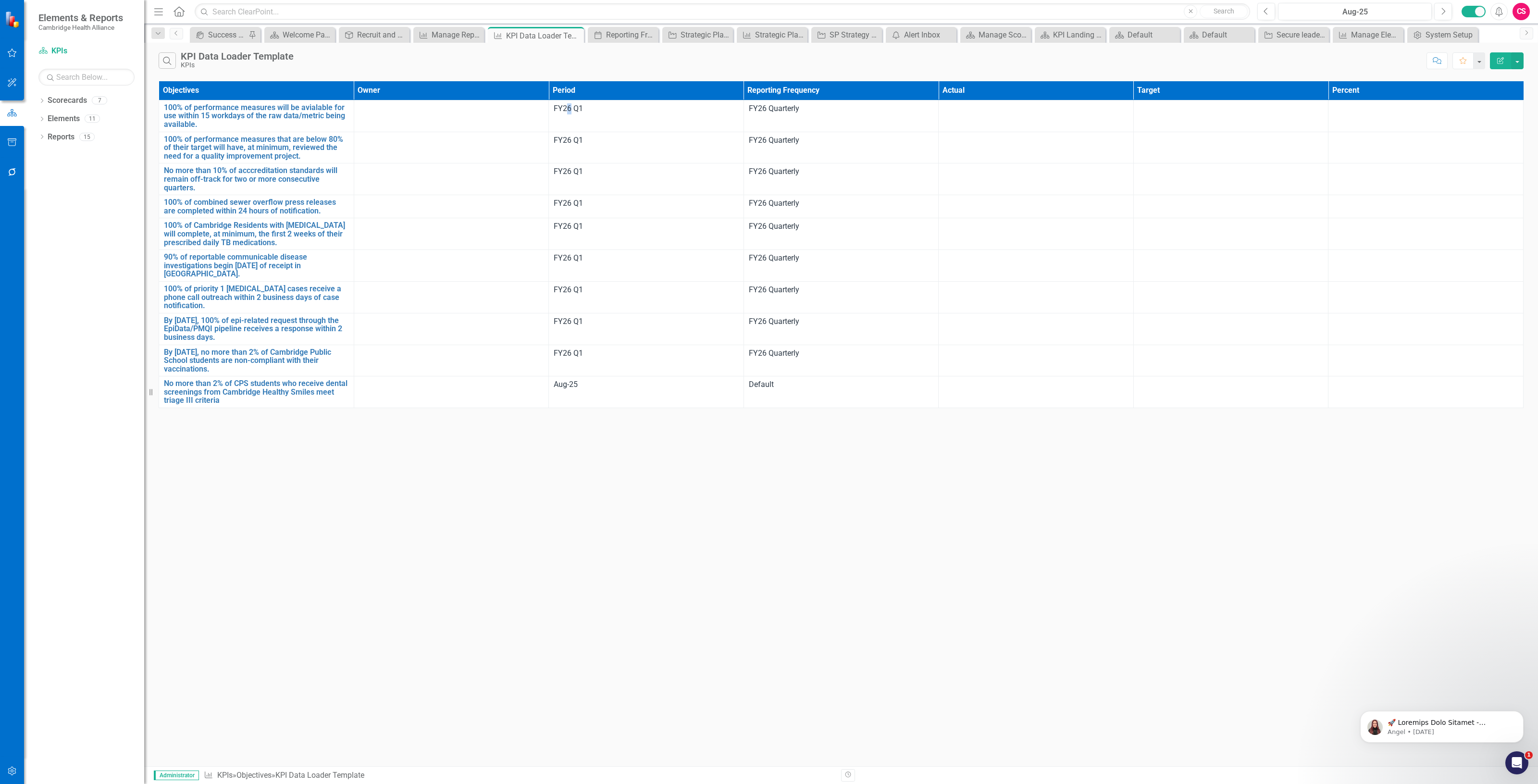
drag, startPoint x: 572, startPoint y: 103, endPoint x: 568, endPoint y: 112, distance: 9.8
click at [568, 112] on div "FY26 Q1" at bounding box center [645, 108] width 185 height 11
click at [578, 121] on td "FY26 Q1" at bounding box center [646, 115] width 195 height 32
click at [609, 35] on div "Reporting Frequencies" at bounding box center [625, 35] width 38 height 12
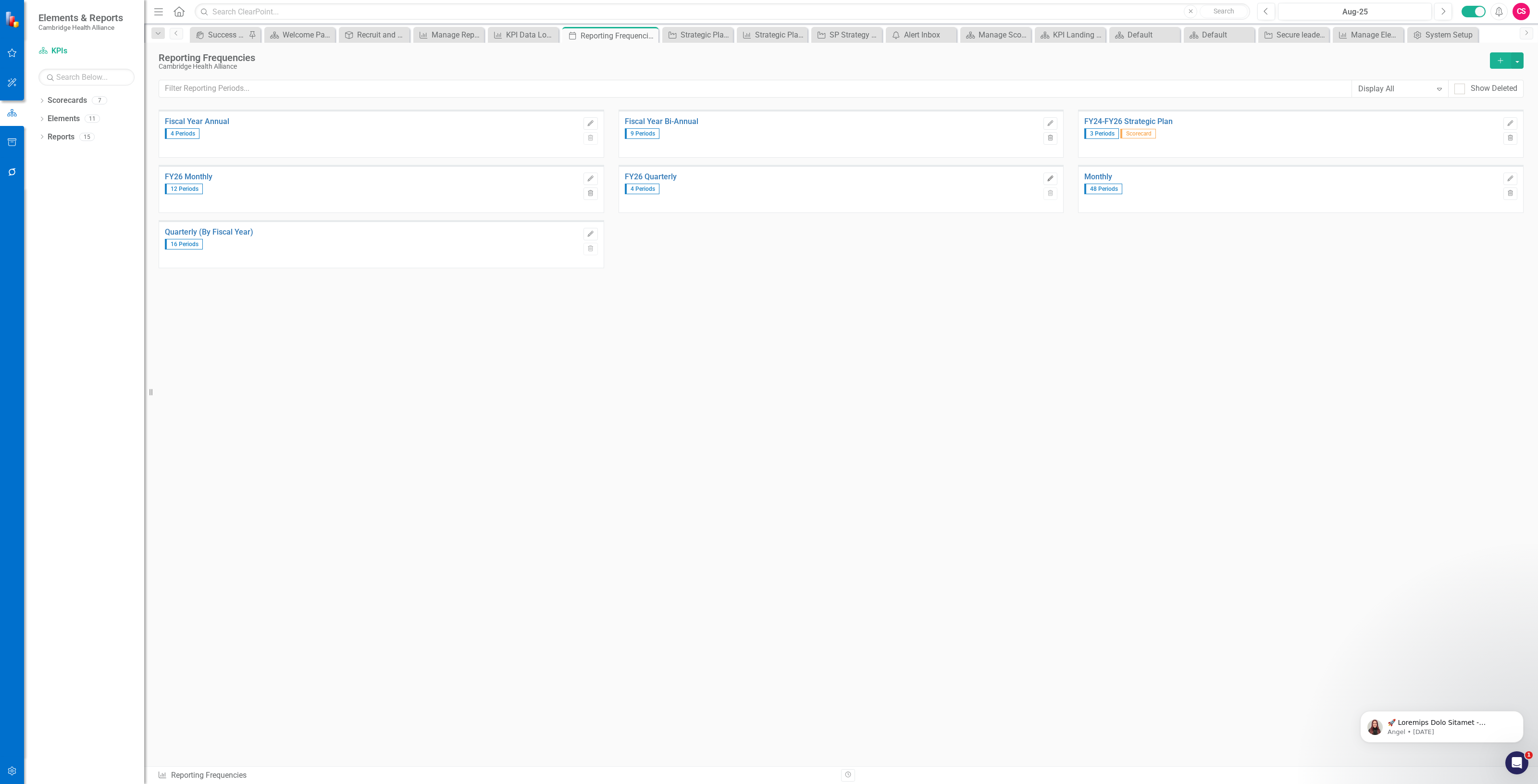
click at [1053, 174] on button "Edit" at bounding box center [1050, 179] width 14 height 12
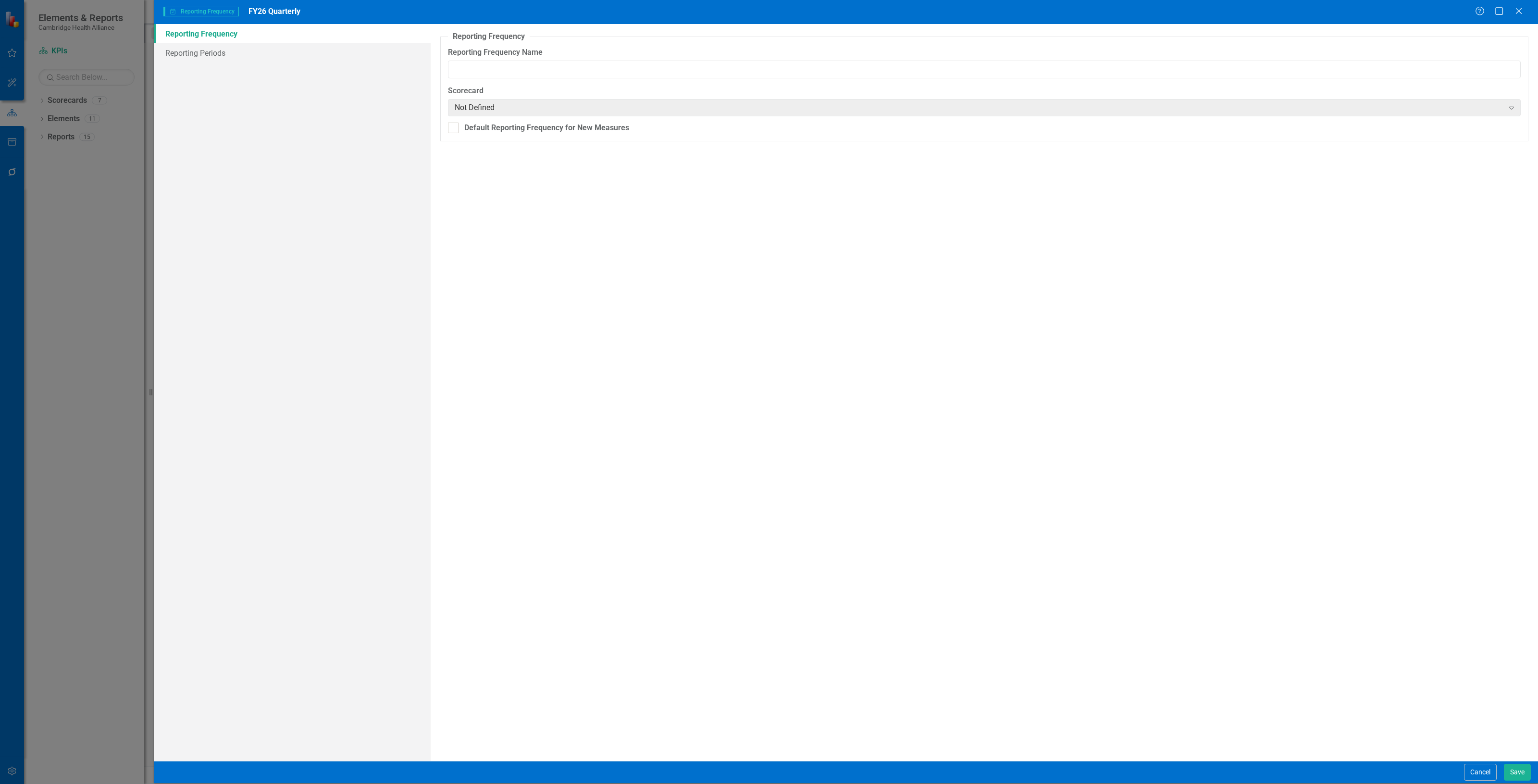
type input "FY26 Quarterly"
click at [226, 49] on link "Reporting Periods" at bounding box center [291, 53] width 277 height 19
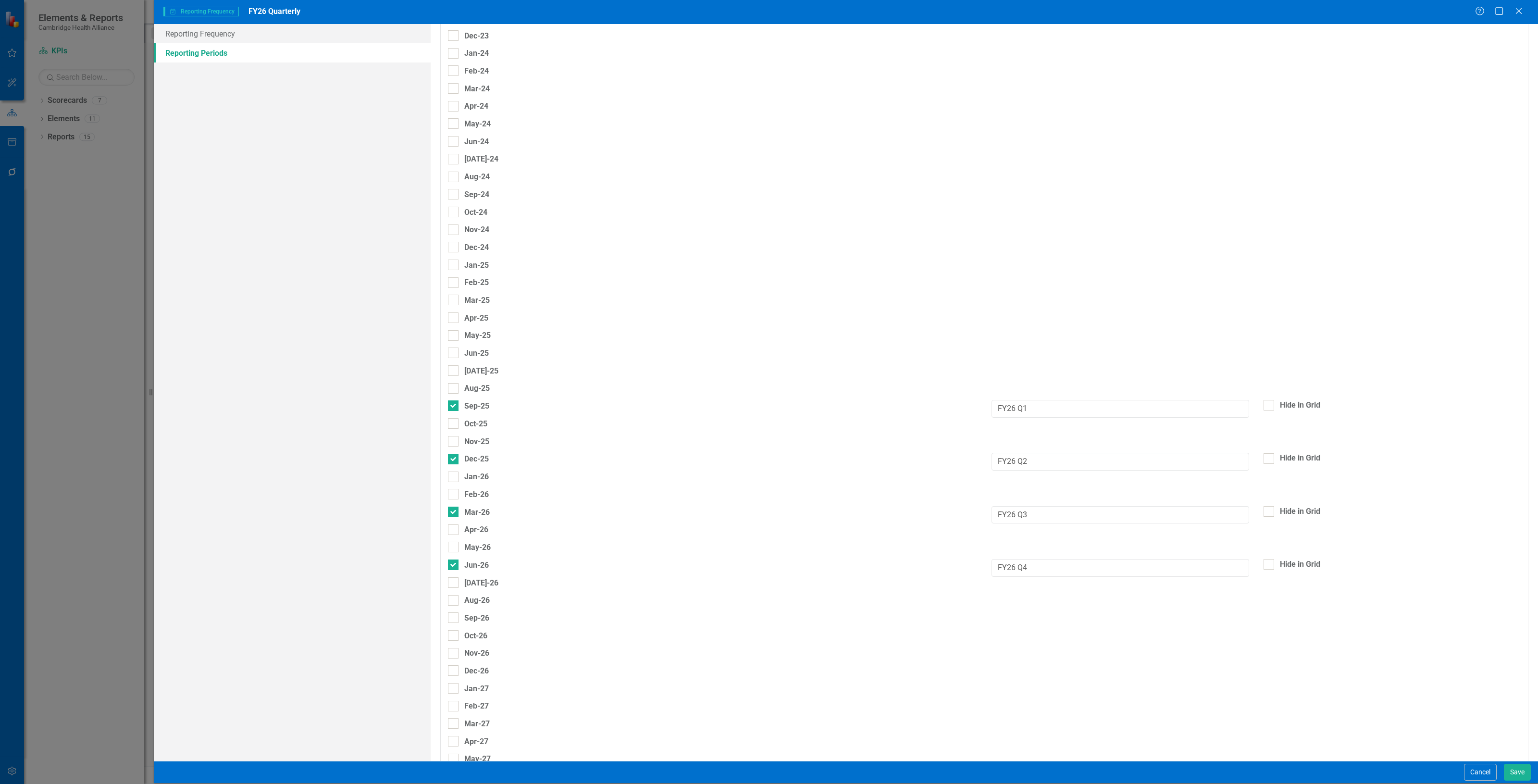
scroll to position [266, 0]
click at [1479, 770] on button "Cancel" at bounding box center [1481, 771] width 33 height 16
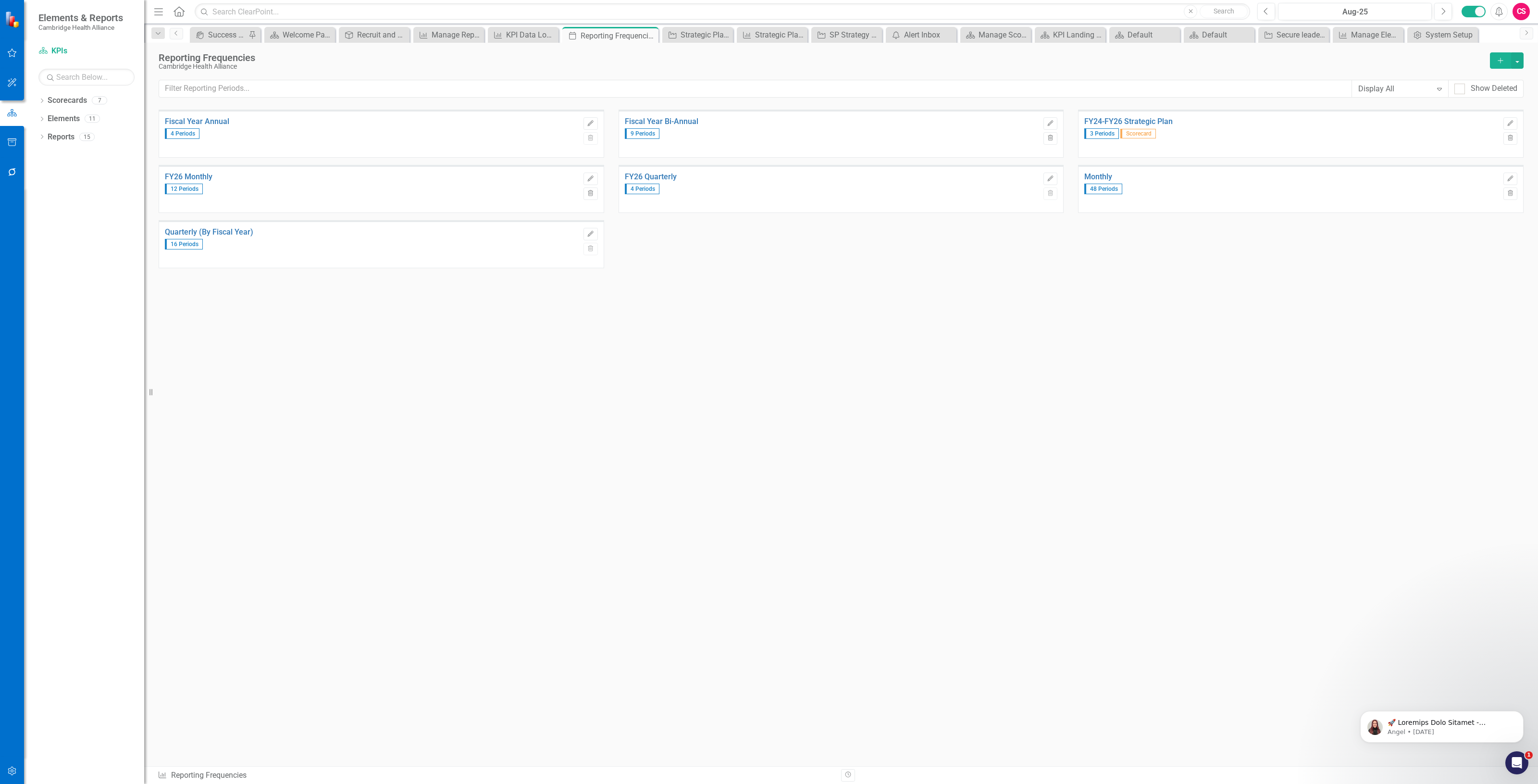
click at [1358, 327] on div "Fiscal Year Annual 4 Periods Edit Trash Fiscal Year Bi-Annual 9 Periods Edit Tr…" at bounding box center [841, 419] width 1365 height 619
click at [517, 33] on div "KPI Data Loader Template" at bounding box center [525, 35] width 38 height 12
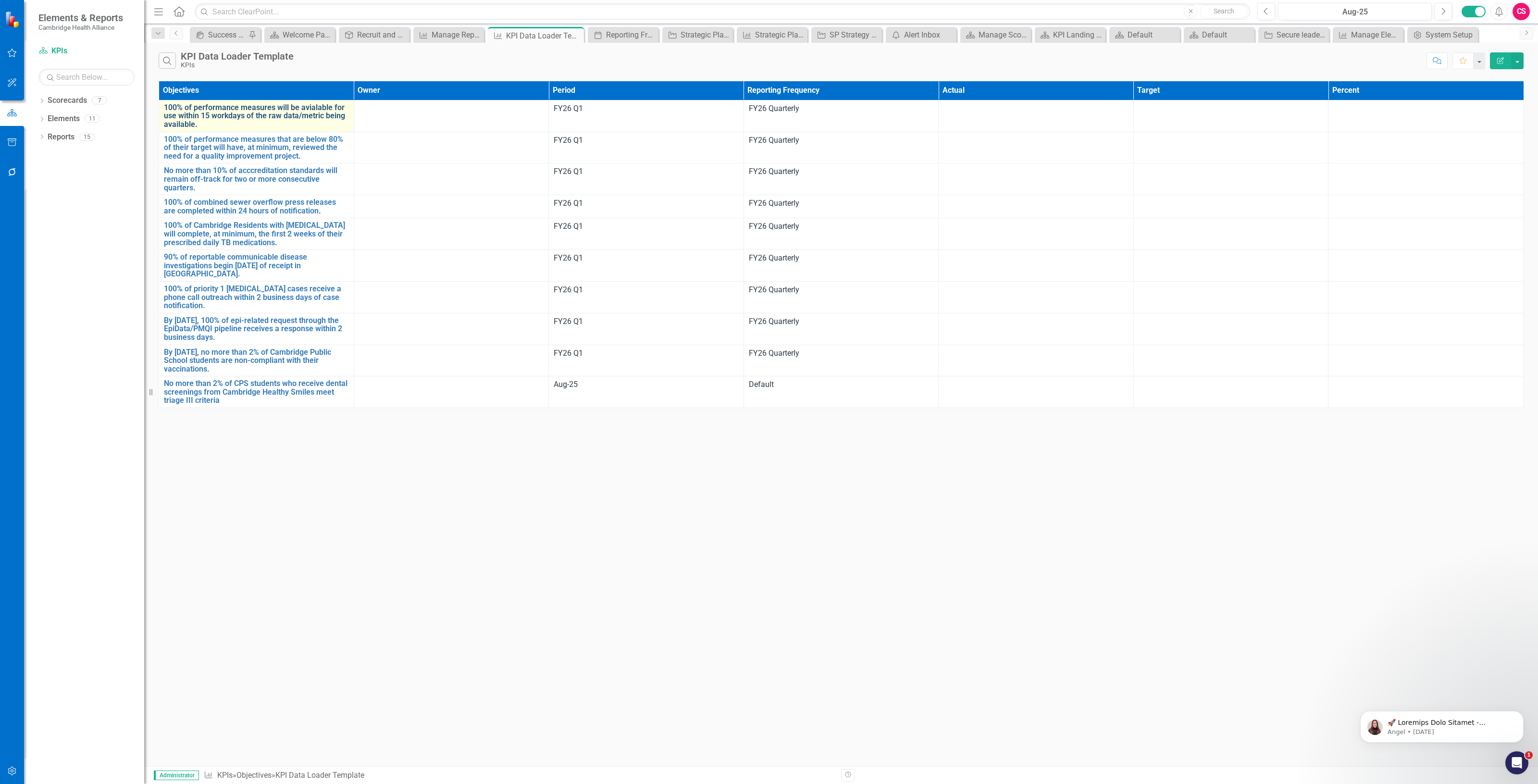
click at [278, 114] on link "100% of performance measures will be avialable for use within 15 workdays of th…" at bounding box center [256, 115] width 185 height 25
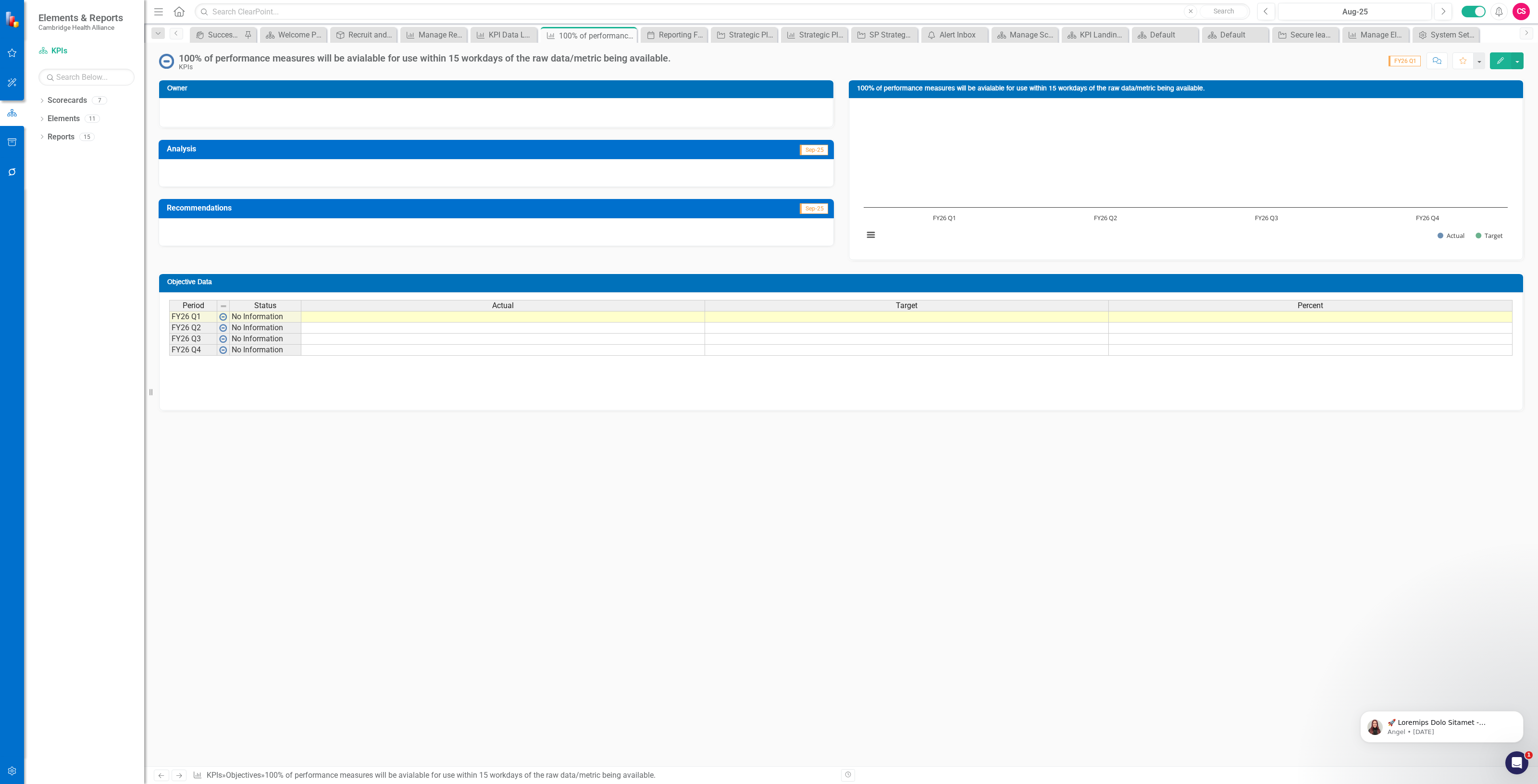
click at [602, 304] on div "Actual" at bounding box center [502, 305] width 403 height 10
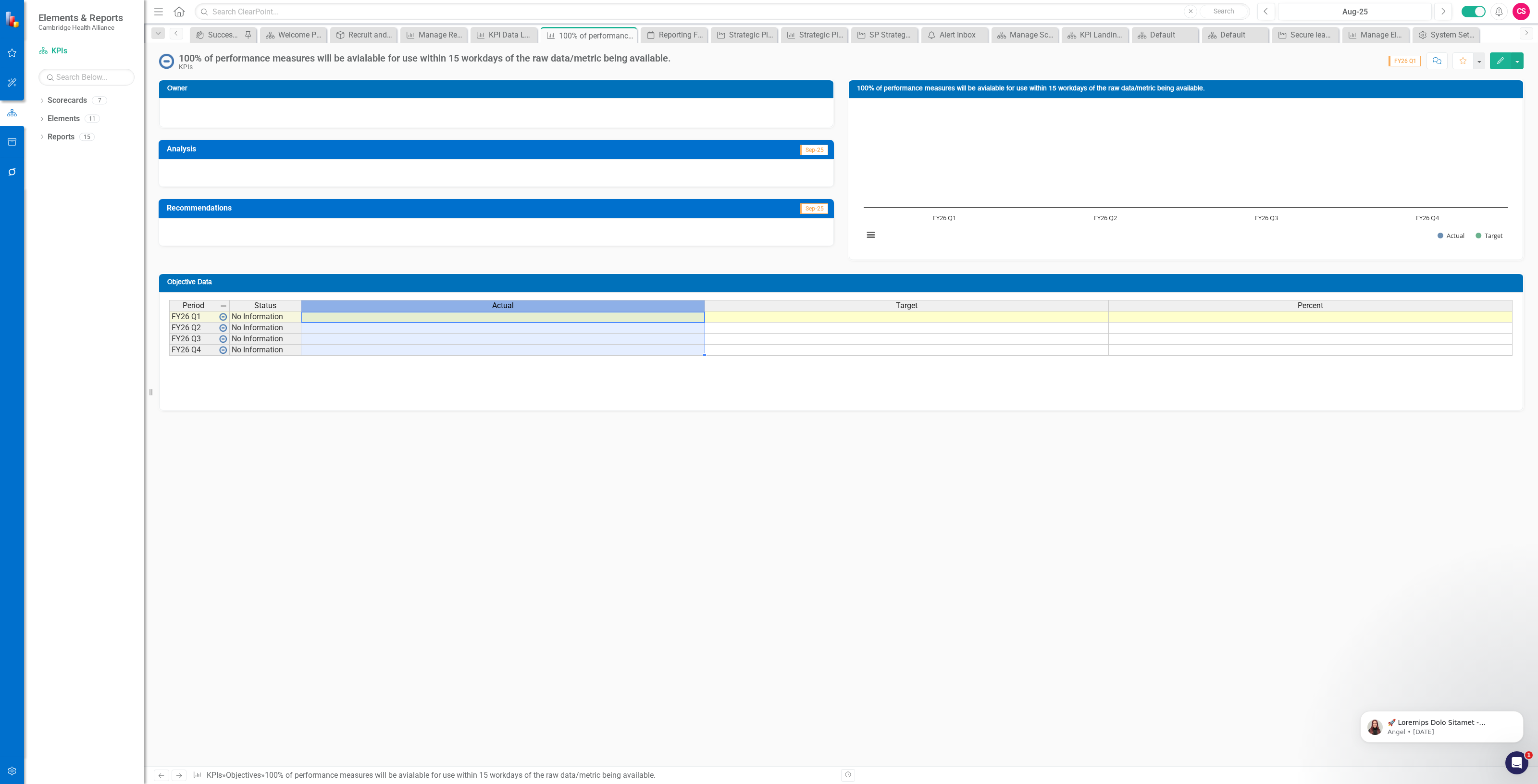
click at [602, 304] on div "Actual" at bounding box center [502, 305] width 403 height 10
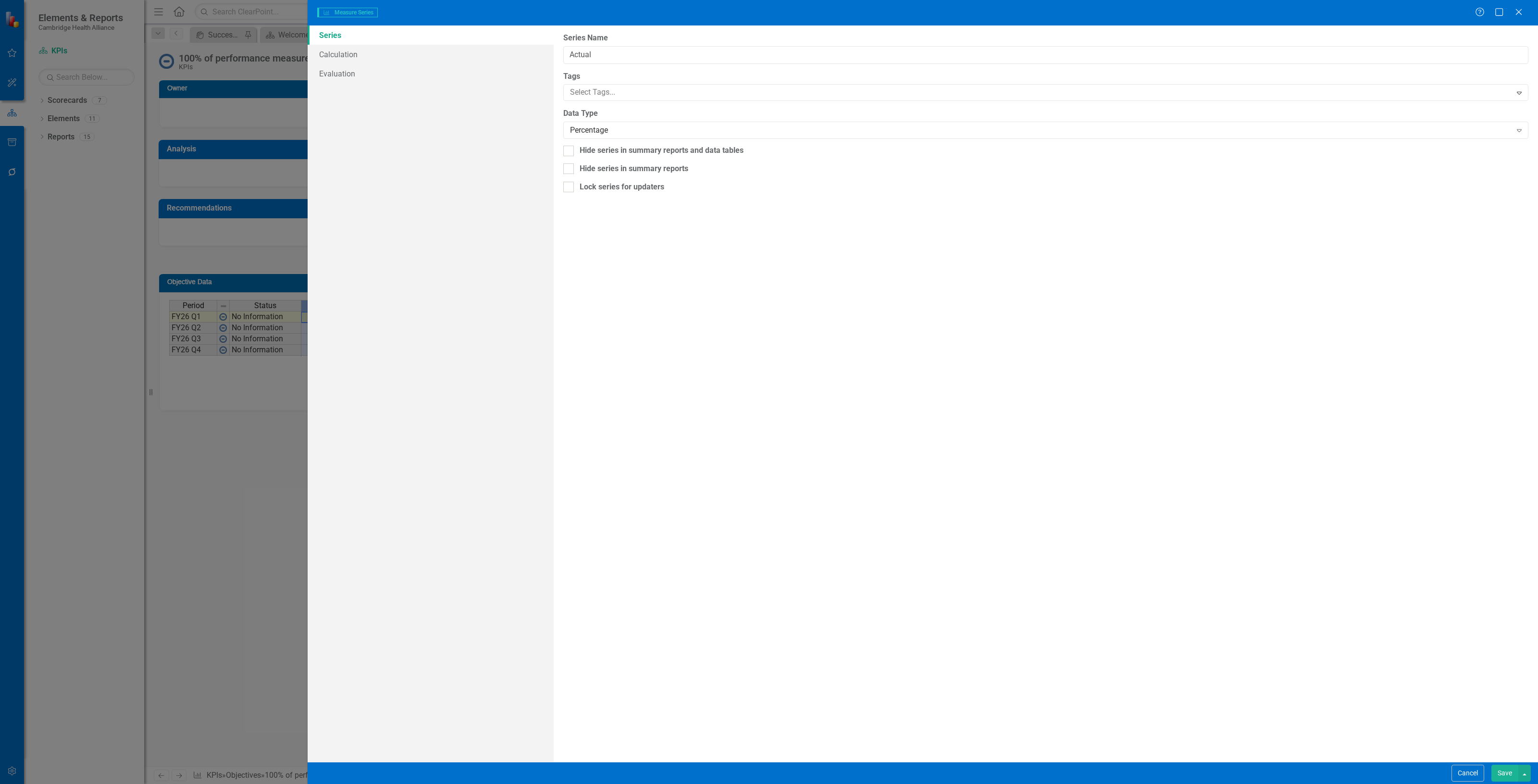
type input "Actual"
click at [573, 57] on input "Actual" at bounding box center [1045, 55] width 965 height 17
click at [1450, 777] on div "Cancel Save" at bounding box center [1489, 772] width 82 height 16
click at [1464, 781] on button "Cancel" at bounding box center [1468, 772] width 33 height 16
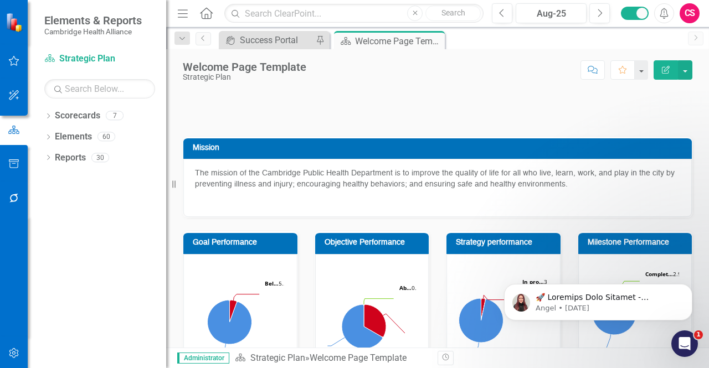
click at [556, 40] on div "icon.portal Success Portal Pin Scorecard Welcome Page Template Pin Close" at bounding box center [450, 40] width 466 height 18
